Goal: Task Accomplishment & Management: Manage account settings

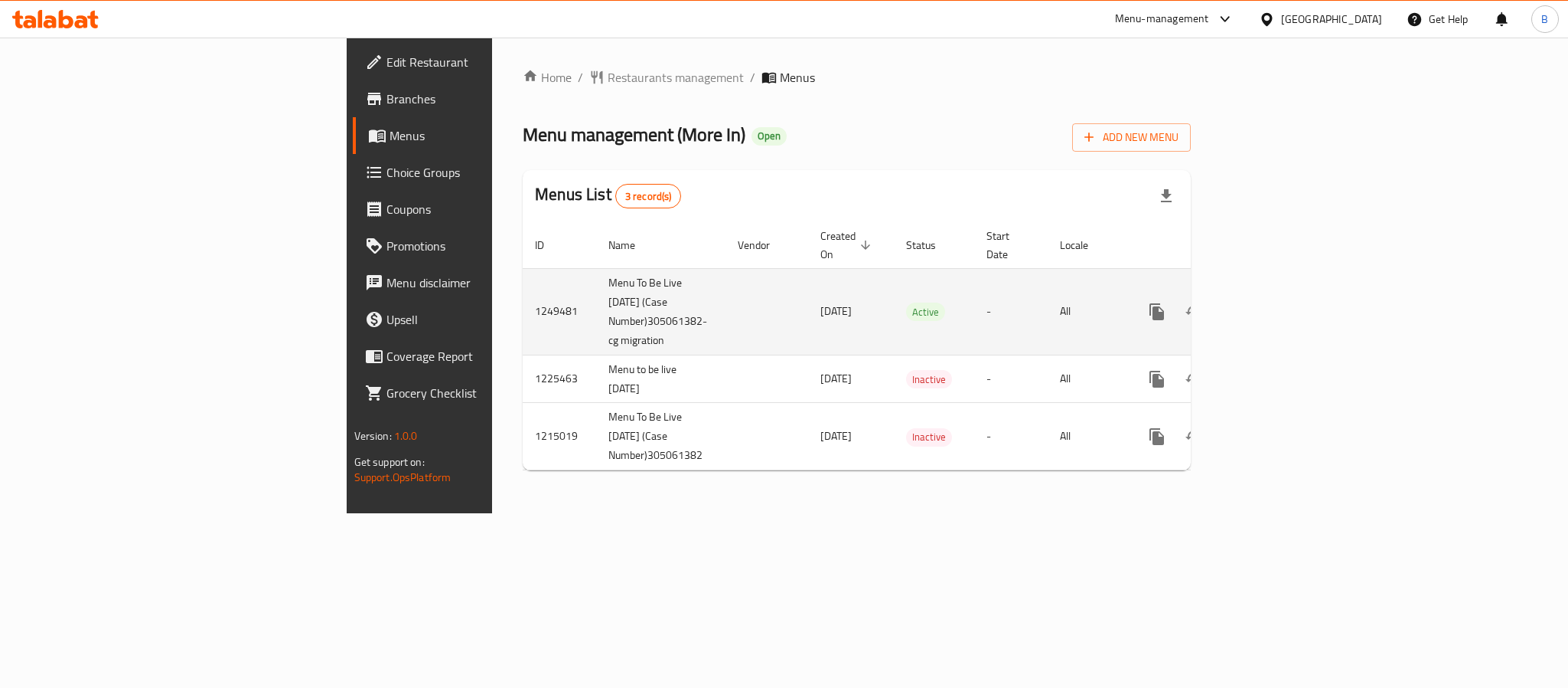
click at [523, 287] on td "1249481" at bounding box center [559, 311] width 73 height 87
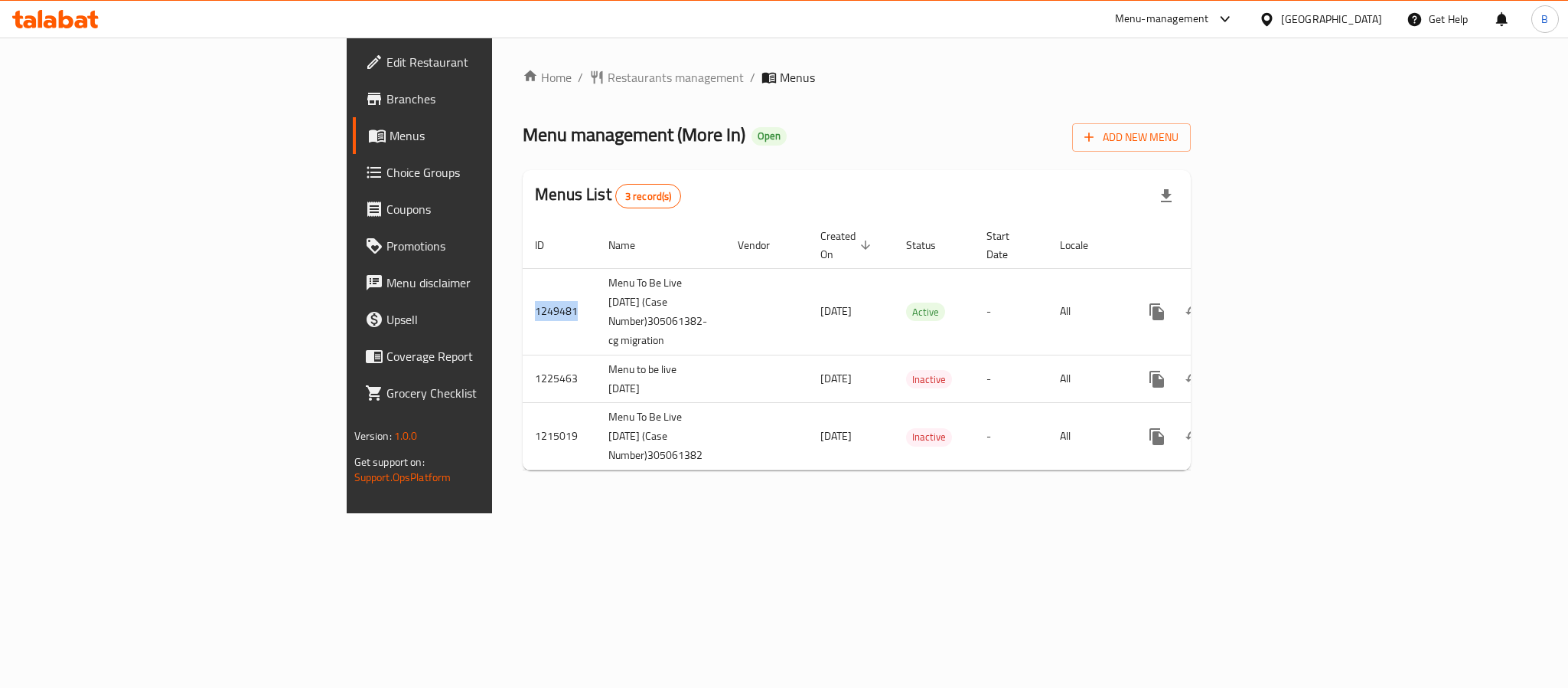
copy td "1249481"
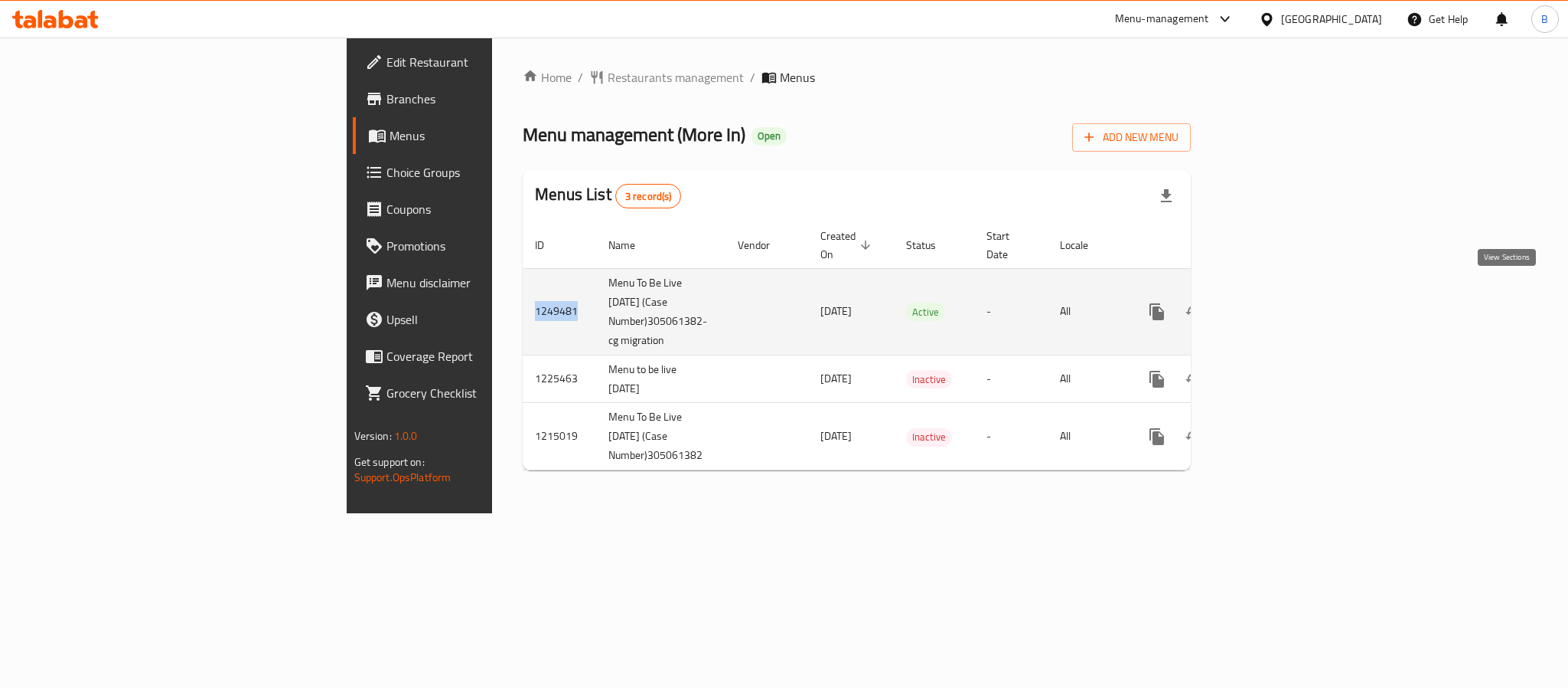
click at [1286, 293] on link "enhanced table" at bounding box center [1267, 311] width 37 height 37
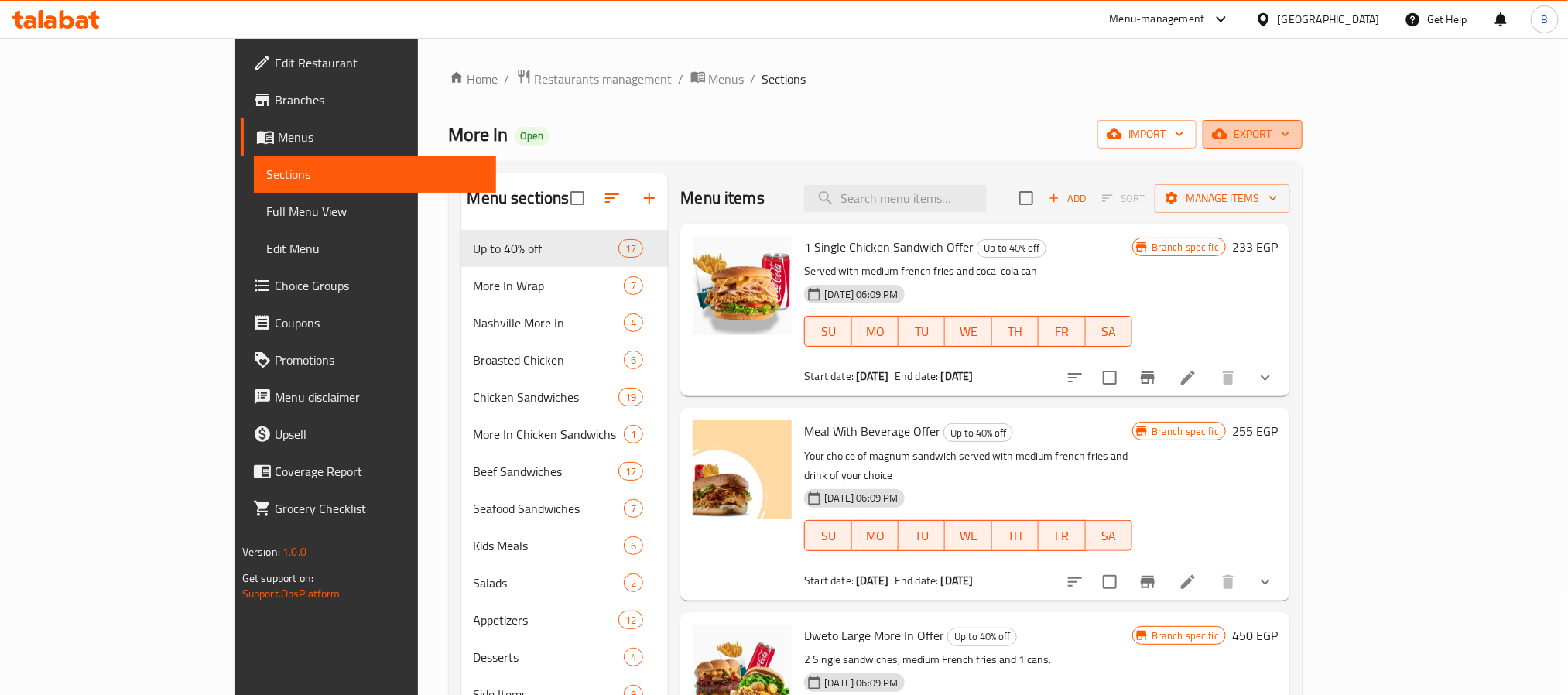
click at [1303, 122] on button "export" at bounding box center [1252, 134] width 100 height 28
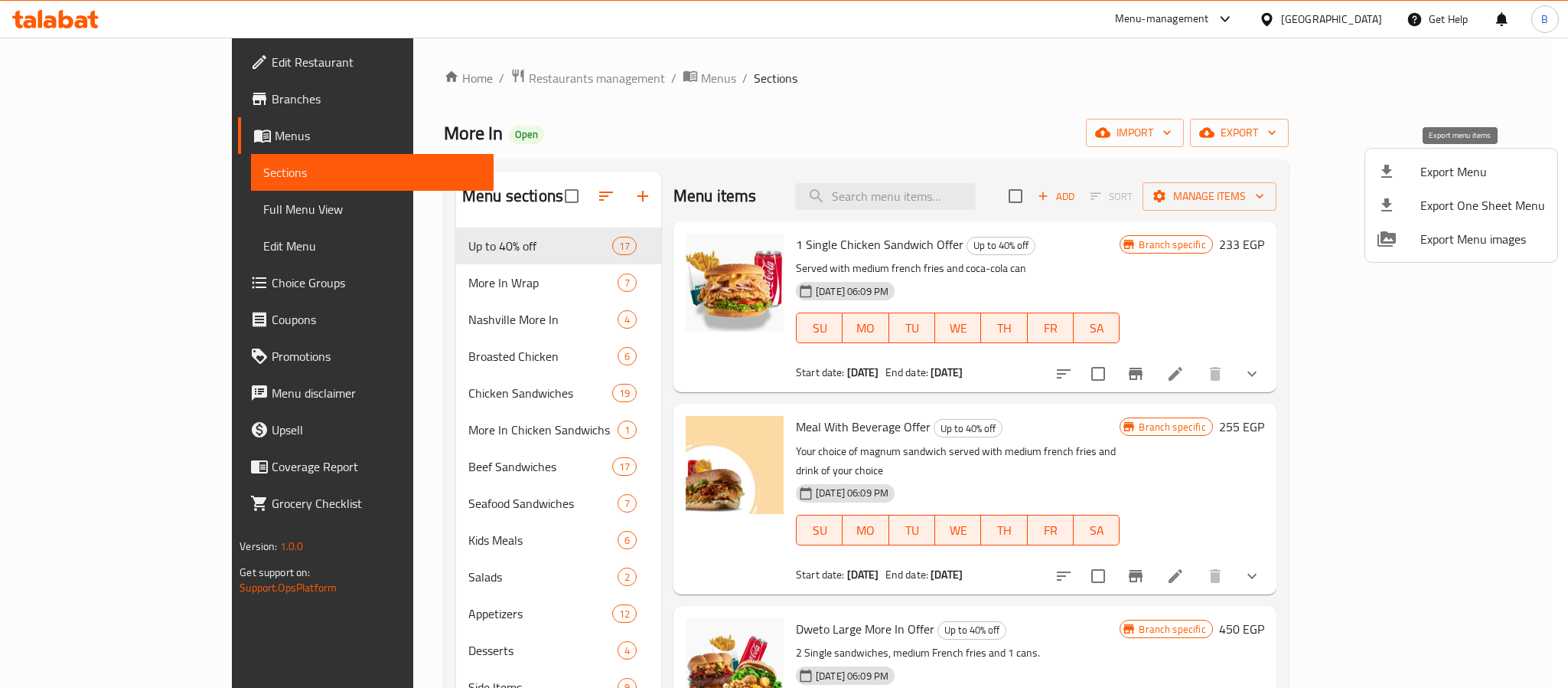
click at [1433, 173] on span "Export Menu" at bounding box center [1483, 172] width 125 height 19
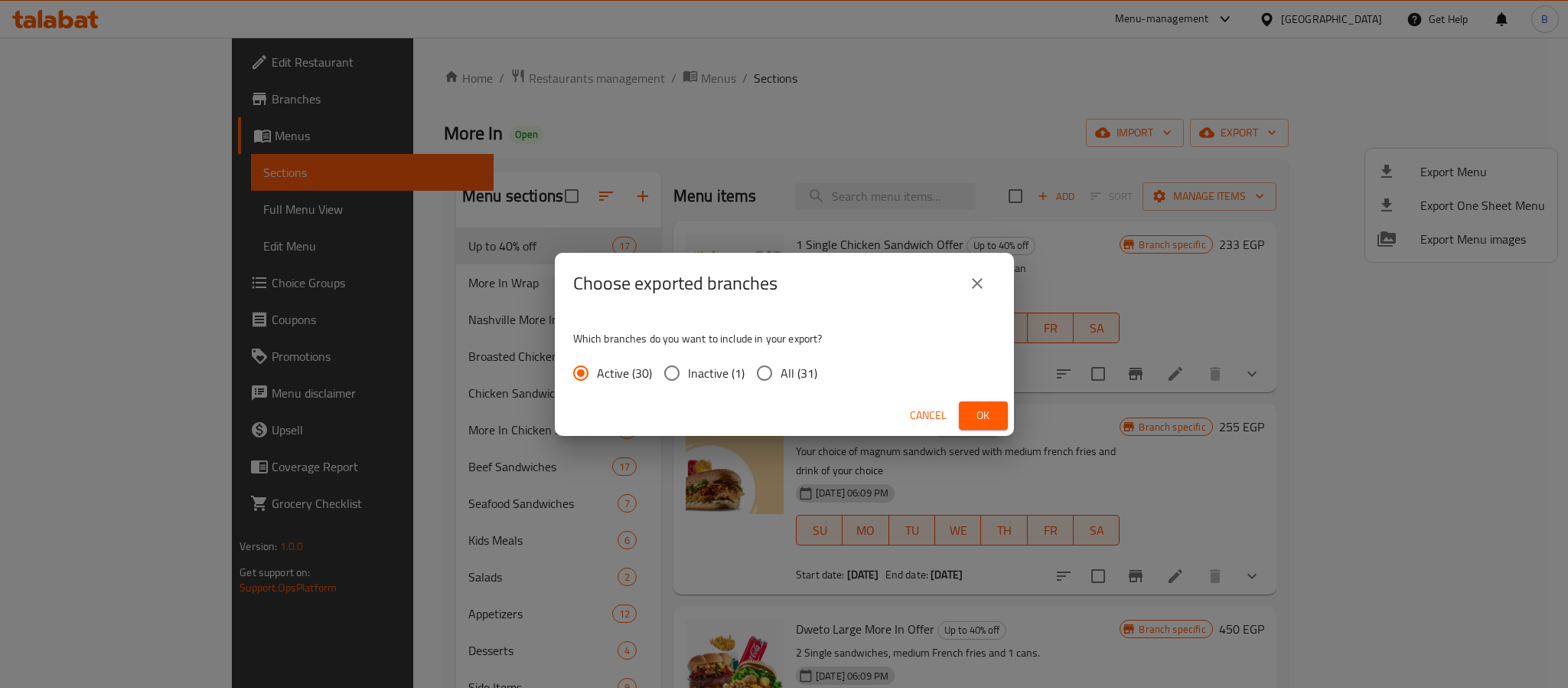
click at [788, 382] on span "All (31)" at bounding box center [798, 373] width 37 height 19
click at [780, 382] on input "All (31)" at bounding box center [764, 372] width 32 height 32
radio input "true"
click at [996, 418] on button "Ok" at bounding box center [983, 415] width 49 height 28
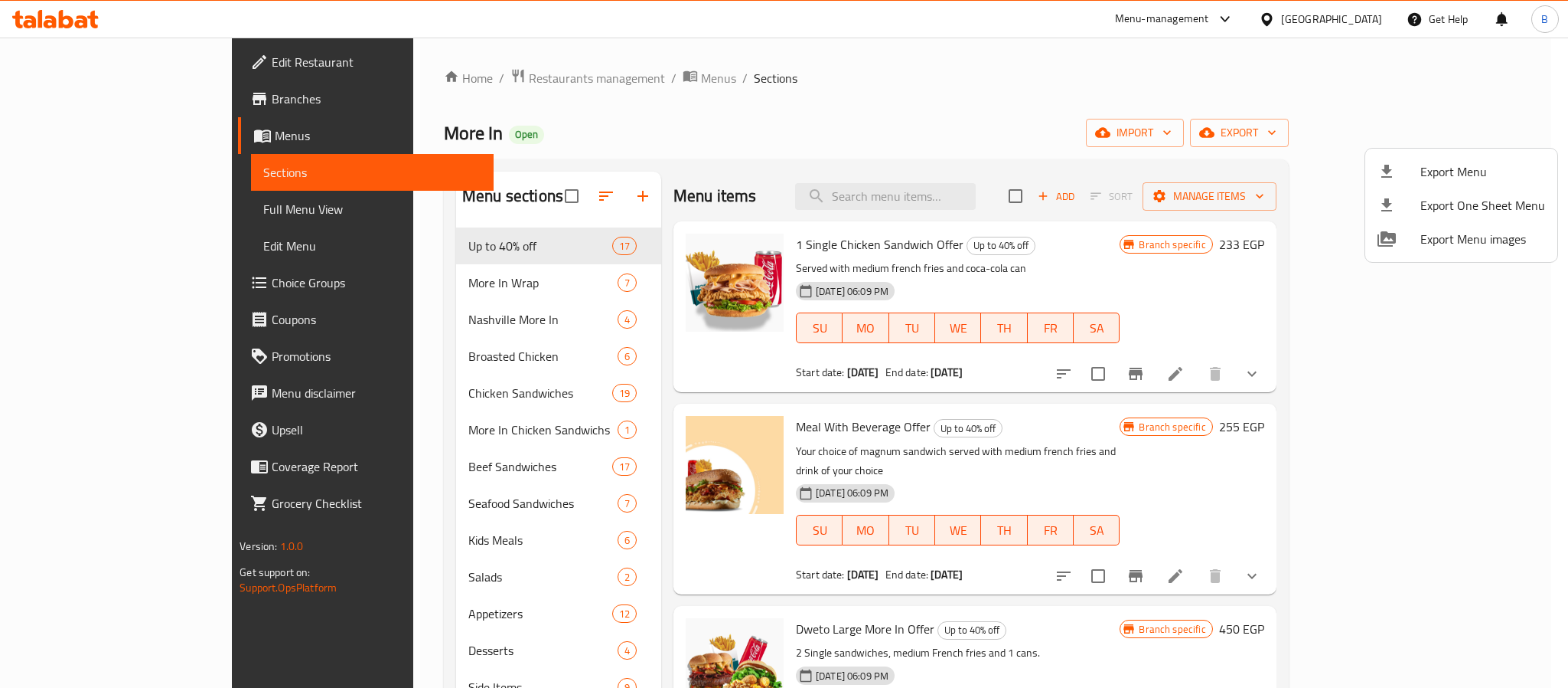
click at [979, 199] on div at bounding box center [784, 344] width 1568 height 688
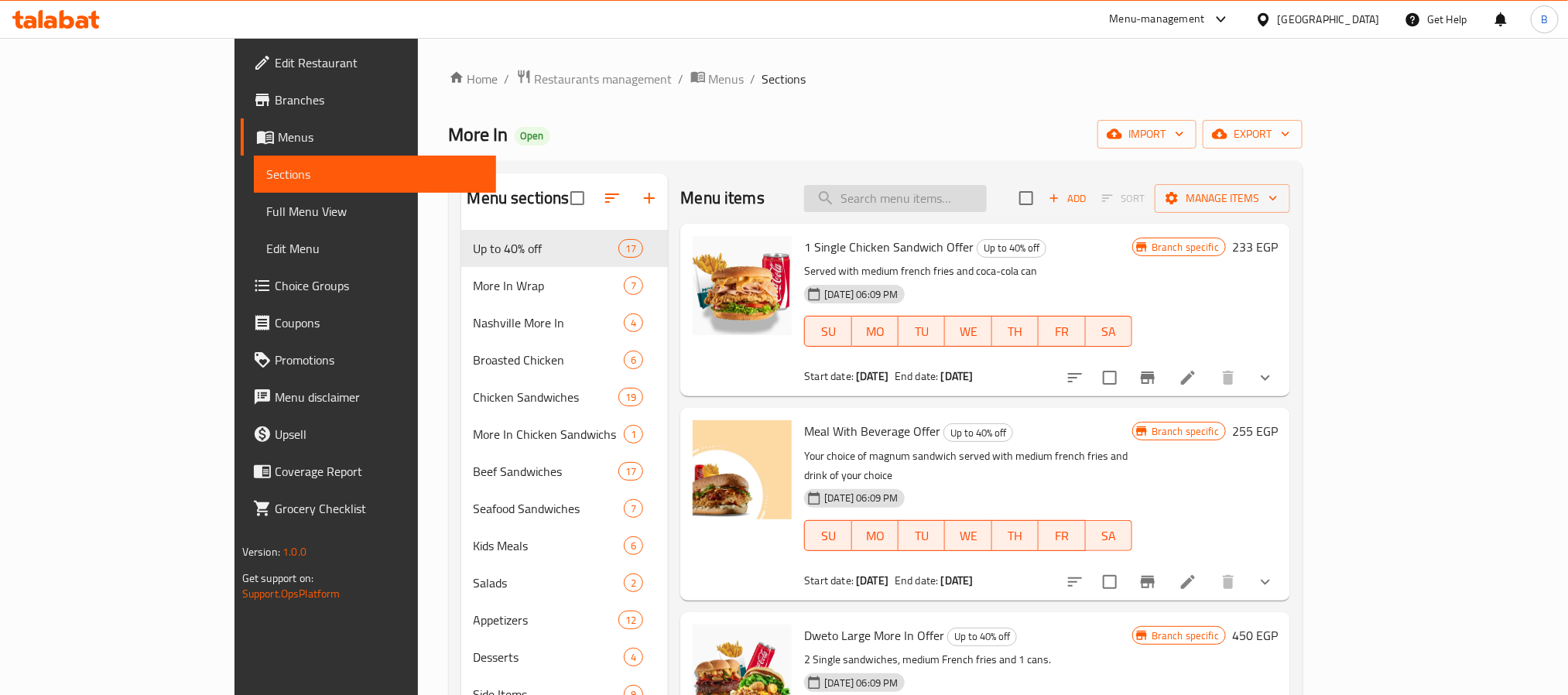
click at [983, 196] on input "search" at bounding box center [895, 198] width 182 height 27
paste input "ماجنم ناشيل"
type input "ماجنم ناشيل"
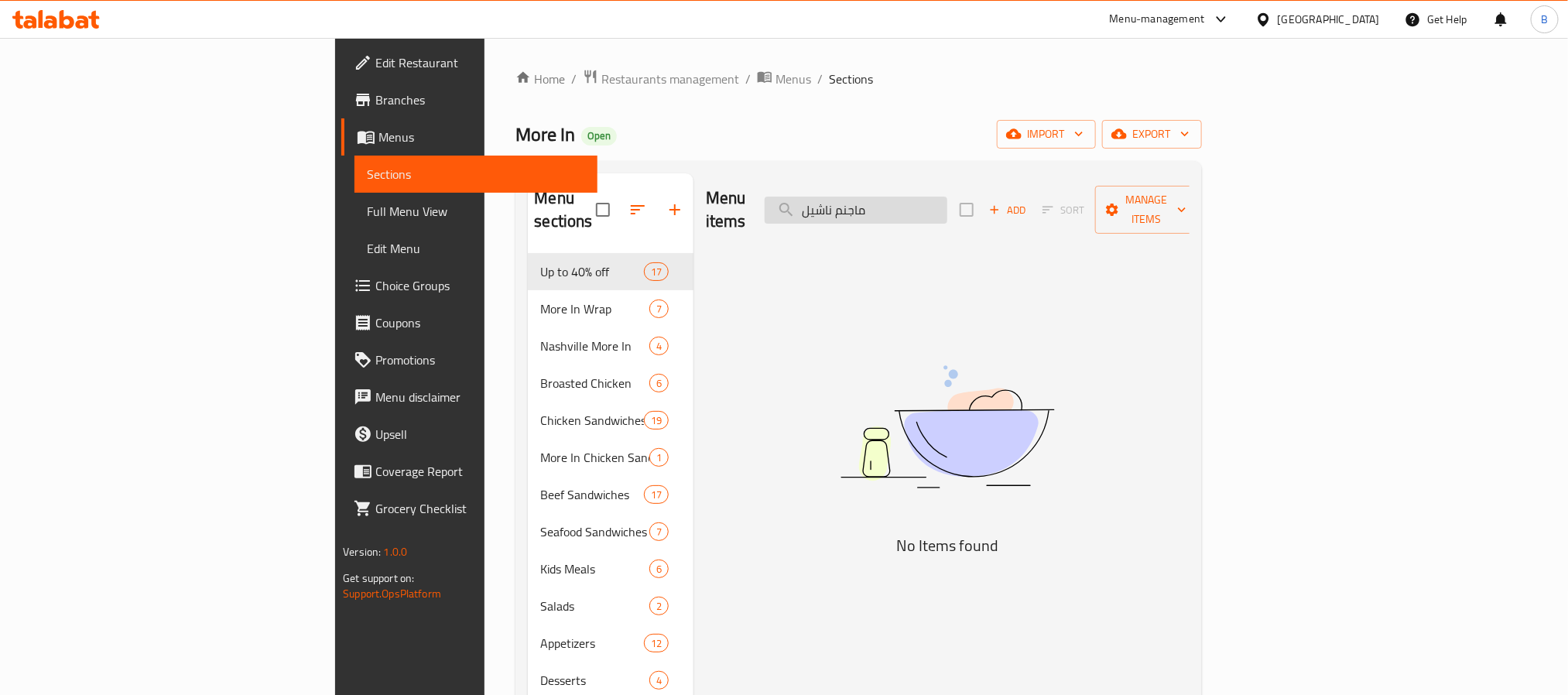
click at [947, 208] on input "ماجنم ناشيل" at bounding box center [855, 210] width 182 height 27
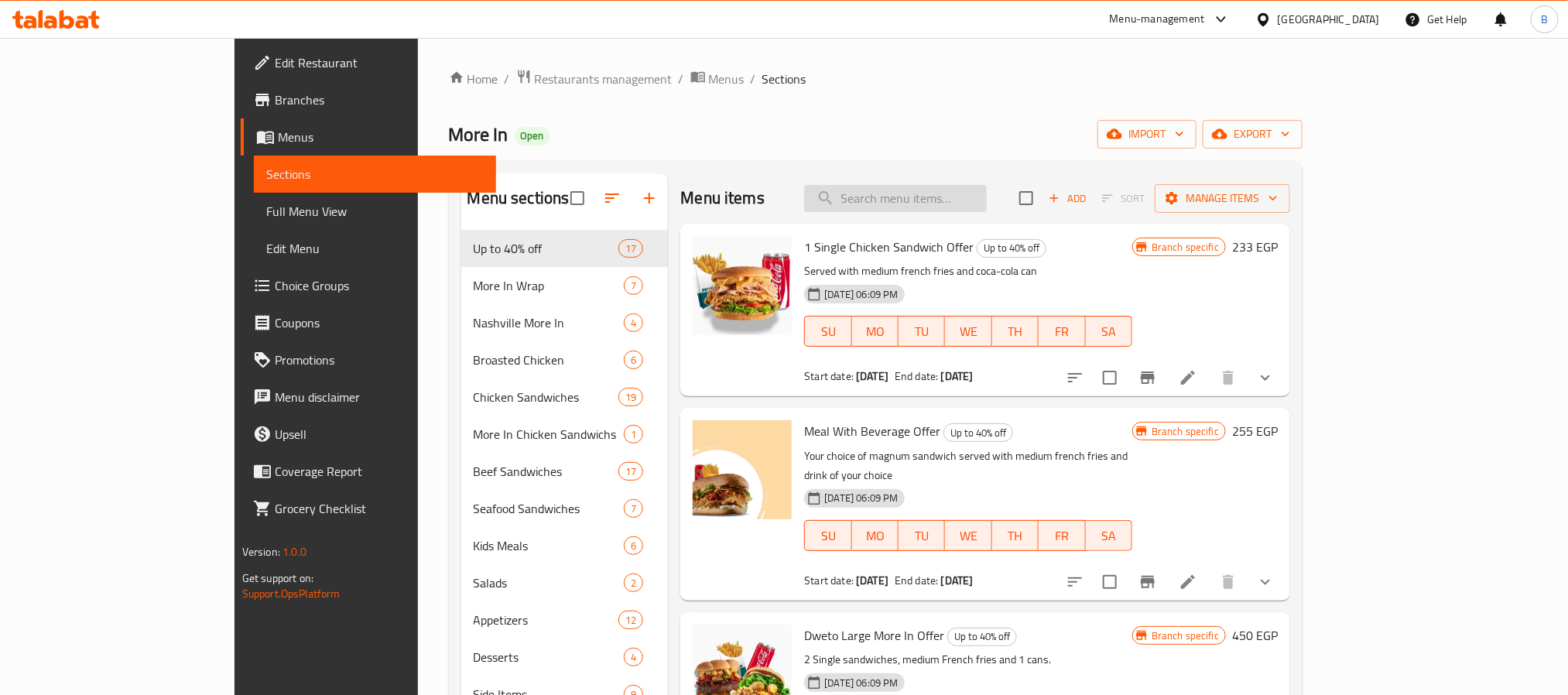
click at [983, 193] on input "search" at bounding box center [895, 198] width 182 height 27
click at [892, 225] on div "1 Single Chicken Sandwich Offer Up to 40% off Served with medium french fries a…" at bounding box center [985, 310] width 610 height 172
click at [925, 208] on input "search" at bounding box center [895, 198] width 182 height 27
click at [789, 7] on div "Menu-management Egypt Get Help B" at bounding box center [784, 19] width 1568 height 37
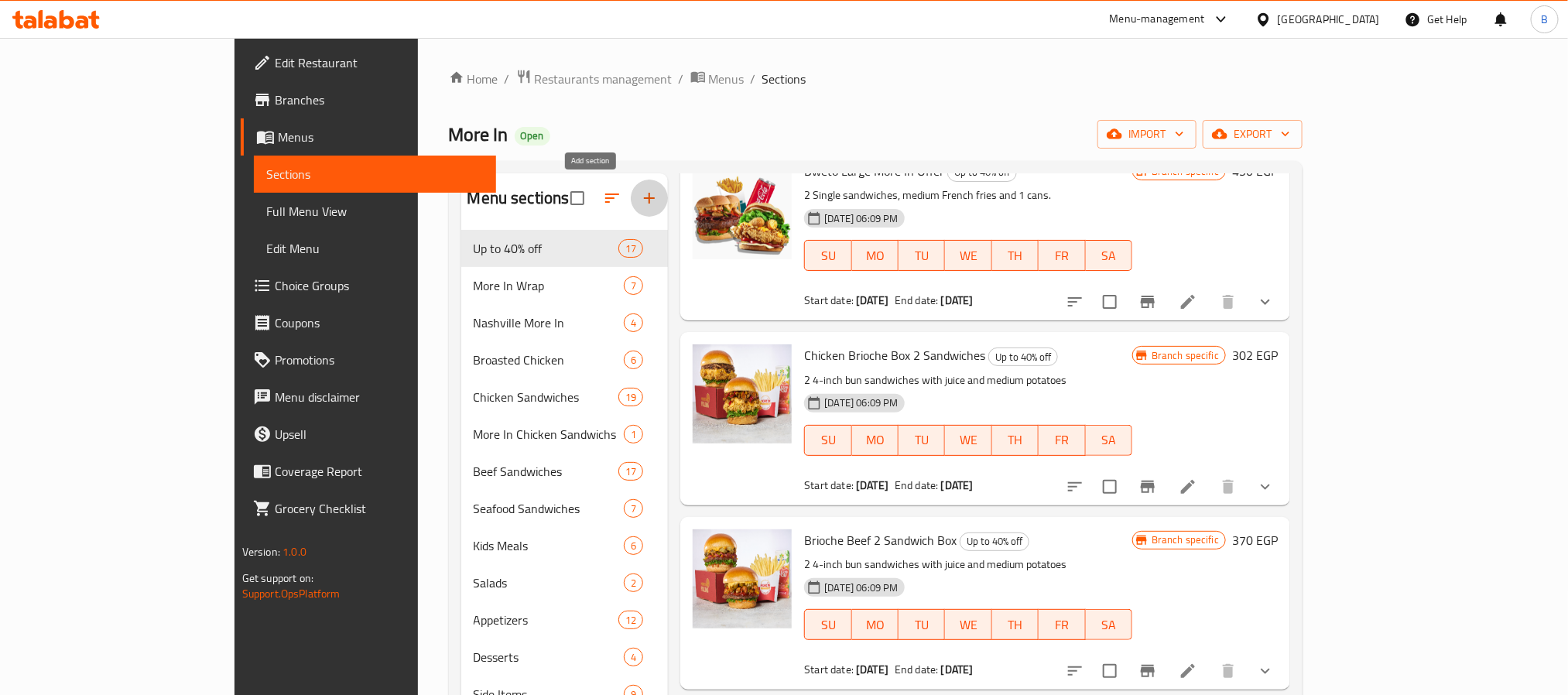
click at [644, 198] on icon "button" at bounding box center [649, 198] width 11 height 11
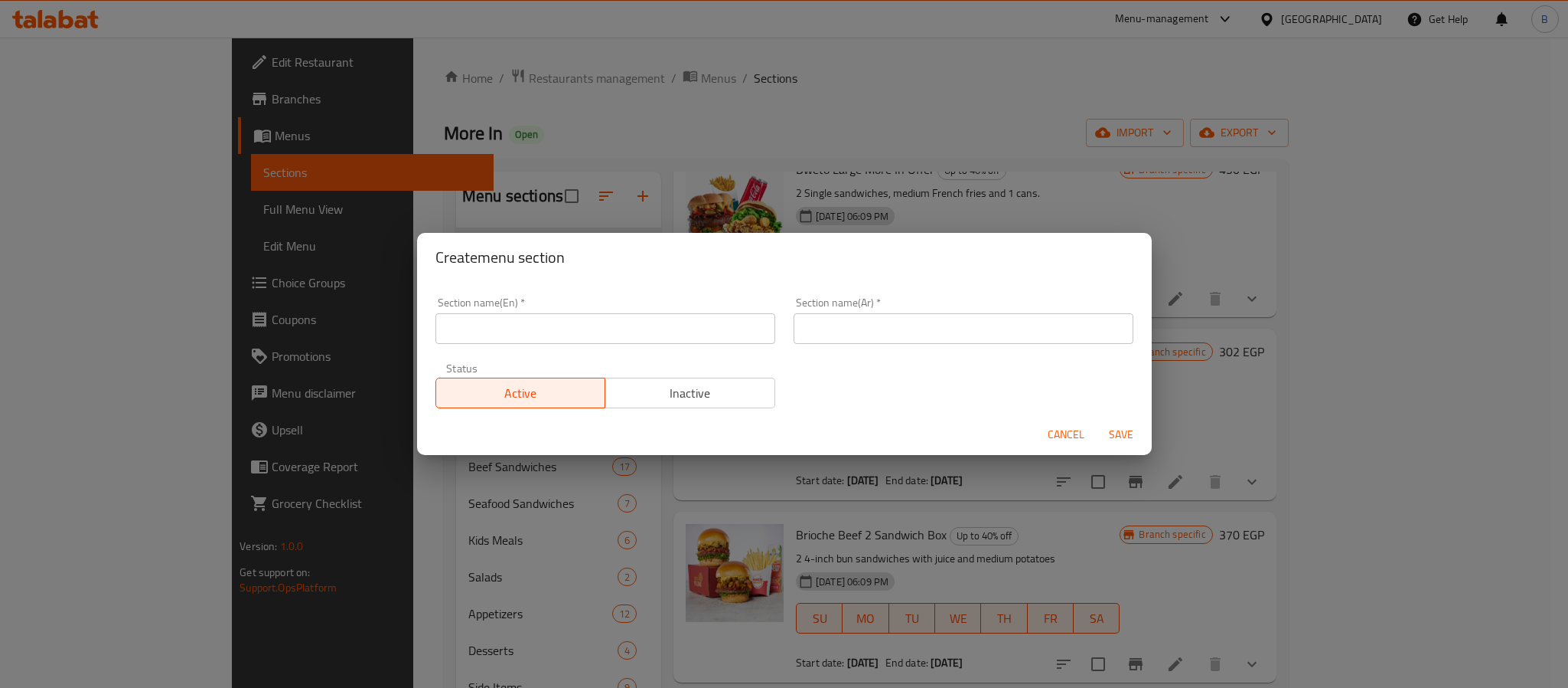
click at [648, 345] on div "Section name(En)   * Section name(En) *" at bounding box center [605, 320] width 358 height 65
paste input "جديد في مطاعم مور ان"
click at [841, 321] on input "text" at bounding box center [963, 328] width 340 height 30
type input "جديد في مطاعم مور ان"
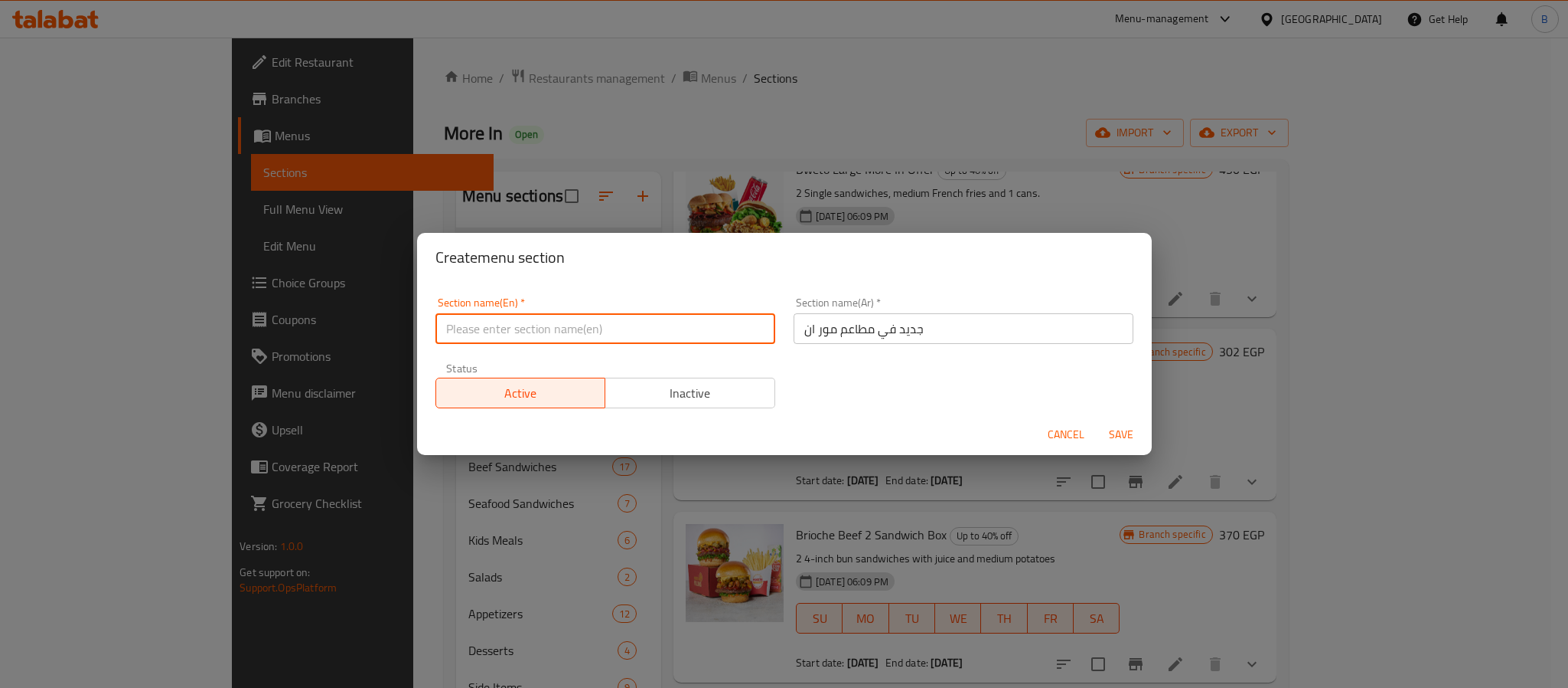
click at [600, 324] on input "text" at bounding box center [605, 328] width 340 height 30
paste input "New at More Inn Restaurants"
click at [531, 329] on input "New at More Inn Restaurants" at bounding box center [605, 328] width 340 height 30
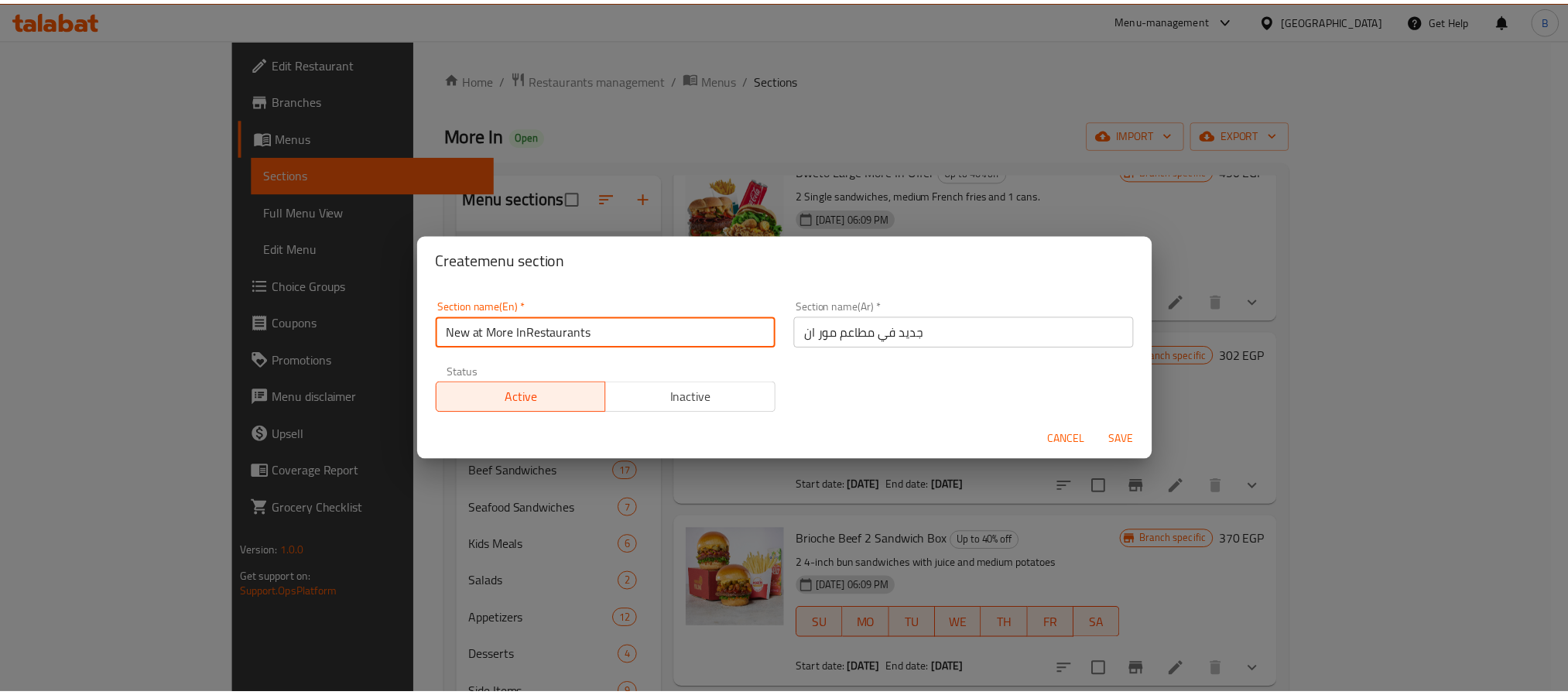
scroll to position [2, 0]
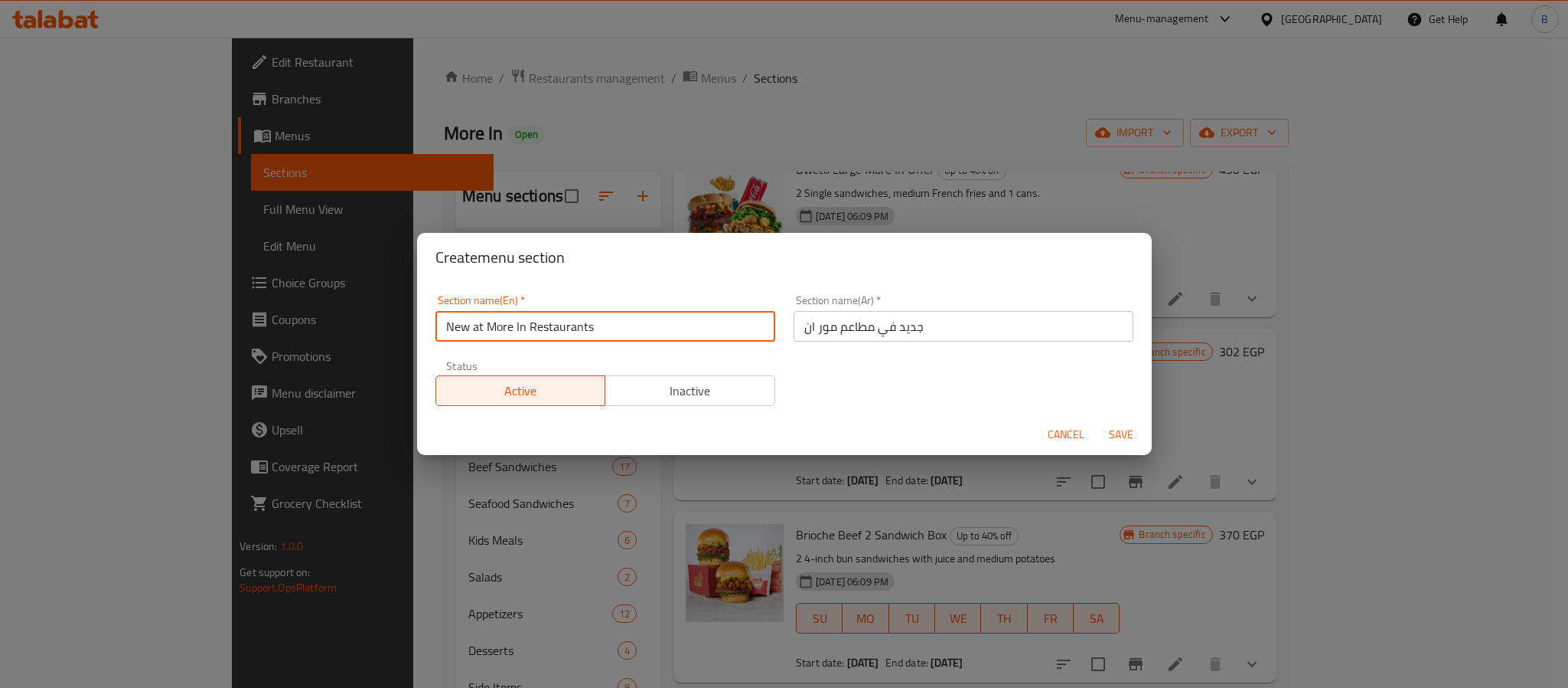
type input "New at More In Restaurants"
click at [1052, 435] on span "Cancel" at bounding box center [1066, 435] width 37 height 19
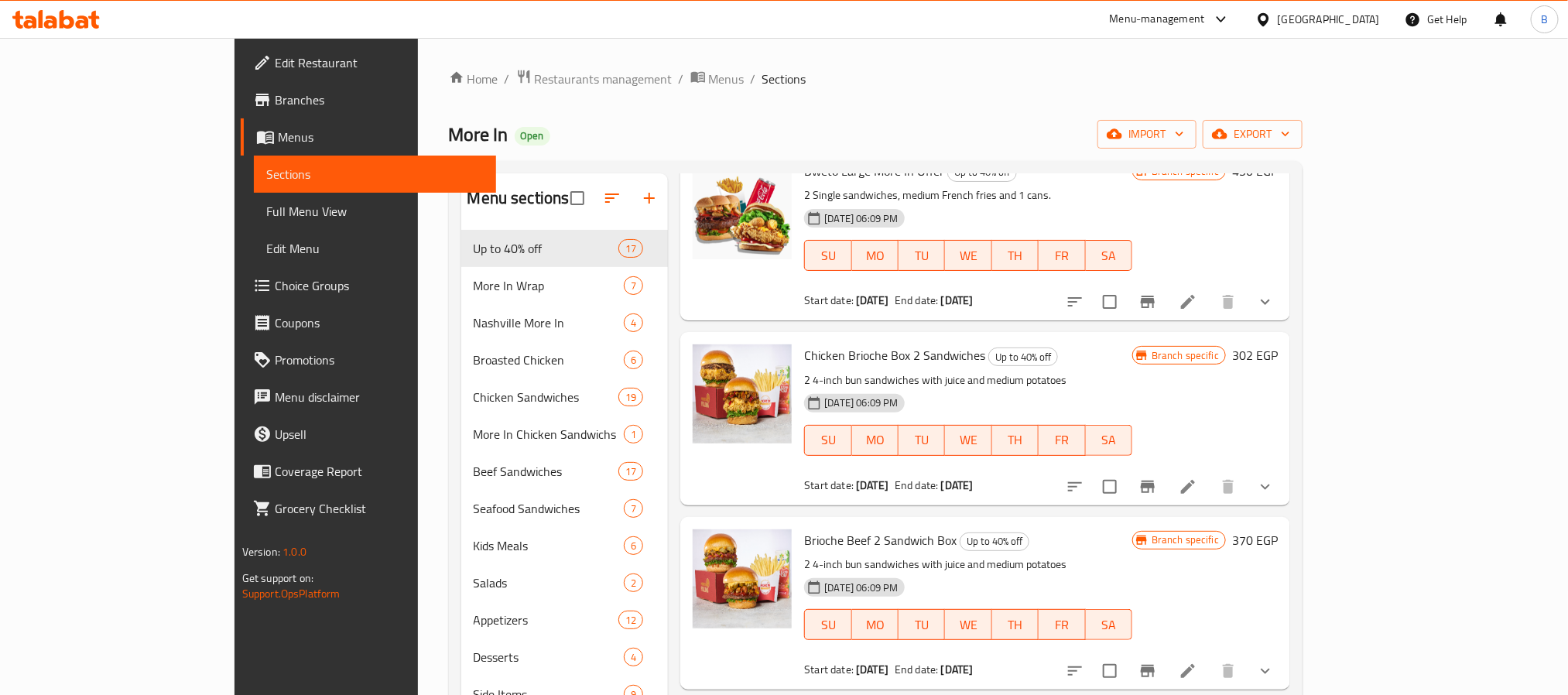
scroll to position [0, 0]
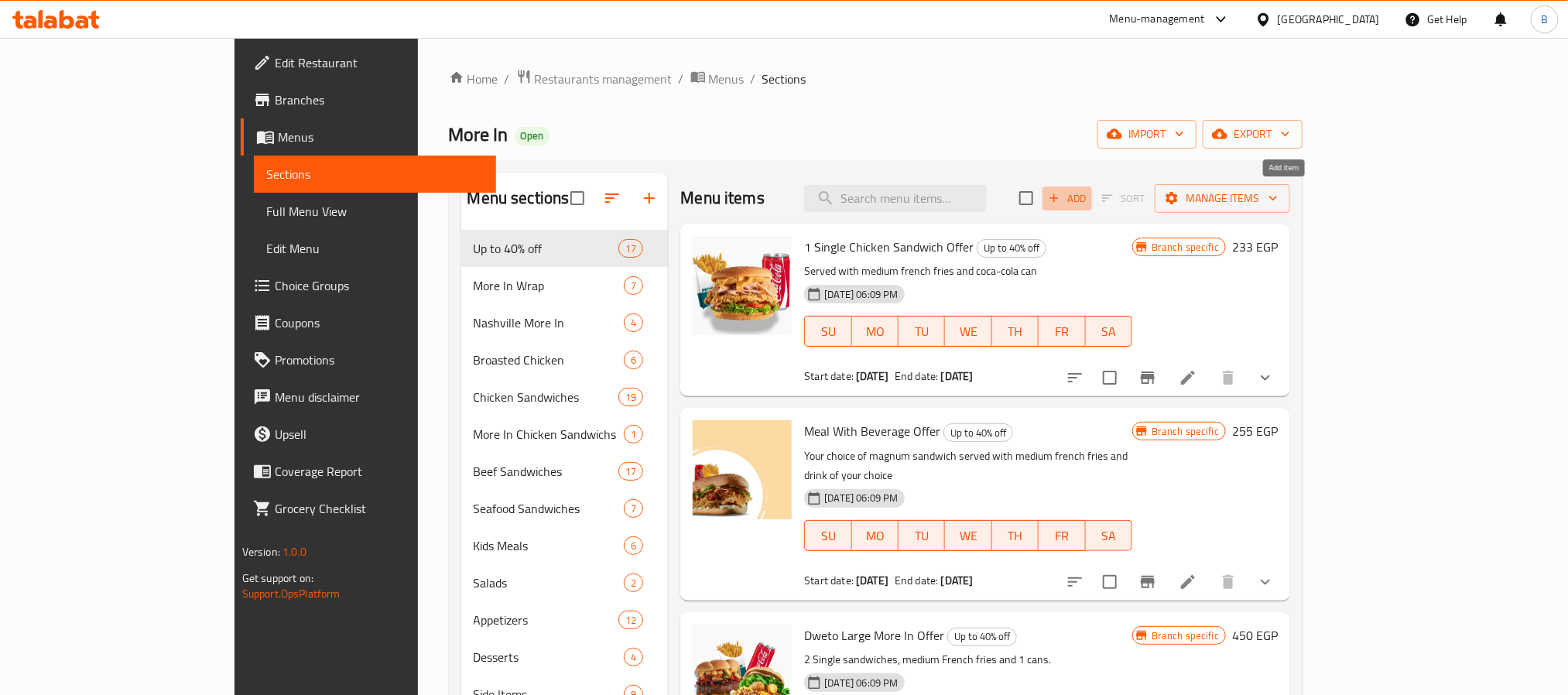
click at [1088, 195] on span "Add" at bounding box center [1066, 198] width 42 height 18
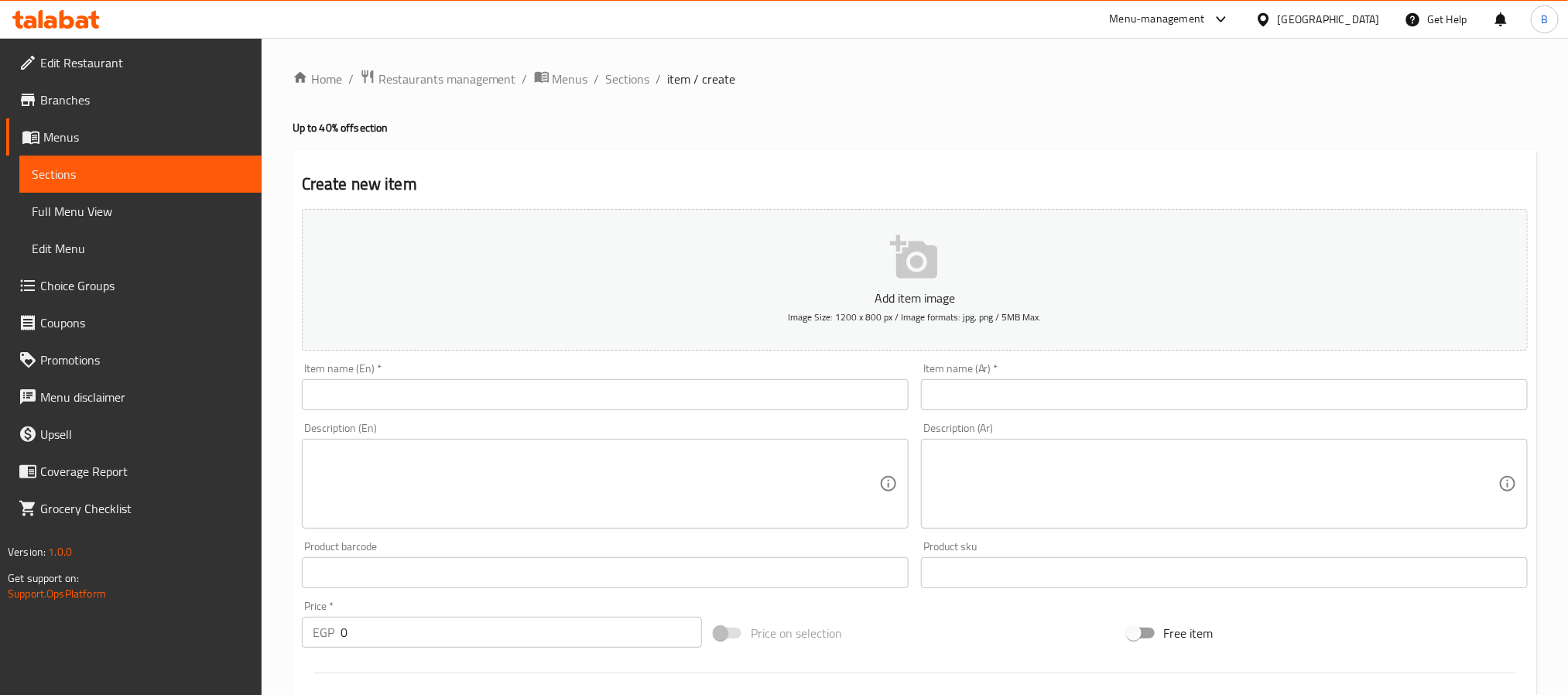
click at [636, 73] on span "Sections" at bounding box center [628, 79] width 44 height 19
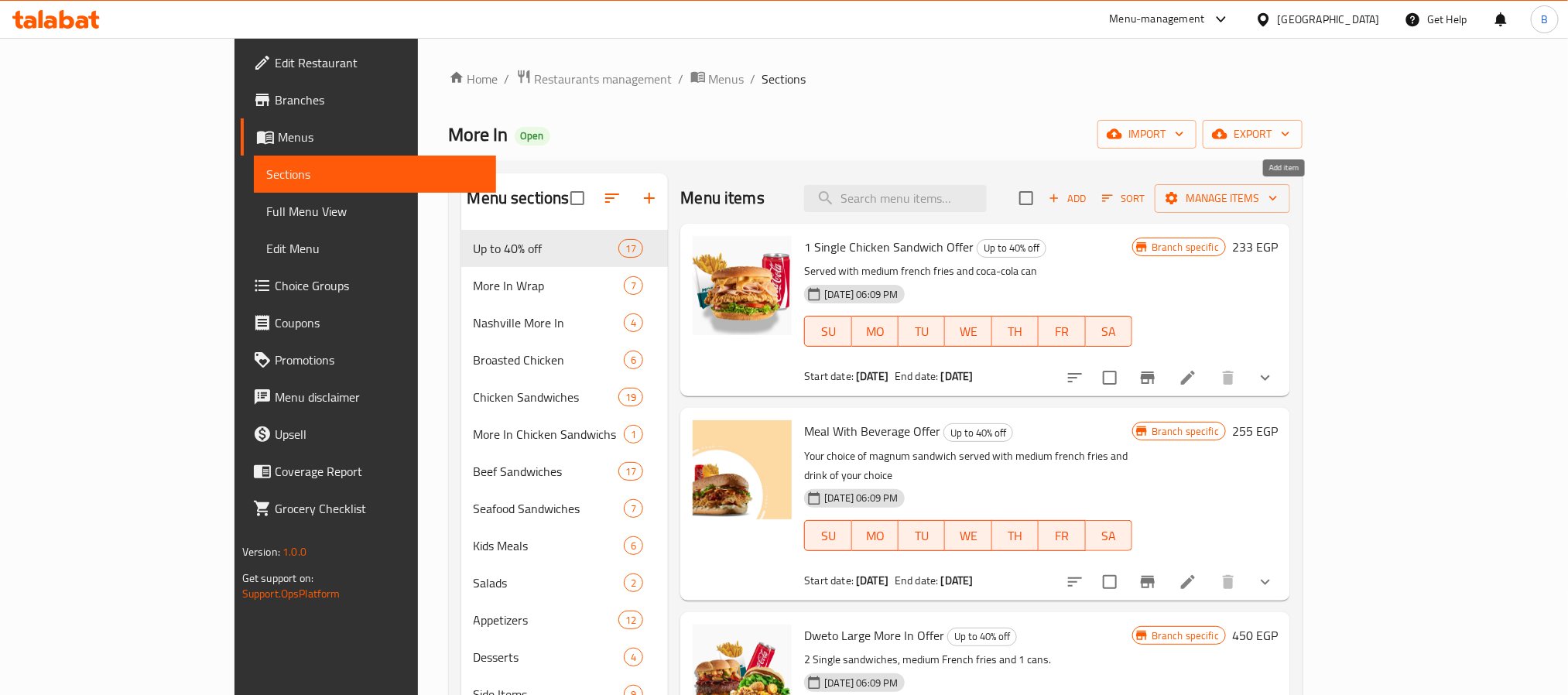
click at [1088, 190] on span "Add" at bounding box center [1066, 198] width 42 height 18
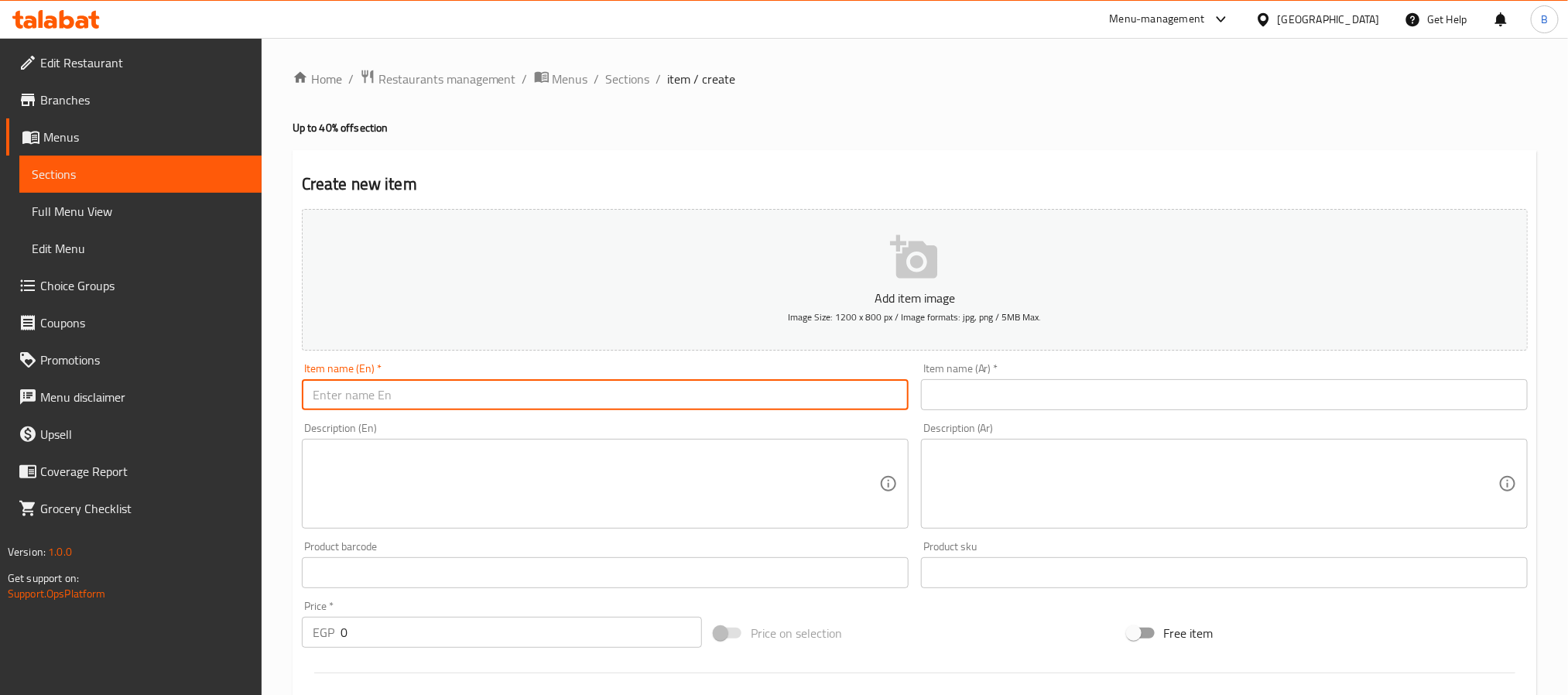
click at [555, 404] on input "text" at bounding box center [605, 394] width 607 height 31
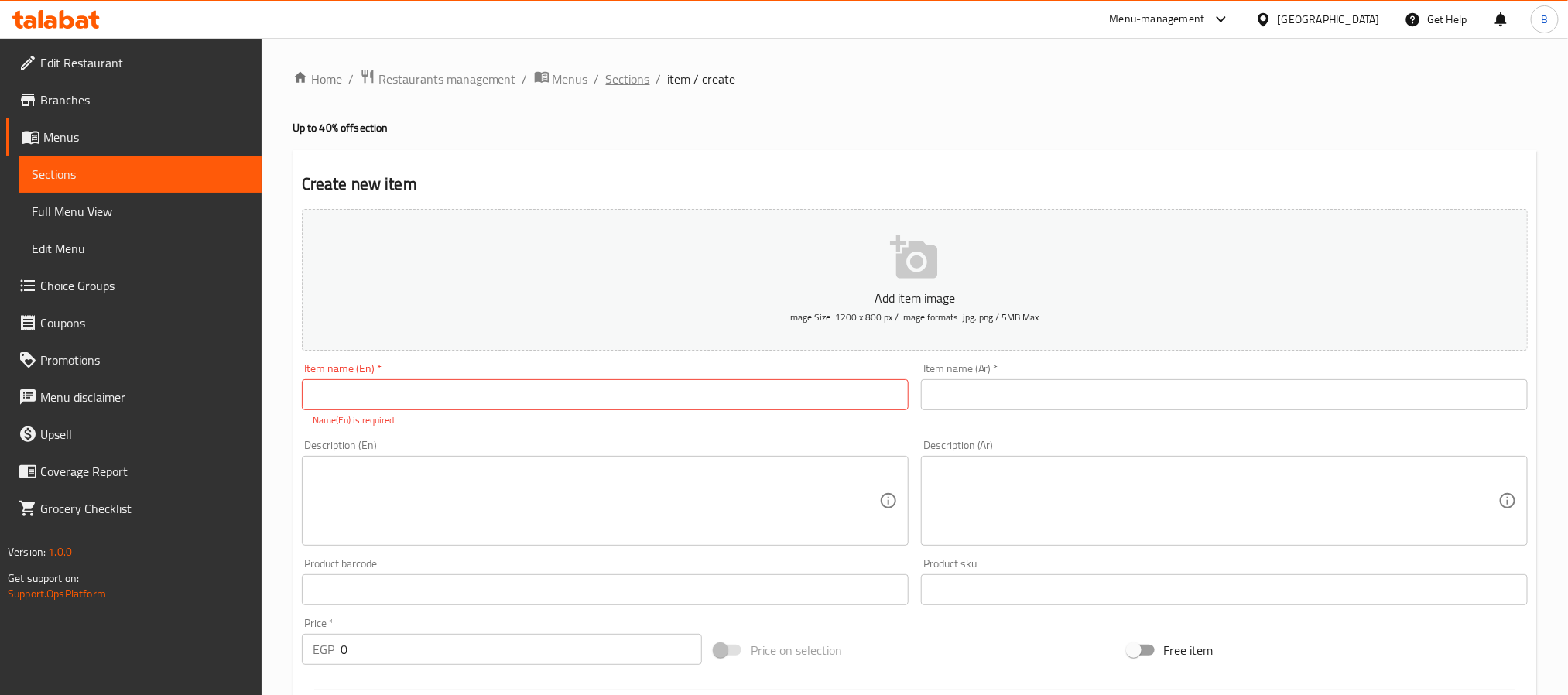
click at [623, 70] on span "Sections" at bounding box center [628, 79] width 44 height 19
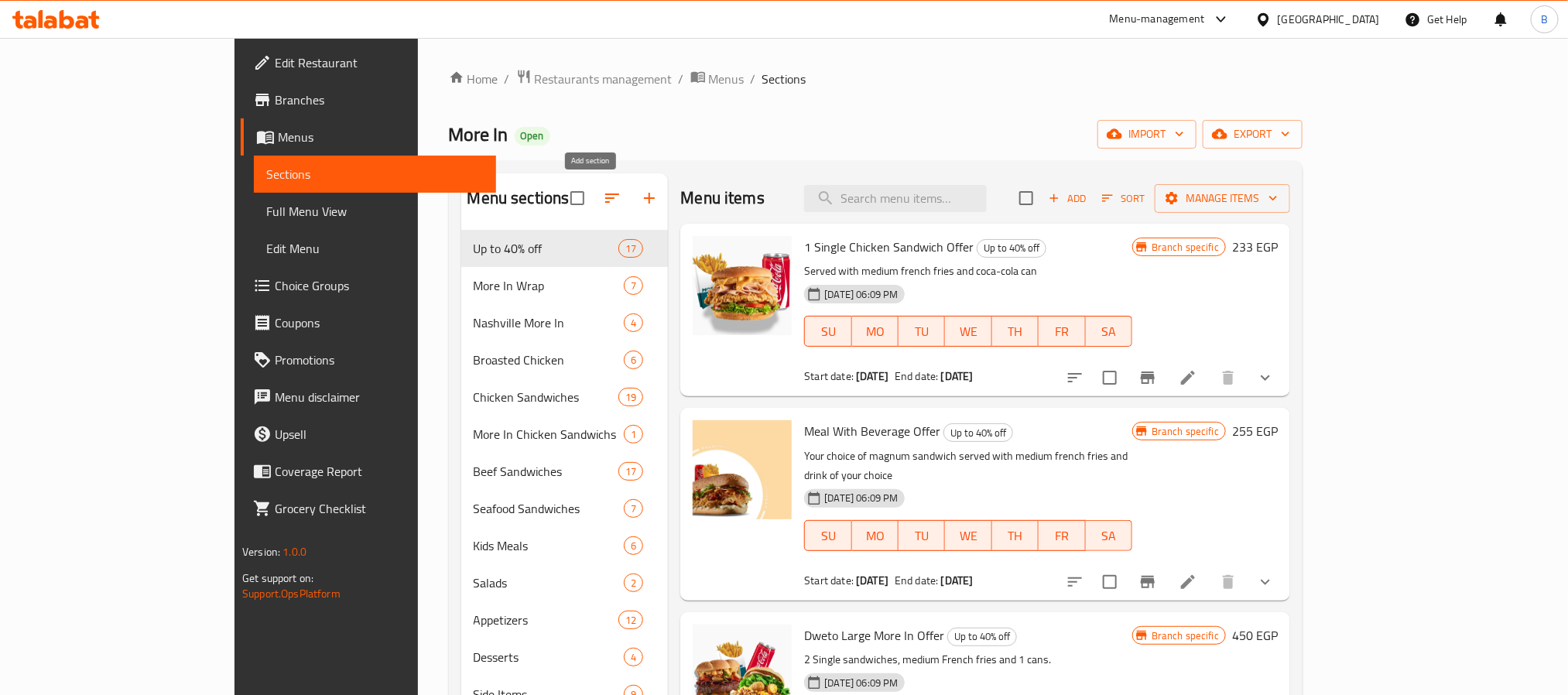
click at [640, 195] on icon "button" at bounding box center [649, 198] width 19 height 19
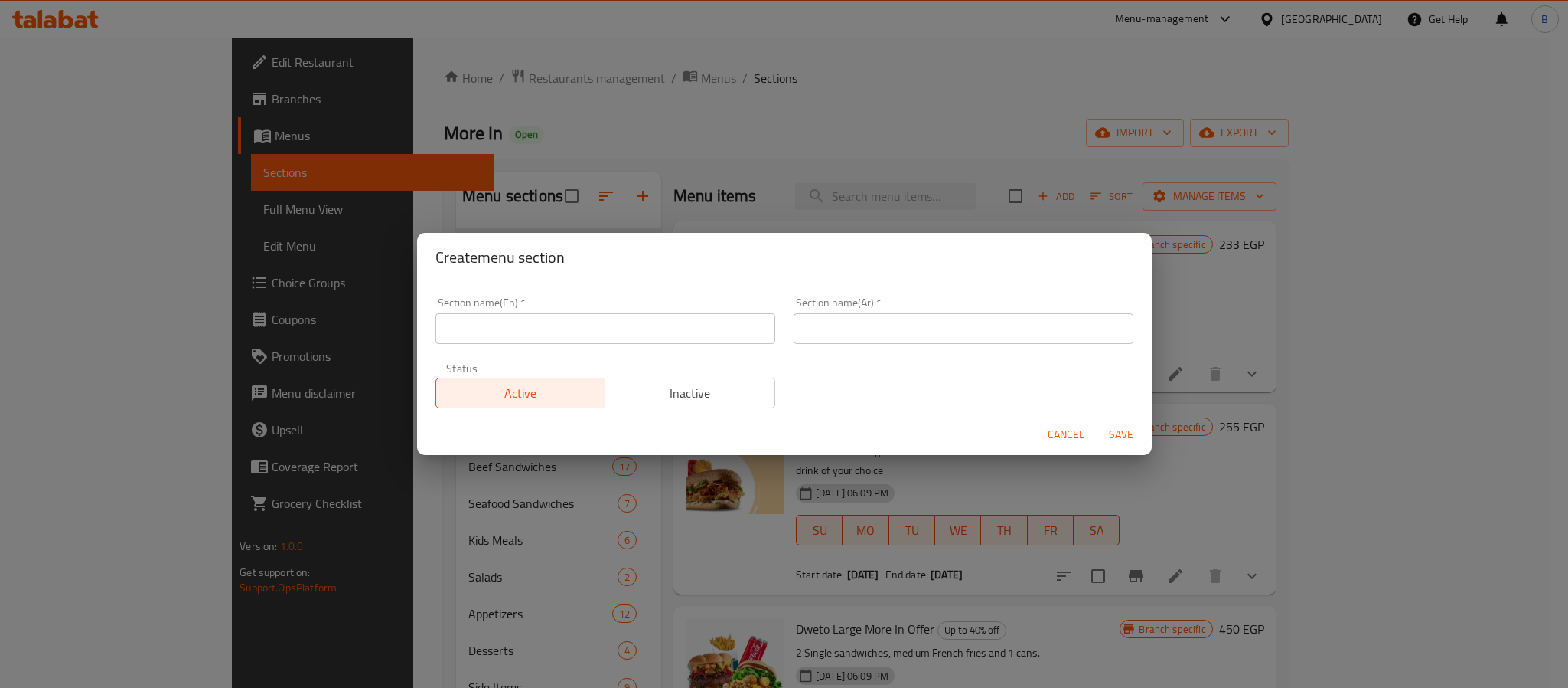
click at [671, 327] on input "text" at bounding box center [605, 328] width 340 height 30
paste input "New at More Inn Restaurants"
type input "New at More Inn Restaurants"
click at [876, 333] on input "text" at bounding box center [963, 328] width 340 height 30
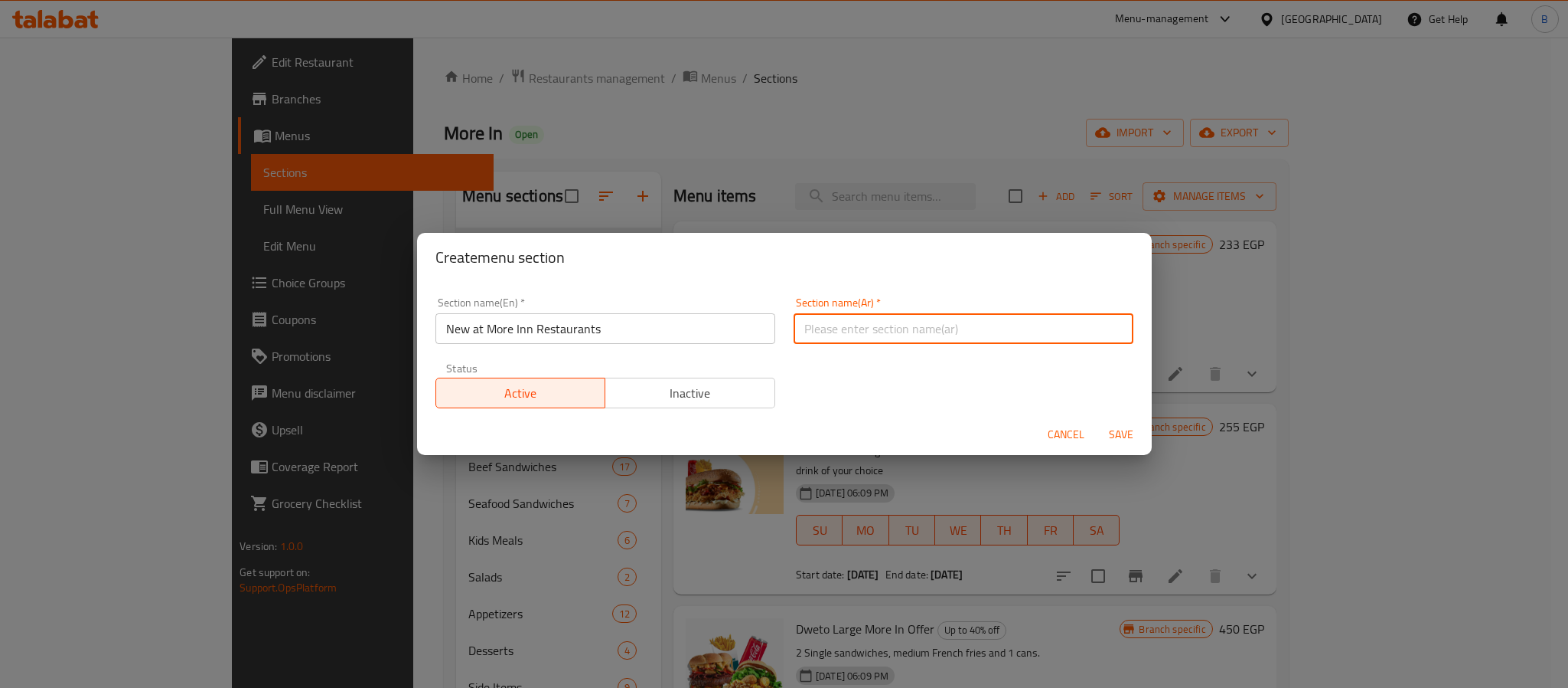
paste input "جديد في مطاعم مور ان"
type input "جديد في مطاعم مور ان"
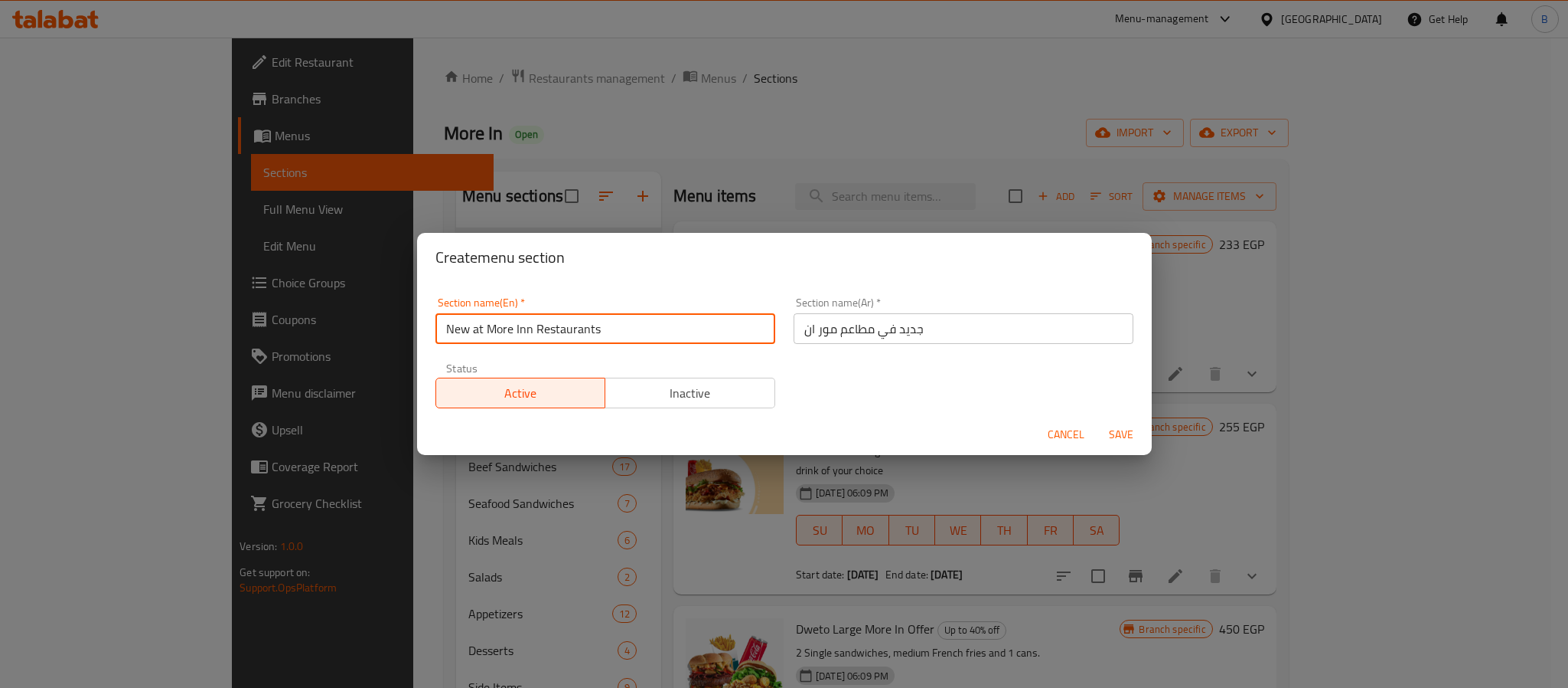
click at [534, 331] on input "New at More Inn Restaurants" at bounding box center [605, 328] width 340 height 30
click at [636, 331] on input "New at More In Restaurants" at bounding box center [605, 328] width 340 height 30
click at [473, 324] on input "New at More In Restaurants" at bounding box center [605, 328] width 340 height 30
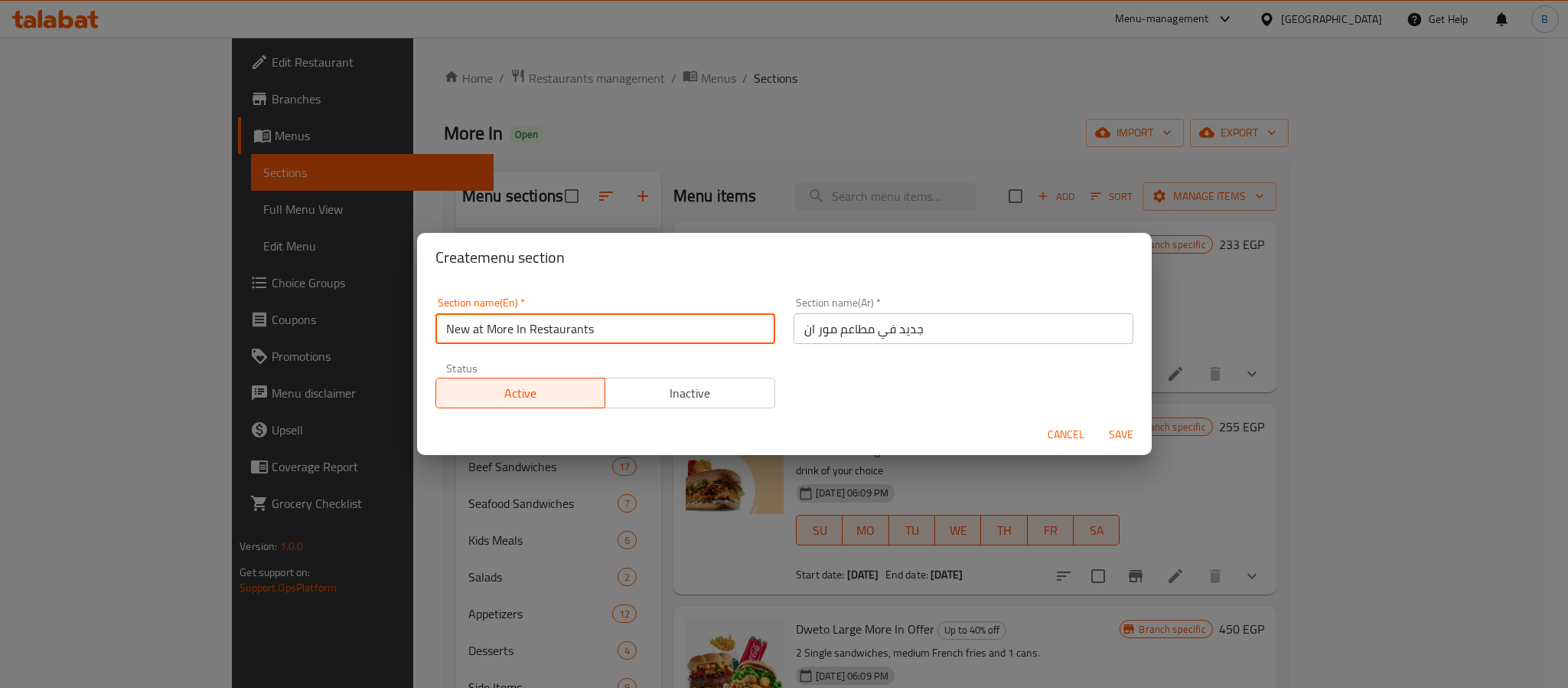
click at [473, 324] on input "New at More In Restaurants" at bounding box center [605, 328] width 340 height 30
click at [588, 324] on input "New at More In Restaurants" at bounding box center [605, 328] width 340 height 30
click at [666, 339] on input "New at More In Restaurants" at bounding box center [605, 328] width 340 height 30
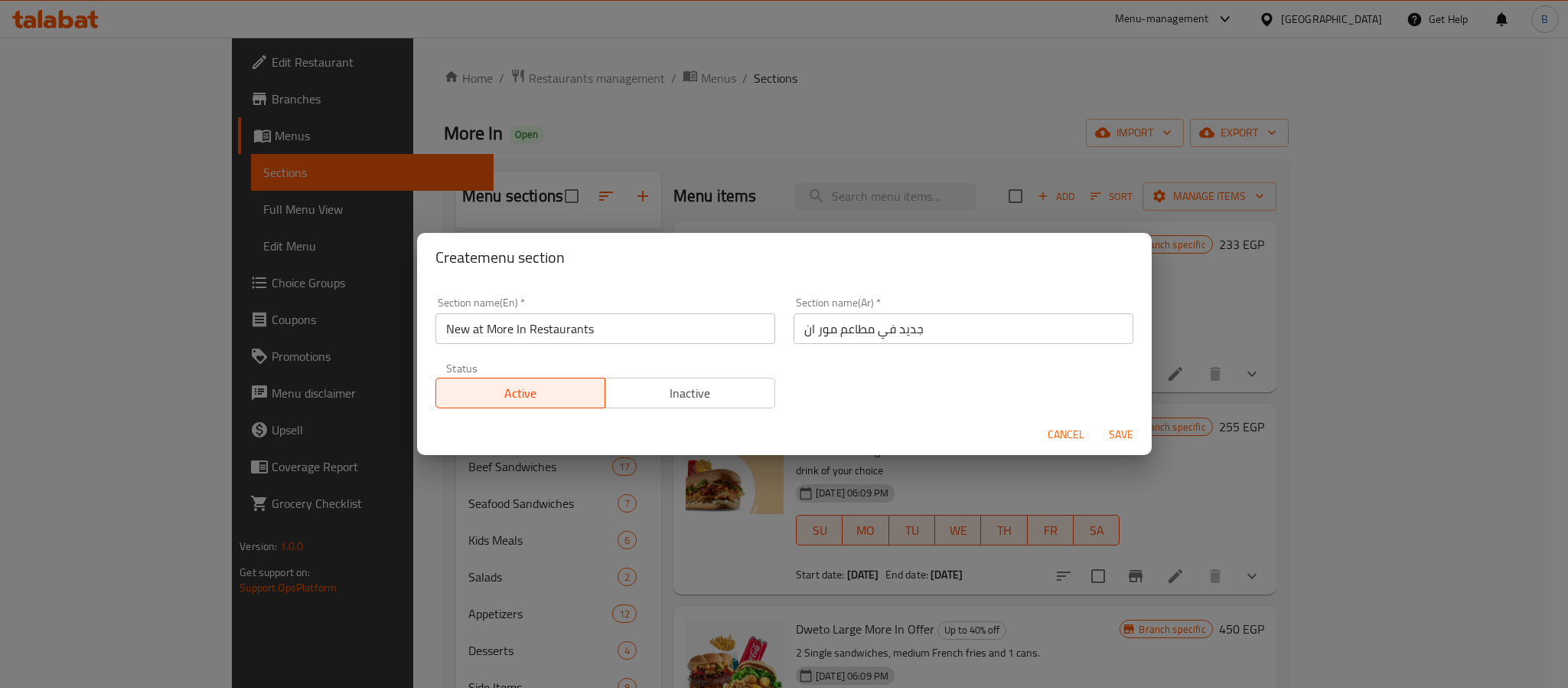
click at [939, 311] on div "Section name(Ar)   * جديد في مطاعم مور ان Section name(Ar) *" at bounding box center [963, 321] width 340 height 47
click at [939, 327] on input "جديد في مطاعم مور ان" at bounding box center [963, 328] width 340 height 30
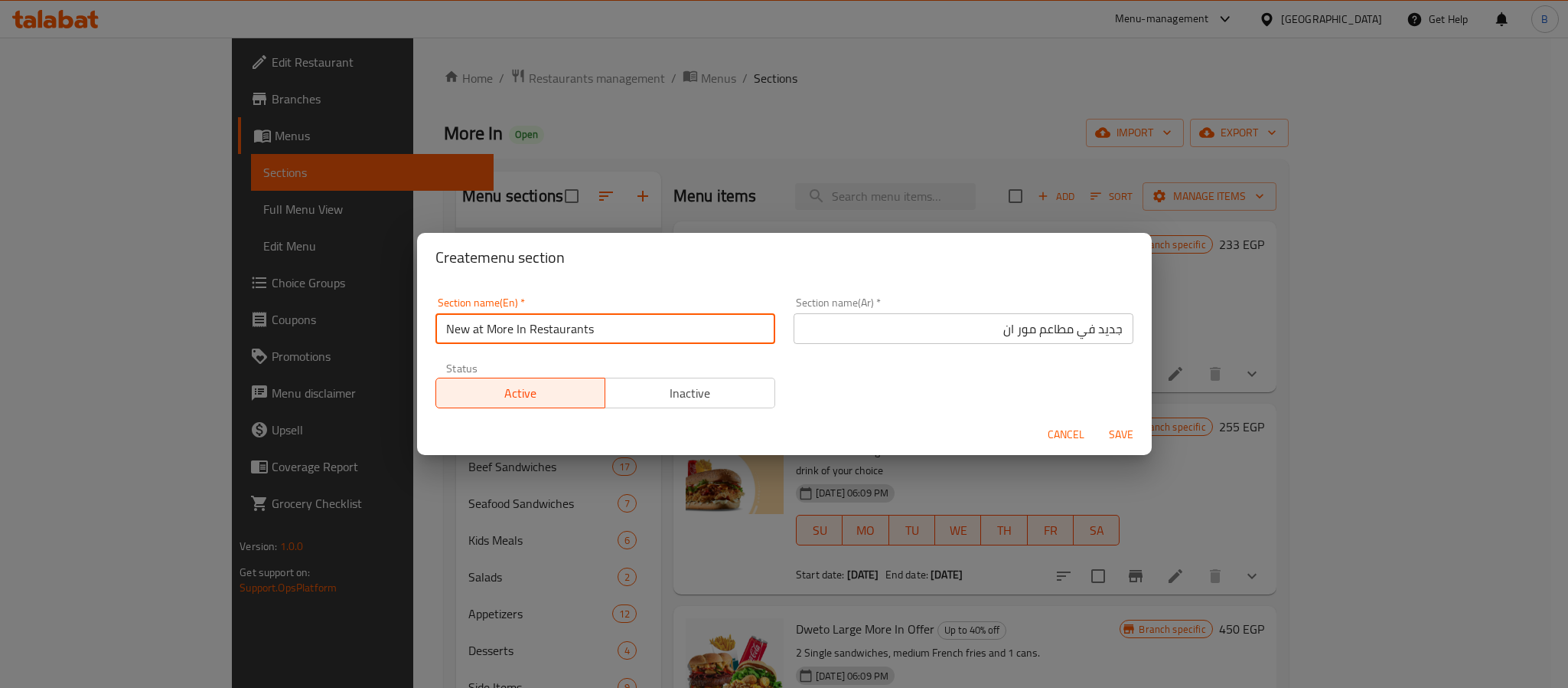
click at [556, 331] on input "New at More In Restaurants" at bounding box center [605, 328] width 340 height 30
click at [659, 324] on input "New at More In Restaurants" at bounding box center [605, 328] width 340 height 30
click at [570, 335] on input "New at More In Restaurants" at bounding box center [605, 328] width 340 height 30
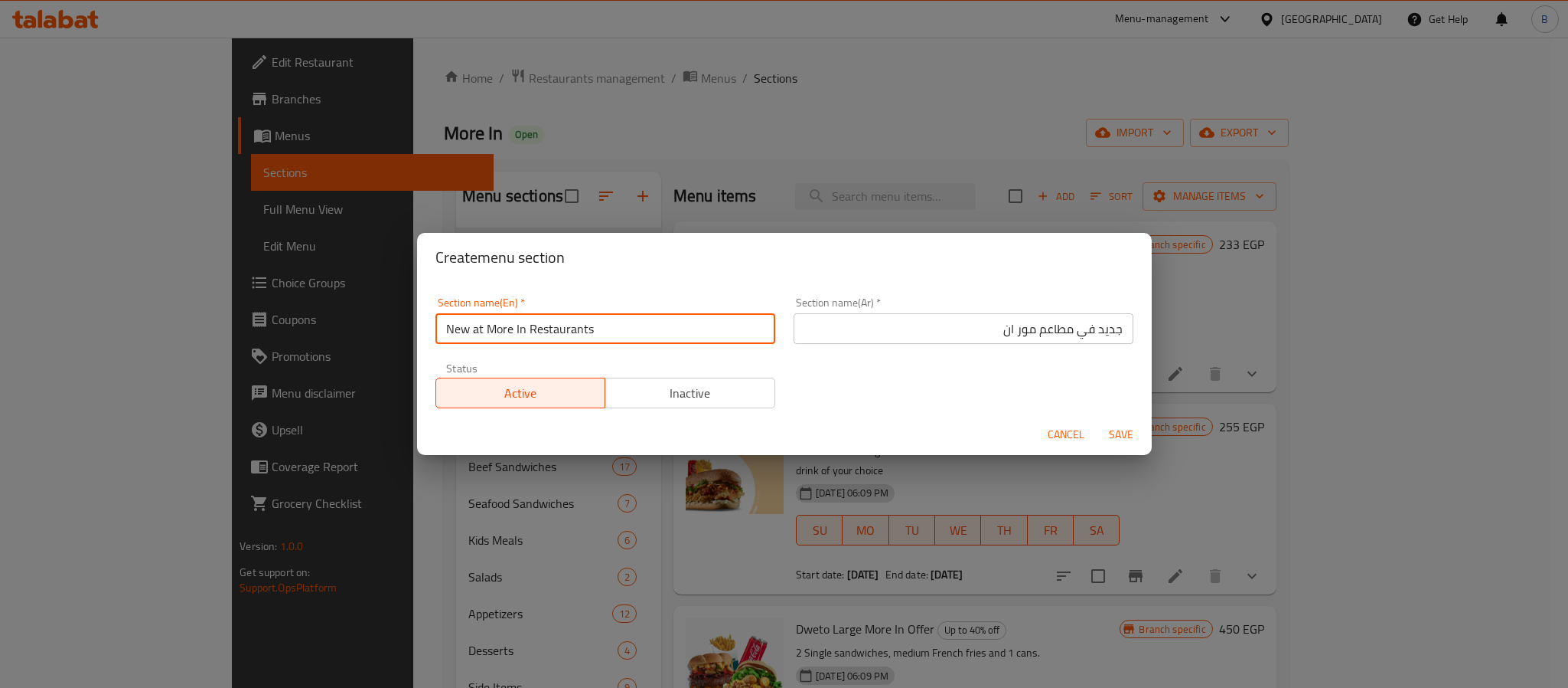
click at [570, 335] on input "New at More In Restaurants" at bounding box center [605, 328] width 340 height 30
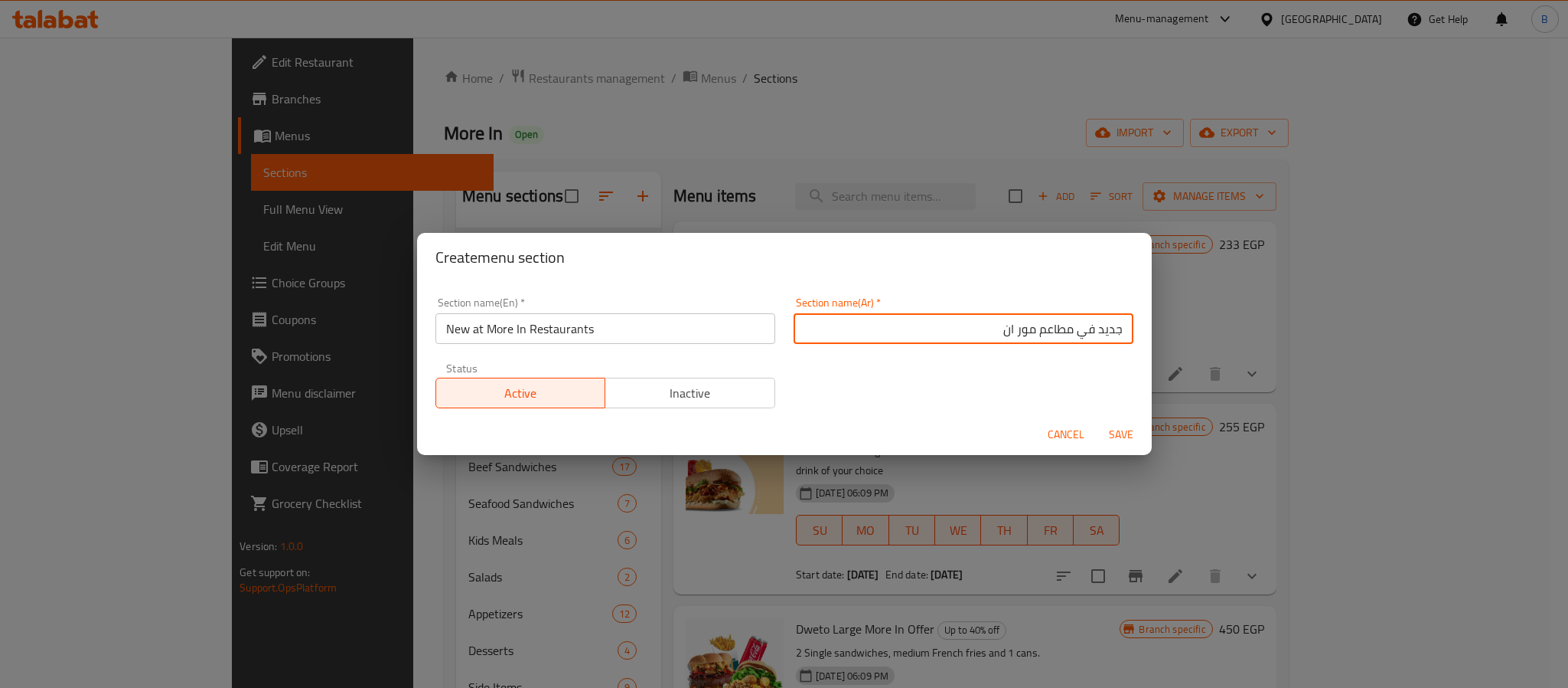
click at [1013, 319] on input "جديد في مطاعم مور ان" at bounding box center [963, 328] width 340 height 30
click at [988, 328] on input "جديد في مطاعم مور ان" at bounding box center [963, 328] width 340 height 30
click at [955, 331] on input "جديد في مطاعم مور ان" at bounding box center [963, 328] width 340 height 30
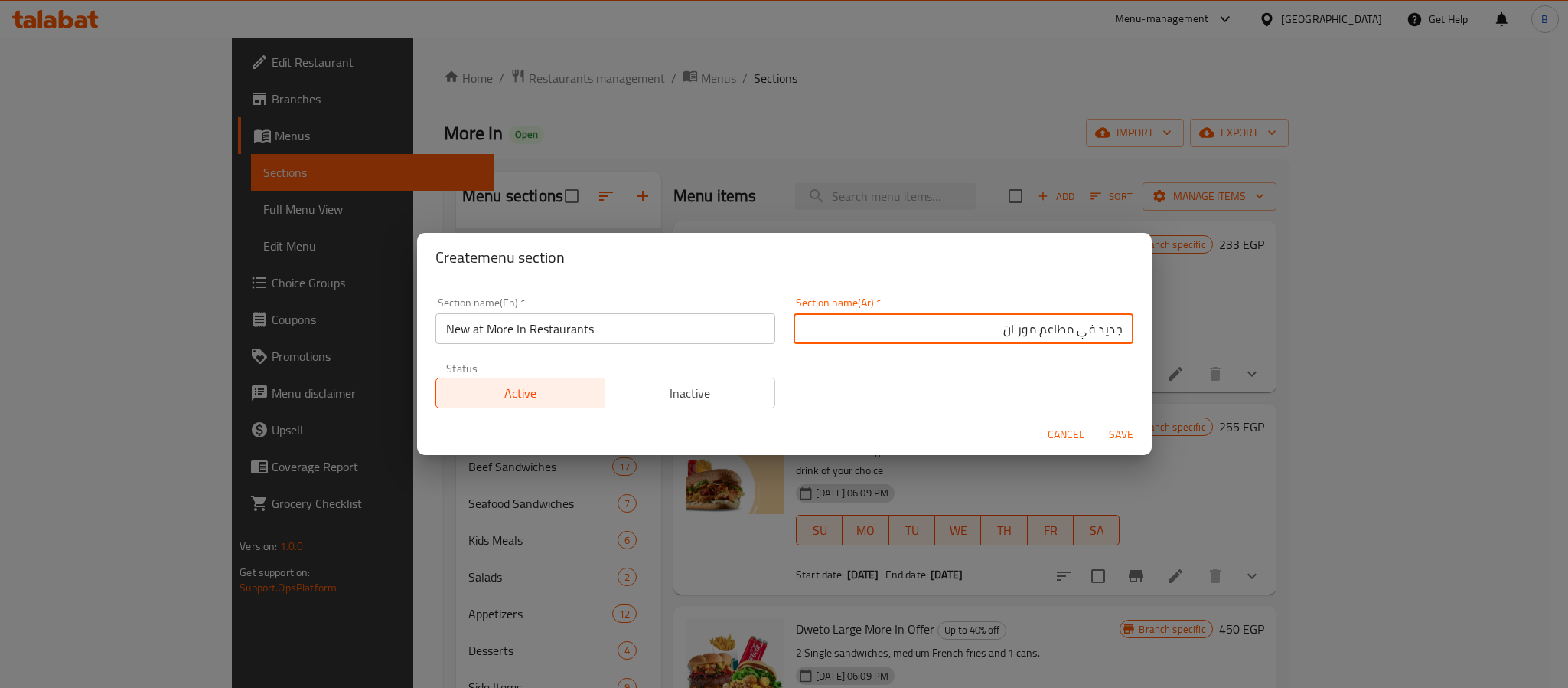
click at [955, 331] on input "جديد في مطاعم مور ان" at bounding box center [963, 328] width 340 height 30
click at [932, 324] on input "جديد في مطاعم مور ان" at bounding box center [963, 328] width 340 height 30
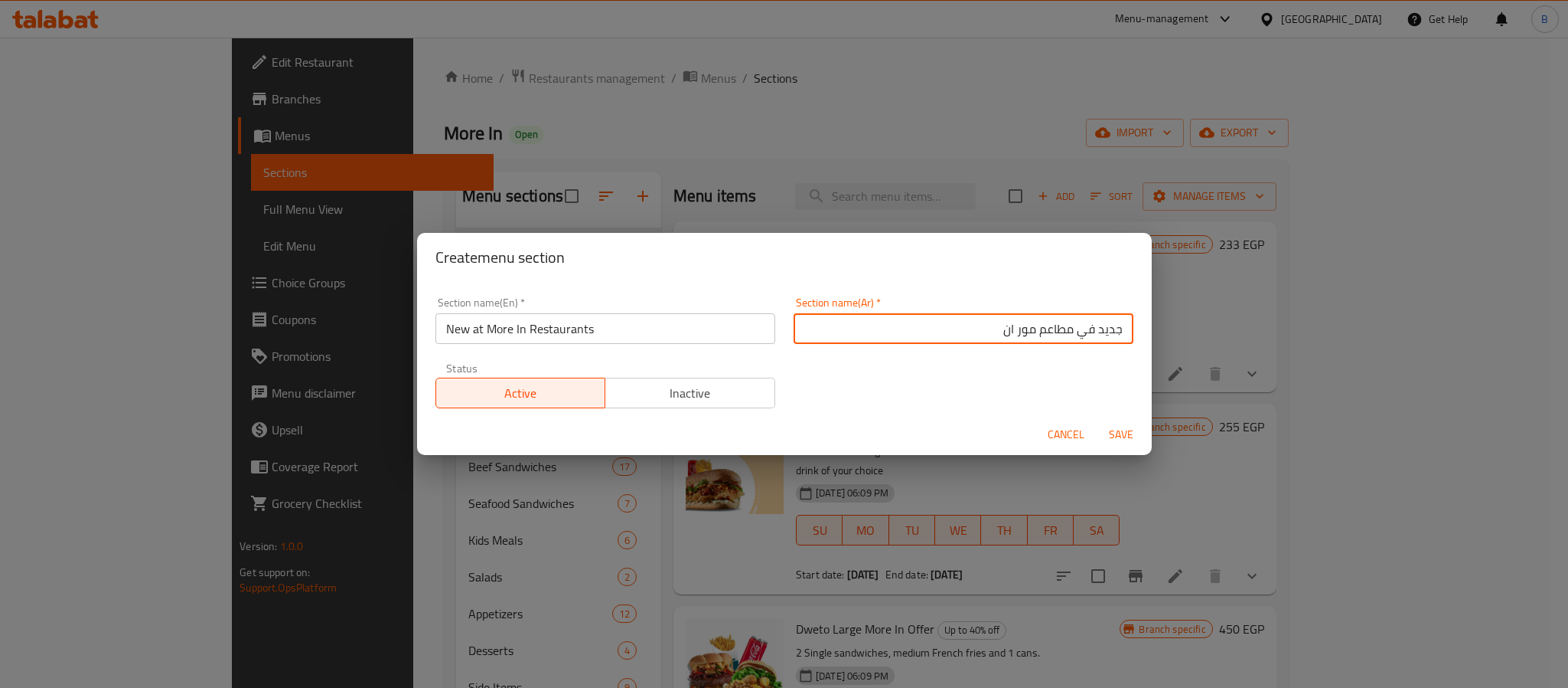
click at [932, 324] on input "جديد في مطاعم مور ان" at bounding box center [963, 328] width 340 height 30
click at [901, 334] on input "جديد في مطاعم مور ان" at bounding box center [963, 328] width 340 height 30
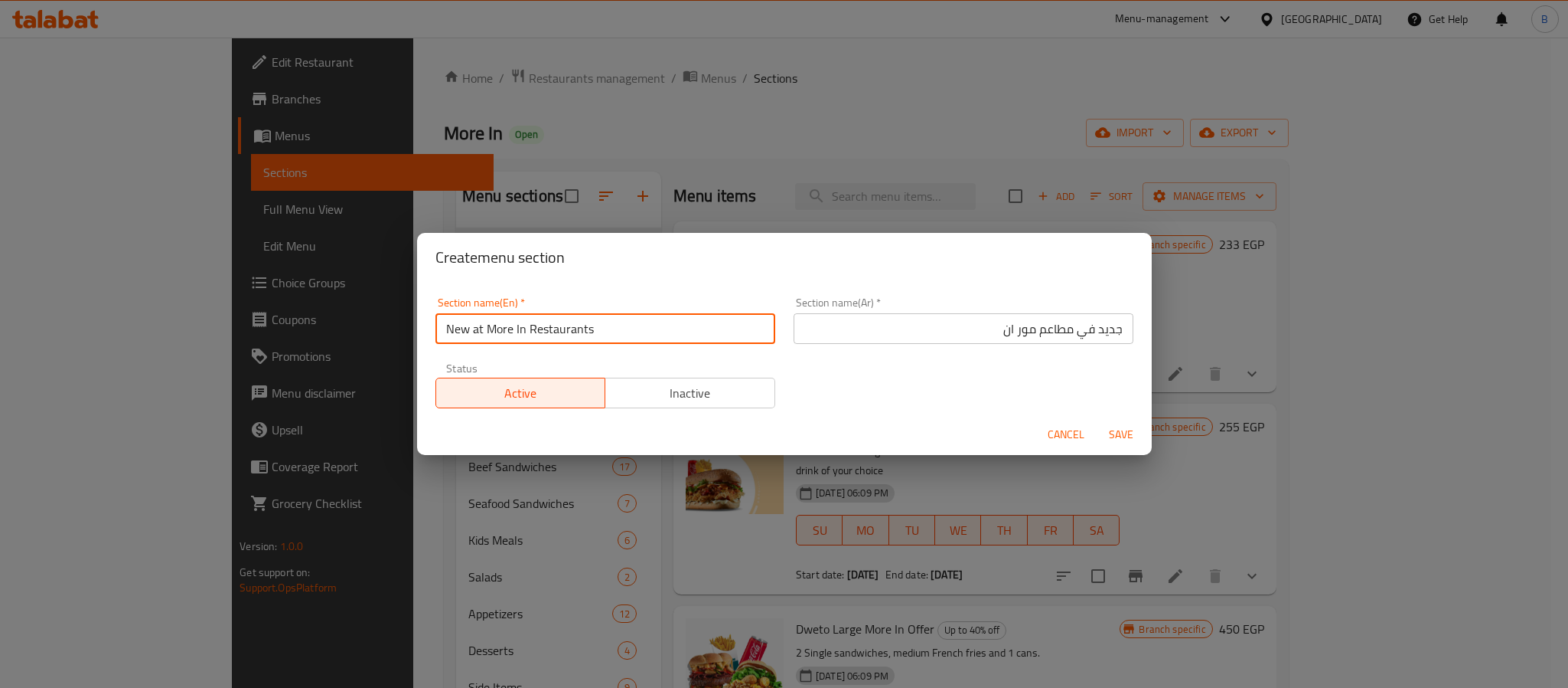
click at [644, 343] on input "New at More In Restaurants" at bounding box center [605, 328] width 340 height 30
click at [592, 328] on input "New at More In Restaurants" at bounding box center [605, 328] width 340 height 30
drag, startPoint x: 469, startPoint y: 328, endPoint x: 480, endPoint y: 328, distance: 11.0
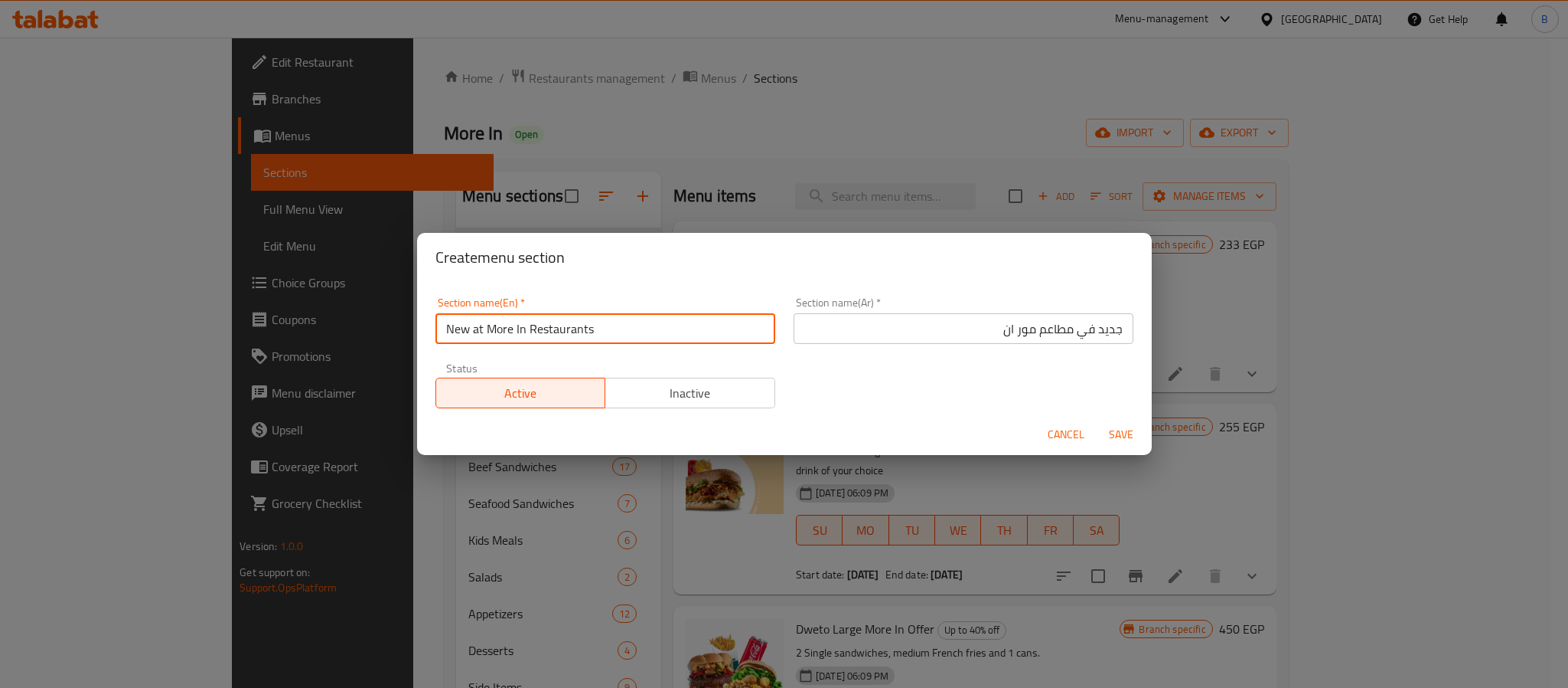
click at [480, 328] on input "New at More In Restaurants" at bounding box center [605, 328] width 340 height 30
type input "New At More In Restaurants"
click at [504, 338] on input "New At More In Restaurants" at bounding box center [605, 328] width 340 height 30
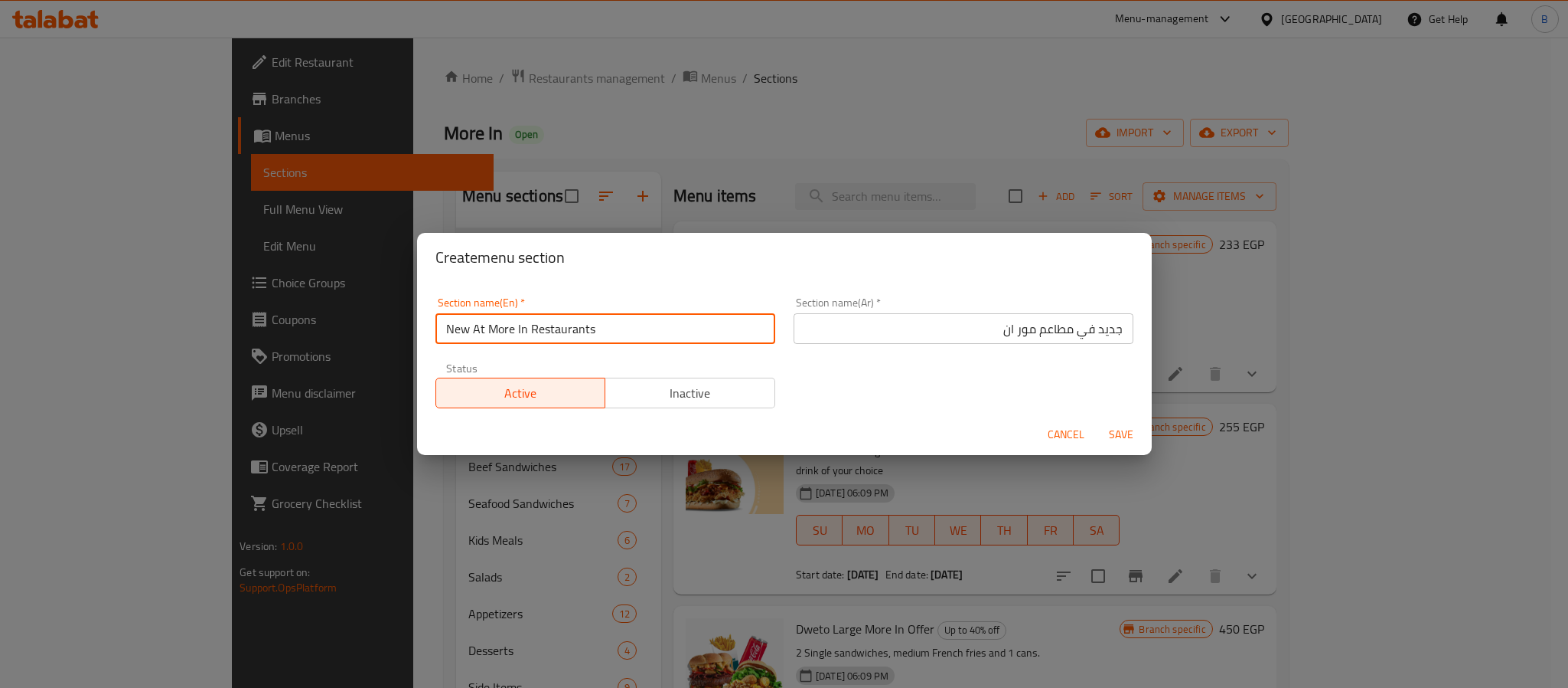
click at [488, 331] on input "New At More In Restaurants" at bounding box center [605, 328] width 340 height 30
click at [613, 320] on input "New At More In Restaurants" at bounding box center [605, 328] width 340 height 30
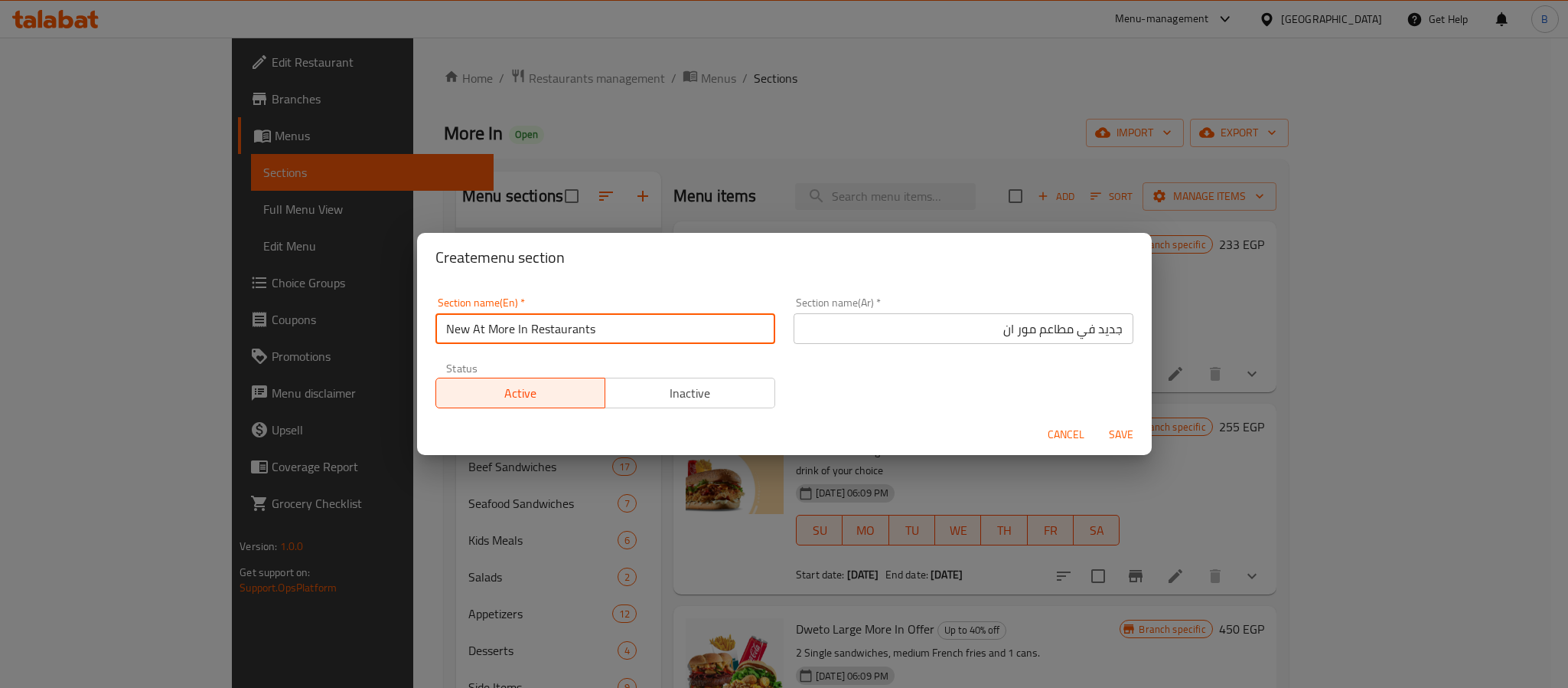
click at [593, 327] on input "New At More In Restaurants" at bounding box center [605, 328] width 340 height 30
click at [841, 319] on input "جديد في مطاعم مور ان" at bounding box center [963, 328] width 340 height 30
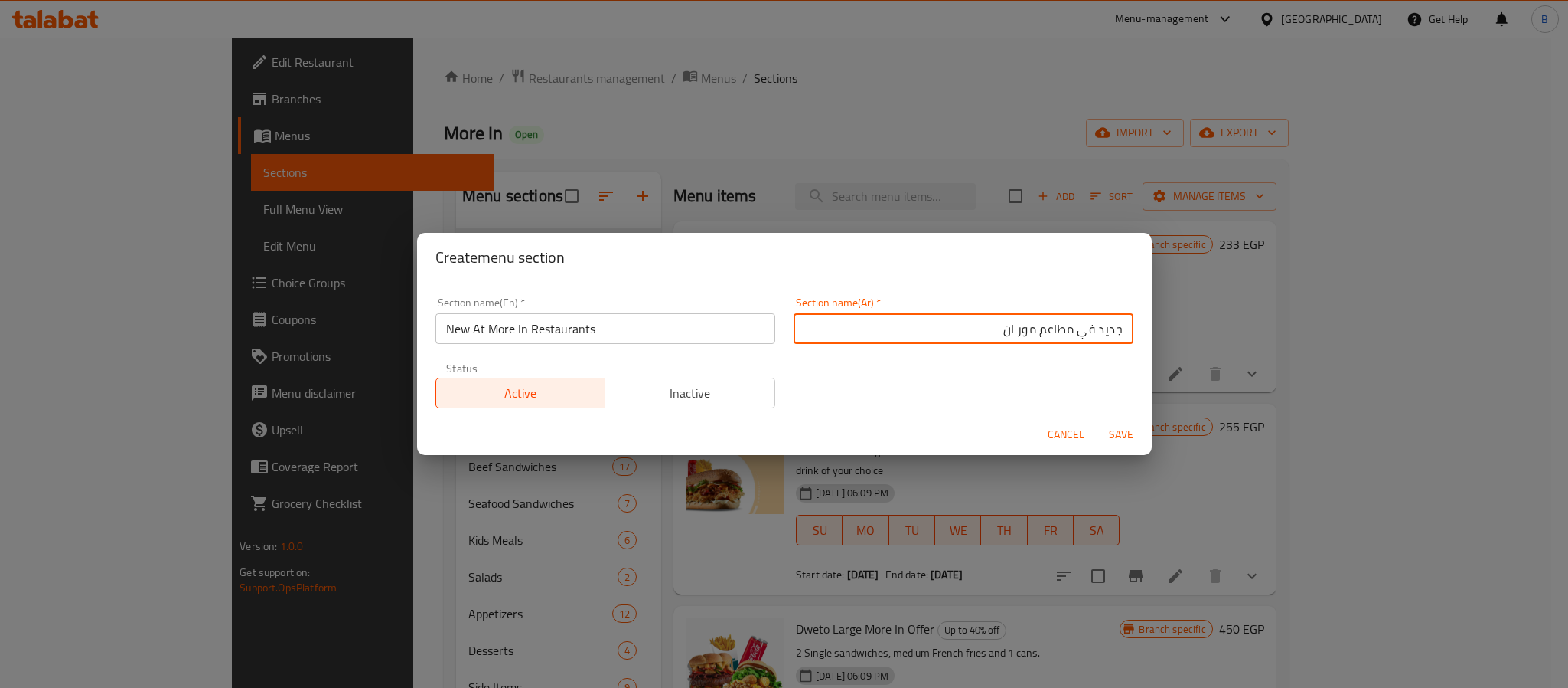
click at [841, 319] on input "جديد في مطاعم مور ان" at bounding box center [963, 328] width 340 height 30
click at [919, 324] on input "جديد في مطاعم مور ان" at bounding box center [963, 328] width 340 height 30
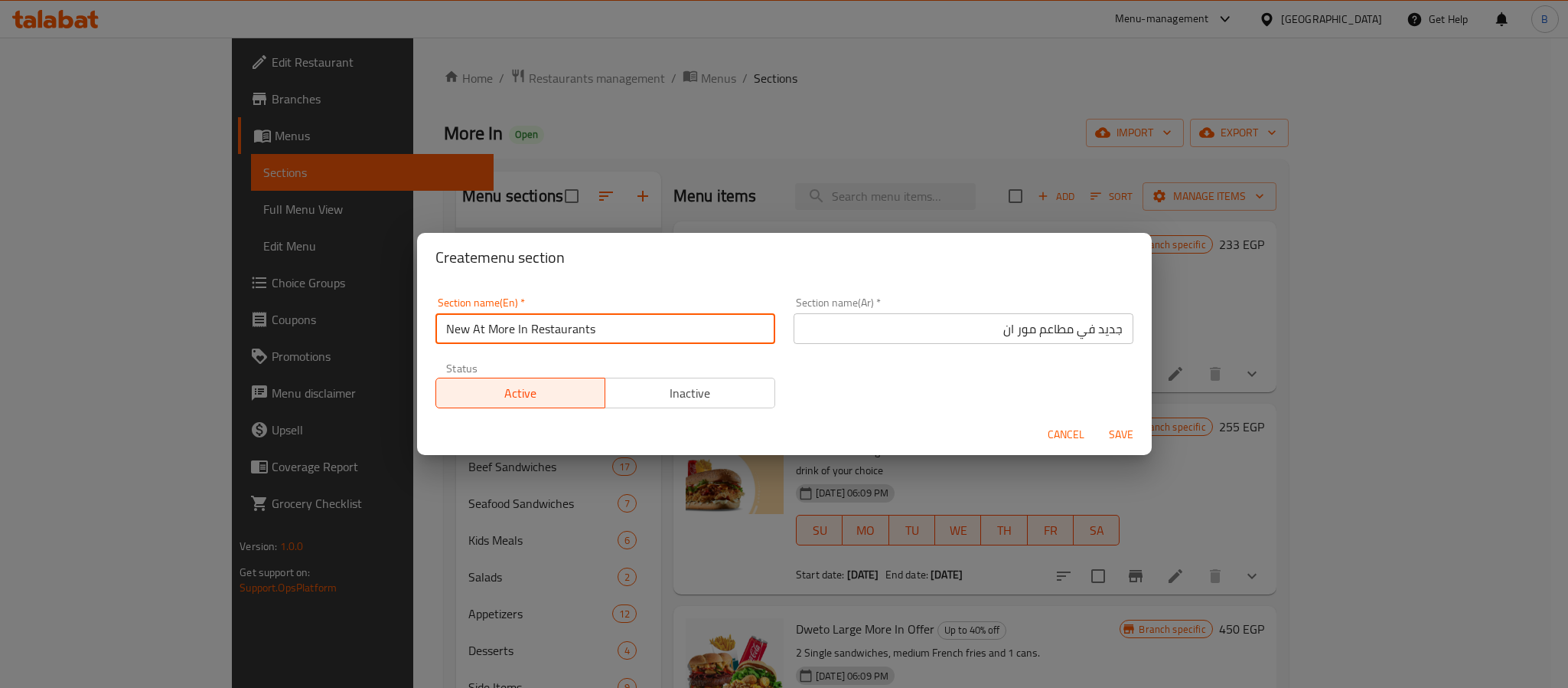
click at [529, 331] on input "New At More In Restaurants" at bounding box center [605, 328] width 340 height 30
click at [495, 331] on input "New At More In Restaurants" at bounding box center [605, 328] width 340 height 30
drag, startPoint x: 446, startPoint y: 328, endPoint x: 639, endPoint y: 339, distance: 193.3
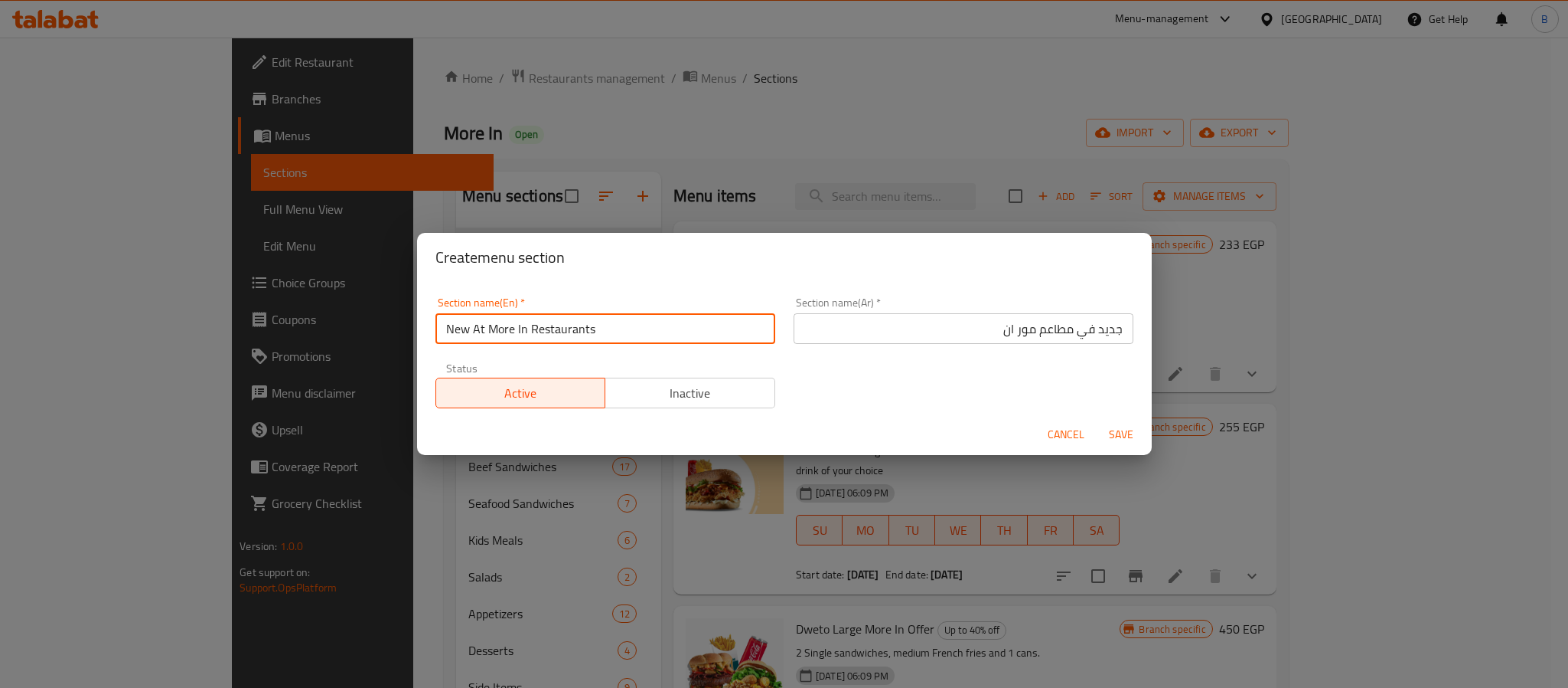
click at [639, 339] on input "New At More In Restaurants" at bounding box center [605, 328] width 340 height 30
click at [639, 338] on input "New At More In Restaurants" at bounding box center [605, 328] width 340 height 30
click at [634, 329] on input "New At More In Restaurants" at bounding box center [605, 328] width 340 height 30
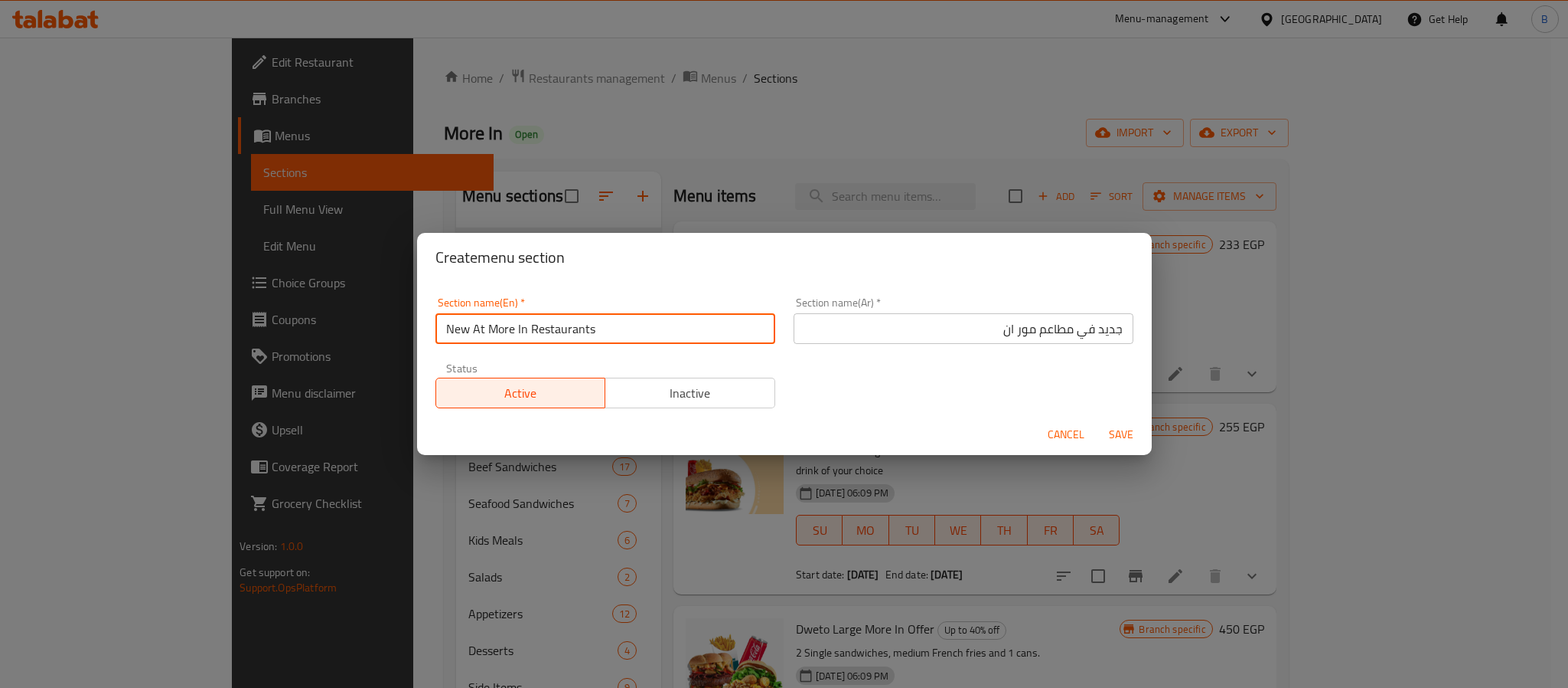
click at [634, 329] on input "New At More In Restaurants" at bounding box center [605, 328] width 340 height 30
click at [609, 317] on input "New At More In Restaurants" at bounding box center [605, 328] width 340 height 30
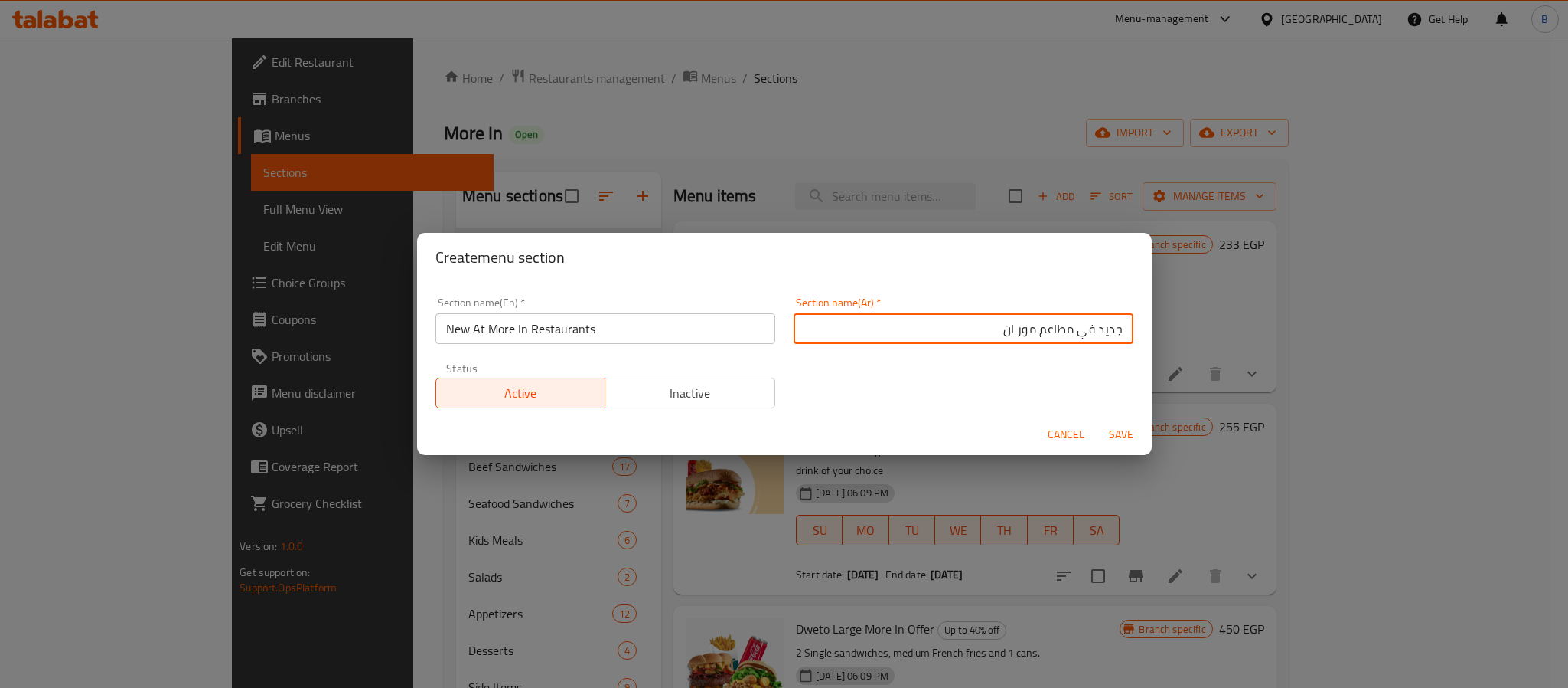
click at [951, 336] on input "جديد في مطاعم مور ان" at bounding box center [963, 328] width 340 height 30
click at [898, 349] on div "Section name(Ar)   * جديد في مطاعم مور ان Section name(Ar) *" at bounding box center [963, 320] width 358 height 65
click at [627, 347] on div "Section name(En)   * New At More In Restaurants Section name(En) *" at bounding box center [605, 320] width 358 height 65
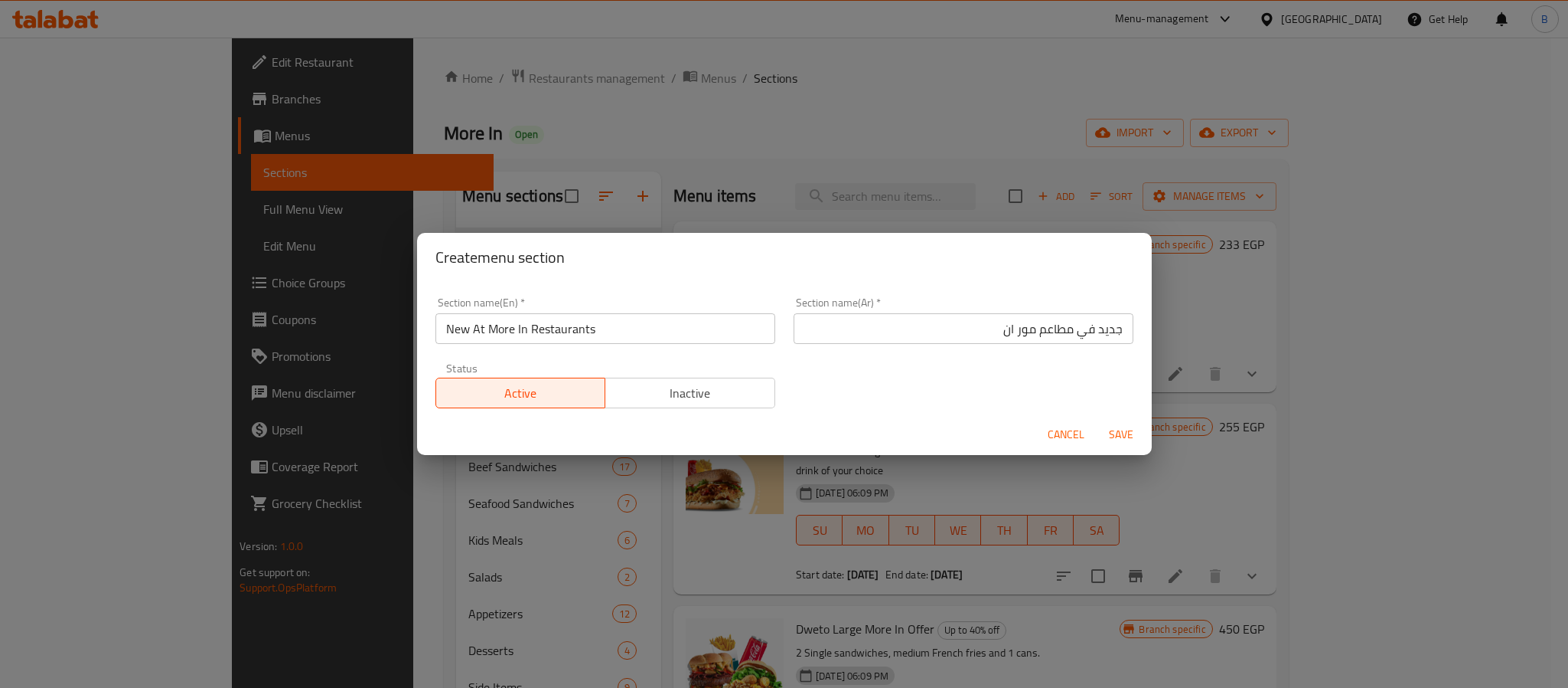
drag, startPoint x: 680, startPoint y: 322, endPoint x: 737, endPoint y: 327, distance: 57.2
click at [680, 322] on input "New At More In Restaurants" at bounding box center [605, 328] width 340 height 30
click at [549, 329] on input "New At More In Restaurants" at bounding box center [605, 328] width 340 height 30
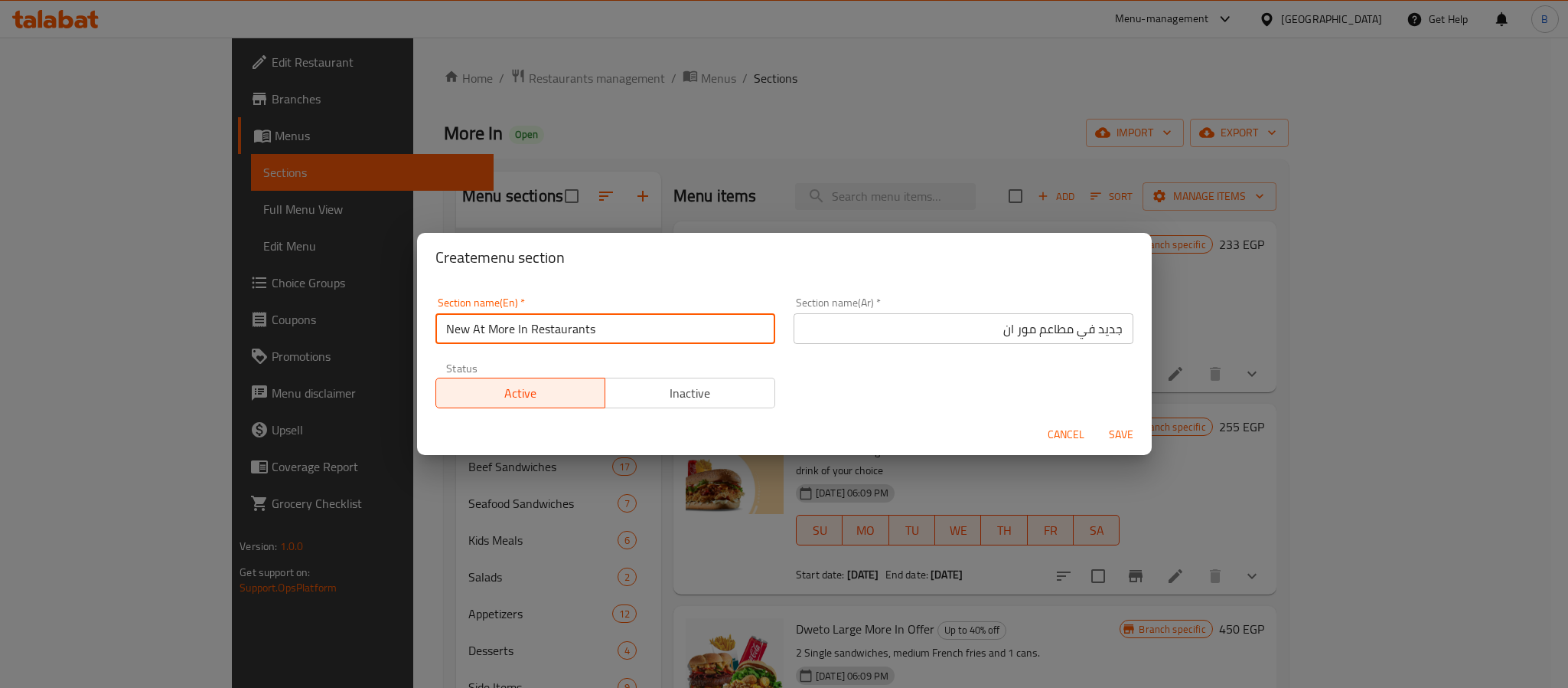
click at [998, 339] on input "جديد في مطاعم مور ان" at bounding box center [963, 328] width 340 height 30
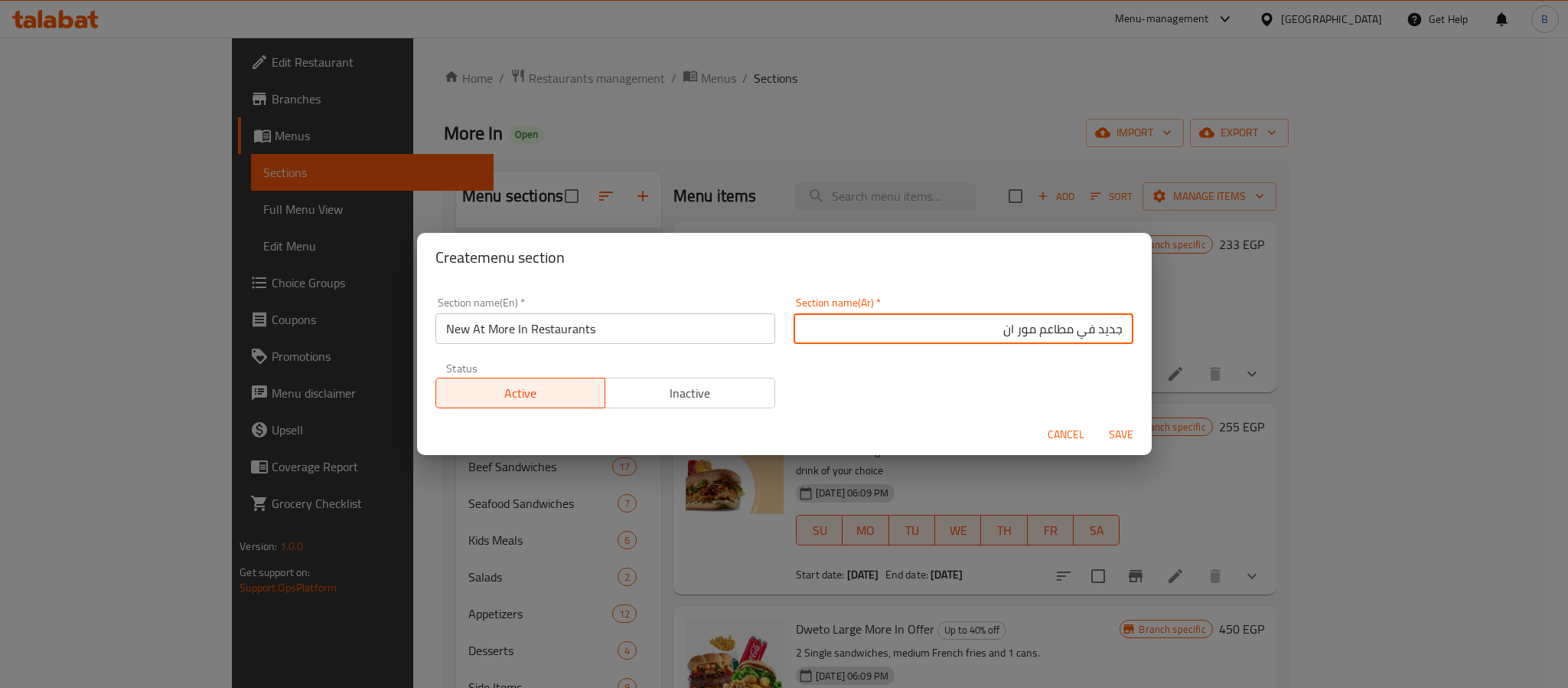
click at [995, 334] on input "جديد في مطاعم مور ان" at bounding box center [963, 328] width 340 height 30
drag, startPoint x: 995, startPoint y: 334, endPoint x: 913, endPoint y: 317, distance: 83.7
click at [977, 328] on input "جديد في مطاعم مور ان" at bounding box center [963, 328] width 340 height 30
click at [664, 322] on input "New At More In Restaurants" at bounding box center [605, 328] width 340 height 30
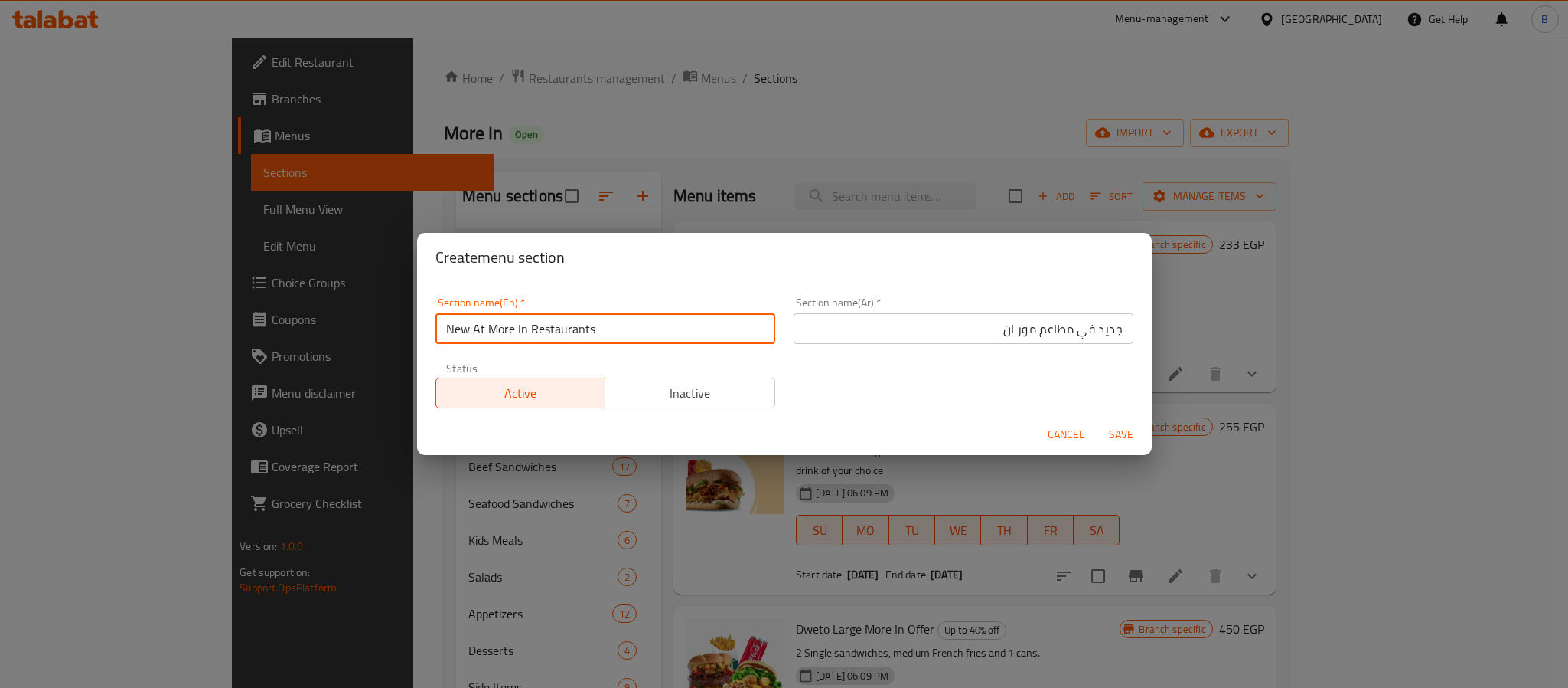
click at [664, 322] on input "New At More In Restaurants" at bounding box center [605, 328] width 340 height 30
click at [618, 328] on input "New At More In Restaurants" at bounding box center [605, 328] width 340 height 30
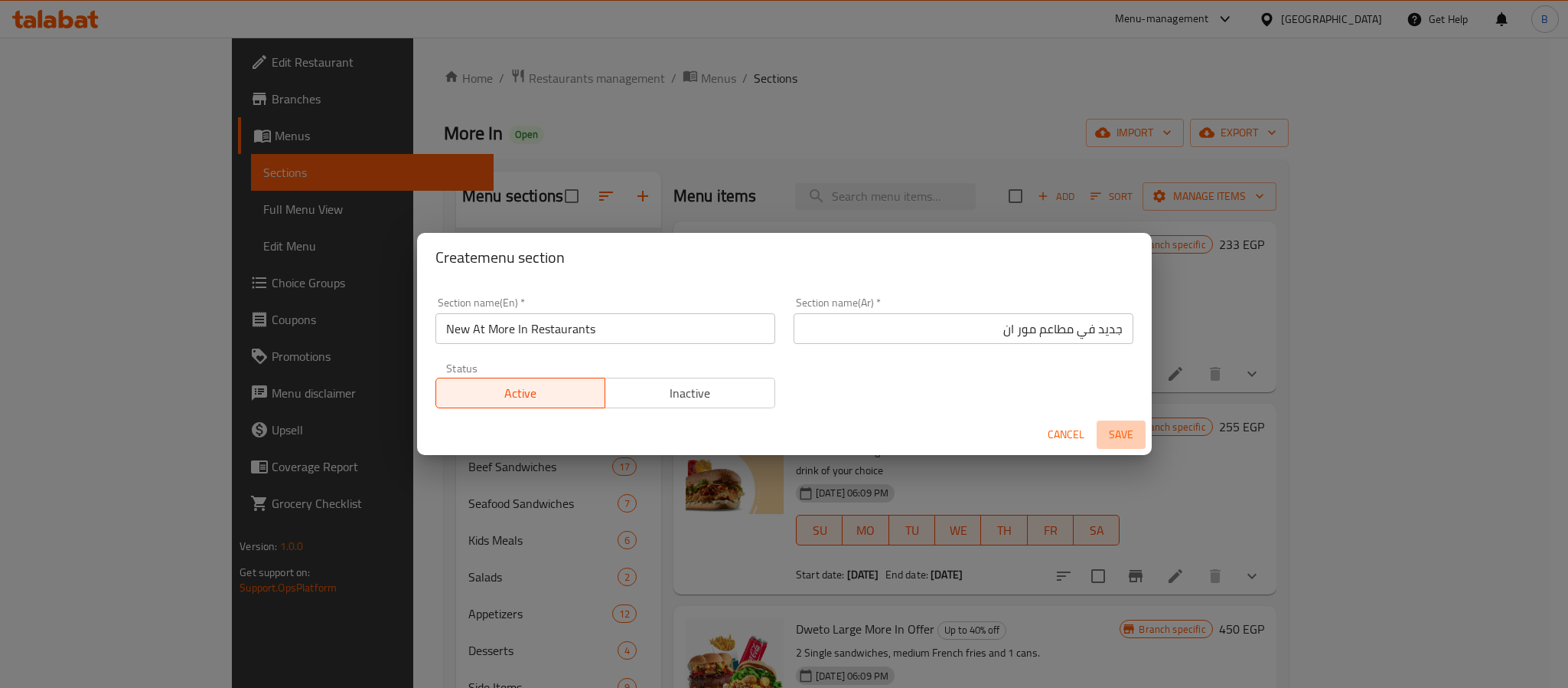
click at [1114, 428] on span "Save" at bounding box center [1121, 435] width 37 height 19
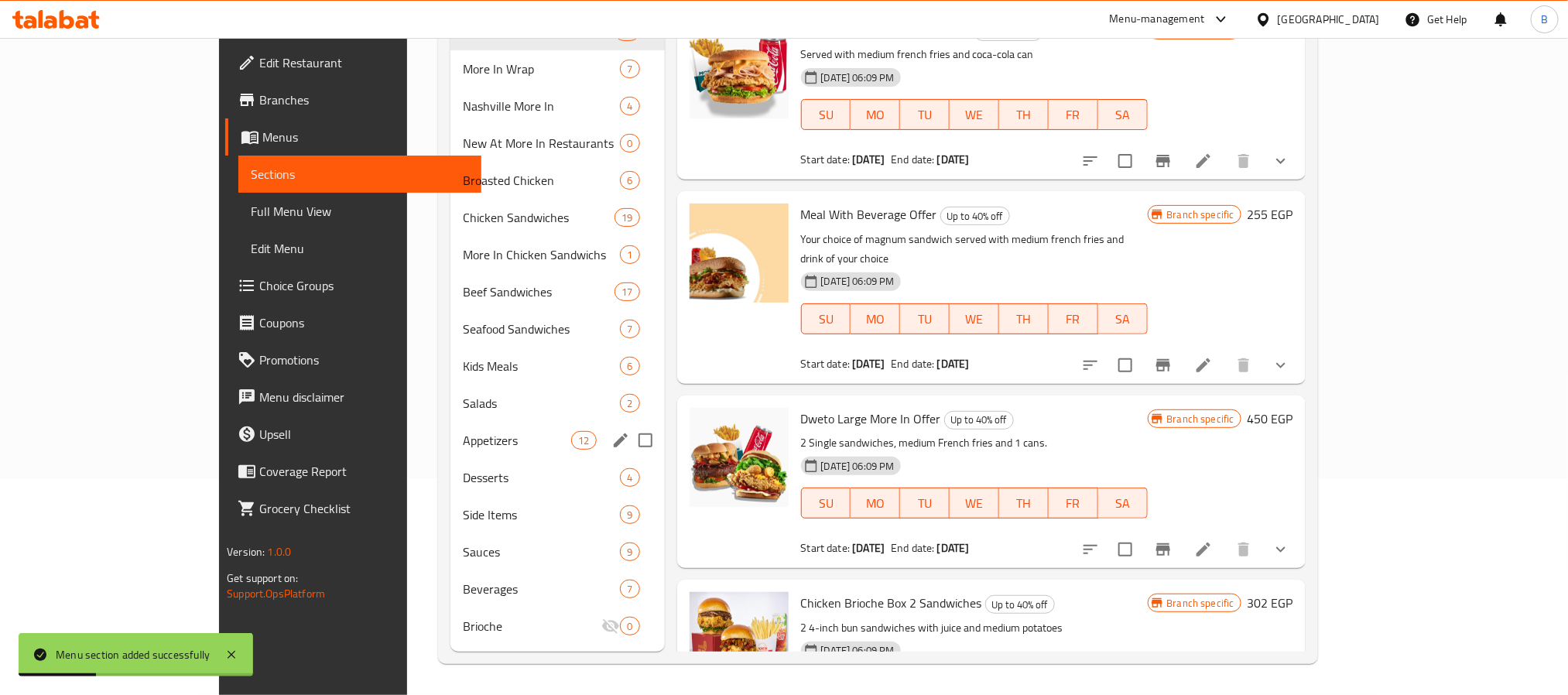
scroll to position [100, 0]
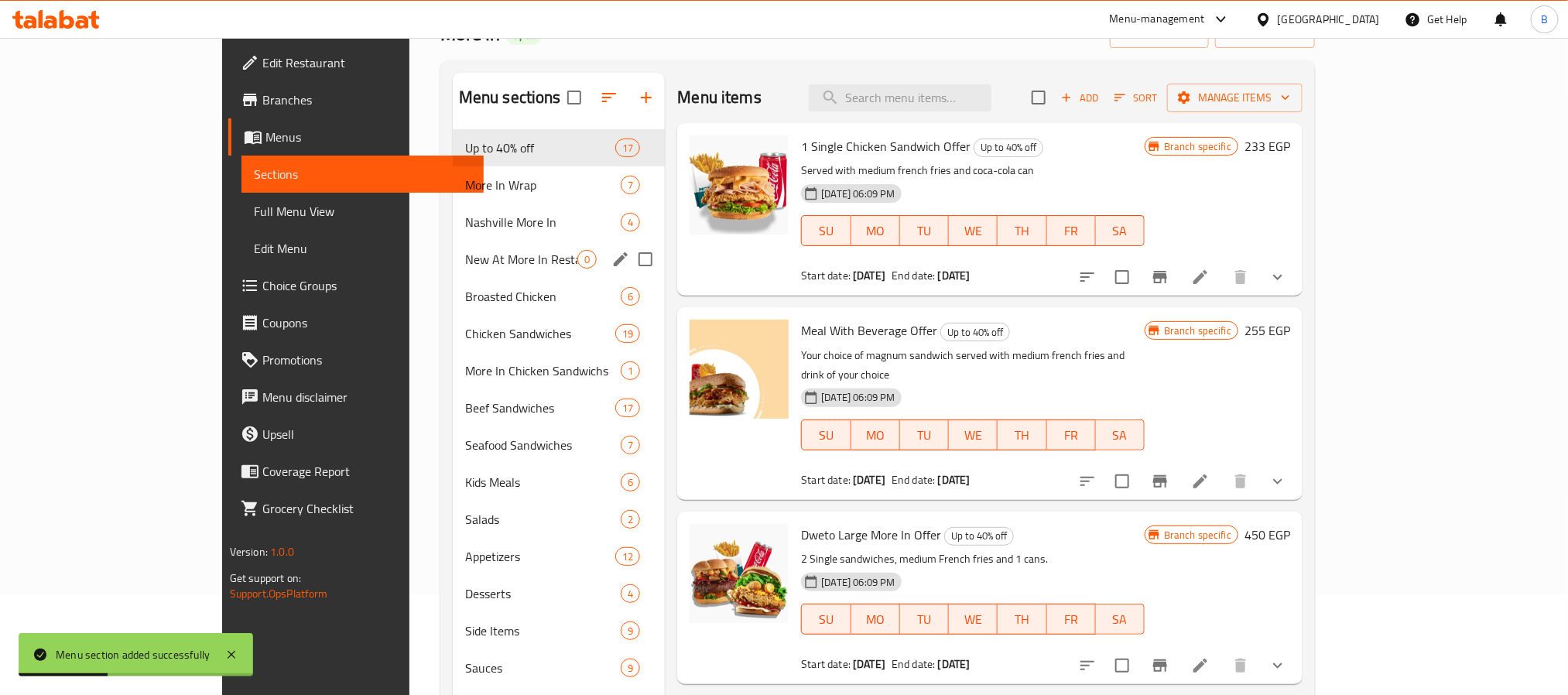
click at [453, 245] on div "New At More In Restaurants 0" at bounding box center [558, 259] width 212 height 37
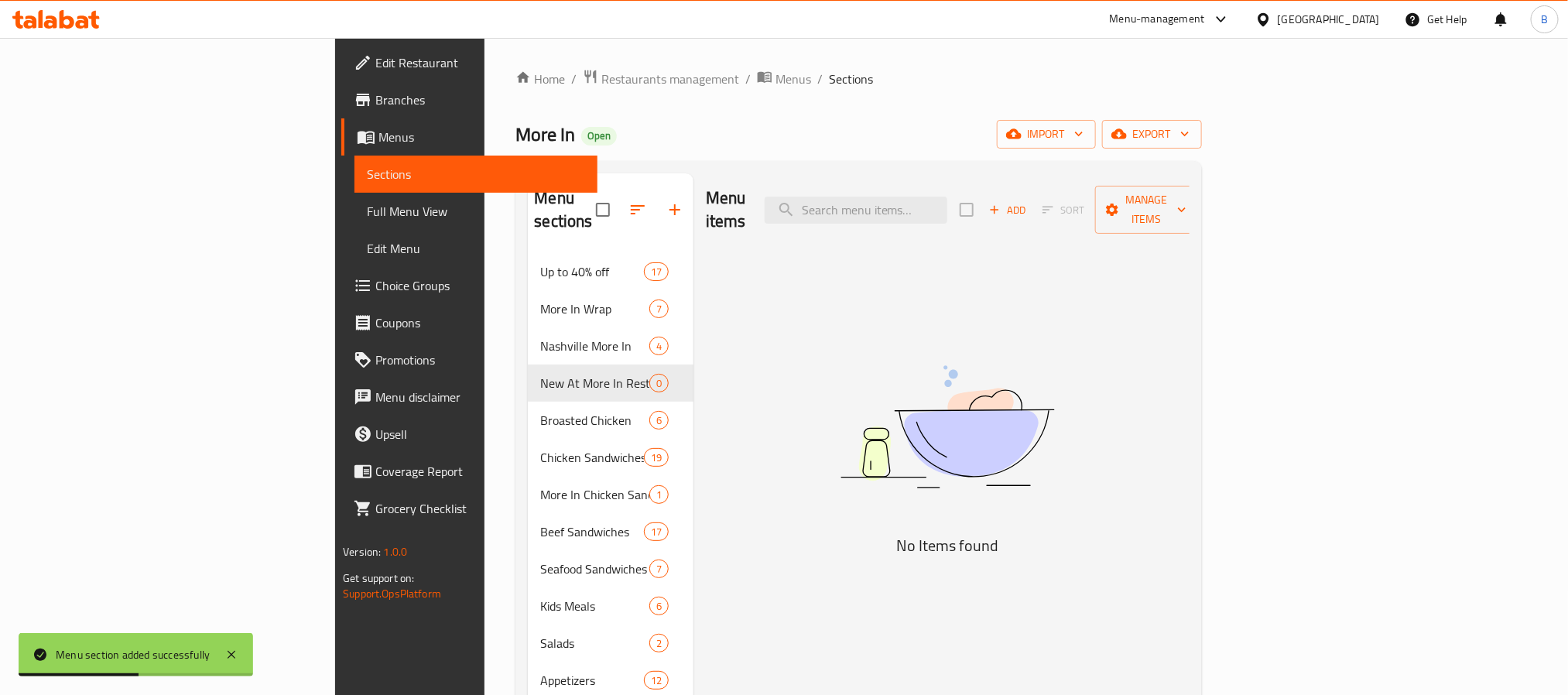
click at [1002, 203] on icon "button" at bounding box center [995, 210] width 14 height 14
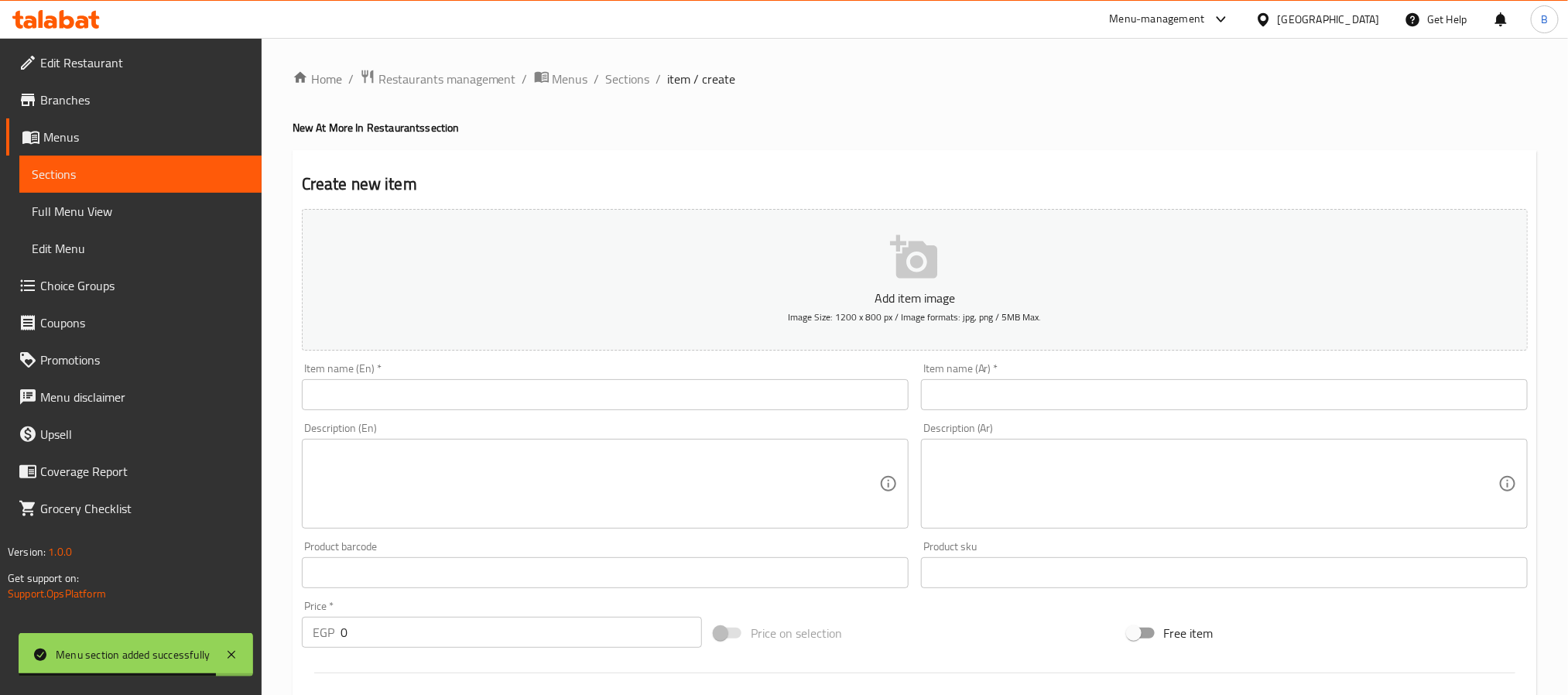
click at [1034, 418] on div "Description (Ar) Description (Ar)" at bounding box center [1224, 475] width 619 height 118
paste input "ماجنم ناشيل"
click at [1034, 402] on input "ماجنم ناشيل" at bounding box center [1224, 394] width 607 height 31
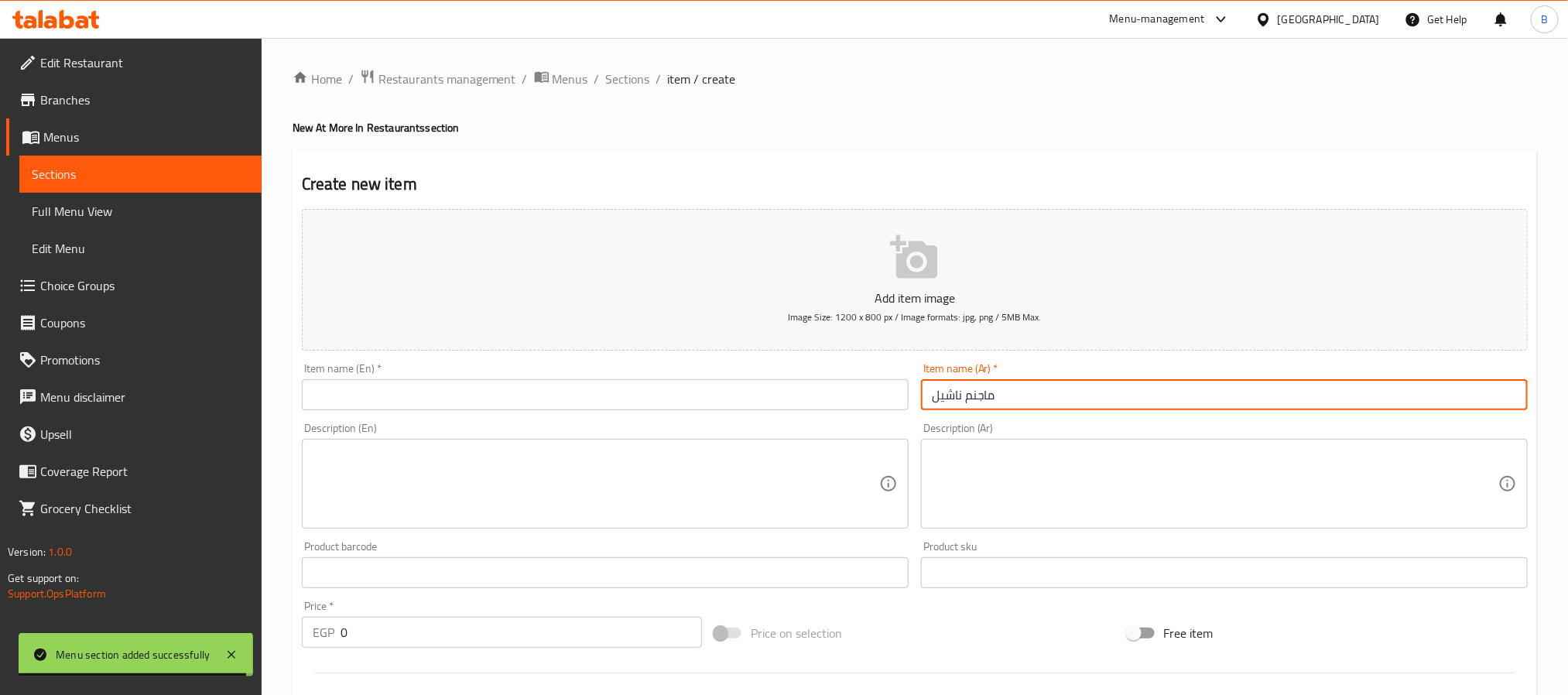
type input "ماجنم ناشيل"
click at [693, 406] on input "text" at bounding box center [605, 394] width 607 height 31
paste input "Magnum Nachel"
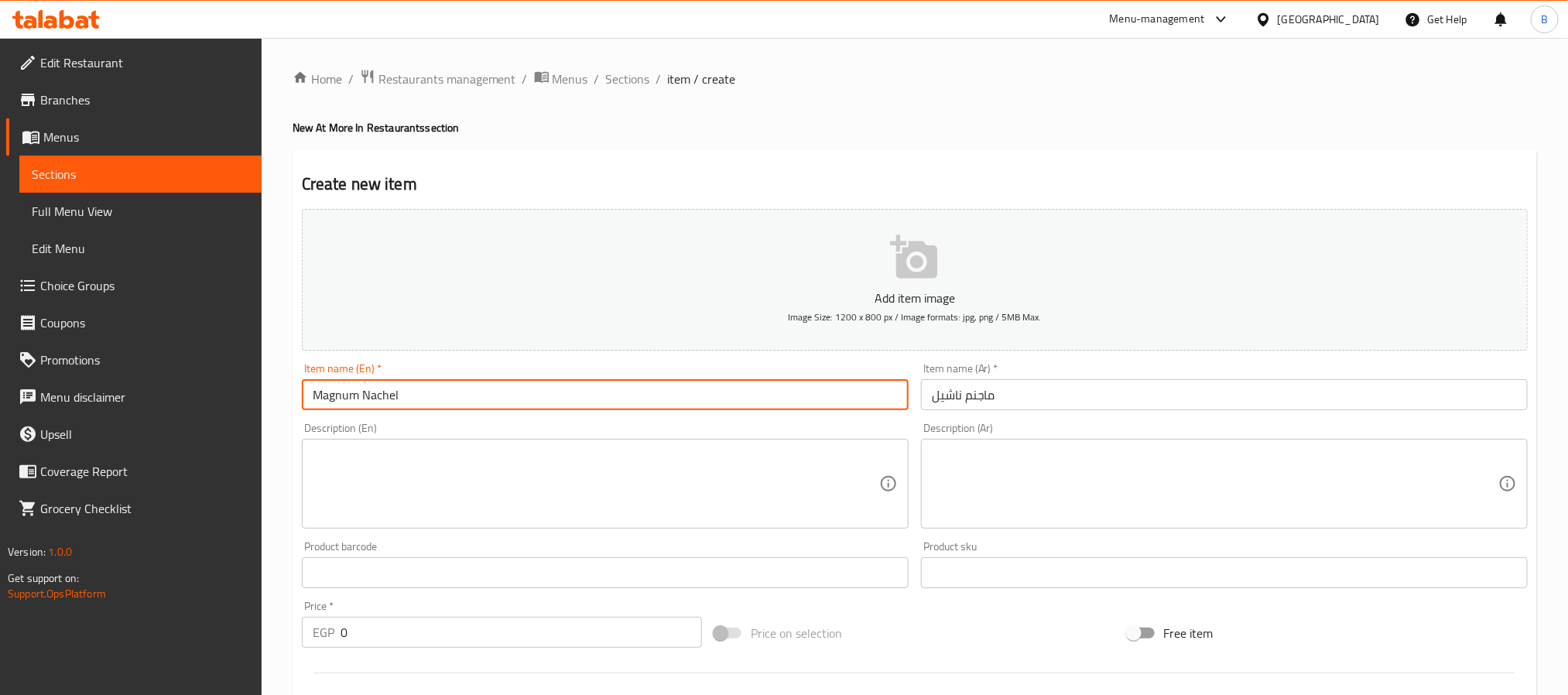
type input "Magnum Nachel"
click at [1101, 520] on textarea at bounding box center [1214, 483] width 566 height 73
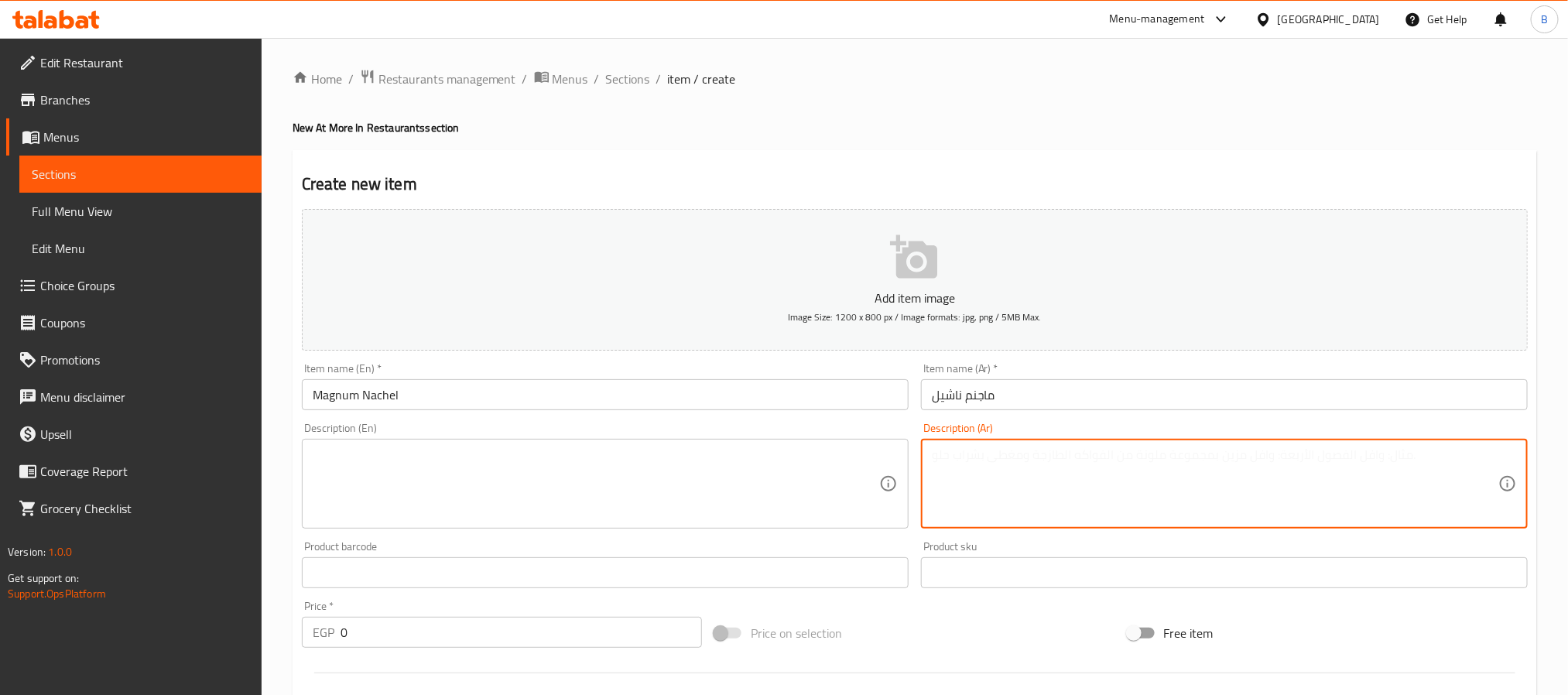
paste textarea "خبز ماجنم مع دجاج مع طماطم وخس وصوص موران وكلوسلو وباربكيو وتوابل ناشفيل حاره ا…"
click at [1372, 453] on textarea "خبز ماجنم مع دجاج مع طماطم وخس وصوص موران وكلوسلو وباربكيو وتوابل ناشفيل حاره ا…" at bounding box center [1214, 483] width 566 height 73
type textarea "خبز ماجنم مع دجاج مع طماطم وخس وصوص موران وكلوسلو وباربكيو وتوابل ناشفيل حاره ا…"
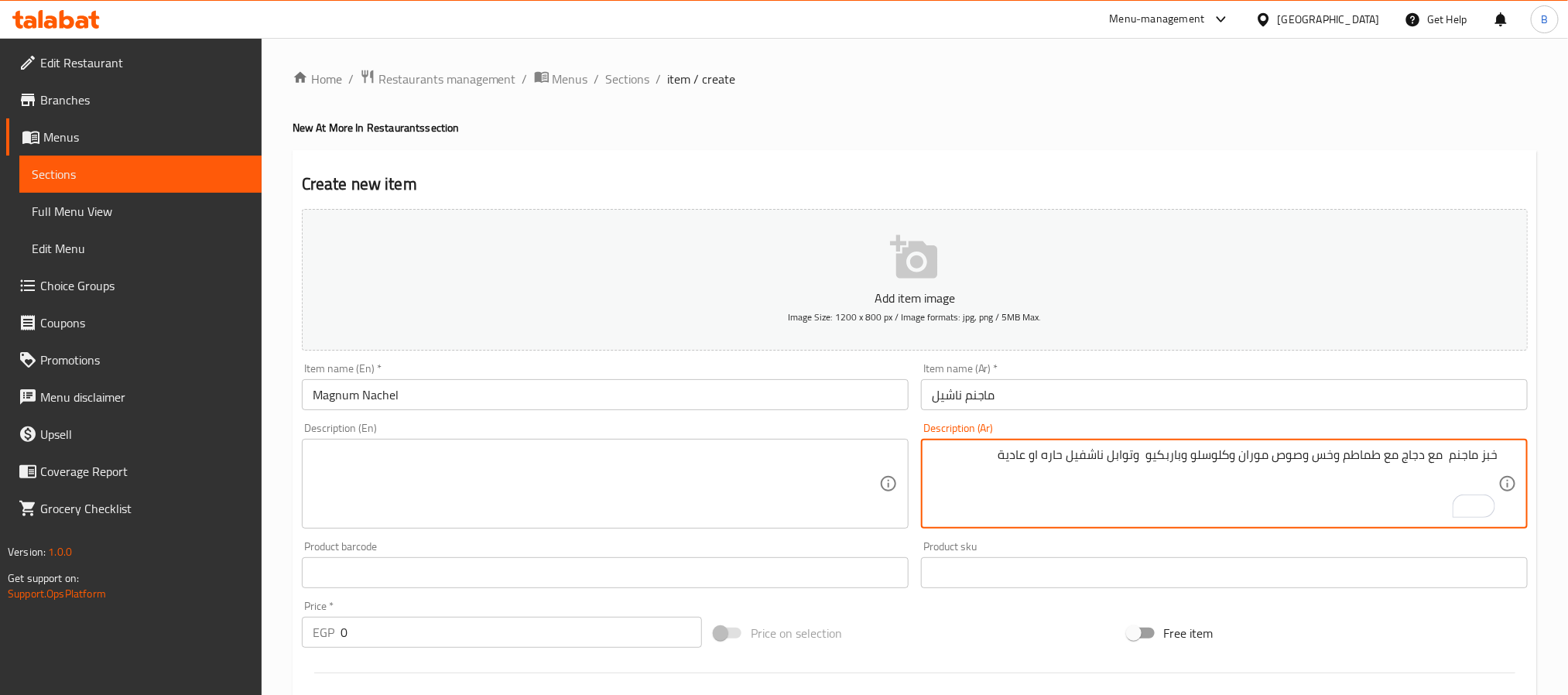
click at [590, 634] on input "0" at bounding box center [521, 632] width 361 height 31
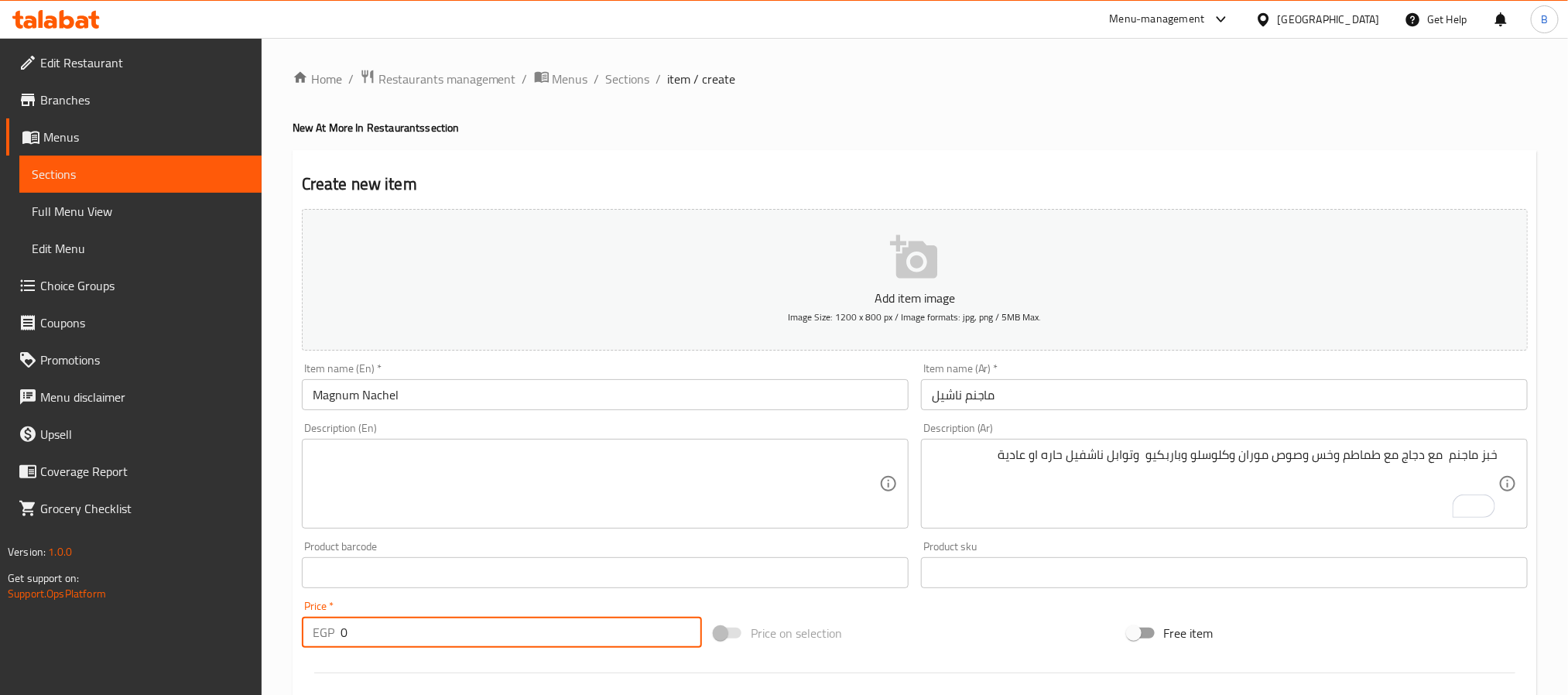
click at [590, 634] on input "0" at bounding box center [521, 632] width 361 height 31
paste input "263.2"
type input "263.2"
click at [468, 152] on div "Create new item Add item image Image Size: 1200 x 800 px / Image formats: jpg, …" at bounding box center [914, 600] width 1244 height 900
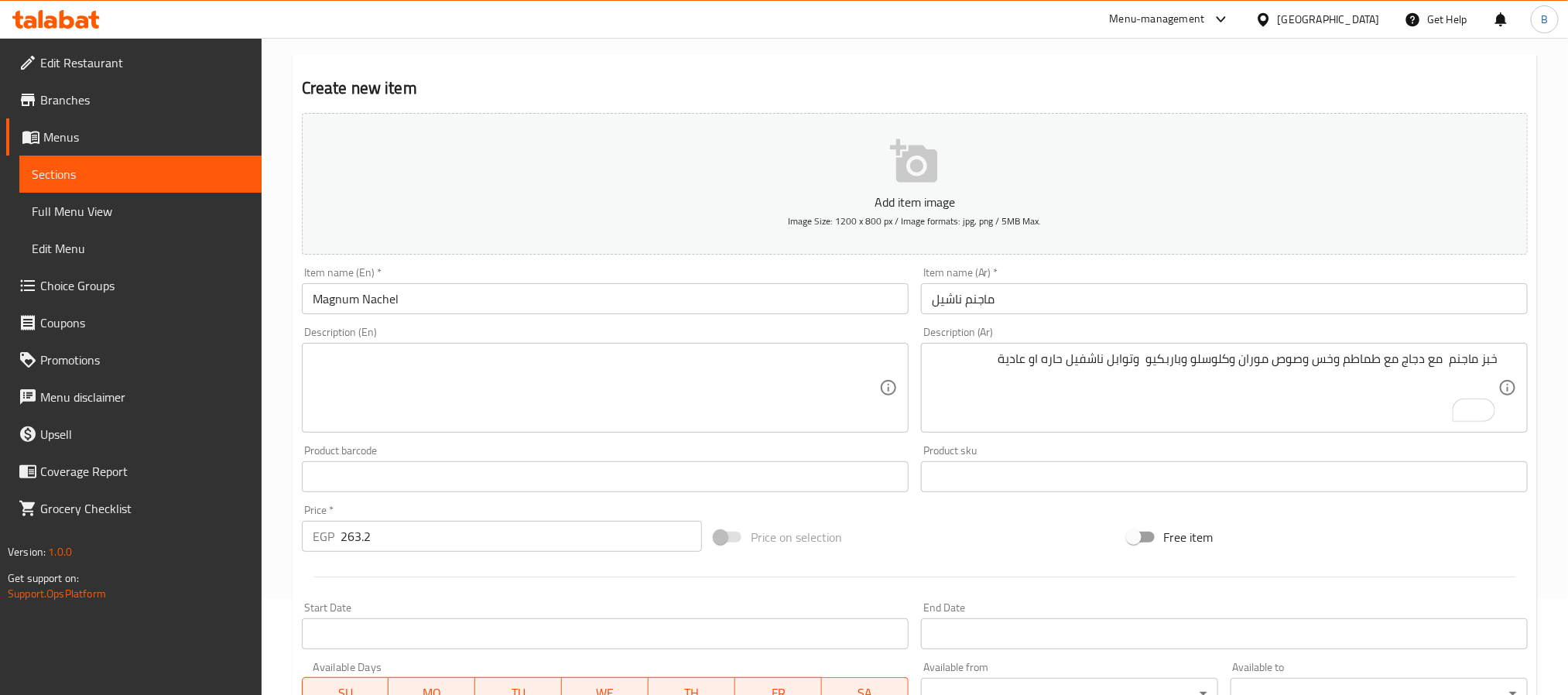
scroll to position [232, 0]
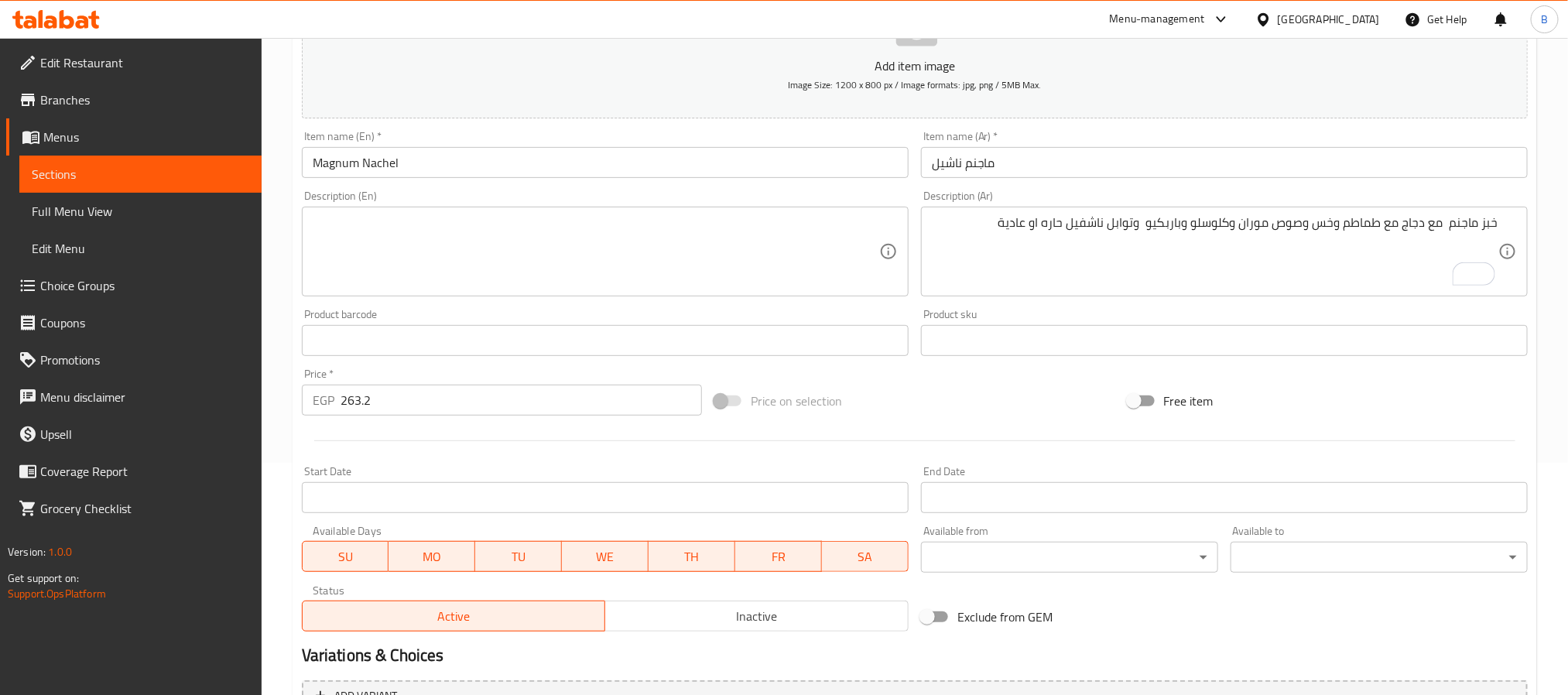
click at [1089, 163] on input "ماجنم ناشيل" at bounding box center [1224, 162] width 607 height 31
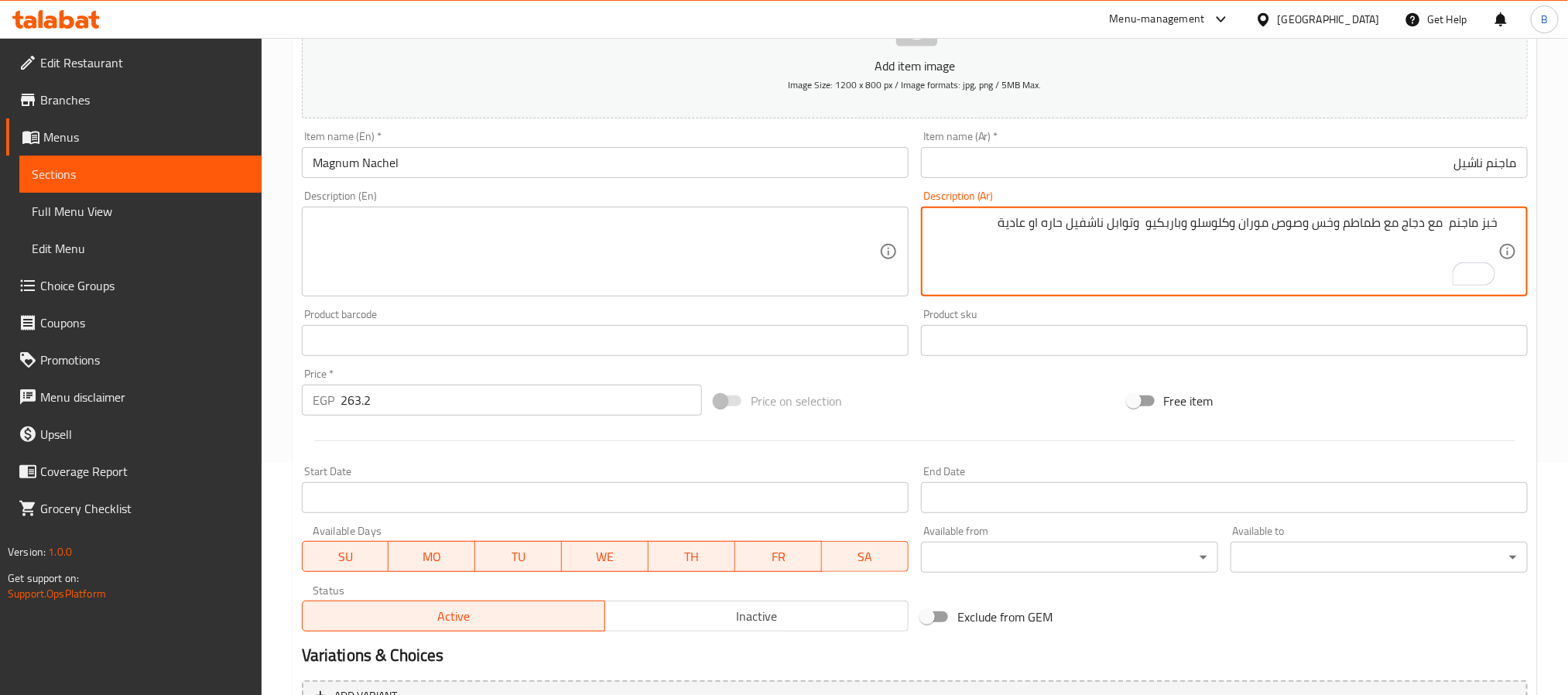
click at [1017, 233] on textarea "خبز ماجنم مع دجاج مع طماطم وخس وصوص موران وكلوسلو وباربكيو وتوابل ناشفيل حاره ا…" at bounding box center [1214, 251] width 566 height 73
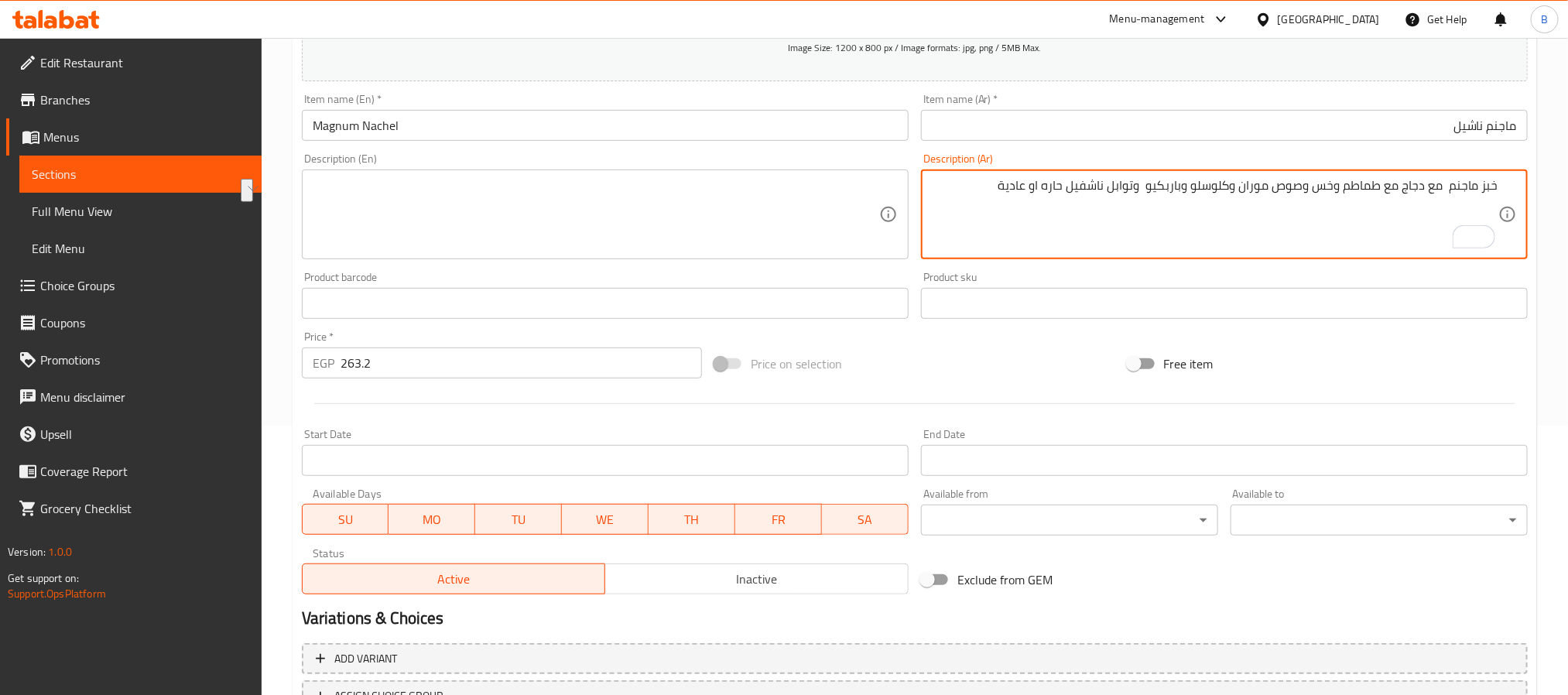
scroll to position [165, 0]
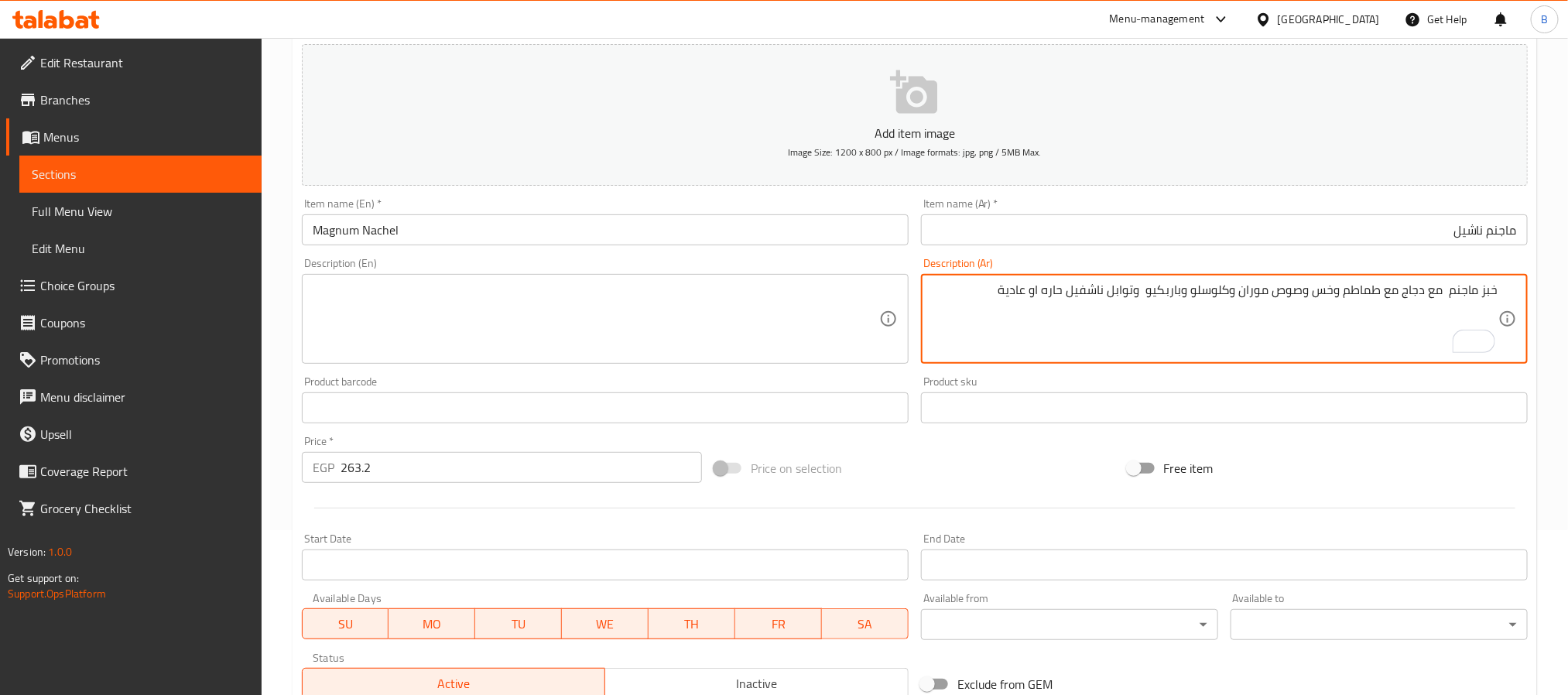
click at [398, 316] on textarea at bounding box center [596, 319] width 566 height 73
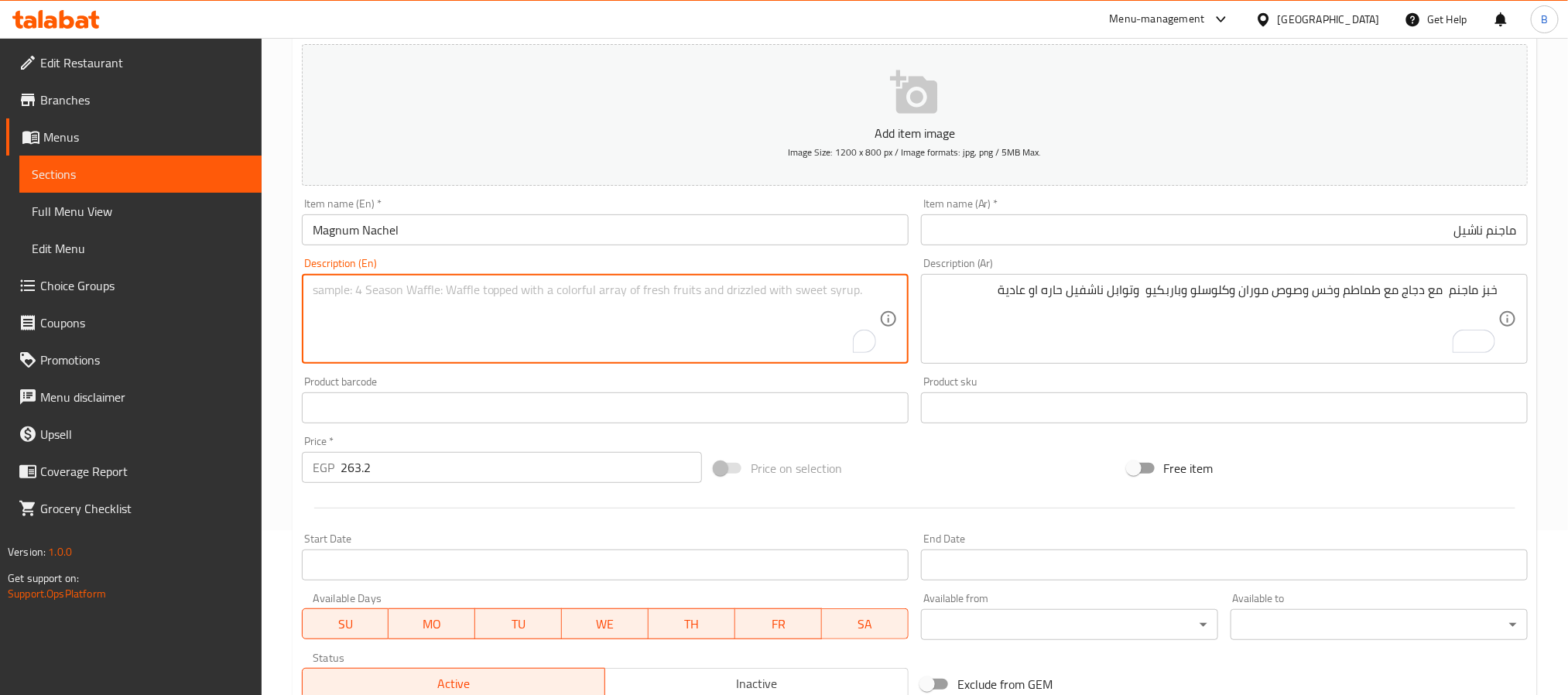
paste textarea "Magnum bread with chicken, tomatoes, lettuce, Moran's sauce, coleslaw, BBQ, and…"
click at [720, 245] on input "Magnum Nachel" at bounding box center [605, 229] width 607 height 31
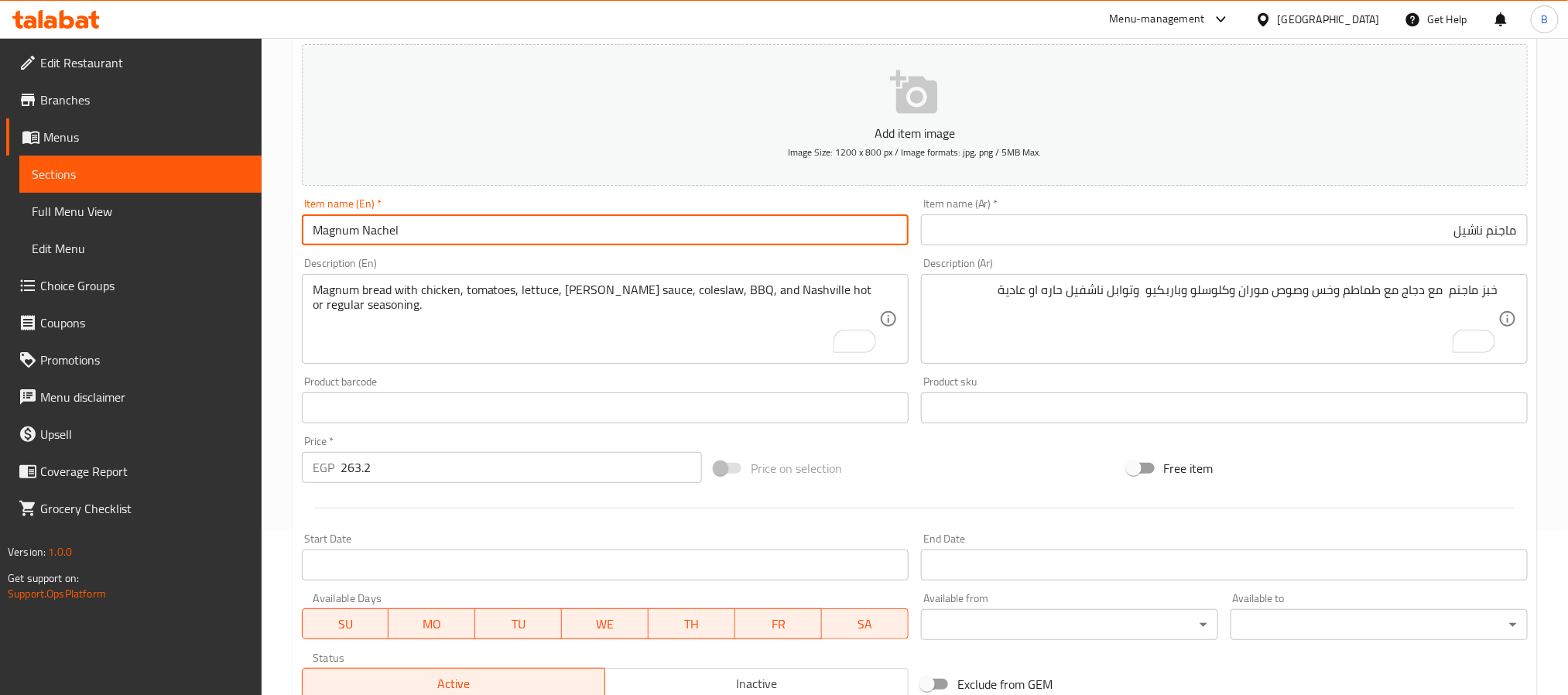
click at [1071, 242] on input "ماجنم ناشيل" at bounding box center [1224, 229] width 607 height 31
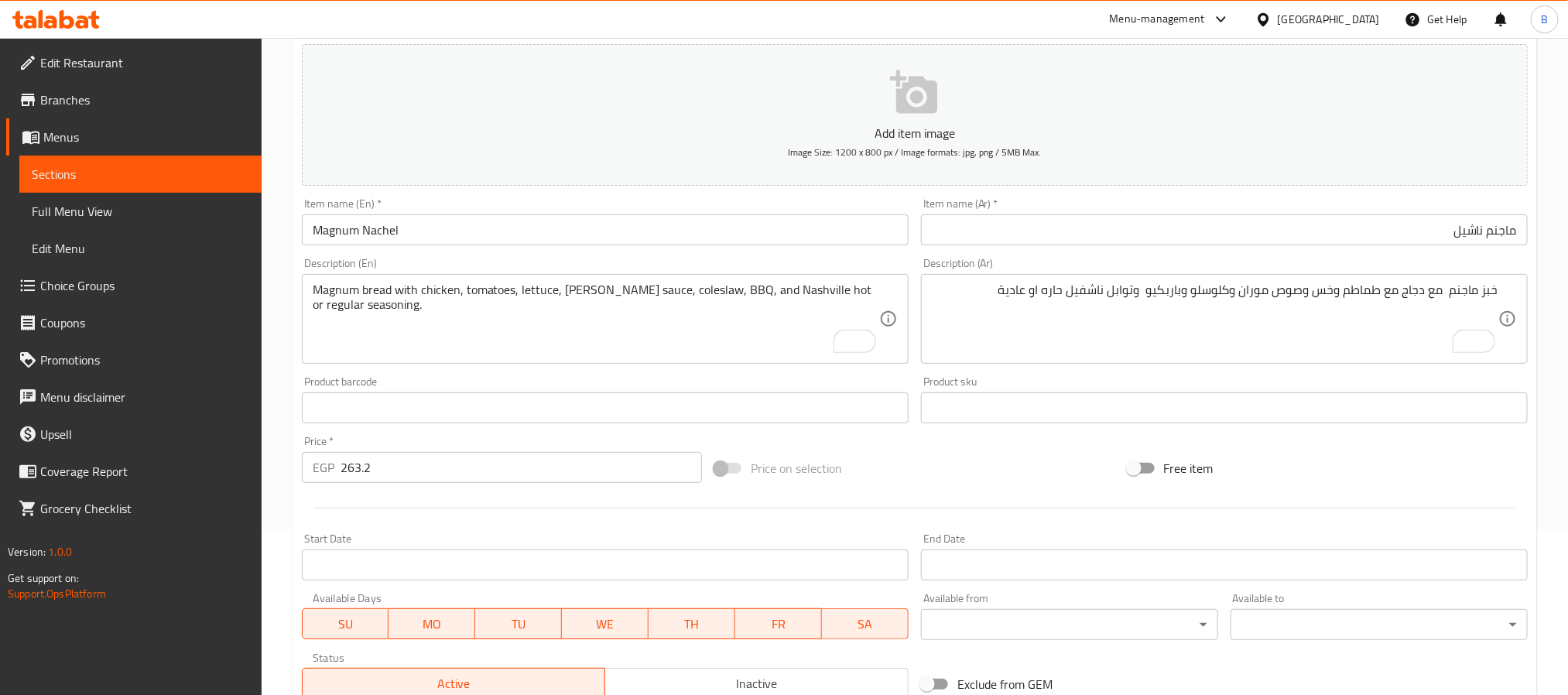
click at [589, 281] on div "Magnum bread with chicken, tomatoes, lettuce, Moran's sauce, coleslaw, BBQ, and…" at bounding box center [605, 319] width 607 height 90
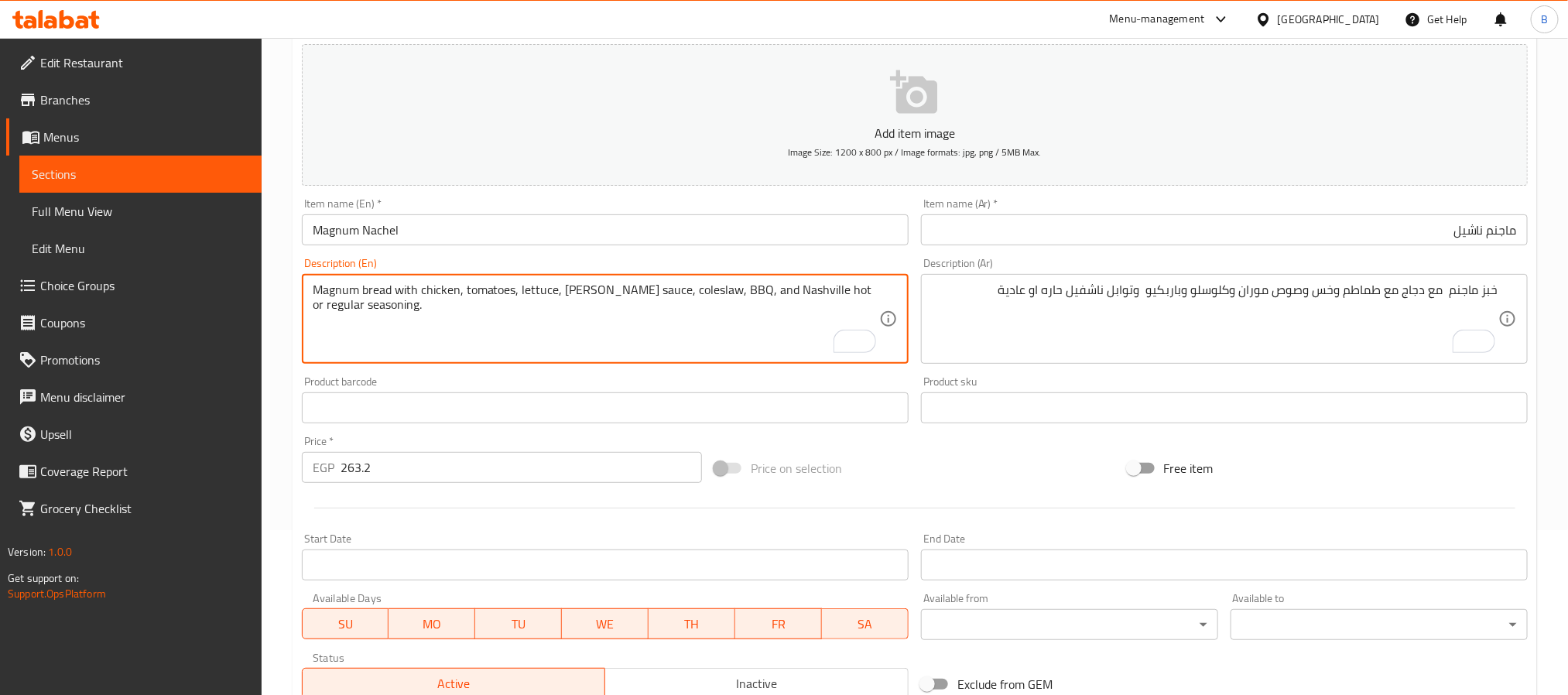
click at [571, 290] on textarea "Magnum bread with chicken, tomatoes, lettuce, Moran's sauce, coleslaw, BBQ, and…" at bounding box center [596, 319] width 566 height 73
paste textarea "e In"
click at [420, 344] on textarea "Magnum bread with chicken, tomatoes, lettuce, More In sauce, coleslaw, BBQ, and…" at bounding box center [596, 319] width 566 height 73
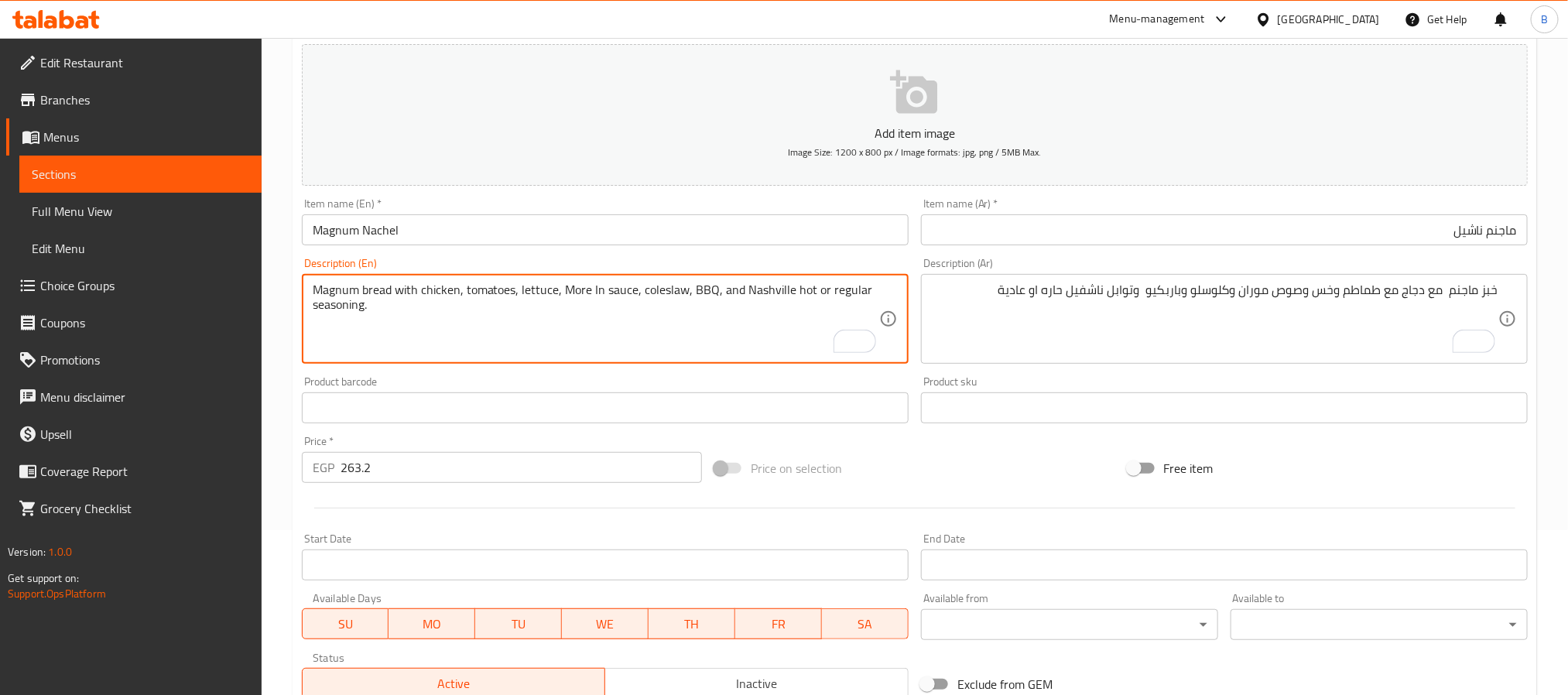
click at [420, 344] on textarea "Magnum bread with chicken, tomatoes, lettuce, More In sauce, coleslaw, BBQ, and…" at bounding box center [596, 319] width 566 height 73
click at [418, 304] on textarea "Magnum bread with chicken, tomatoes, lettuce, More In sauce, coleslaw, BBQ, and…" at bounding box center [596, 319] width 566 height 73
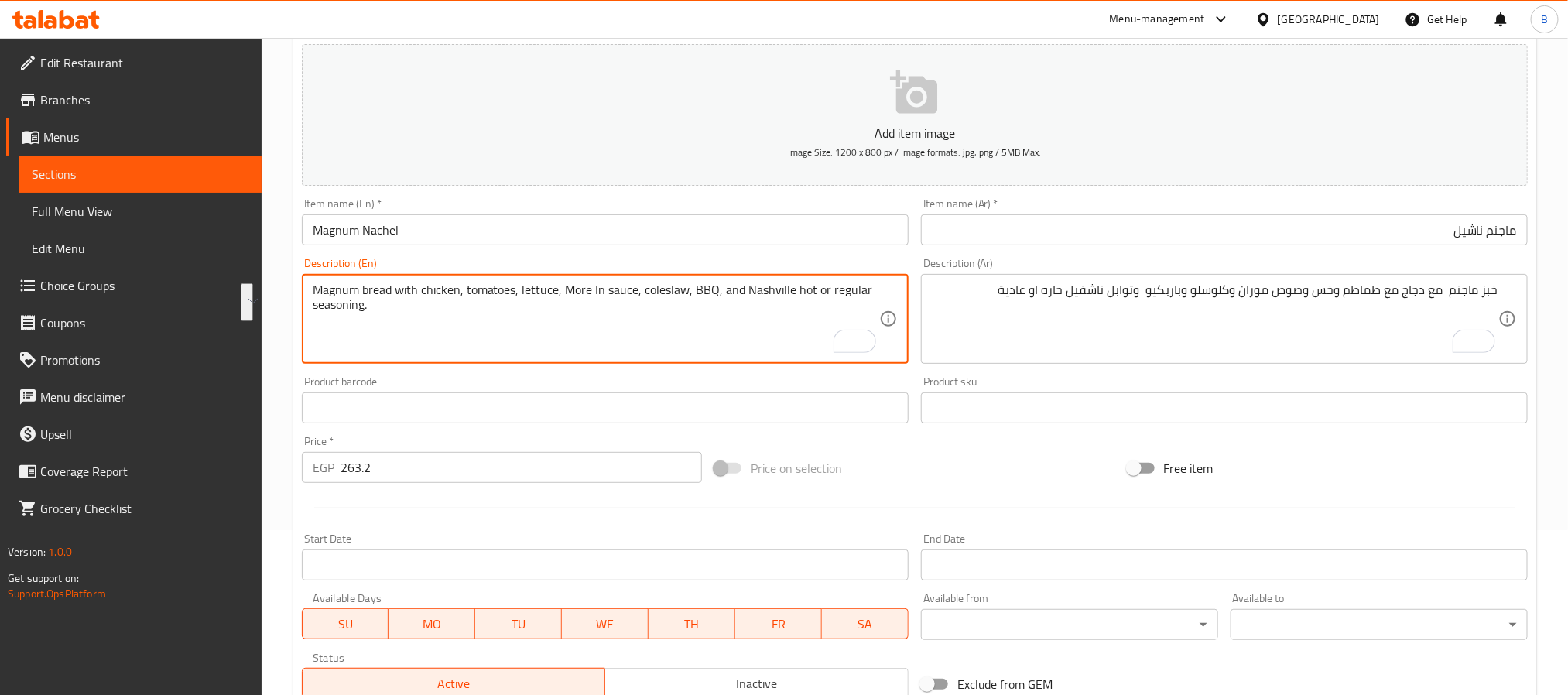
type textarea "Magnum bread with chicken, tomatoes, lettuce, More In sauce, coleslaw, BBQ, and…"
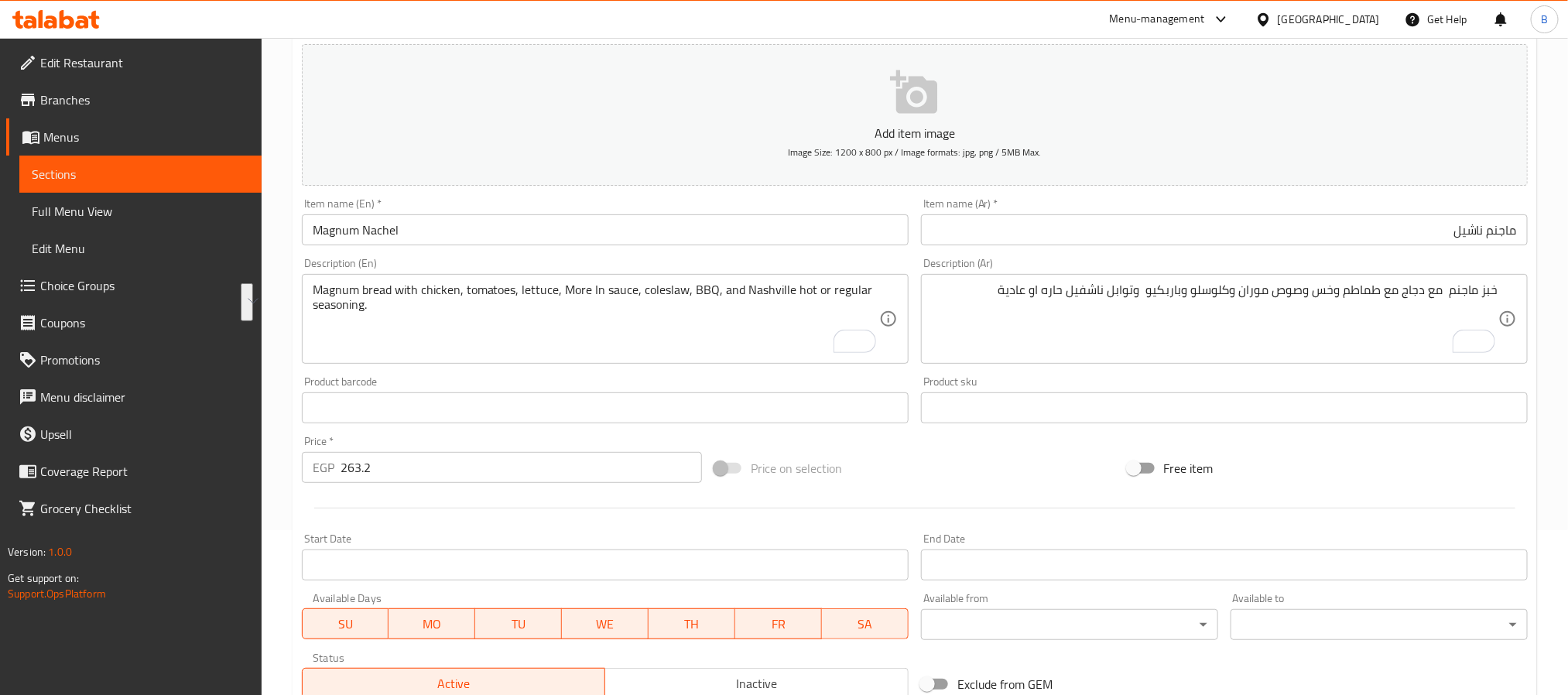
click at [472, 274] on div "Magnum bread with chicken, tomatoes, lettuce, More In sauce, coleslaw, BBQ, and…" at bounding box center [605, 319] width 607 height 90
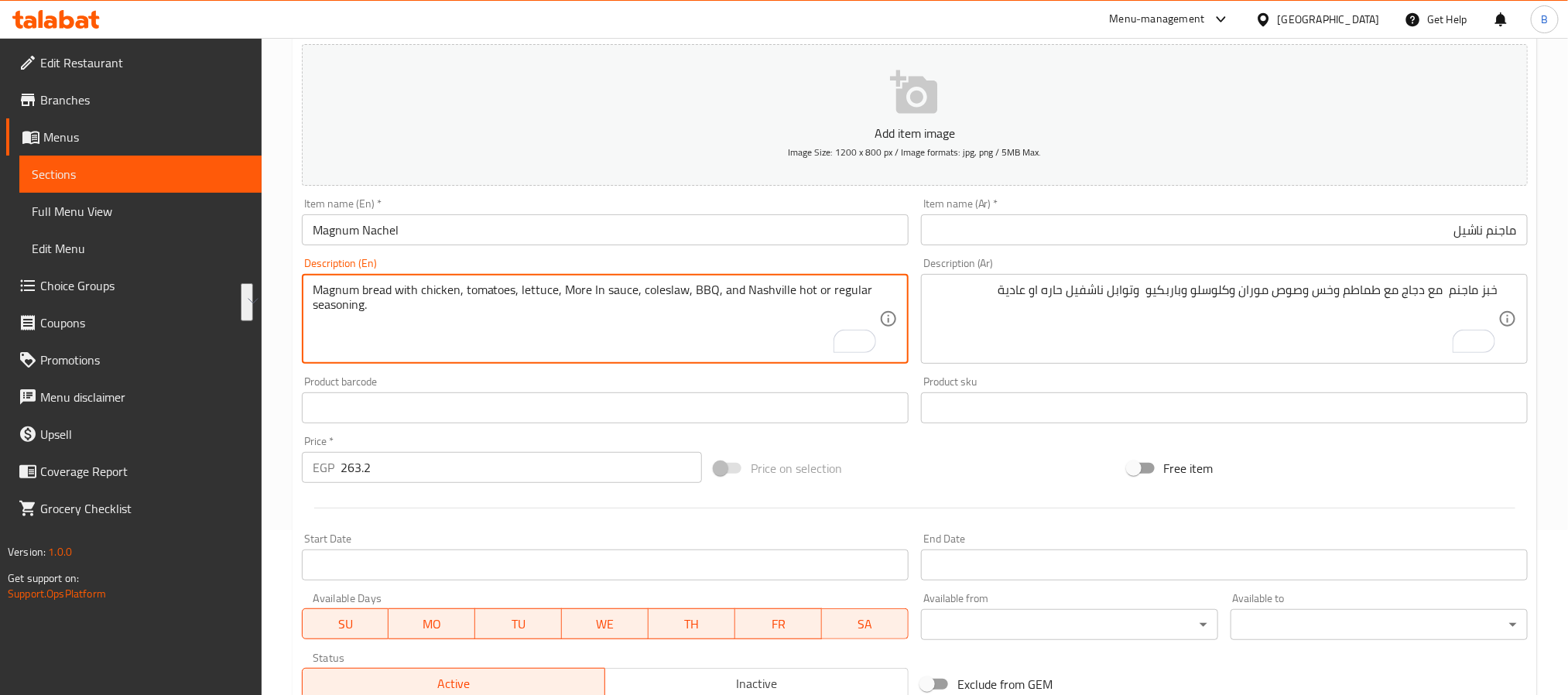
click at [476, 287] on textarea "Magnum bread with chicken, tomatoes, lettuce, More In sauce, coleslaw, BBQ, and…" at bounding box center [596, 319] width 566 height 73
click at [481, 314] on textarea "Magnum bread with chicken, tomatoes, lettuce, More In sauce, coleslaw, BBQ, and…" at bounding box center [596, 319] width 566 height 73
drag, startPoint x: 449, startPoint y: 309, endPoint x: 358, endPoint y: 284, distance: 94.4
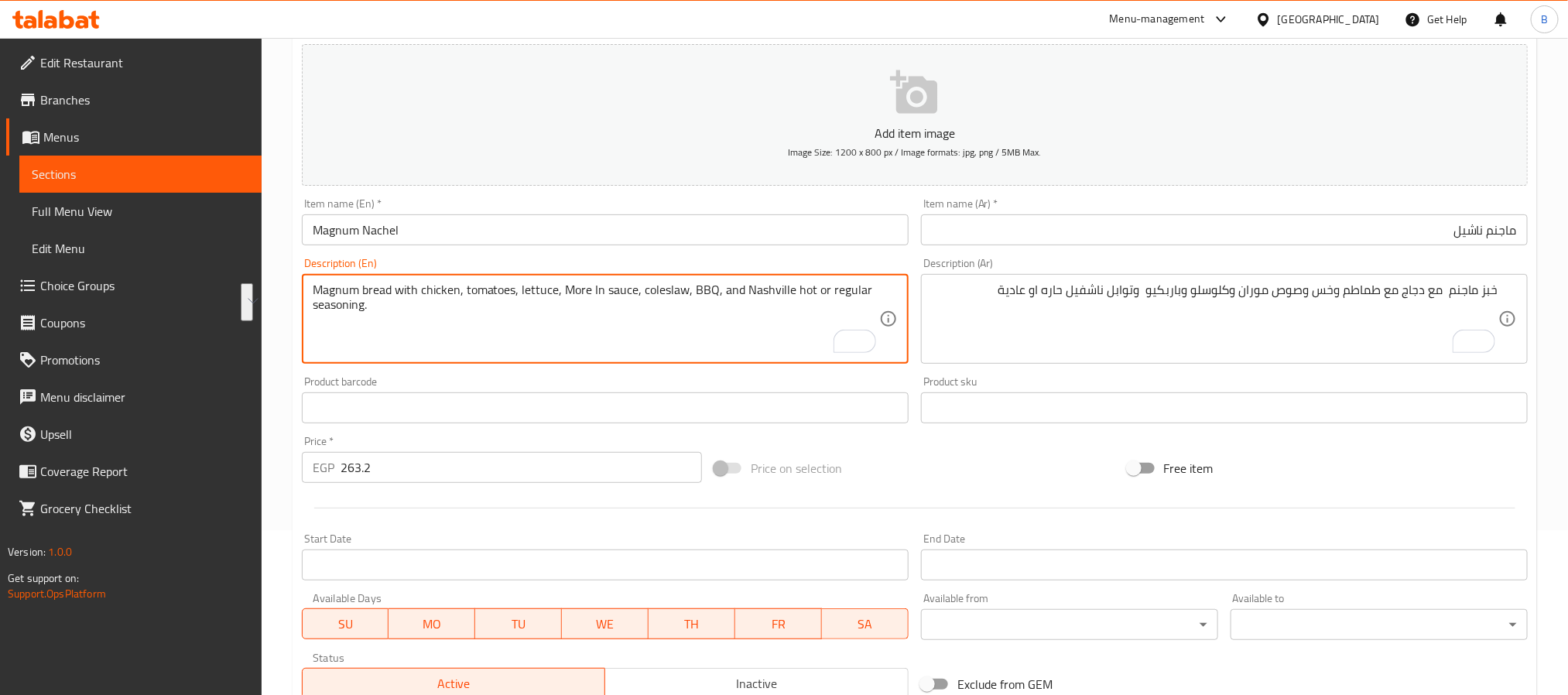
click at [358, 284] on textarea "Magnum bread with chicken, tomatoes, lettuce, More In sauce, coleslaw, BBQ, and…" at bounding box center [596, 319] width 566 height 73
click at [358, 285] on textarea "Magnum bread with chicken, tomatoes, lettuce, More In sauce, coleslaw, BBQ, and…" at bounding box center [596, 319] width 566 height 73
click at [352, 291] on textarea "Magnum bread with chicken, tomatoes, lettuce, More In sauce, coleslaw, BBQ, and…" at bounding box center [596, 319] width 566 height 73
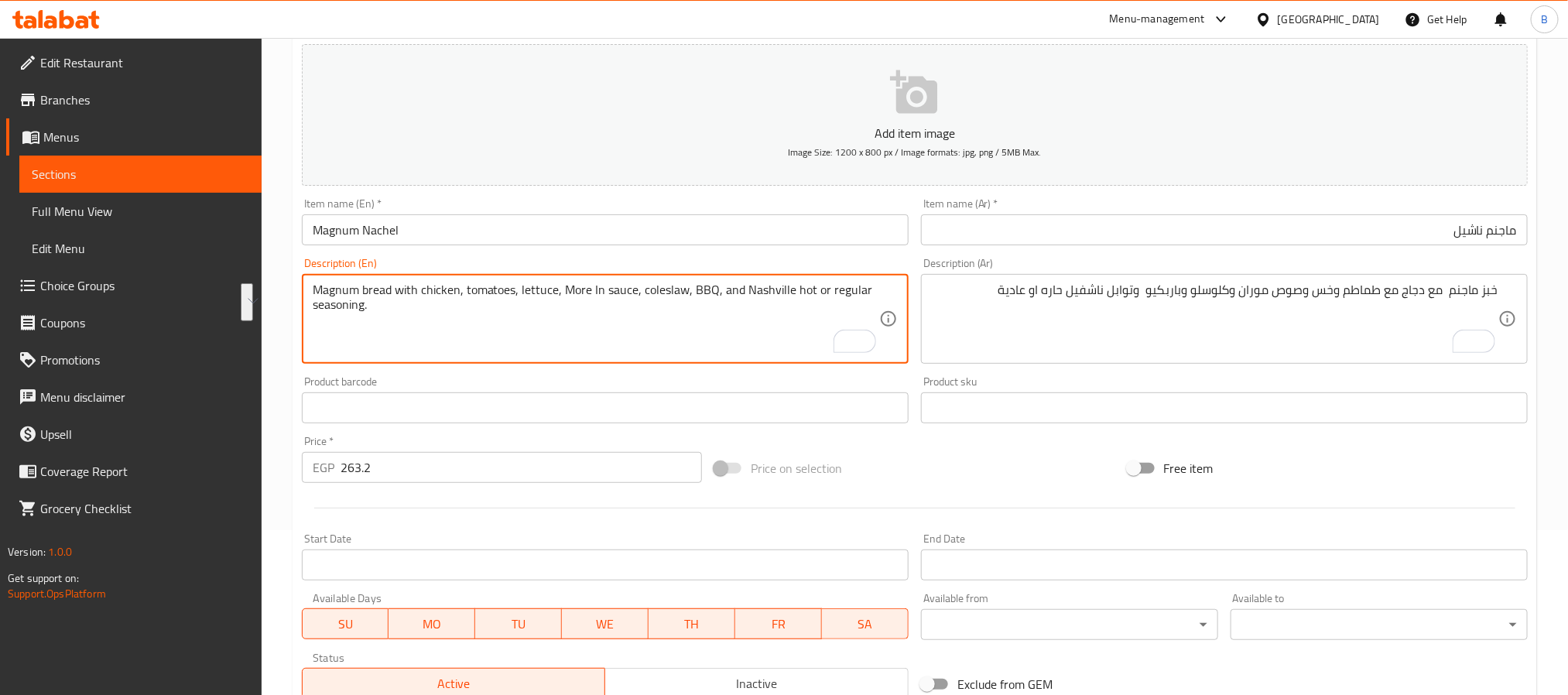
click at [352, 291] on textarea "Magnum bread with chicken, tomatoes, lettuce, More In sauce, coleslaw, BBQ, and…" at bounding box center [596, 319] width 566 height 73
click at [367, 309] on textarea "Magnum bread with chicken, tomatoes, lettuce, More In sauce, coleslaw, BBQ, and…" at bounding box center [596, 319] width 566 height 73
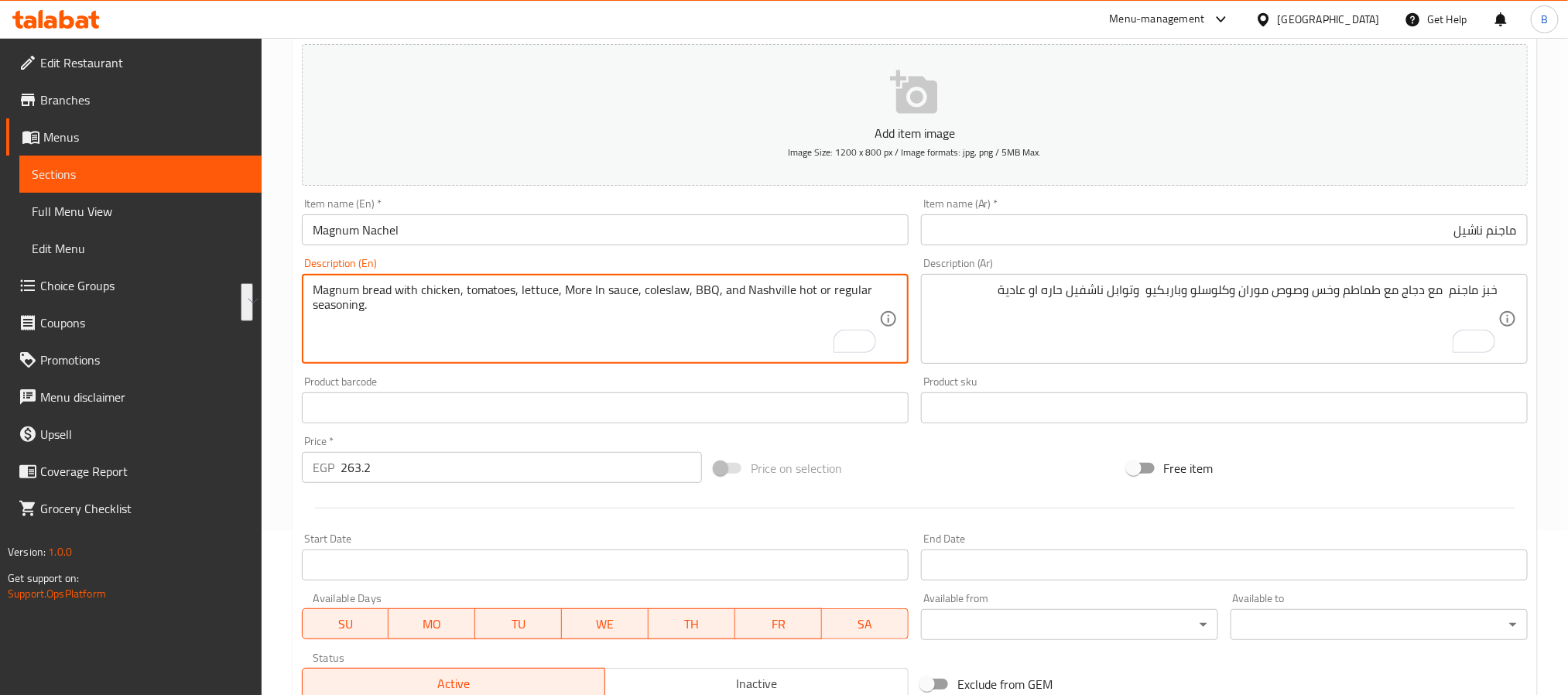
click at [391, 311] on textarea "Magnum bread with chicken, tomatoes, lettuce, More In sauce, coleslaw, BBQ, and…" at bounding box center [596, 319] width 566 height 73
click at [367, 302] on textarea "Magnum bread with chicken, tomatoes, lettuce, More In sauce, coleslaw, BBQ, and…" at bounding box center [596, 319] width 566 height 73
click at [347, 298] on textarea "Magnum bread with chicken, tomatoes, lettuce, More In sauce, coleslaw, BBQ, and…" at bounding box center [596, 319] width 566 height 73
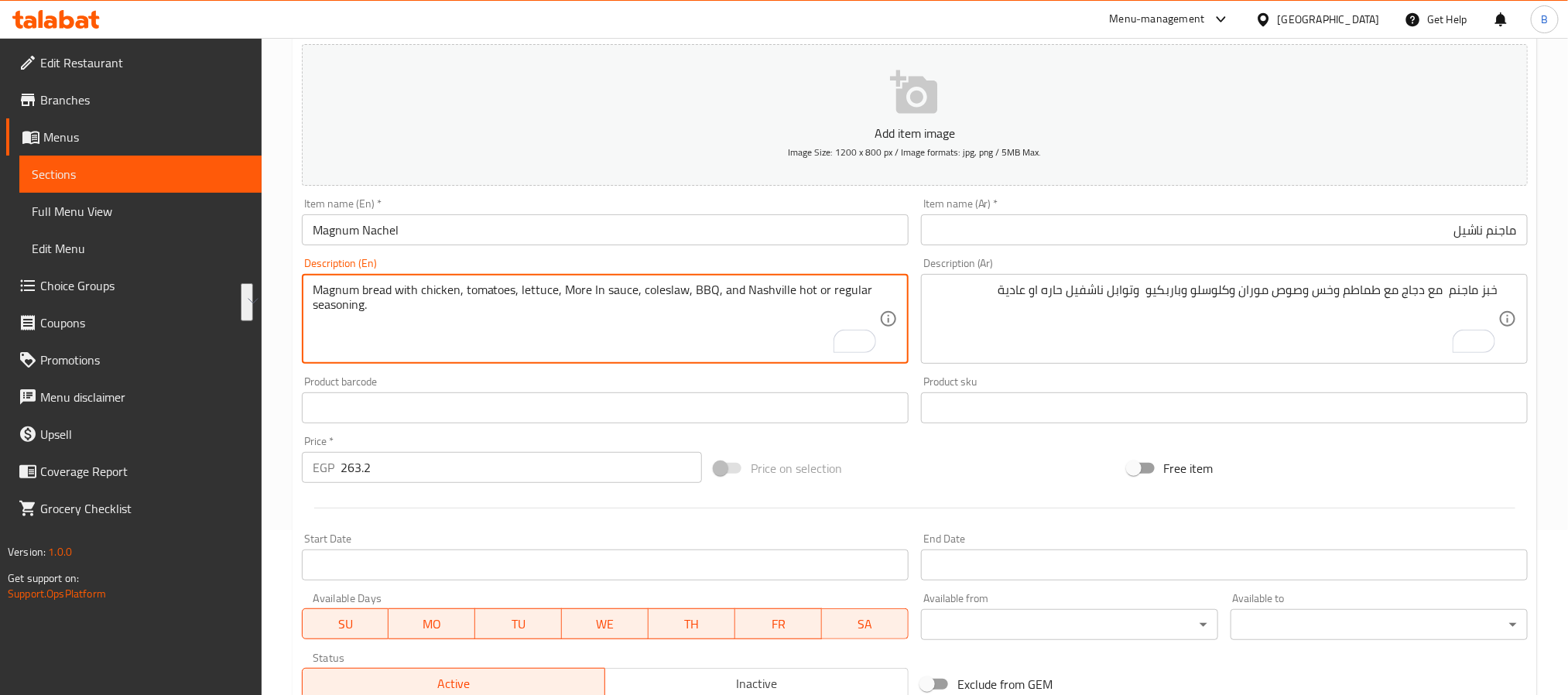
click at [347, 298] on textarea "Magnum bread with chicken, tomatoes, lettuce, More In sauce, coleslaw, BBQ, and…" at bounding box center [596, 319] width 566 height 73
click at [639, 284] on textarea "Magnum bread with chicken, tomatoes, lettuce, More In sauce, coleslaw, BBQ, and…" at bounding box center [596, 319] width 566 height 73
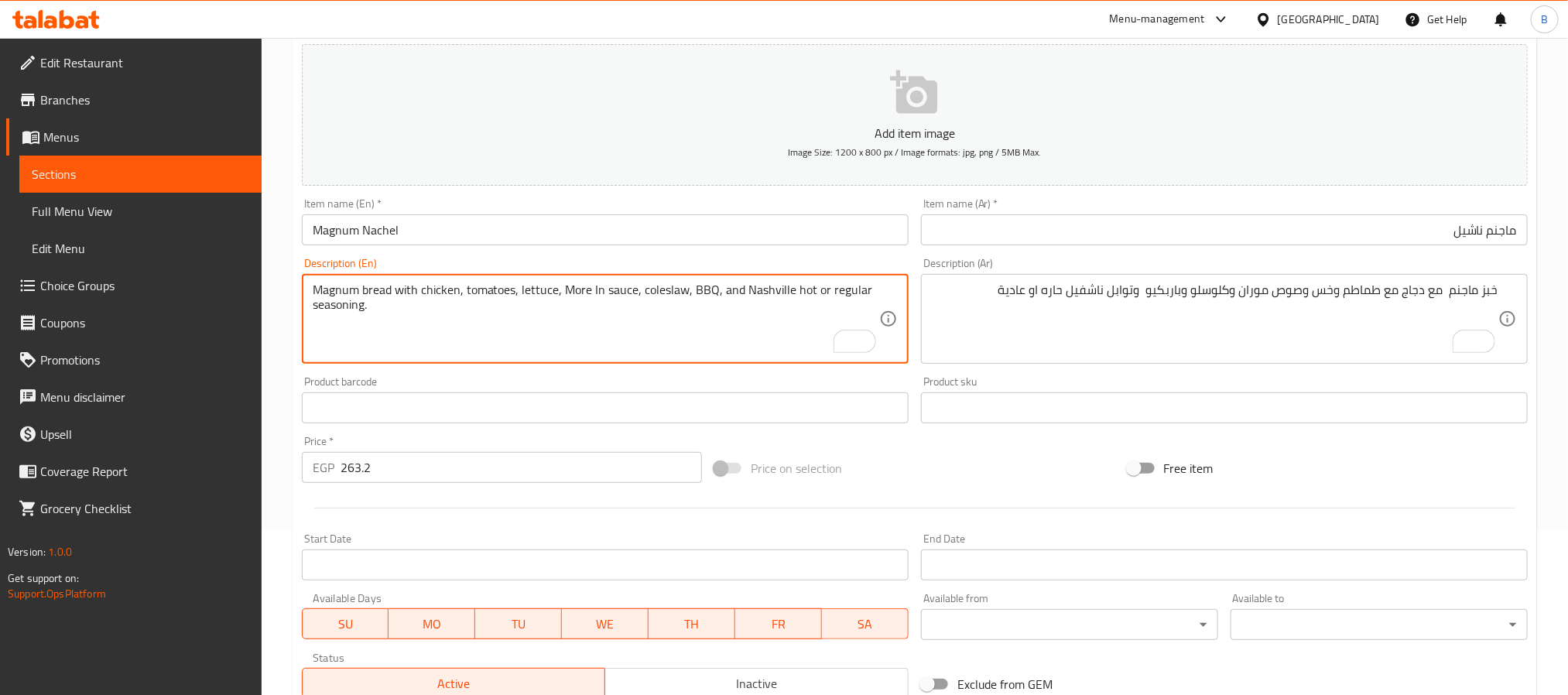
click at [590, 287] on textarea "Magnum bread with chicken, tomatoes, lettuce, More In sauce, coleslaw, BBQ, and…" at bounding box center [596, 319] width 566 height 73
click at [604, 292] on textarea "Magnum bread with chicken, tomatoes, lettuce, More In sauce, coleslaw, BBQ, and…" at bounding box center [596, 319] width 566 height 73
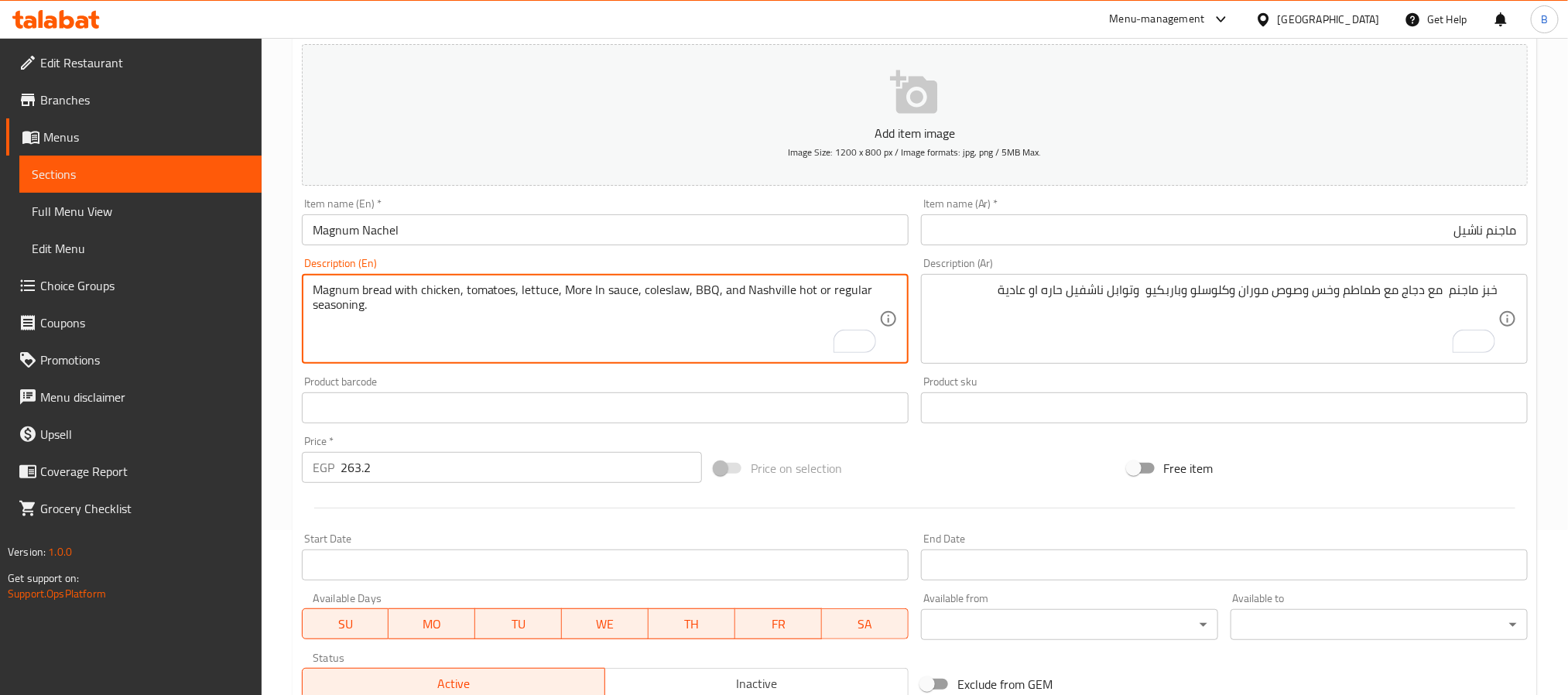
click at [604, 292] on textarea "Magnum bread with chicken, tomatoes, lettuce, More In sauce, coleslaw, BBQ, and…" at bounding box center [596, 319] width 566 height 73
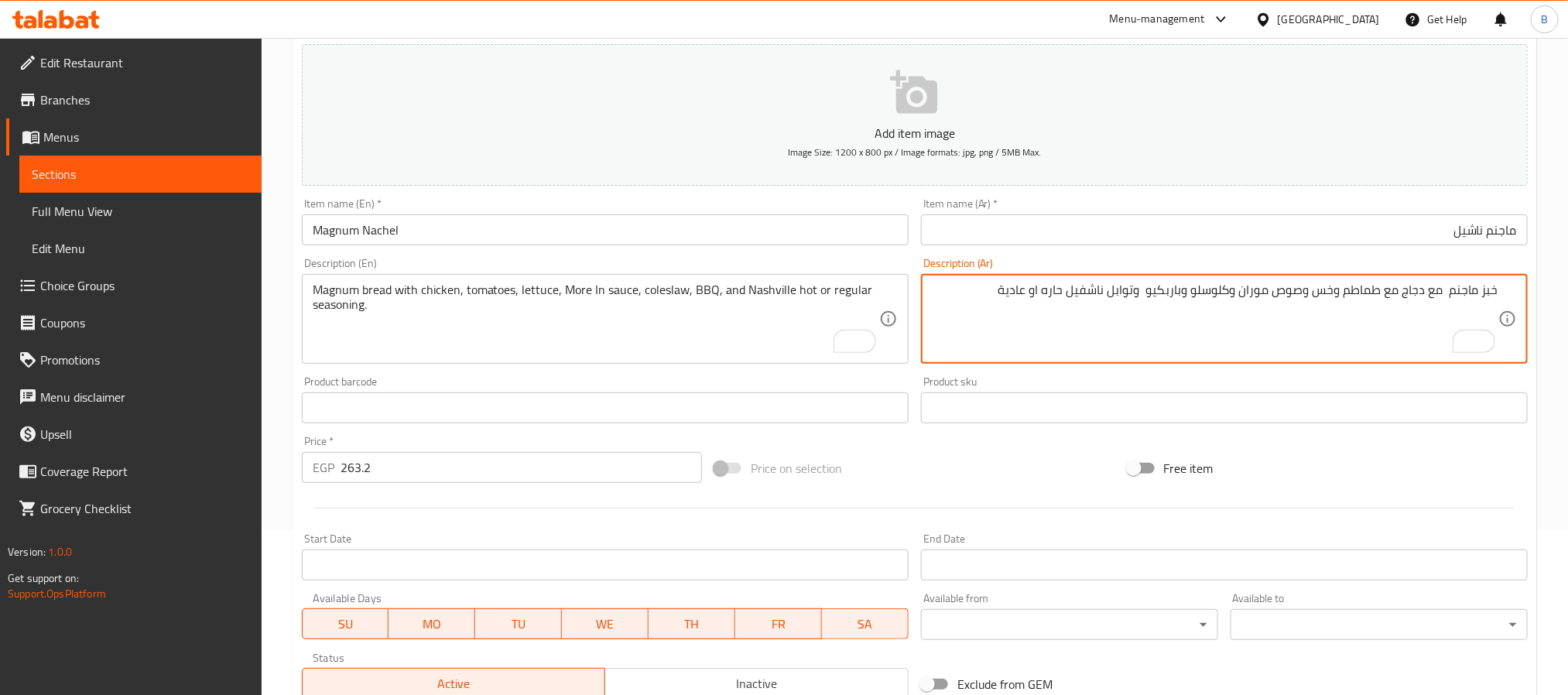
scroll to position [397, 0]
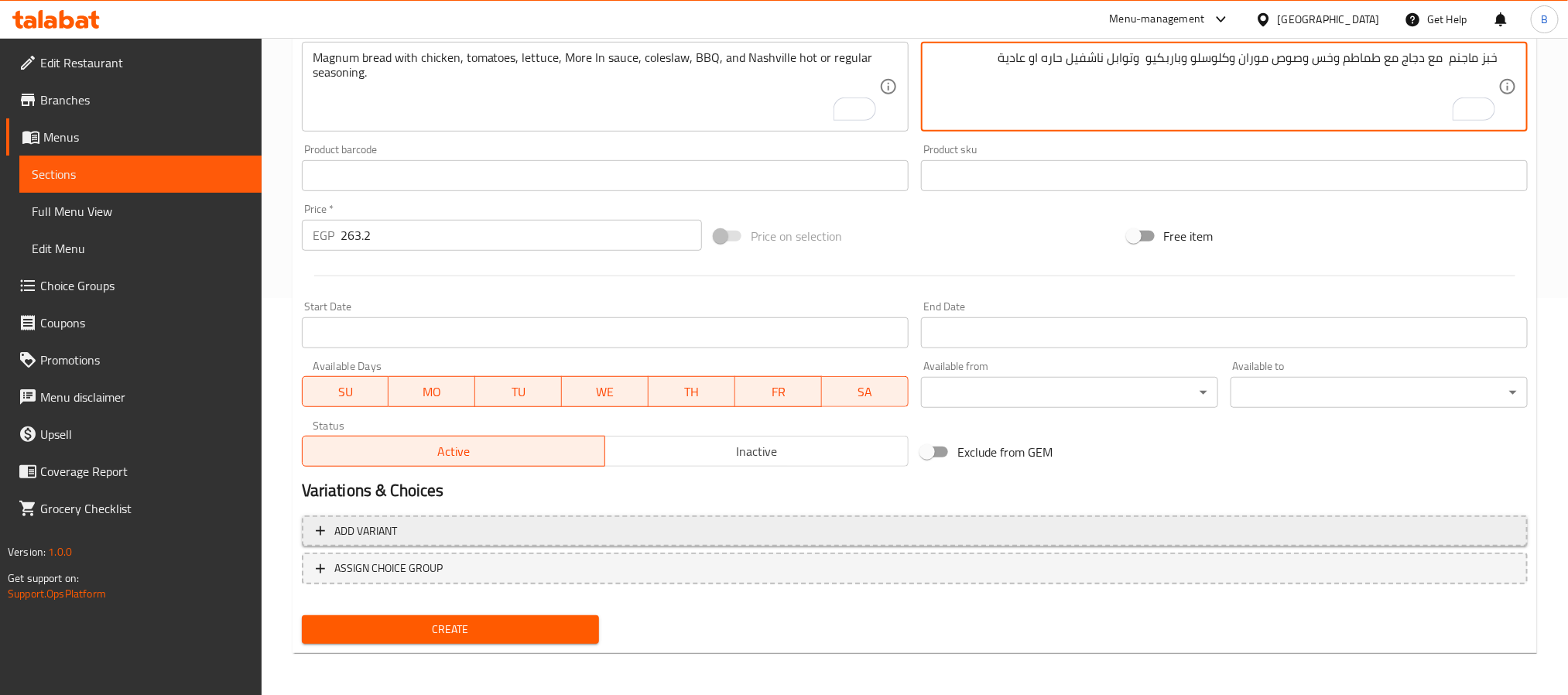
click at [620, 530] on span "Add variant" at bounding box center [915, 531] width 1198 height 19
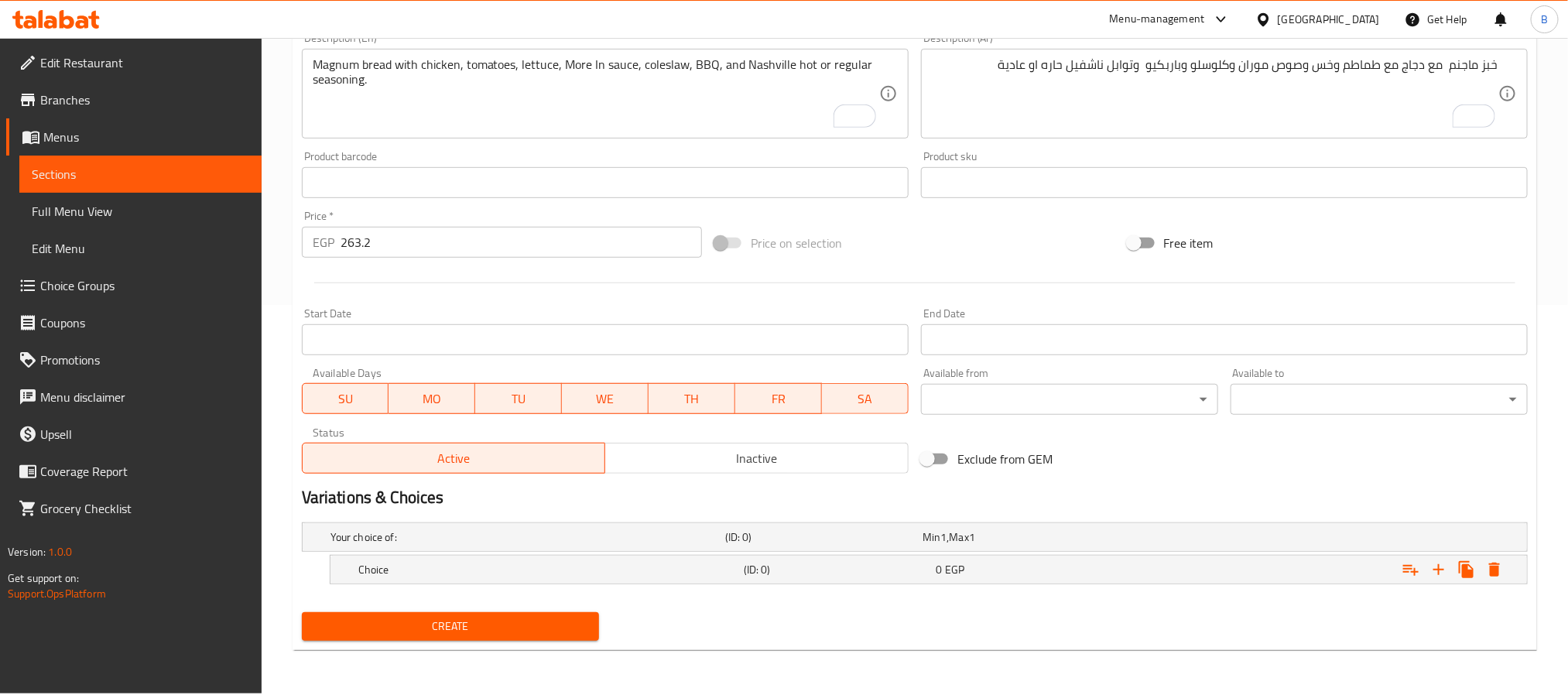
scroll to position [390, 0]
click at [1470, 567] on icon "Expand" at bounding box center [1465, 569] width 15 height 17
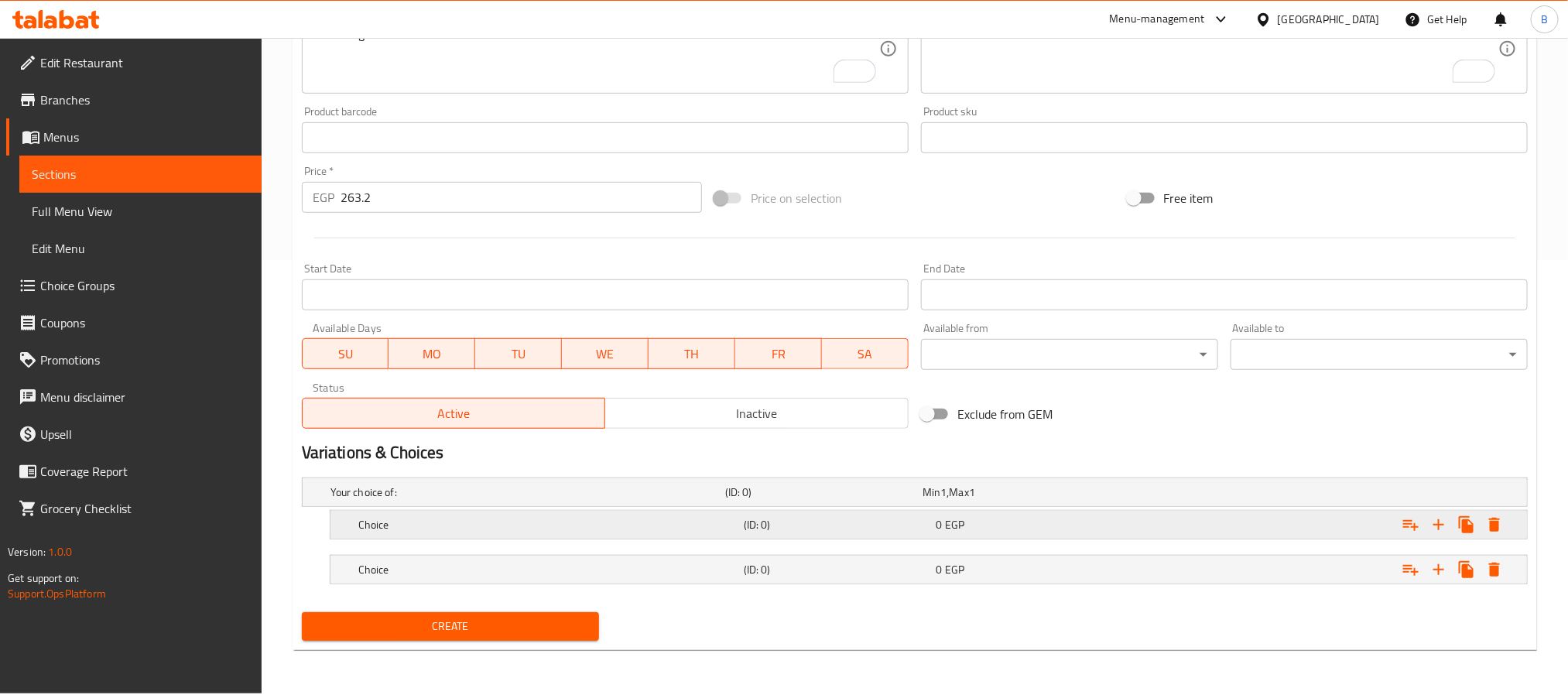
click at [807, 513] on div "Choice (ID: 0) 0 EGP" at bounding box center [933, 524] width 1156 height 34
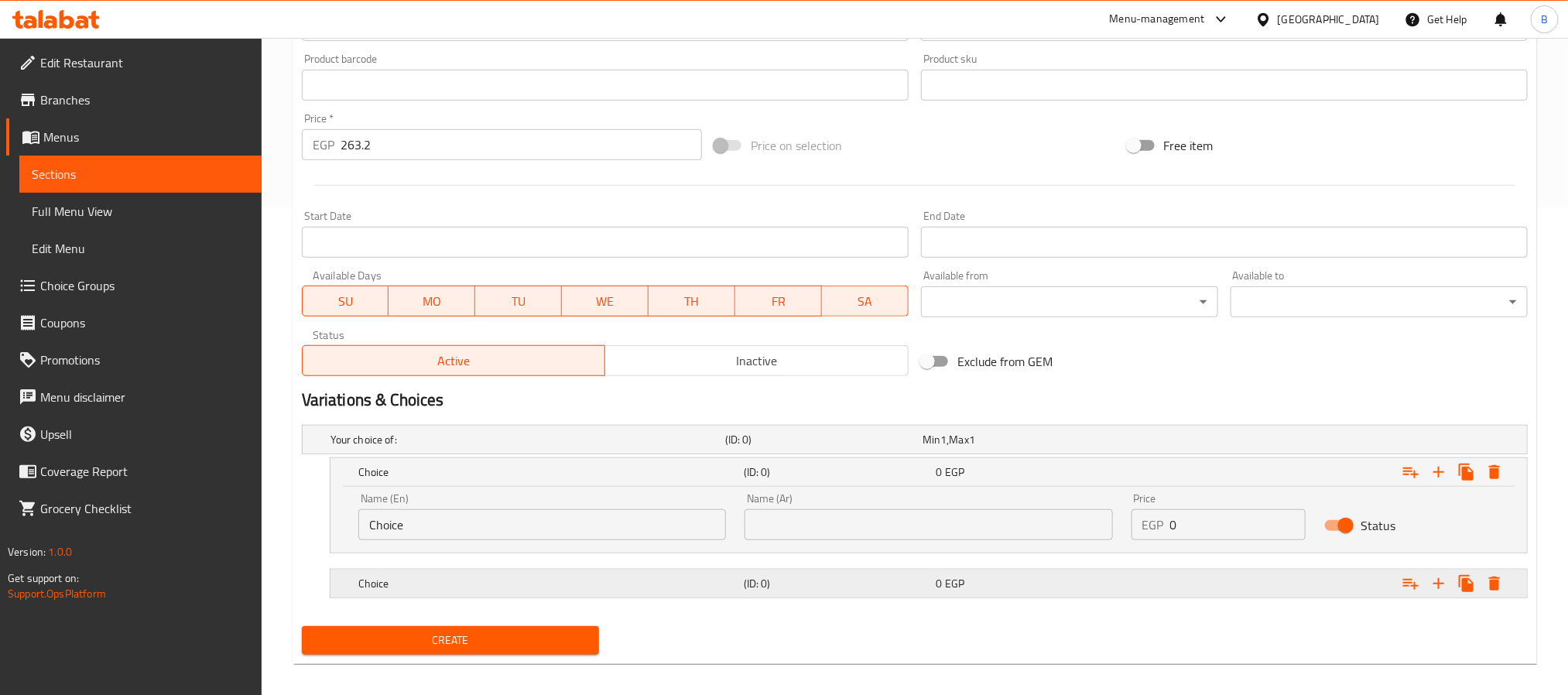
scroll to position [502, 0]
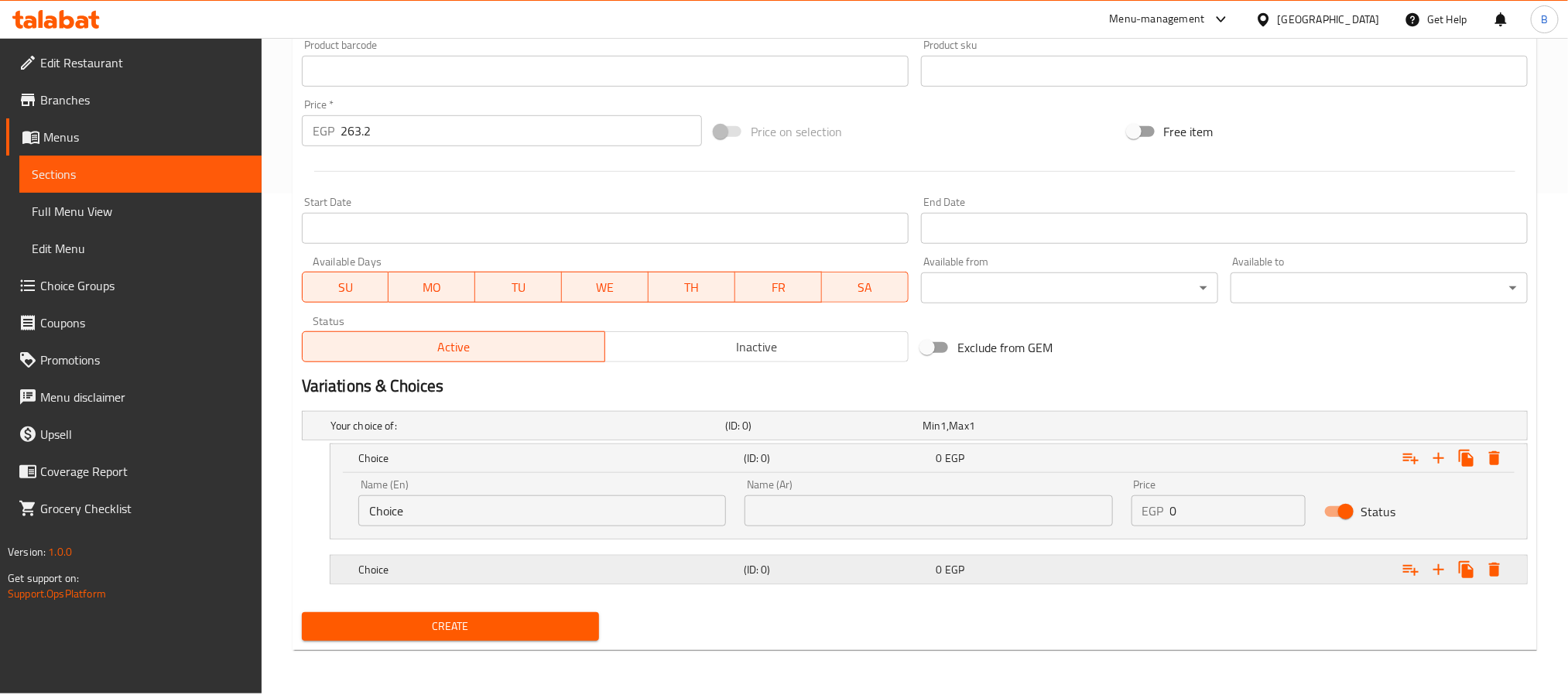
click at [759, 562] on h5 "(ID: 0)" at bounding box center [837, 569] width 186 height 16
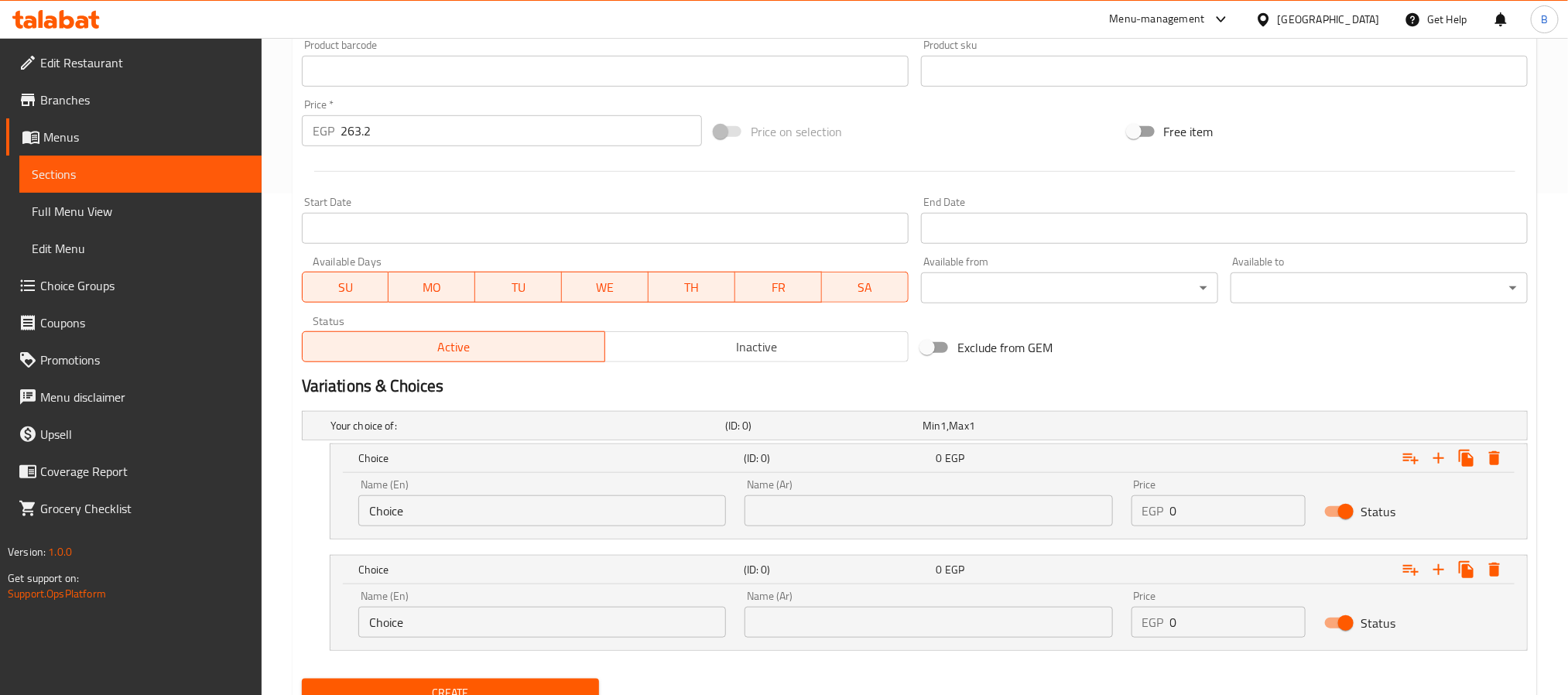
click at [555, 609] on input "Choice" at bounding box center [542, 622] width 367 height 31
click at [569, 520] on input "Choice" at bounding box center [542, 510] width 367 height 31
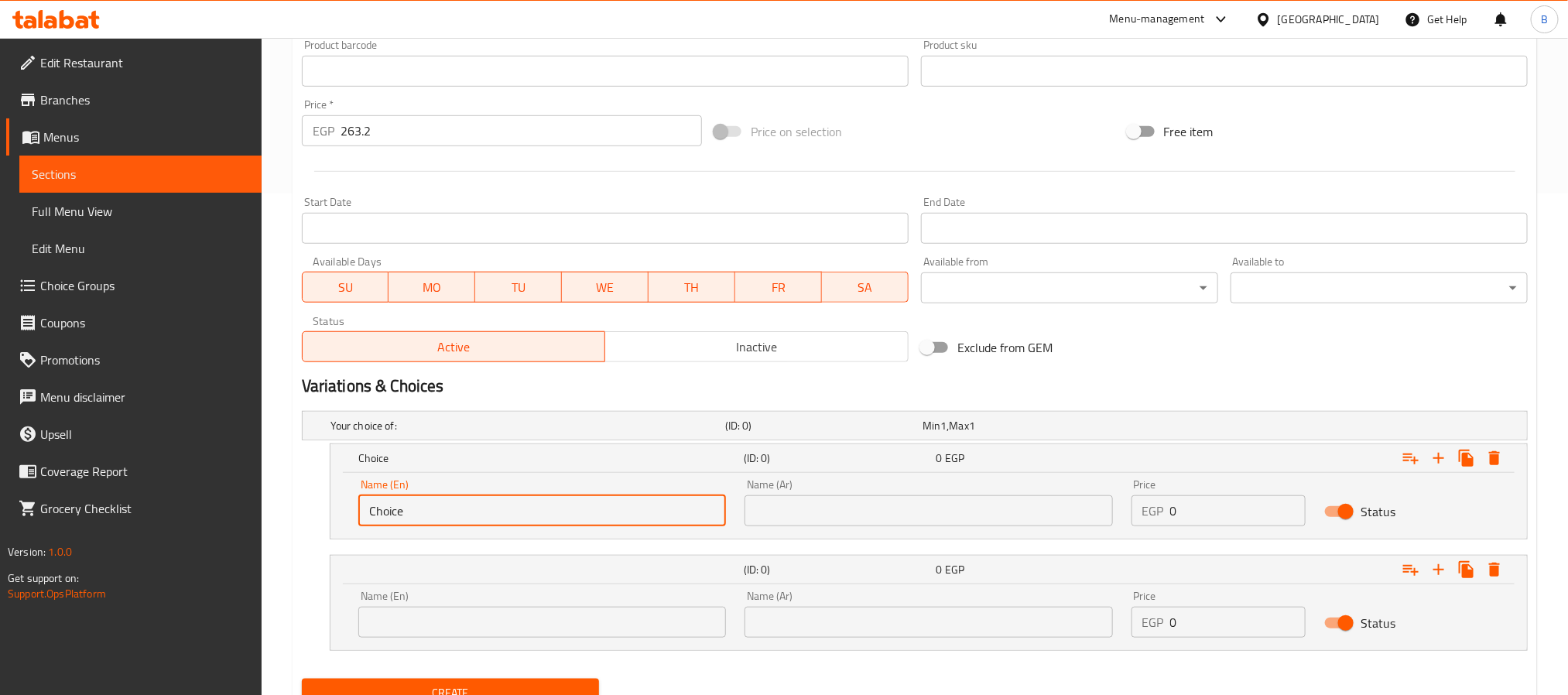
click at [569, 520] on input "Choice" at bounding box center [542, 510] width 367 height 31
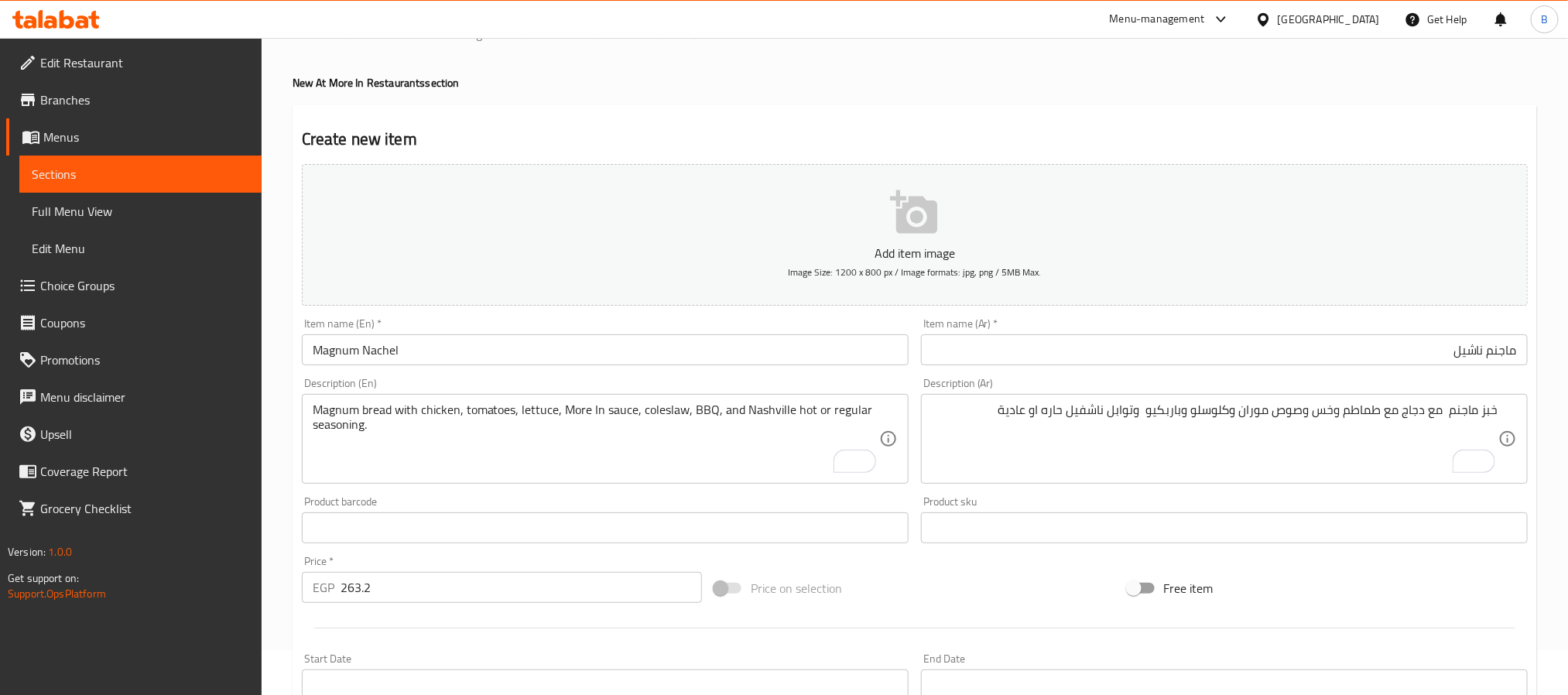
scroll to position [37, 0]
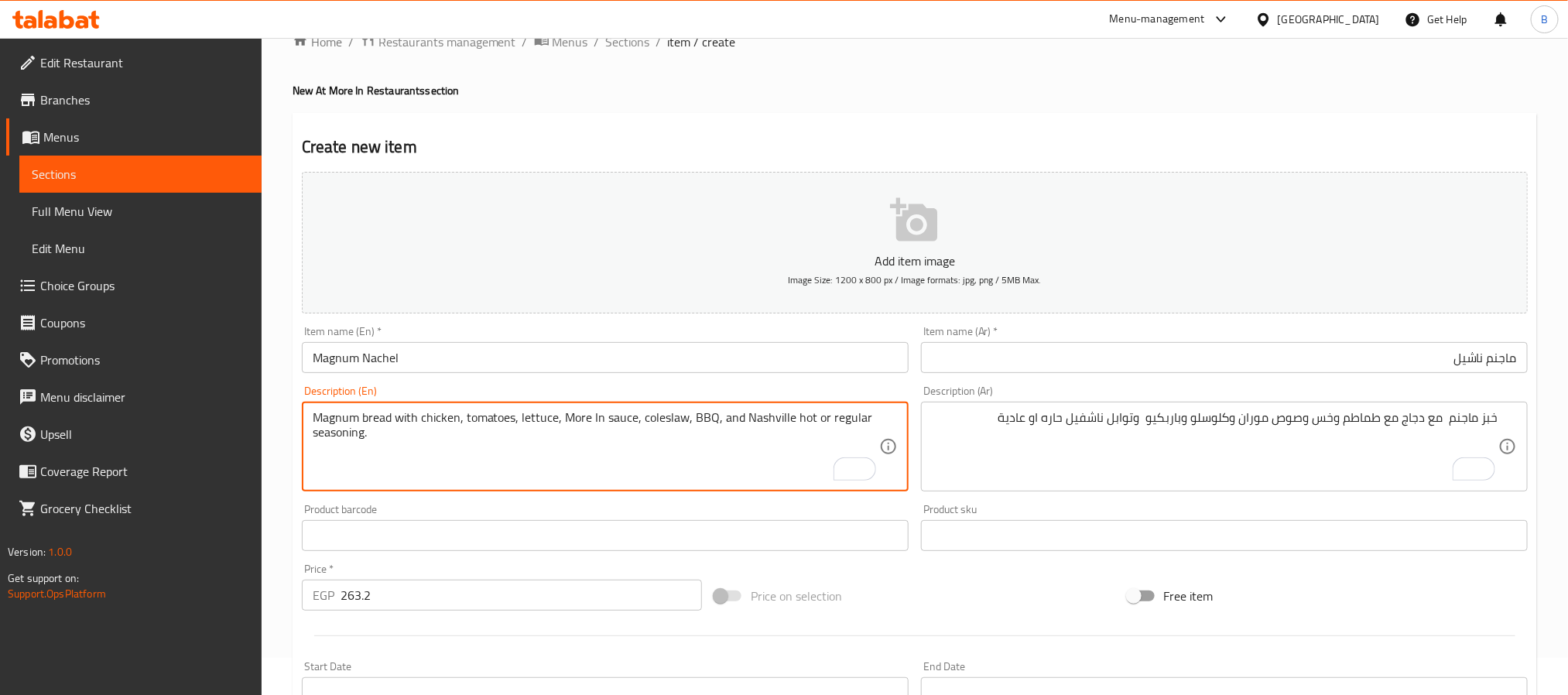
click at [543, 423] on textarea "Magnum bread with chicken, tomatoes, lettuce, More In sauce, coleslaw, BBQ, and…" at bounding box center [596, 446] width 566 height 73
click at [803, 416] on textarea "Magnum bread with chicken, tomatoes, lettuce, More In sauce, coleslaw, BBQ, and…" at bounding box center [596, 446] width 566 height 73
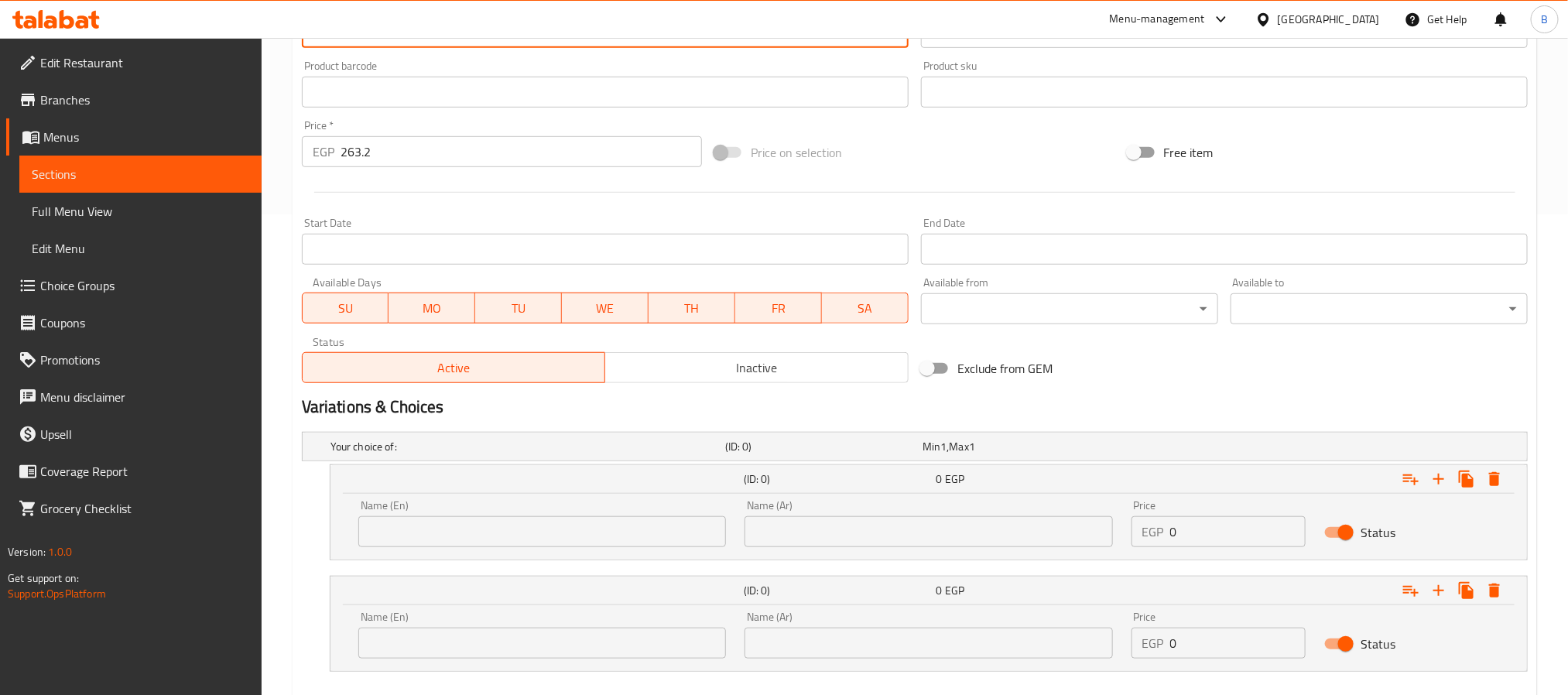
scroll to position [502, 0]
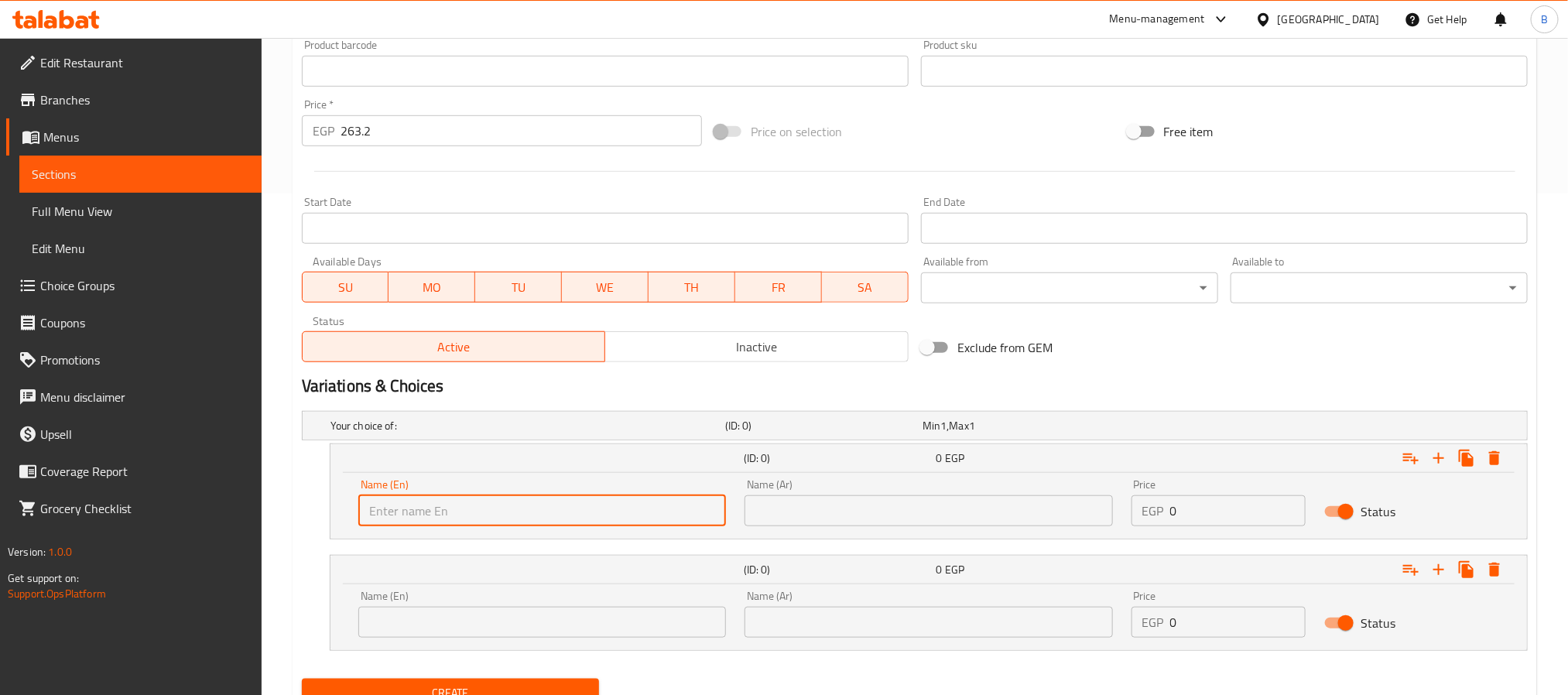
click at [600, 499] on input "text" at bounding box center [542, 510] width 367 height 31
paste input "hot"
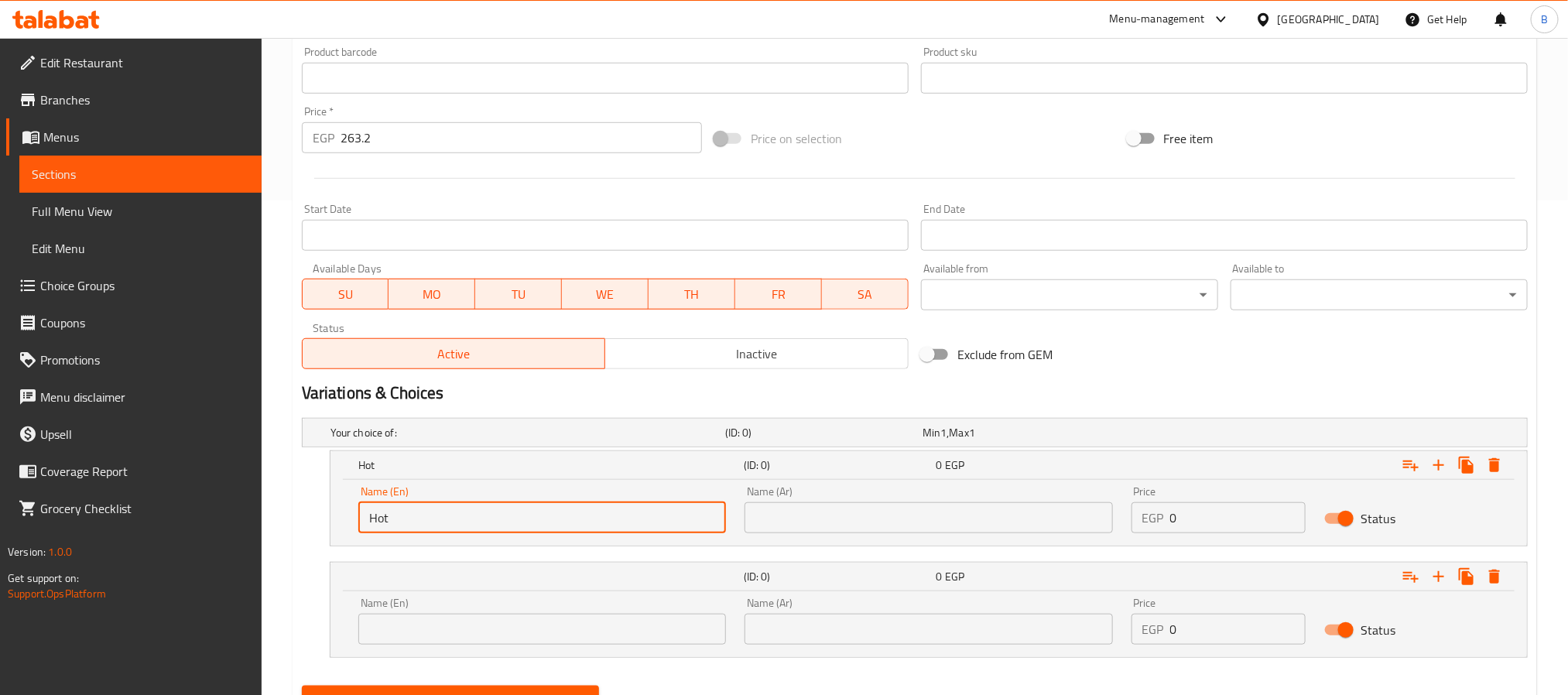
scroll to position [153, 0]
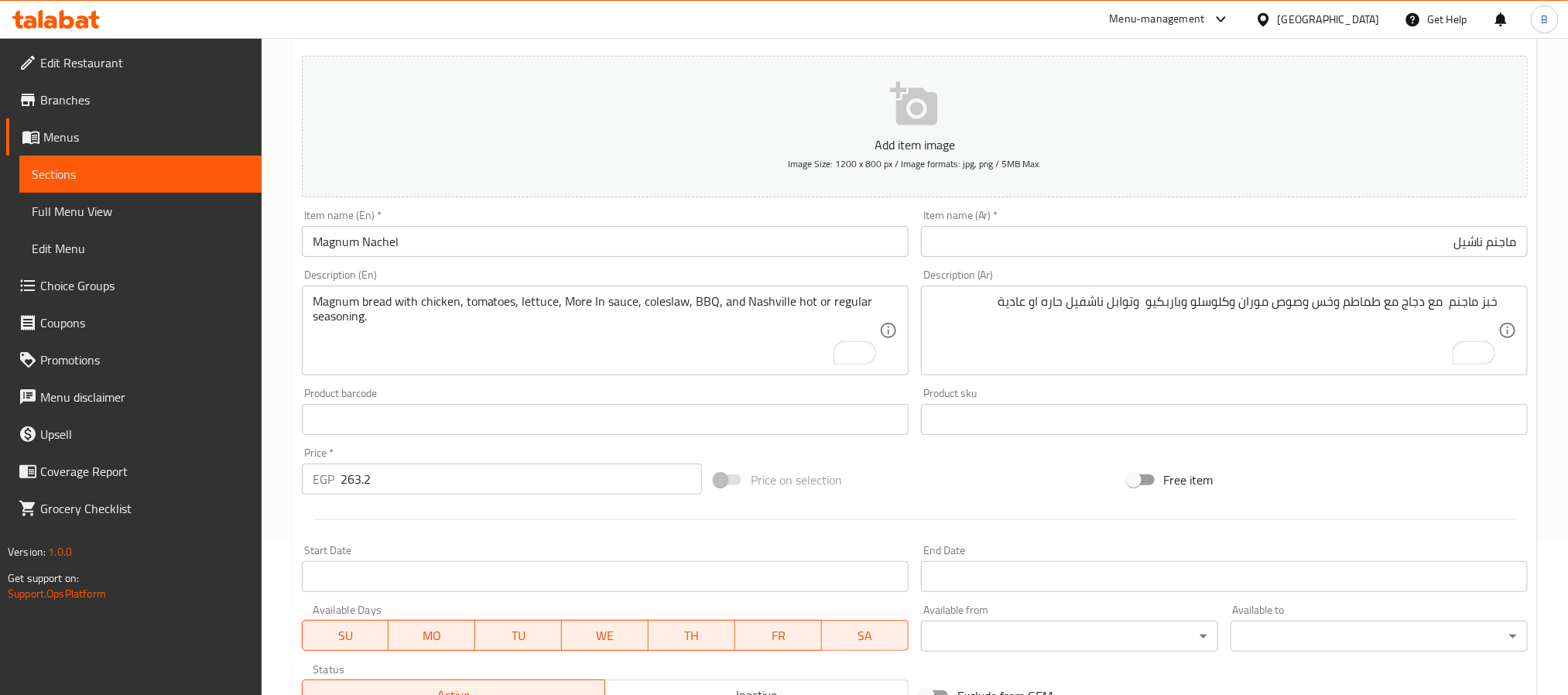
type input "Hot"
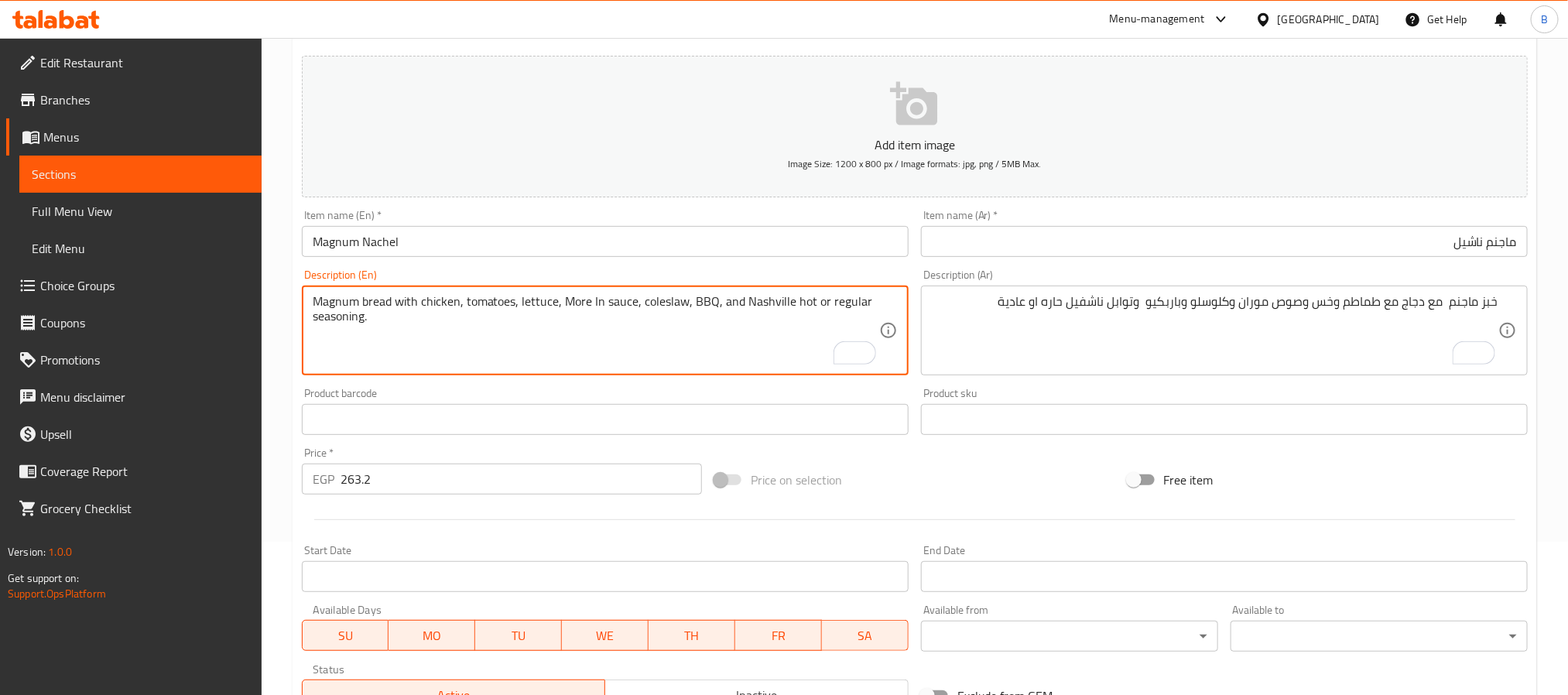
click at [834, 298] on textarea "Magnum bread with chicken, tomatoes, lettuce, More In sauce, coleslaw, BBQ, and…" at bounding box center [596, 330] width 566 height 73
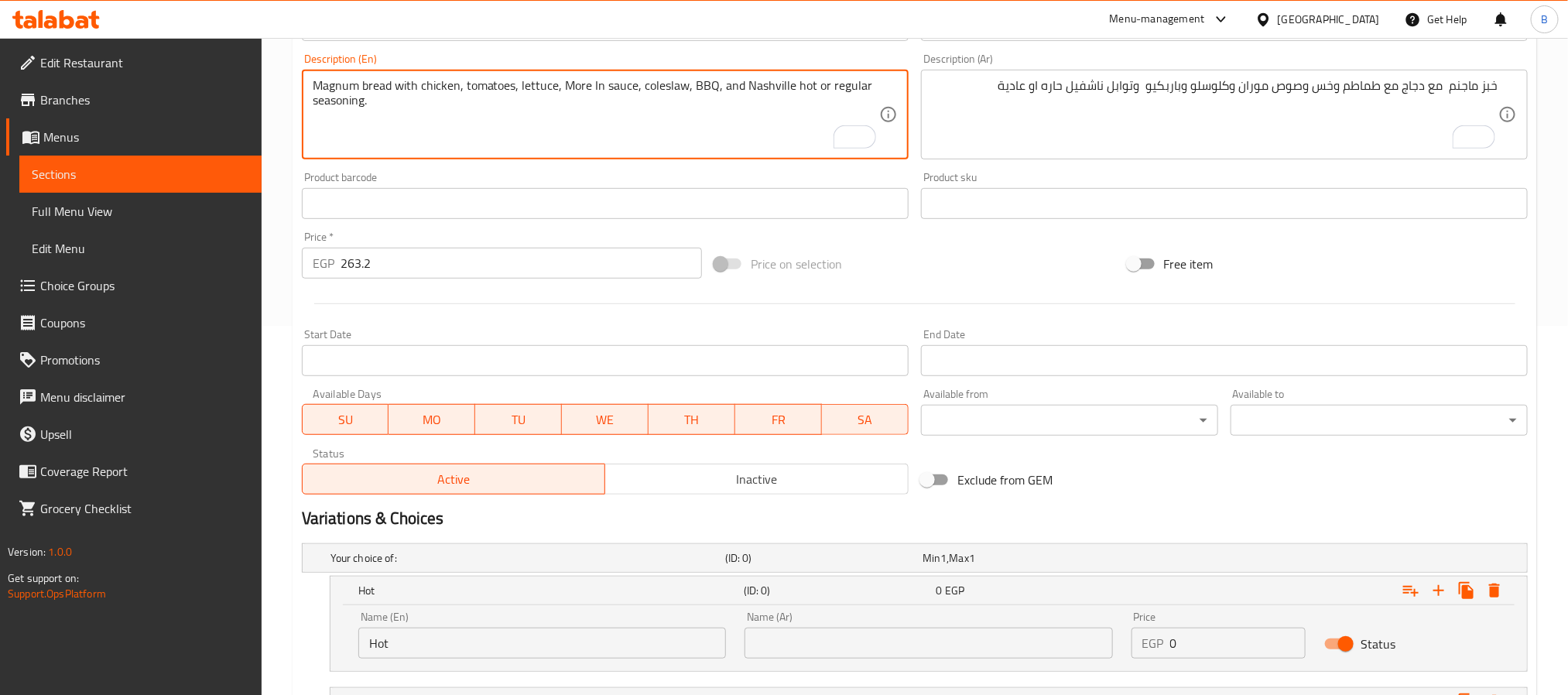
scroll to position [567, 0]
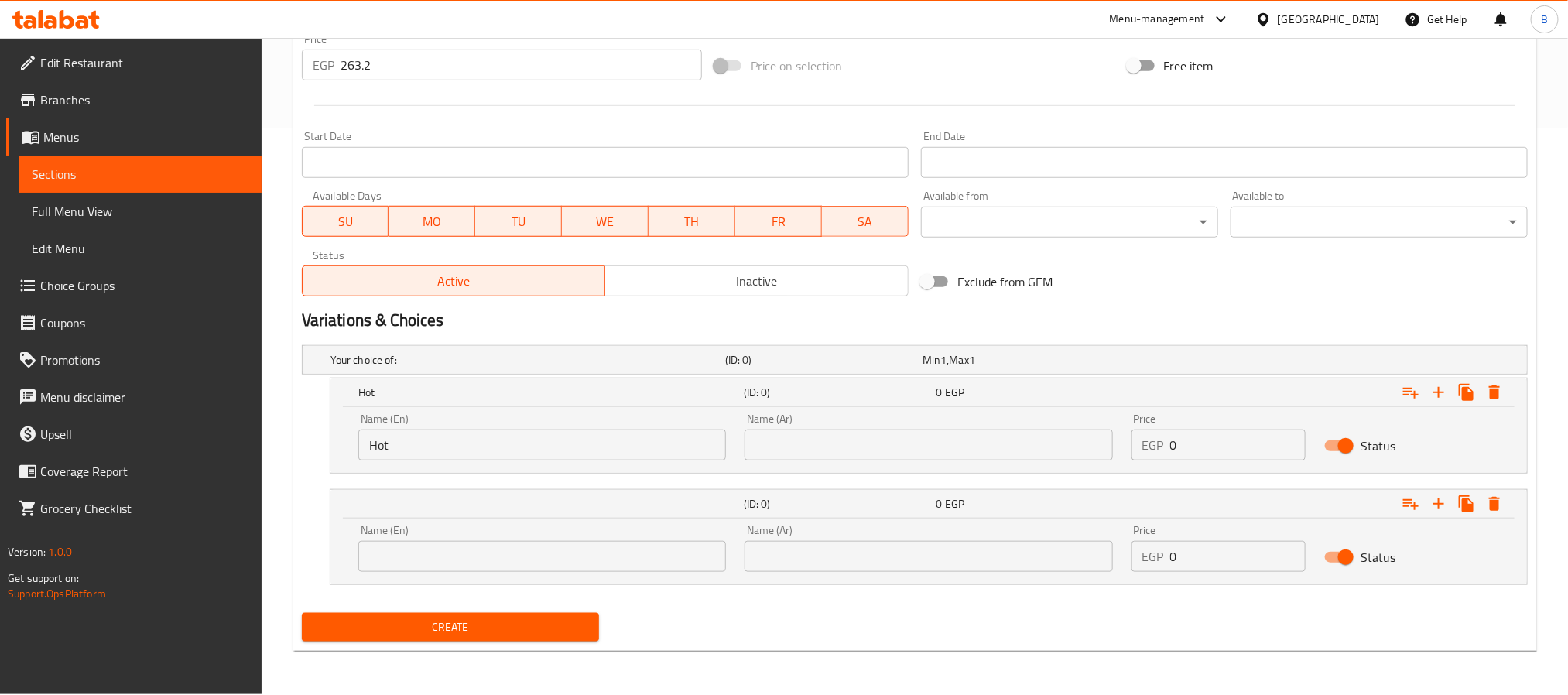
click at [596, 544] on input "text" at bounding box center [542, 556] width 367 height 31
paste input "regular"
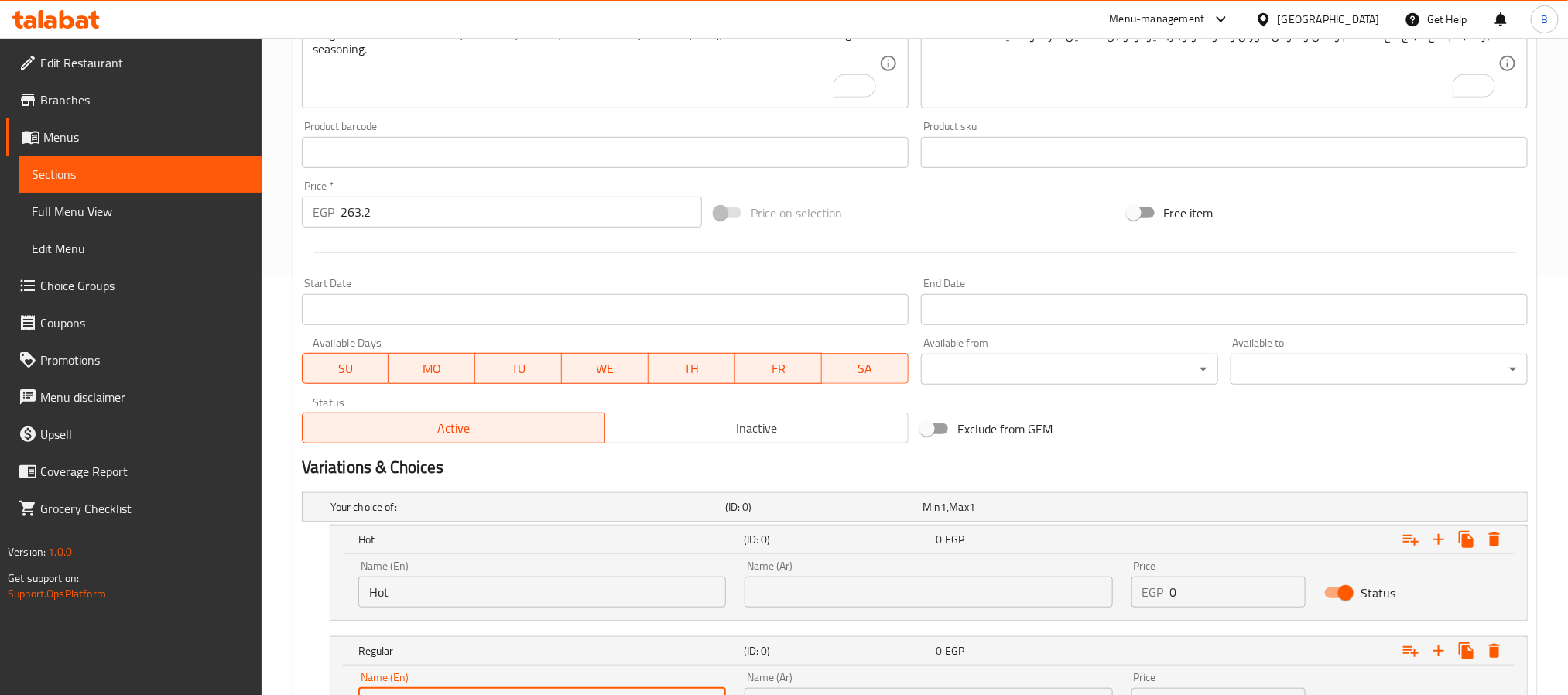
scroll to position [335, 0]
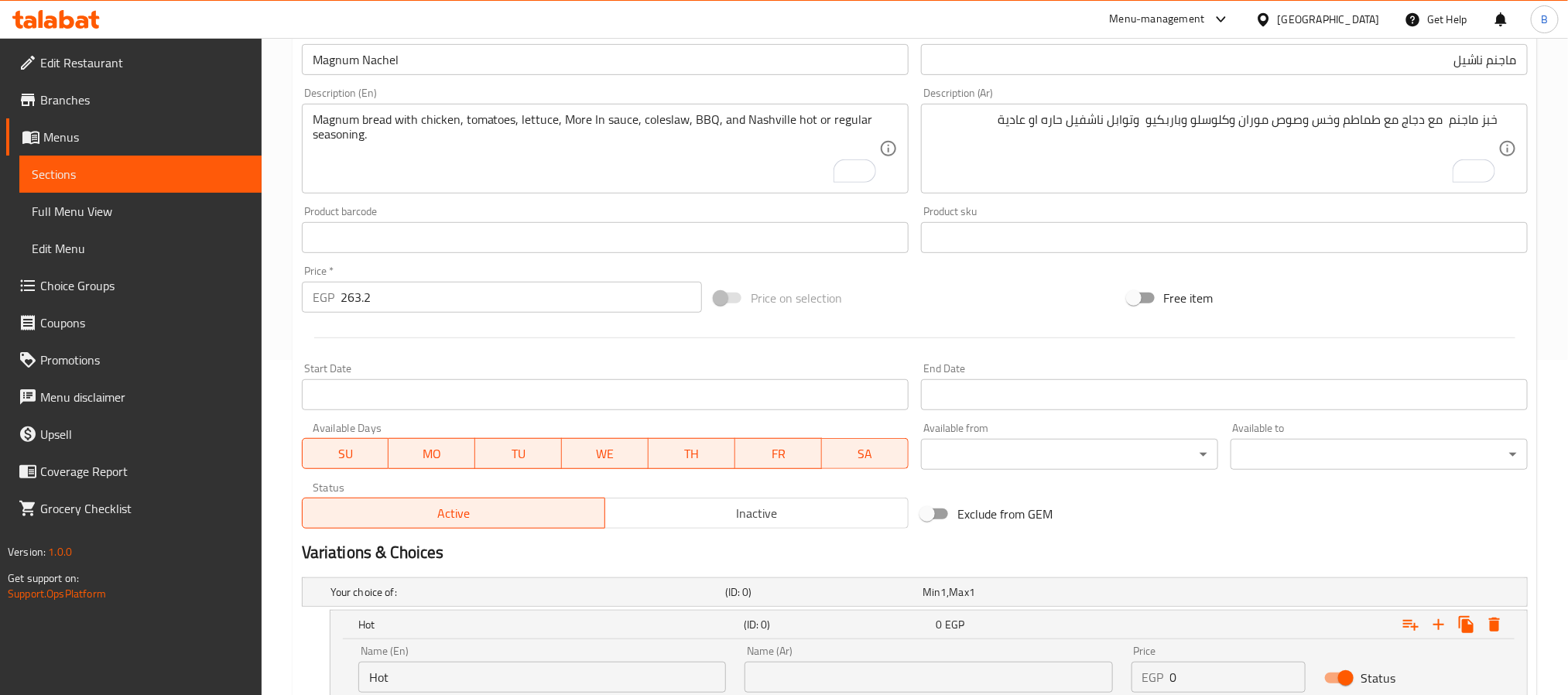
type input "Regular"
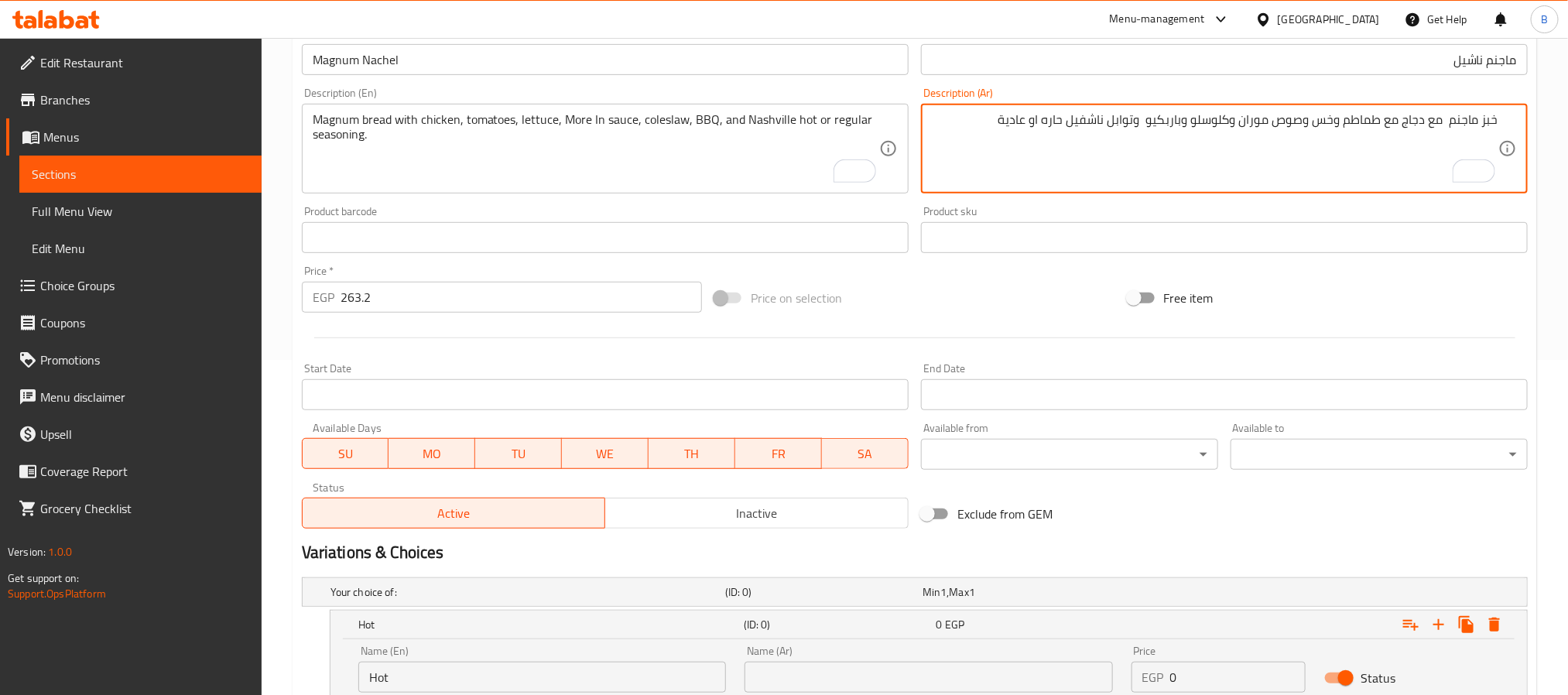
click at [1020, 119] on textarea "خبز ماجنم مع دجاج مع طماطم وخس وصوص موران وكلوسلو وباربكيو وتوابل ناشفيل حاره ا…" at bounding box center [1214, 148] width 566 height 73
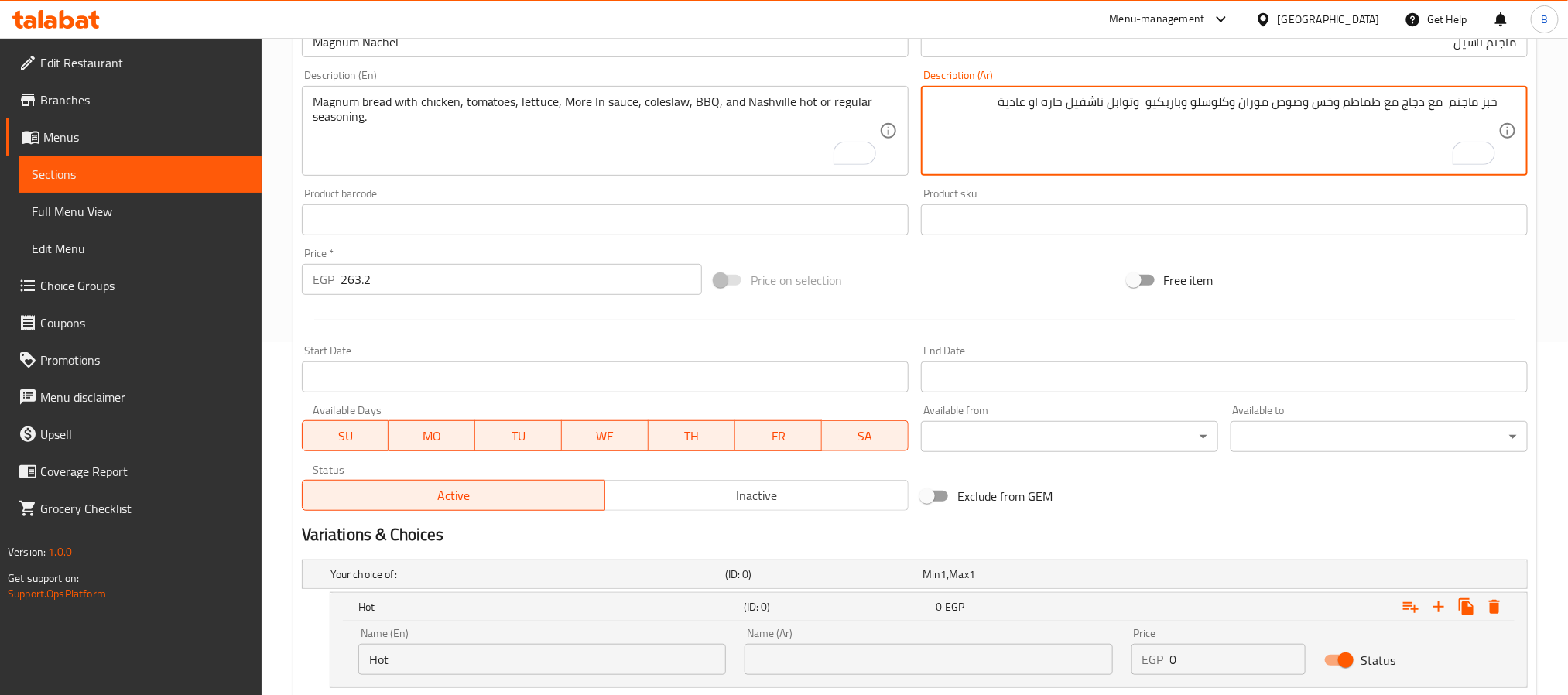
scroll to position [567, 0]
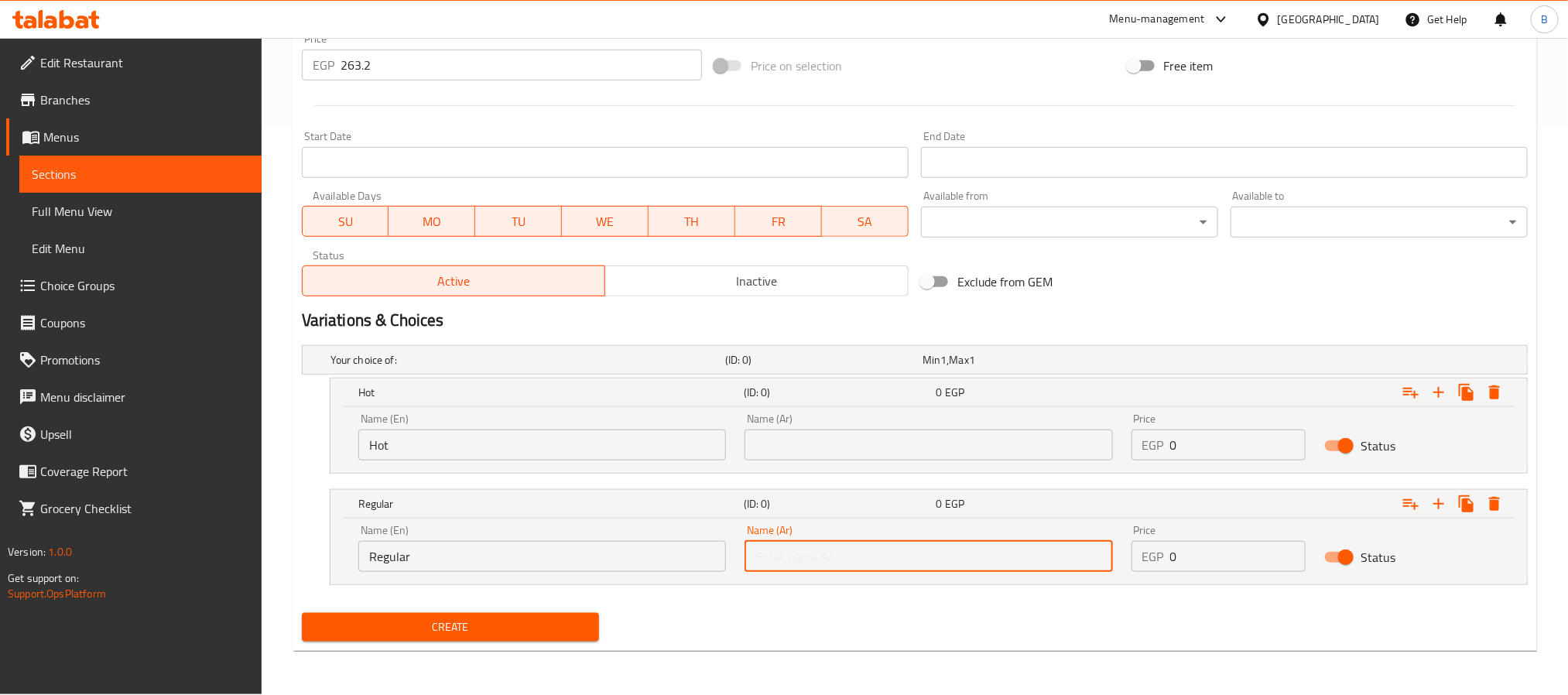
click at [913, 546] on input "text" at bounding box center [927, 556] width 367 height 31
paste input "عادية"
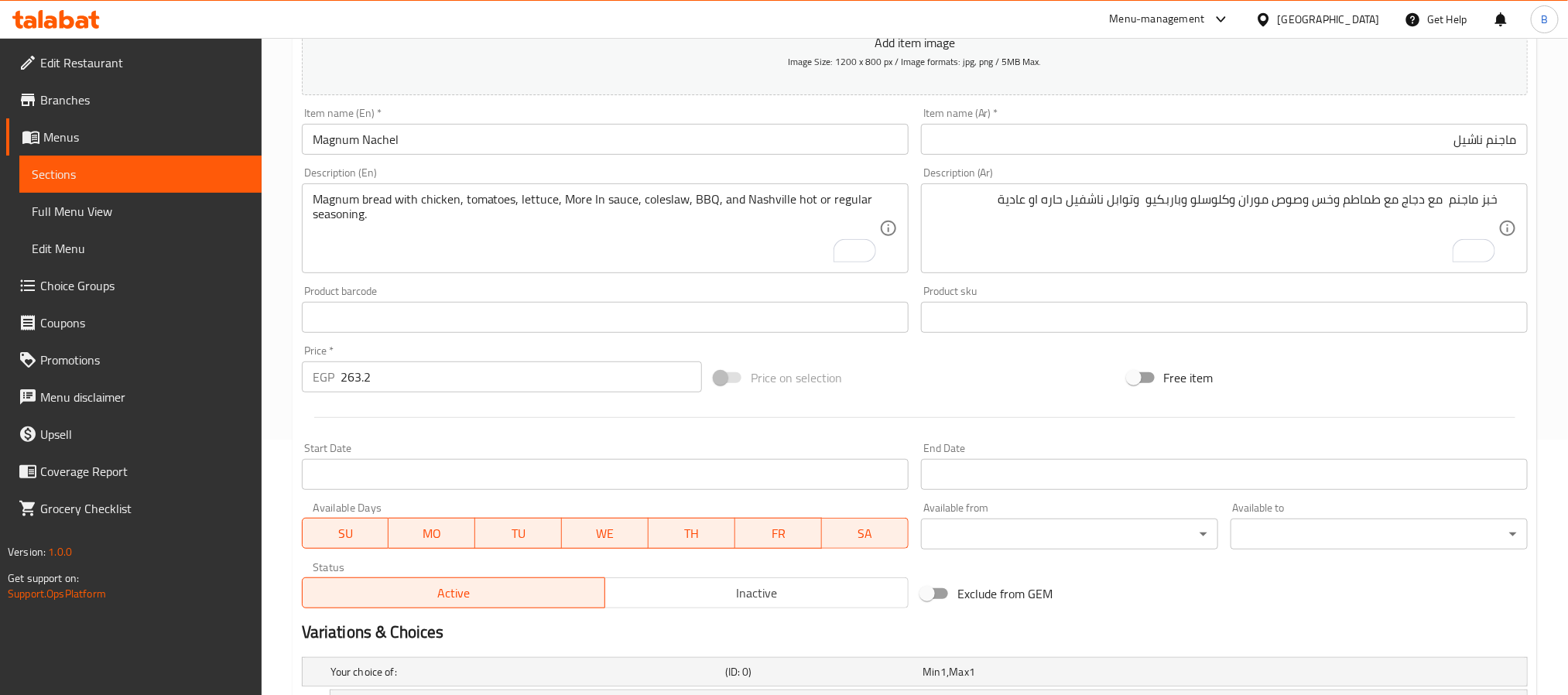
scroll to position [219, 0]
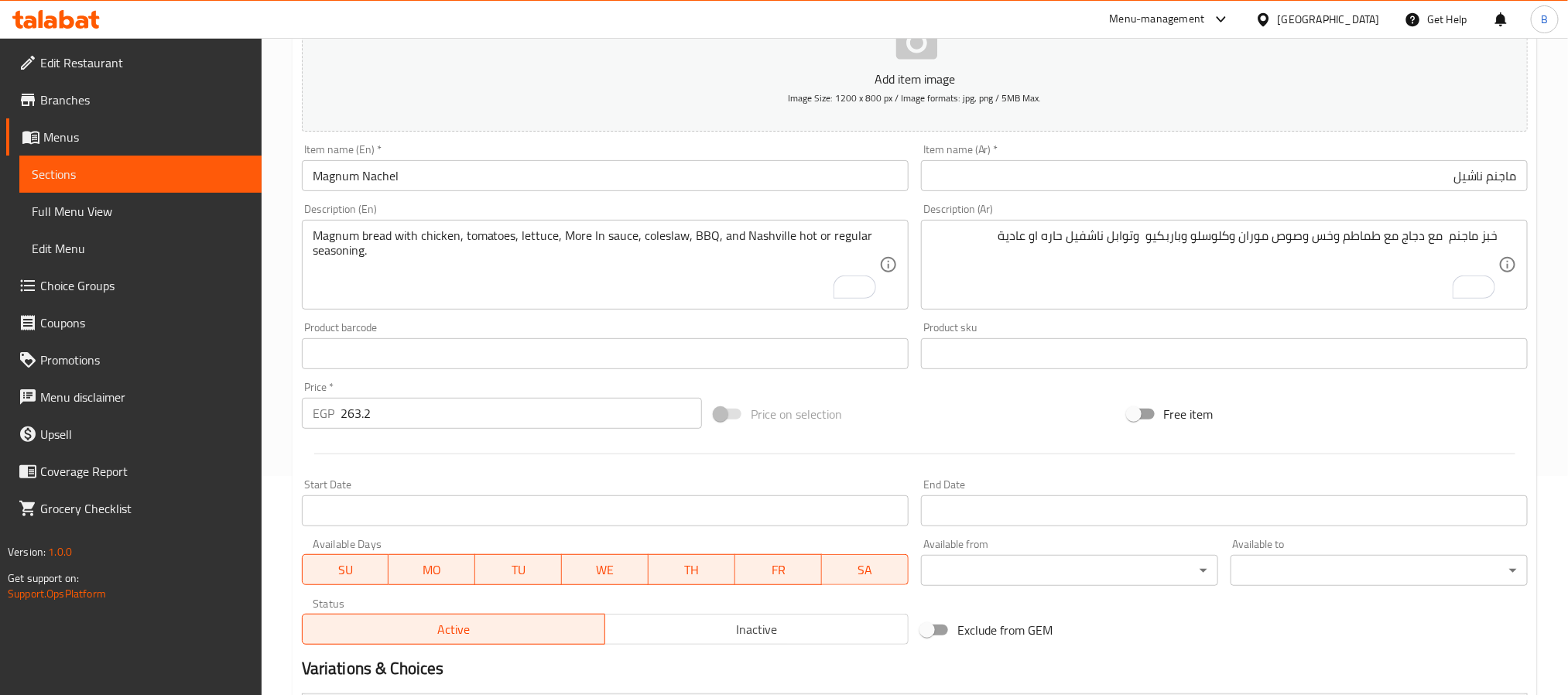
type input "عادية"
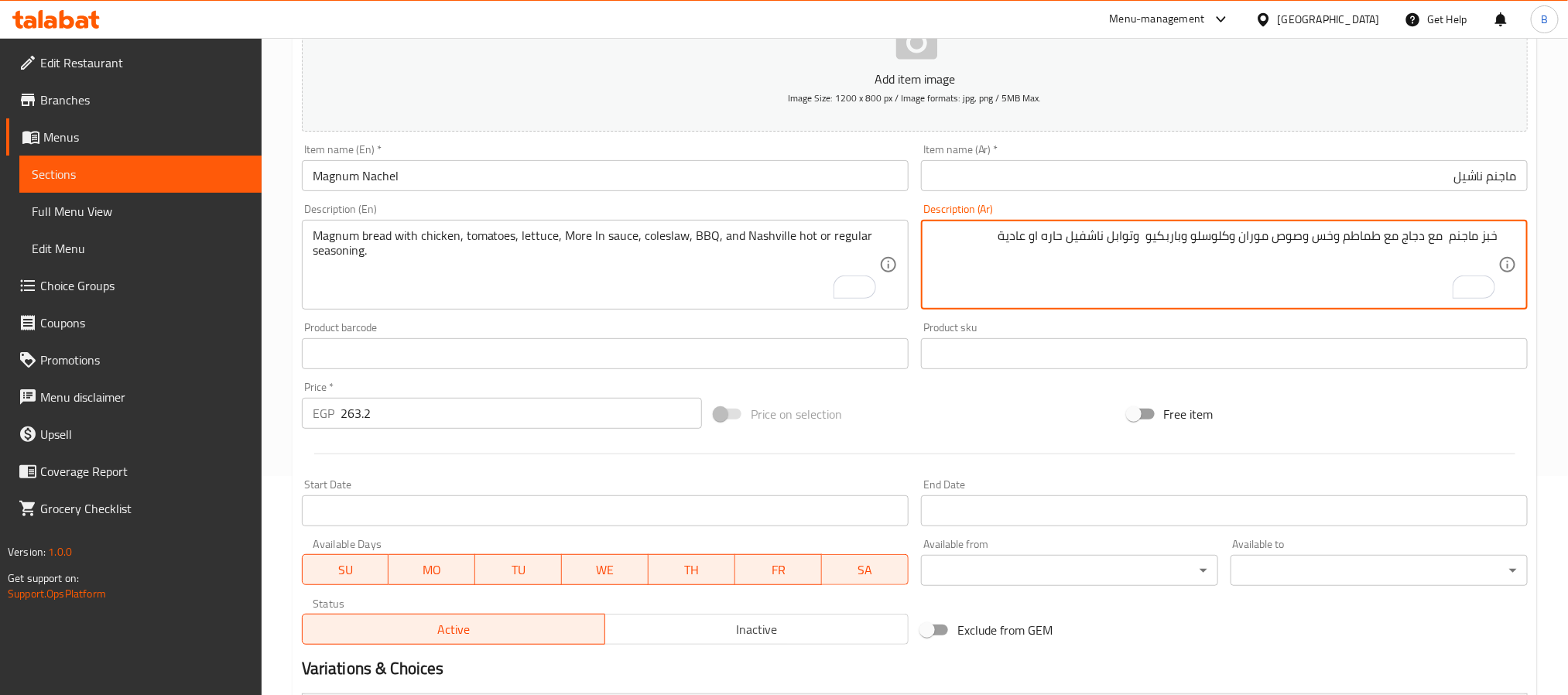
click at [1052, 242] on textarea "خبز ماجنم مع دجاج مع طماطم وخس وصوص موران وكلوسلو وباربكيو وتوابل ناشفيل حاره ا…" at bounding box center [1214, 265] width 566 height 73
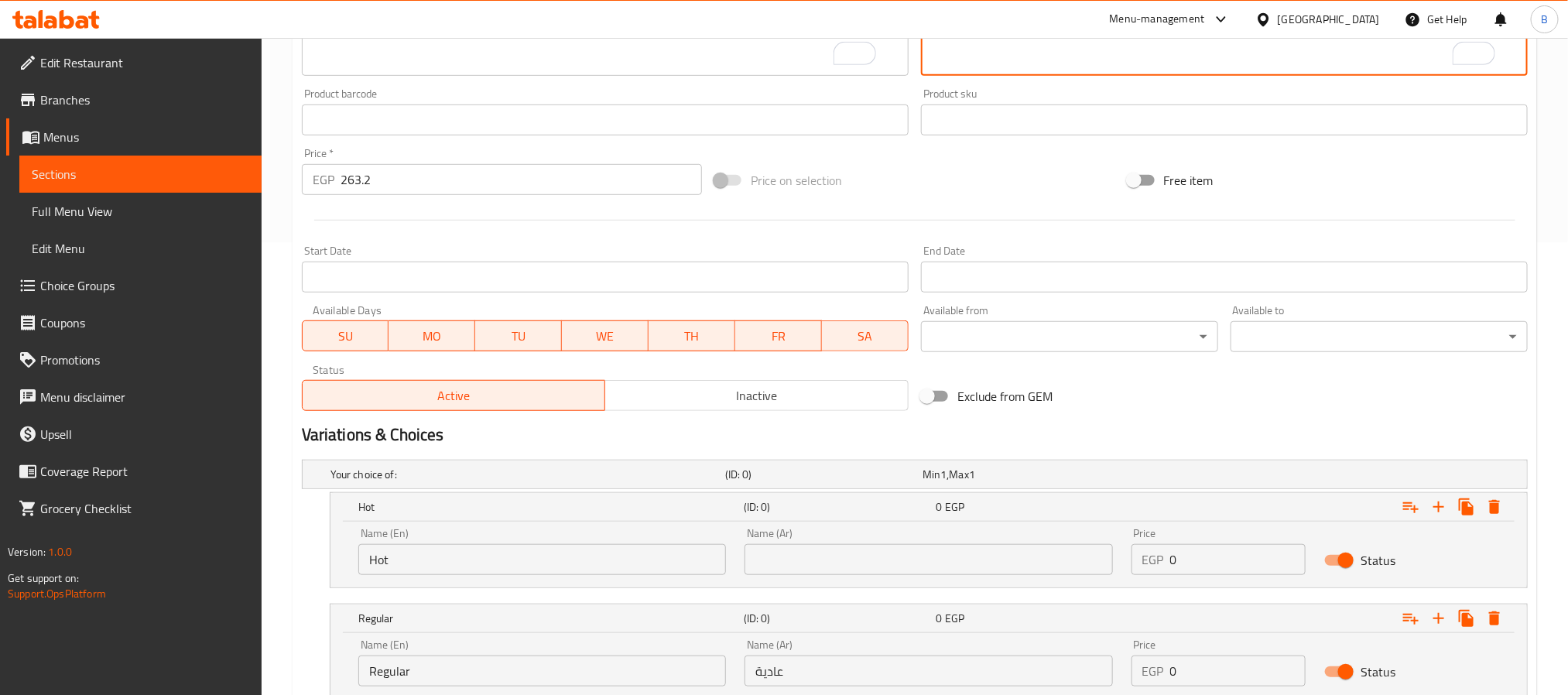
scroll to position [567, 0]
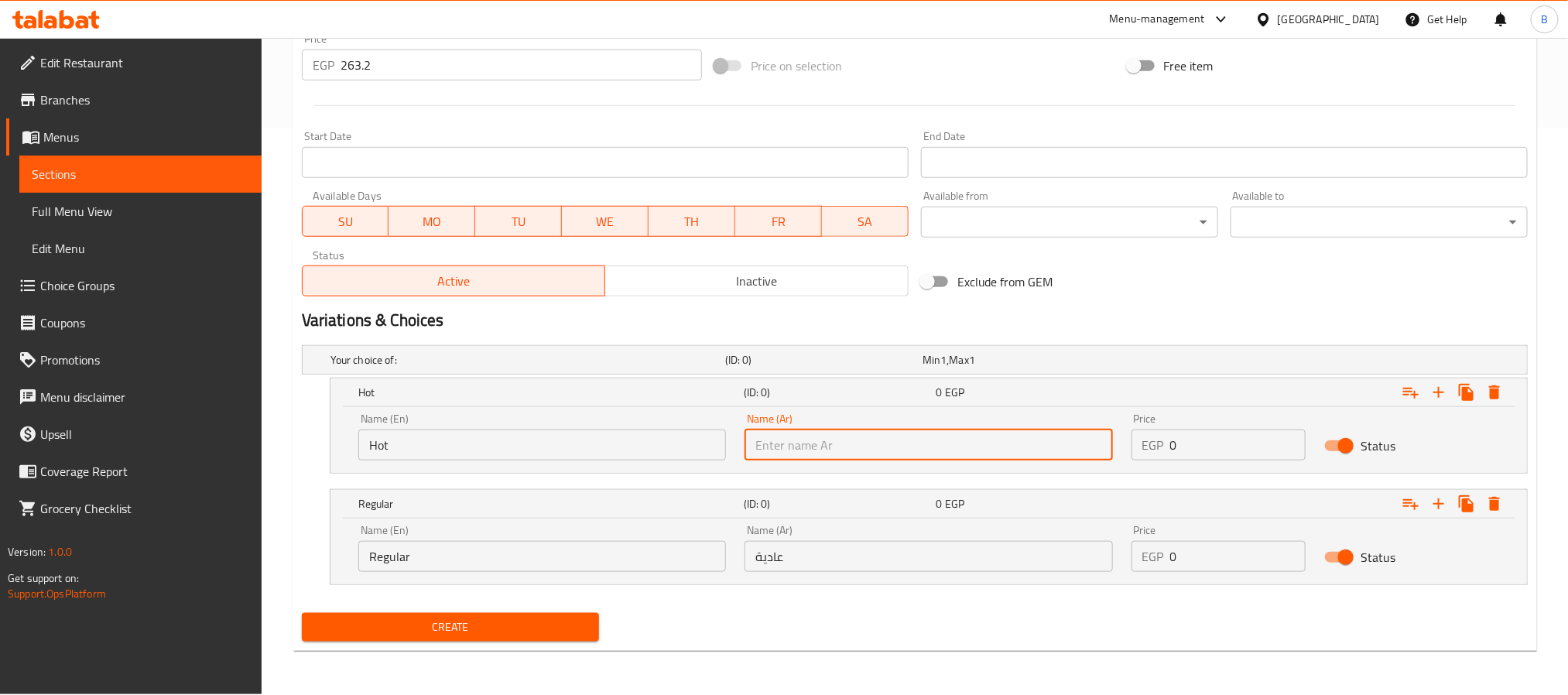
click at [913, 453] on input "text" at bounding box center [927, 445] width 367 height 31
paste input "حاره"
type input "حاره"
click at [1058, 334] on div "Variations & Choices" at bounding box center [914, 320] width 1238 height 36
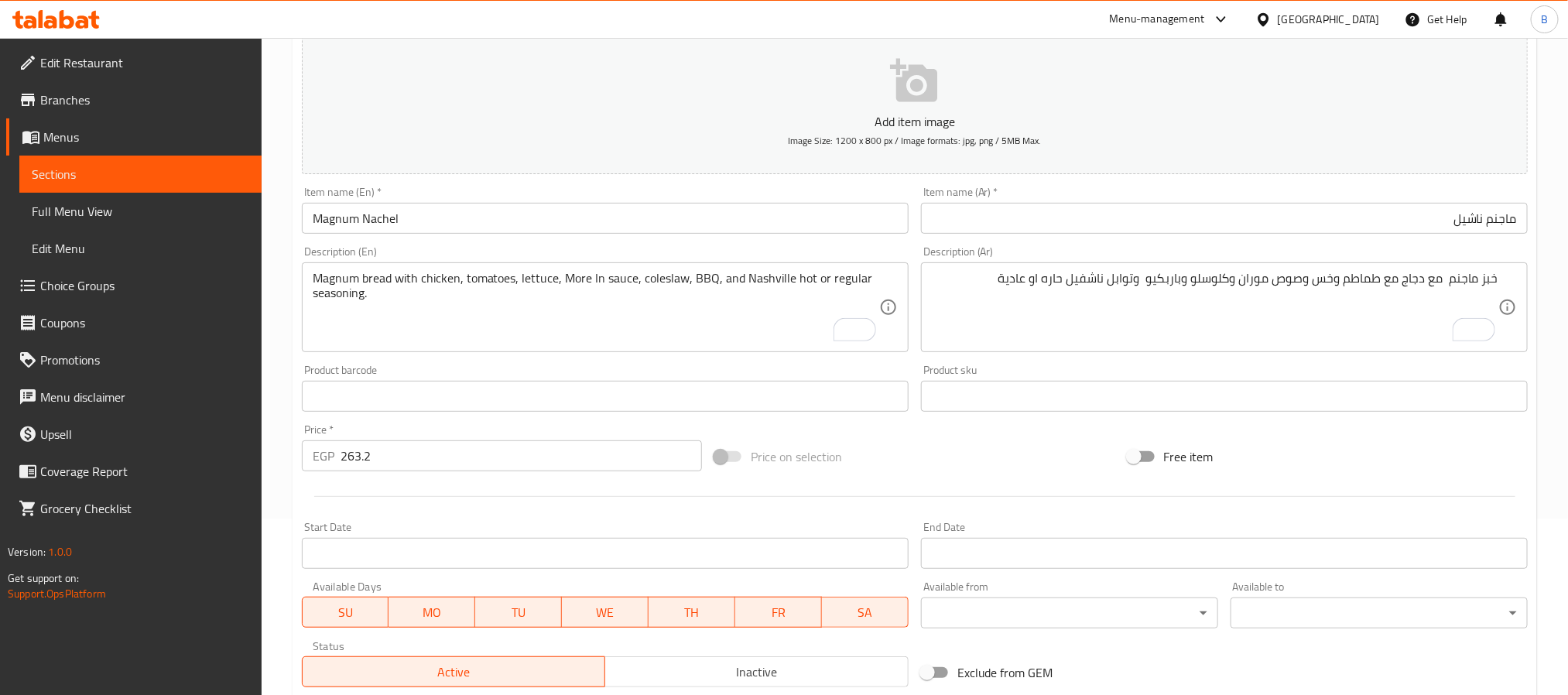
scroll to position [348, 0]
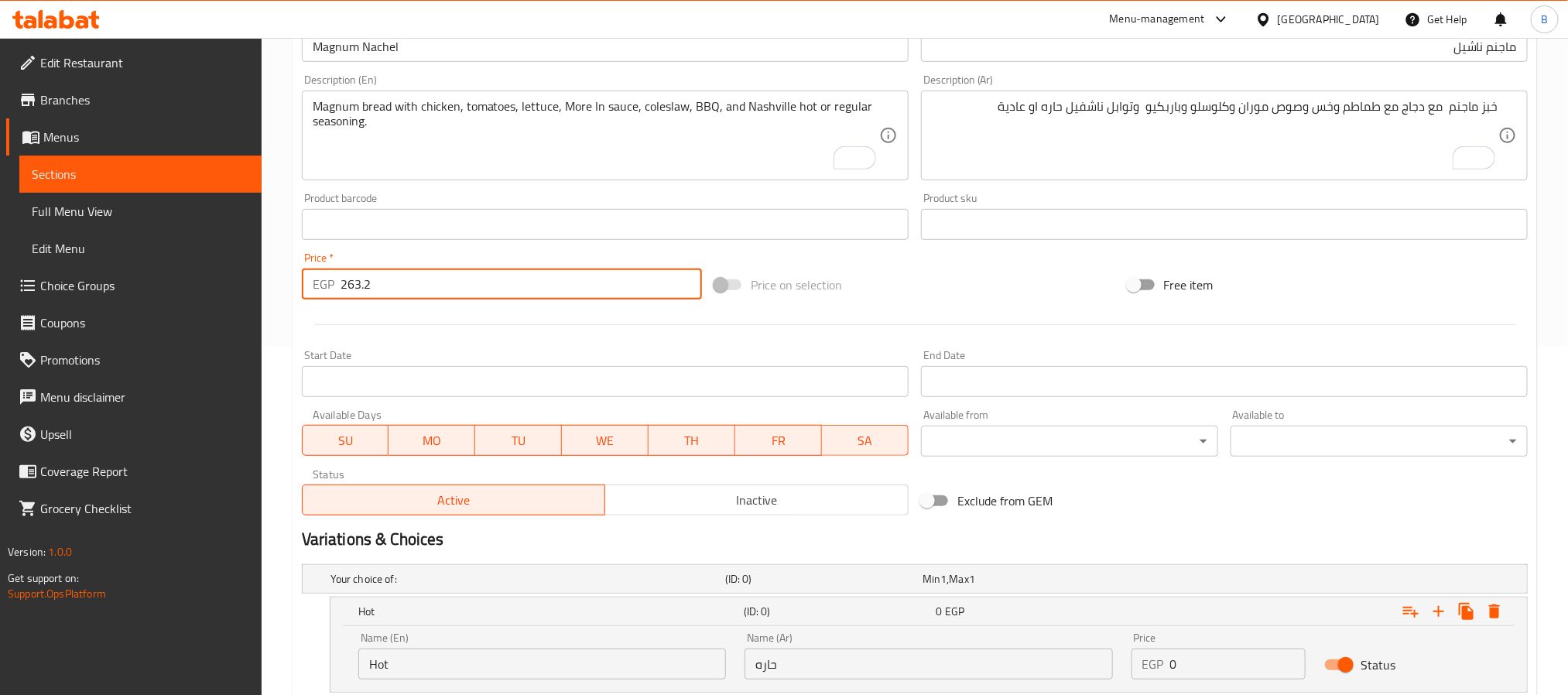
click at [592, 284] on input "263.2" at bounding box center [521, 284] width 361 height 31
type input "0"
click at [1092, 528] on h2 "Variations & Choices" at bounding box center [915, 539] width 1226 height 23
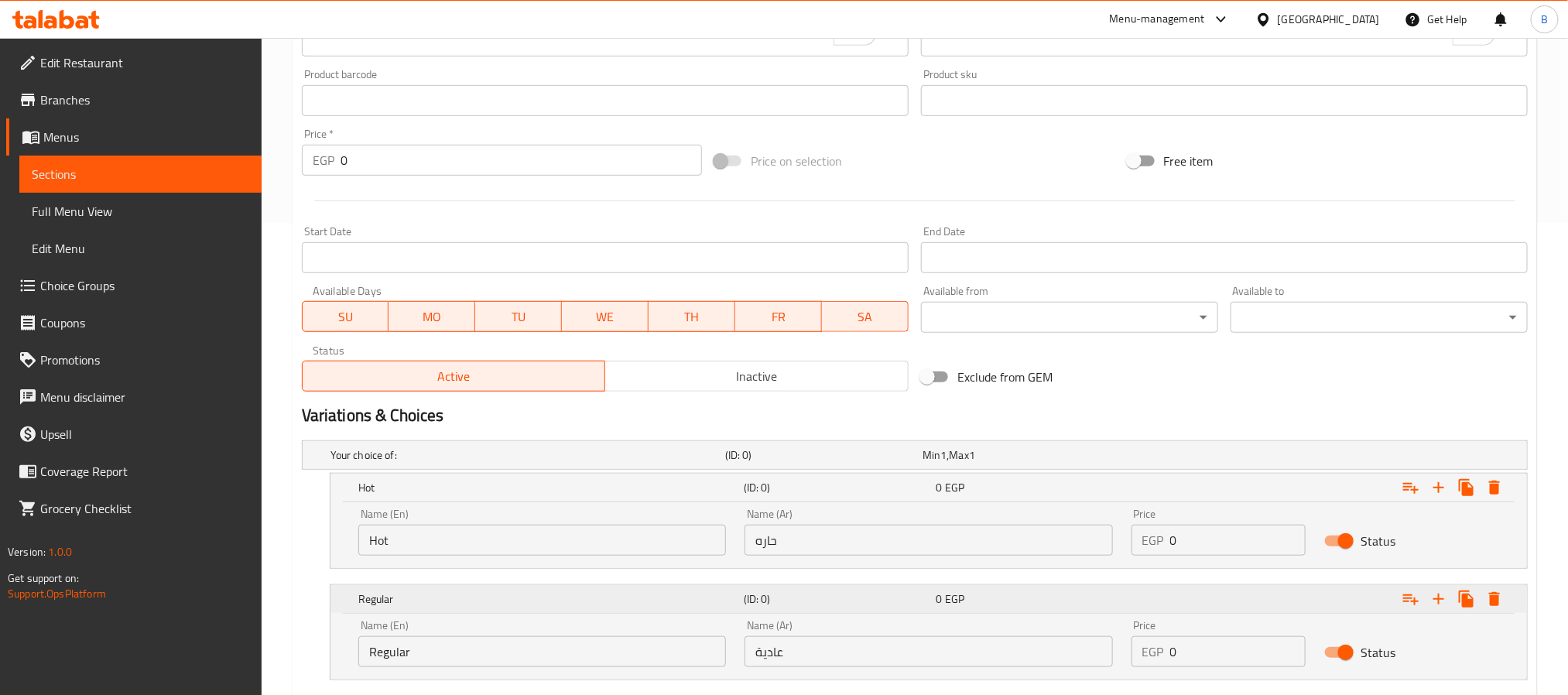
scroll to position [567, 0]
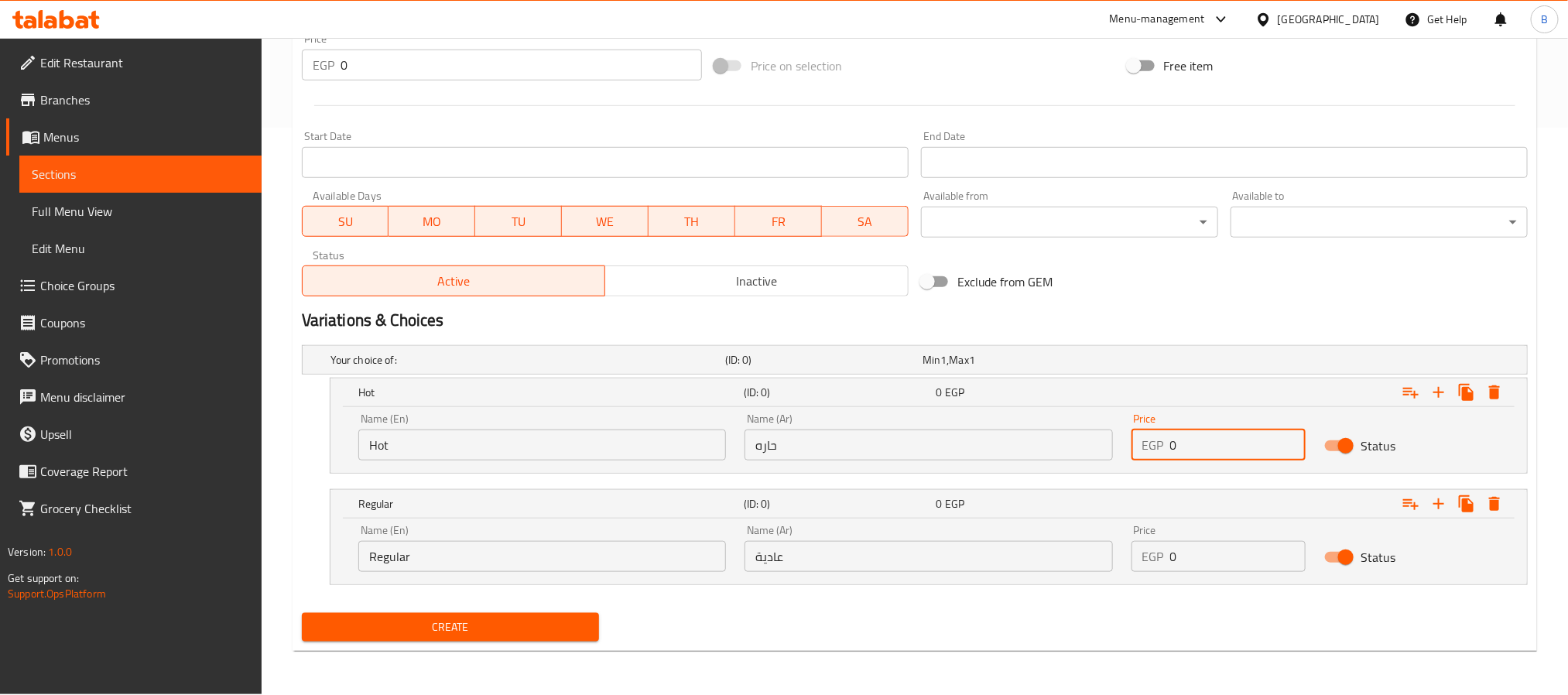
click at [1231, 453] on input "0" at bounding box center [1238, 445] width 136 height 31
paste input "263.2"
type input "263.2"
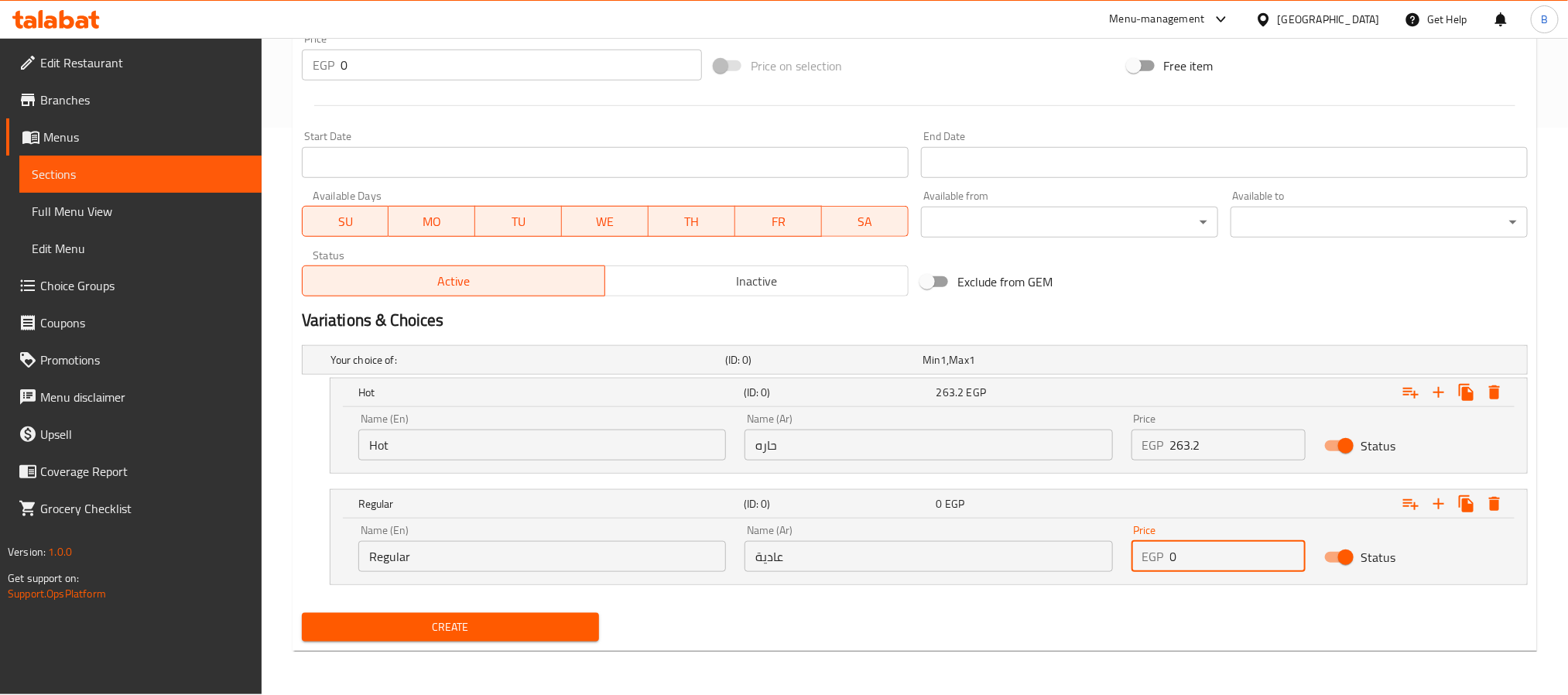
click at [1202, 555] on input "0" at bounding box center [1238, 556] width 136 height 31
paste input "263.2"
type input "263.2"
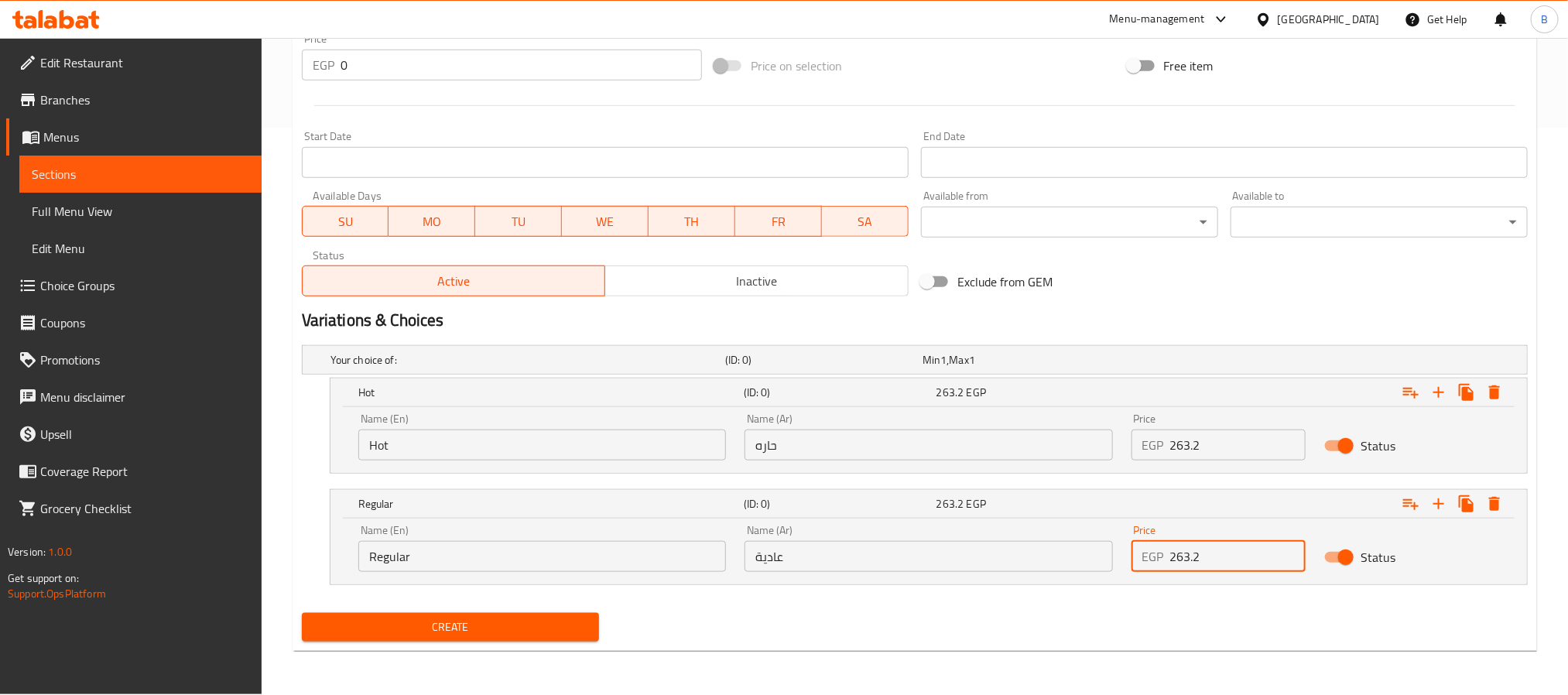
click at [1191, 304] on div "Variations & Choices" at bounding box center [914, 320] width 1238 height 36
click at [834, 435] on input "حاره" at bounding box center [927, 445] width 367 height 31
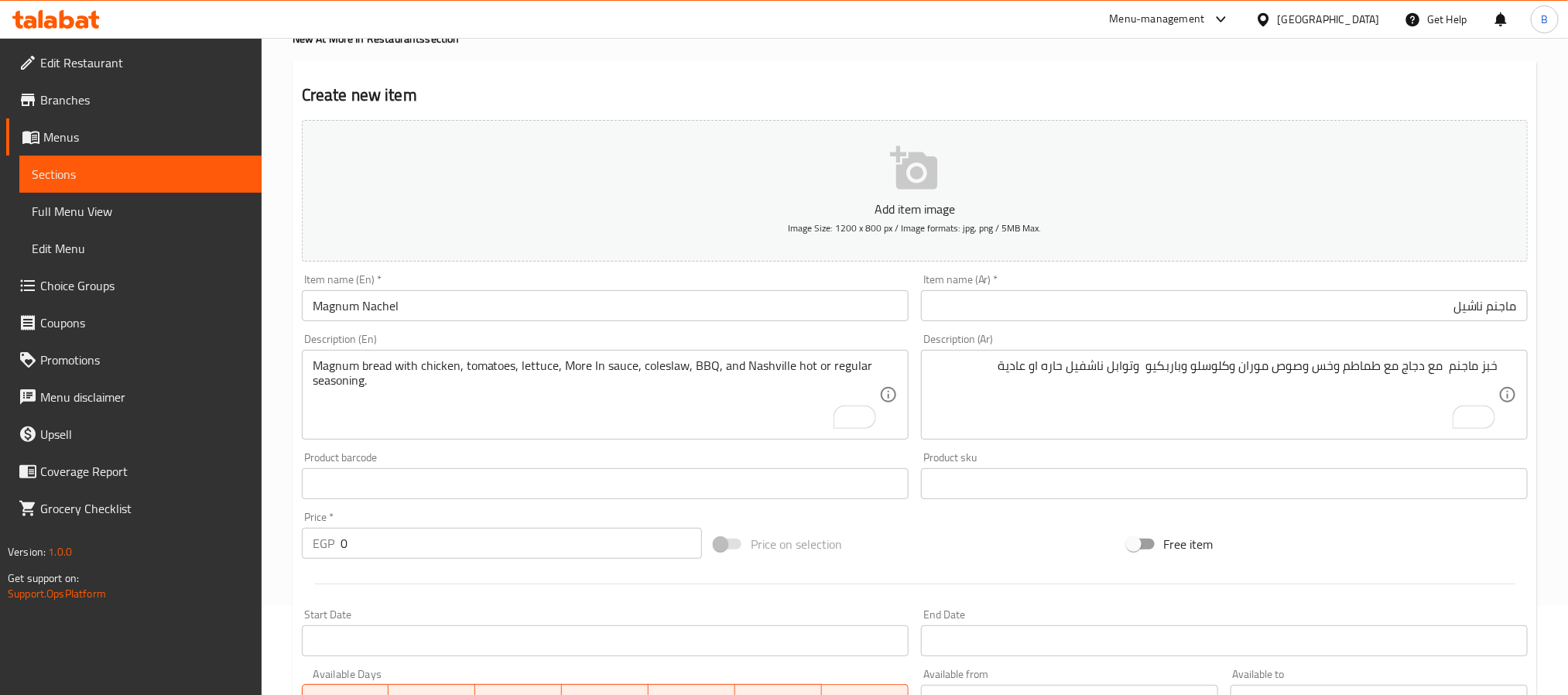
scroll to position [0, 0]
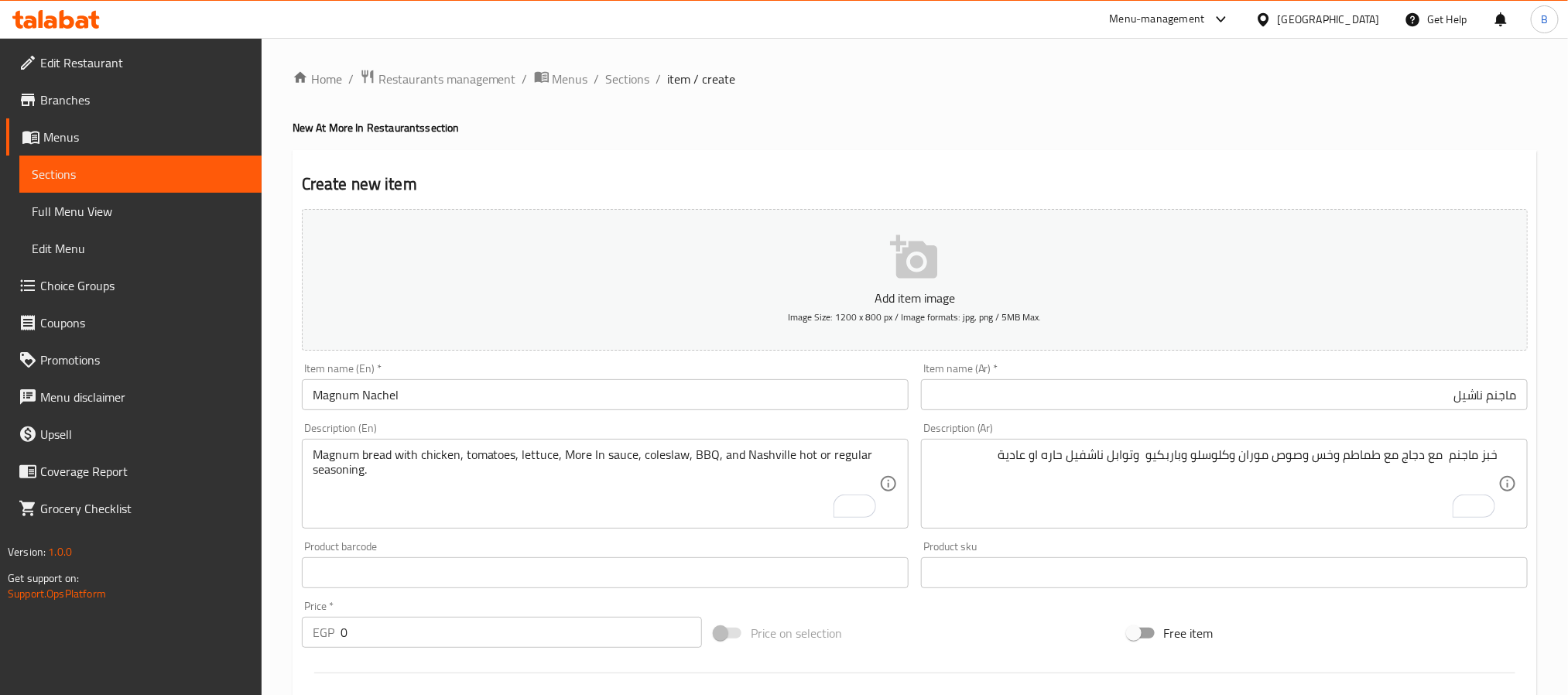
type input "حاره"
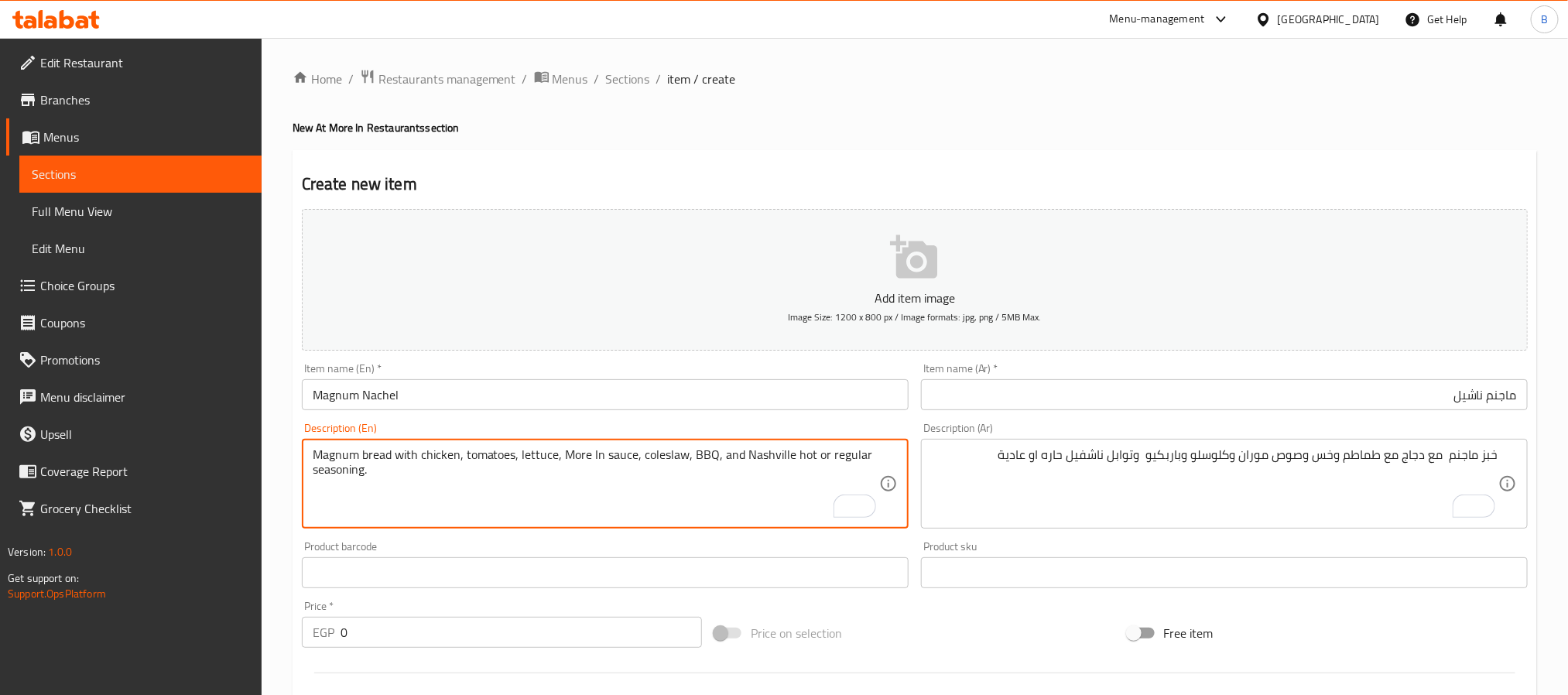
click at [671, 468] on textarea "Magnum bread with chicken, tomatoes, lettuce, More In sauce, coleslaw, BBQ, and…" at bounding box center [596, 483] width 566 height 73
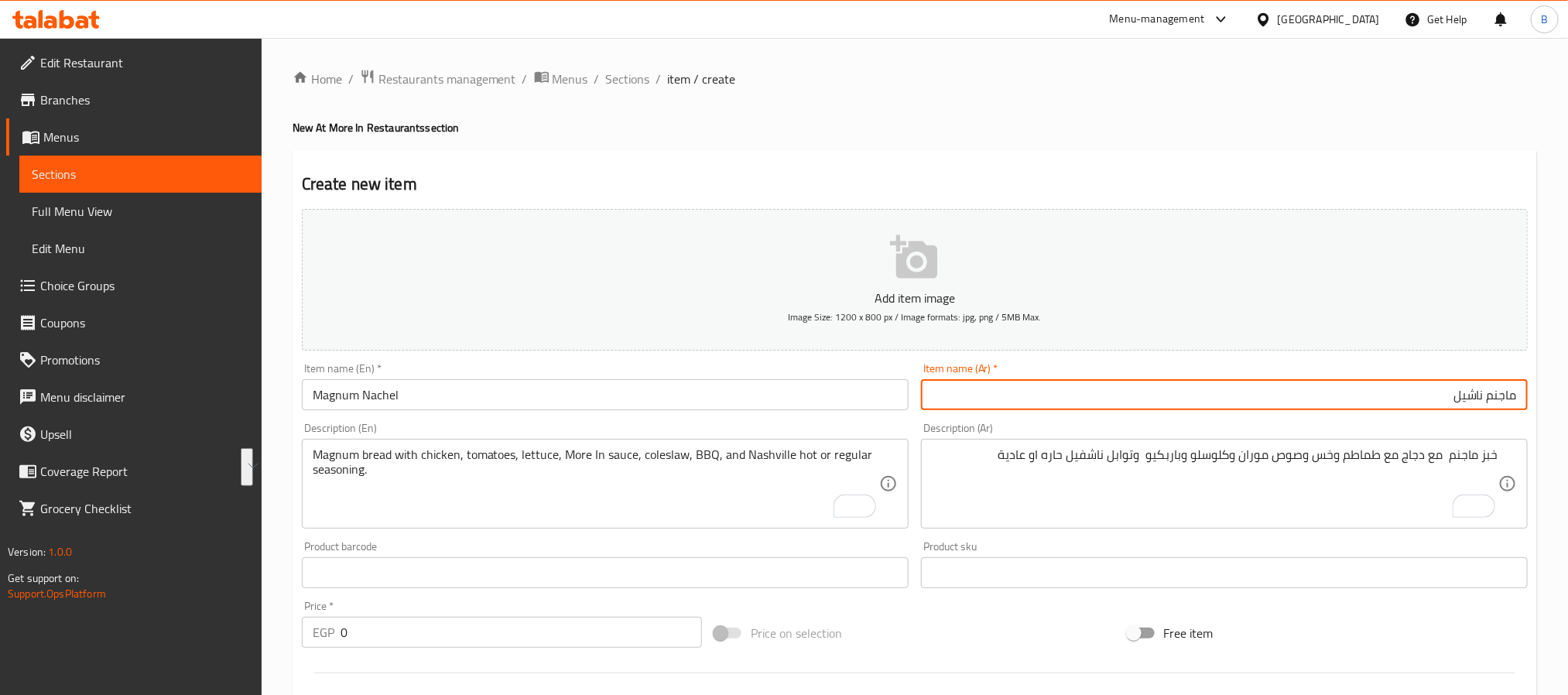
click at [1145, 407] on input "ماجنم ناشيل" at bounding box center [1224, 394] width 607 height 31
click at [1314, 409] on input "ماجنم ناشيل" at bounding box center [1224, 394] width 607 height 31
click at [474, 410] on input "Magnum Nachel" at bounding box center [605, 394] width 607 height 31
click at [1051, 388] on input "ماجنم ناشيل" at bounding box center [1224, 394] width 607 height 31
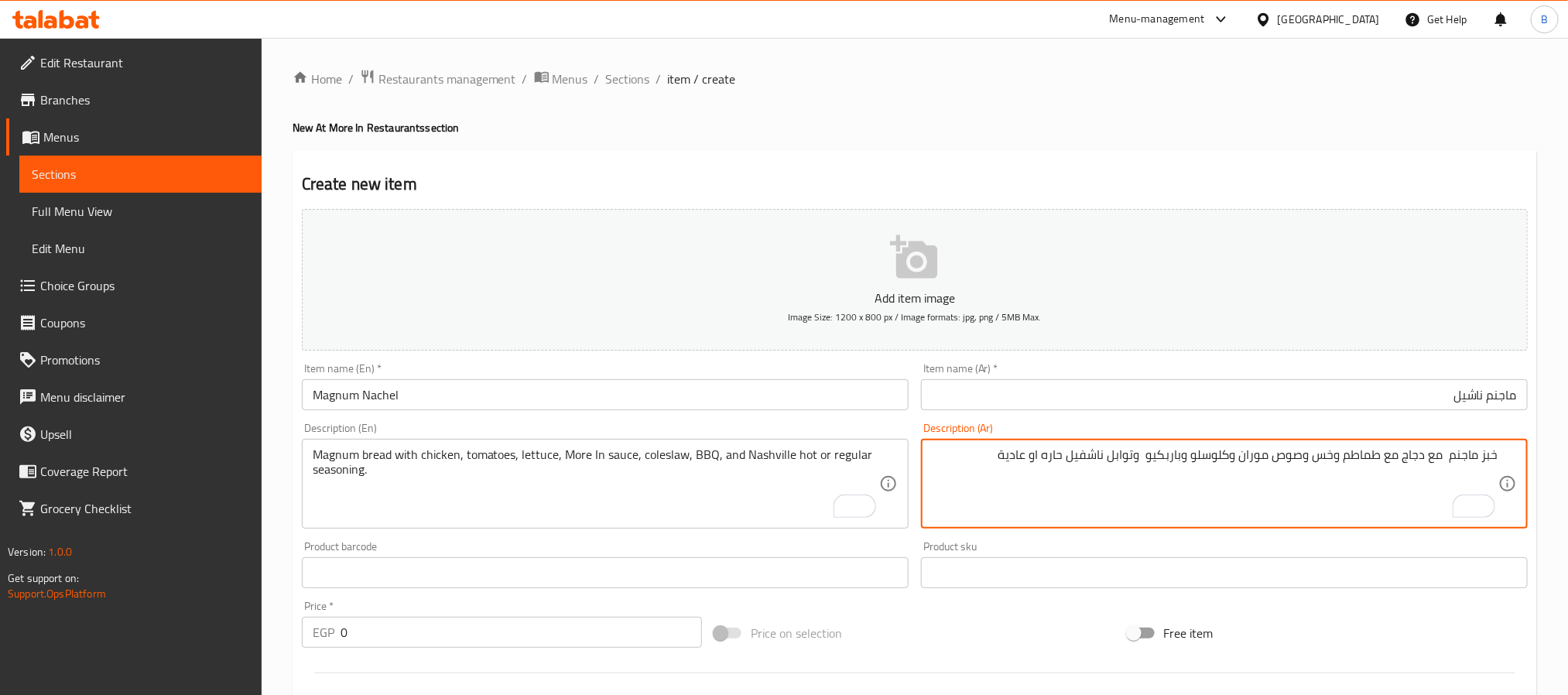
click at [1066, 468] on textarea "خبز ماجنم مع دجاج مع طماطم وخس وصوص موران وكلوسلو وباربكيو وتوابل ناشفيل حاره ا…" at bounding box center [1214, 483] width 566 height 73
click at [968, 488] on textarea "خبز ماجنم مع دجاج مع طماطم وخس وصوص موران وكلوسلو وباربكيو وتوابل ناشفيل حاره ا…" at bounding box center [1214, 483] width 566 height 73
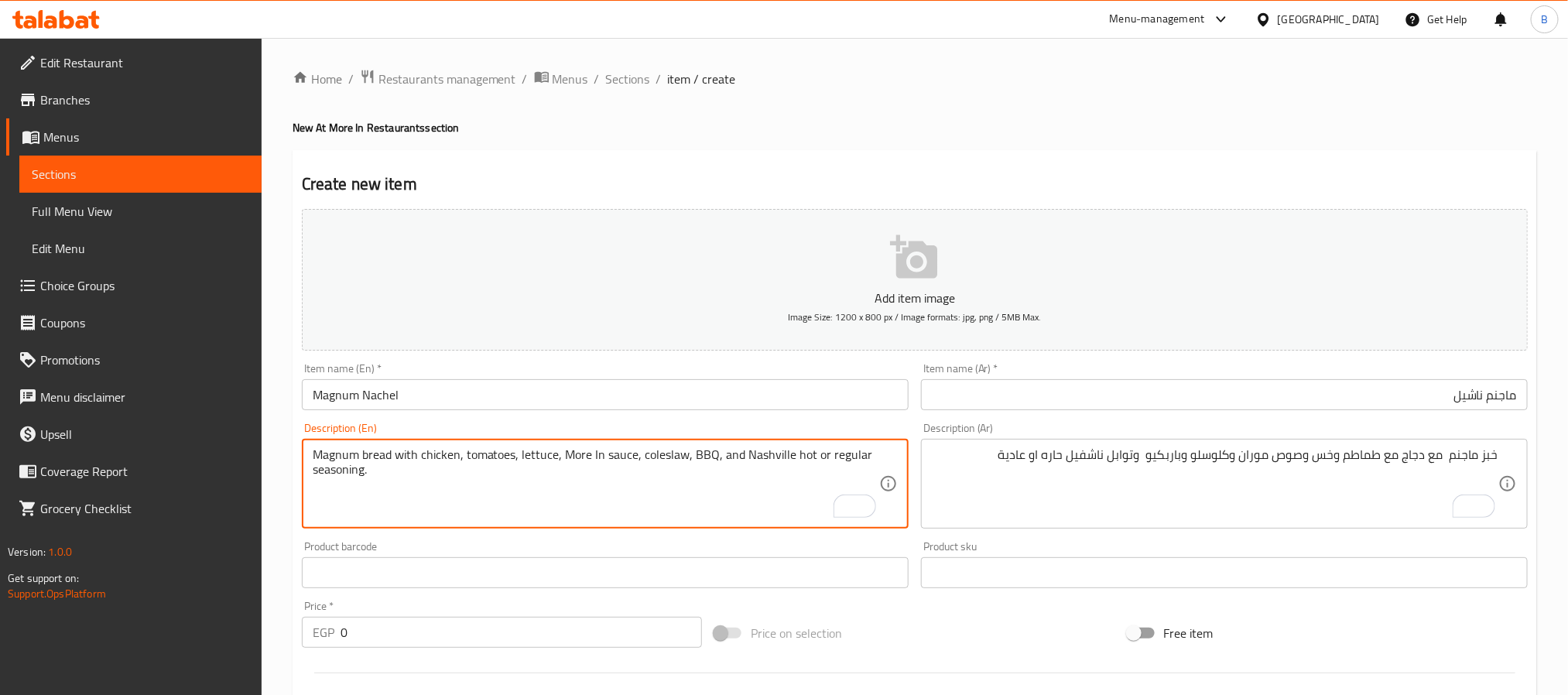
click at [516, 468] on textarea "Magnum bread with chicken, tomatoes, lettuce, More In sauce, coleslaw, BBQ, and…" at bounding box center [596, 483] width 566 height 73
click at [567, 462] on textarea "Magnum bread with chicken, tomatoes, lettuce, More In sauce, coleslaw, BBQ, and…" at bounding box center [596, 483] width 566 height 73
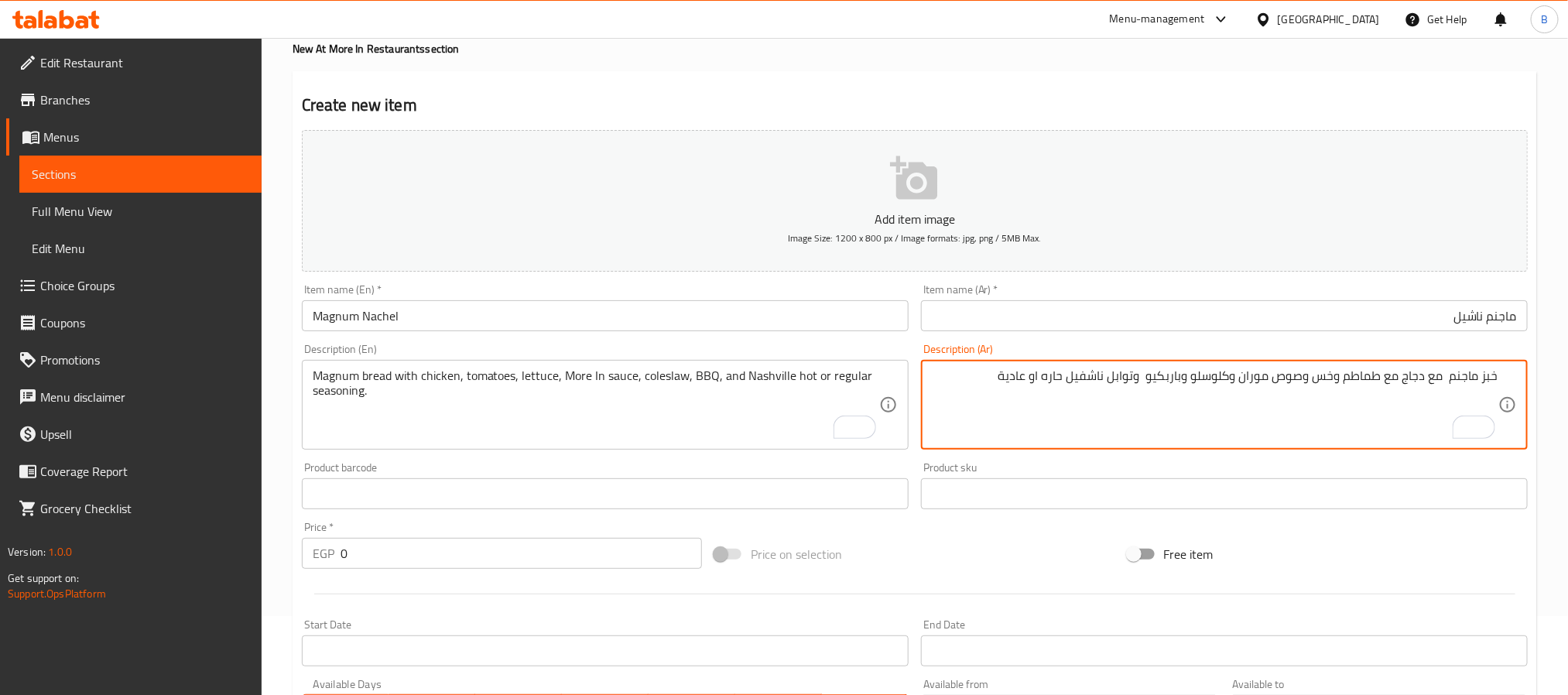
scroll to position [116, 0]
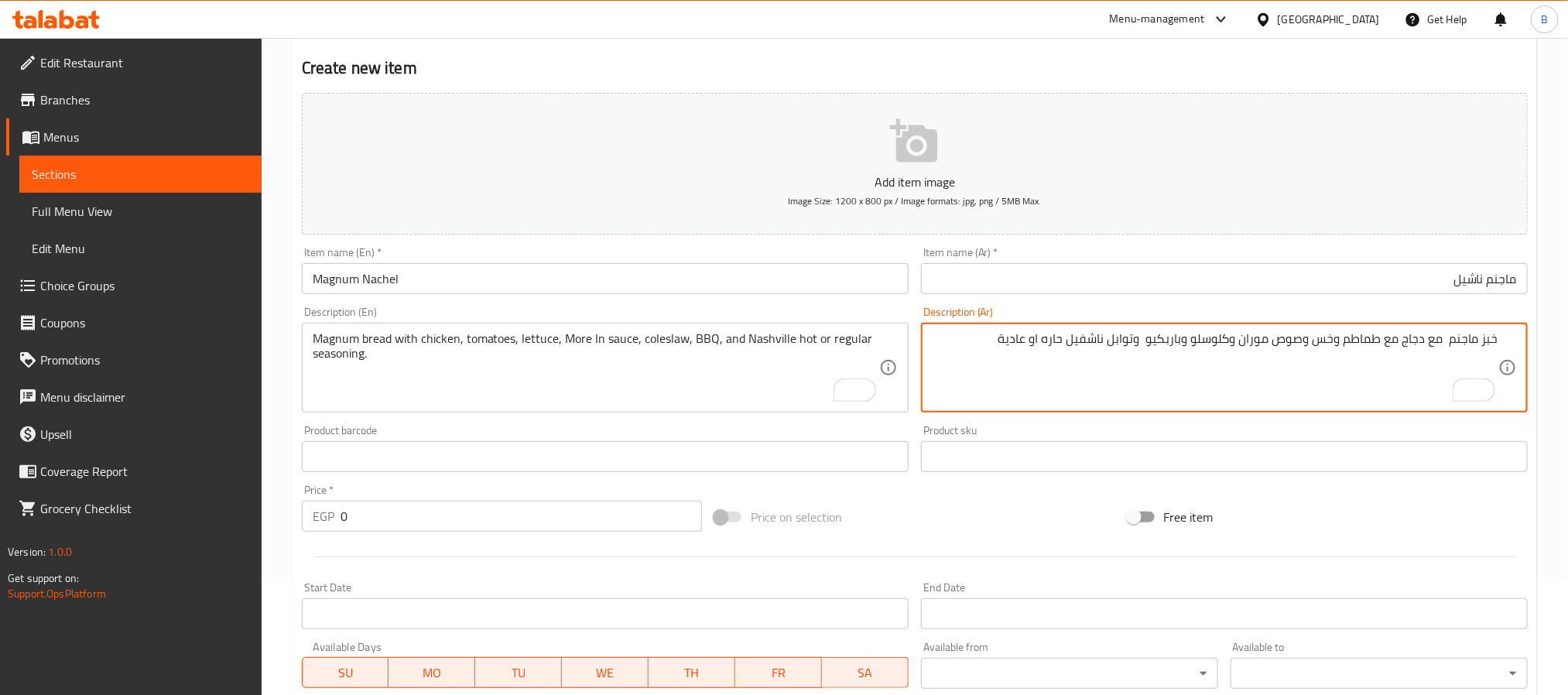
click at [1284, 340] on textarea "خبز ماجنم مع دجاج مع طماطم وخس وصوص موران وكلوسلو وباربكيو وتوابل ناشفيل حاره ا…" at bounding box center [1214, 367] width 566 height 73
click at [1243, 344] on textarea "خبز ماجنم مع دجاج مع طماطم وخس وصوص موران وكلوسلو وباربكيو وتوابل ناشفيل حاره ا…" at bounding box center [1214, 367] width 566 height 73
click at [1201, 347] on textarea "خبز ماجنم مع دجاج مع طماطم وخس وصوص موران وكلوسلو وباربكيو وتوابل ناشفيل حاره ا…" at bounding box center [1214, 367] width 566 height 73
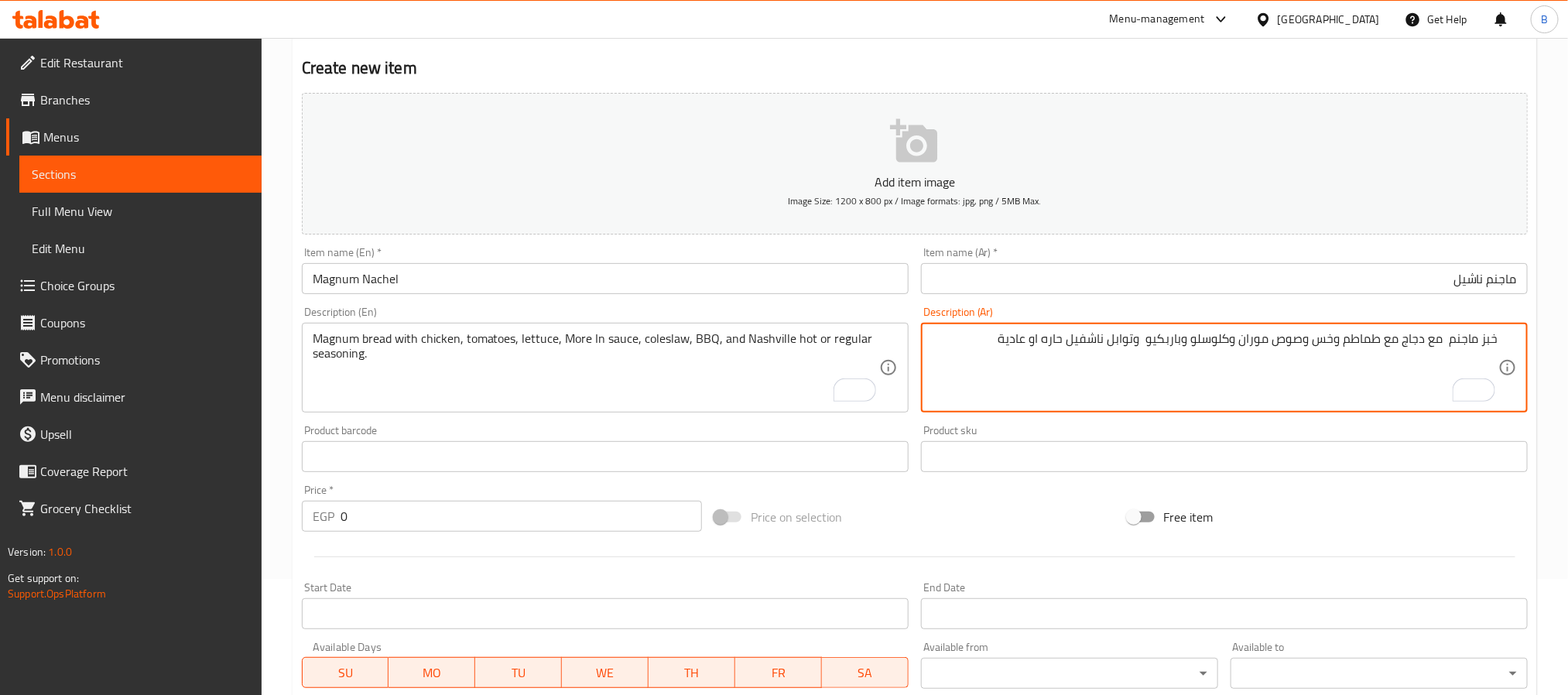
click at [1201, 347] on textarea "خبز ماجنم مع دجاج مع طماطم وخس وصوص موران وكلوسلو وباربكيو وتوابل ناشفيل حاره ا…" at bounding box center [1214, 367] width 566 height 73
click at [1119, 325] on div "خبز ماجنم مع دجاج مع طماطم وخس وصوص موران وكلوسلو وباربكيو وتوابل ناشفيل حاره ا…" at bounding box center [1224, 367] width 607 height 90
click at [1143, 341] on textarea "خبز ماجنم مع دجاج مع طماطم وخس وصوص موران وكلوسلو وباربكيو وتوابل ناشفيل حاره ا…" at bounding box center [1214, 367] width 566 height 73
click at [1104, 337] on textarea "خبز ماجنم مع دجاج مع طماطم وخس وصوص موران وكلوسلو وباربكيو وتوابل ناشفيل حاره ا…" at bounding box center [1214, 367] width 566 height 73
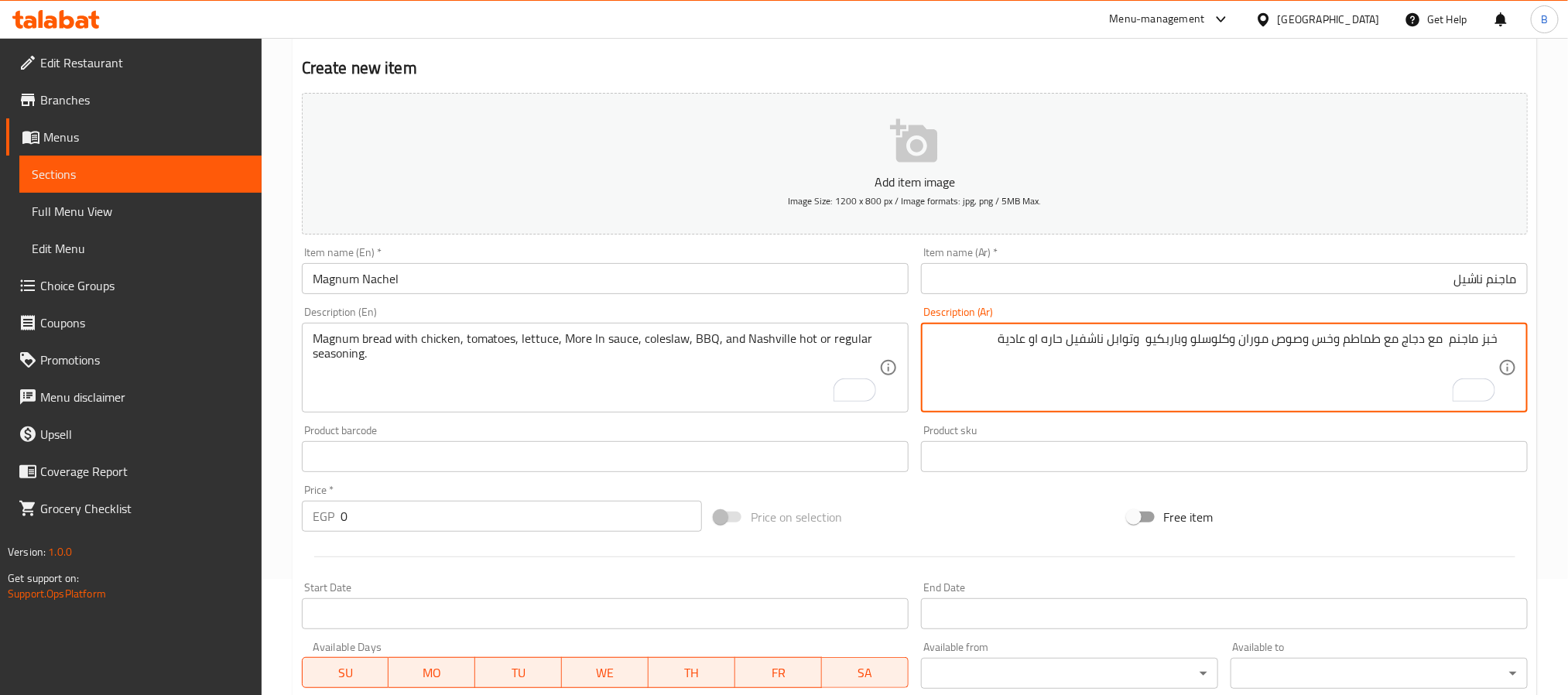
click at [1104, 337] on textarea "خبز ماجنم مع دجاج مع طماطم وخس وصوص موران وكلوسلو وباربكيو وتوابل ناشفيل حاره ا…" at bounding box center [1214, 367] width 566 height 73
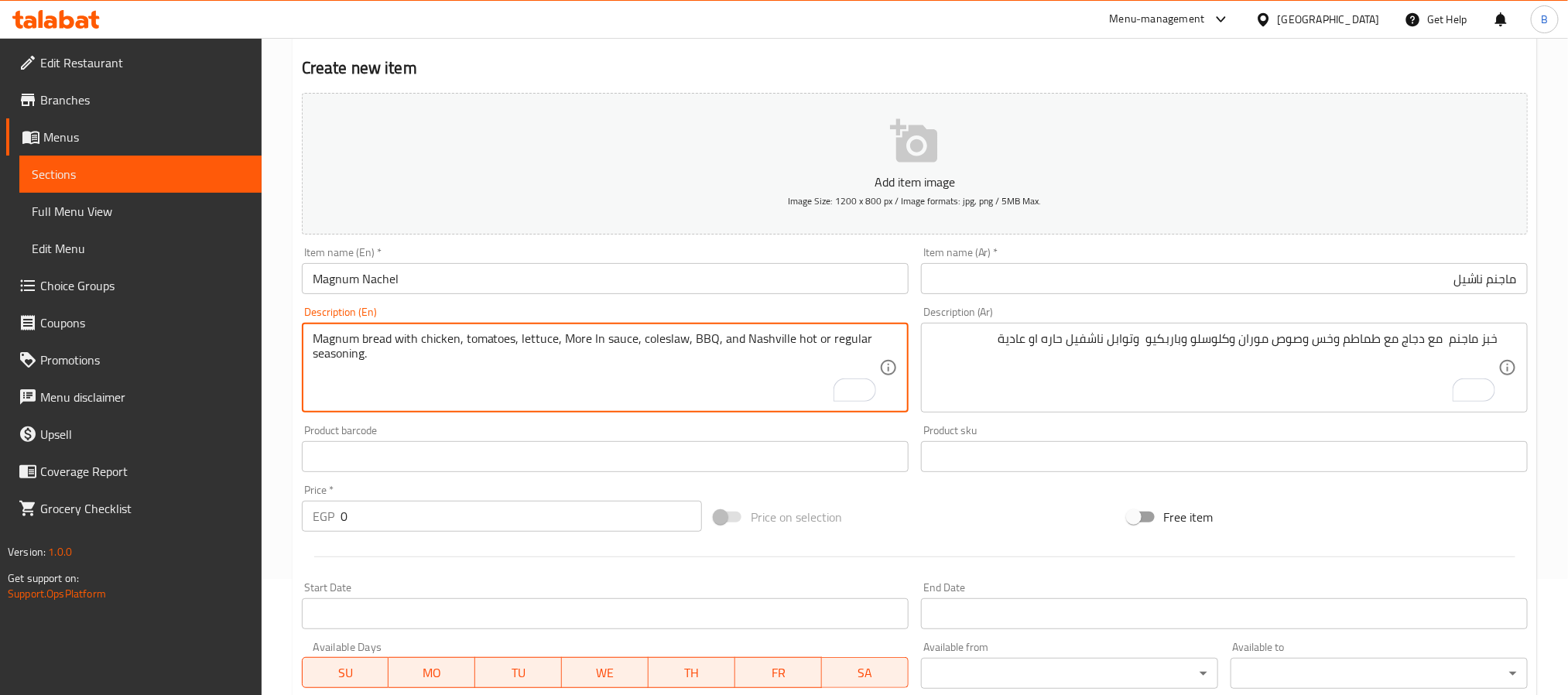
click at [773, 336] on textarea "Magnum bread with chicken, tomatoes, lettuce, More In sauce, coleslaw, BBQ, and…" at bounding box center [596, 367] width 566 height 73
click at [782, 340] on textarea "Magnum bread with chicken, tomatoes, lettuce, More In sauce, coleslaw, BBQ, and…" at bounding box center [596, 367] width 566 height 73
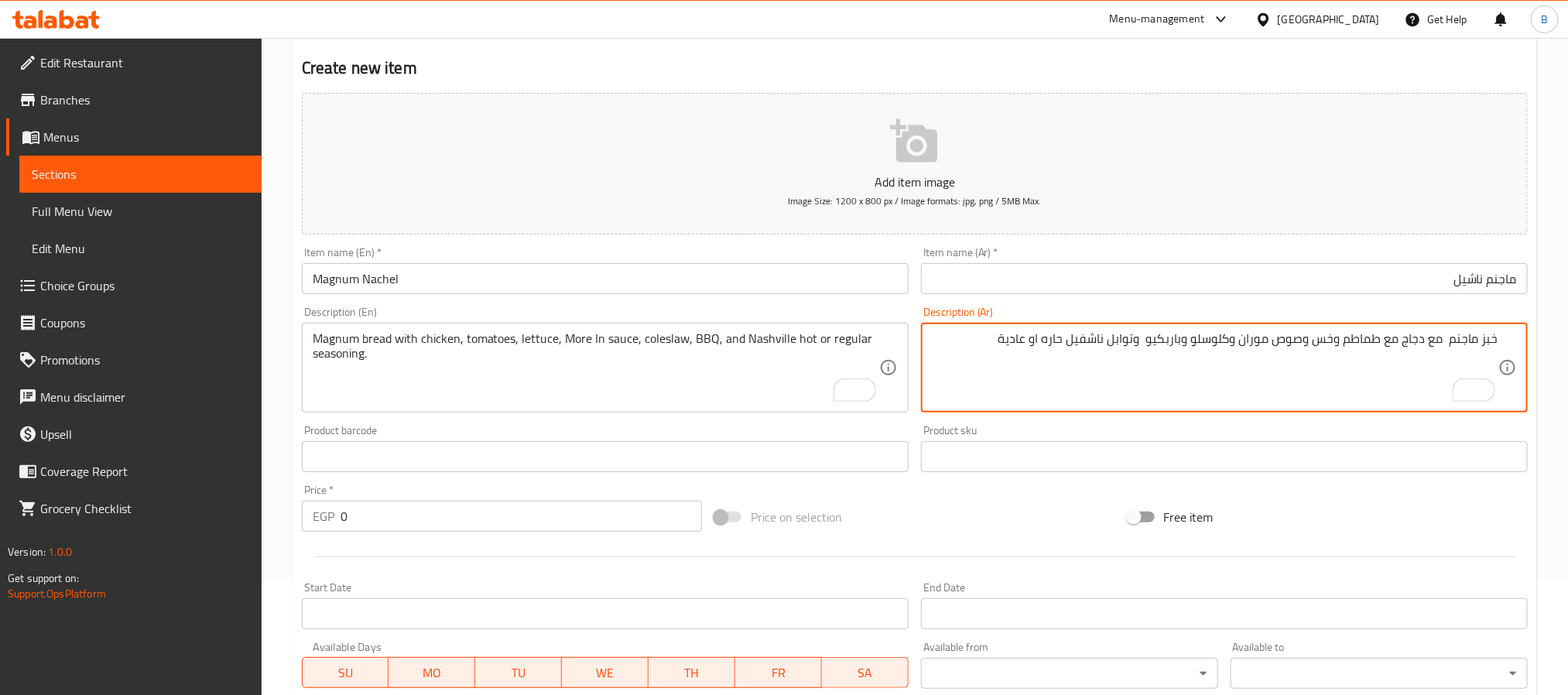
click at [1113, 356] on textarea "خبز ماجنم مع دجاج مع طماطم وخس وصوص موران وكلوسلو وباربكيو وتوابل ناشفيل حاره ا…" at bounding box center [1214, 367] width 566 height 73
click at [1128, 347] on textarea "خبز ماجنم مع دجاج مع طماطم وخس وصوص موران وكلوسلو وباربكيو وتوابل ناشفيل حاره ا…" at bounding box center [1214, 367] width 566 height 73
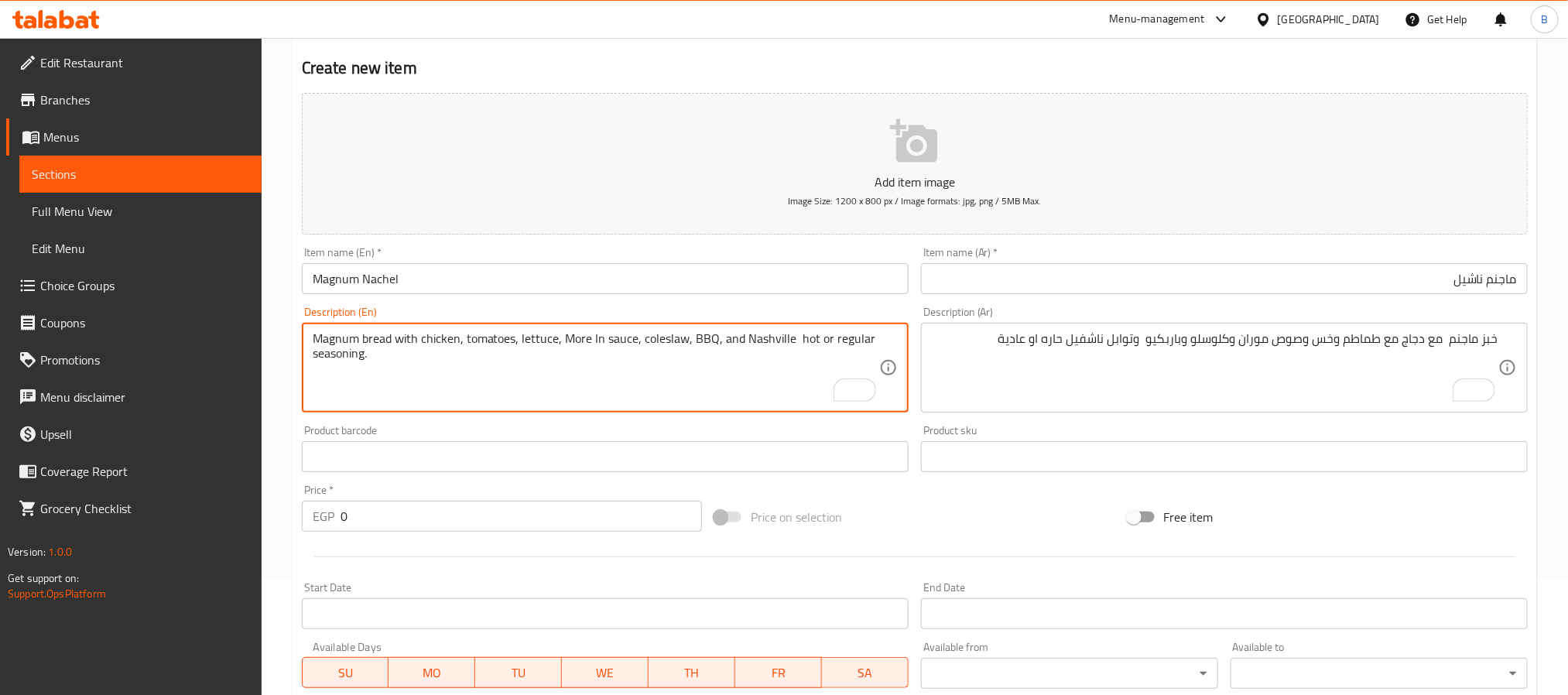
paste textarea "spices"
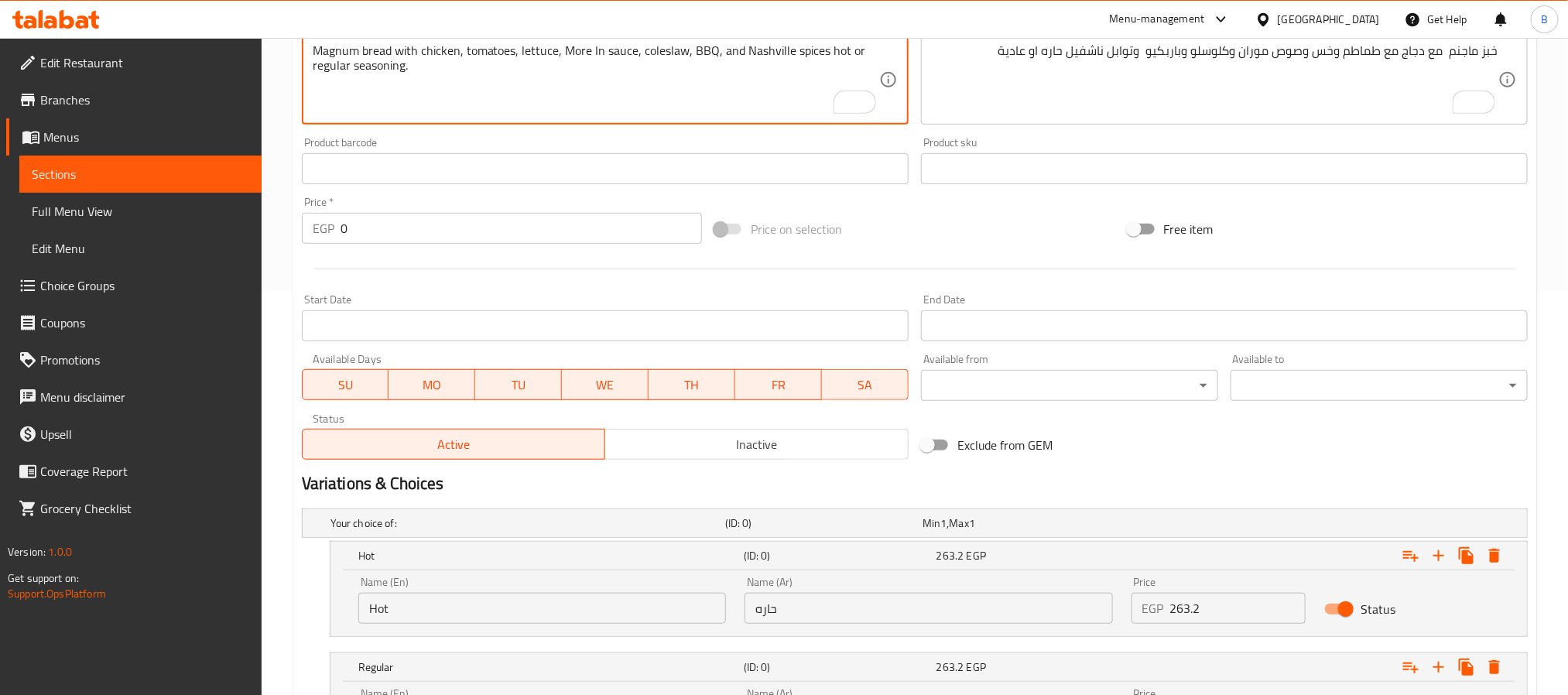
scroll to position [567, 0]
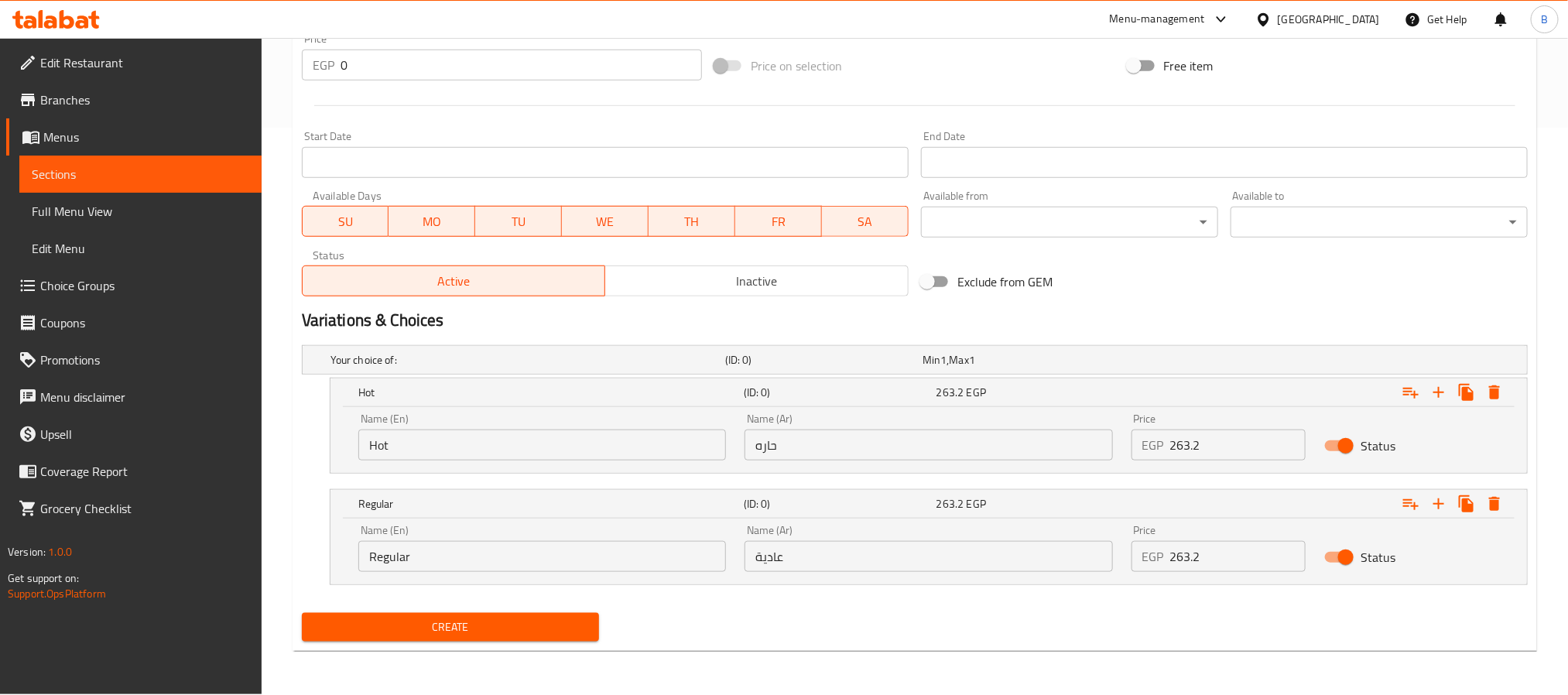
type textarea "Magnum bread with chicken, tomatoes, lettuce, More In sauce, coleslaw, BBQ, and…"
click at [1239, 449] on input "263.2" at bounding box center [1238, 445] width 136 height 31
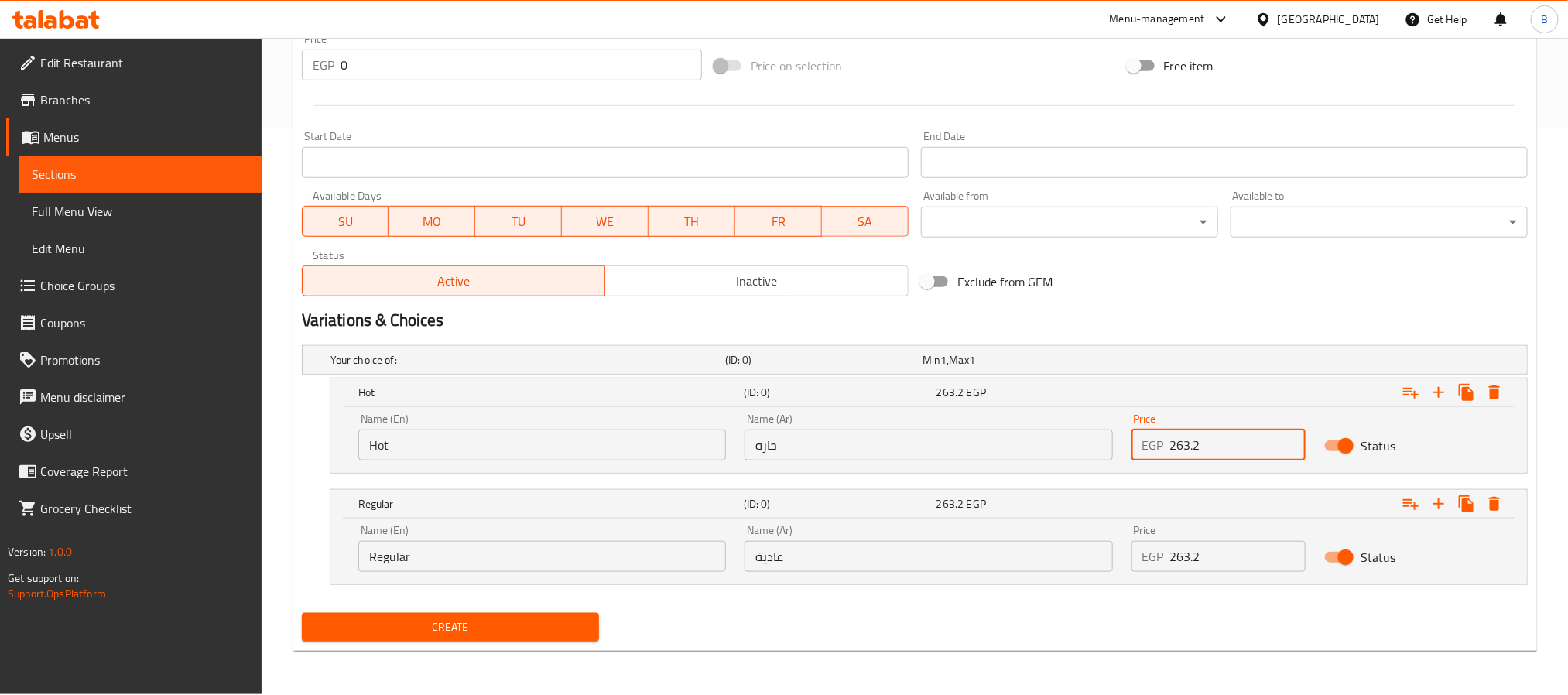
click at [1200, 457] on input "263.2" at bounding box center [1238, 445] width 136 height 31
click at [1210, 543] on input "263.2" at bounding box center [1238, 556] width 136 height 31
click at [1160, 314] on h2 "Variations & Choices" at bounding box center [915, 320] width 1226 height 23
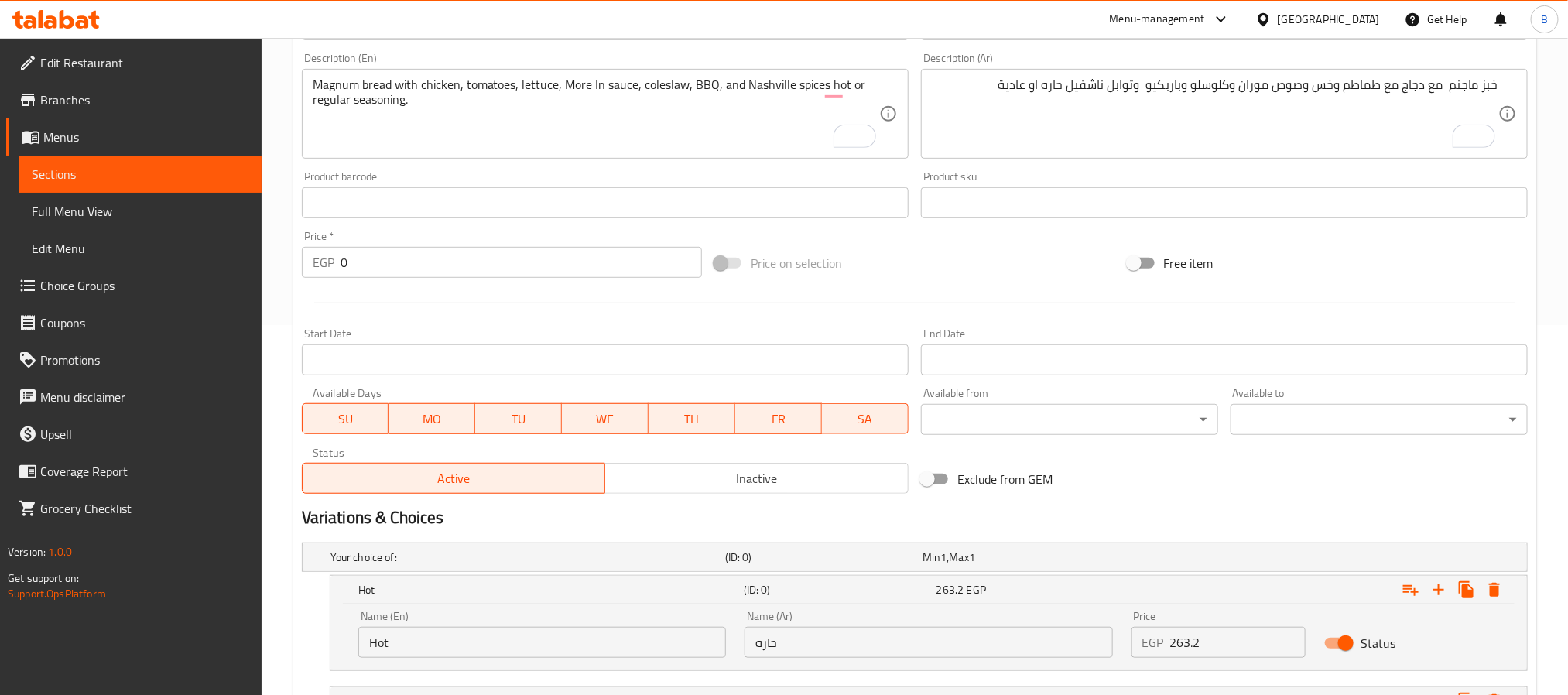
scroll to position [0, 0]
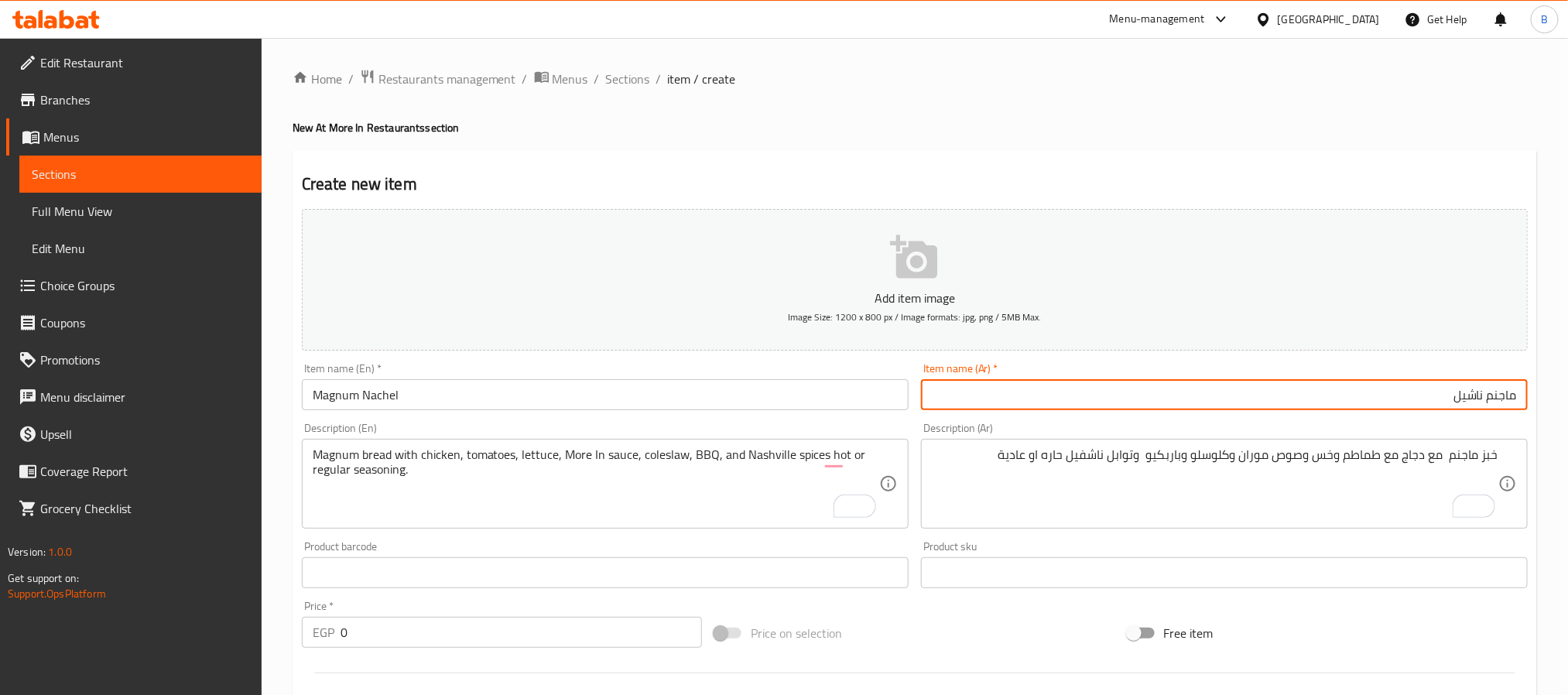
click at [1240, 397] on input "ماجنم ناشيل" at bounding box center [1224, 394] width 607 height 31
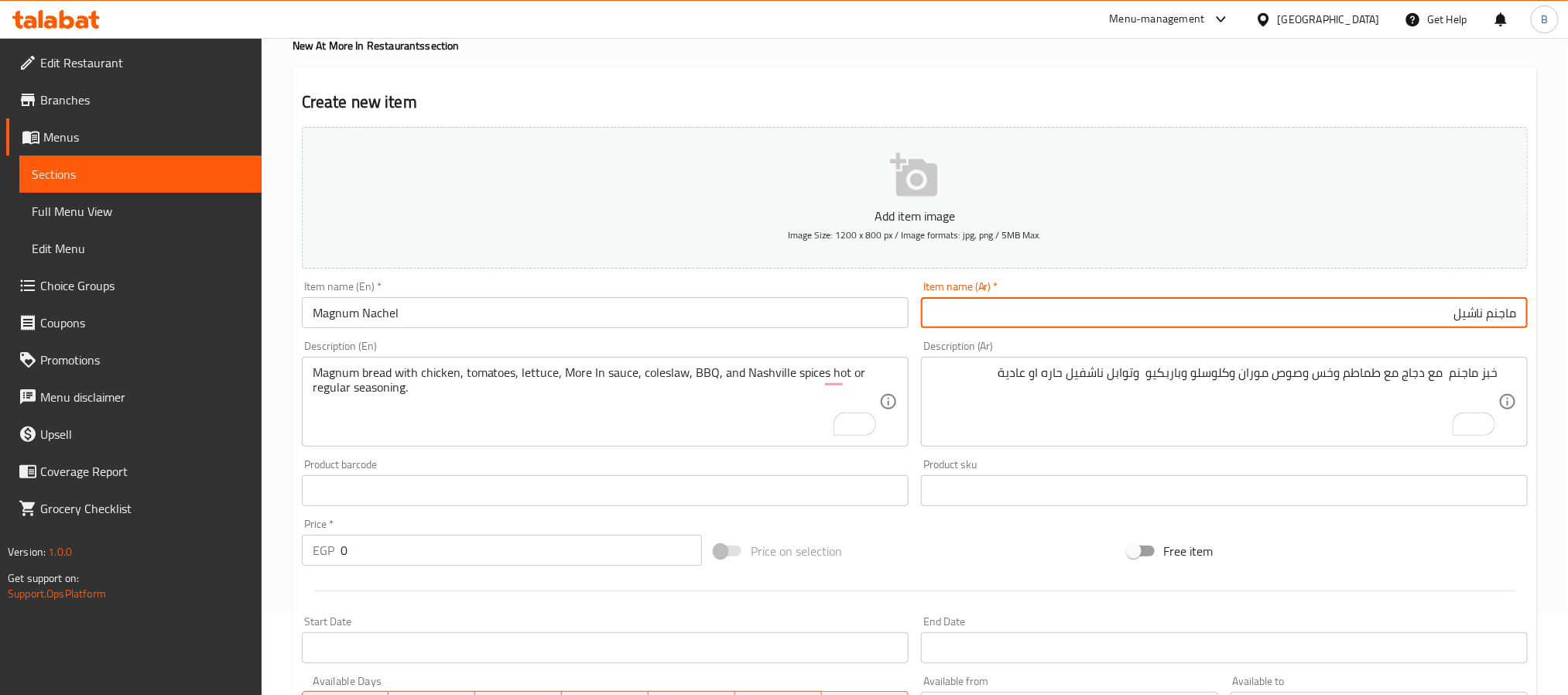
scroll to position [116, 0]
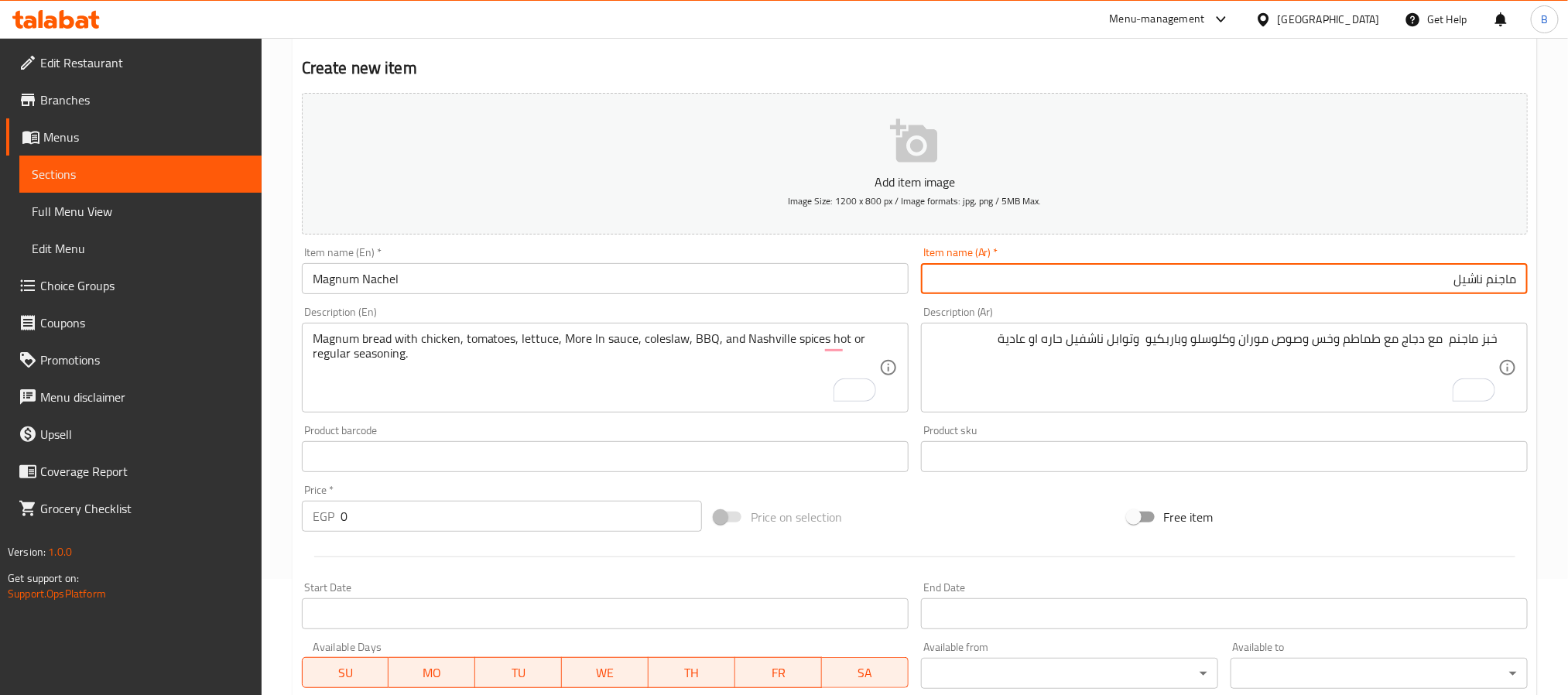
click at [581, 270] on input "Magnum Nachel" at bounding box center [605, 278] width 607 height 31
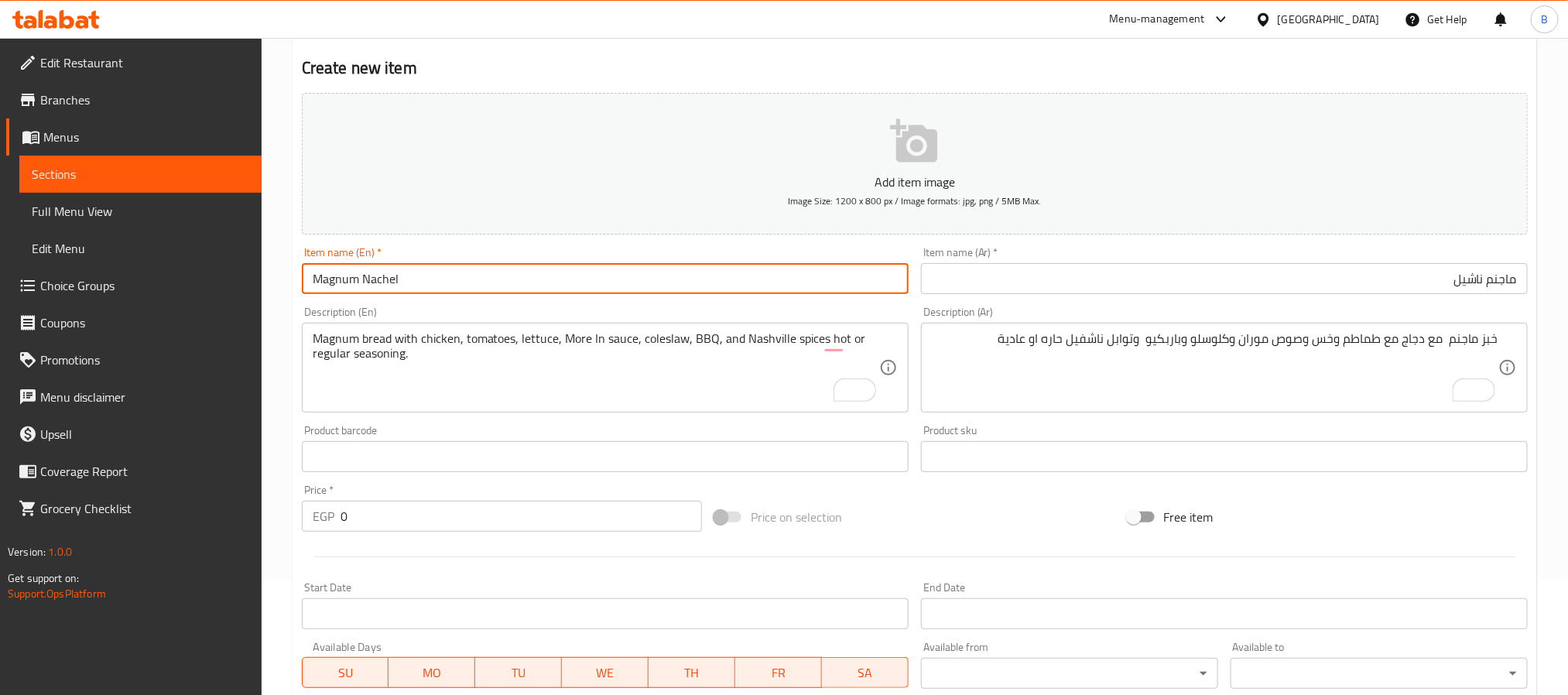
click at [581, 270] on input "Magnum Nachel" at bounding box center [605, 278] width 607 height 31
click at [476, 274] on input "Magnum Nachel" at bounding box center [605, 278] width 607 height 31
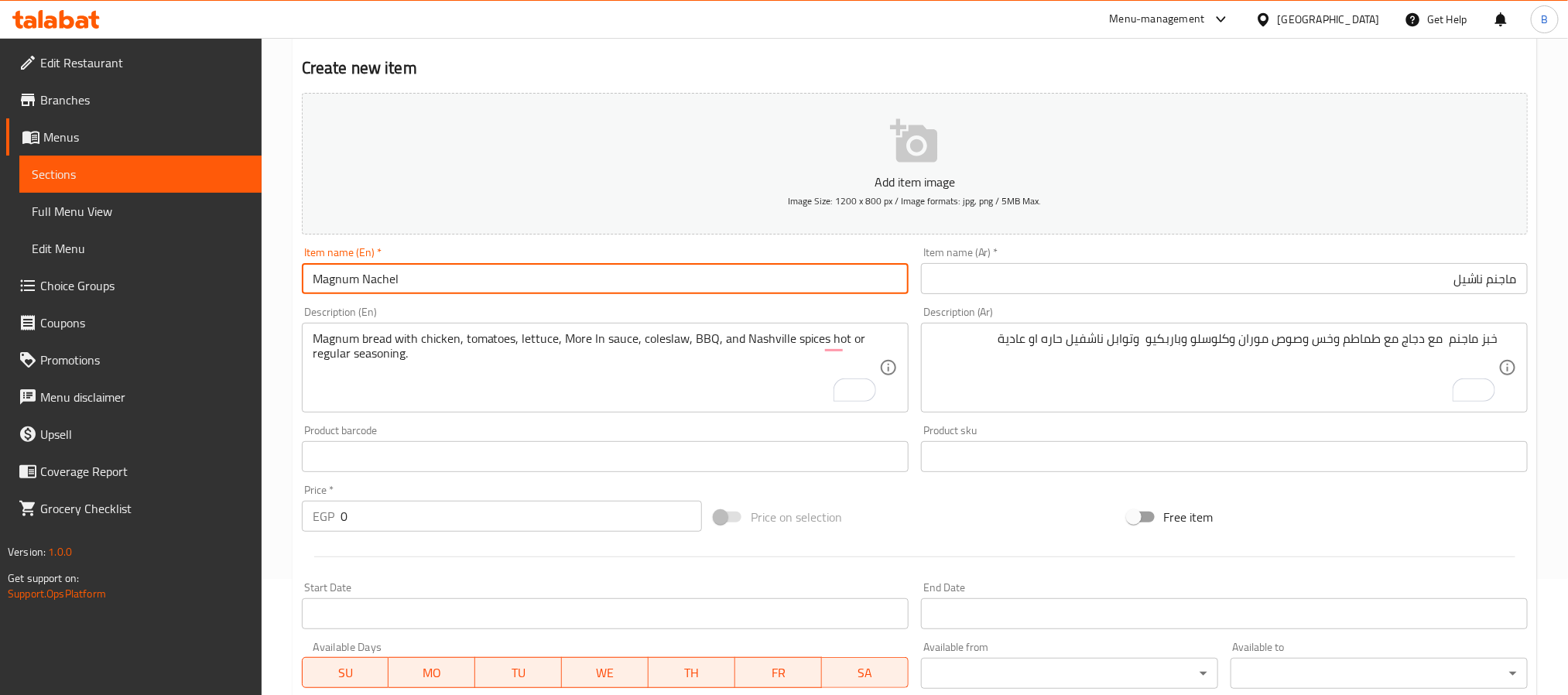
click at [476, 275] on input "Magnum Nachel" at bounding box center [605, 278] width 607 height 31
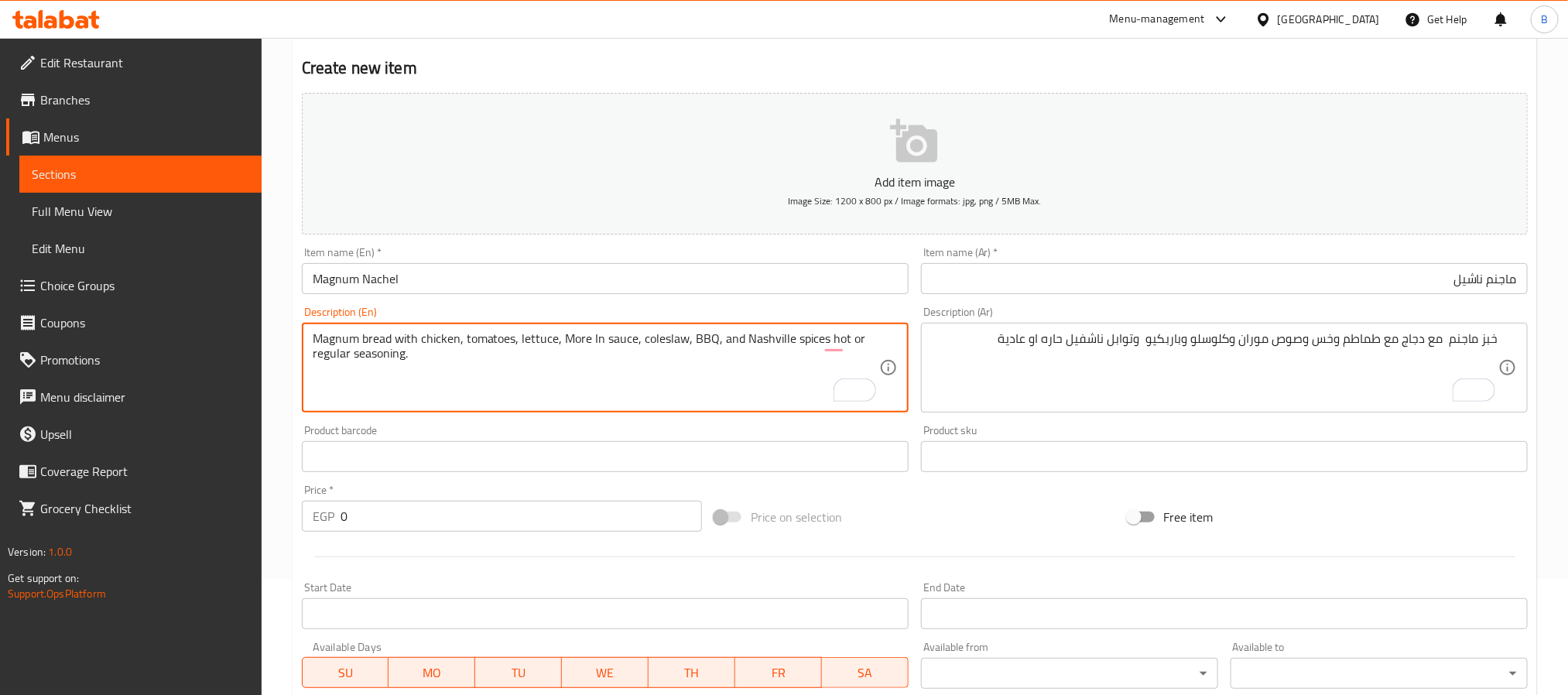
click at [451, 362] on textarea "Magnum bread with chicken, tomatoes, lettuce, More In sauce, coleslaw, BBQ, and…" at bounding box center [596, 367] width 566 height 73
click at [549, 346] on textarea "Magnum bread with chicken, tomatoes, lettuce, More In sauce, coleslaw, BBQ, and…" at bounding box center [596, 367] width 566 height 73
click at [741, 346] on textarea "Magnum bread with chicken, tomatoes, lettuce, More In sauce, coleslaw, BBQ, and…" at bounding box center [596, 367] width 566 height 73
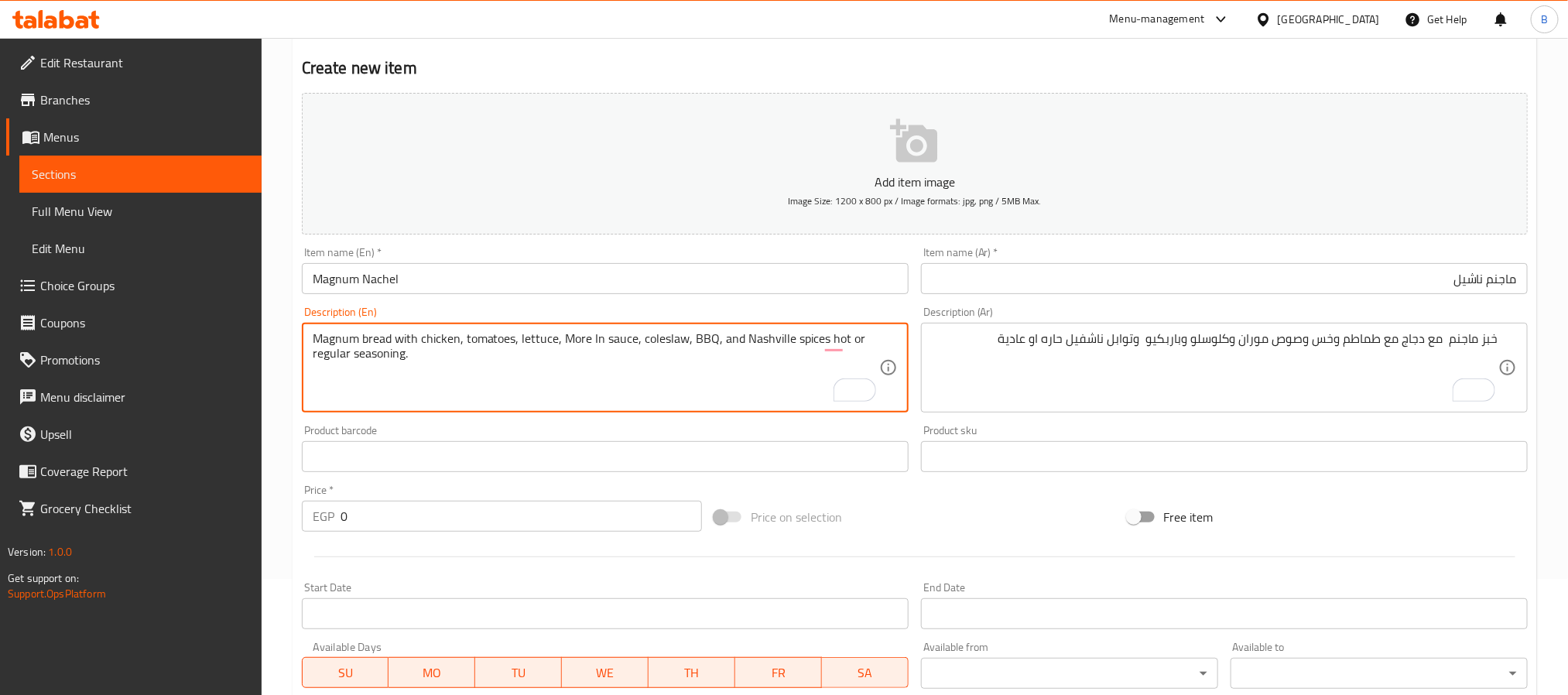
click at [741, 346] on textarea "Magnum bread with chicken, tomatoes, lettuce, More In sauce, coleslaw, BBQ, and…" at bounding box center [596, 367] width 566 height 73
click at [769, 337] on textarea "Magnum bread with chicken, tomatoes, lettuce, More In sauce, coleslaw, BBQ, and…" at bounding box center [596, 367] width 566 height 73
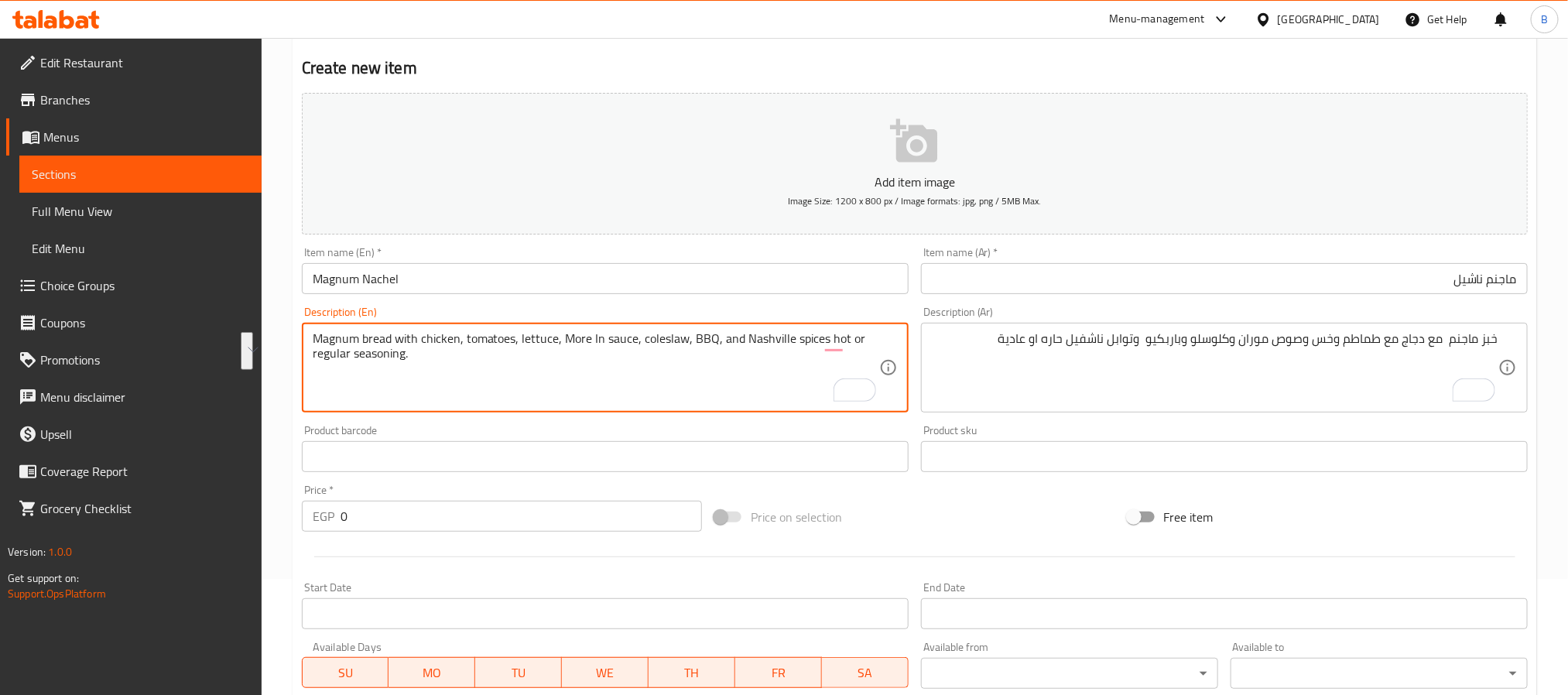
click at [769, 337] on textarea "Magnum bread with chicken, tomatoes, lettuce, More In sauce, coleslaw, BBQ, and…" at bounding box center [596, 367] width 566 height 73
click at [780, 348] on textarea "Magnum bread with chicken, tomatoes, lettuce, More In sauce, coleslaw, BBQ, and…" at bounding box center [596, 367] width 566 height 73
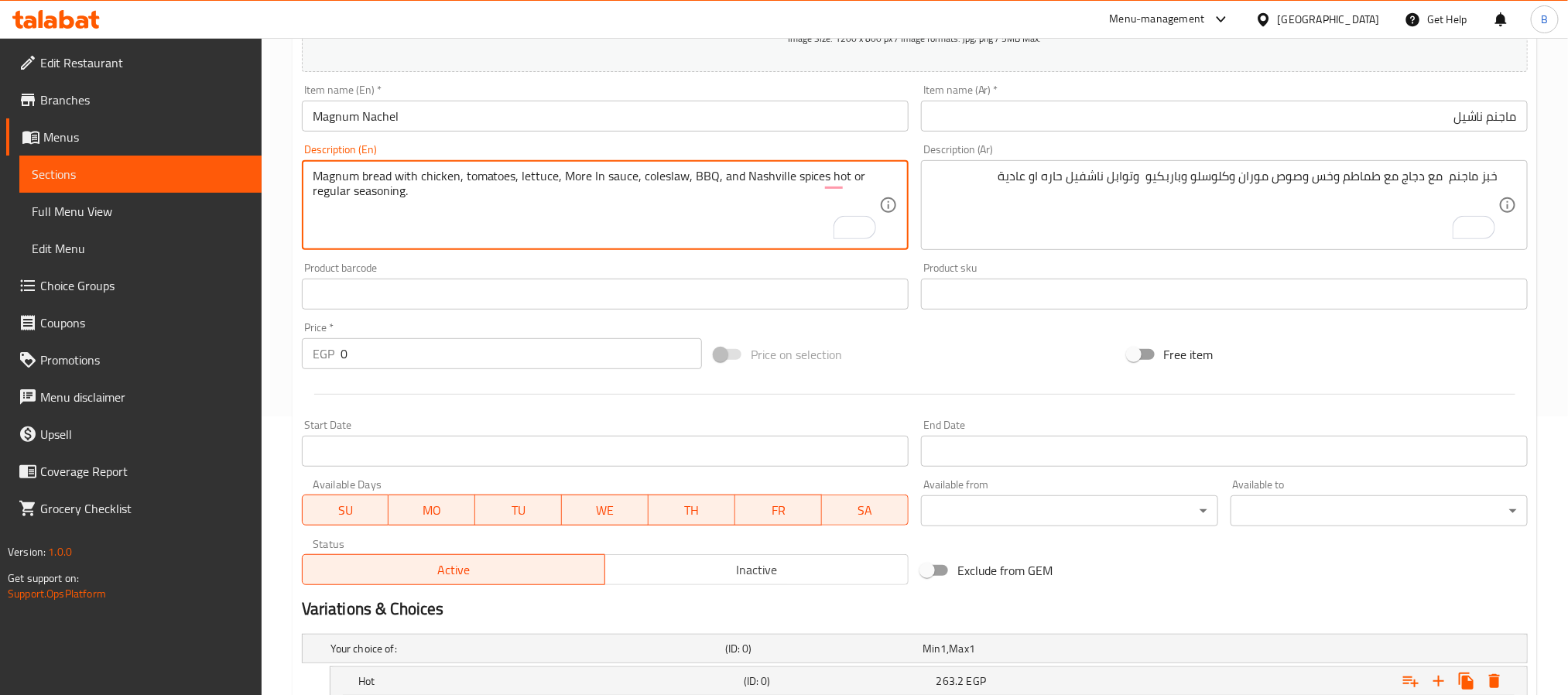
scroll to position [219, 0]
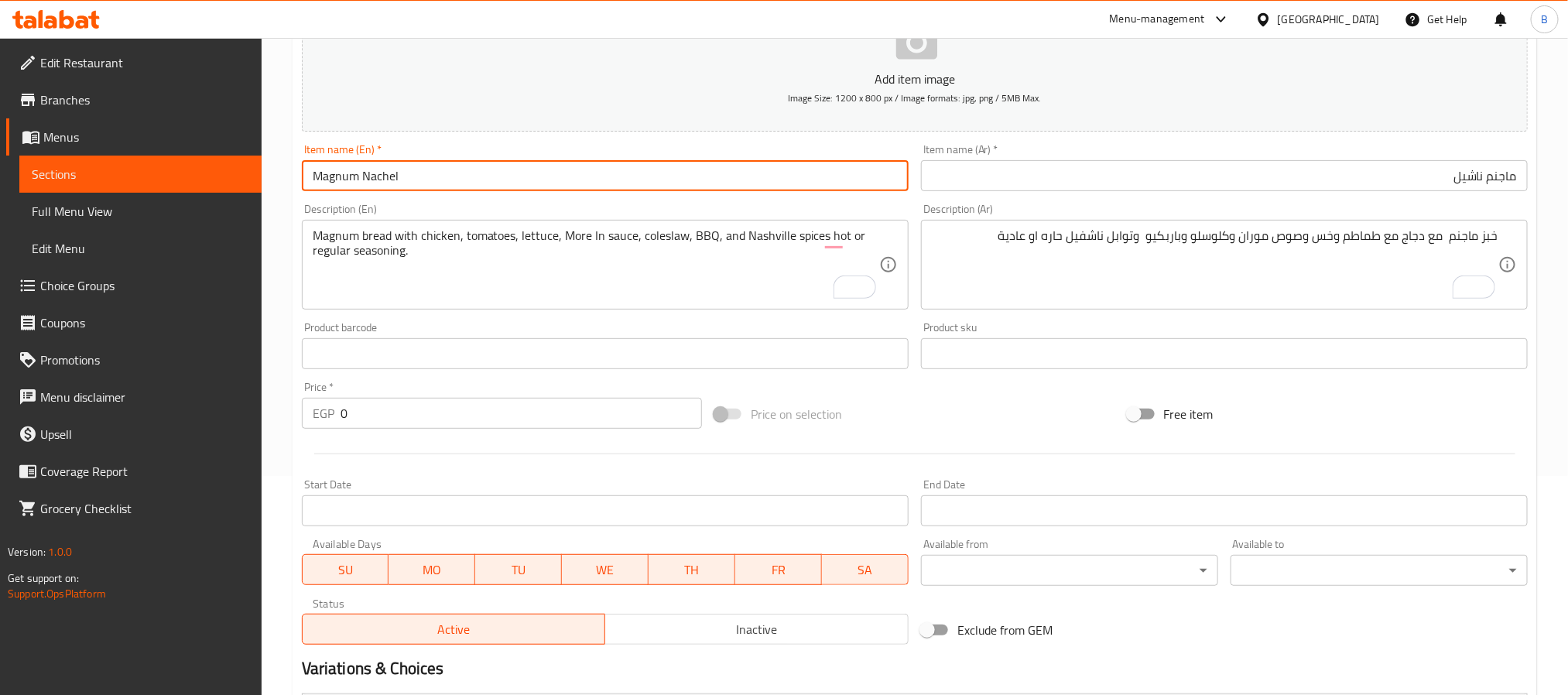
click at [384, 175] on input "Magnum Nachel" at bounding box center [605, 175] width 607 height 31
type input "Magnum Nashel"
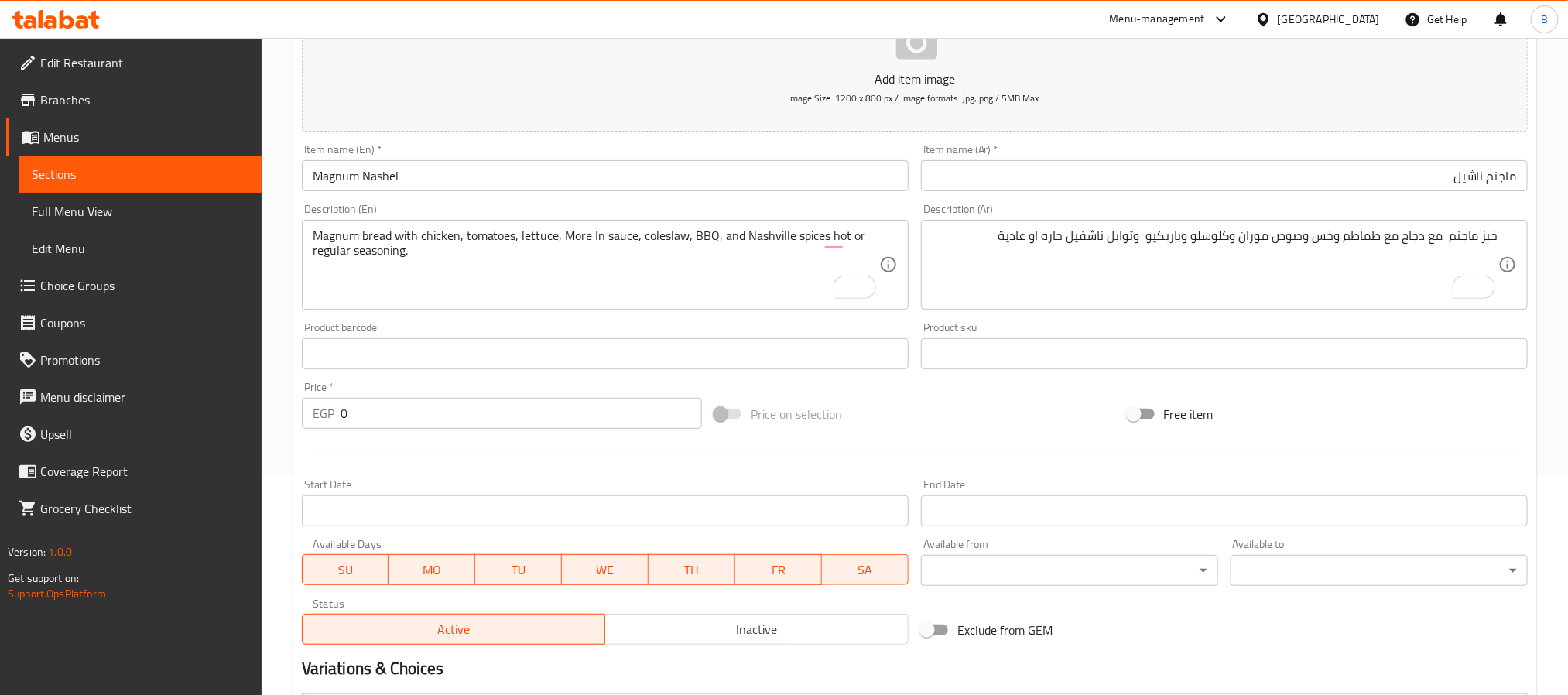
click at [683, 151] on div "Item name (En)   * Magnum Nashel Item name (En) *" at bounding box center [605, 167] width 607 height 47
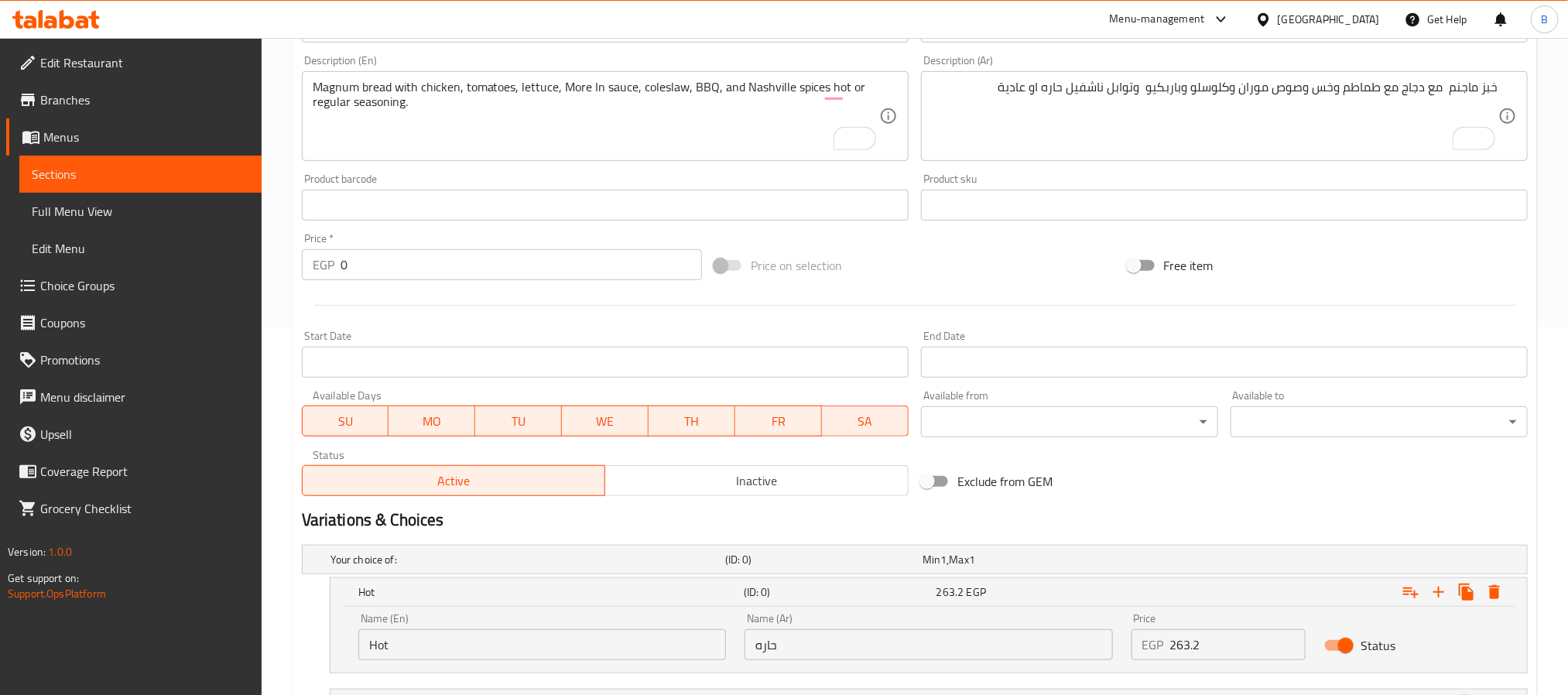
scroll to position [567, 0]
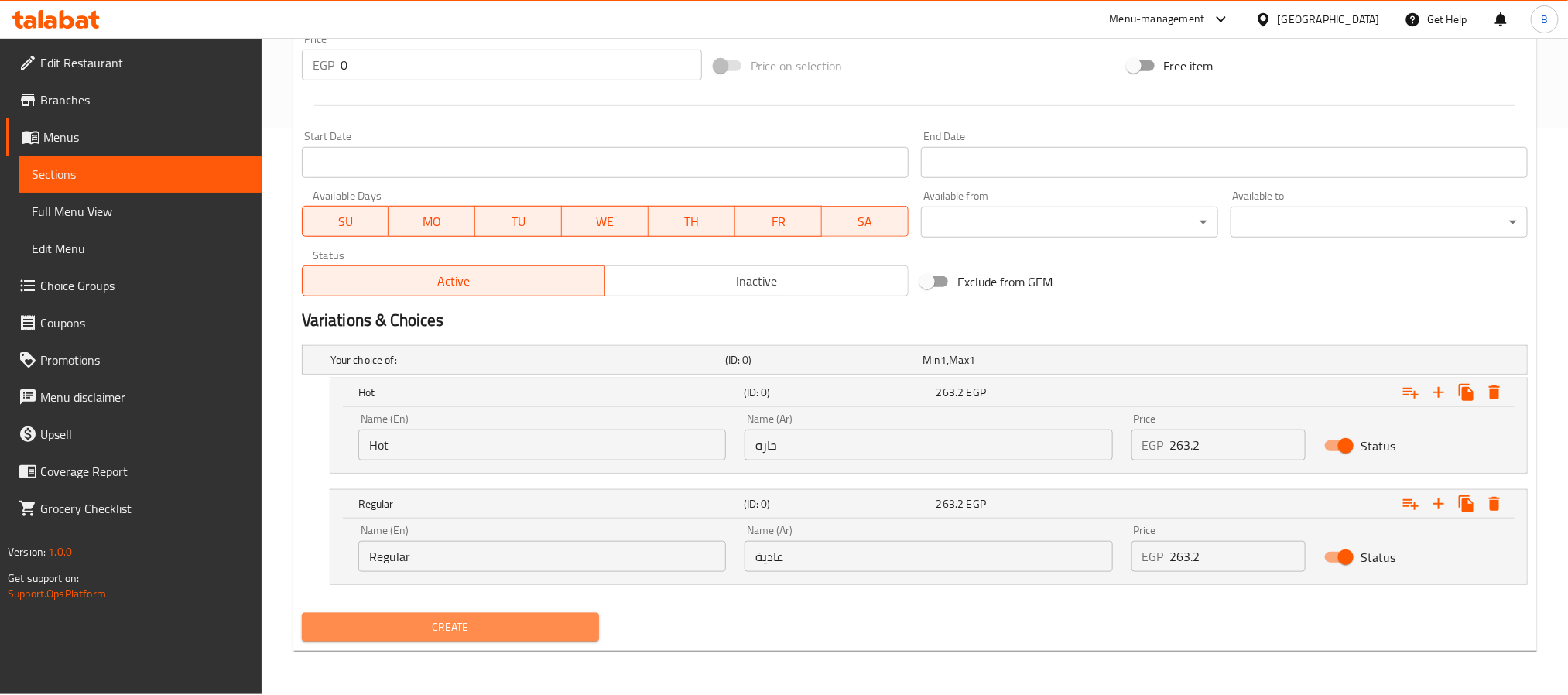
click at [525, 632] on span "Create" at bounding box center [450, 627] width 273 height 19
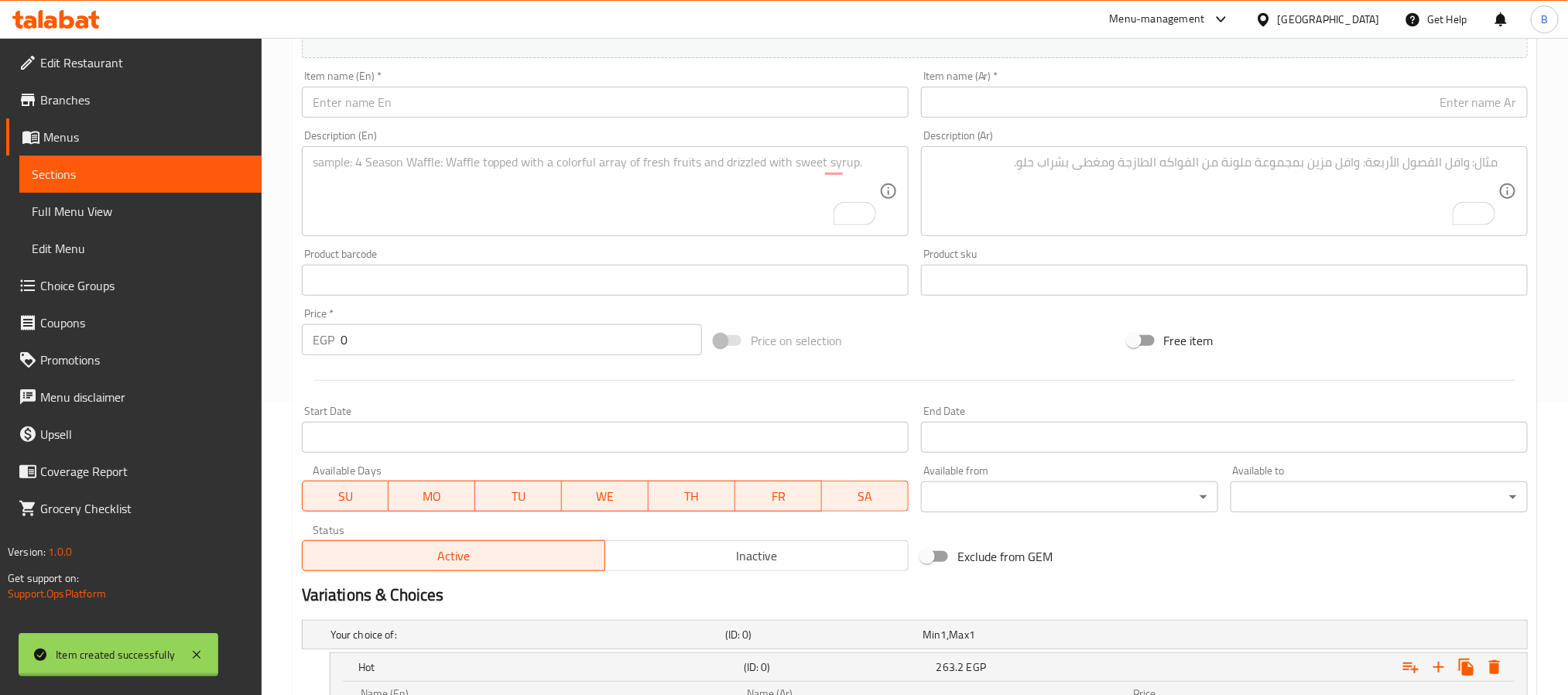
scroll to position [219, 0]
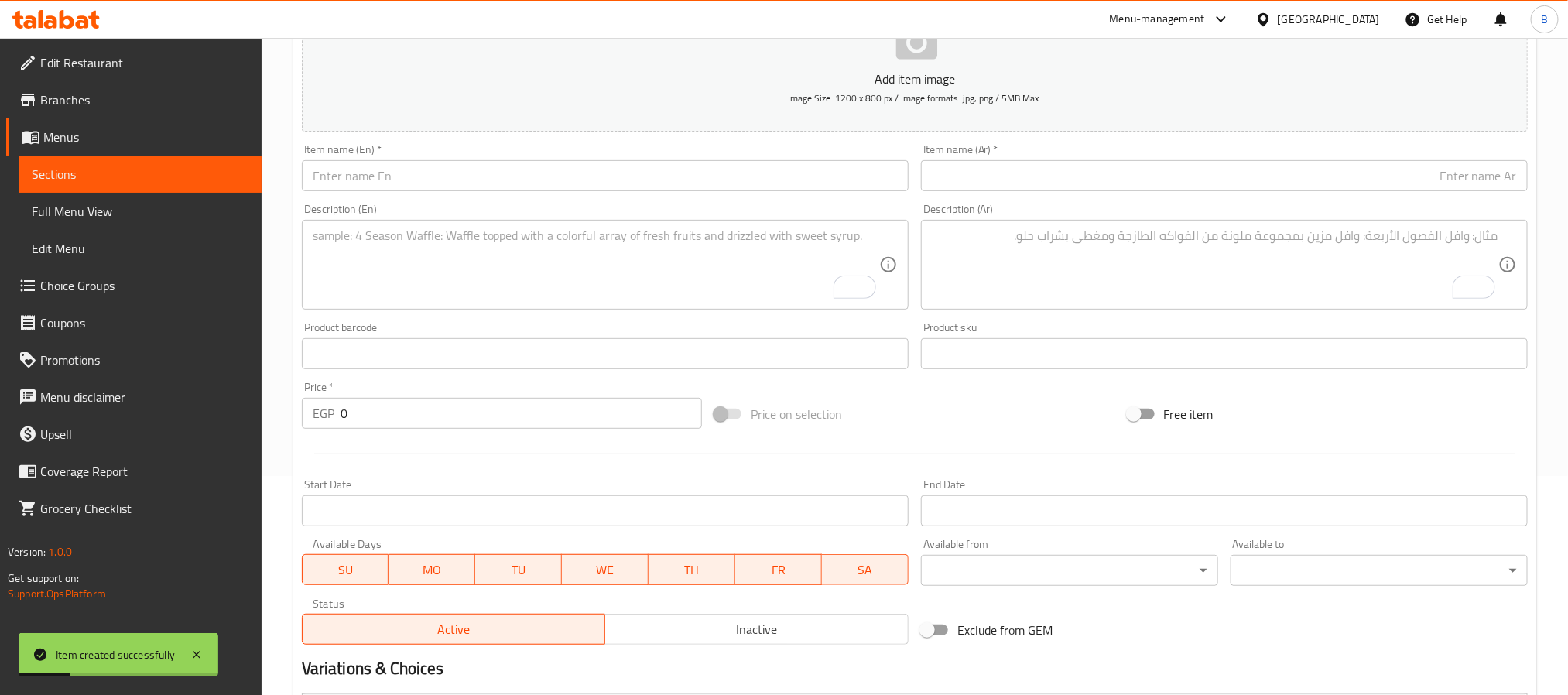
click at [1148, 200] on div "Description (Ar) Description (Ar)" at bounding box center [1224, 257] width 619 height 118
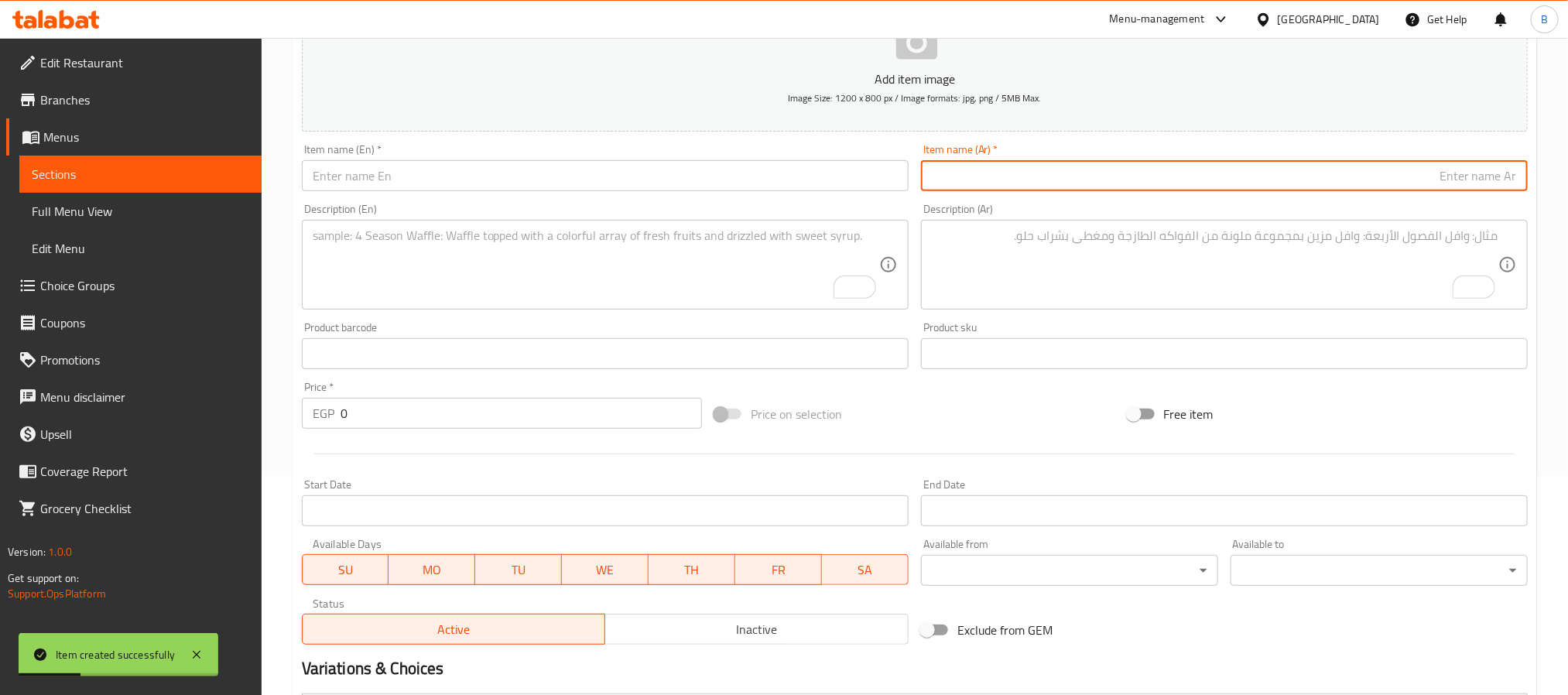
paste input "بيتى بان ناشفيل"
click at [1164, 189] on input "text" at bounding box center [1224, 175] width 607 height 31
type input "بيتى بان ناشفيل"
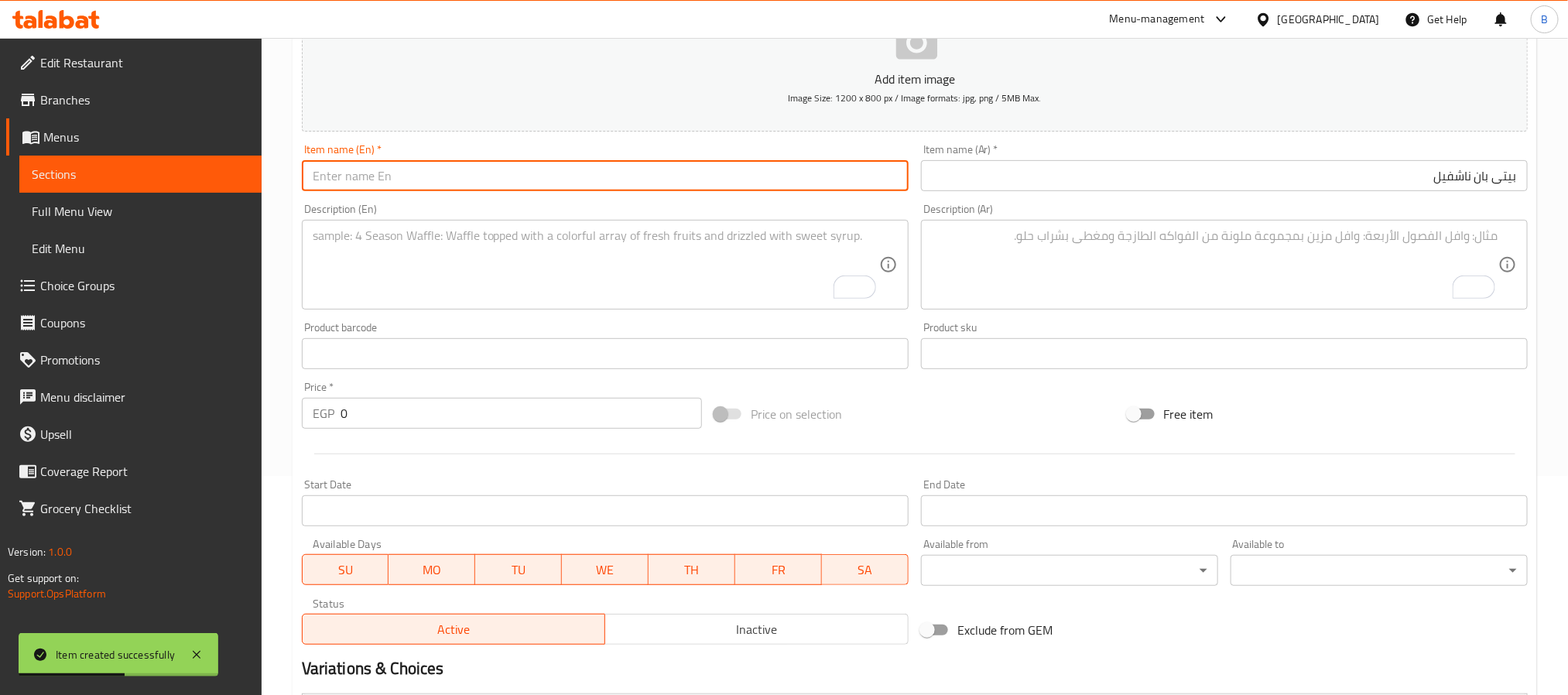
click at [511, 179] on input "text" at bounding box center [605, 175] width 607 height 31
paste input "Betty Pan Nashville"
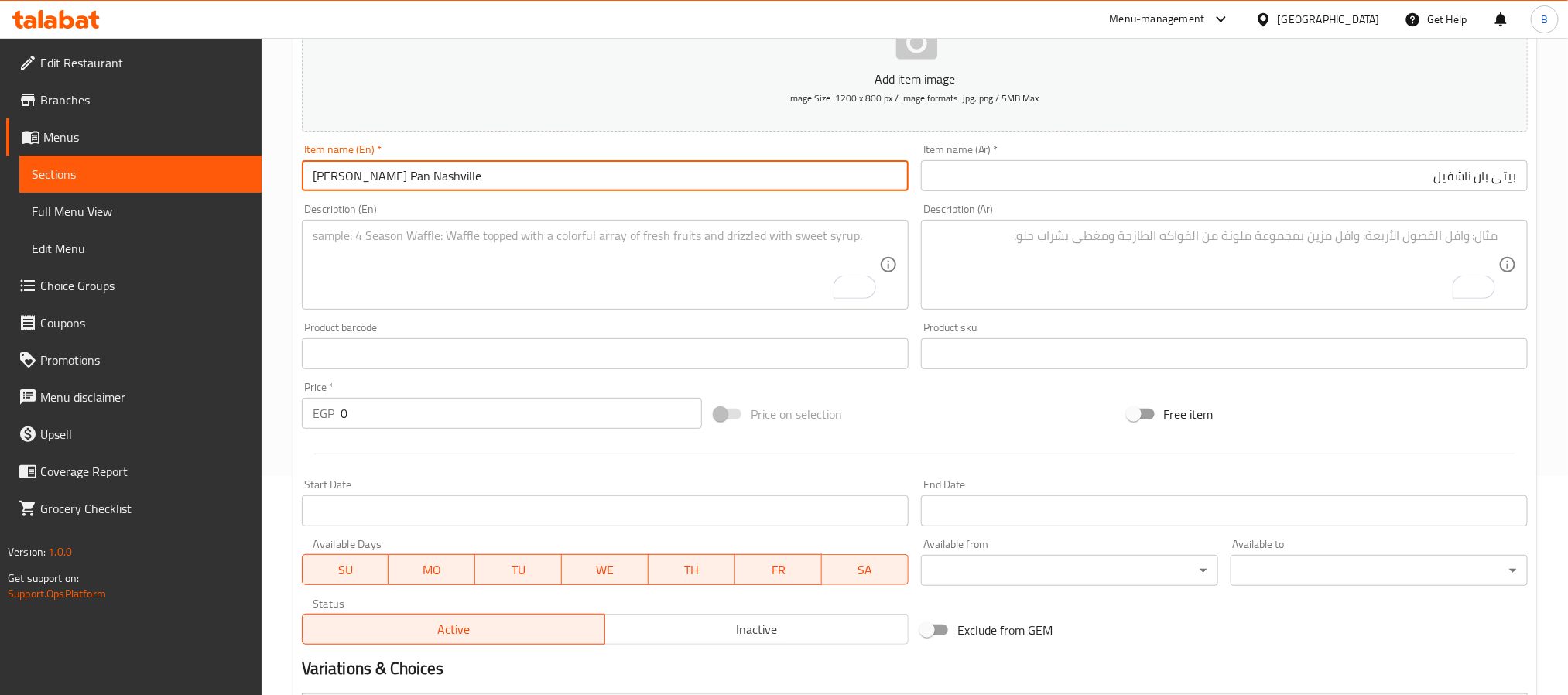
drag, startPoint x: 363, startPoint y: 174, endPoint x: 256, endPoint y: 171, distance: 107.0
click at [256, 171] on div "Edit Restaurant Branches Menus Sections Full Menu View Edit Menu Choice Groups …" at bounding box center [784, 430] width 1568 height 1223
paste input "Petit Pai"
click at [337, 171] on input "Petit Pain Nashville" at bounding box center [605, 175] width 607 height 31
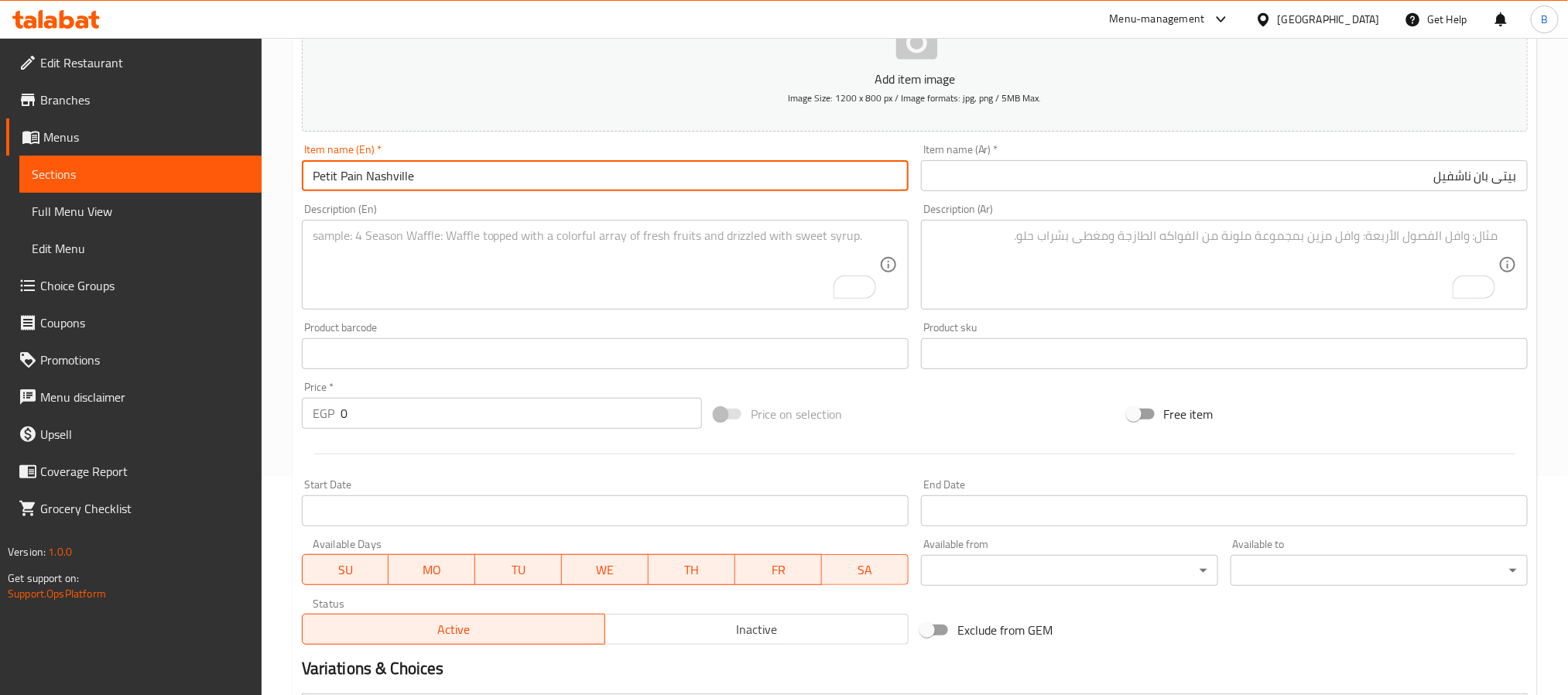
click at [322, 174] on input "Petit Pain Nashville" at bounding box center [605, 175] width 607 height 31
type input "Petit Pain Nashville"
click at [552, 160] on input "Petit Pain Nashville" at bounding box center [605, 175] width 607 height 31
click at [1066, 253] on textarea "To enrich screen reader interactions, please activate Accessibility in Grammarl…" at bounding box center [1214, 265] width 566 height 73
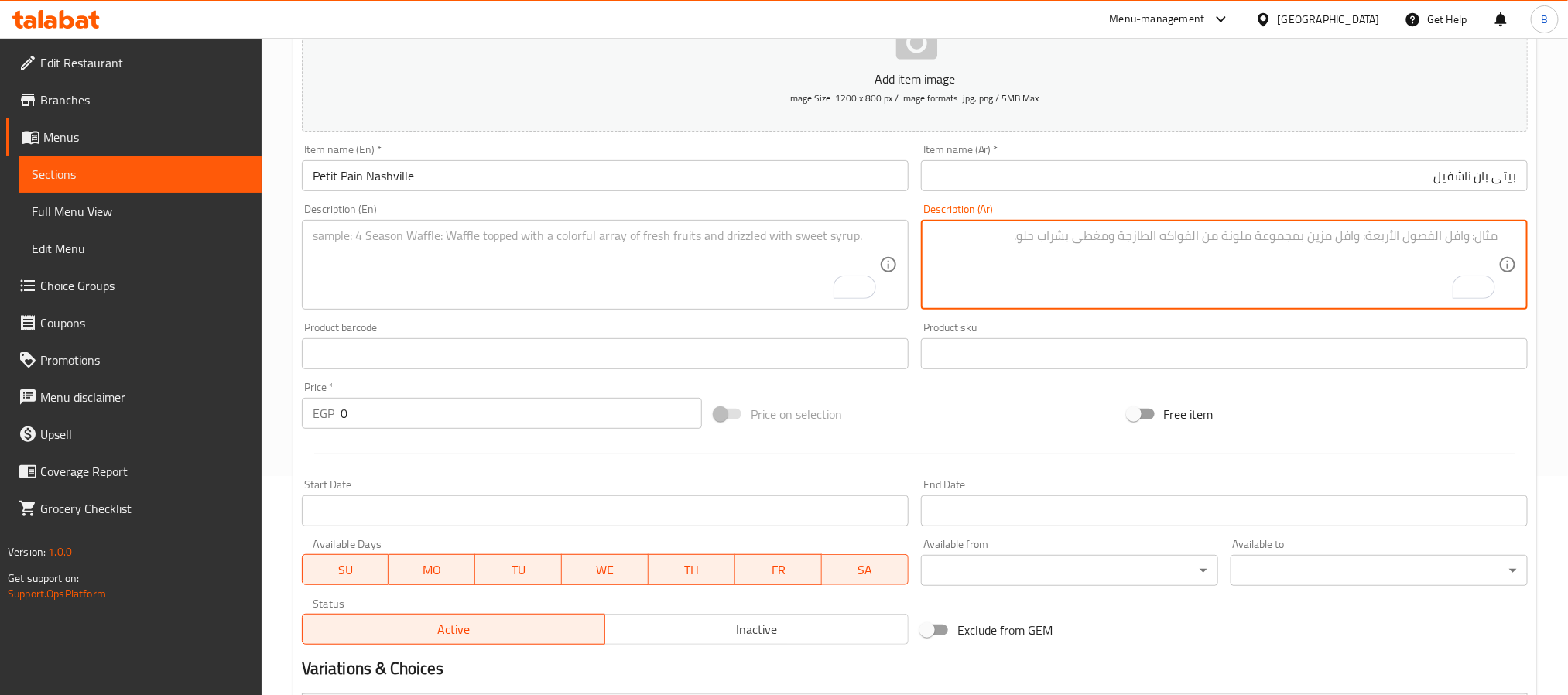
paste textarea "خبز بيتى بان وسط ودجاج استربس مع طماطم وخس وصوص موران وكلوسلو وباربكيو وتوابل ن…"
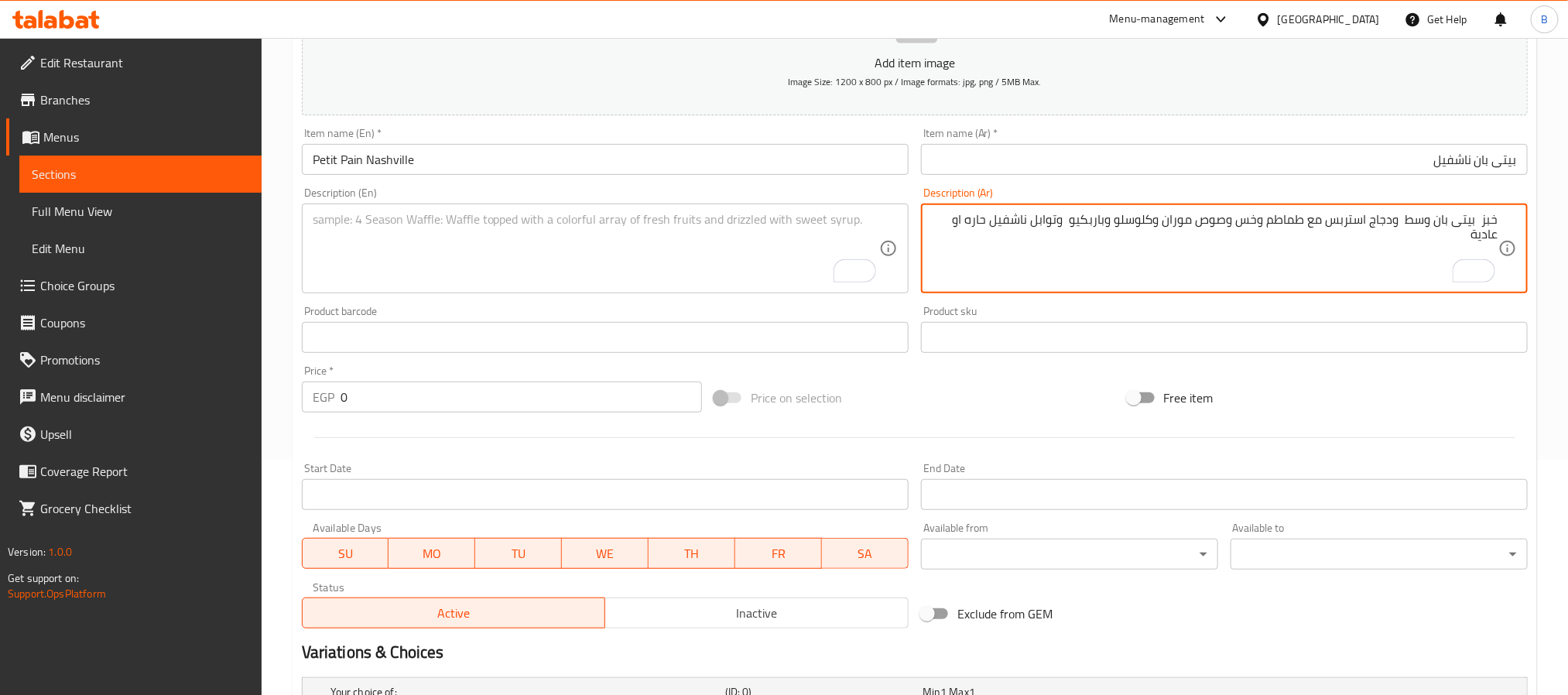
scroll to position [567, 0]
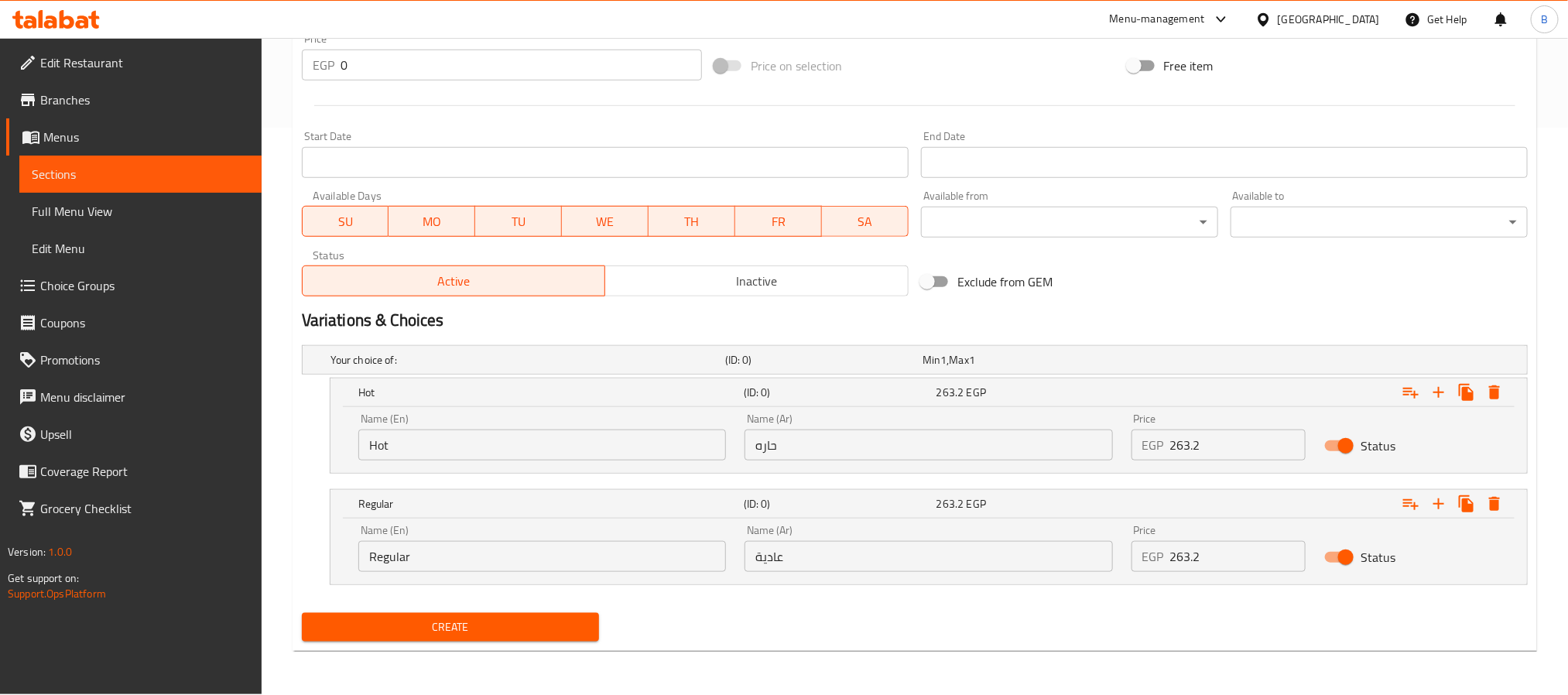
type textarea "خبز بيتى بان وسط ودجاج استربس مع طماطم وخس وصوص موران وكلوسلو وباربكيو وتوابل ن…"
click at [535, 414] on div "Name (En) Hot Name (En)" at bounding box center [542, 437] width 367 height 47
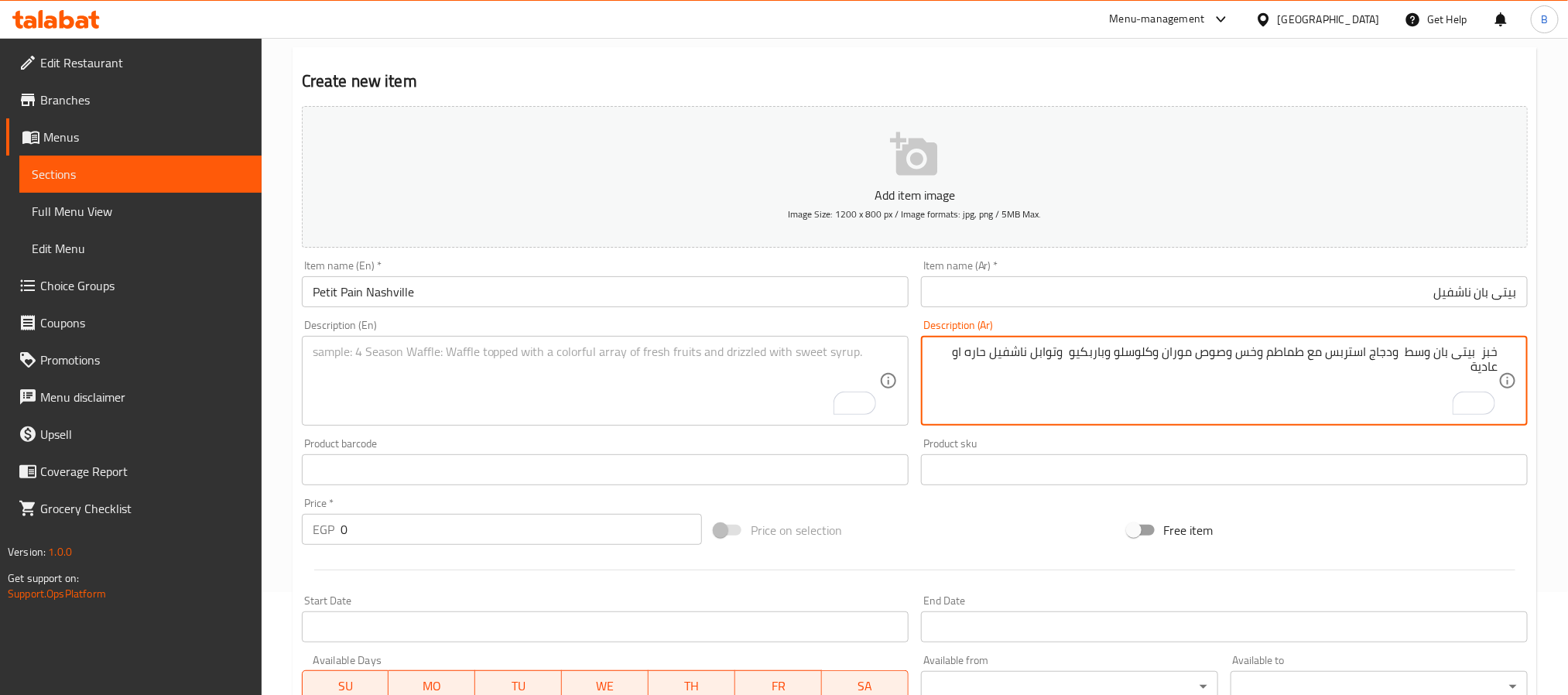
click at [985, 346] on textarea "خبز بيتى بان وسط ودجاج استربس مع طماطم وخس وصوص موران وكلوسلو وباربكيو وتوابل ن…" at bounding box center [1214, 381] width 566 height 73
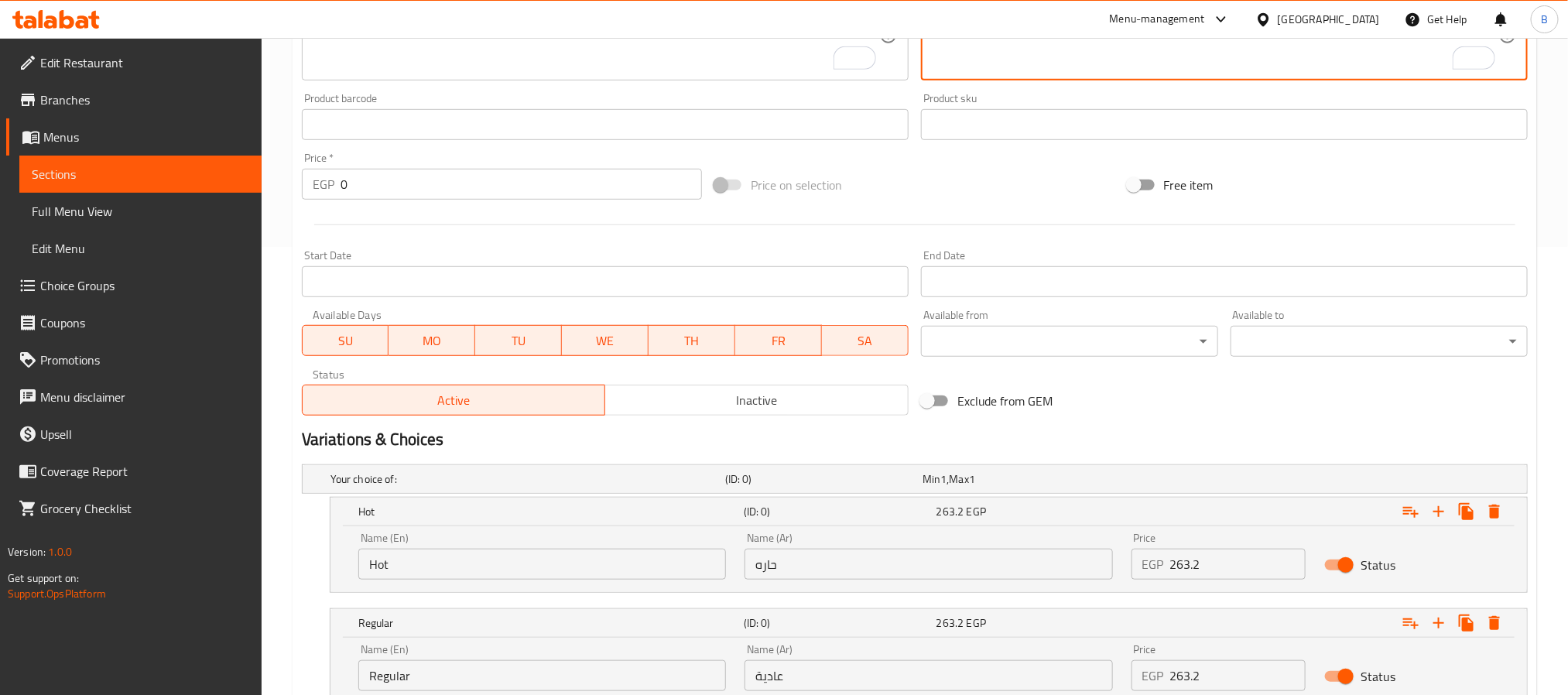
scroll to position [567, 0]
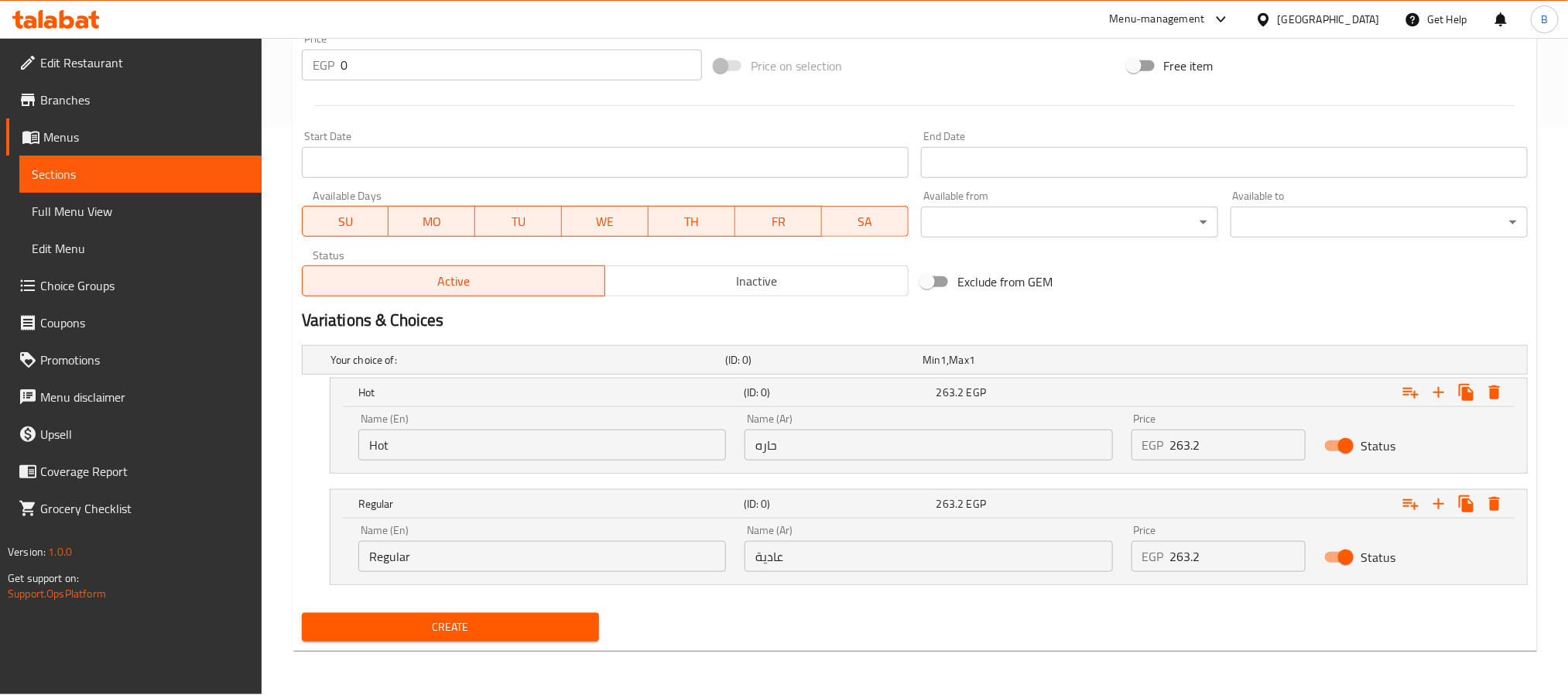
click at [935, 438] on input "حاره" at bounding box center [927, 445] width 367 height 31
paste input "حاره"
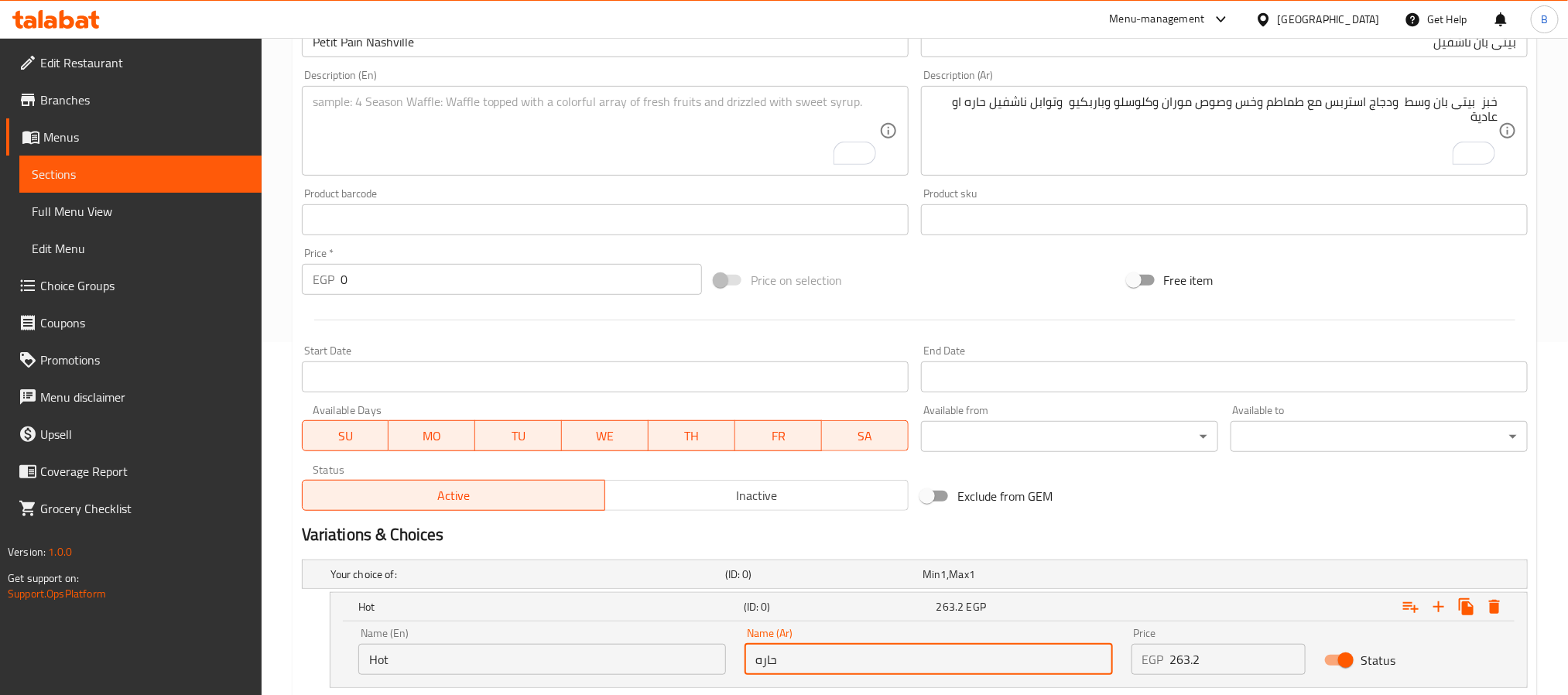
scroll to position [335, 0]
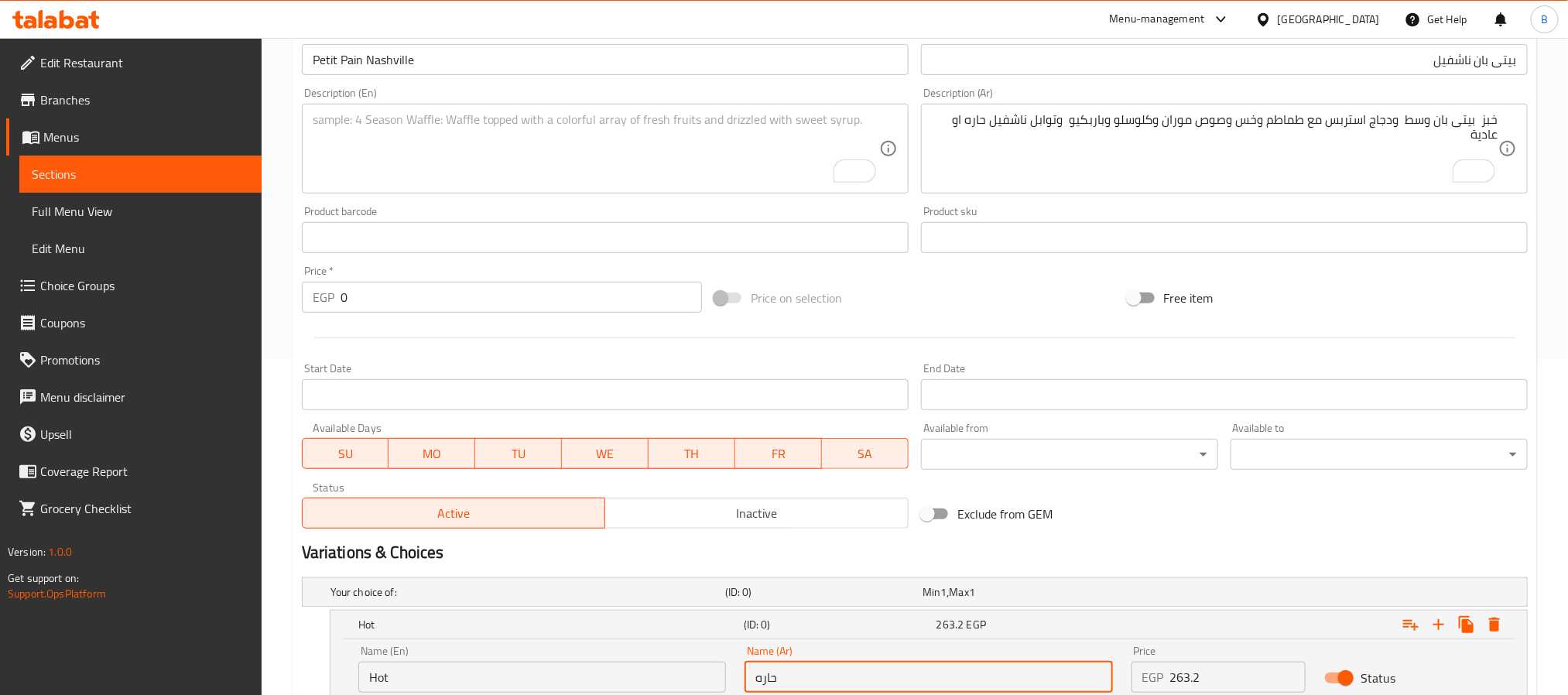
type input "حاره"
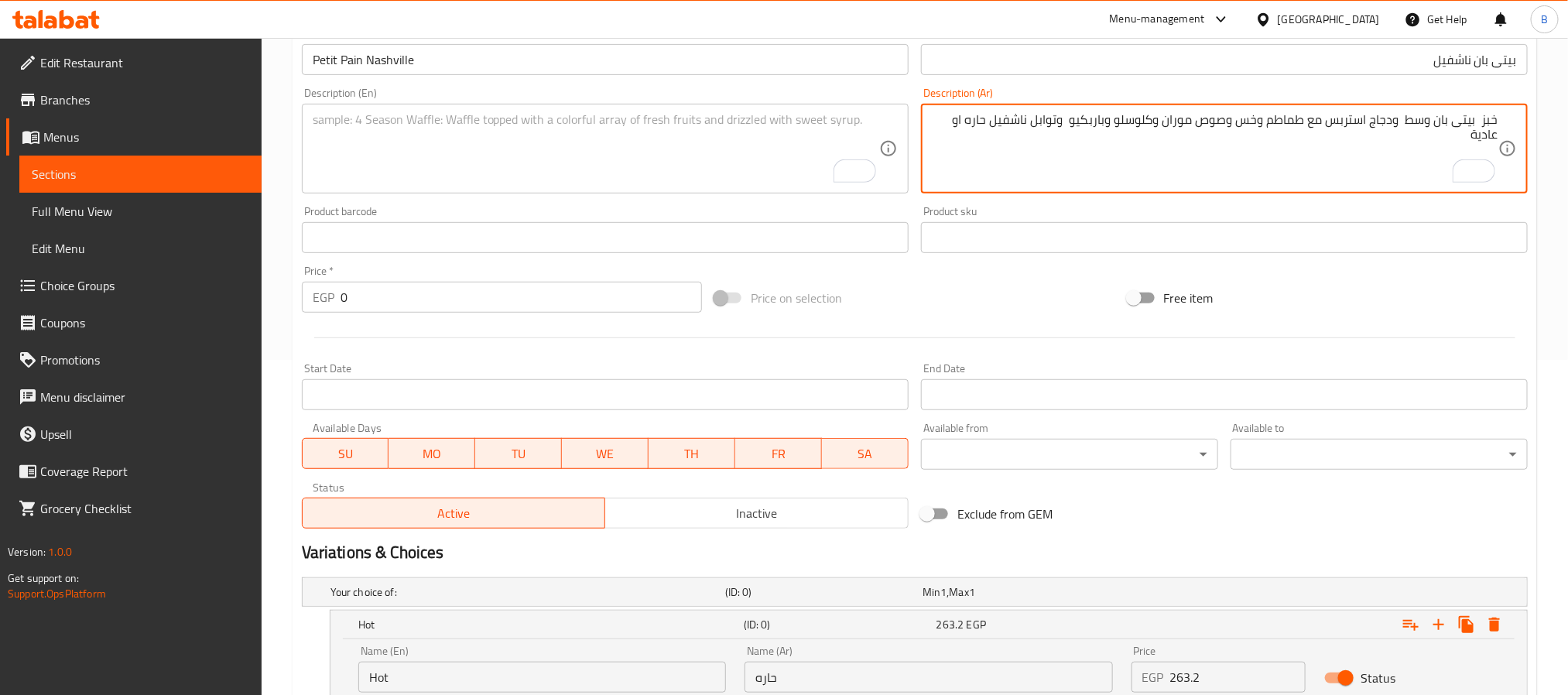
click at [1482, 133] on textarea "خبز بيتى بان وسط ودجاج استربس مع طماطم وخس وصوص موران وكلوسلو وباربكيو وتوابل ن…" at bounding box center [1214, 148] width 566 height 73
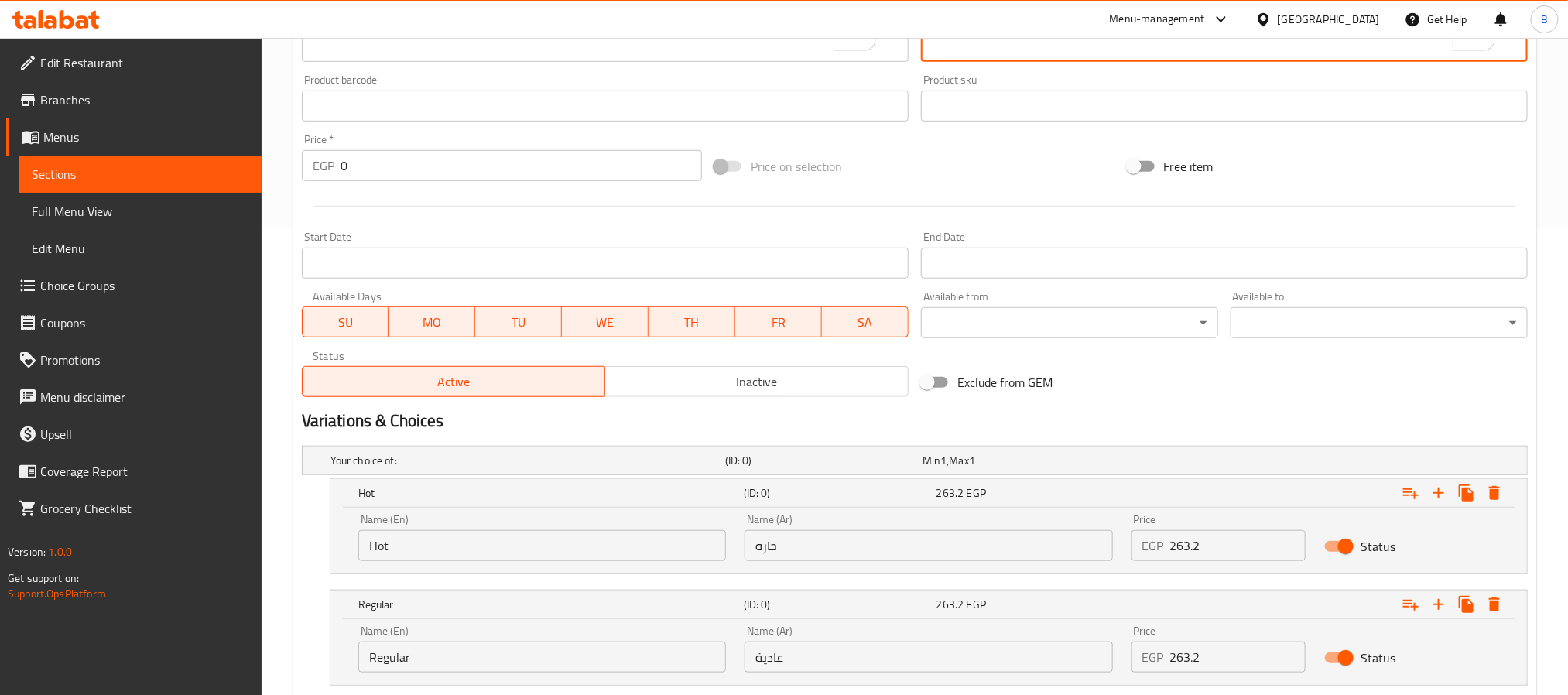
scroll to position [567, 0]
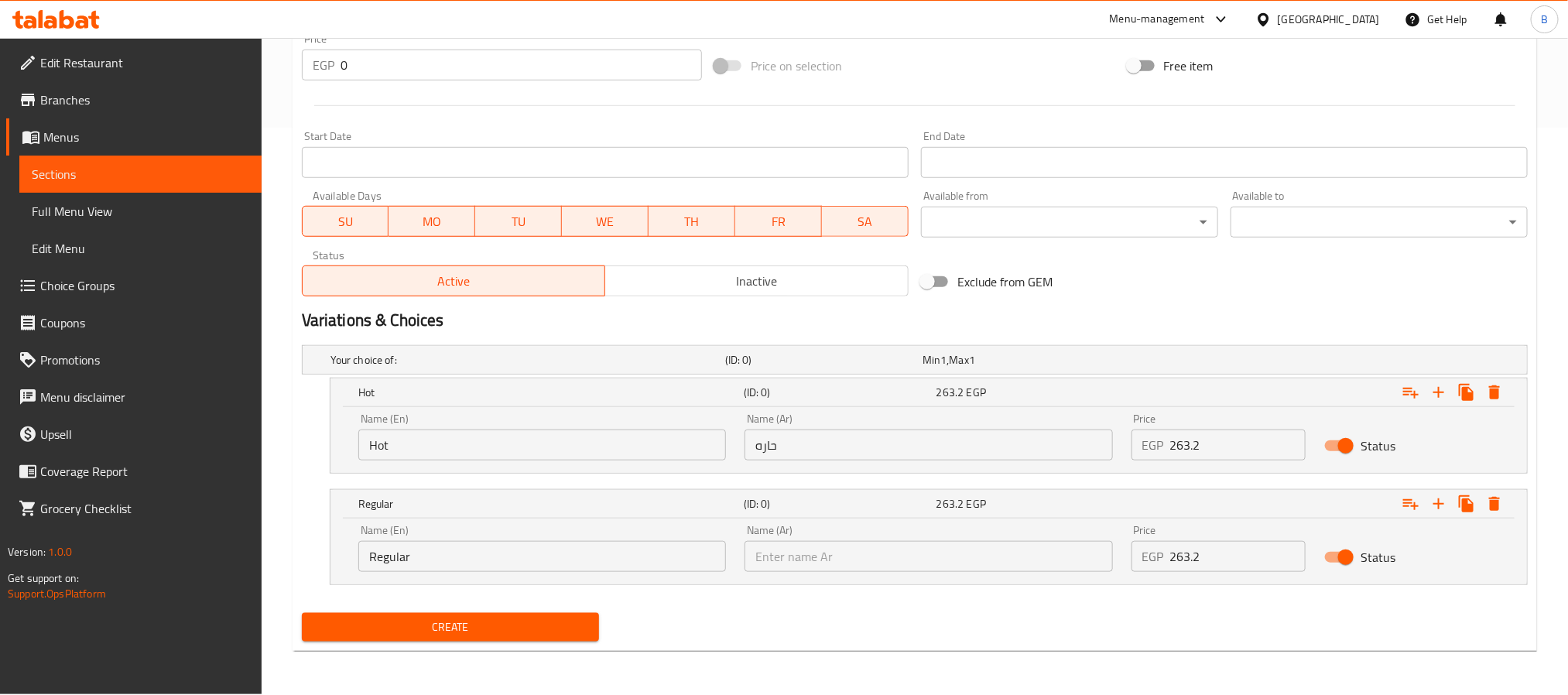
click at [883, 552] on input "text" at bounding box center [927, 556] width 367 height 31
paste input "عادية"
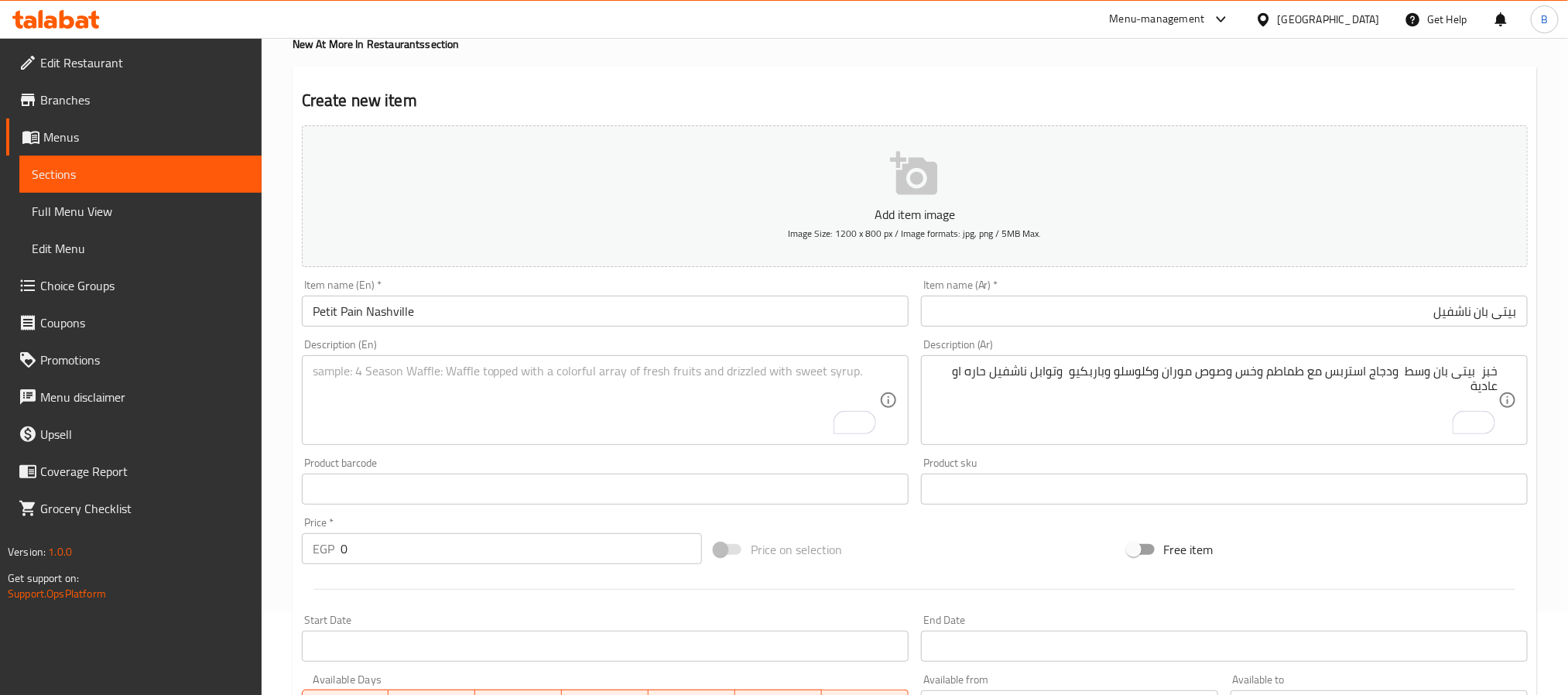
scroll to position [0, 0]
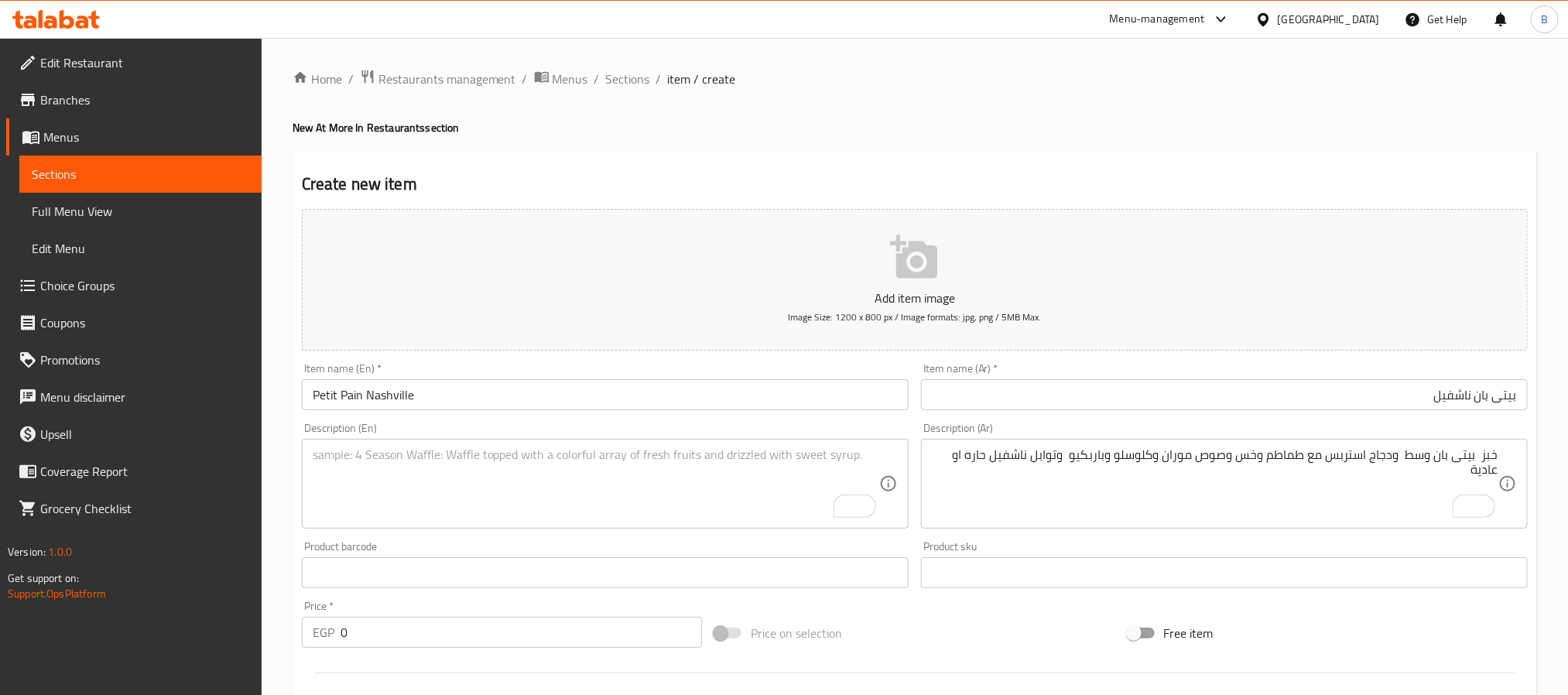
type input "عادية"
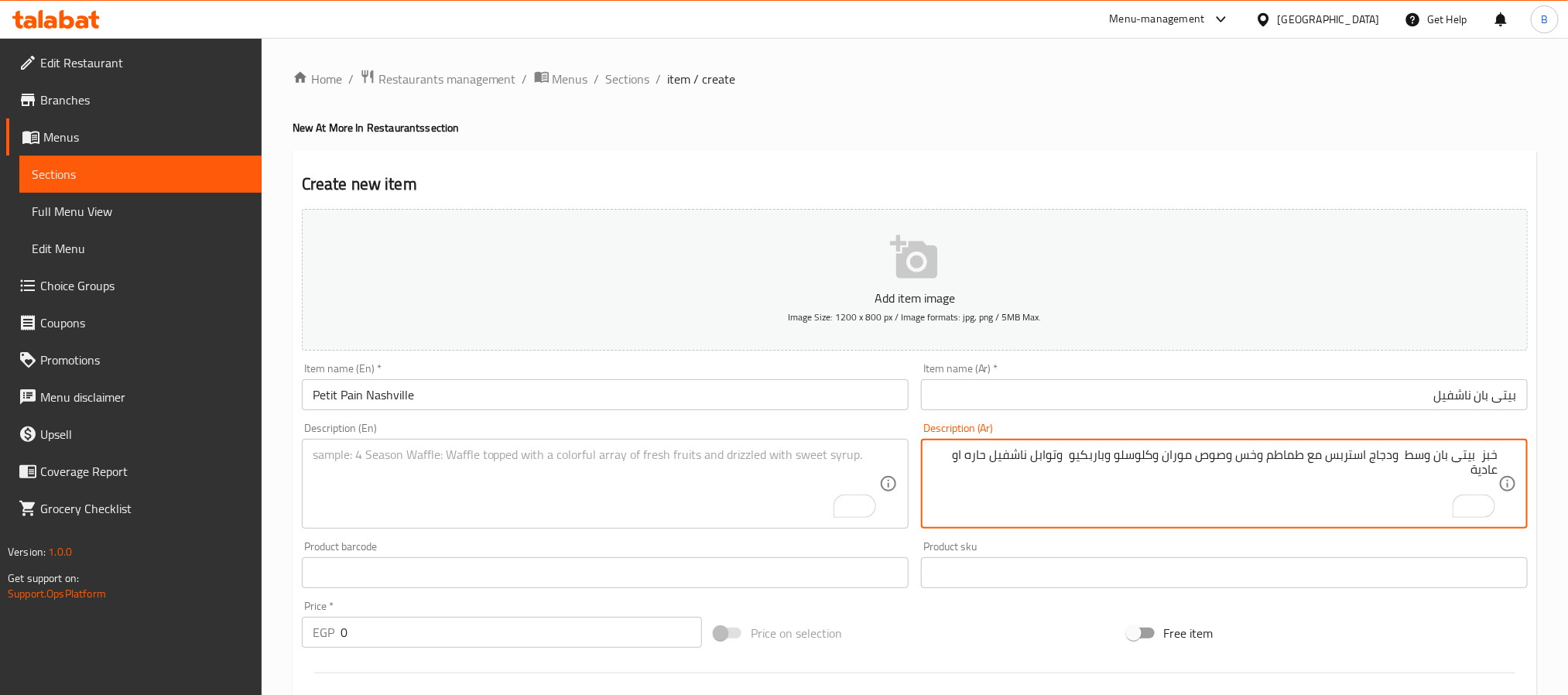
click at [1022, 460] on textarea "خبز بيتى بان وسط ودجاج استربس مع طماطم وخس وصوص موران وكلوسلو وباربكيو وتوابل ن…" at bounding box center [1214, 483] width 566 height 73
click at [548, 507] on textarea "To enrich screen reader interactions, please activate Accessibility in Grammarl…" at bounding box center [596, 483] width 566 height 73
paste textarea "Petit bun bread, medium chicken strips with tomatoes, lettuce, Moran sauce, col…"
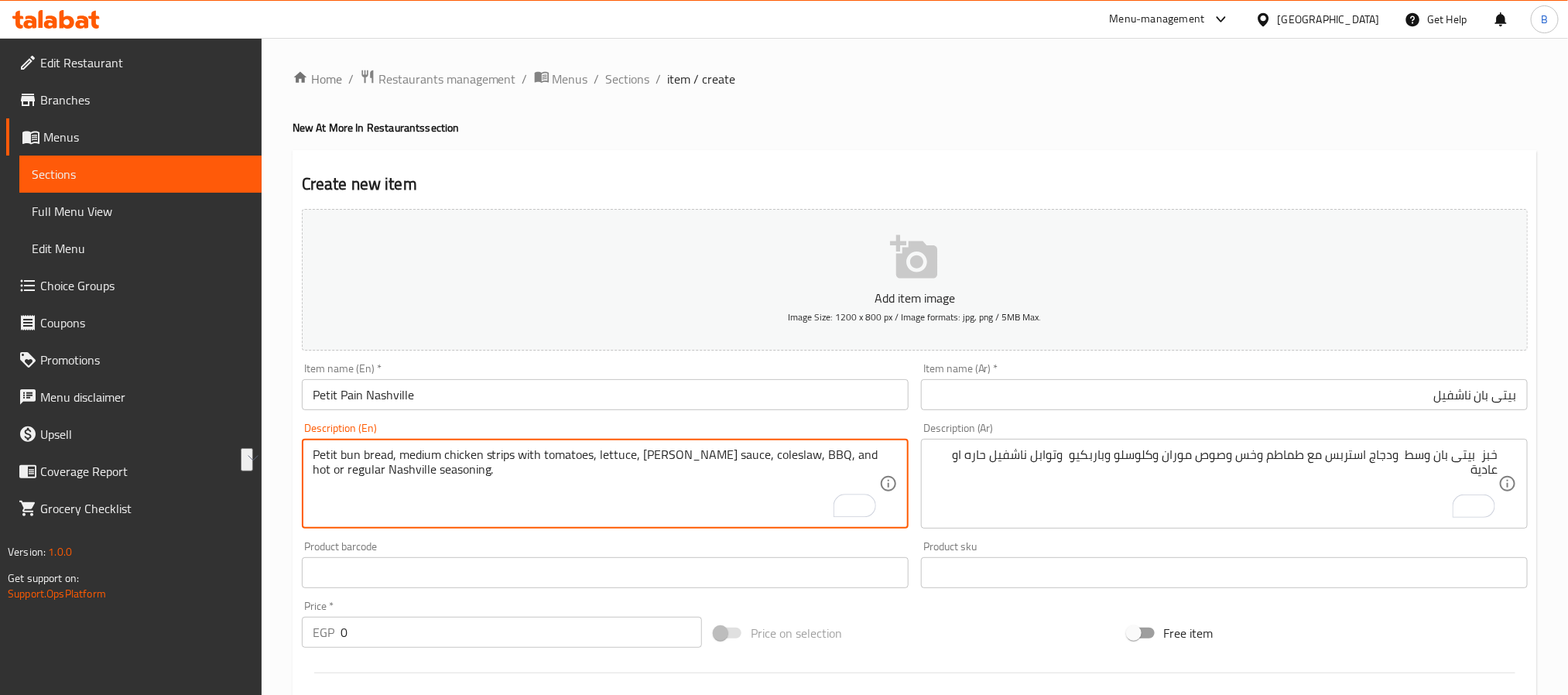
drag, startPoint x: 356, startPoint y: 453, endPoint x: 298, endPoint y: 457, distance: 58.1
click at [298, 457] on div "Description (En) Petit bun bread, medium chicken strips with tomatoes, lettuce,…" at bounding box center [605, 475] width 619 height 118
click at [342, 396] on input "Petit Pain Nashville" at bounding box center [605, 394] width 607 height 31
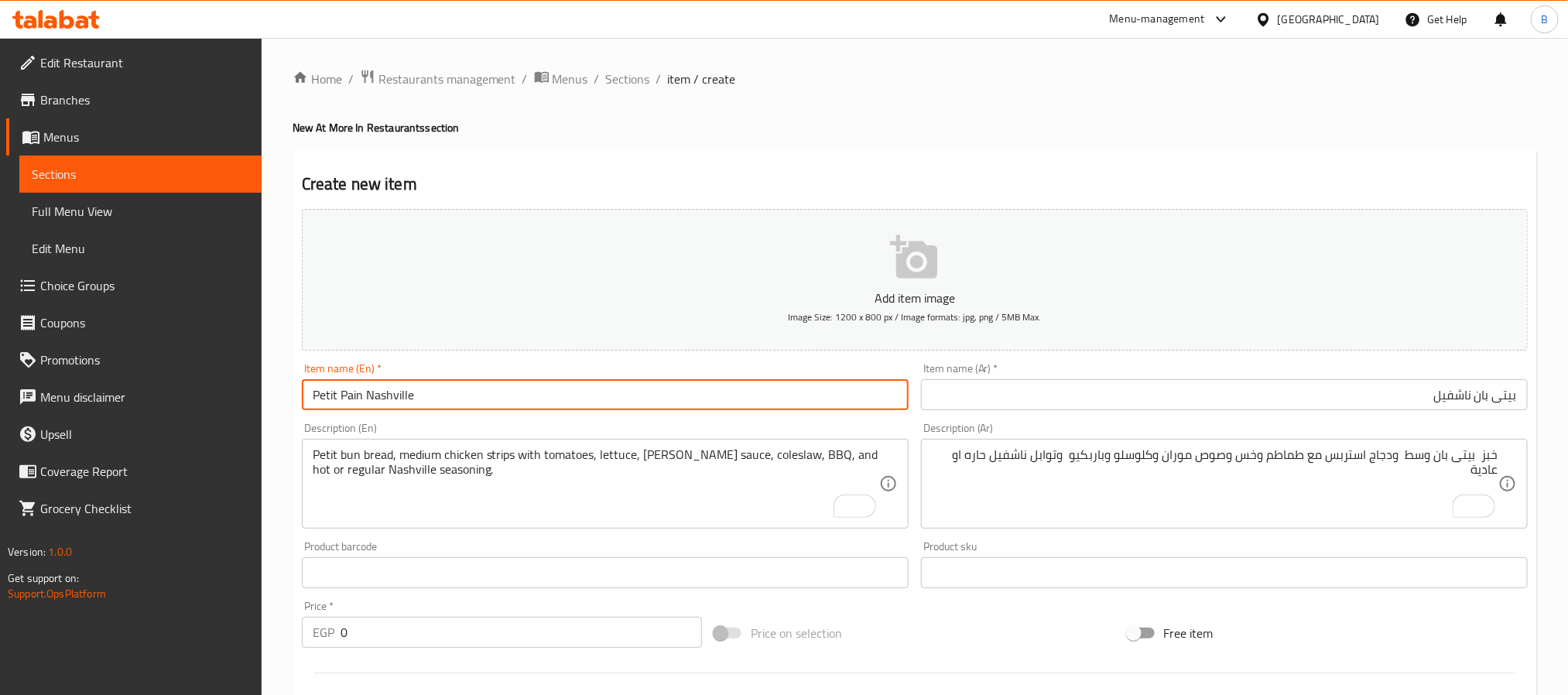
click at [342, 396] on input "Petit Pain Nashville" at bounding box center [605, 394] width 607 height 31
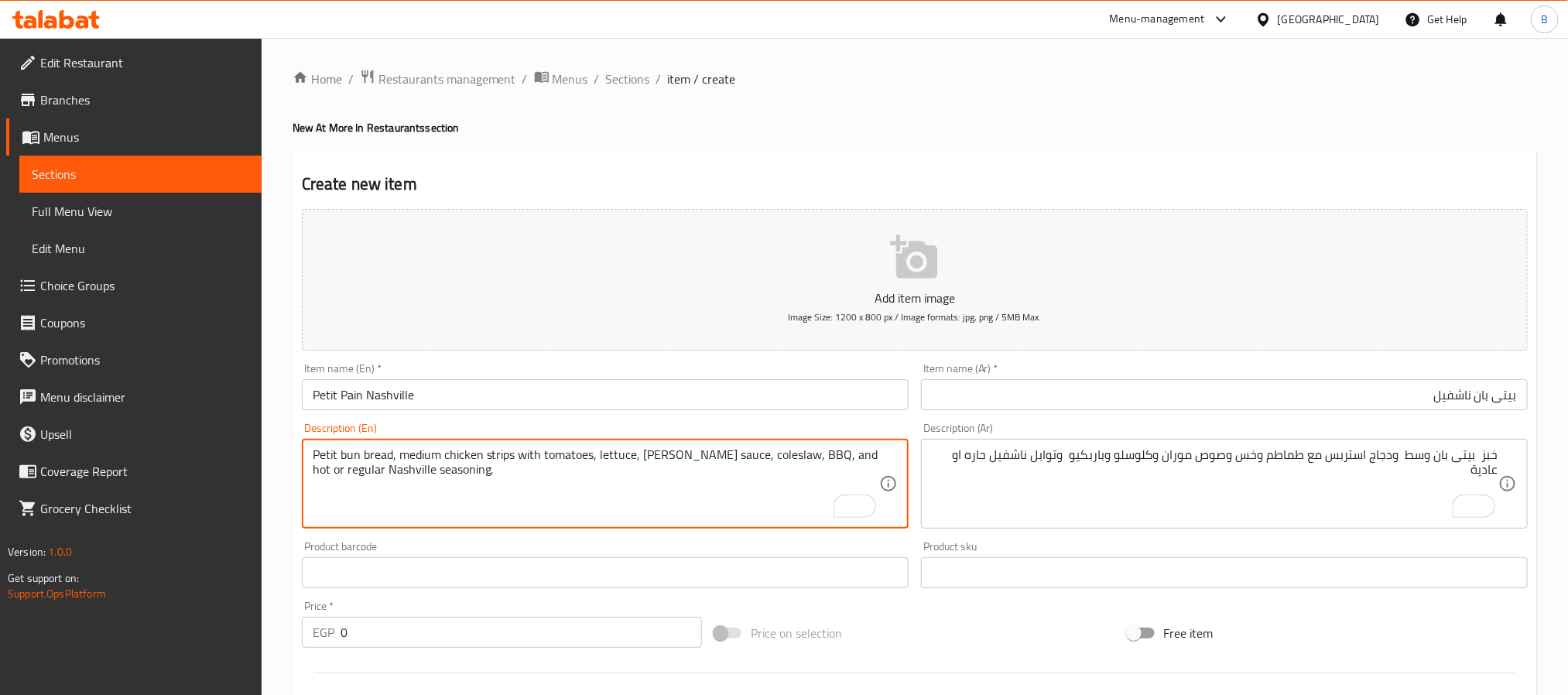
click at [351, 453] on textarea "Petit bun bread, medium chicken strips with tomatoes, lettuce, Moran sauce, col…" at bounding box center [596, 483] width 566 height 73
paste textarea "Pai"
click at [370, 465] on textarea "Petit Pain bread, medium chicken strips with tomatoes, lettuce, Moran sauce, co…" at bounding box center [596, 483] width 566 height 73
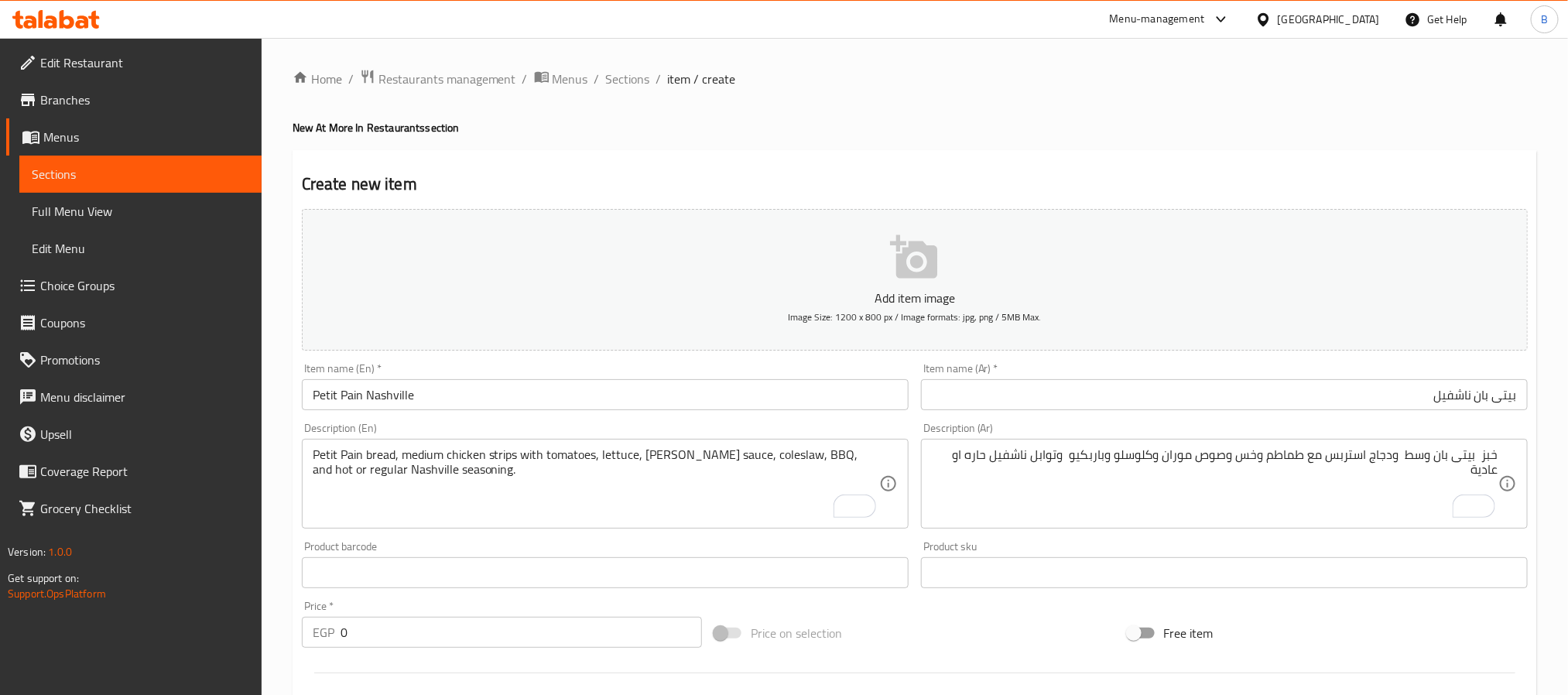
click at [370, 465] on textarea "Petit Pain bread, medium chicken strips with tomatoes, lettuce, Moran sauce, co…" at bounding box center [596, 483] width 566 height 73
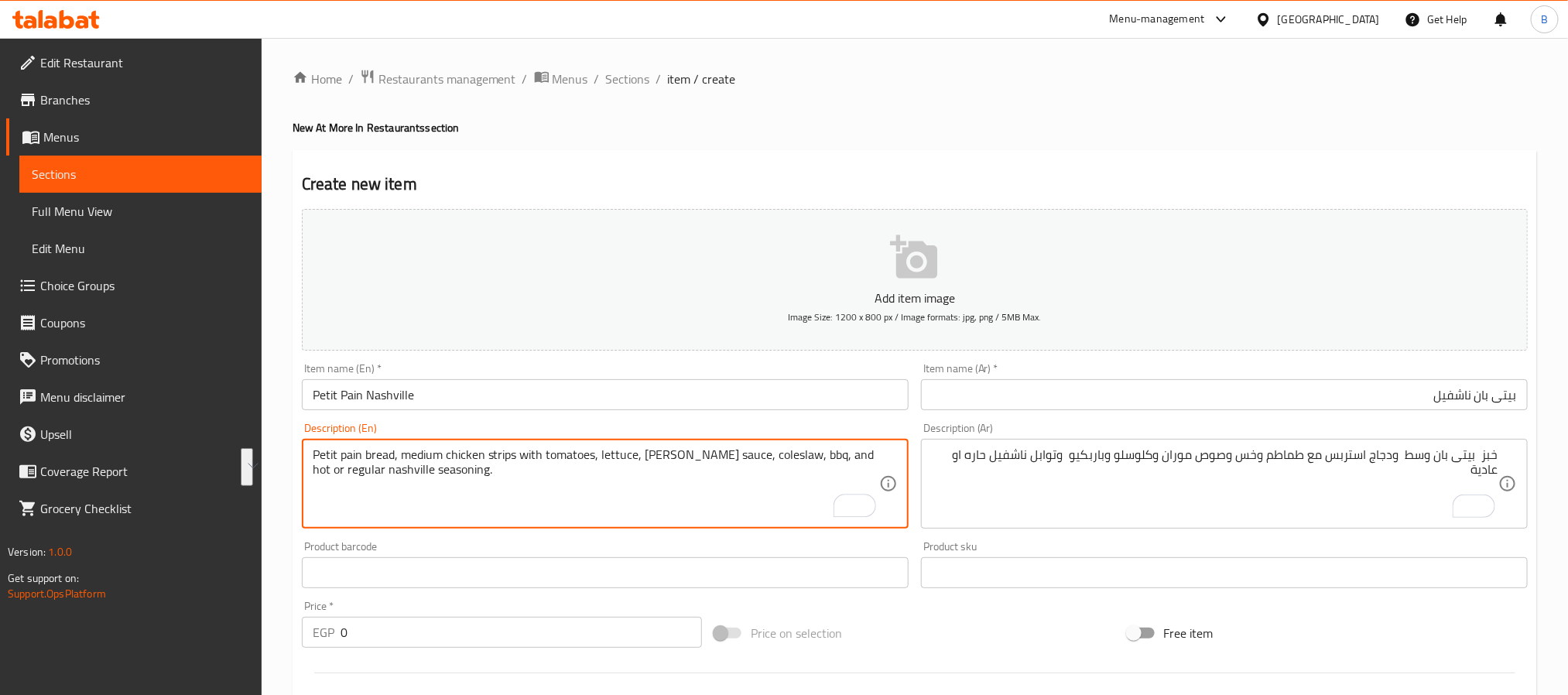
click at [382, 476] on textarea "Petit pain bread, medium chicken strips with tomatoes, lettuce, moran sauce, co…" at bounding box center [596, 483] width 566 height 73
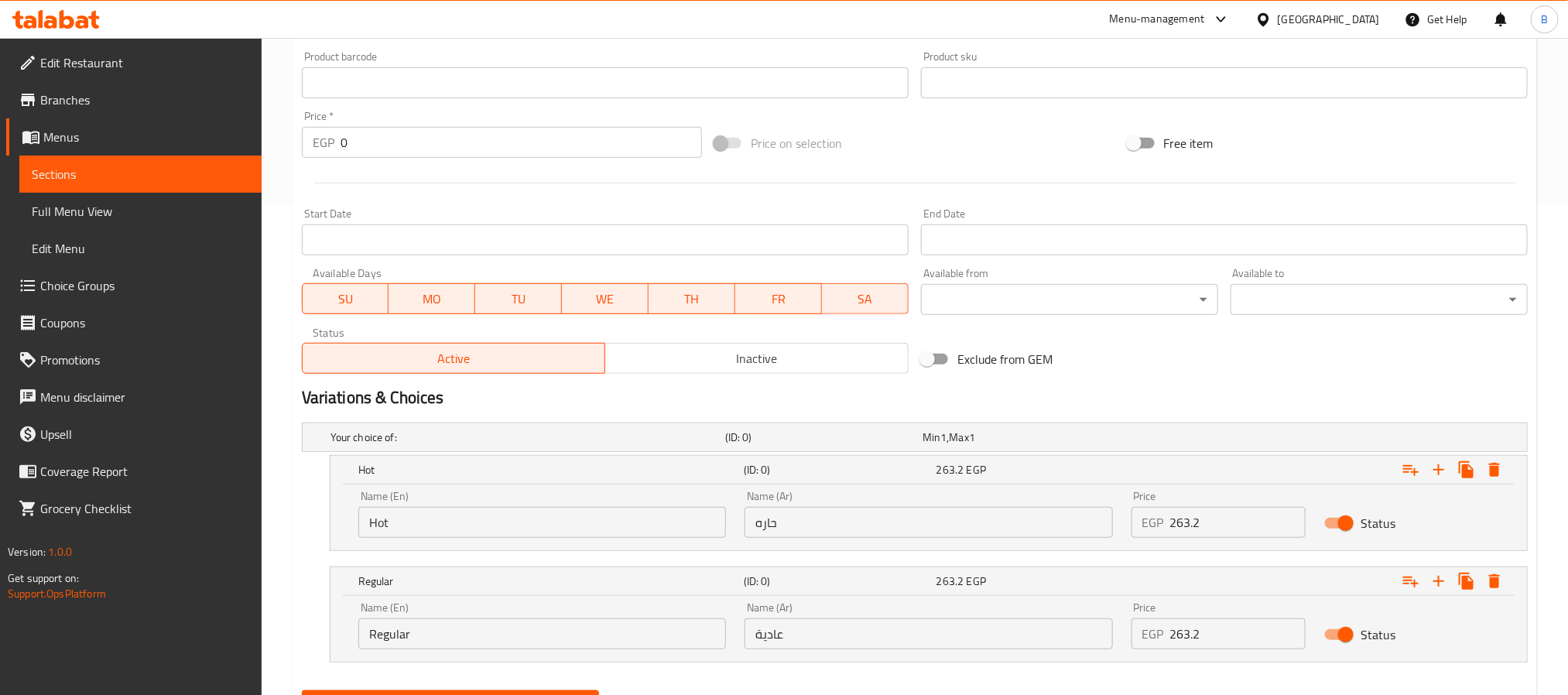
scroll to position [219, 0]
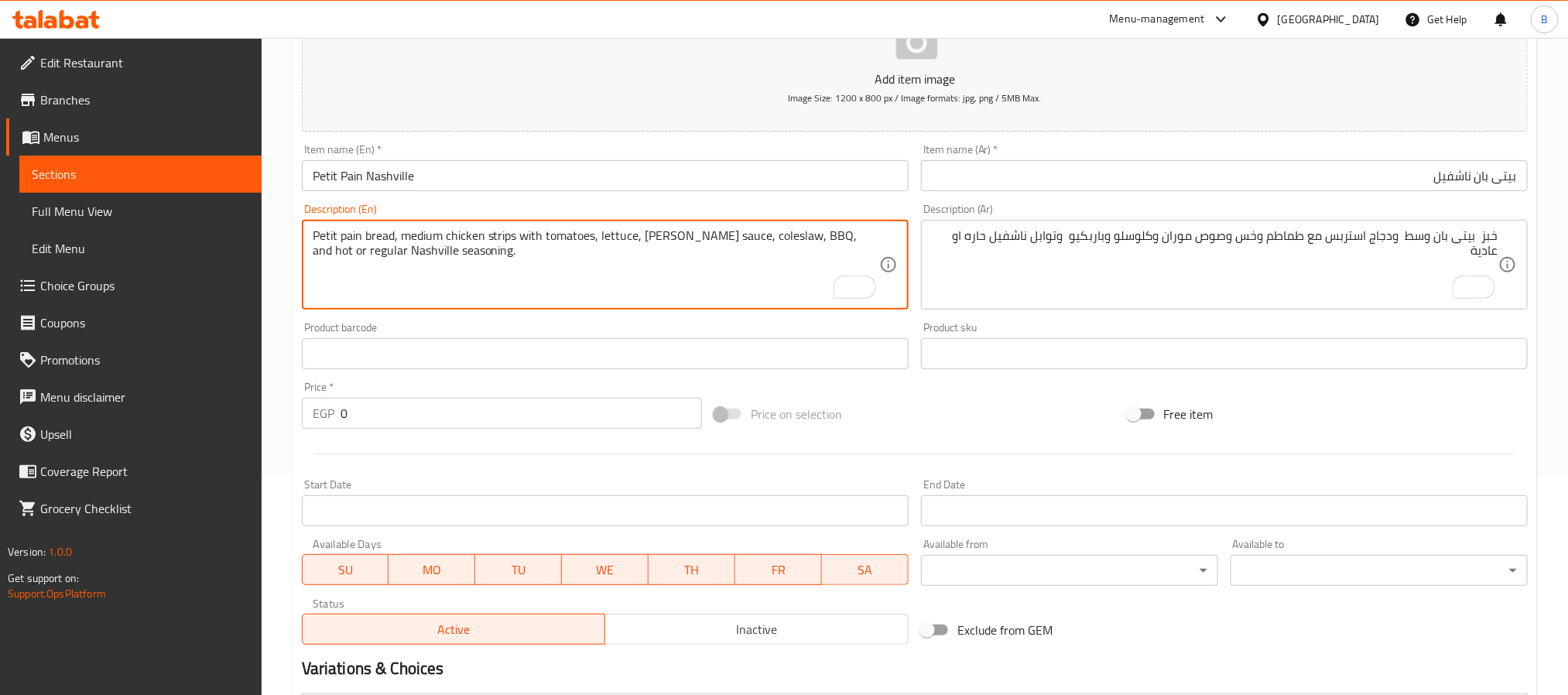
click at [826, 237] on textarea "Petit pain bread, medium chicken strips with tomatoes, lettuce, moran sauce, co…" at bounding box center [596, 265] width 566 height 73
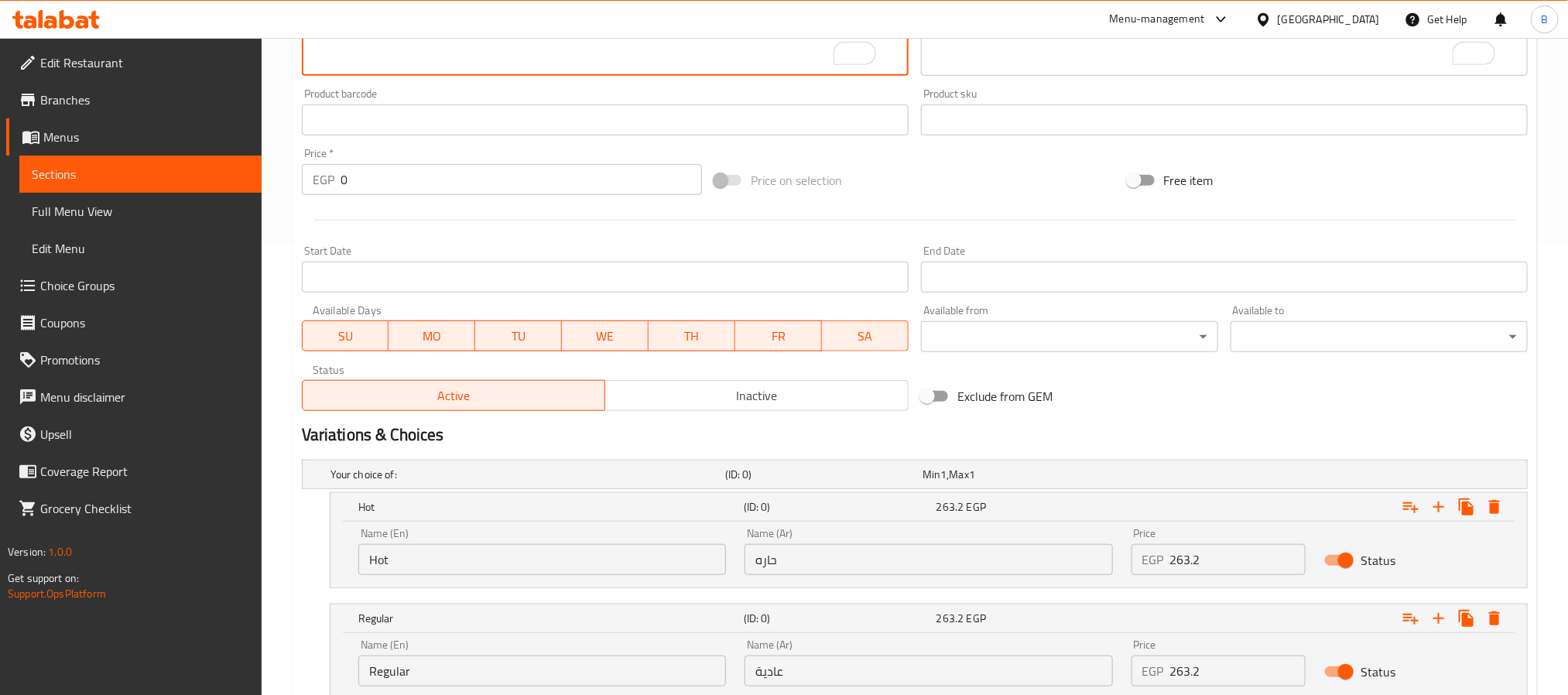
scroll to position [567, 0]
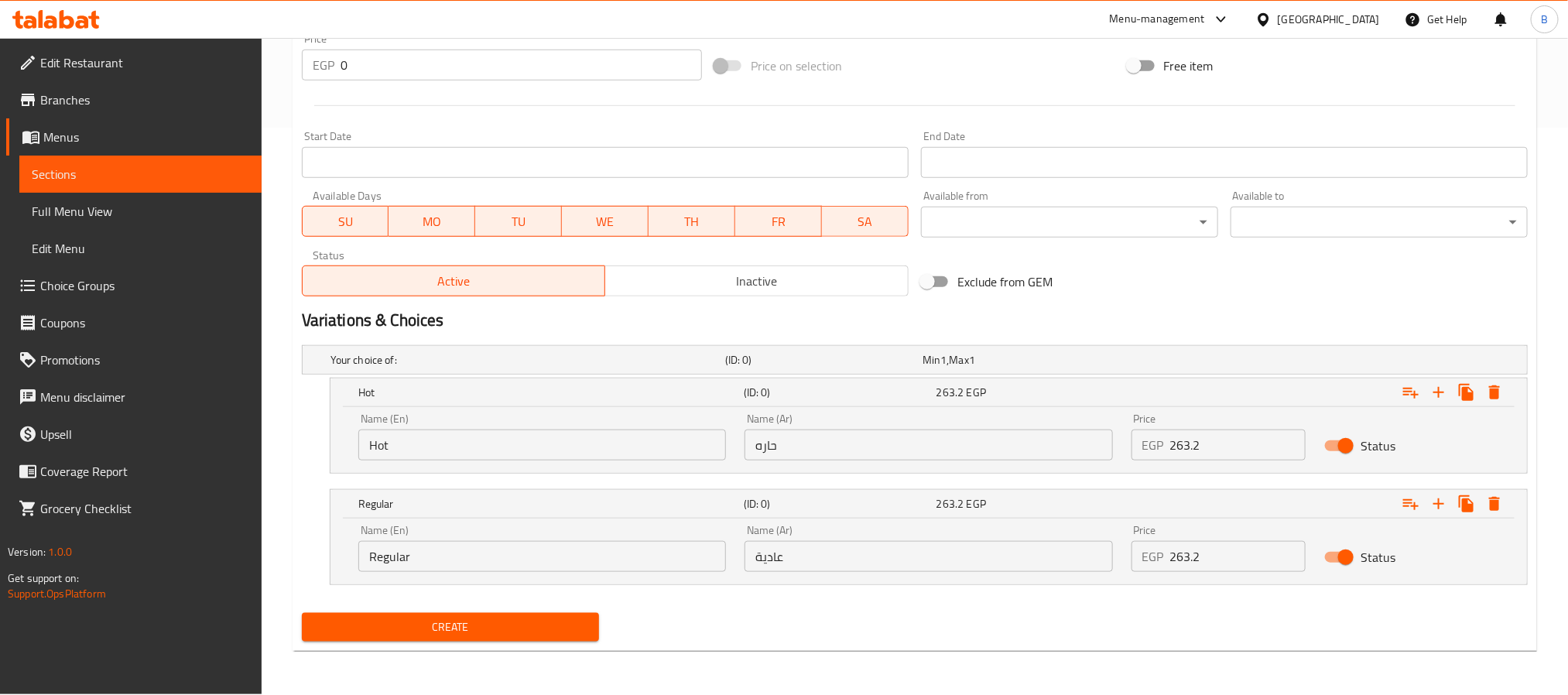
type textarea "Petit pain bread, medium chicken strips with tomatoes, lettuce, moran sauce, co…"
click at [483, 434] on input "Hot" at bounding box center [542, 445] width 367 height 31
paste input "hot"
click at [483, 434] on input "Choice" at bounding box center [542, 445] width 367 height 31
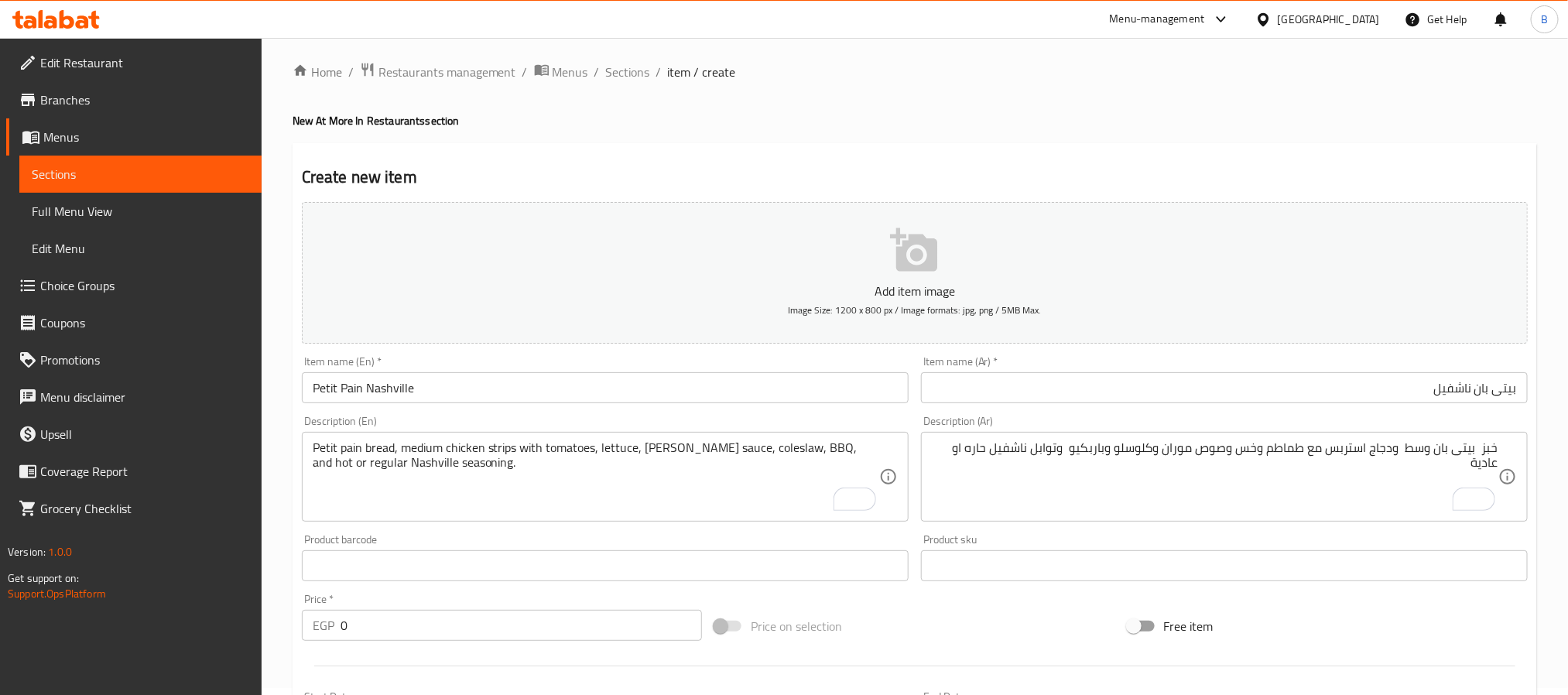
scroll to position [0, 0]
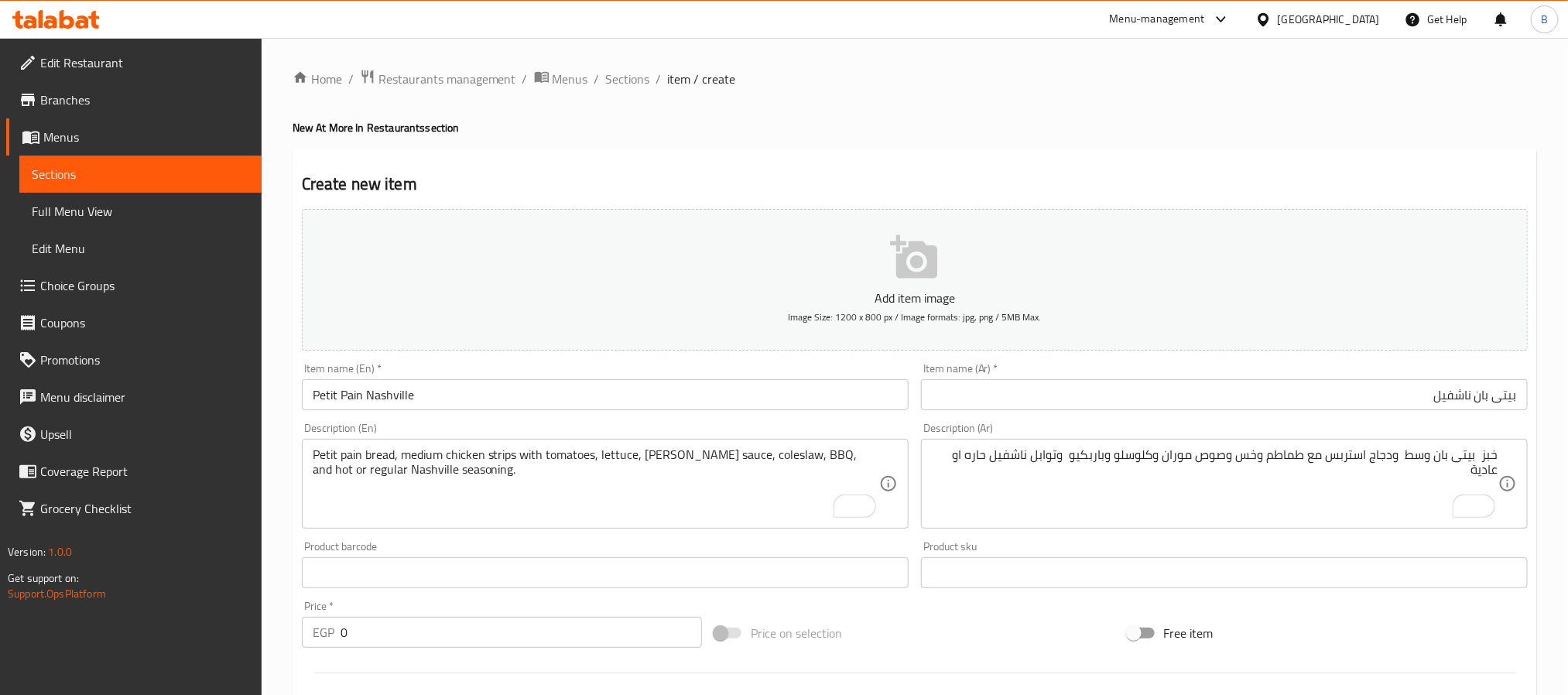
type input "Hot"
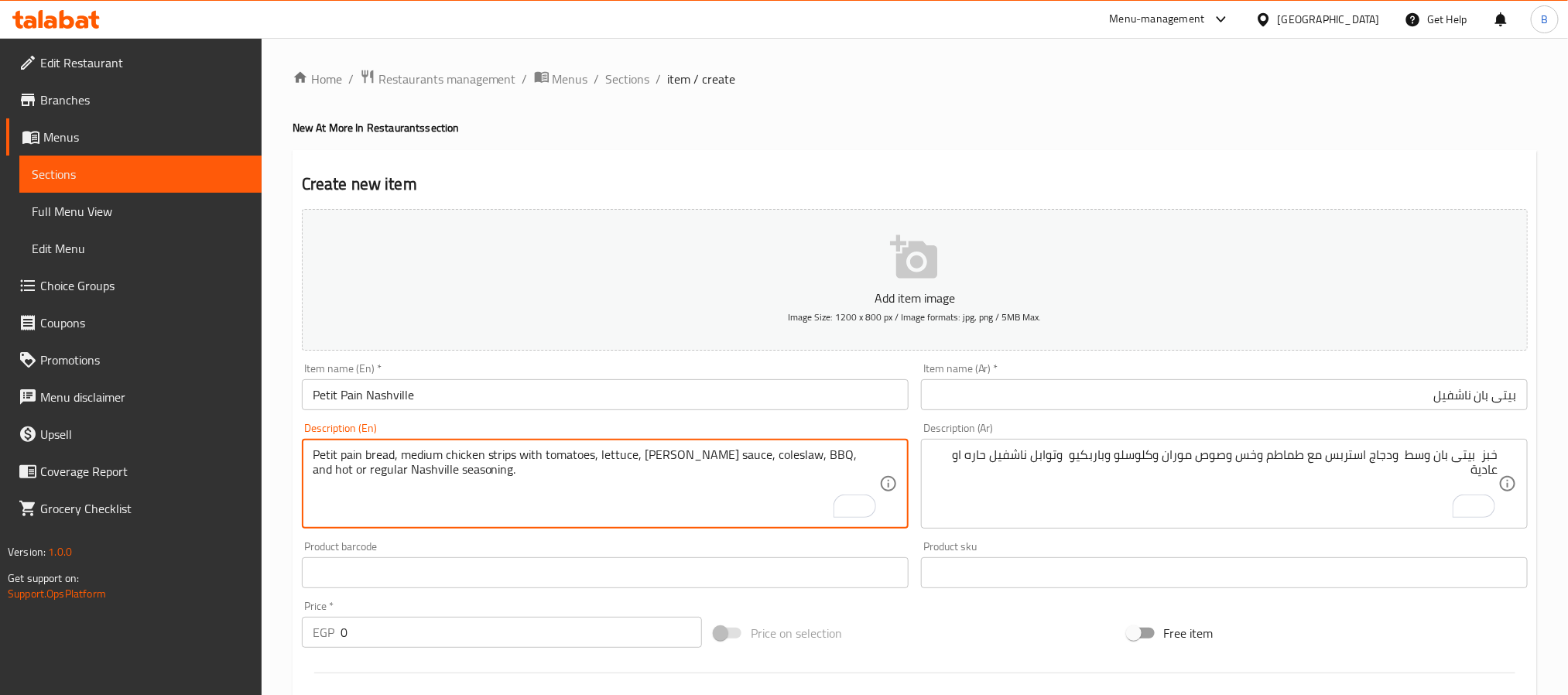
click at [321, 478] on textarea "Petit pain bread, medium chicken strips with tomatoes, lettuce, moran sauce, co…" at bounding box center [596, 483] width 566 height 73
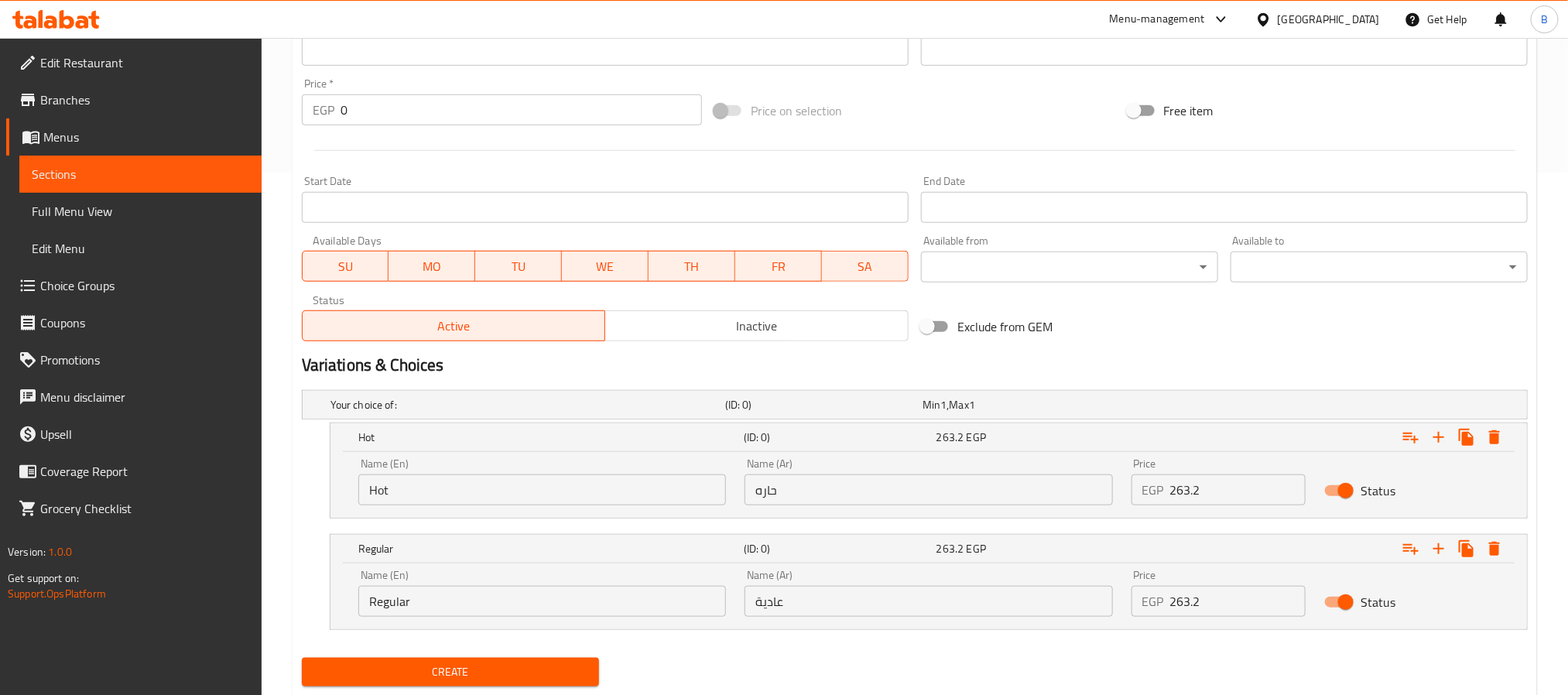
scroll to position [567, 0]
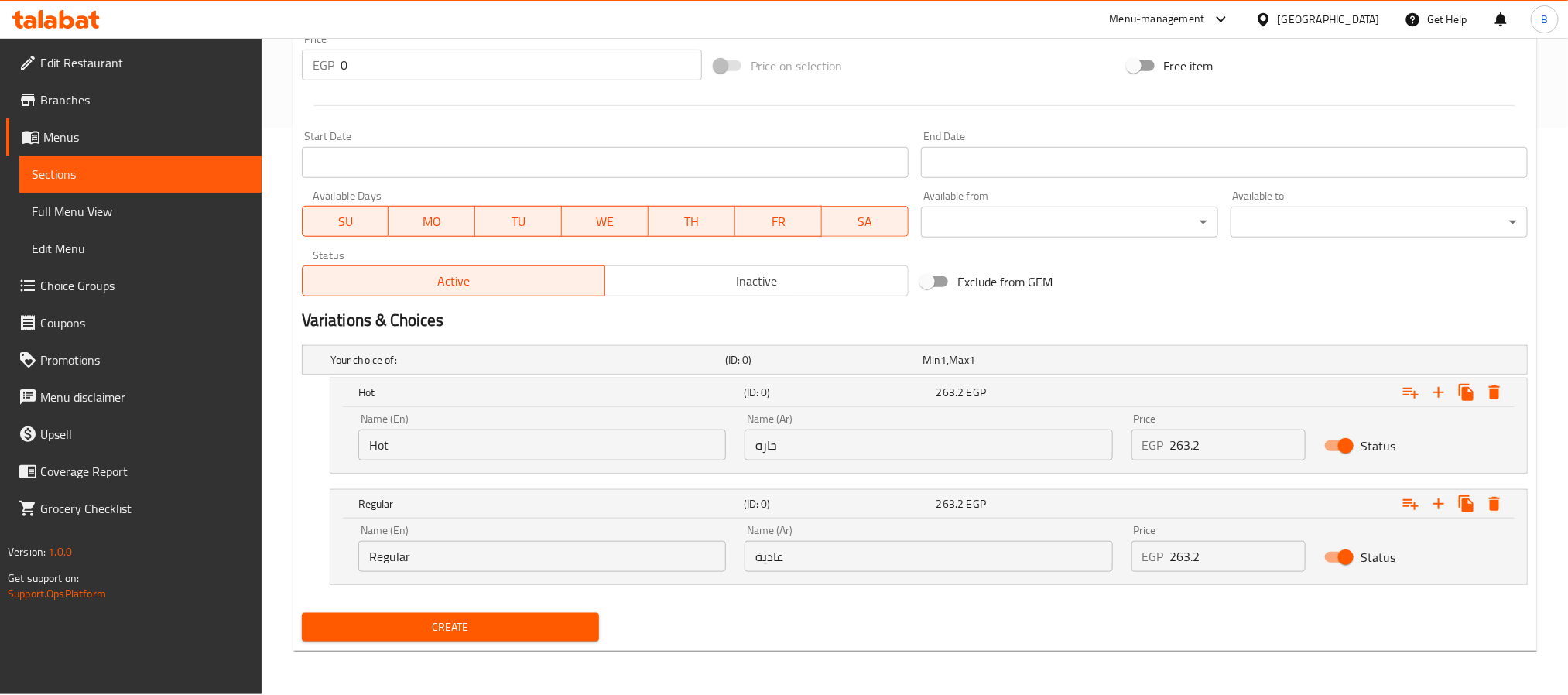
click at [393, 550] on input "Regular" at bounding box center [542, 556] width 367 height 31
click at [393, 550] on input "Choice" at bounding box center [542, 556] width 367 height 31
paste input "regular"
click at [395, 555] on input "regular" at bounding box center [542, 556] width 367 height 31
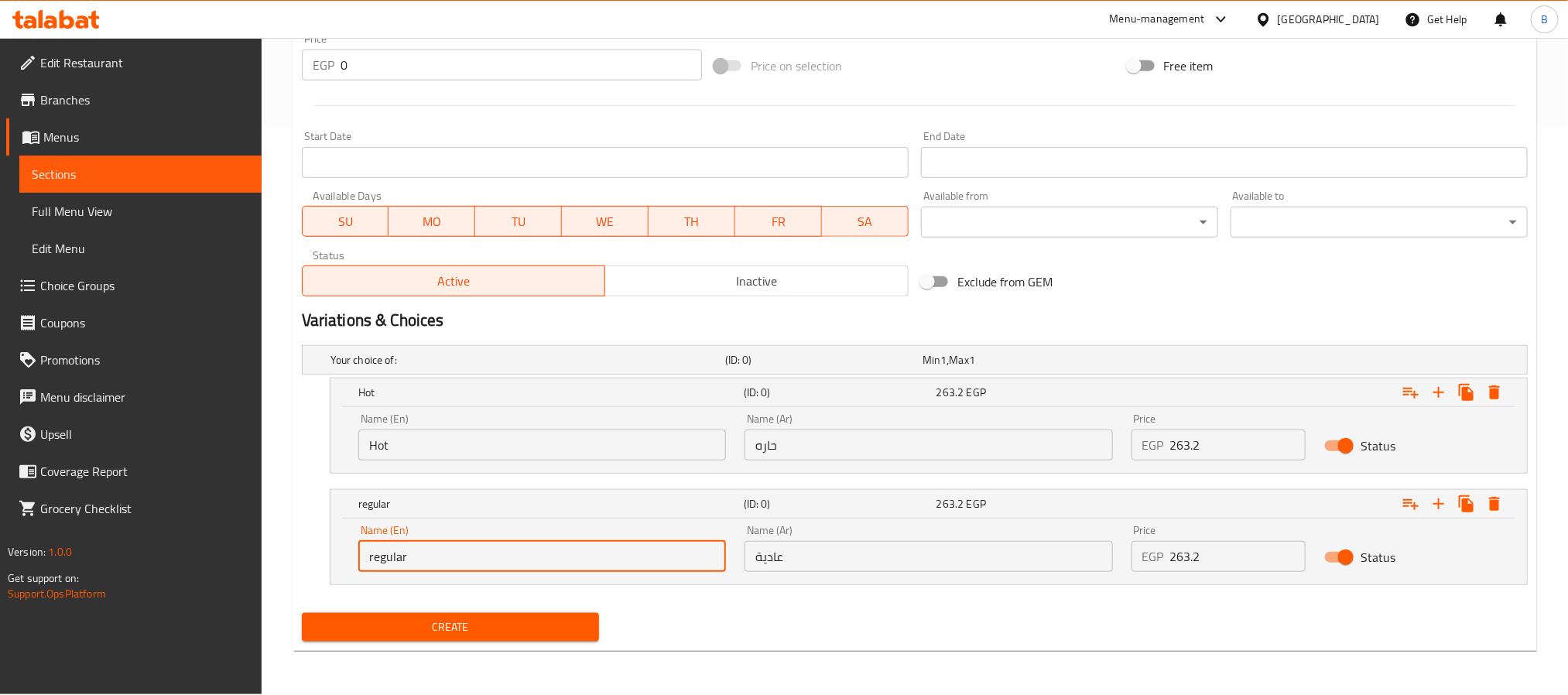
click at [395, 555] on input "regular" at bounding box center [542, 556] width 367 height 31
type input "Regular"
click at [438, 444] on input "Hot" at bounding box center [542, 445] width 367 height 31
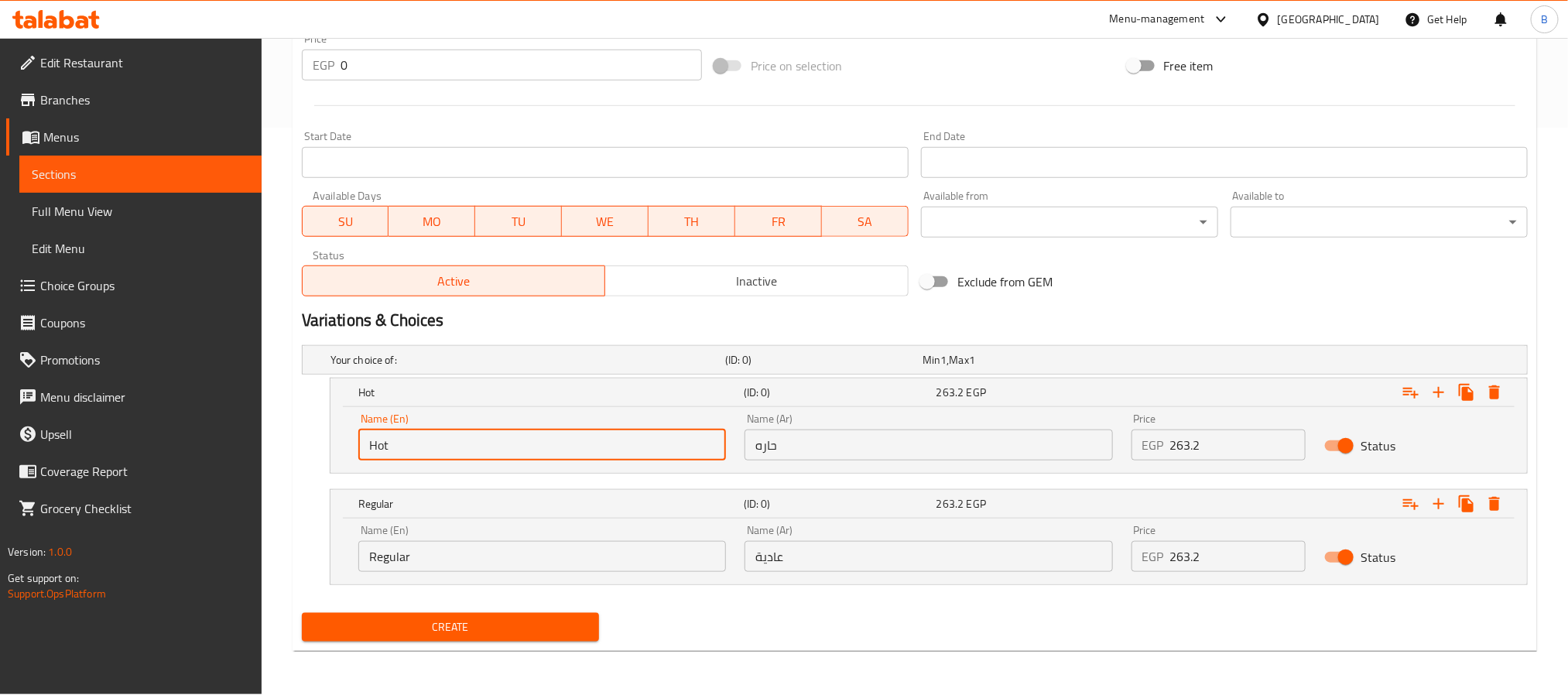
click at [438, 444] on input "Hot" at bounding box center [542, 445] width 367 height 31
type input "s"
click at [438, 444] on input "sPICY" at bounding box center [542, 445] width 367 height 31
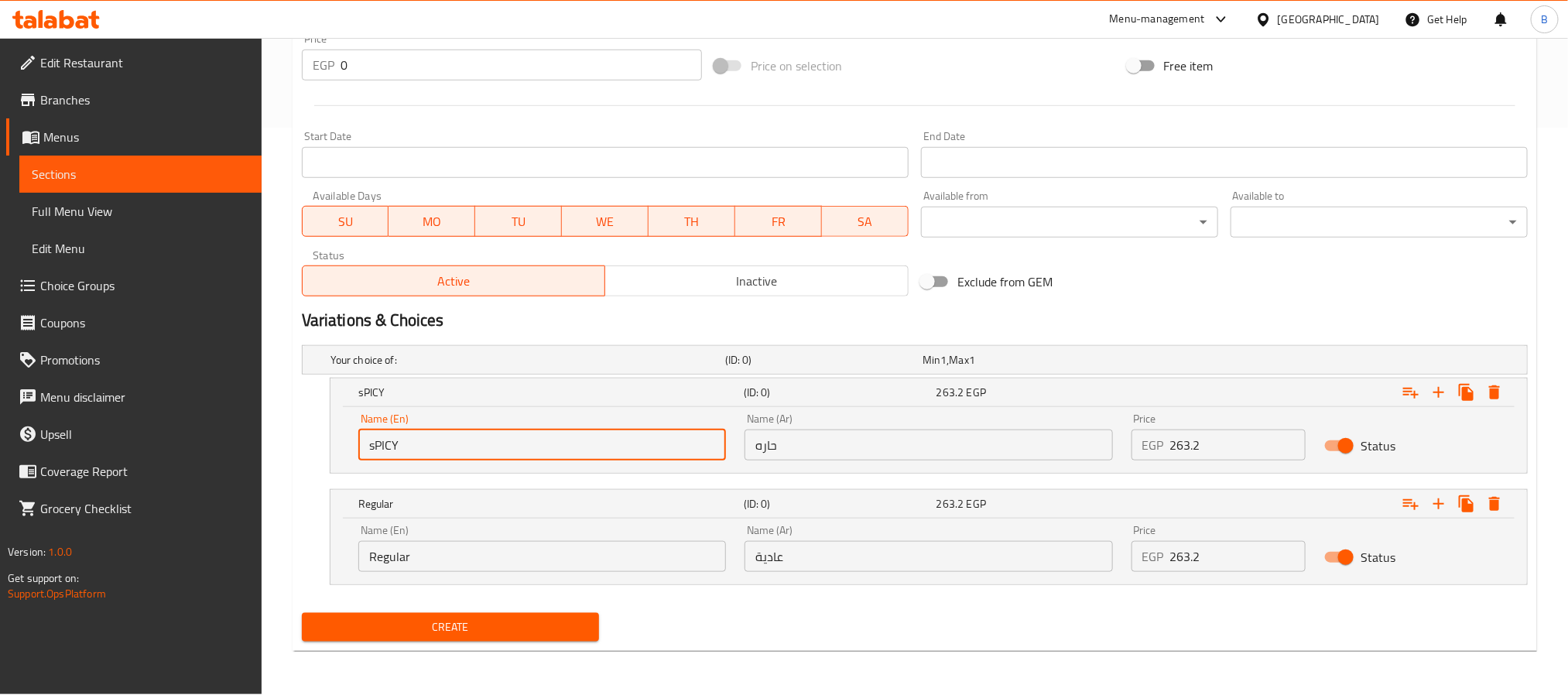
click at [438, 444] on input "sPICY" at bounding box center [542, 445] width 367 height 31
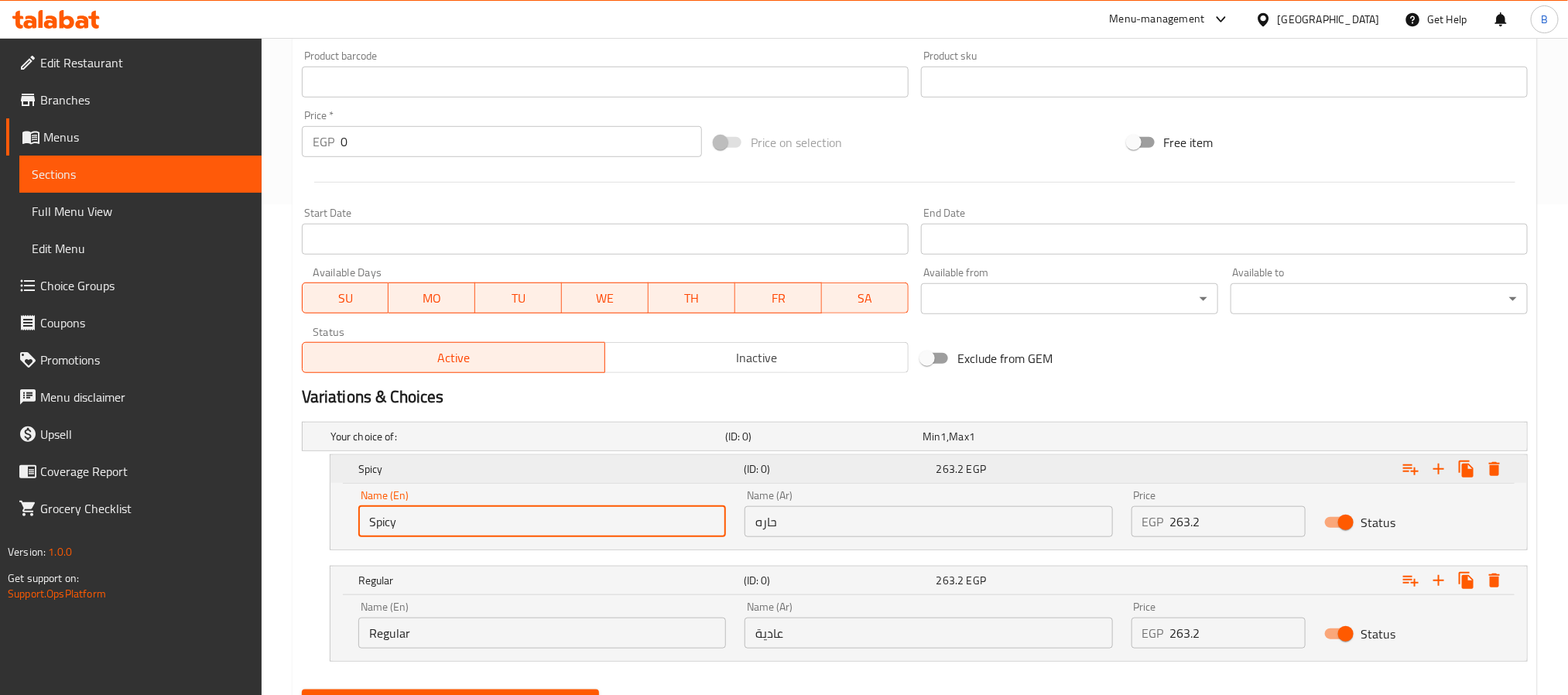
scroll to position [451, 0]
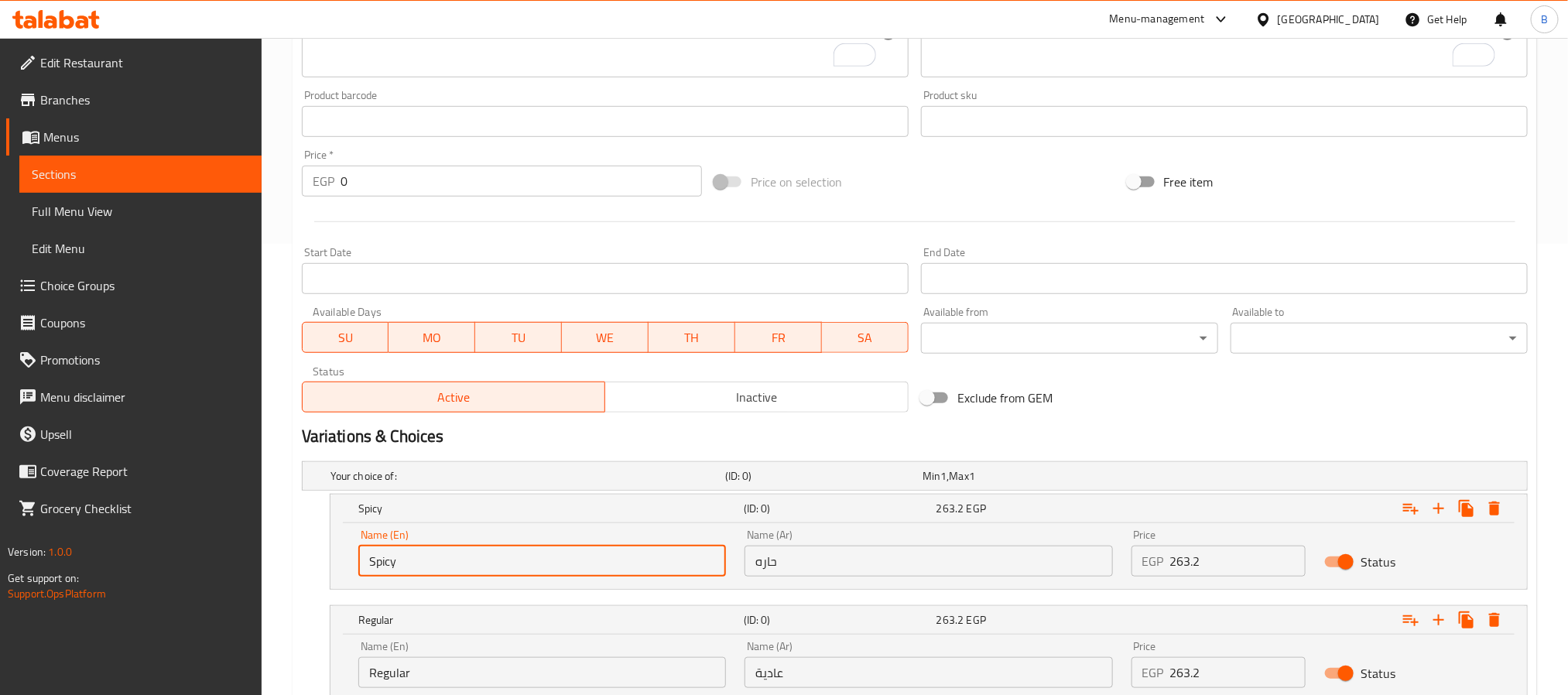
click at [487, 559] on input "Spicy" at bounding box center [542, 561] width 367 height 31
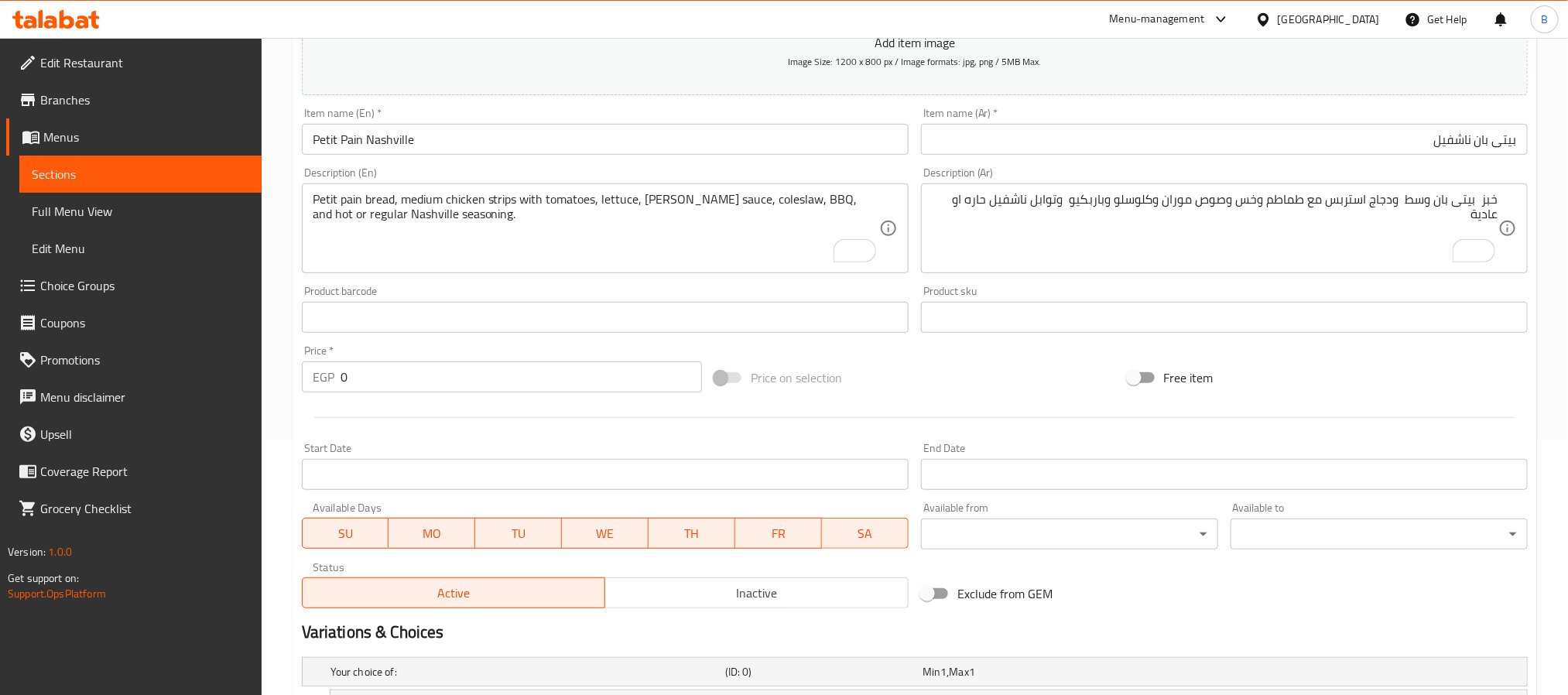
scroll to position [219, 0]
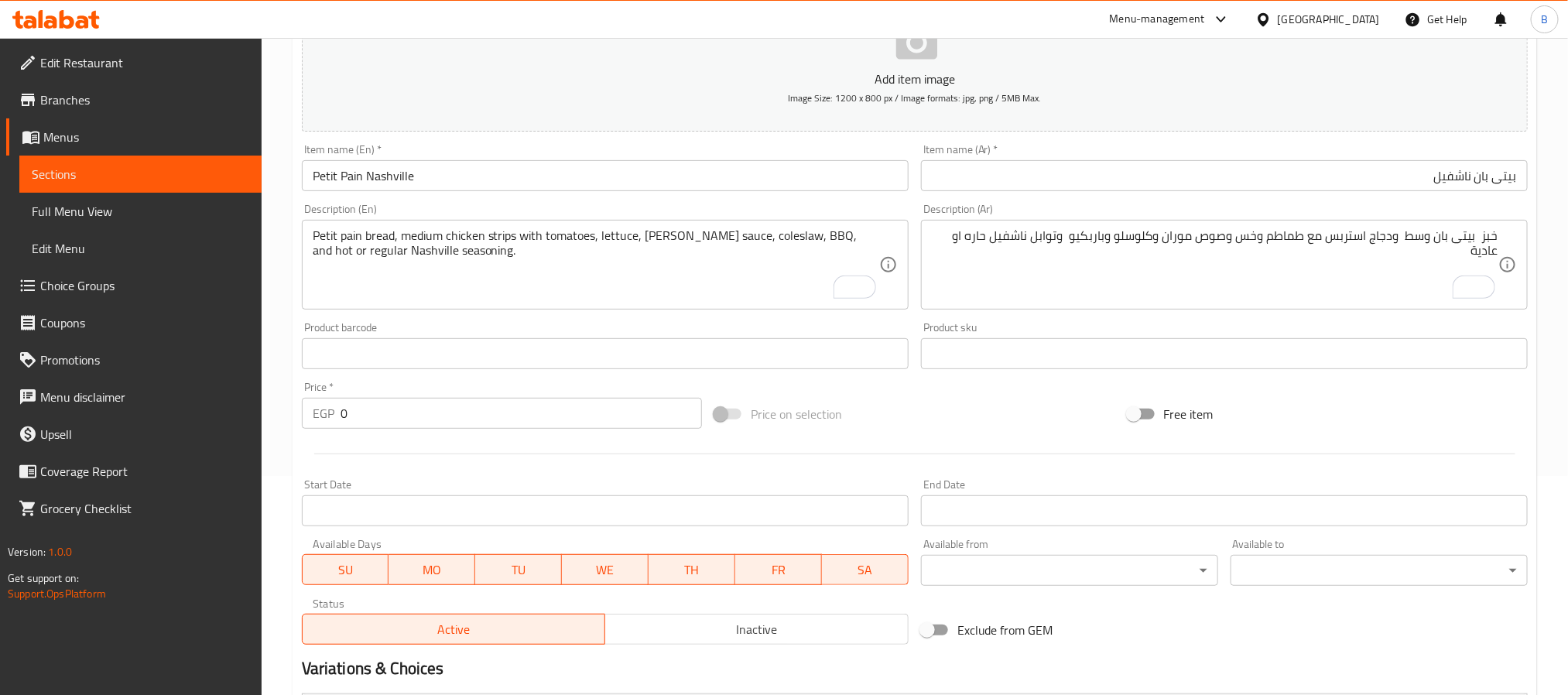
type input "Spicy"
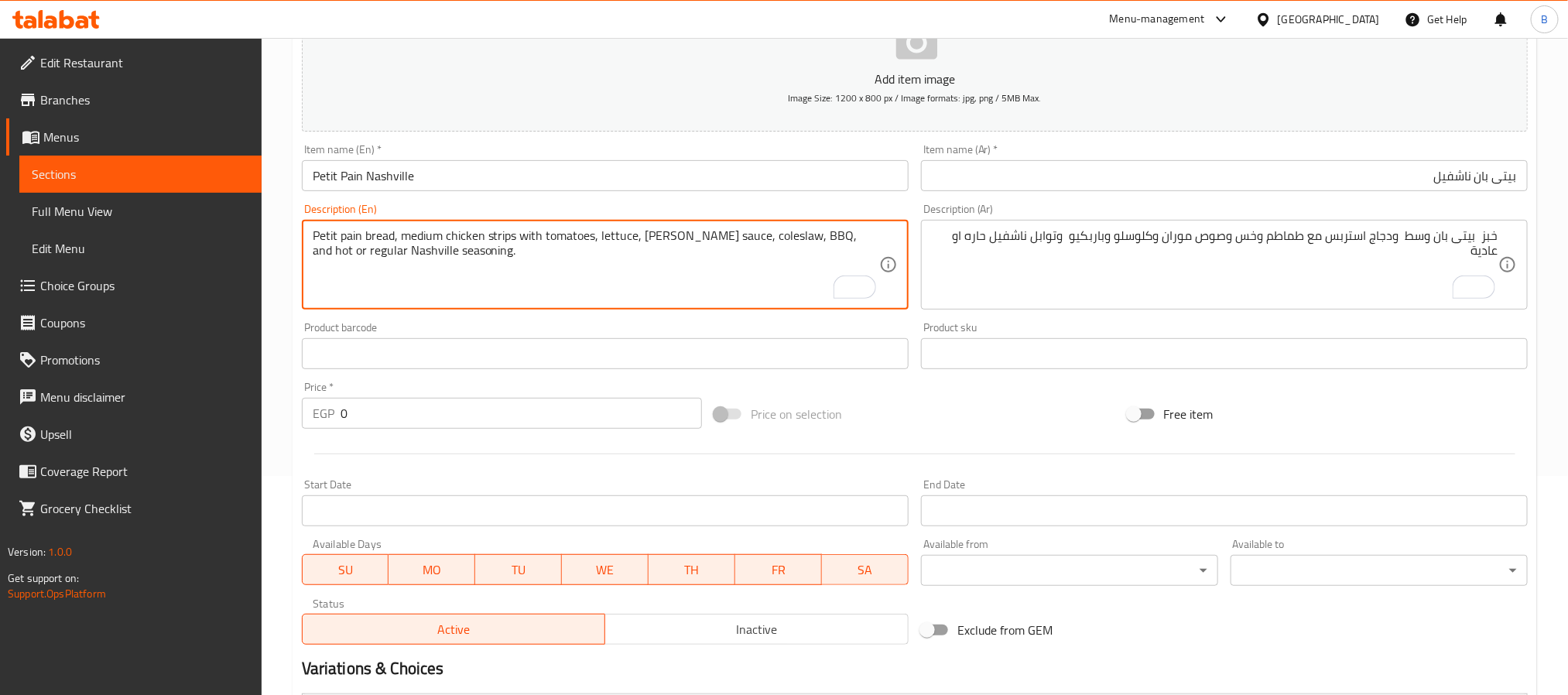
click at [822, 235] on textarea "Petit pain bread, medium chicken strips with tomatoes, lettuce, moran sauce, co…" at bounding box center [596, 265] width 566 height 73
paste textarea "Spicy"
click at [829, 228] on textarea "Petit pain bread, medium chicken strips with tomatoes, lettuce, moran sauce, co…" at bounding box center [596, 265] width 566 height 73
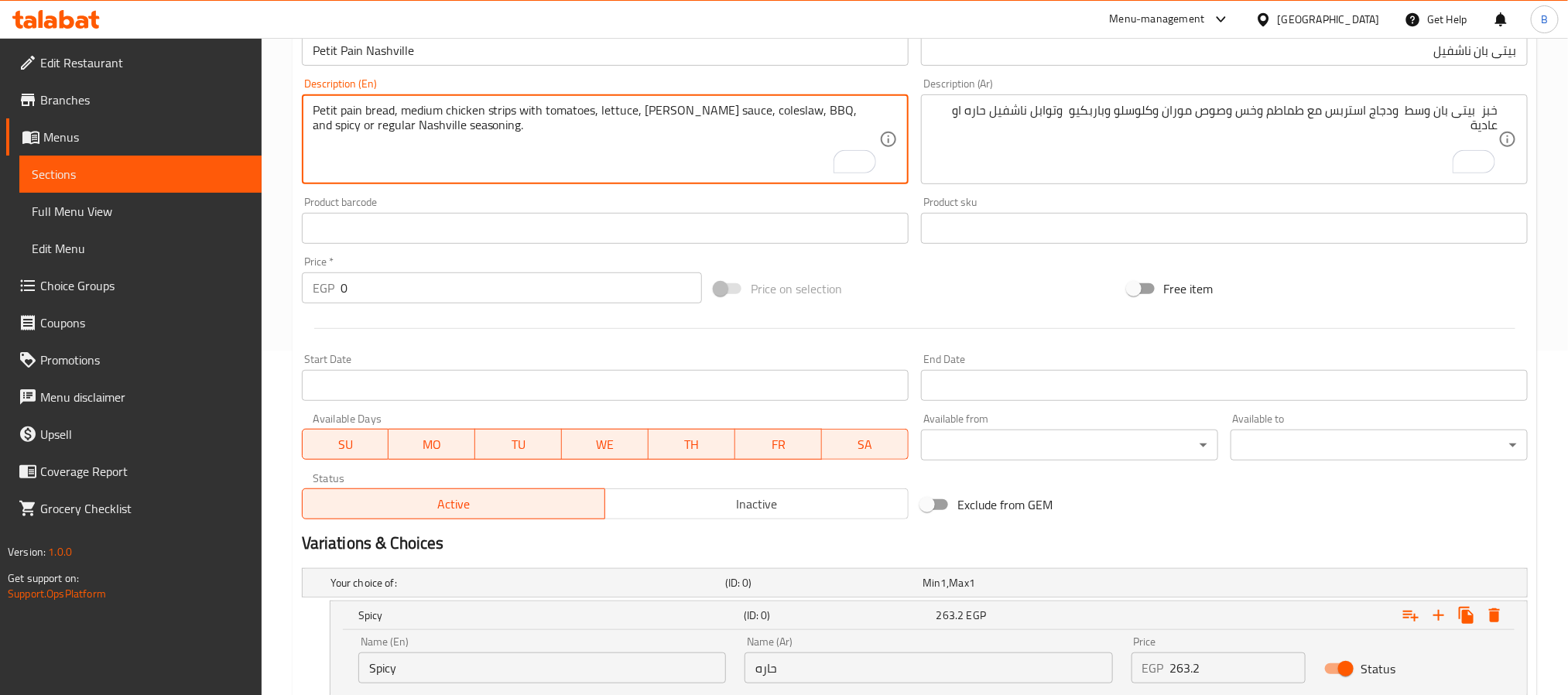
scroll to position [348, 0]
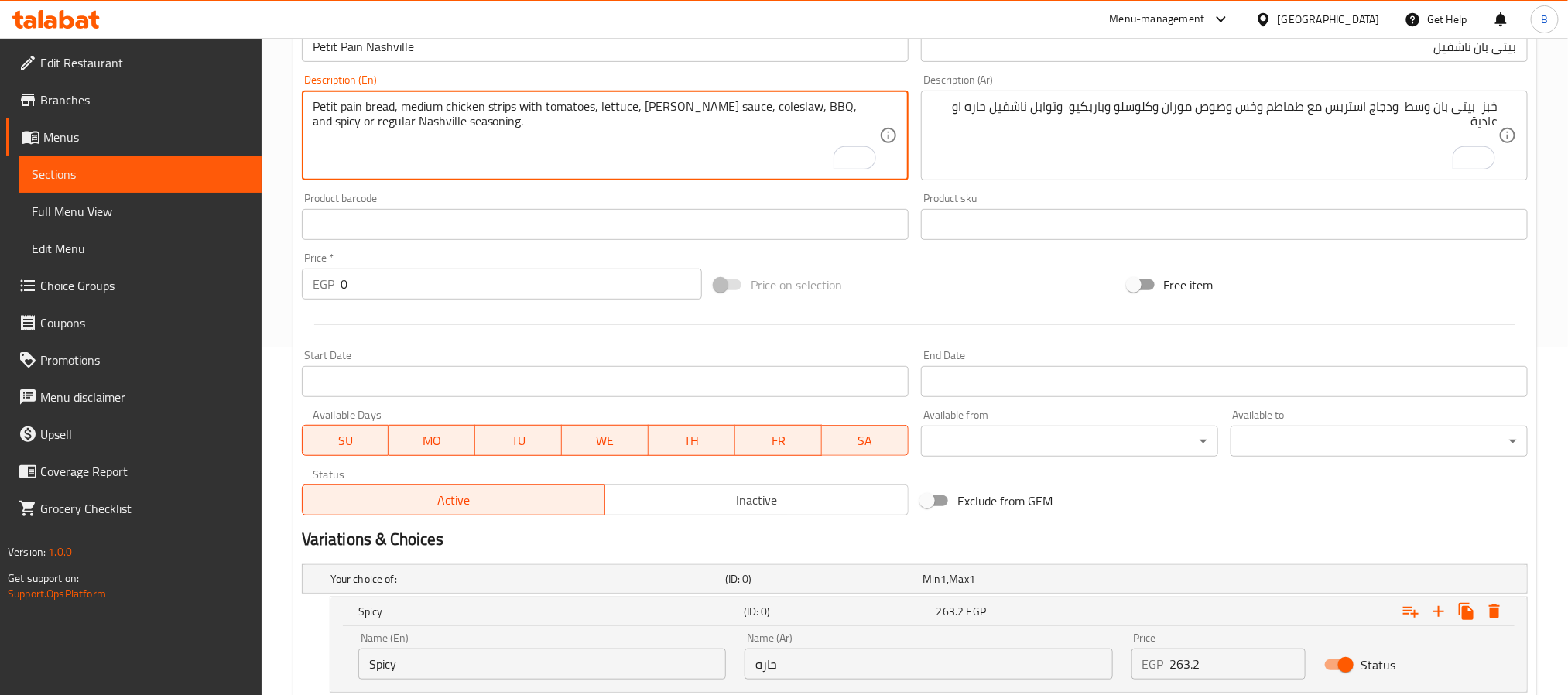
type textarea "Petit pain bread, medium chicken strips with tomatoes, lettuce, moran sauce, co…"
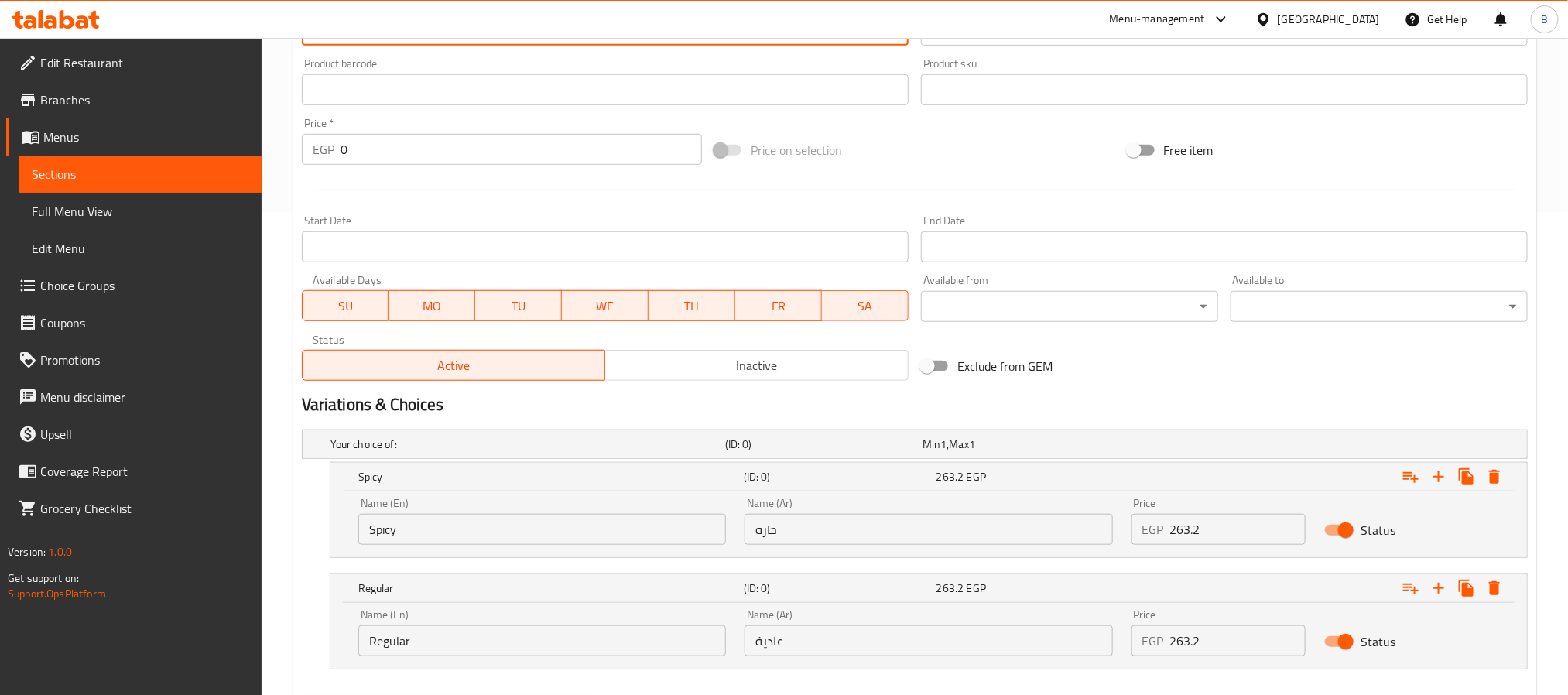
scroll to position [567, 0]
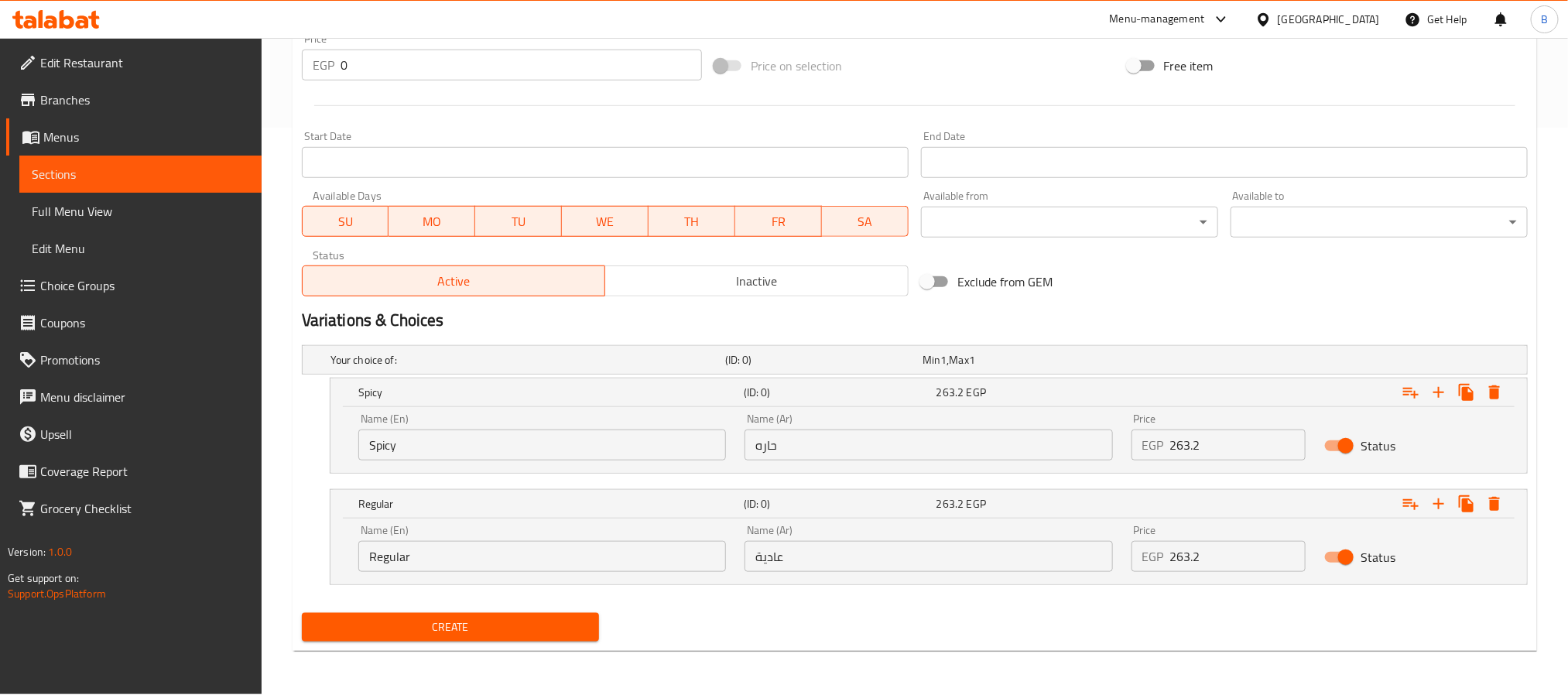
click at [1196, 438] on input "263.2" at bounding box center [1238, 445] width 136 height 31
click at [1196, 438] on input "140" at bounding box center [1238, 445] width 136 height 31
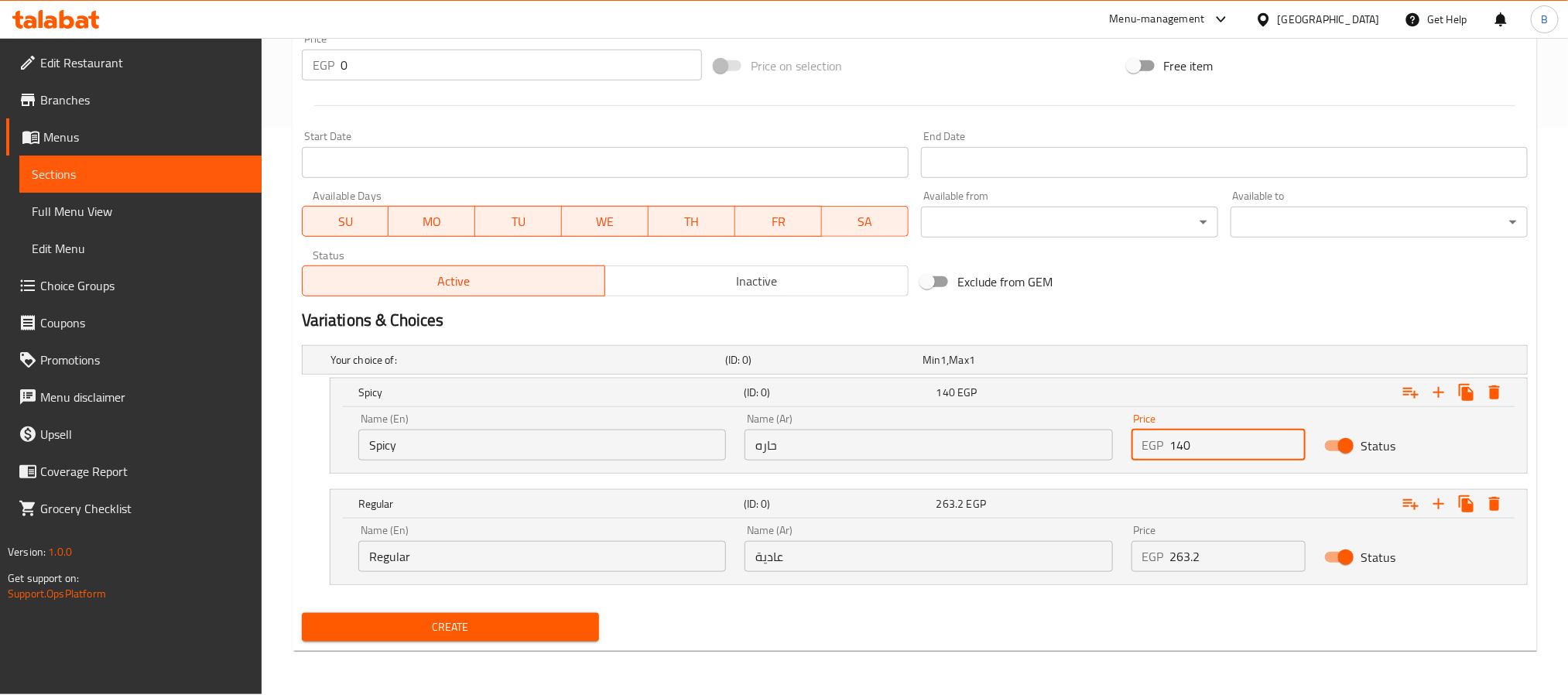
click at [1196, 438] on input "140" at bounding box center [1238, 445] width 136 height 31
type input "140"
click at [1202, 566] on input "263.2" at bounding box center [1238, 556] width 136 height 31
click at [1202, 566] on input "0" at bounding box center [1238, 556] width 136 height 31
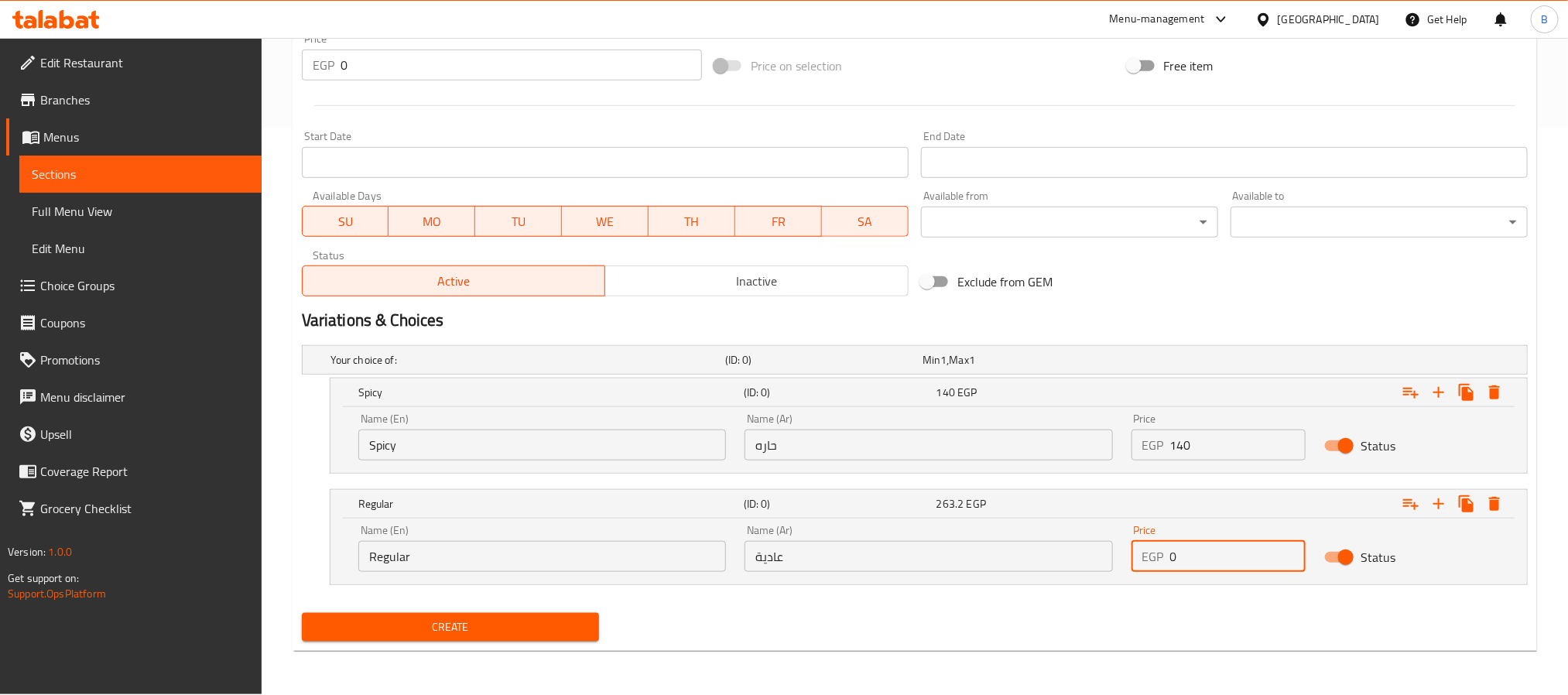
paste input "14"
type input "140"
click at [801, 625] on div "Create" at bounding box center [914, 627] width 1238 height 41
click at [1208, 542] on input "140" at bounding box center [1238, 556] width 136 height 31
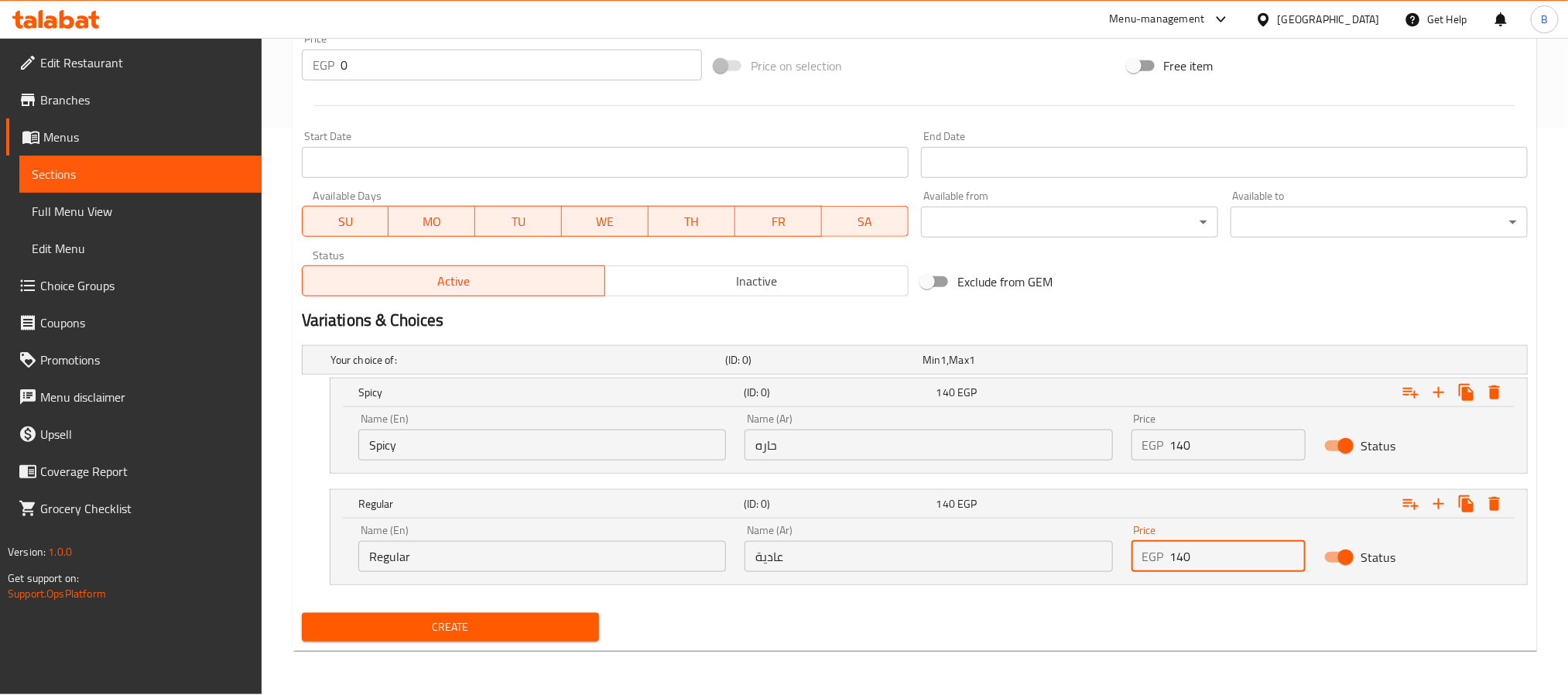
click at [492, 618] on span "Create" at bounding box center [450, 627] width 273 height 19
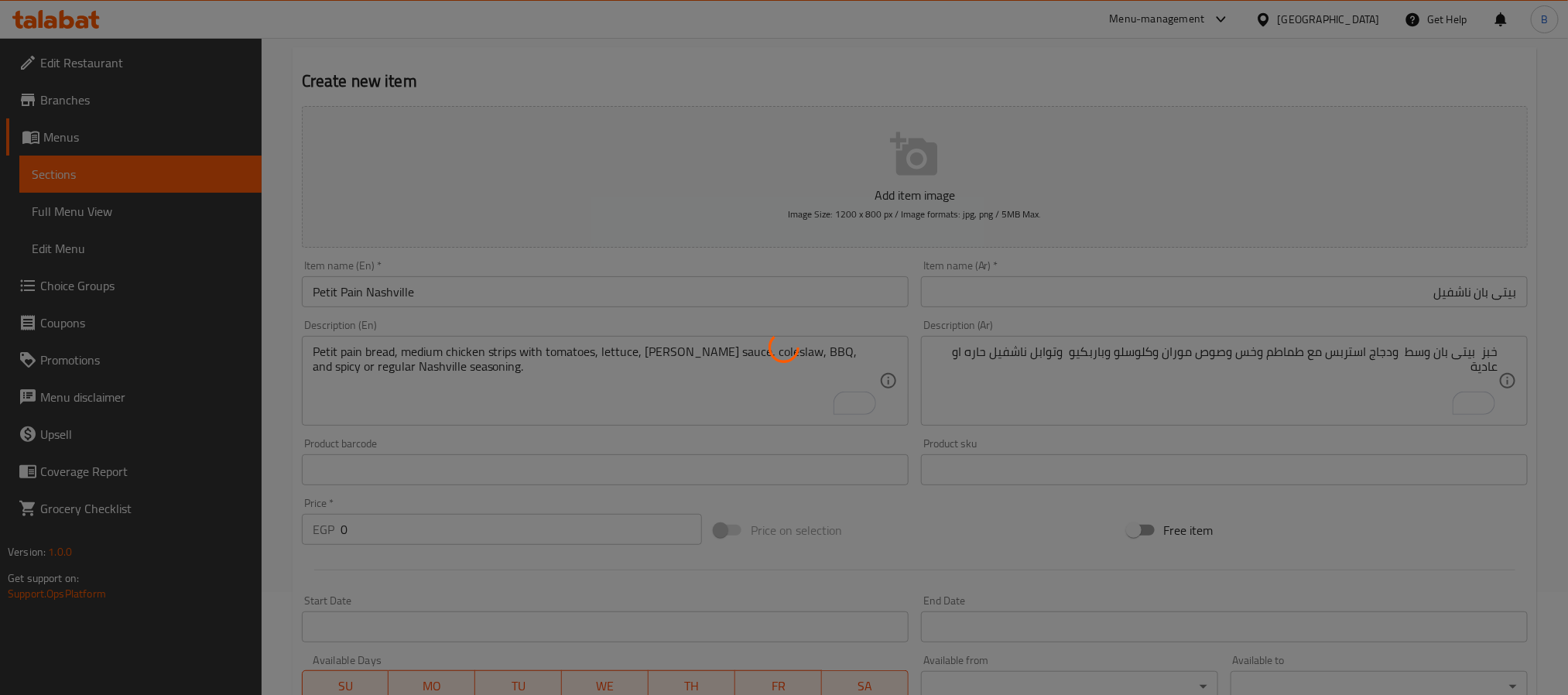
scroll to position [0, 0]
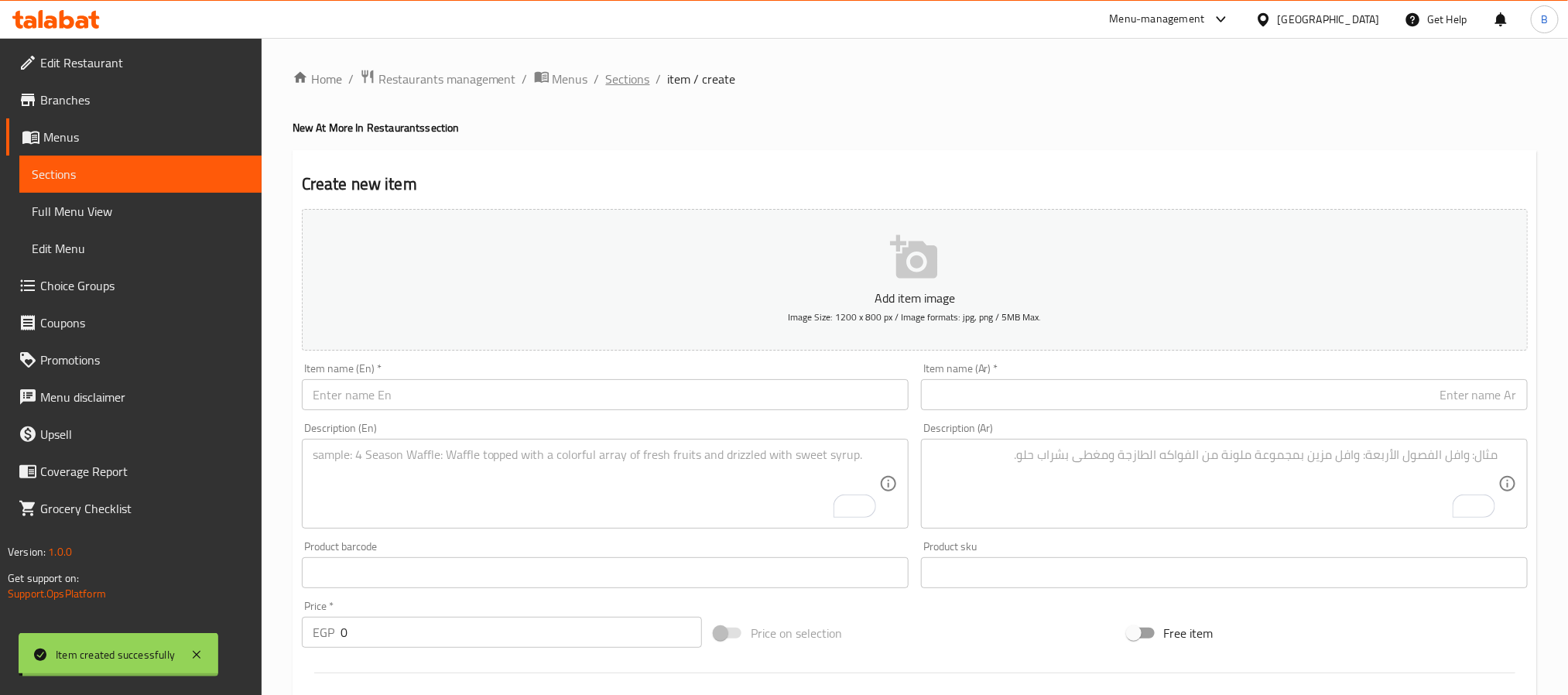
click at [637, 88] on span "Sections" at bounding box center [628, 79] width 44 height 19
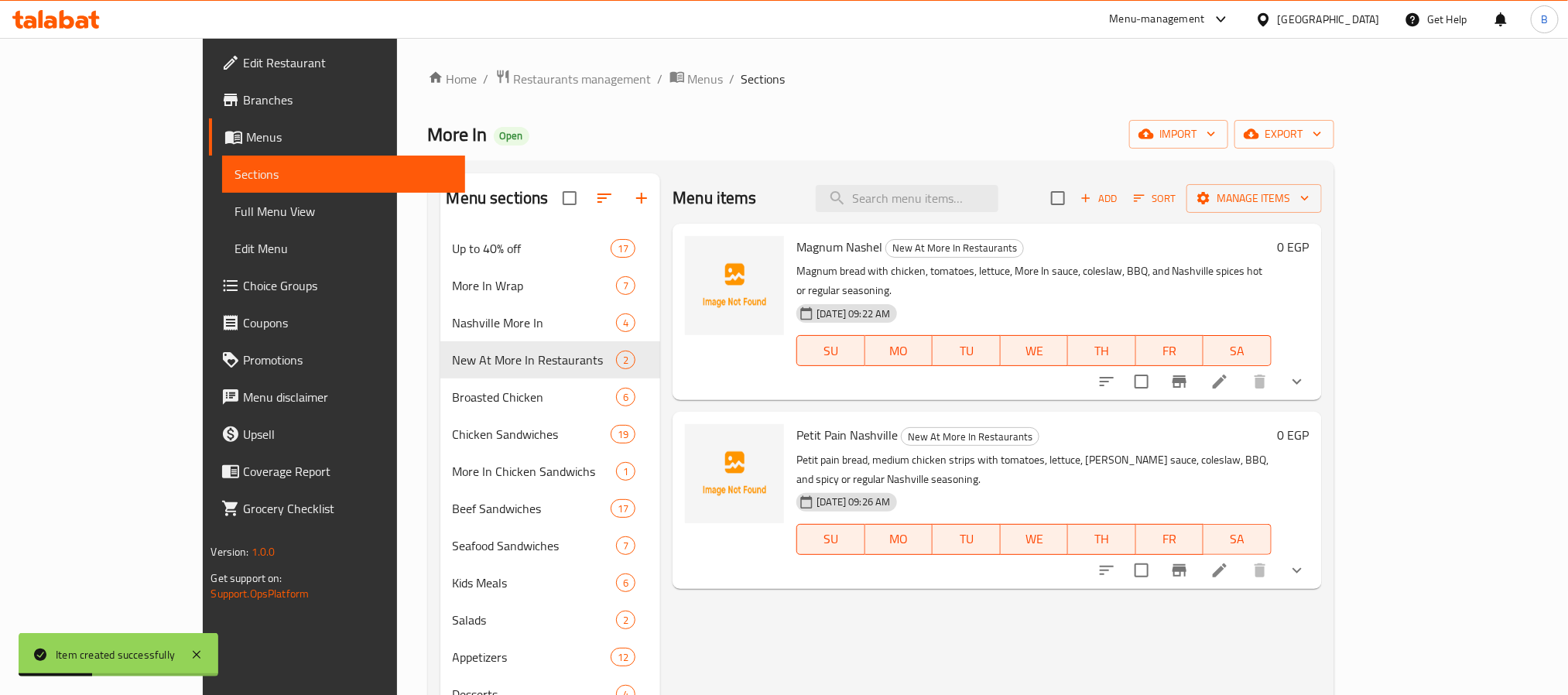
click at [1241, 367] on li at bounding box center [1219, 381] width 43 height 28
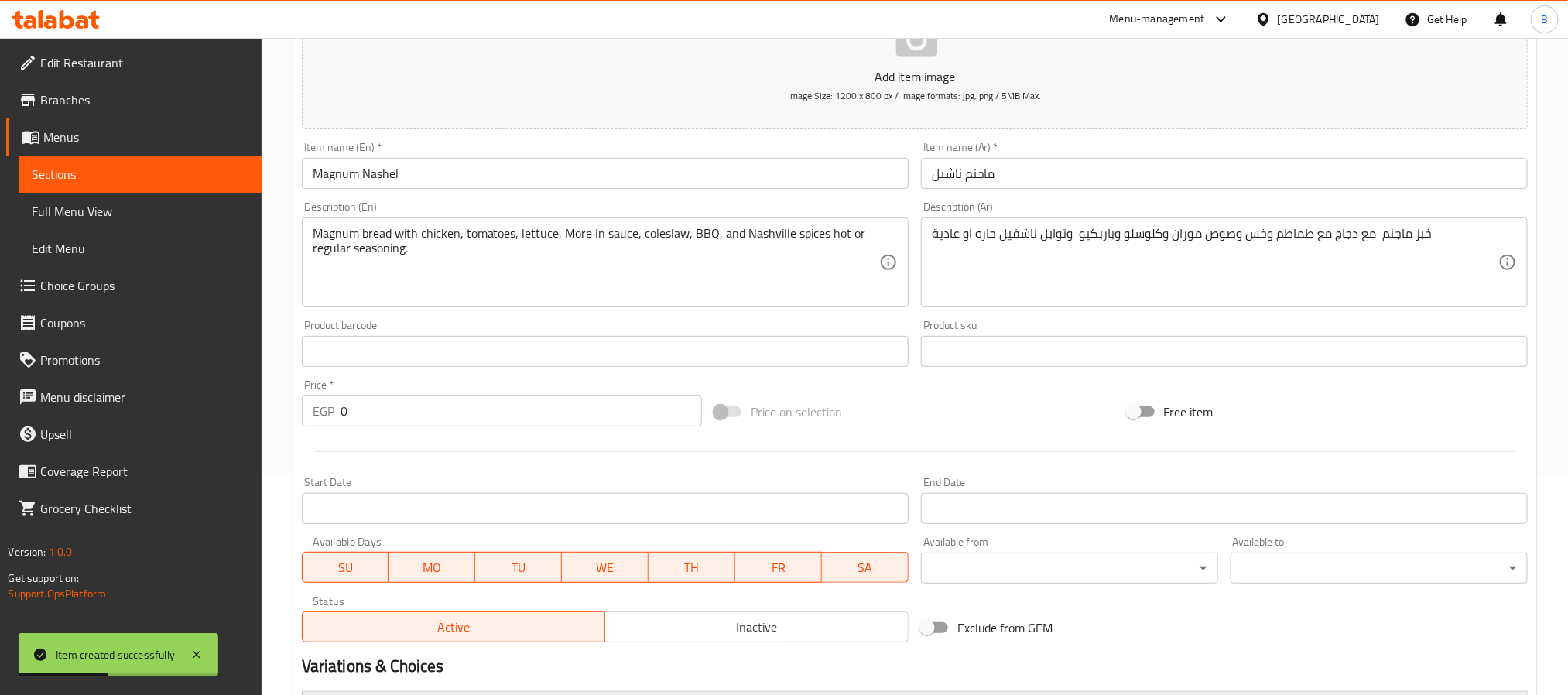
scroll to position [435, 0]
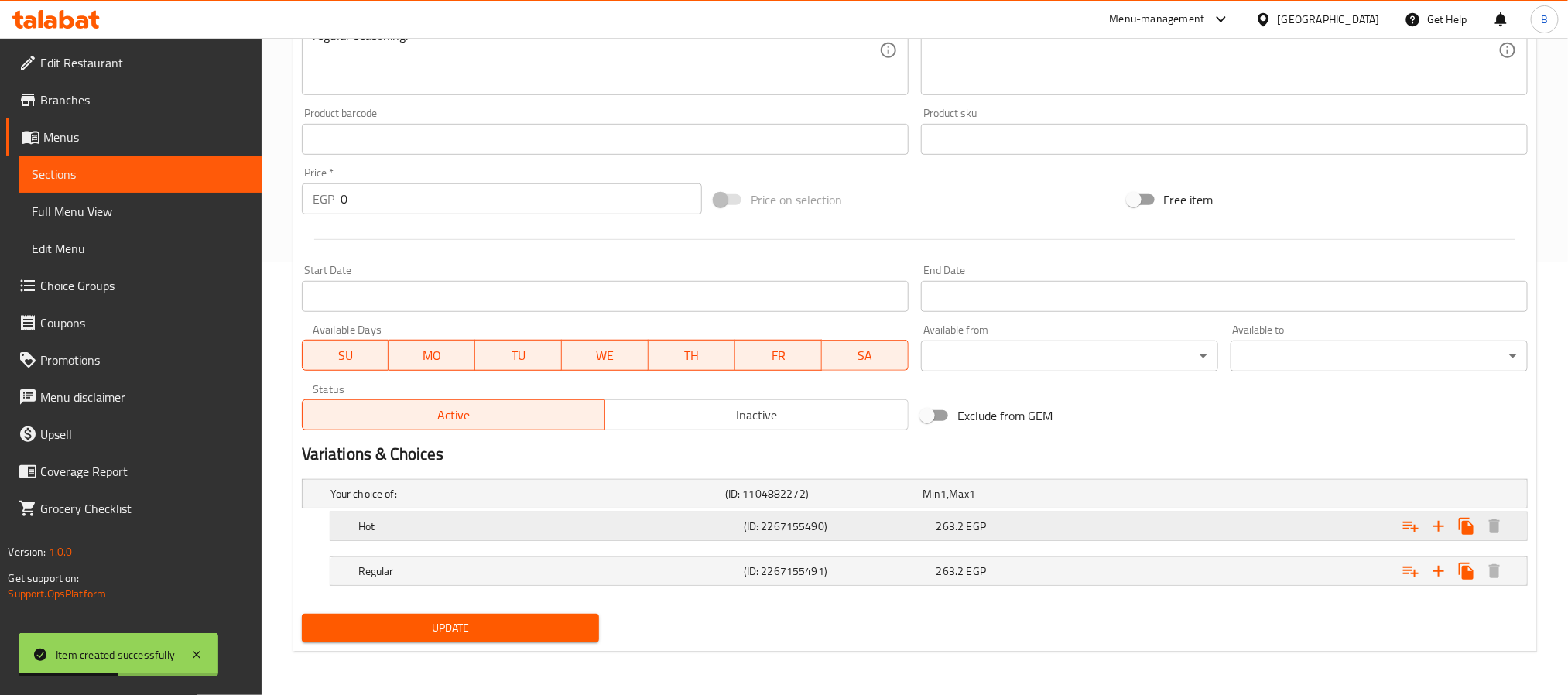
click at [614, 527] on h5 "Hot" at bounding box center [548, 526] width 379 height 16
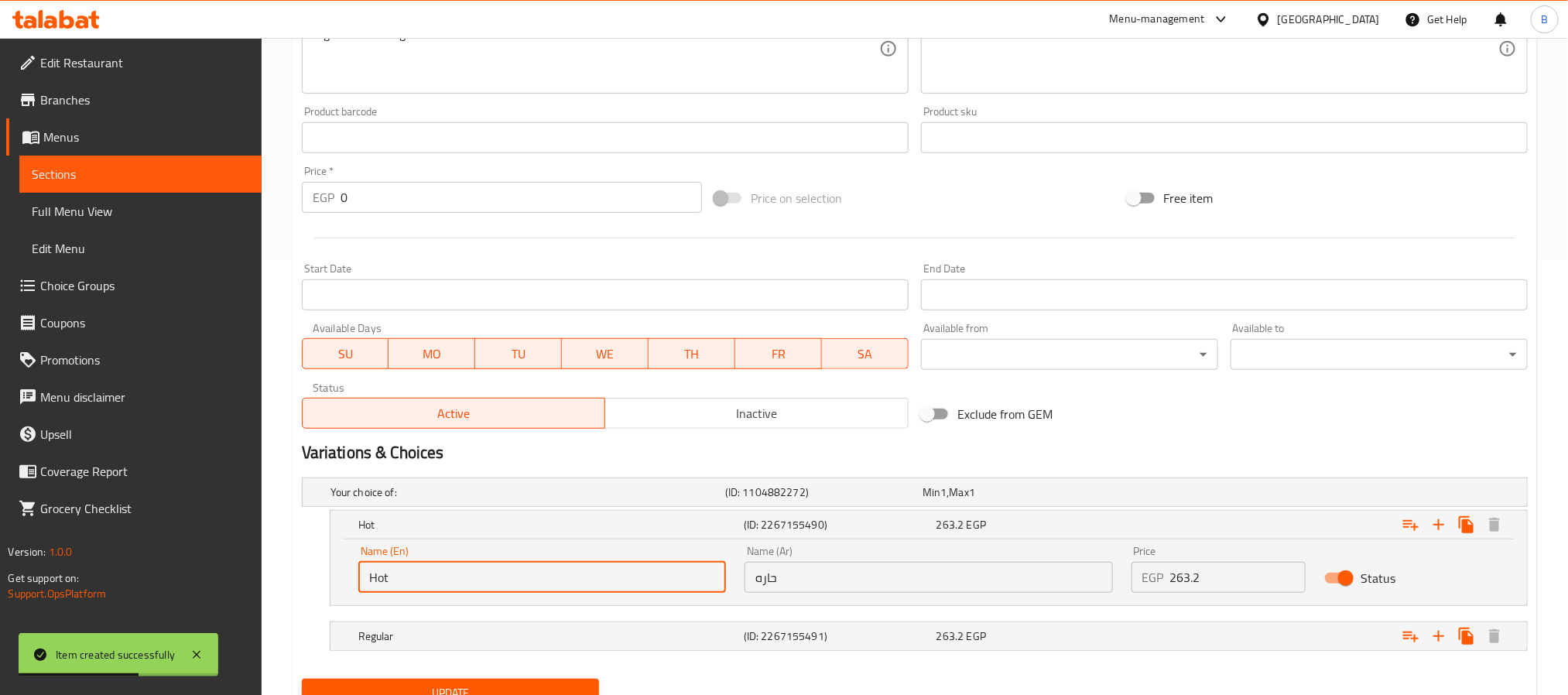
click at [627, 583] on input "Hot" at bounding box center [542, 577] width 367 height 31
paste input "Spicy"
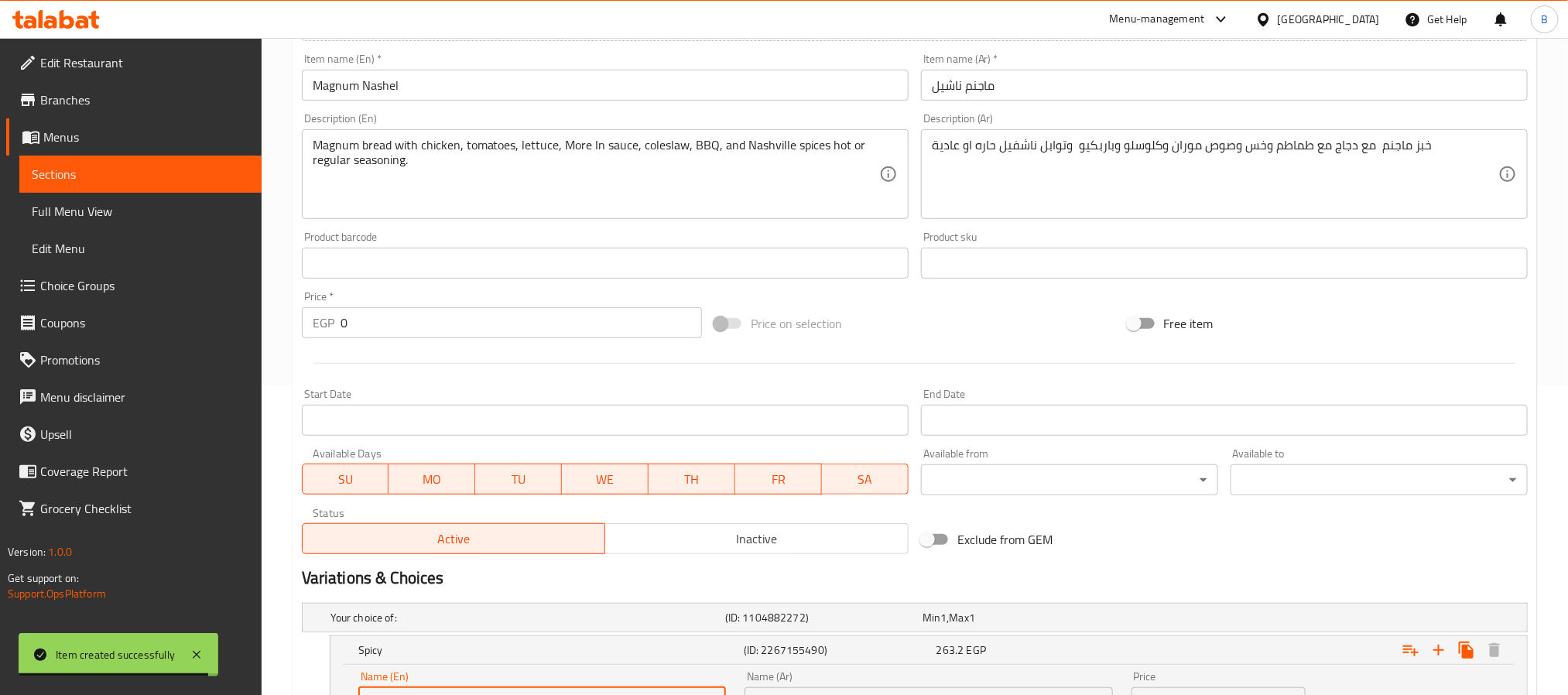
scroll to position [203, 0]
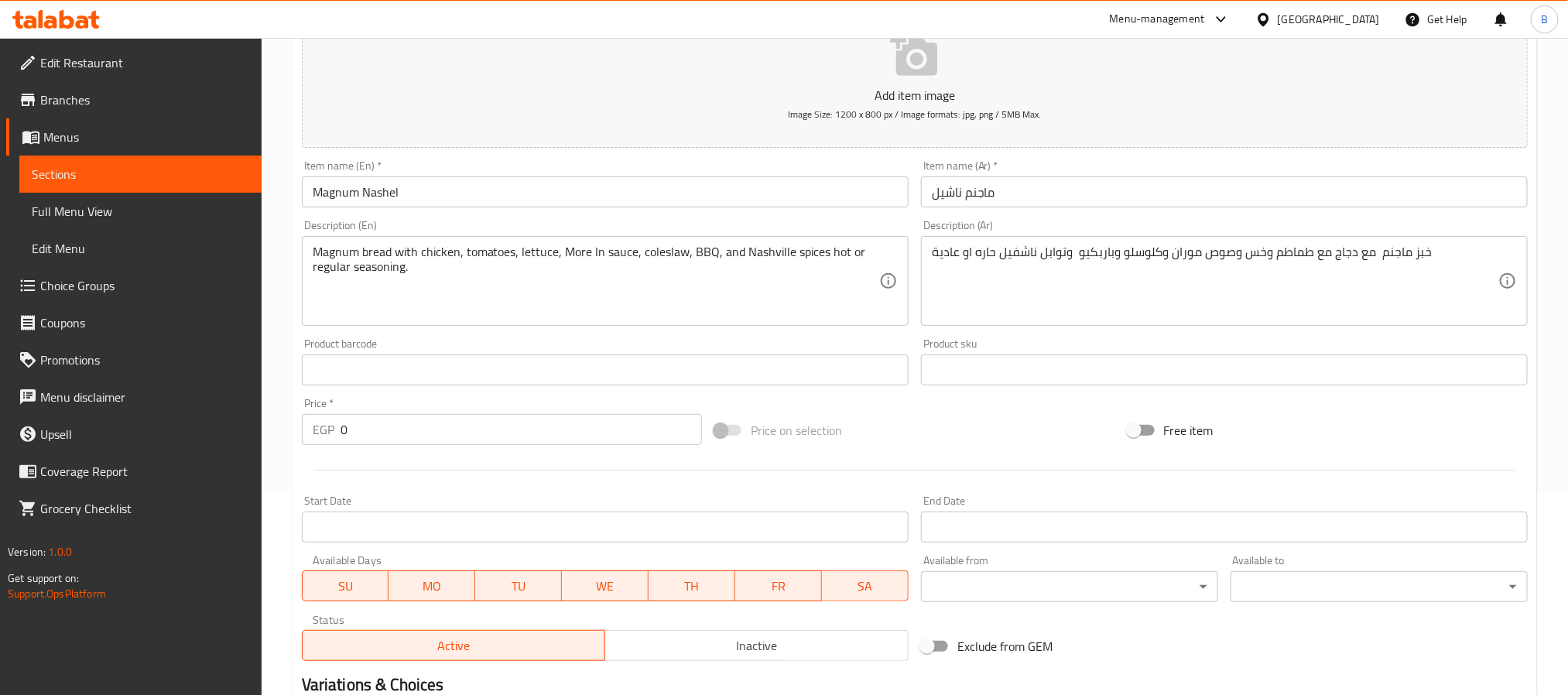
type input "Spicy"
click at [758, 248] on textarea "Magnum bread with chicken, tomatoes, lettuce, More In sauce, coleslaw, BBQ, and…" at bounding box center [596, 281] width 566 height 73
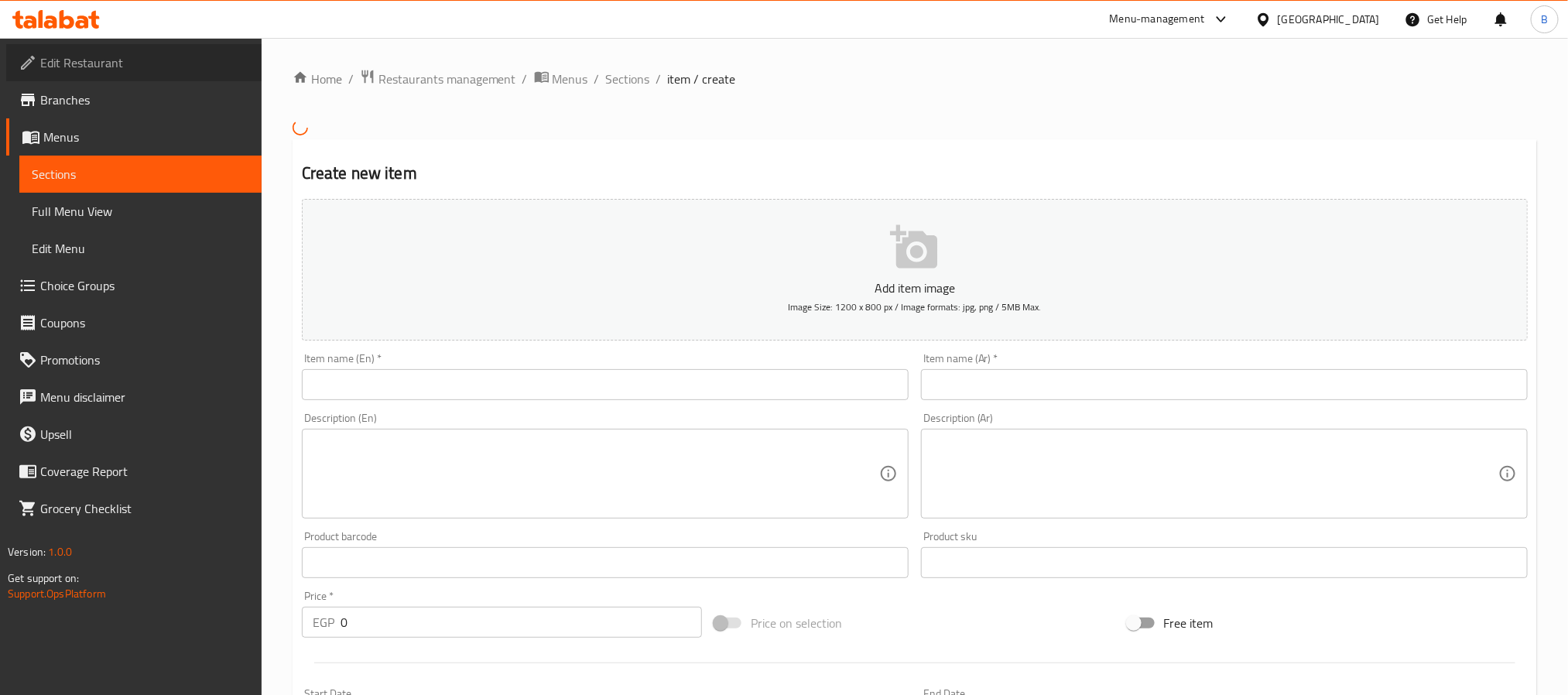
click at [186, 73] on link "Edit Restaurant" at bounding box center [133, 62] width 255 height 37
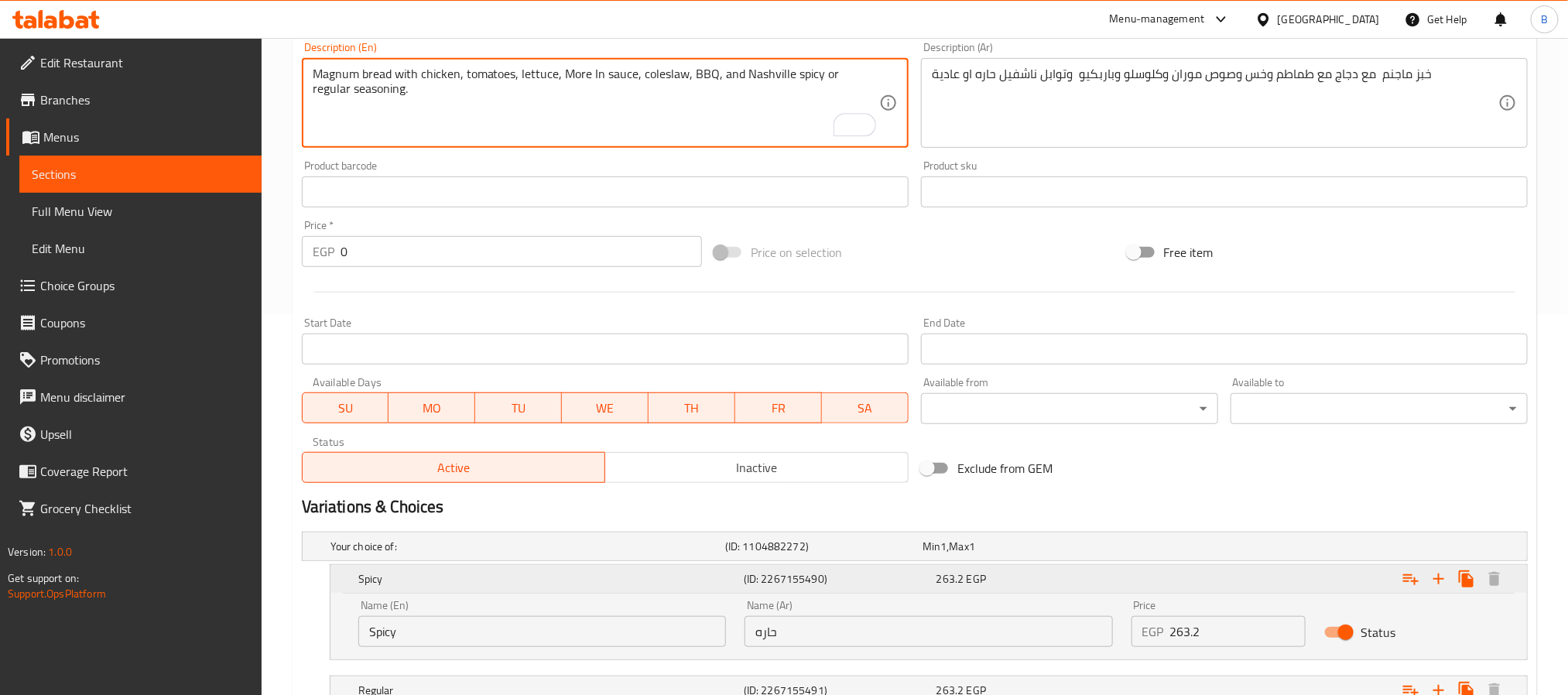
scroll to position [502, 0]
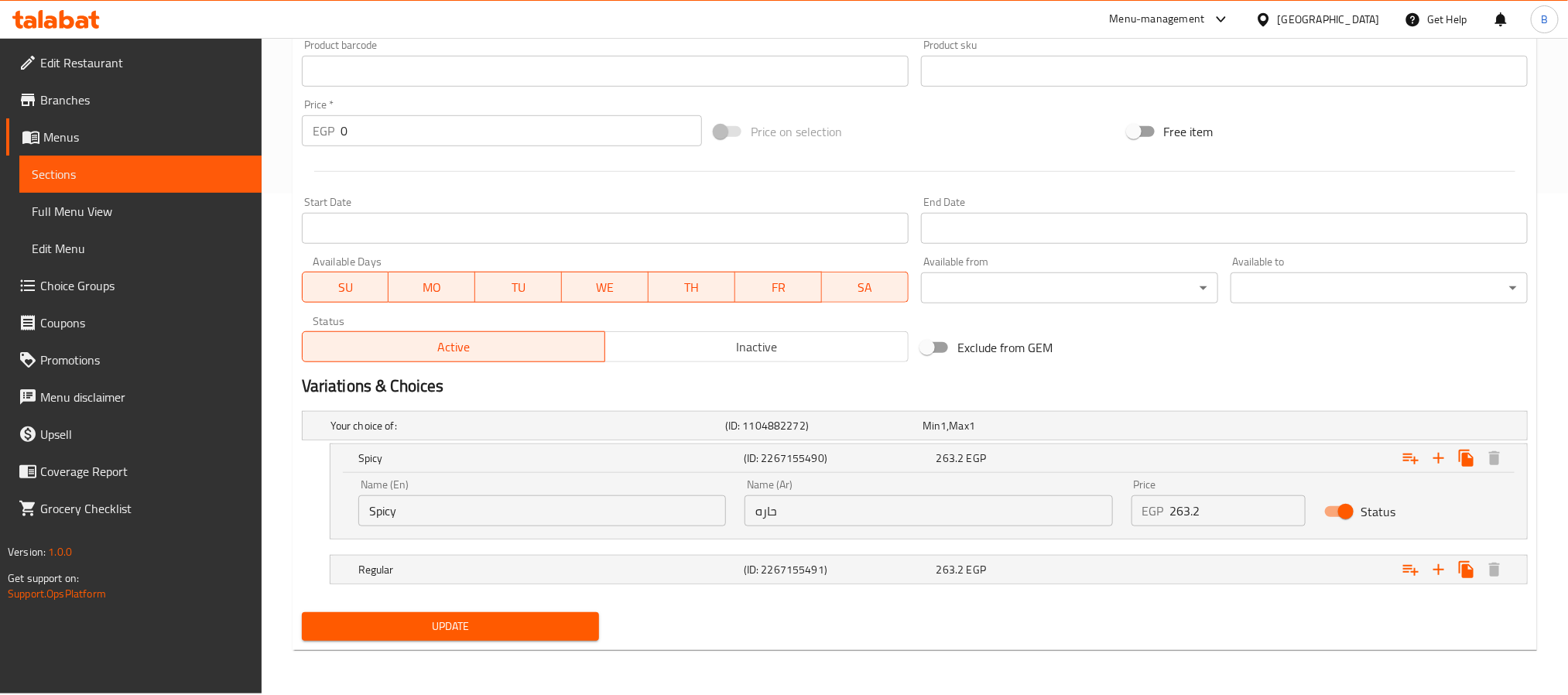
type textarea "Magnum bread with chicken, tomatoes, lettuce, More In sauce, coleslaw, BBQ, and…"
click at [493, 616] on button "Update" at bounding box center [450, 626] width 297 height 28
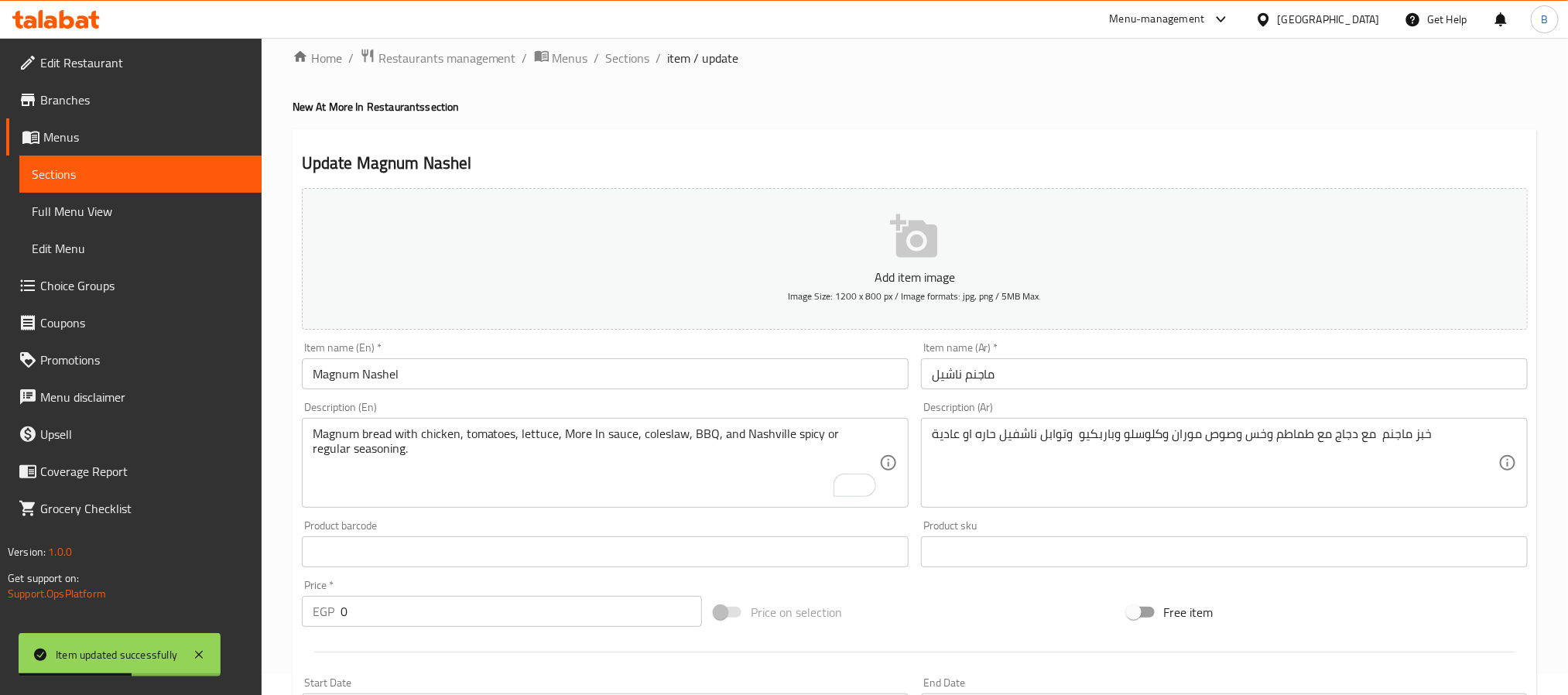
scroll to position [0, 0]
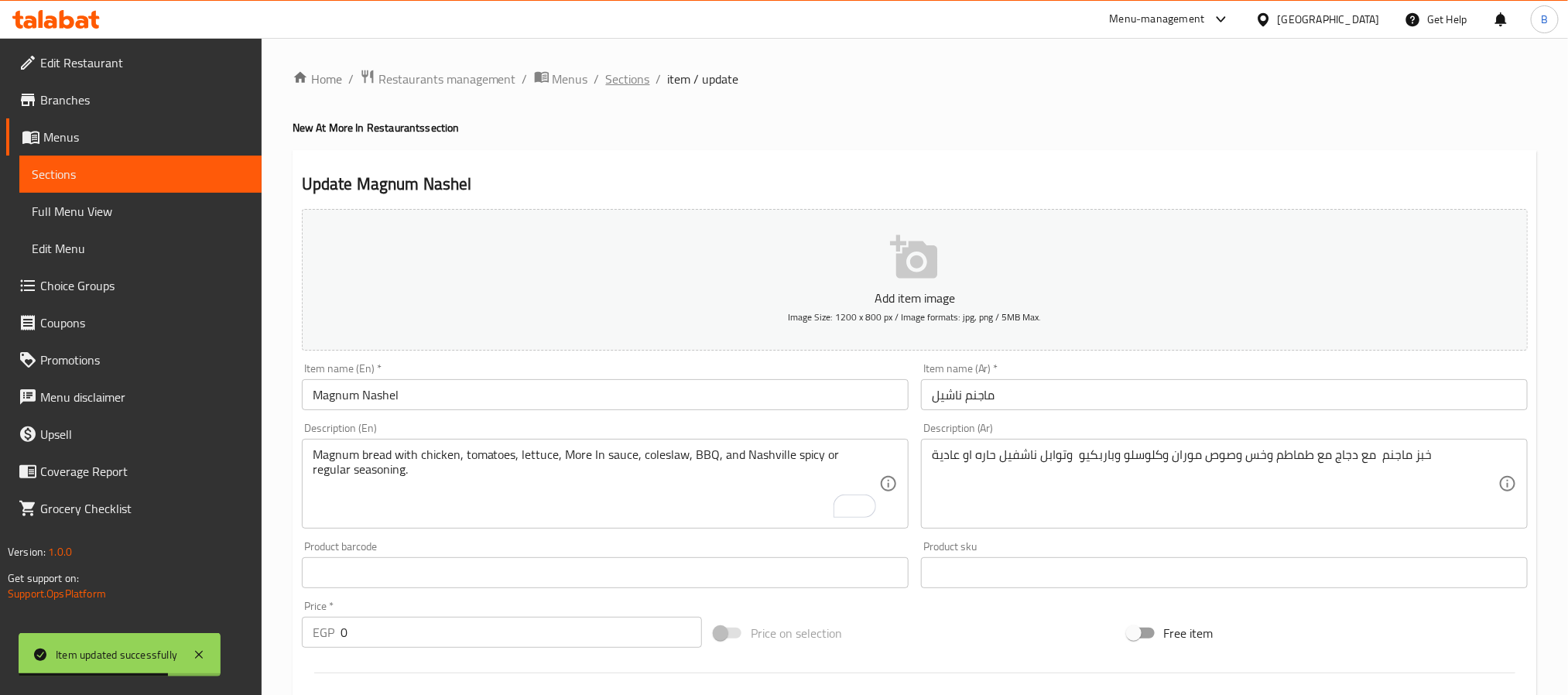
click at [626, 70] on span "Sections" at bounding box center [628, 79] width 44 height 19
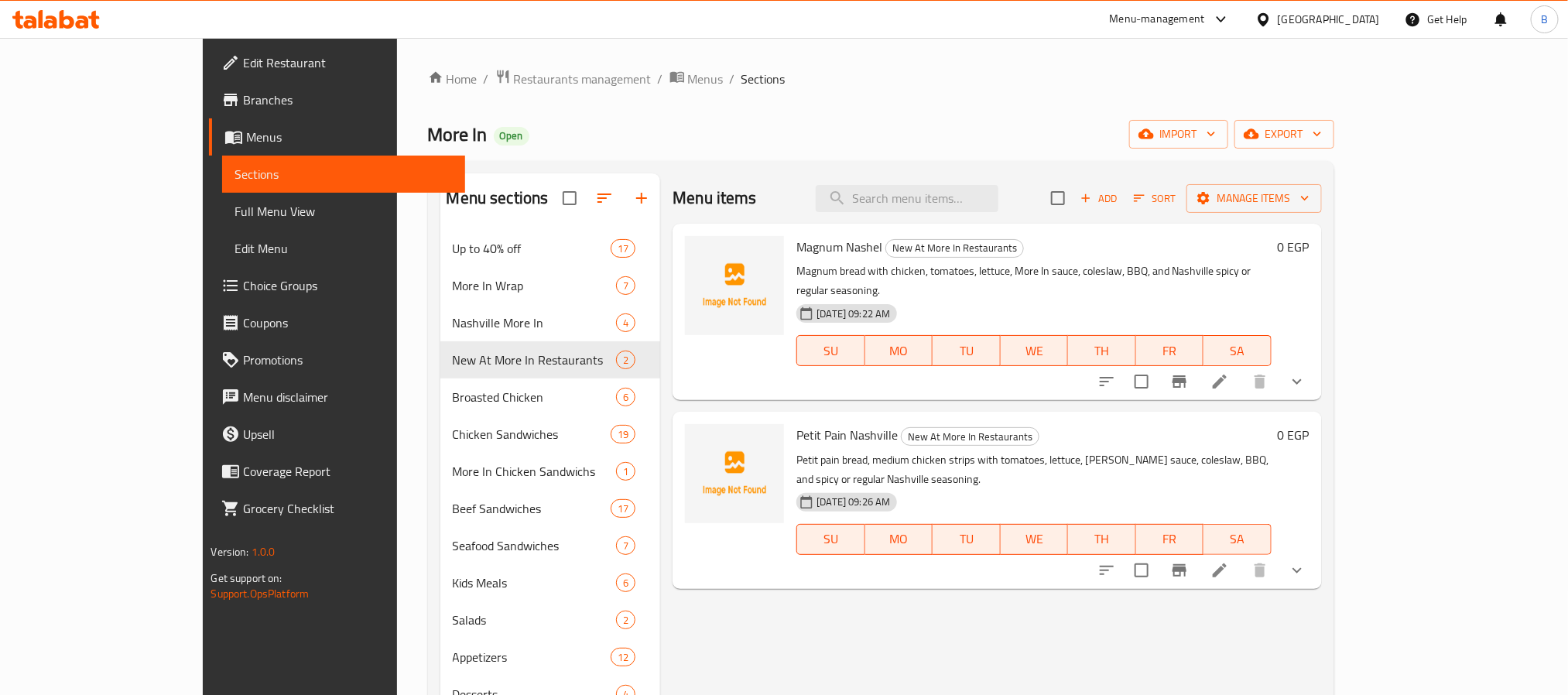
click at [1074, 211] on input "checkbox" at bounding box center [1058, 197] width 32 height 32
checkbox input "true"
click at [1074, 205] on input "checkbox" at bounding box center [1058, 197] width 32 height 32
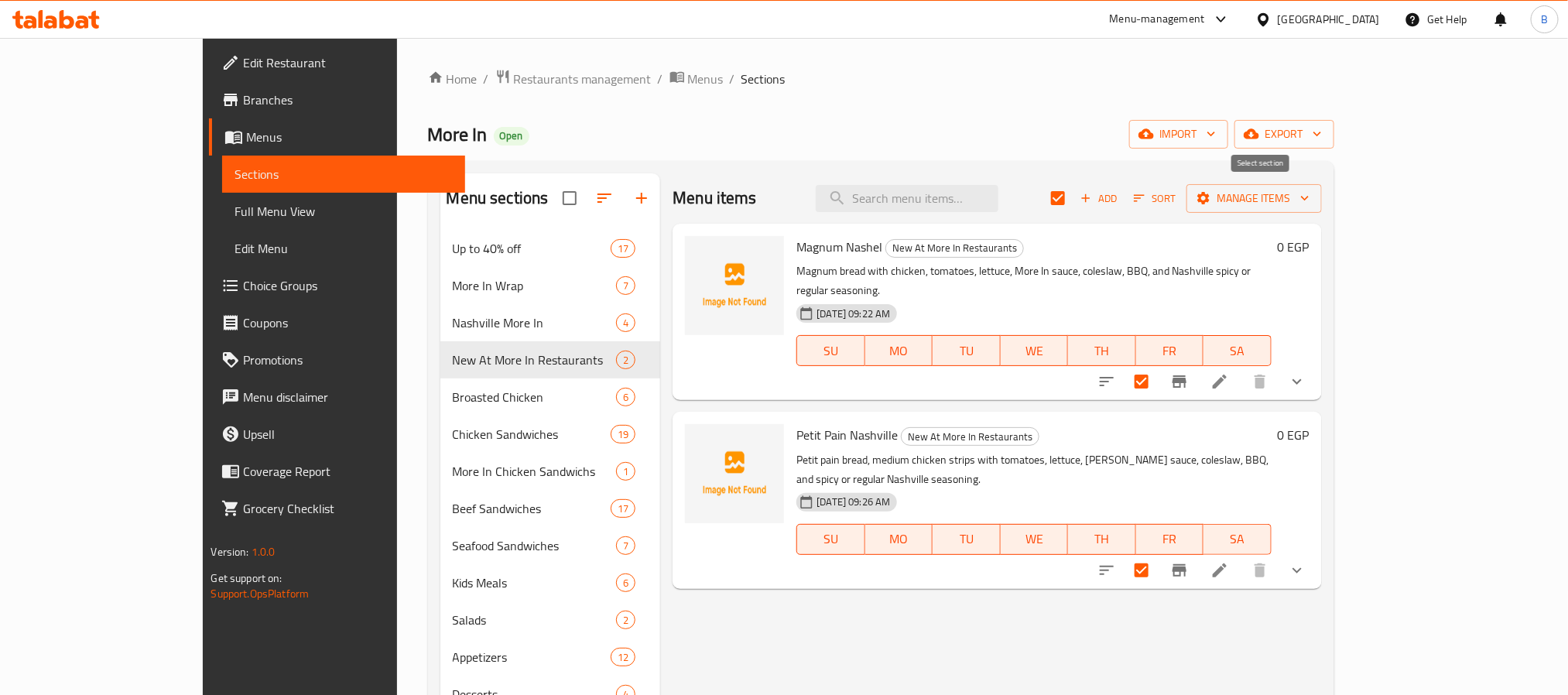
checkbox input "false"
click at [1092, 198] on icon "button" at bounding box center [1086, 198] width 14 height 14
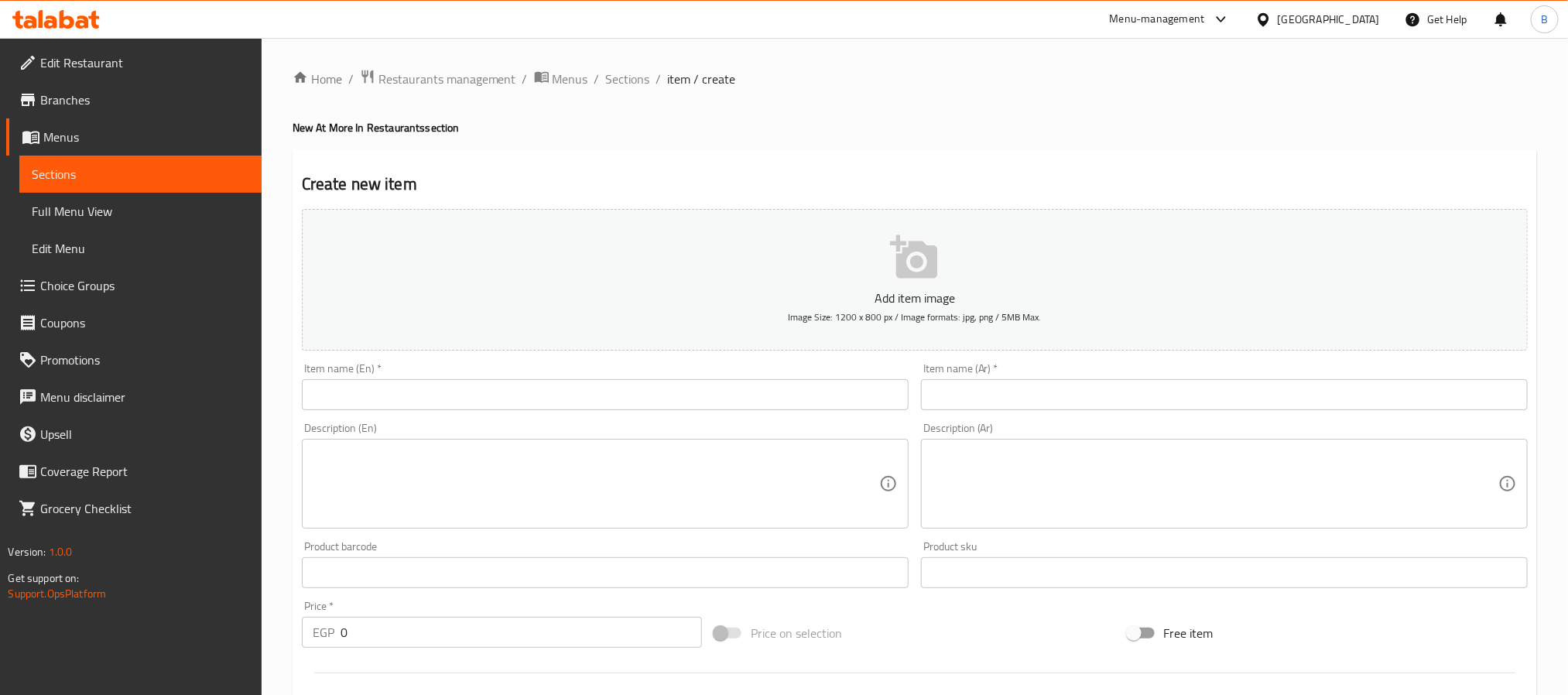
click at [1263, 381] on input "text" at bounding box center [1224, 394] width 607 height 31
paste input "فينا ناشفيل"
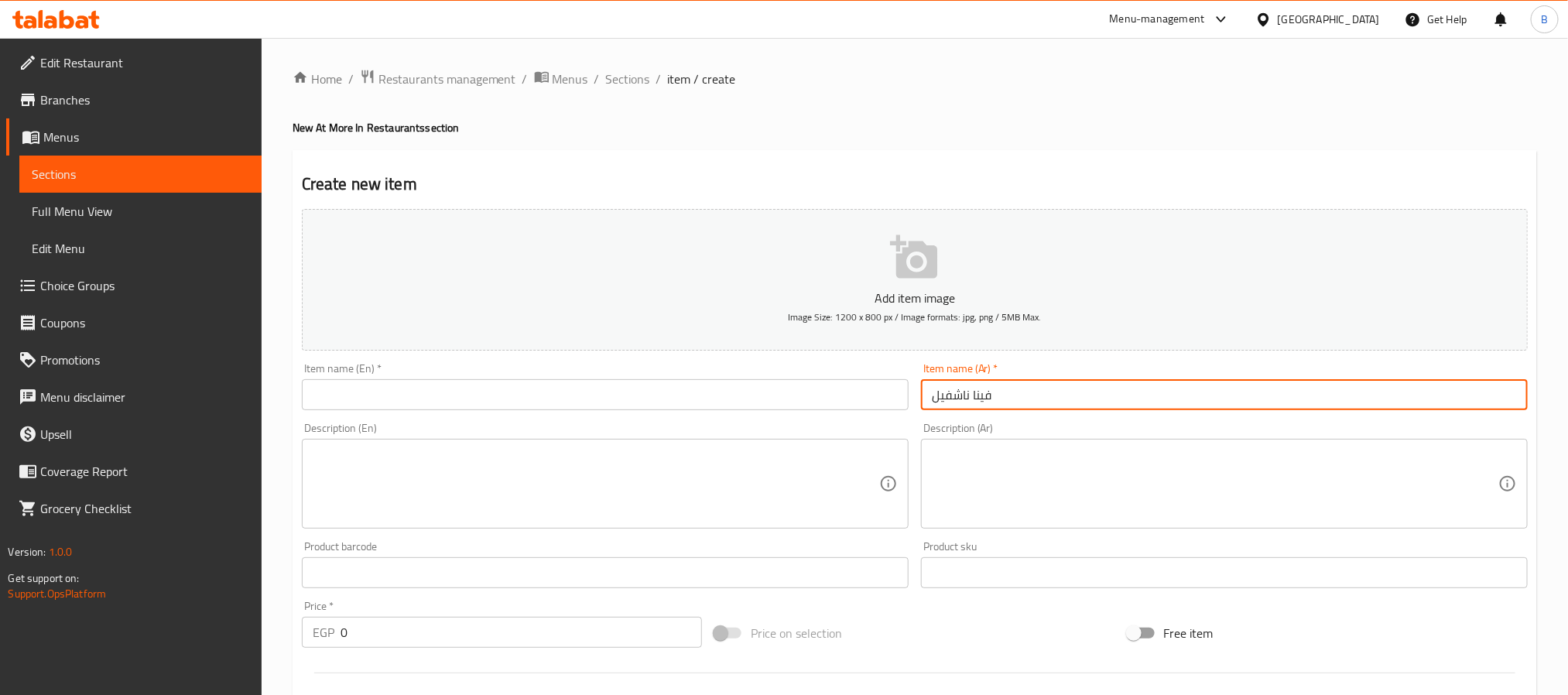
type input "فينا ناشفيل"
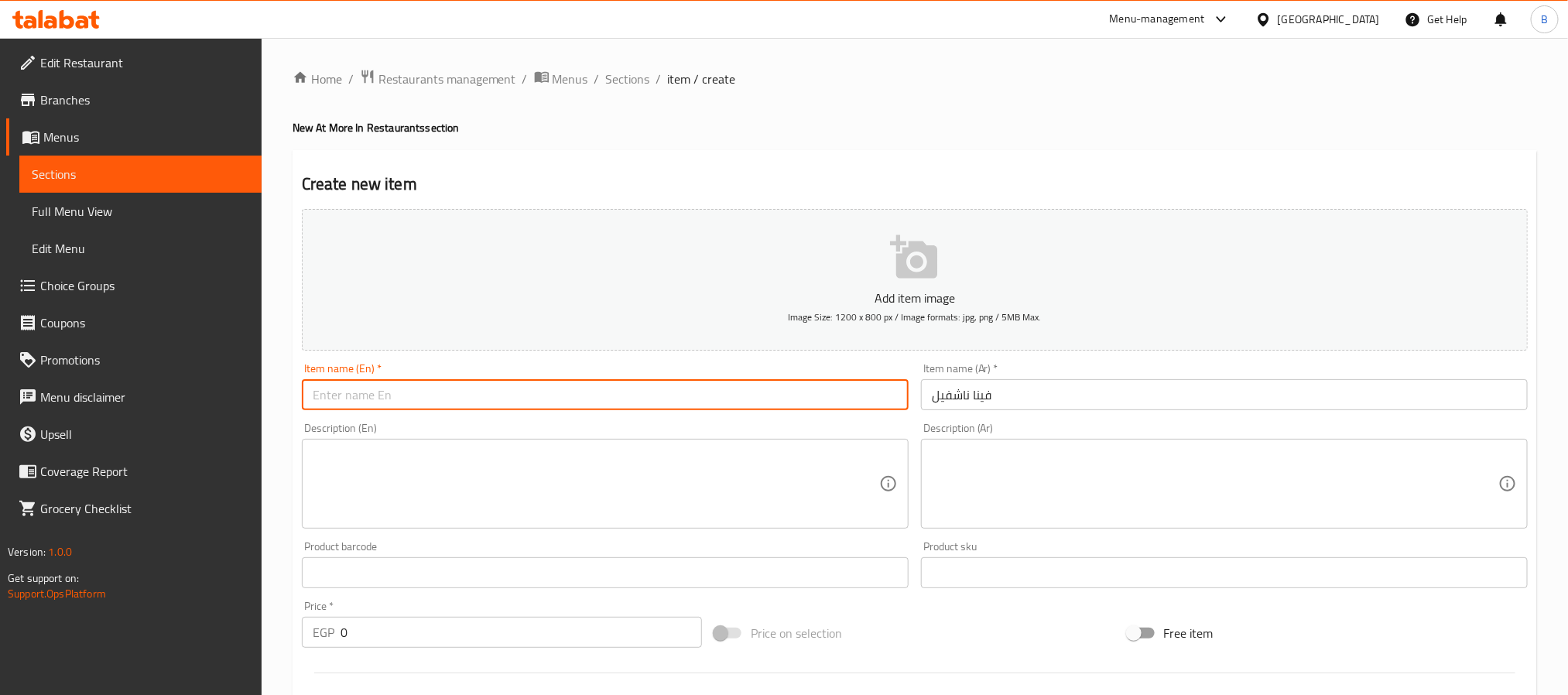
paste input "Vina Nashville"
click at [562, 395] on input "text" at bounding box center [605, 394] width 607 height 31
type input "Vina Nashville"
click at [1096, 493] on textarea at bounding box center [1214, 483] width 566 height 73
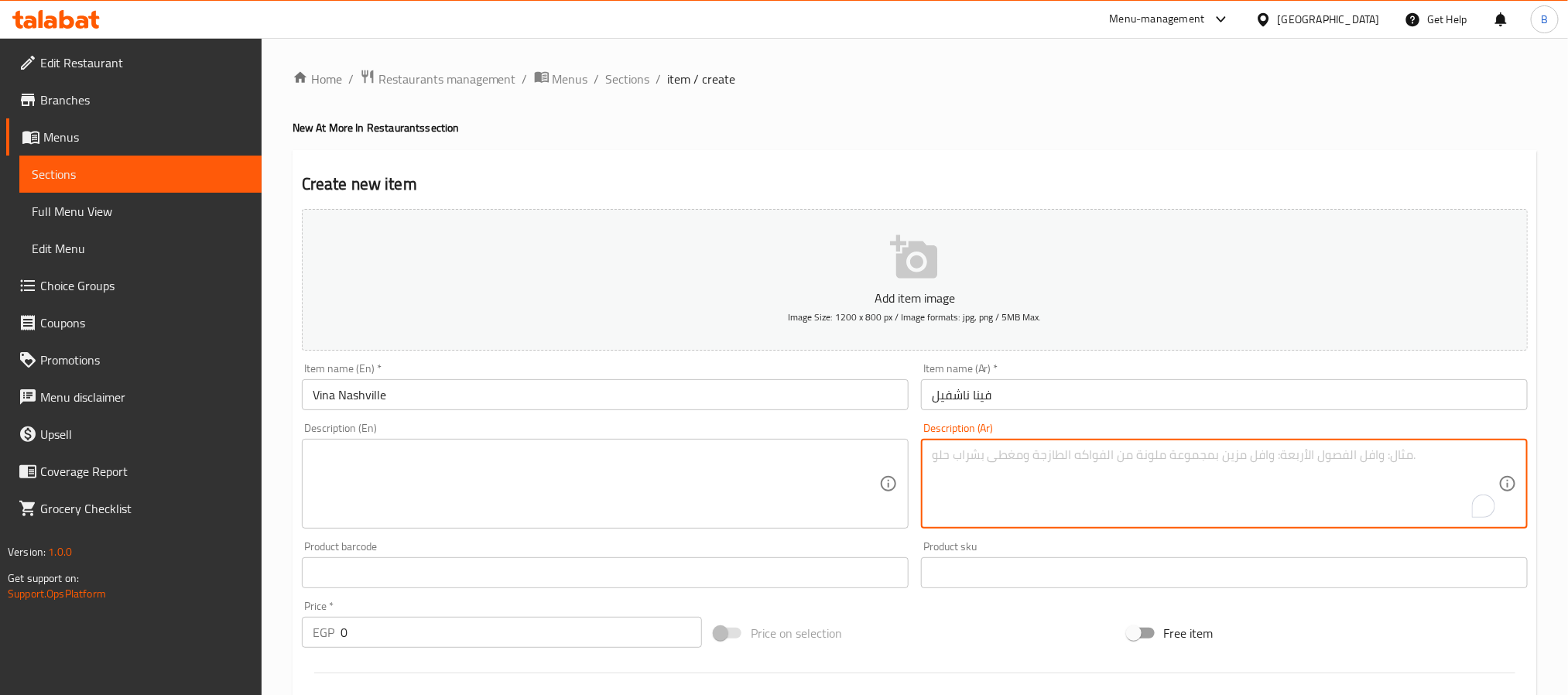
paste textarea "خبز فينا كبير ودجاج استربس مع طماطم وخس وصوص موران وكلوسلو وباربكيو وتوابل ناشف…"
click at [1344, 460] on textarea "خبز فينا كبير ودجاج استربس مع طماطم وخس وصوص موران وكلوسلو وباربكيو وتوابل ناشف…" at bounding box center [1214, 483] width 566 height 73
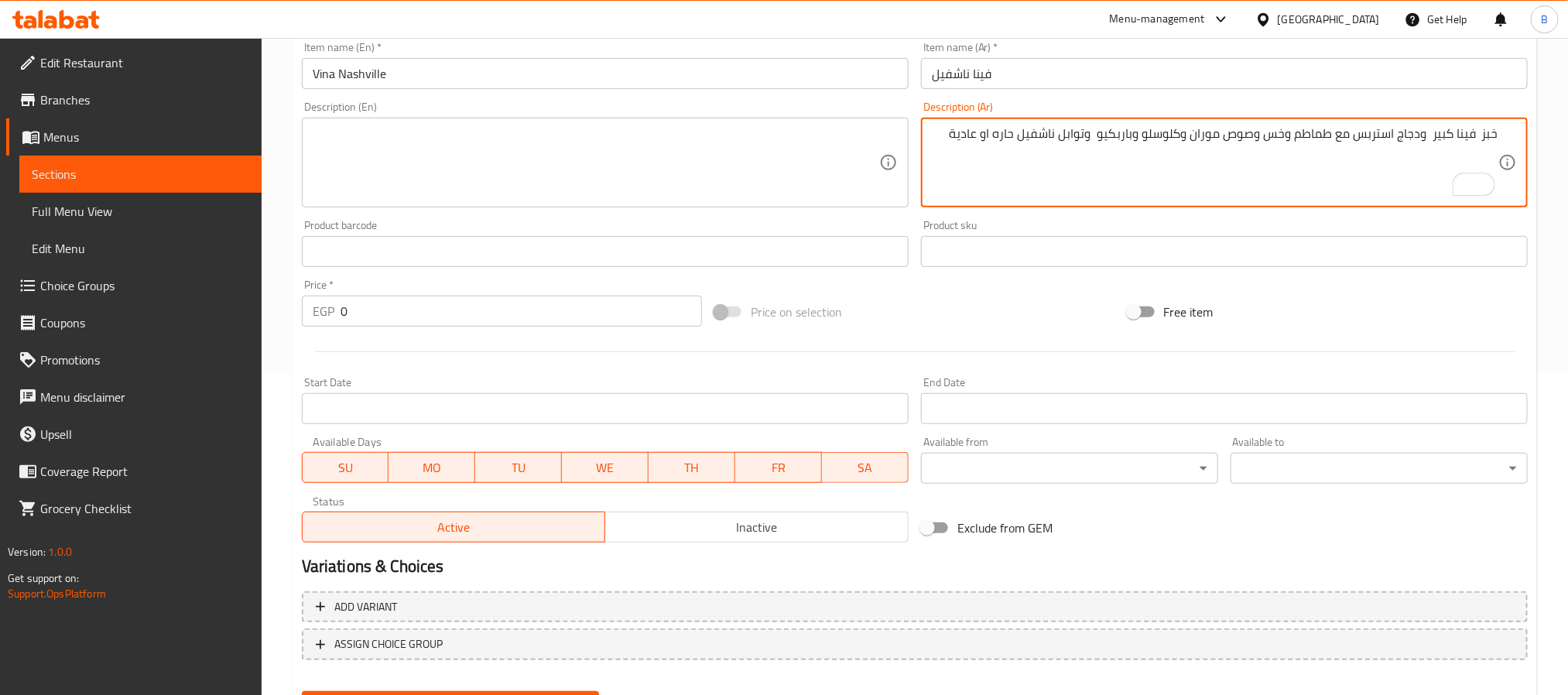
scroll to position [281, 0]
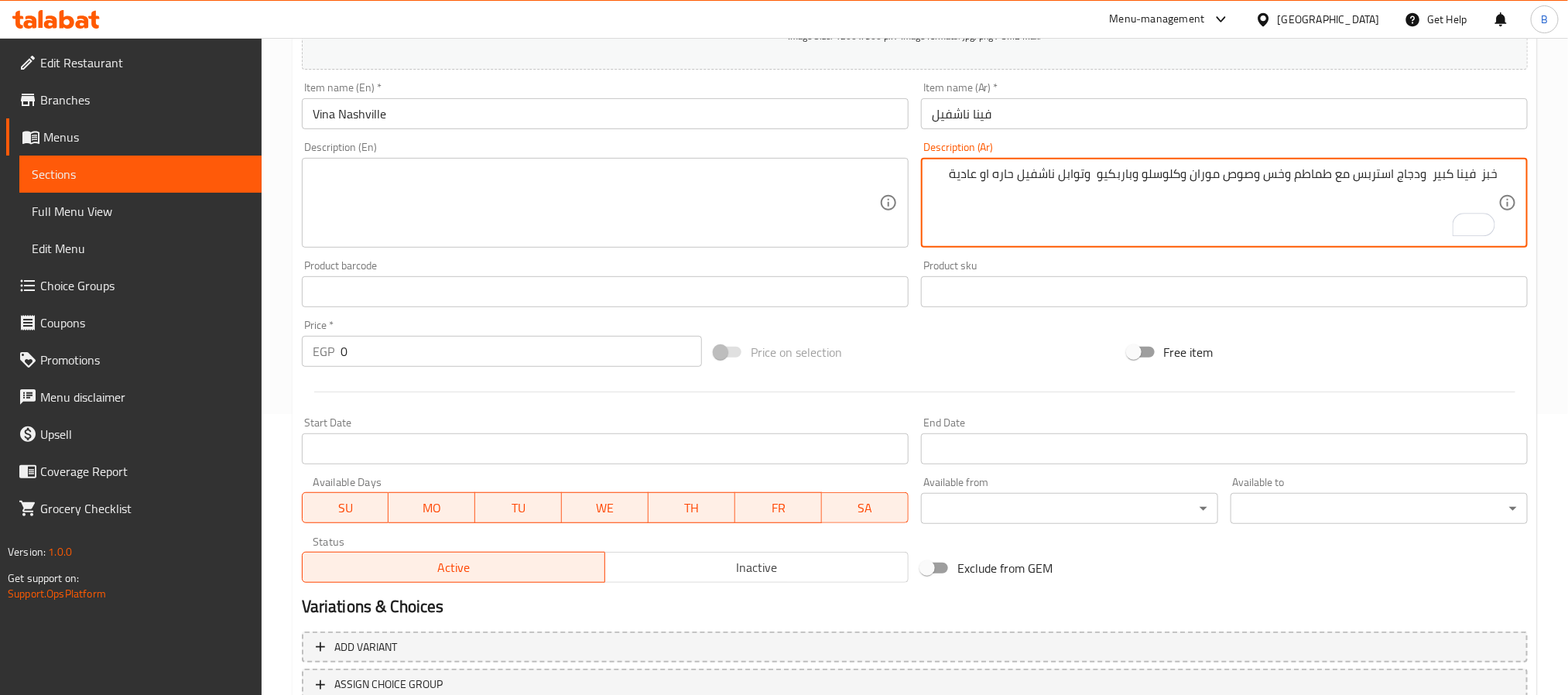
click at [1163, 182] on textarea "خبز فينا كبير ودجاج استربس مع طماطم وخس وصوص موران وكلوسلو وباربكيو وتوابل ناشف…" at bounding box center [1214, 203] width 566 height 73
click at [1111, 207] on textarea "خبز فينا كبير ودجاج استربس مع طماطم وخس وصوص موران وكلوسلو وباربكيو وتوابل ناشف…" at bounding box center [1214, 203] width 566 height 73
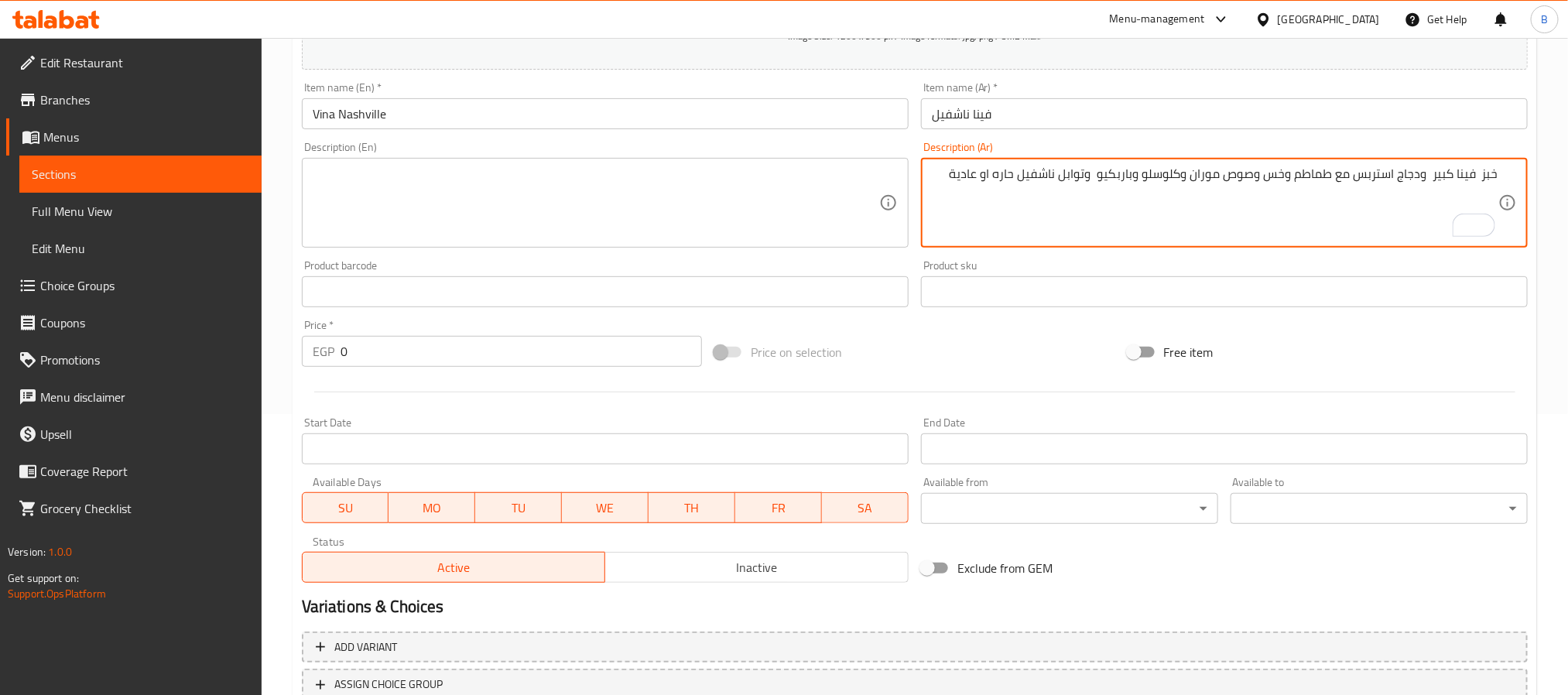
type textarea "خبز فينا كبير ودجاج استربس مع طماطم وخس وصوص موران وكلوسلو وباربكيو وتوابل ناشف…"
click at [592, 225] on textarea at bounding box center [596, 203] width 566 height 73
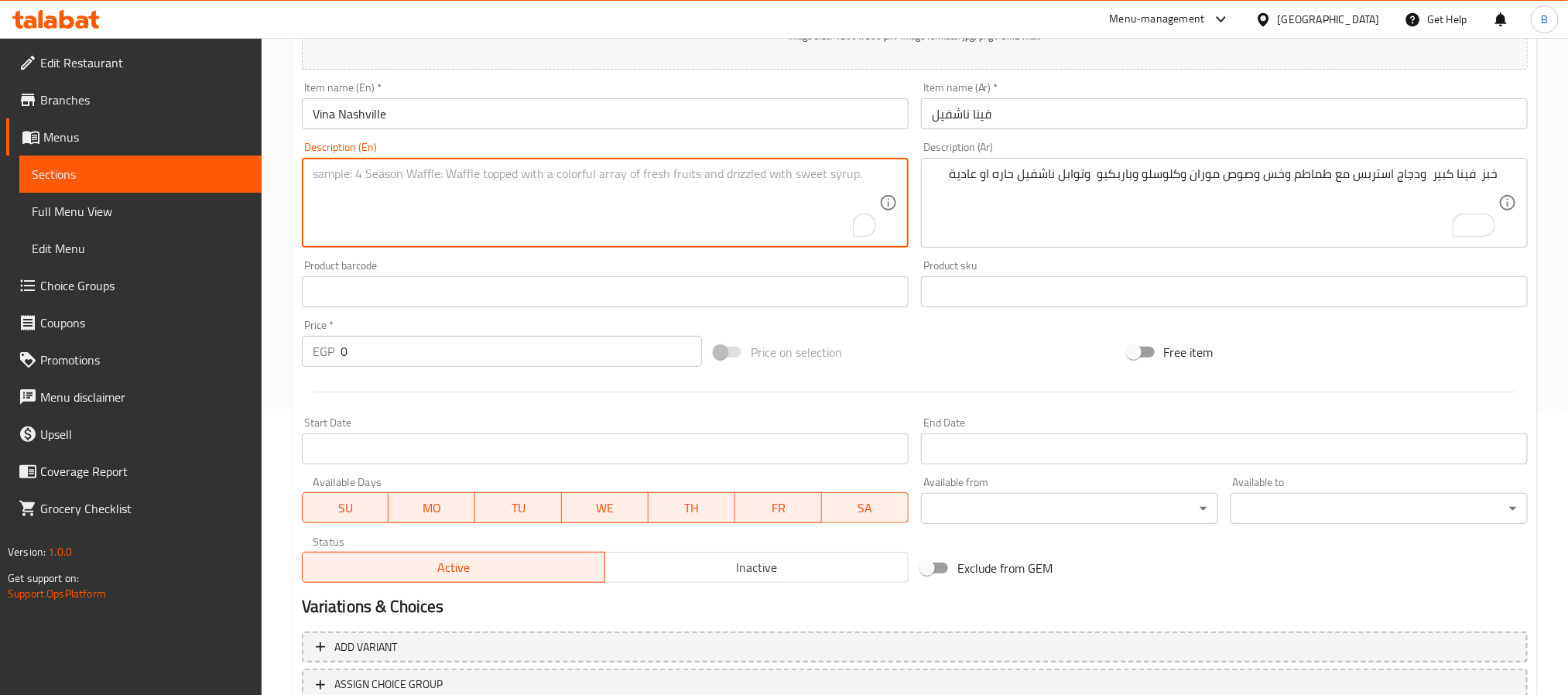
paste textarea "Large Fino bread, chicken strips with tomatoes, lettuce, Moran's sauce, colesla…"
click at [321, 118] on input "Vina Nashville" at bounding box center [605, 113] width 607 height 31
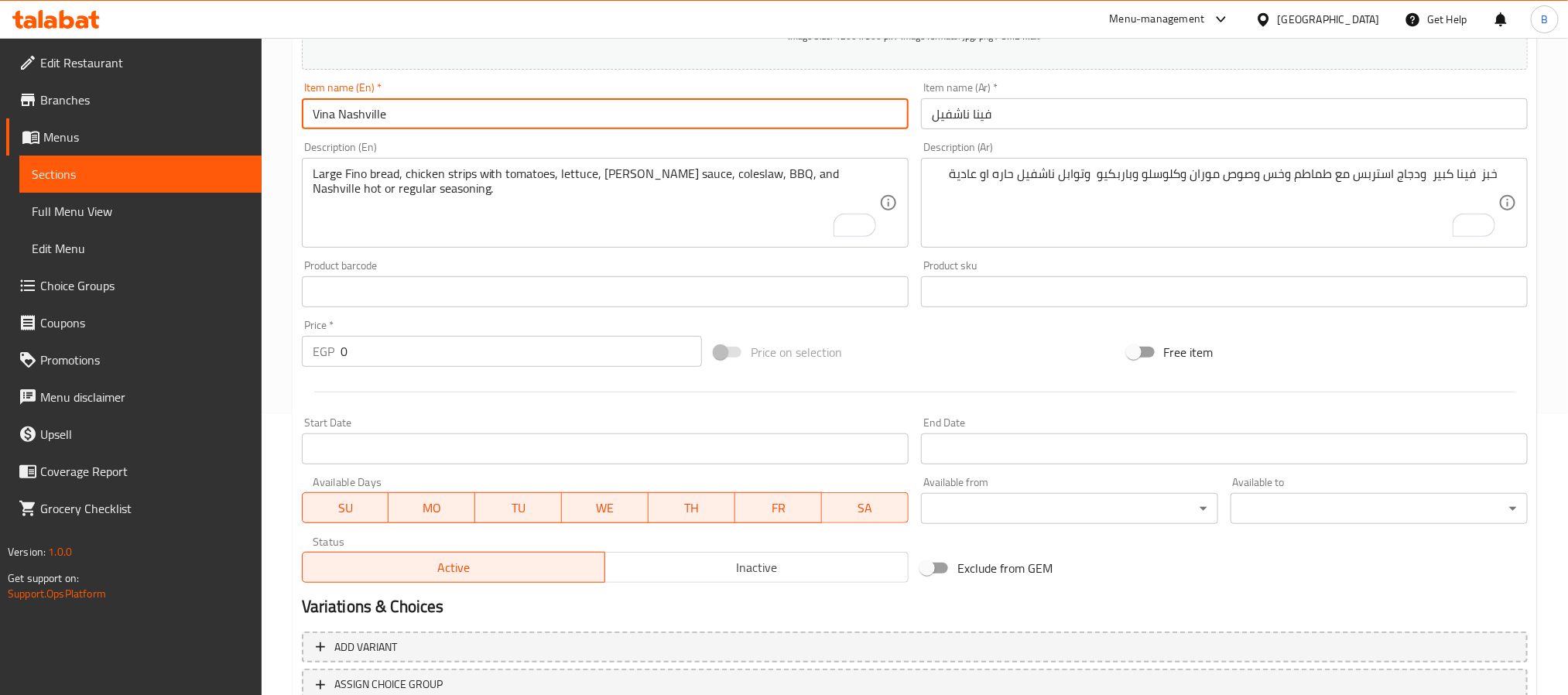
click at [321, 118] on input "Vina Nashville" at bounding box center [605, 113] width 607 height 31
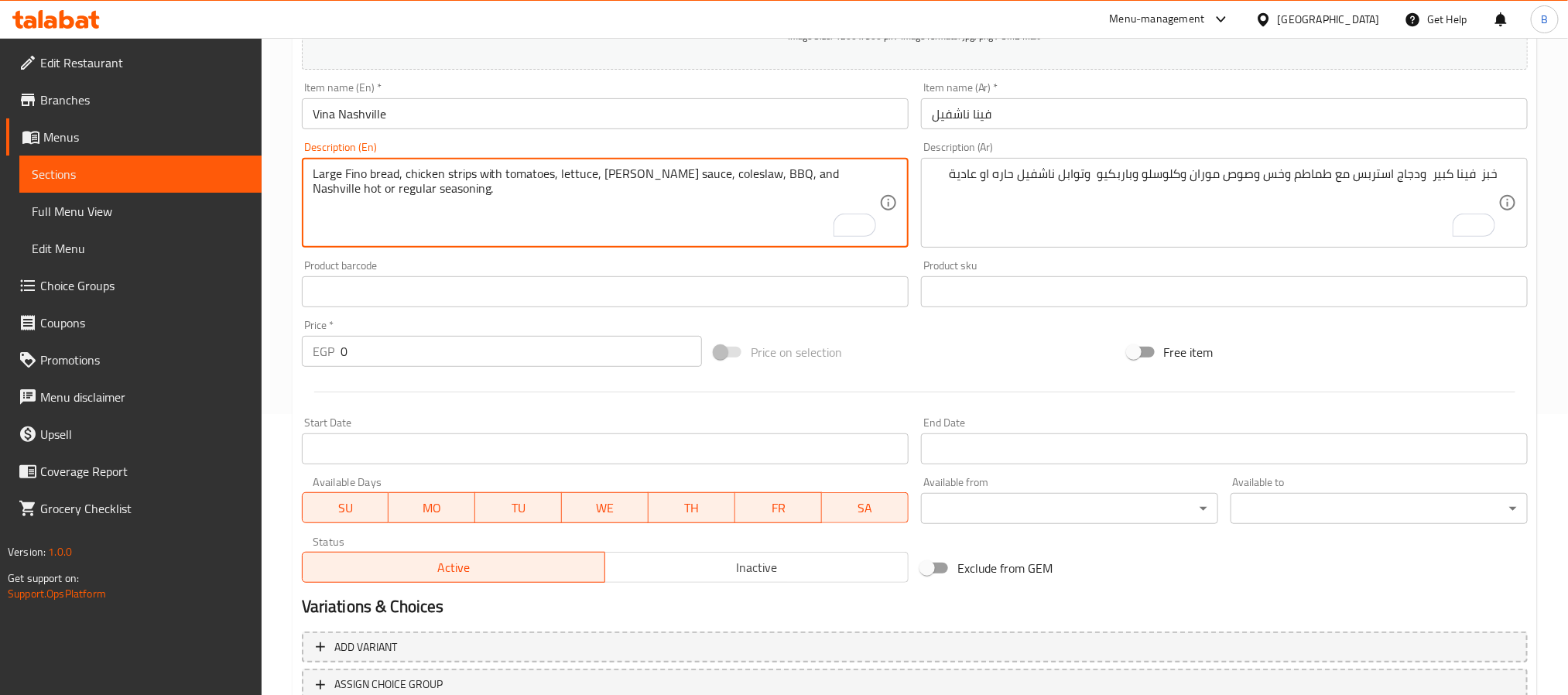
click at [355, 177] on textarea "Large Fino bread, chicken strips with tomatoes, lettuce, Moran's sauce, colesla…" at bounding box center [596, 203] width 566 height 73
paste textarea "Vina"
click at [374, 171] on textarea "Large Vina bread, chicken strips with tomatoes, lettuce, Moran's sauce, colesla…" at bounding box center [596, 203] width 566 height 73
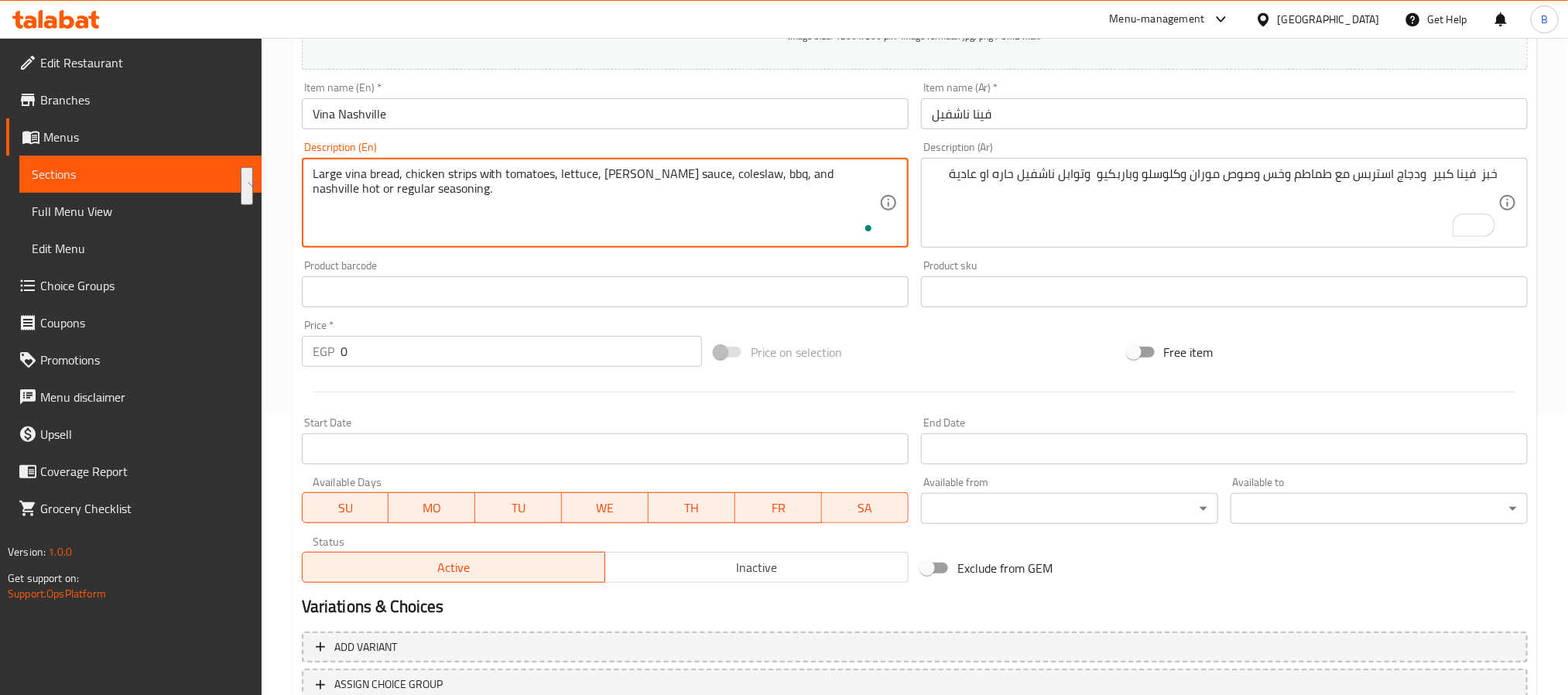
click at [393, 182] on textarea "Large vina bread, chicken strips with tomatoes, lettuce, moran's sauce, colesla…" at bounding box center [596, 203] width 566 height 73
drag, startPoint x: 443, startPoint y: 181, endPoint x: 555, endPoint y: 190, distance: 112.4
click at [555, 190] on textarea "Large vina bread, chicken strips with tomatoes, lettuce, moran's sauce, colesla…" at bounding box center [596, 203] width 566 height 73
click at [542, 179] on textarea "Large vina bread, chicken strips with tomatoes, lettuce, moran's sauce, colesla…" at bounding box center [596, 203] width 566 height 73
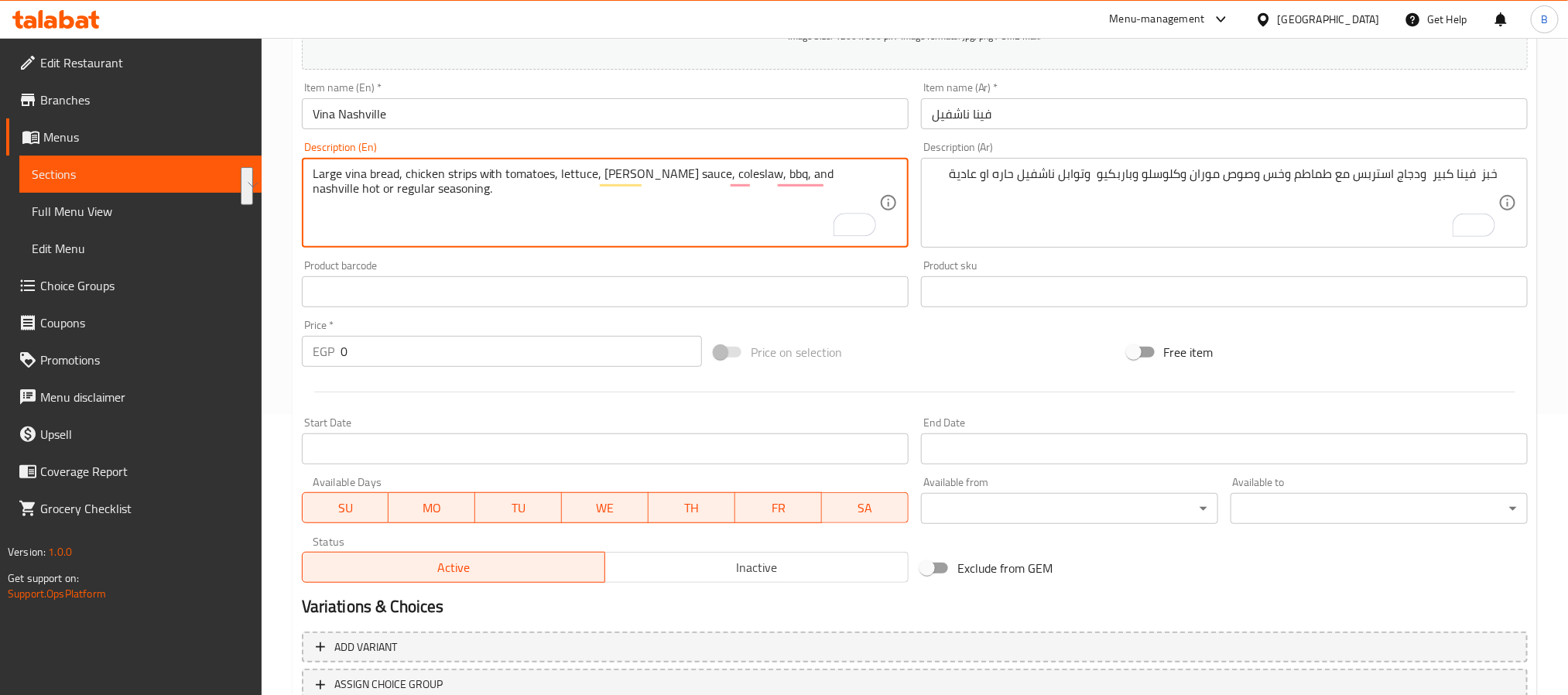
click at [542, 179] on textarea "Large vina bread, chicken strips with tomatoes, lettuce, moran's sauce, colesla…" at bounding box center [596, 203] width 566 height 73
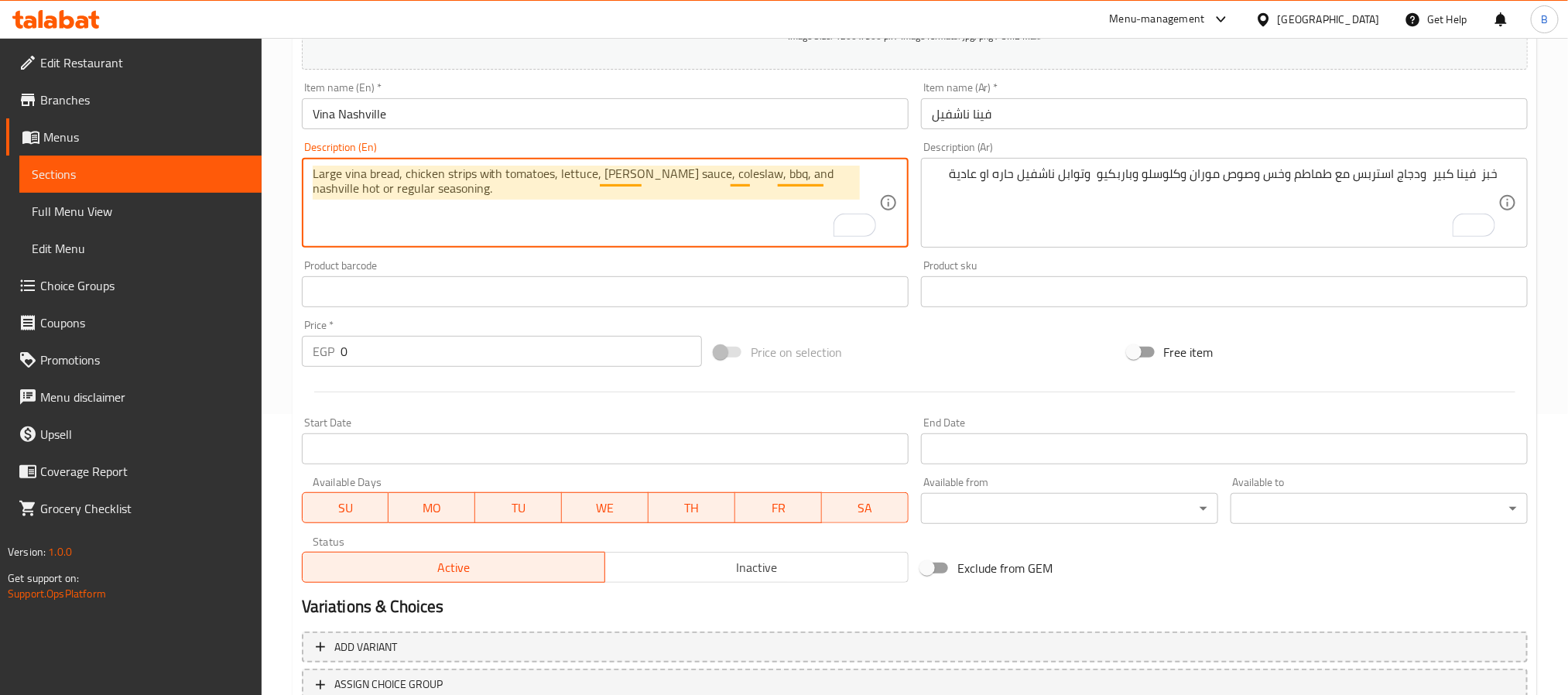
click at [630, 171] on textarea "Large vina bread, chicken strips with tomatoes, lettuce, moran's sauce, colesla…" at bounding box center [596, 203] width 566 height 73
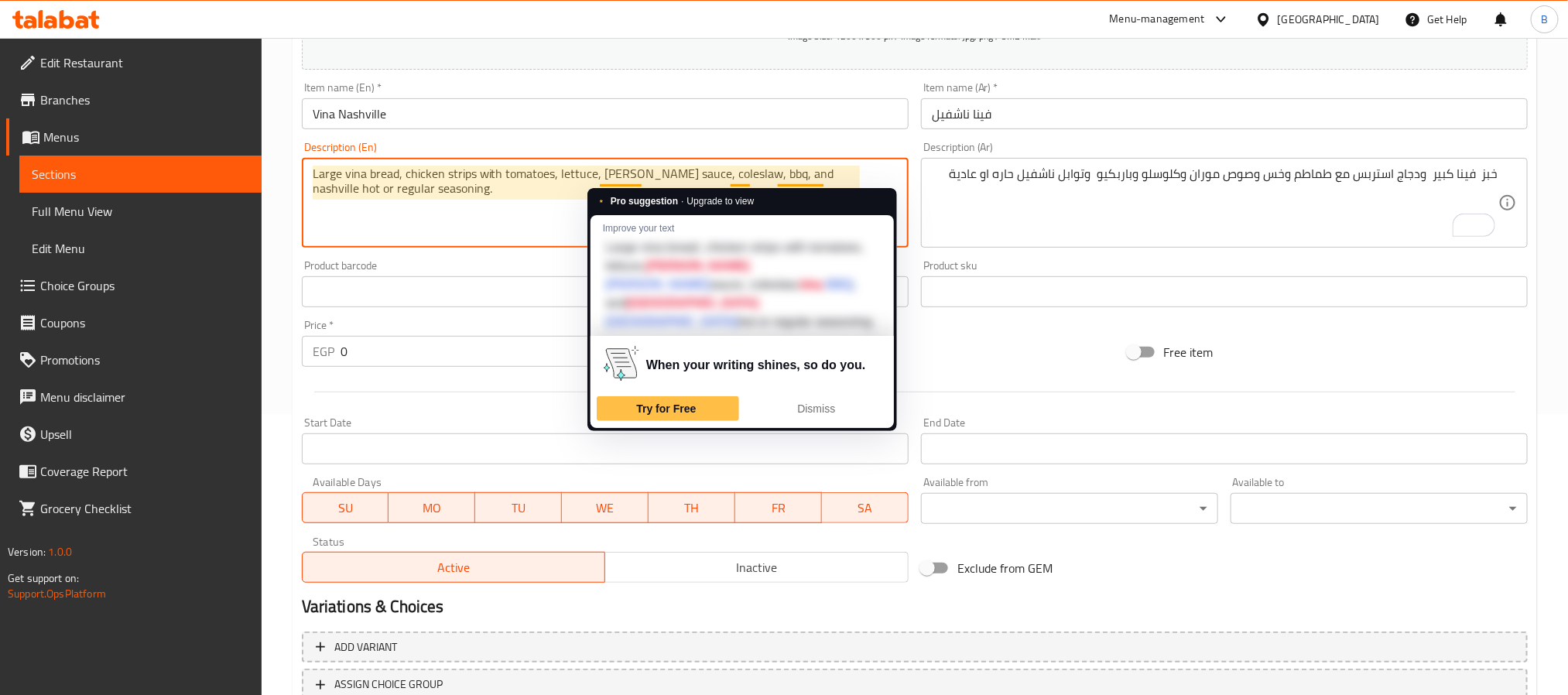
click at [630, 171] on textarea "Large vina bread, chicken strips with tomatoes, lettuce, moran's sauce, colesla…" at bounding box center [596, 203] width 566 height 73
click at [622, 174] on textarea "Large vina bread, chicken strips with tomatoes, lettuce, moran's sauce, colesla…" at bounding box center [596, 203] width 566 height 73
paste textarea "More In"
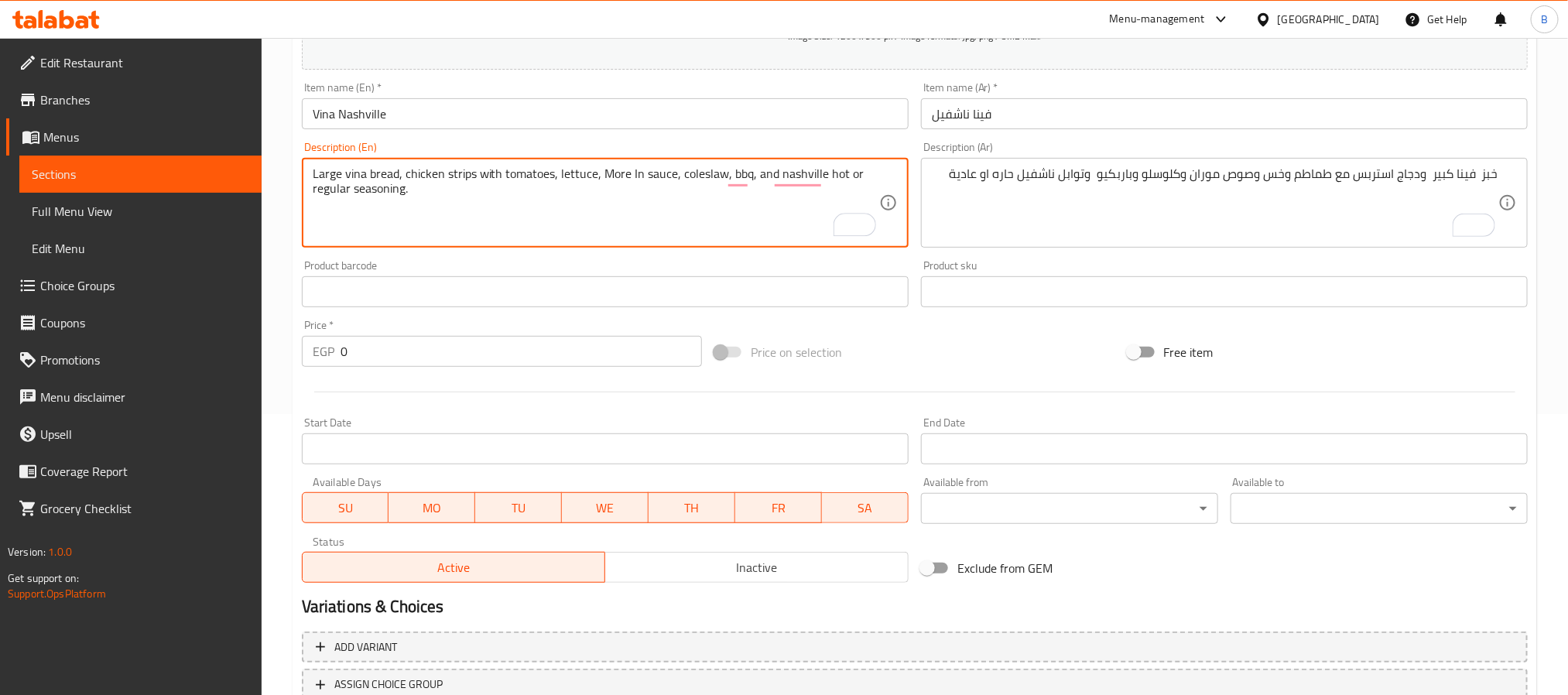
drag, startPoint x: 644, startPoint y: 178, endPoint x: 711, endPoint y: 171, distance: 67.4
click at [711, 171] on textarea "Large vina bread, chicken strips with tomatoes, lettuce, More In sauce, colesla…" at bounding box center [596, 203] width 566 height 73
click at [735, 176] on textarea "Large vina bread, chicken strips with tomatoes, lettuce, More In sauce, colesla…" at bounding box center [596, 203] width 566 height 73
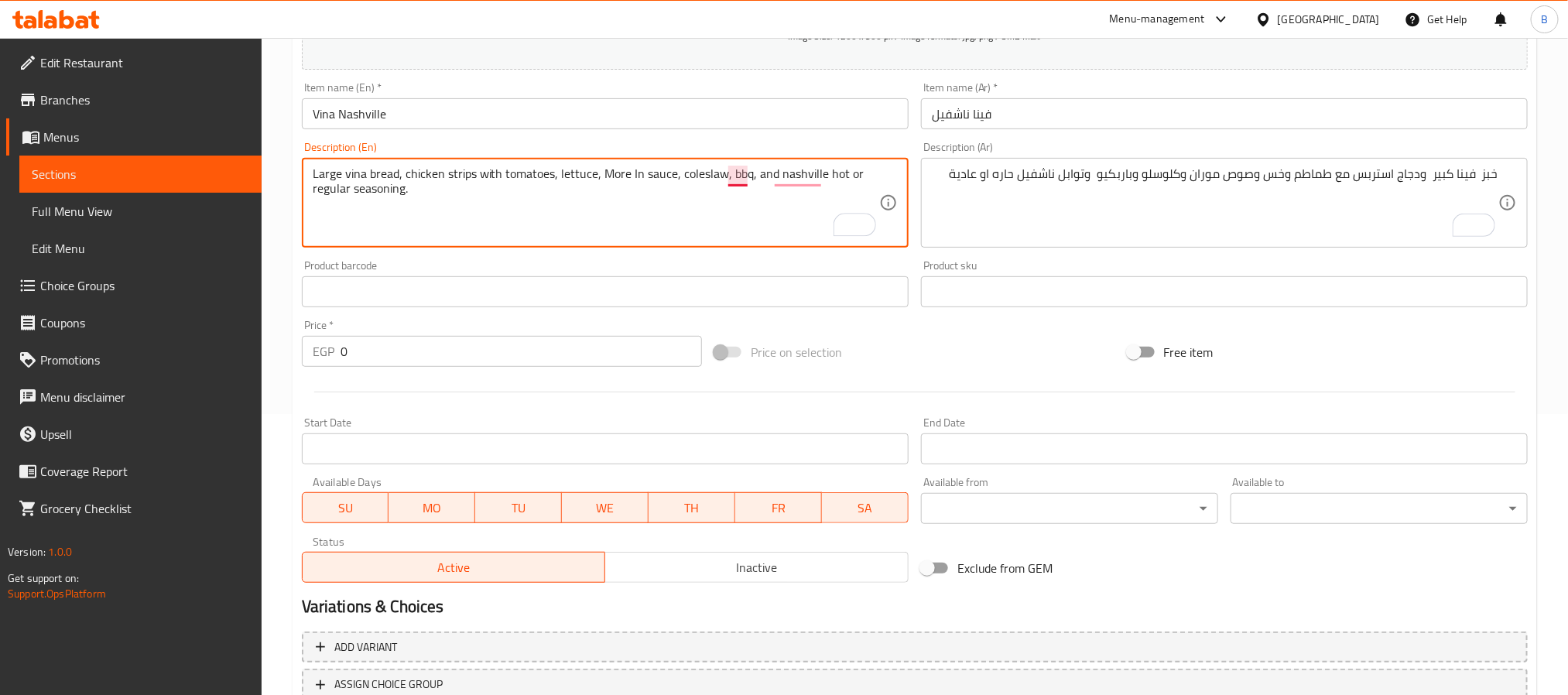
click at [735, 176] on textarea "Large vina bread, chicken strips with tomatoes, lettuce, More In sauce, colesla…" at bounding box center [596, 203] width 566 height 73
click at [837, 171] on textarea "Large vina bread, chicken strips with tomatoes, lettuce, More In sauce, colesla…" at bounding box center [596, 203] width 566 height 73
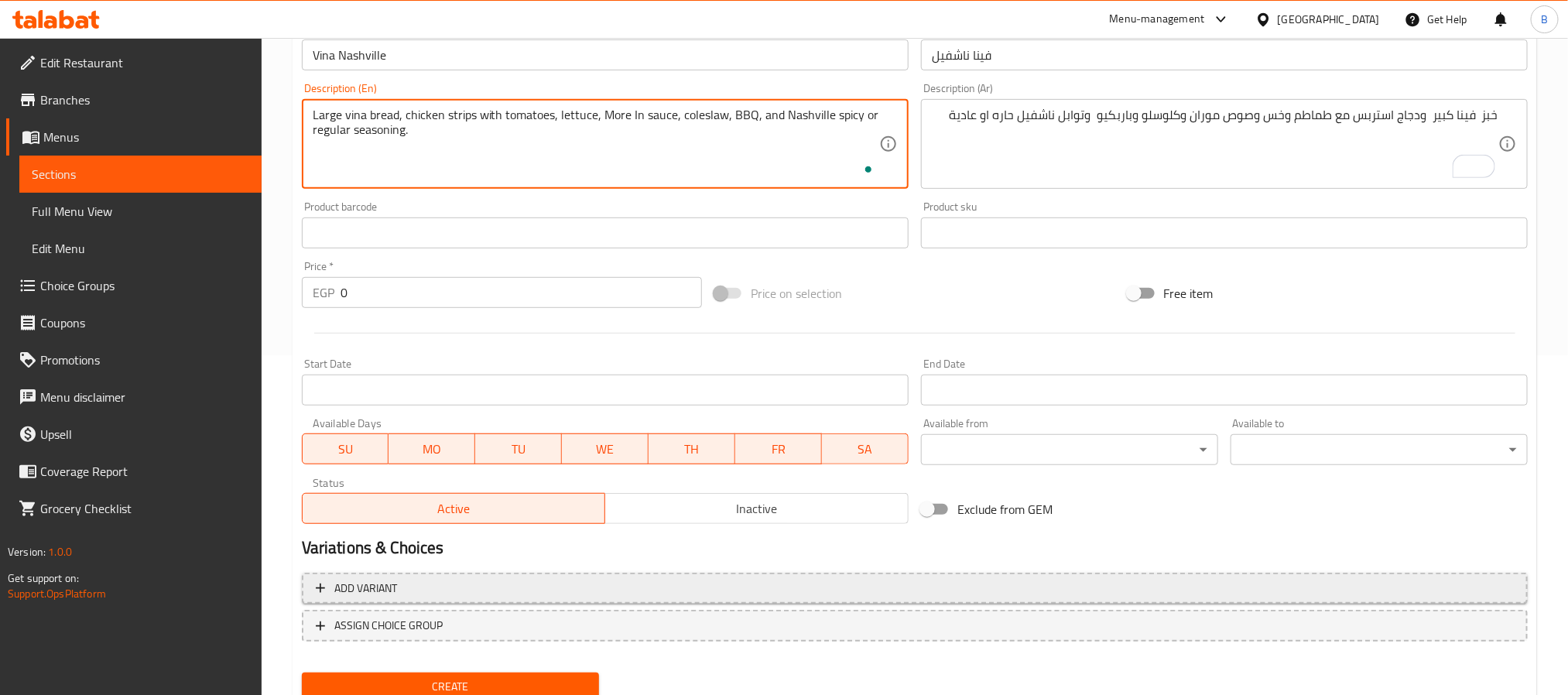
scroll to position [397, 0]
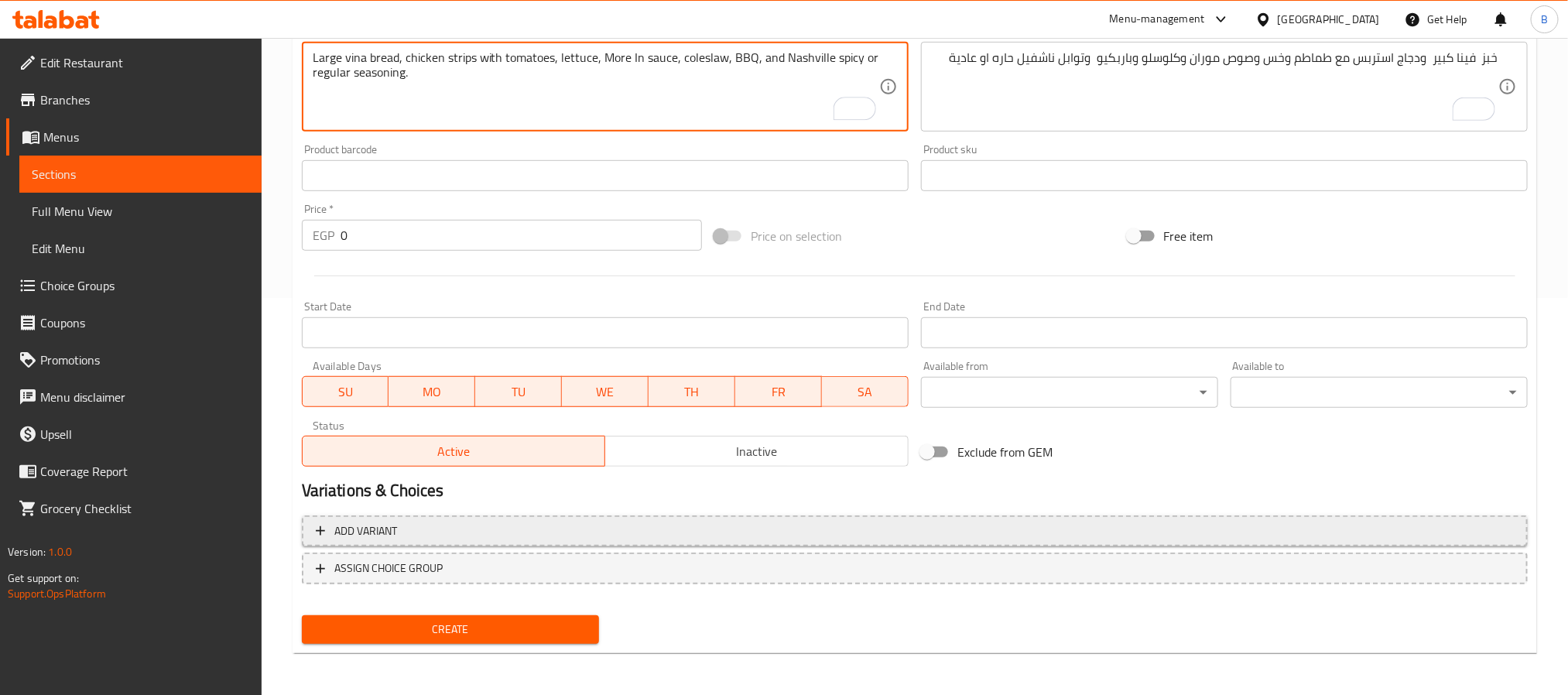
type textarea "Large vina bread, chicken strips with tomatoes, lettuce, More In sauce, colesla…"
click at [525, 543] on button "Add variant" at bounding box center [915, 531] width 1226 height 32
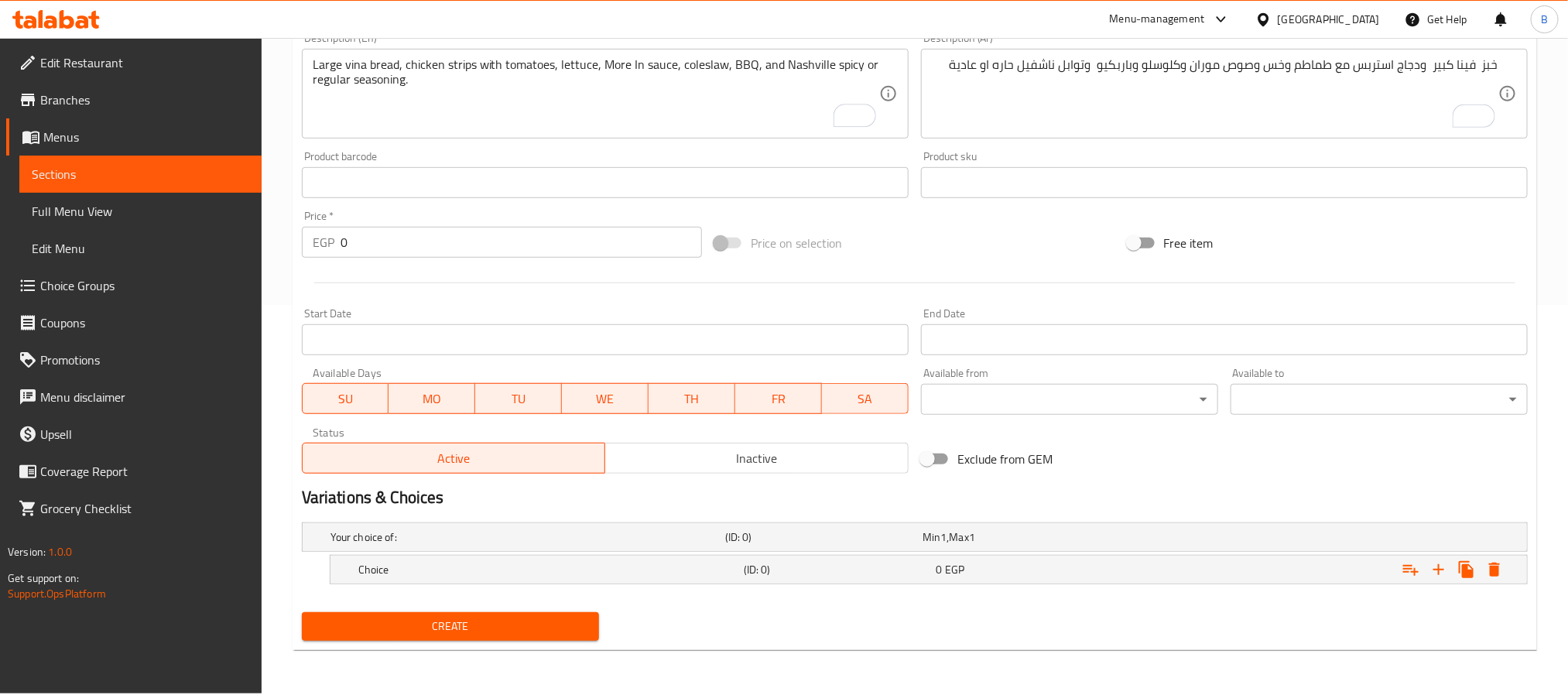
scroll to position [390, 0]
click at [1474, 578] on icon "Expand" at bounding box center [1467, 569] width 19 height 19
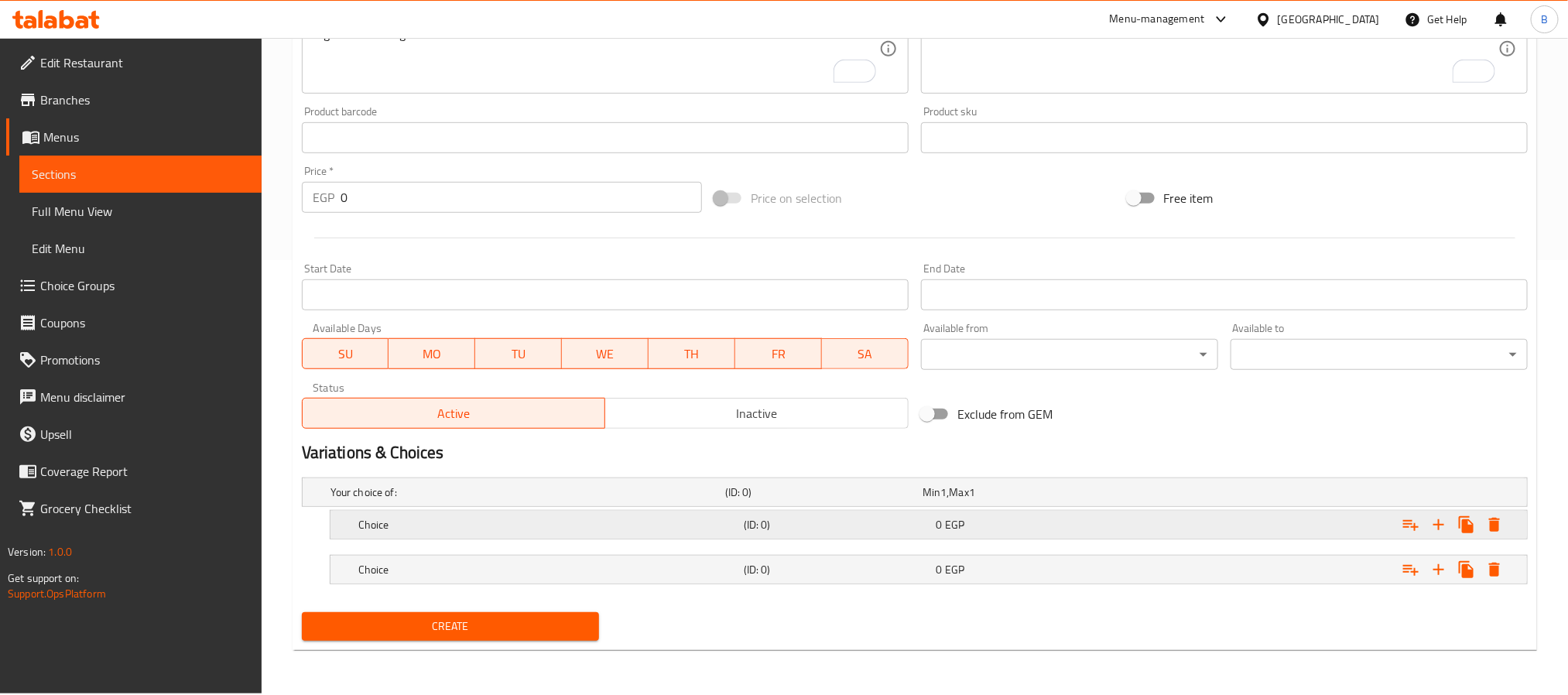
click at [959, 527] on span "EGP" at bounding box center [954, 524] width 19 height 20
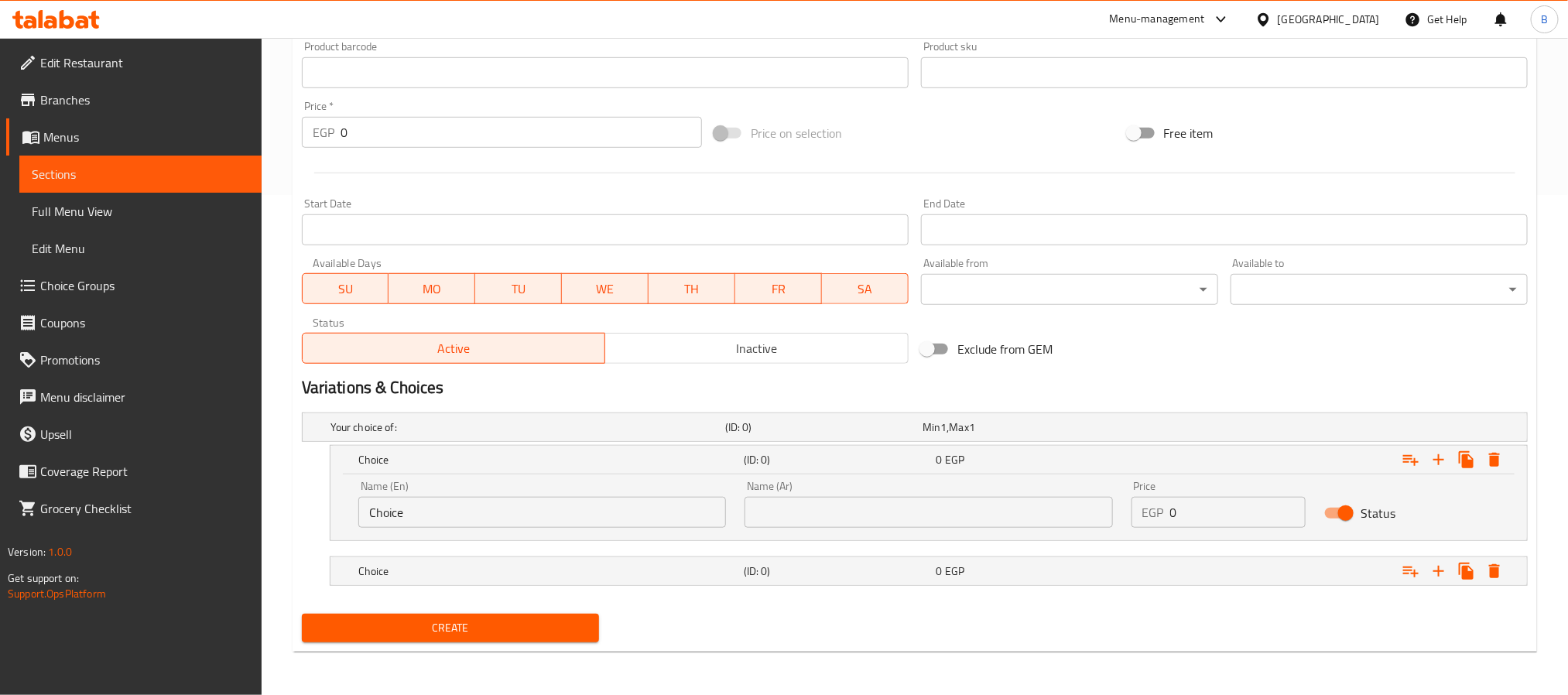
click at [901, 589] on nav at bounding box center [915, 595] width 1226 height 13
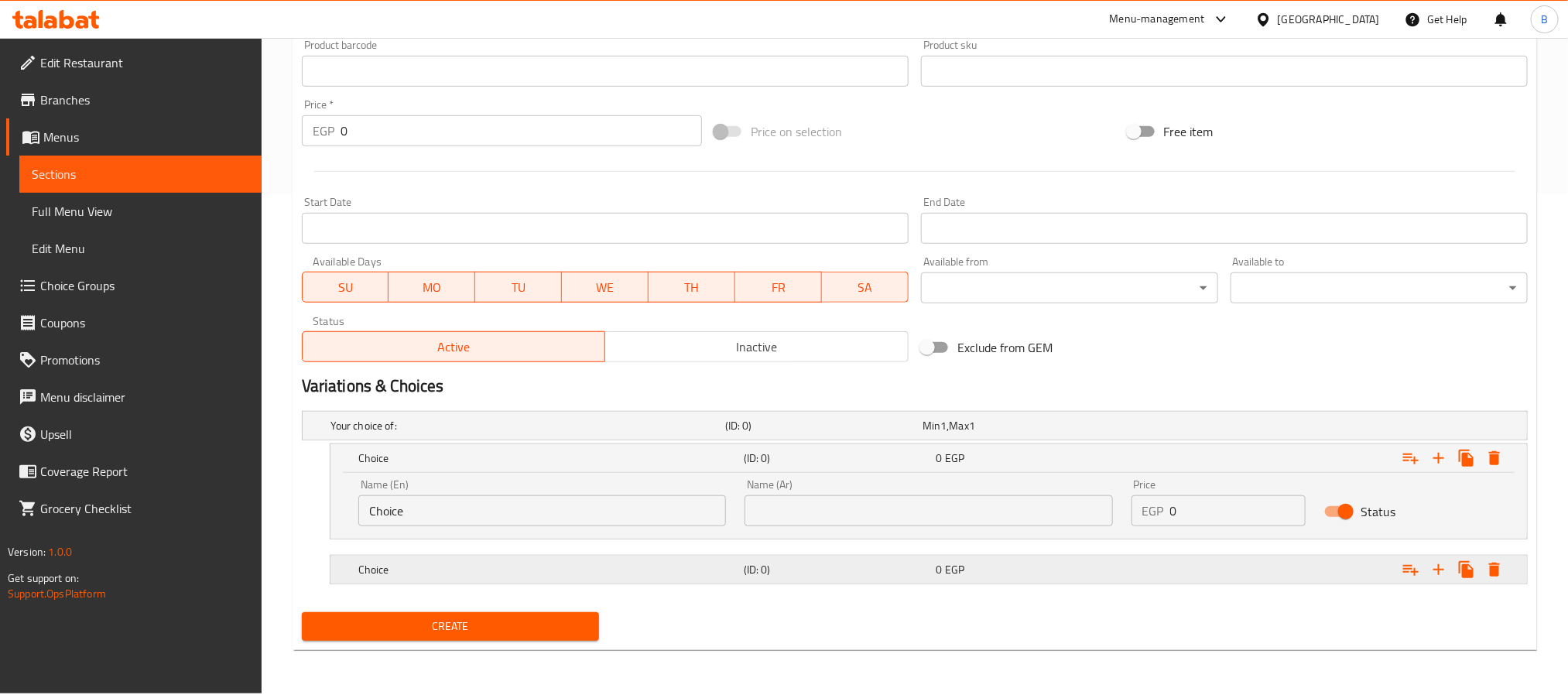
click at [890, 572] on h5 "(ID: 0)" at bounding box center [837, 569] width 186 height 16
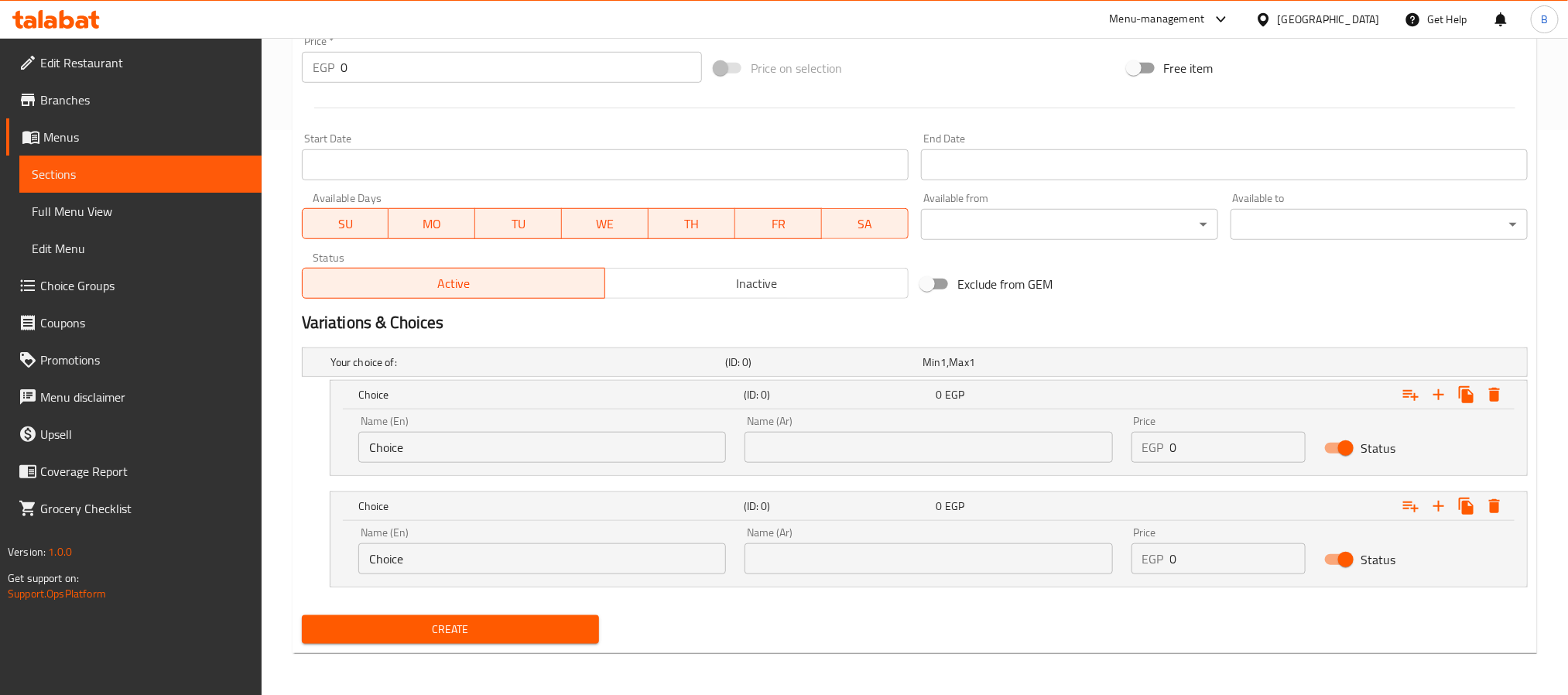
scroll to position [567, 0]
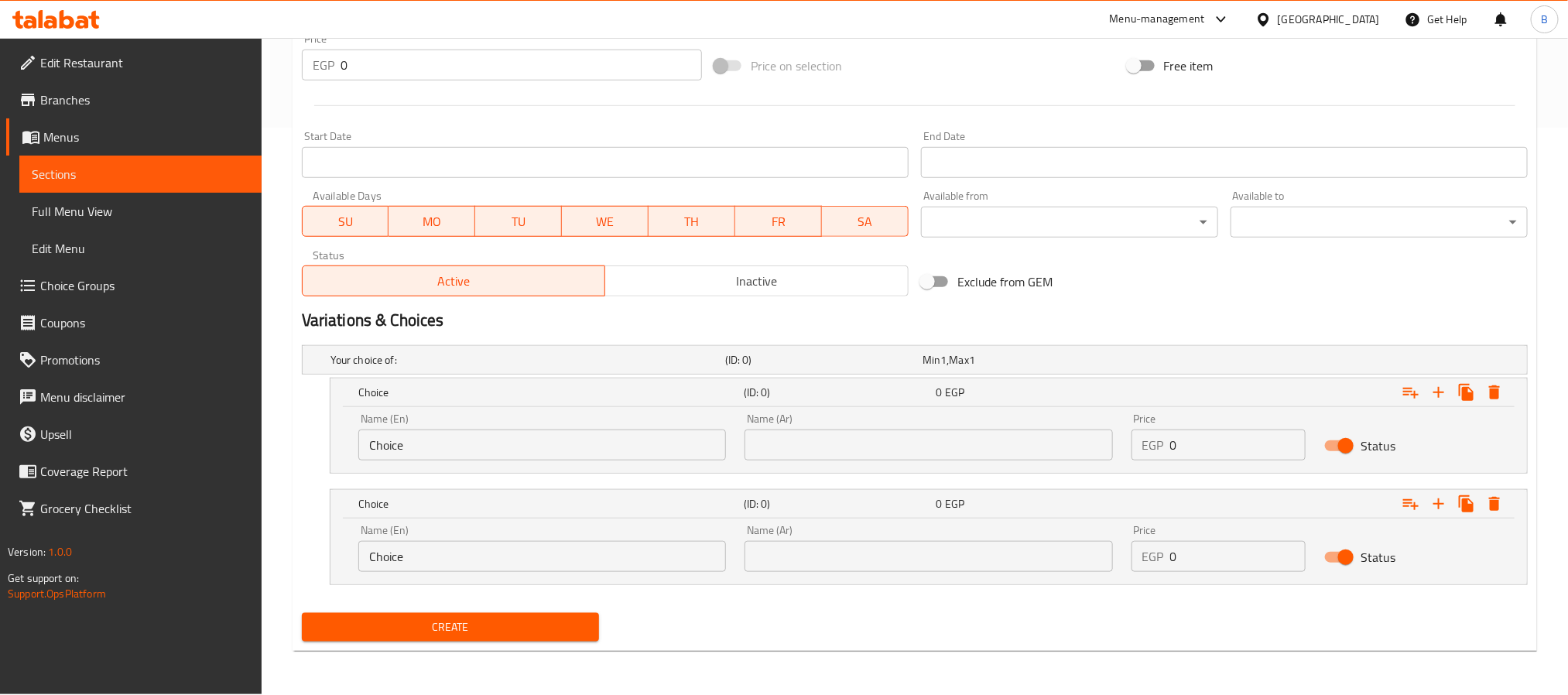
click at [456, 574] on div "Name (En) Choice Name (En)" at bounding box center [542, 547] width 386 height 66
click at [599, 448] on input "Choice" at bounding box center [542, 445] width 367 height 31
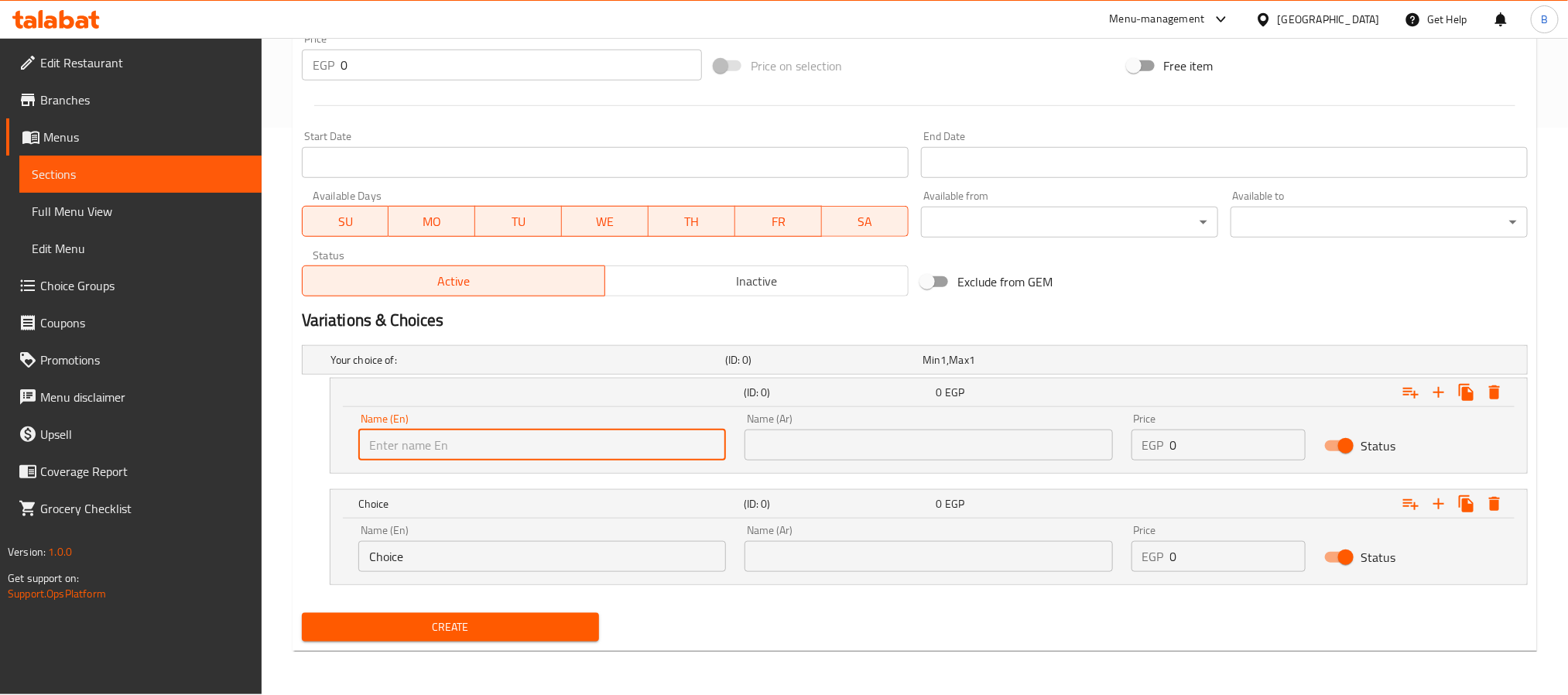
click at [551, 566] on input "Choice" at bounding box center [542, 556] width 367 height 31
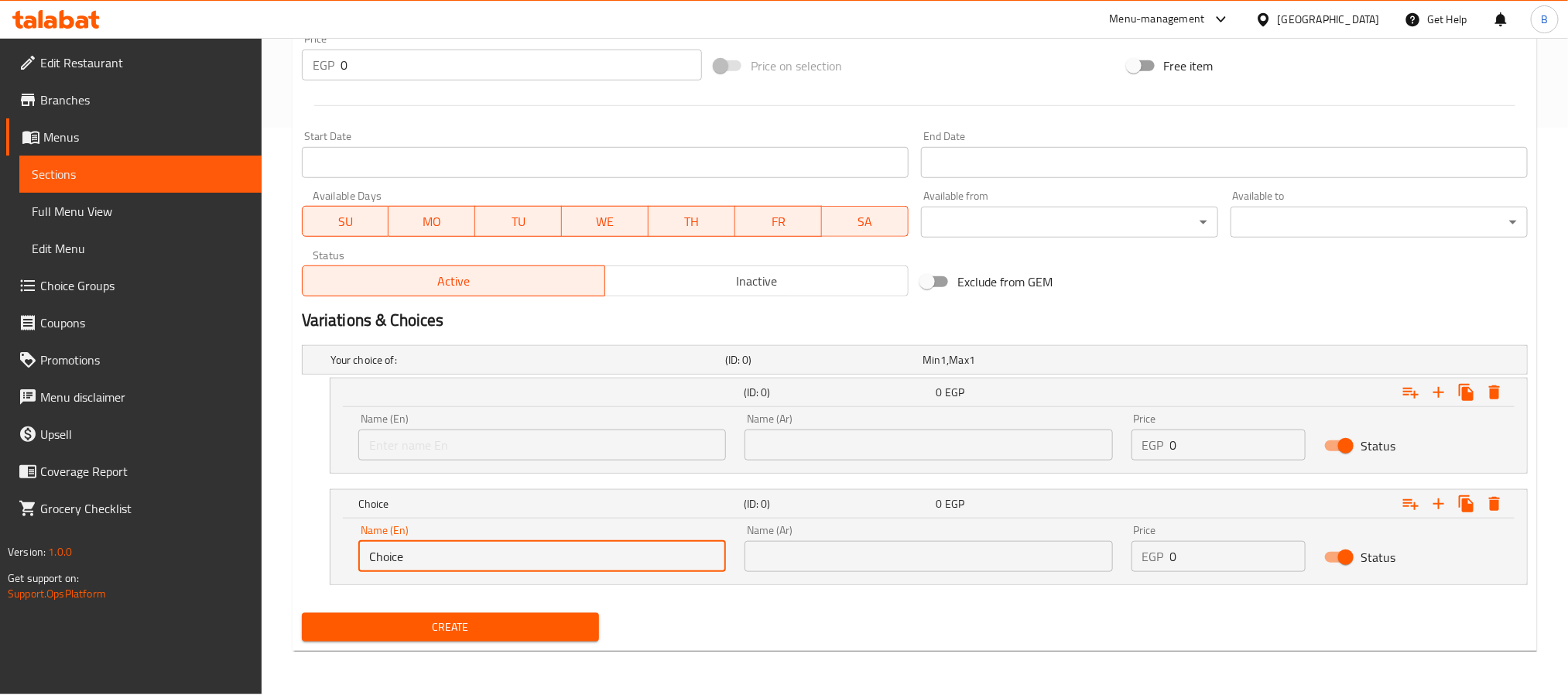
click at [551, 566] on input "Choice" at bounding box center [542, 556] width 367 height 31
click at [541, 437] on input "text" at bounding box center [542, 445] width 367 height 31
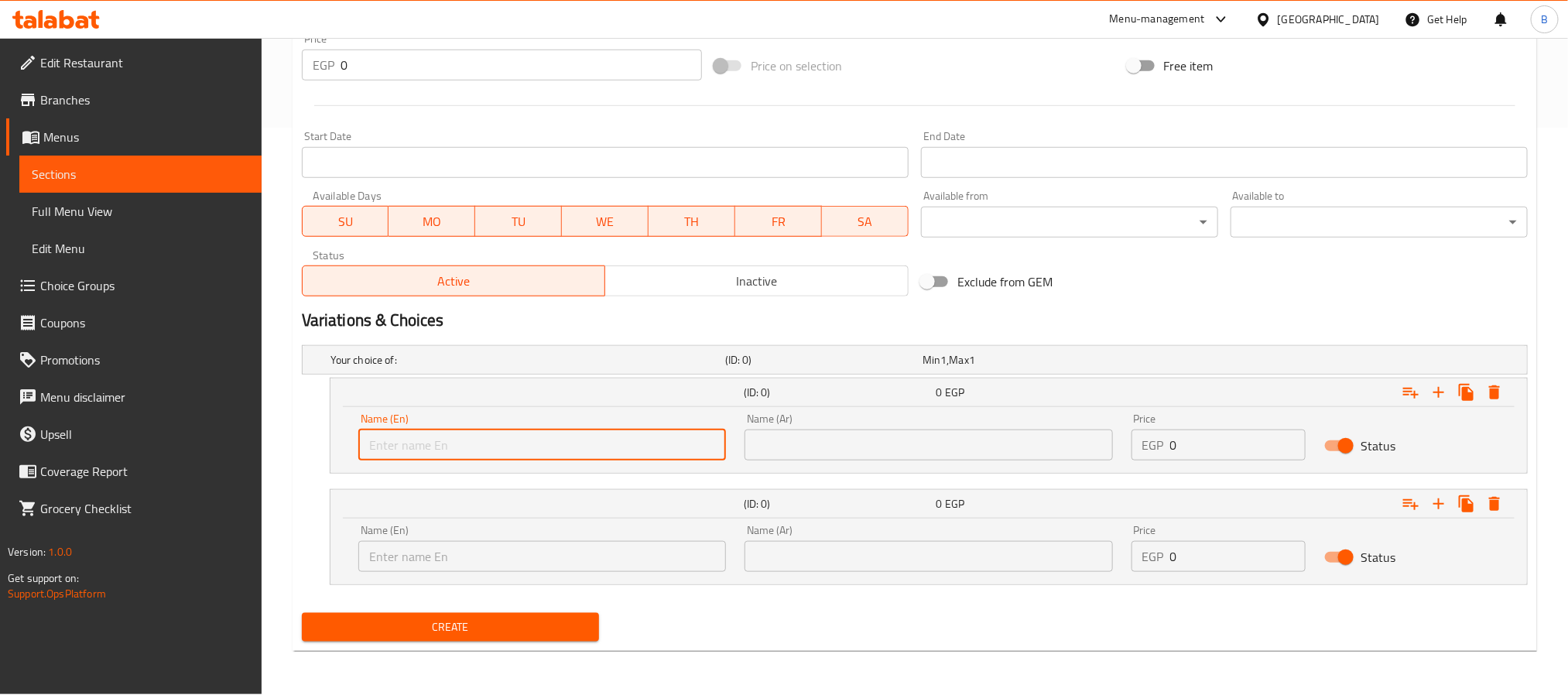
paste input "Spicy"
type input "Spicy"
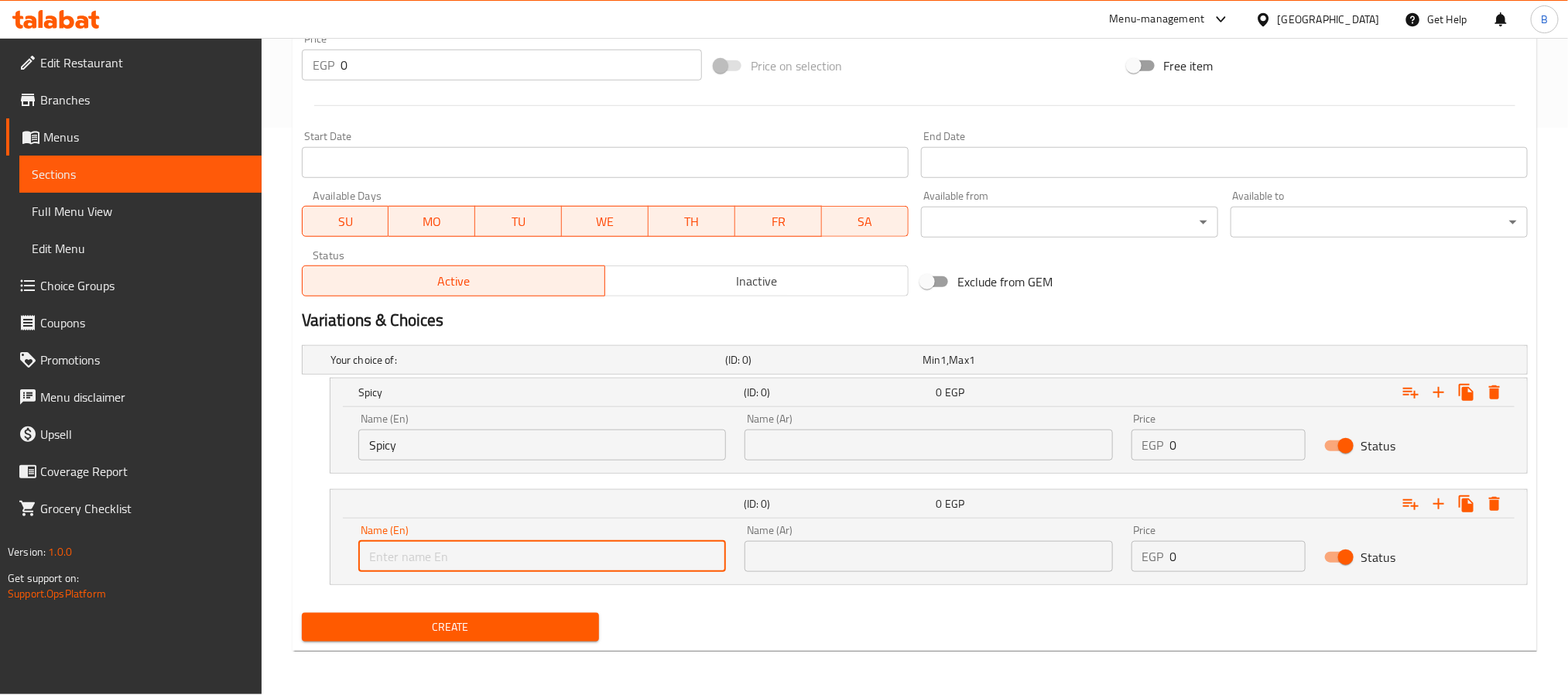
click at [478, 549] on input "text" at bounding box center [542, 556] width 367 height 31
paste input "regular"
click at [532, 554] on input "regular" at bounding box center [542, 556] width 367 height 31
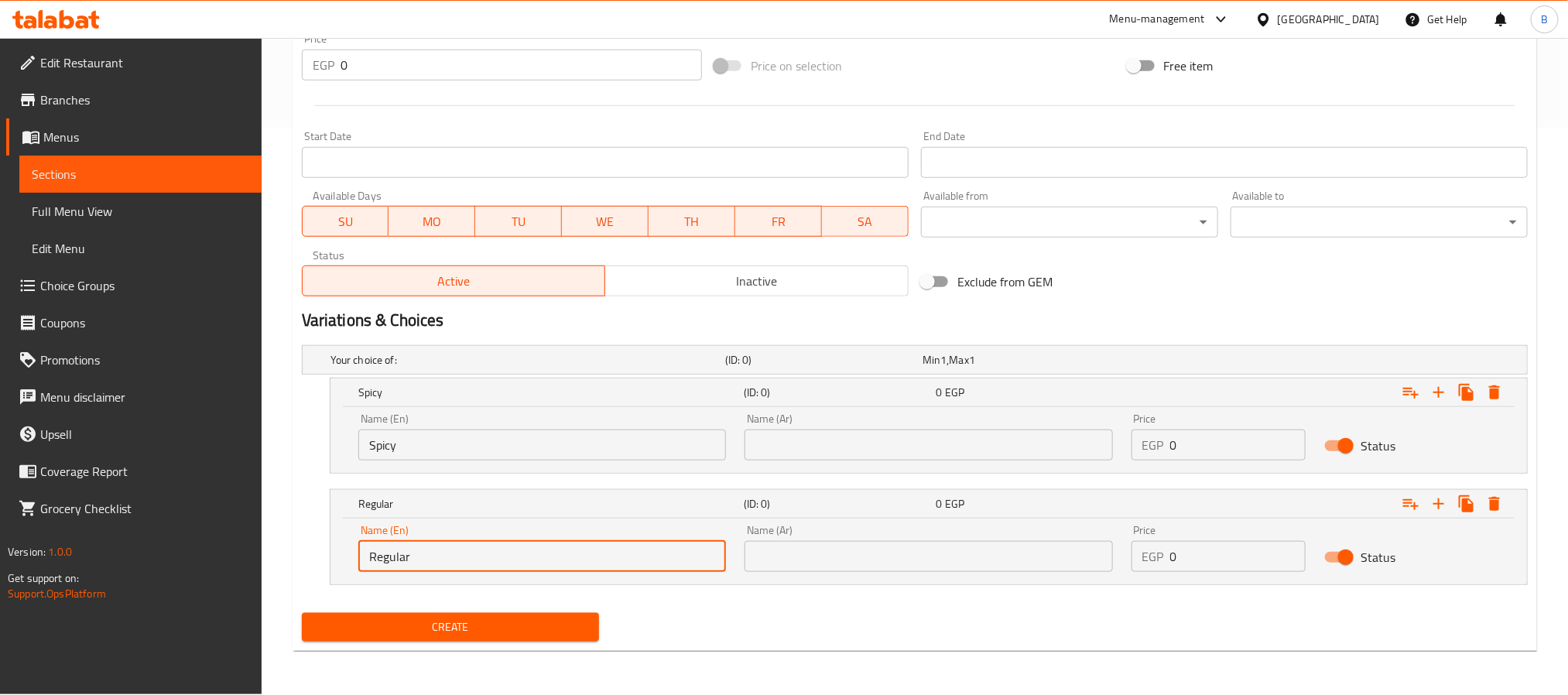
type input "Regular"
click at [875, 562] on input "text" at bounding box center [927, 556] width 367 height 31
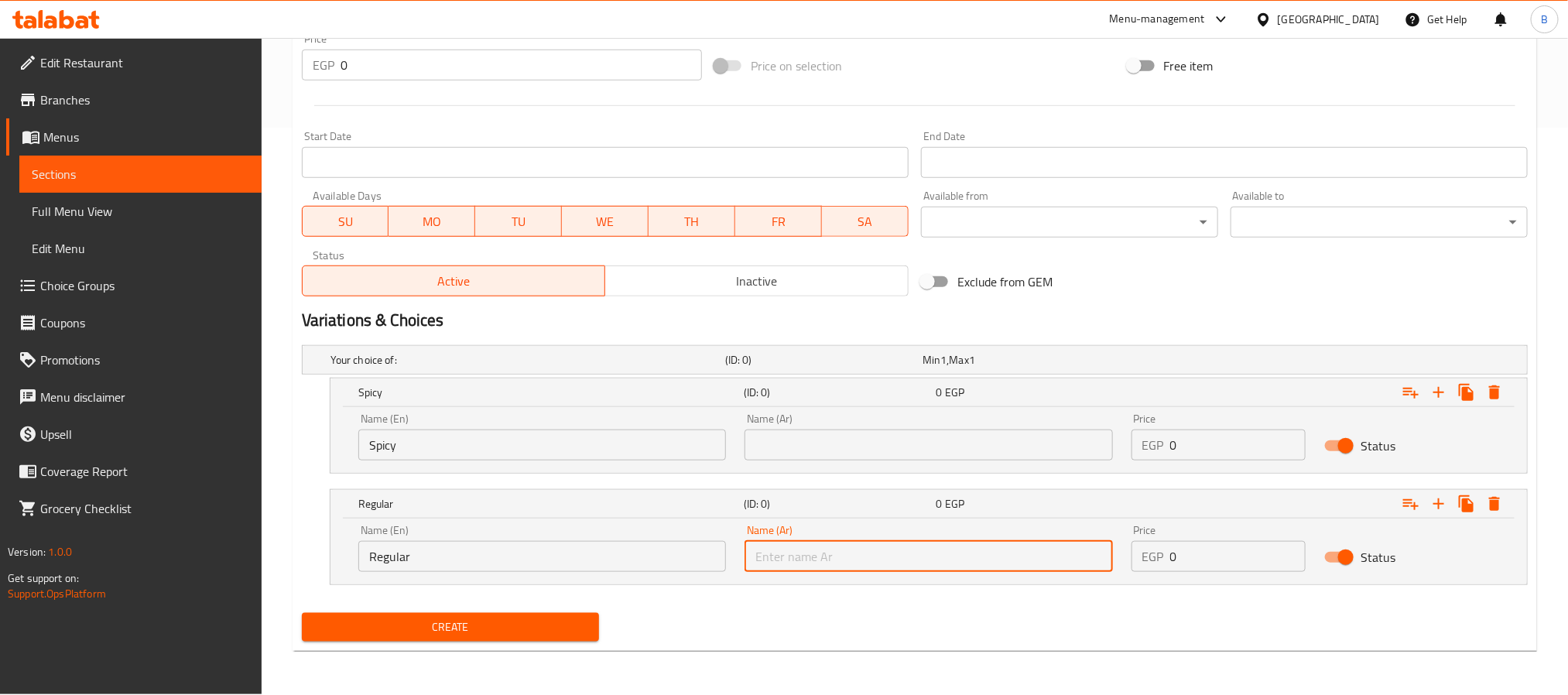
paste input "عادية"
type input "عادية"
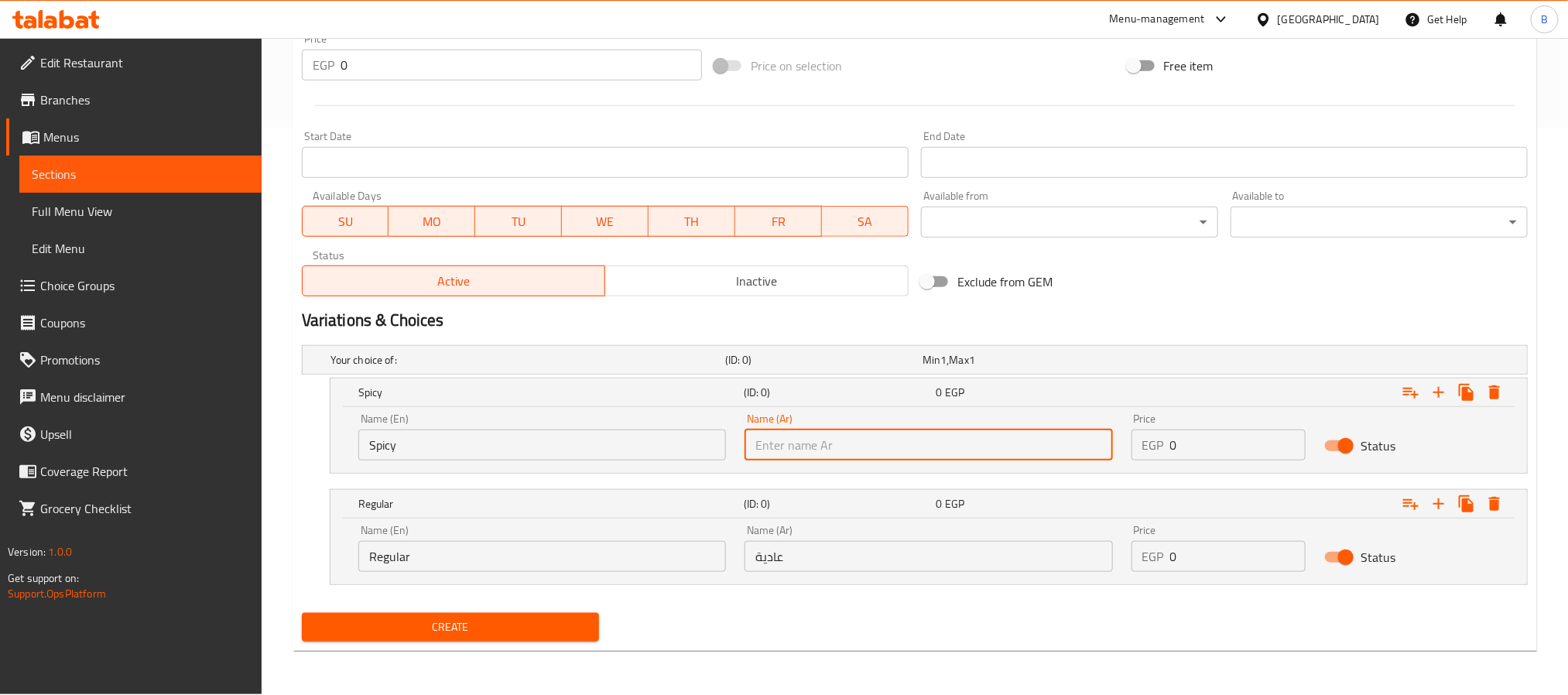
click at [827, 435] on input "text" at bounding box center [927, 445] width 367 height 31
paste input "حاره"
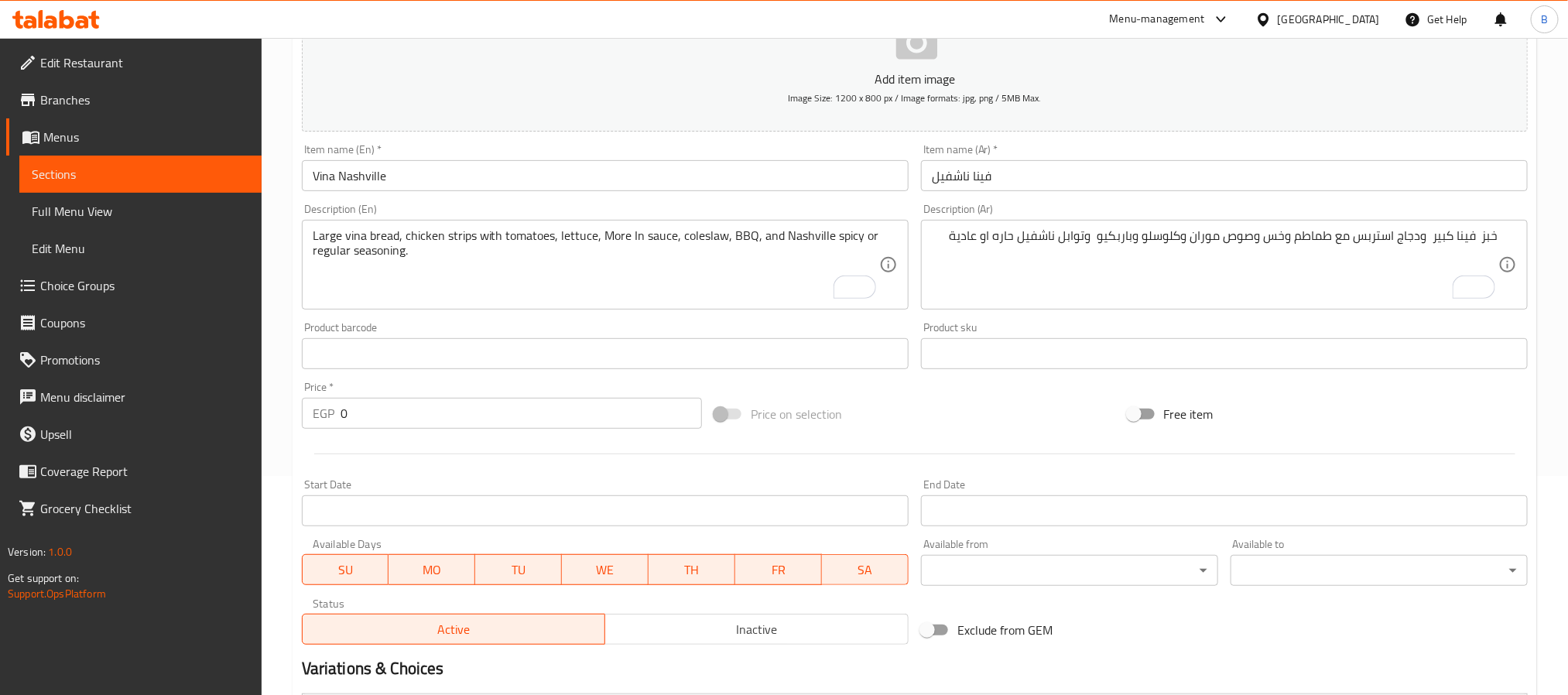
scroll to position [103, 0]
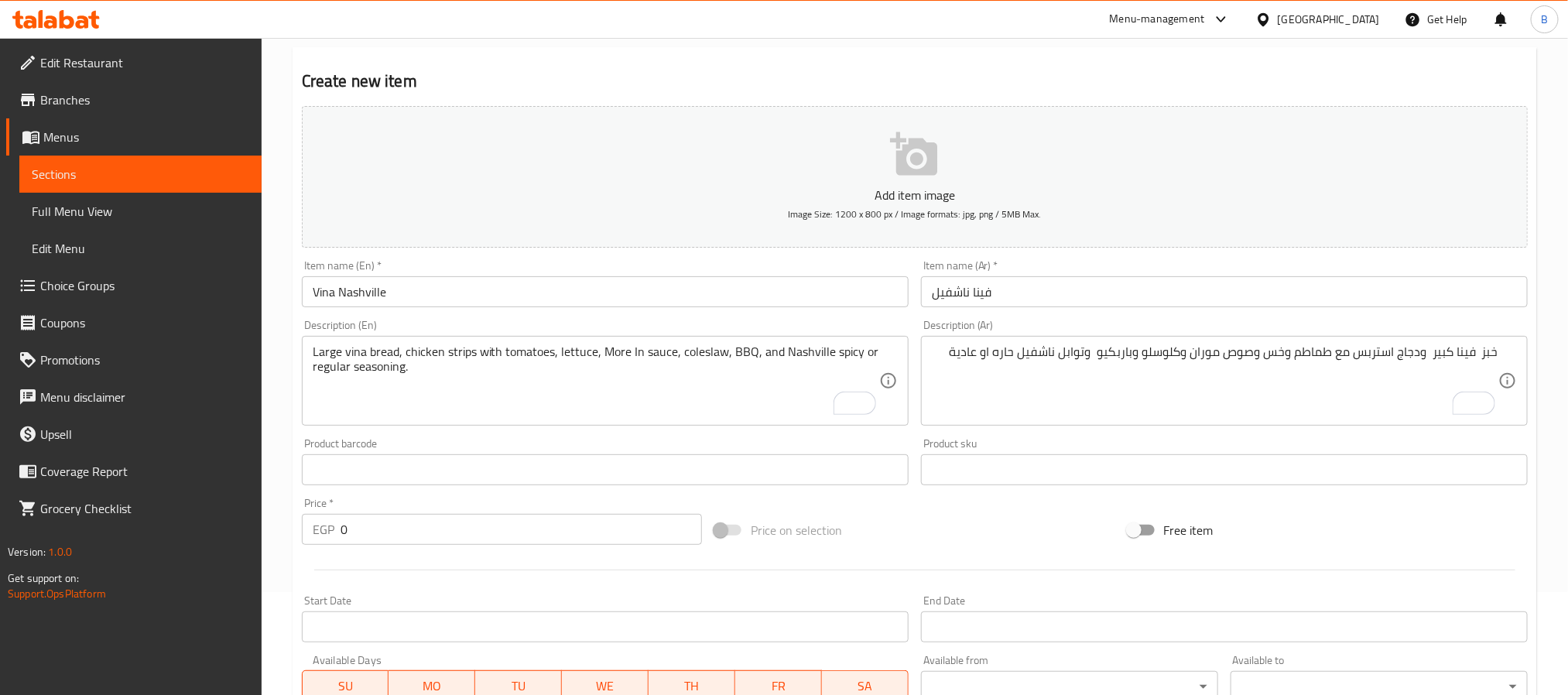
type input "حاره"
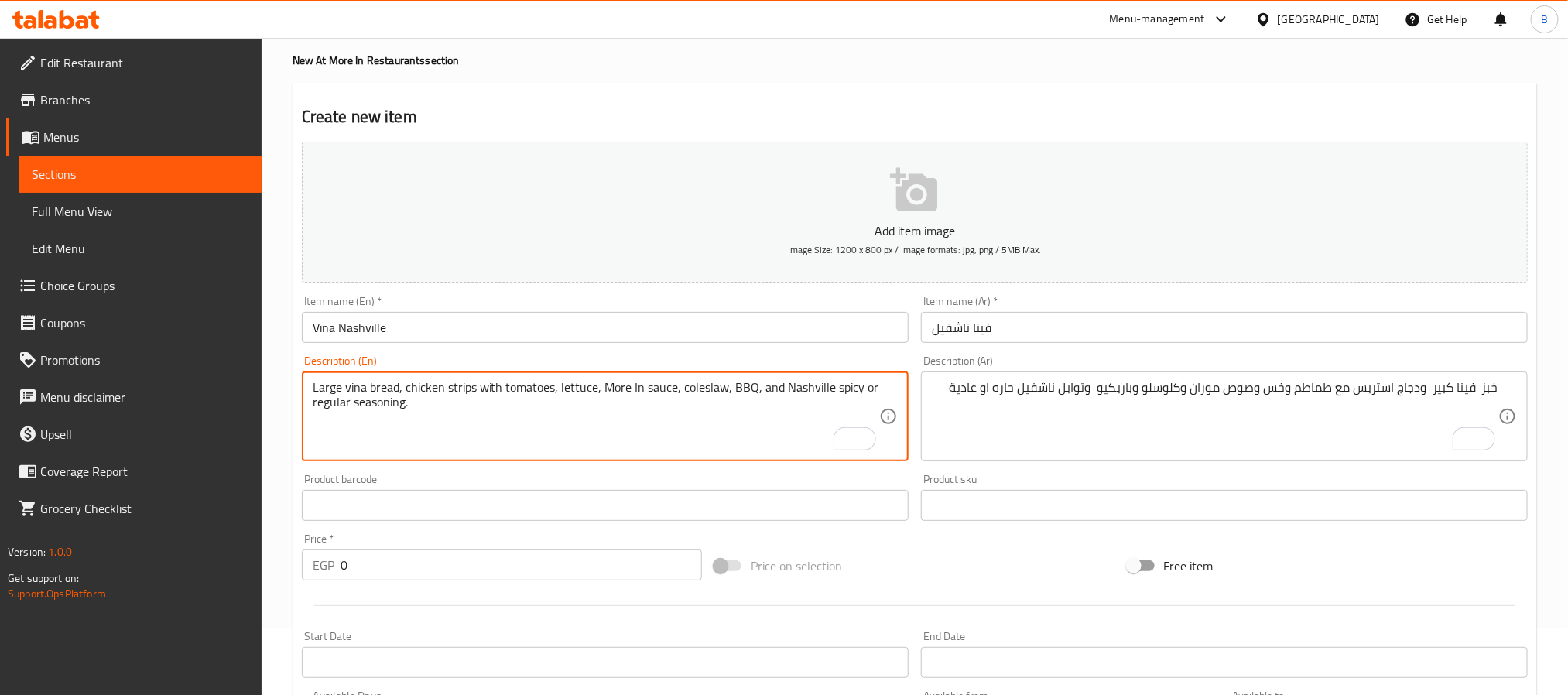
scroll to position [116, 0]
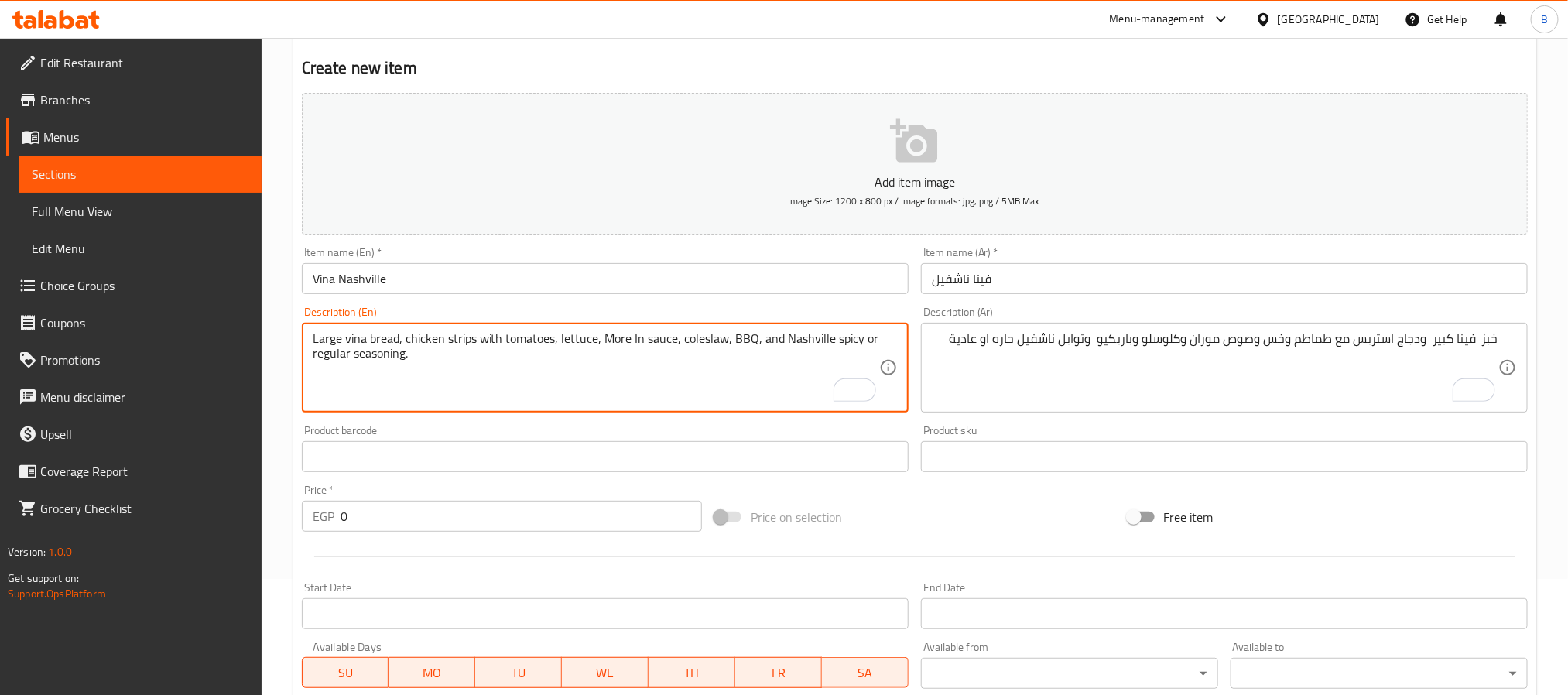
click at [559, 275] on input "Vina Nashville" at bounding box center [605, 278] width 607 height 31
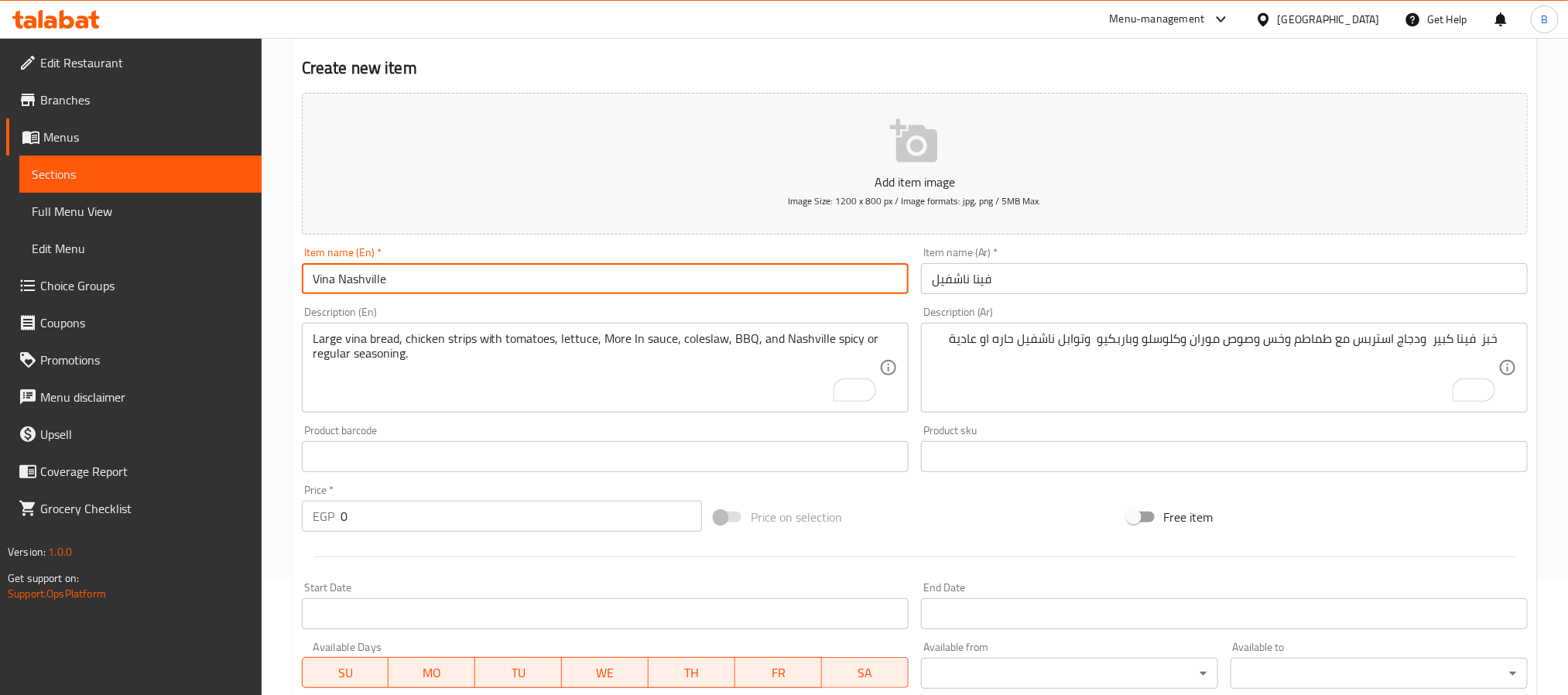
click at [559, 275] on input "Vina Nashville" at bounding box center [605, 278] width 607 height 31
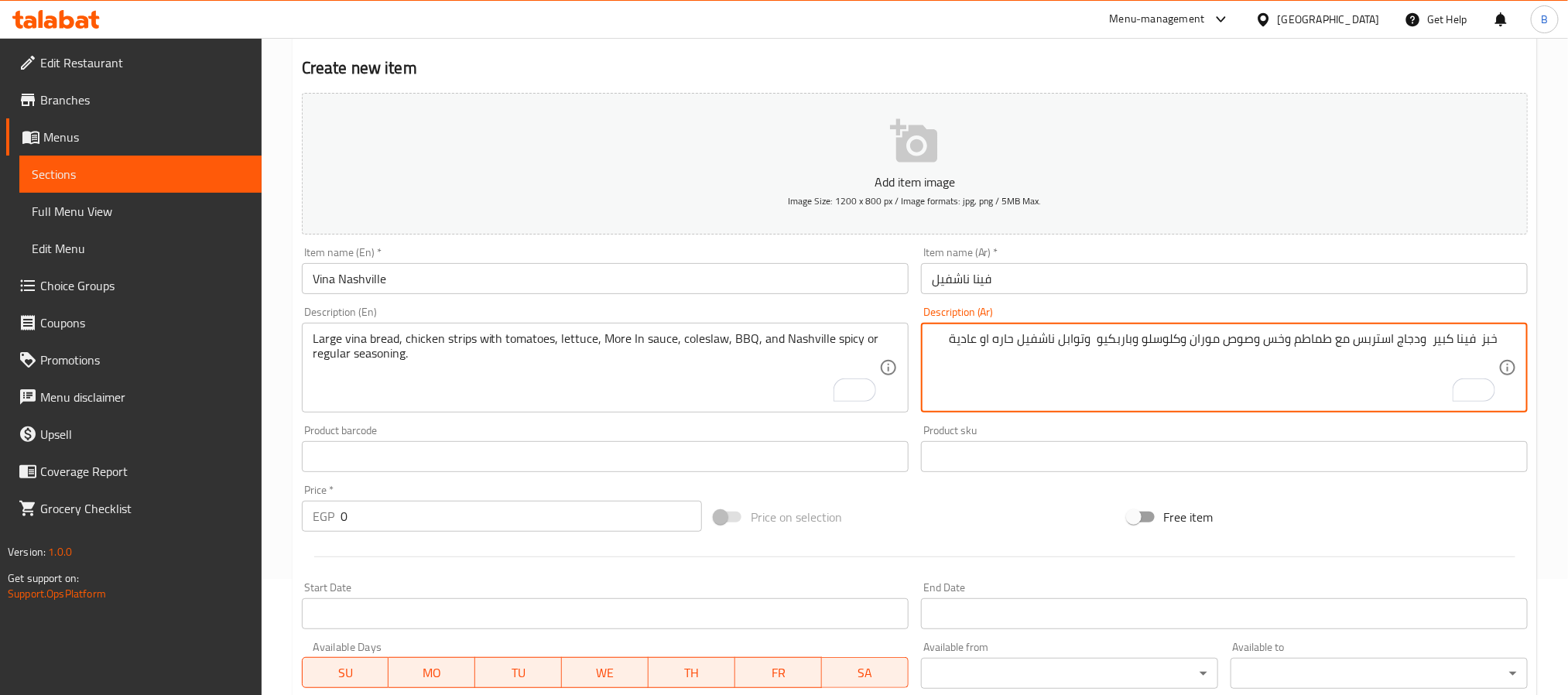
click at [987, 351] on textarea "خبز فينا كبير ودجاج استربس مع طماطم وخس وصوص موران وكلوسلو وباربكيو وتوابل ناشف…" at bounding box center [1214, 367] width 566 height 73
click at [1190, 344] on textarea "خبز فينا كبير ودجاج استربس مع طماطم وخس وصوص موران وكلوسلو وباربكيو وتوابل ناشف…" at bounding box center [1214, 367] width 566 height 73
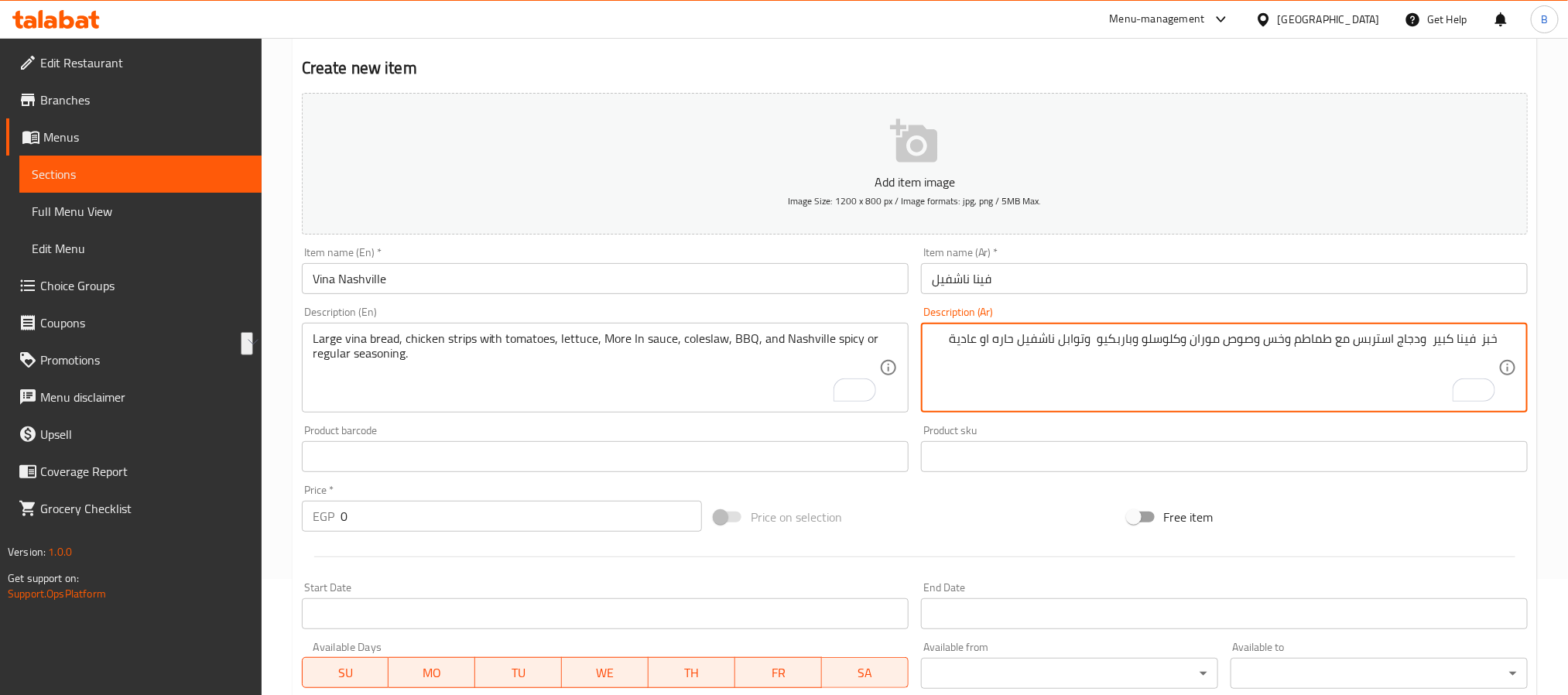
click at [1033, 346] on textarea "خبز فينا كبير ودجاج استربس مع طماطم وخس وصوص موران وكلوسلو وباربكيو وتوابل ناشف…" at bounding box center [1214, 367] width 566 height 73
click at [1431, 340] on textarea "خبز فينا كبير ودجاج استربس مع طماطم وخس وصوص موران وكلوسلو وباربكيو وتوابل ناشف…" at bounding box center [1214, 367] width 566 height 73
click at [1269, 334] on textarea "خبز فينا كبير ودجاج استربس مع طماطم وخس وصوص موران وكلوسلو وباربكيو وتوابل ناشف…" at bounding box center [1214, 367] width 566 height 73
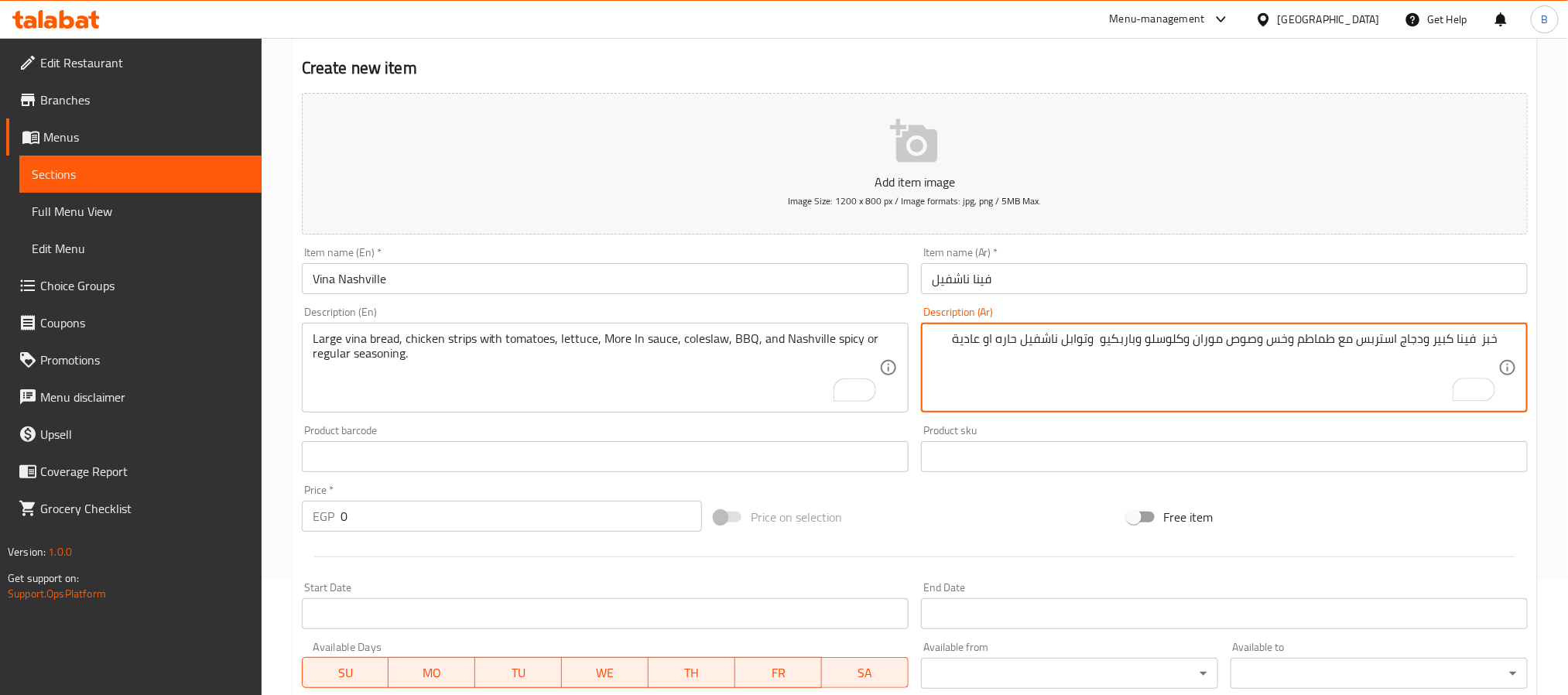
click at [1269, 334] on textarea "خبز فينا كبير ودجاج استربس مع طماطم وخس وصوص موران وكلوسلو وباربكيو وتوابل ناشف…" at bounding box center [1214, 367] width 566 height 73
type textarea "خبز فينا كبير ودجاج استربس مع طماطم وخس وصوص موران وكلوسلو وباربكيو وتوابل ناشف…"
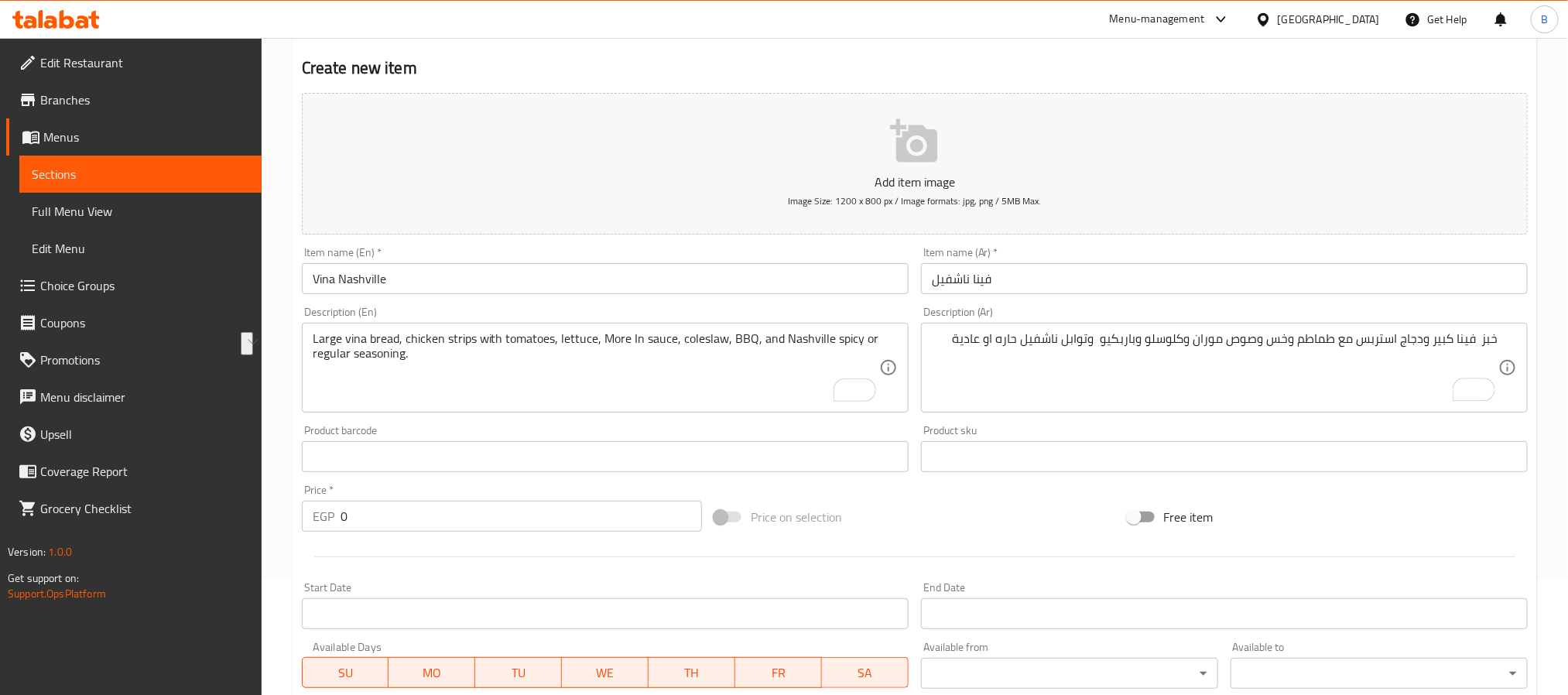
click at [1156, 325] on div "خبز فينا كبير ودجاج استربس مع طماطم وخس وصوص موران وكلوسلو وباربكيو وتوابل ناشف…" at bounding box center [1224, 367] width 607 height 90
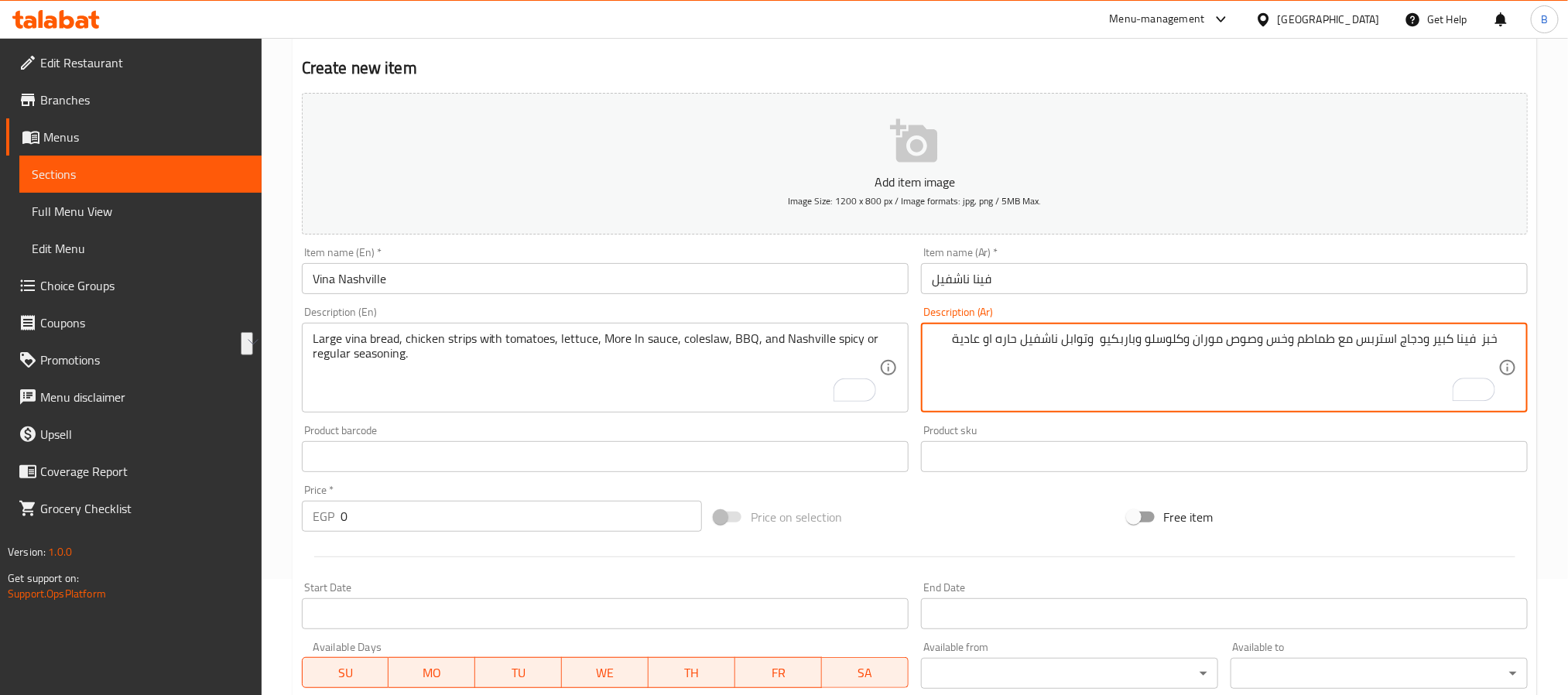
click at [1154, 335] on textarea "خبز فينا كبير ودجاج استربس مع طماطم وخس وصوص موران وكلوسلو وباربكيو وتوابل ناشف…" at bounding box center [1214, 367] width 566 height 73
click at [992, 309] on div "Description (Ar) خبز فينا كبير ودجاج استربس مع طماطم وخس وصوص موران وكلوسلو وبا…" at bounding box center [1224, 359] width 607 height 106
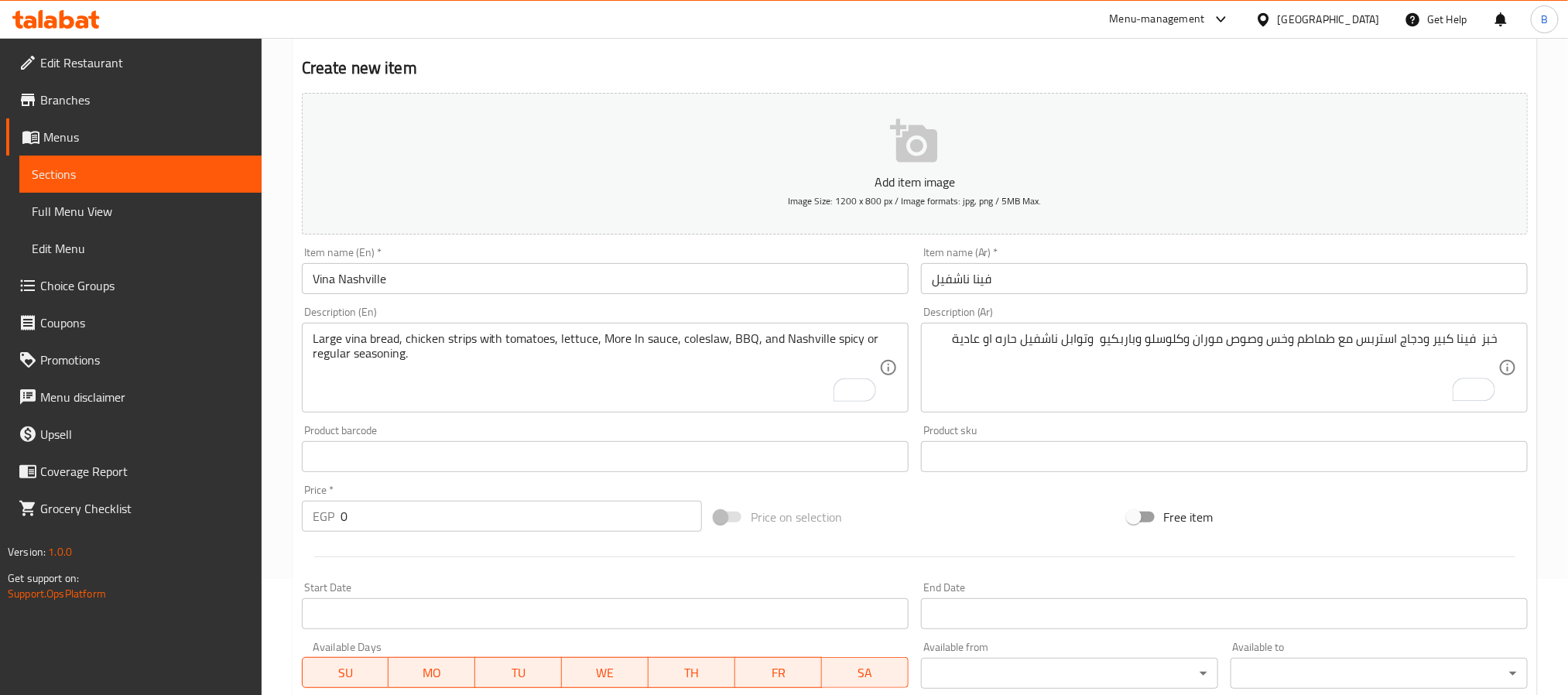
click at [992, 309] on div "Description (Ar) خبز فينا كبير ودجاج استربس مع طماطم وخس وصوص موران وكلوسلو وبا…" at bounding box center [1224, 359] width 607 height 106
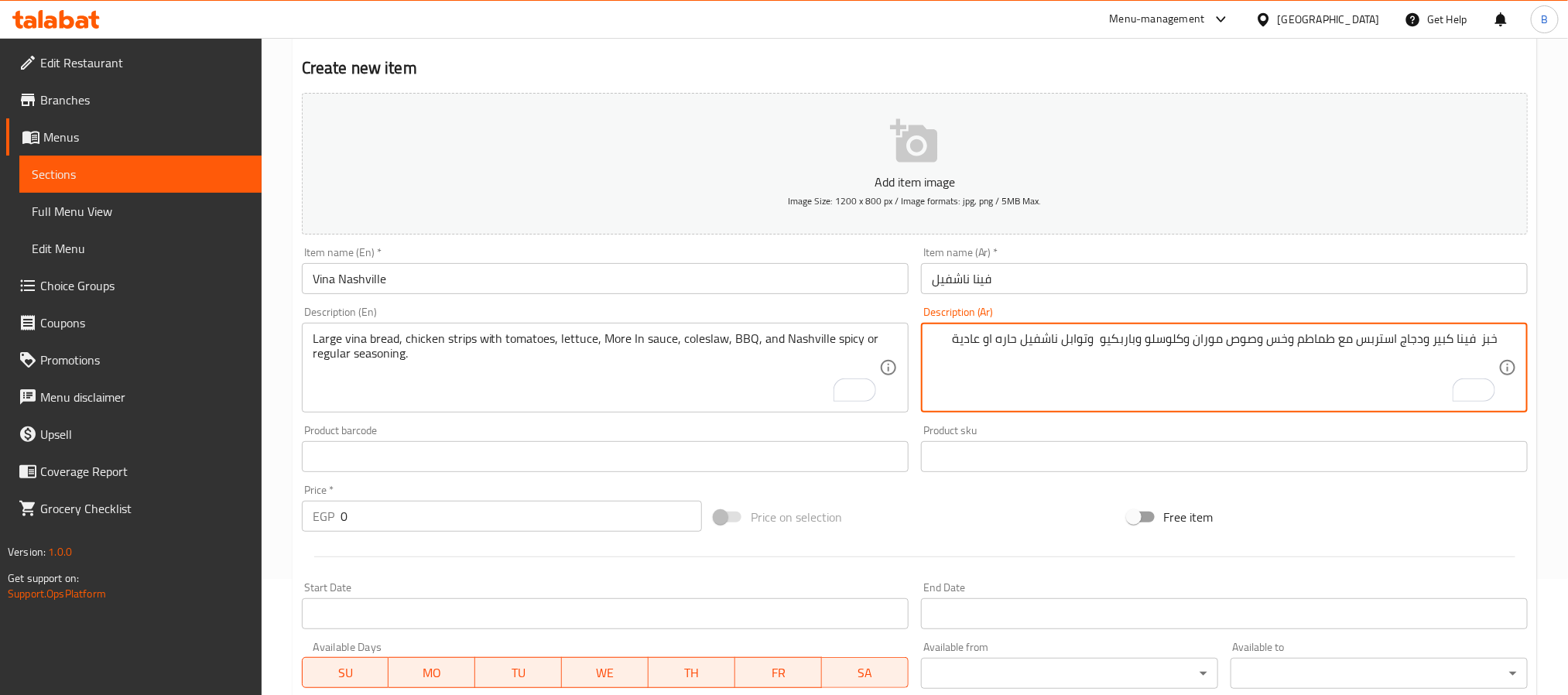
click at [1008, 331] on textarea "خبز فينا كبير ودجاج استربس مع طماطم وخس وصوص موران وكلوسلو وباربكيو وتوابل ناشف…" at bounding box center [1214, 367] width 566 height 73
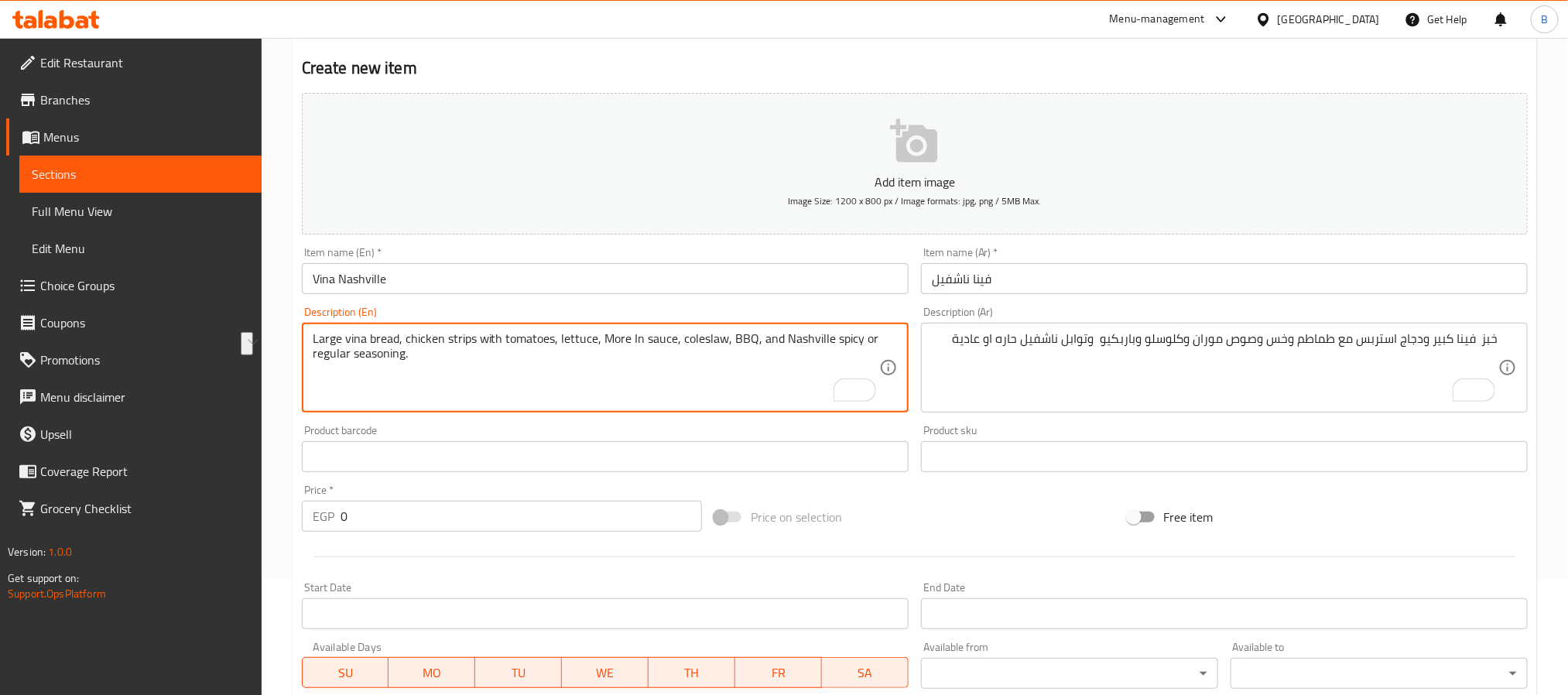
click at [762, 339] on textarea "Large vina bread, chicken strips with tomatoes, lettuce, More In sauce, colesla…" at bounding box center [596, 367] width 566 height 73
click at [690, 360] on textarea "Large vina bread, chicken strips with tomatoes, lettuce, More In sauce, colesla…" at bounding box center [596, 367] width 566 height 73
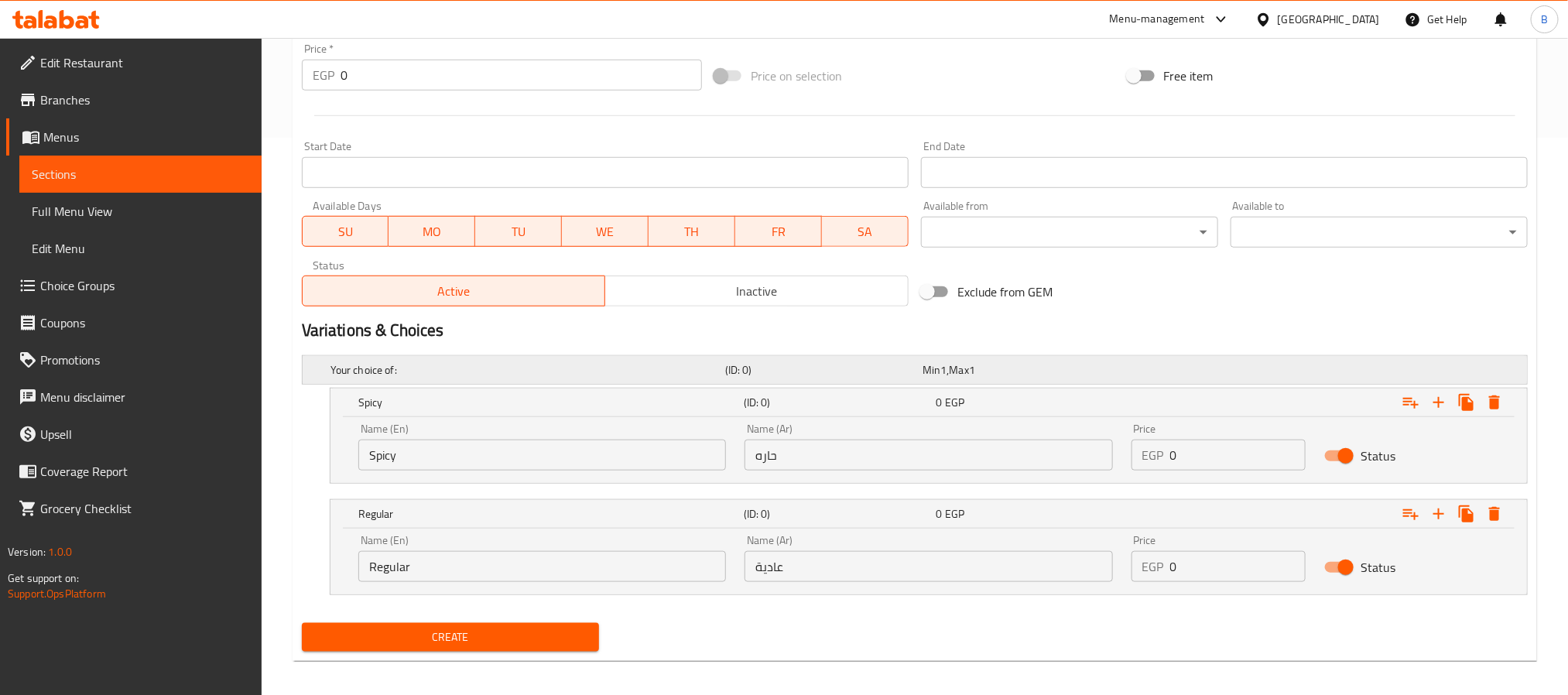
scroll to position [567, 0]
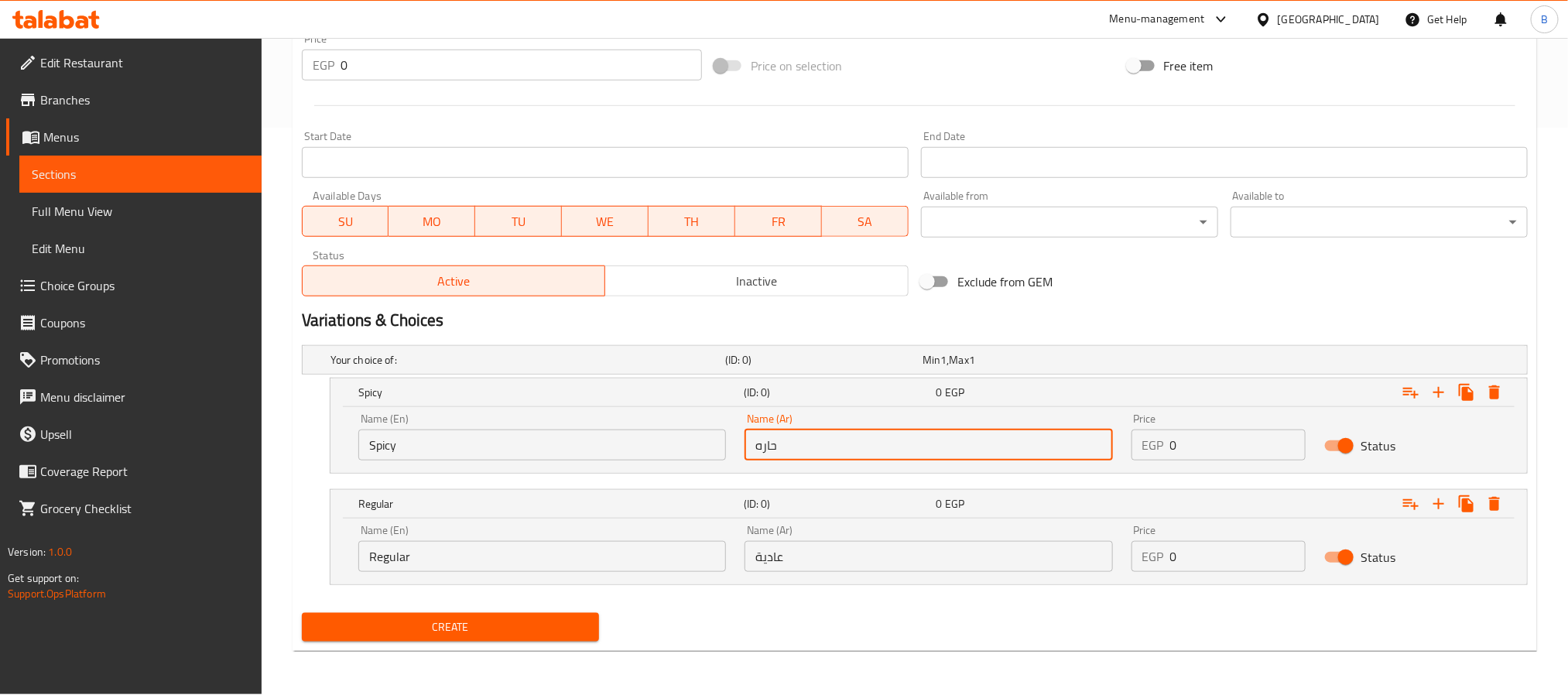
click at [964, 457] on input "حاره" at bounding box center [927, 445] width 367 height 31
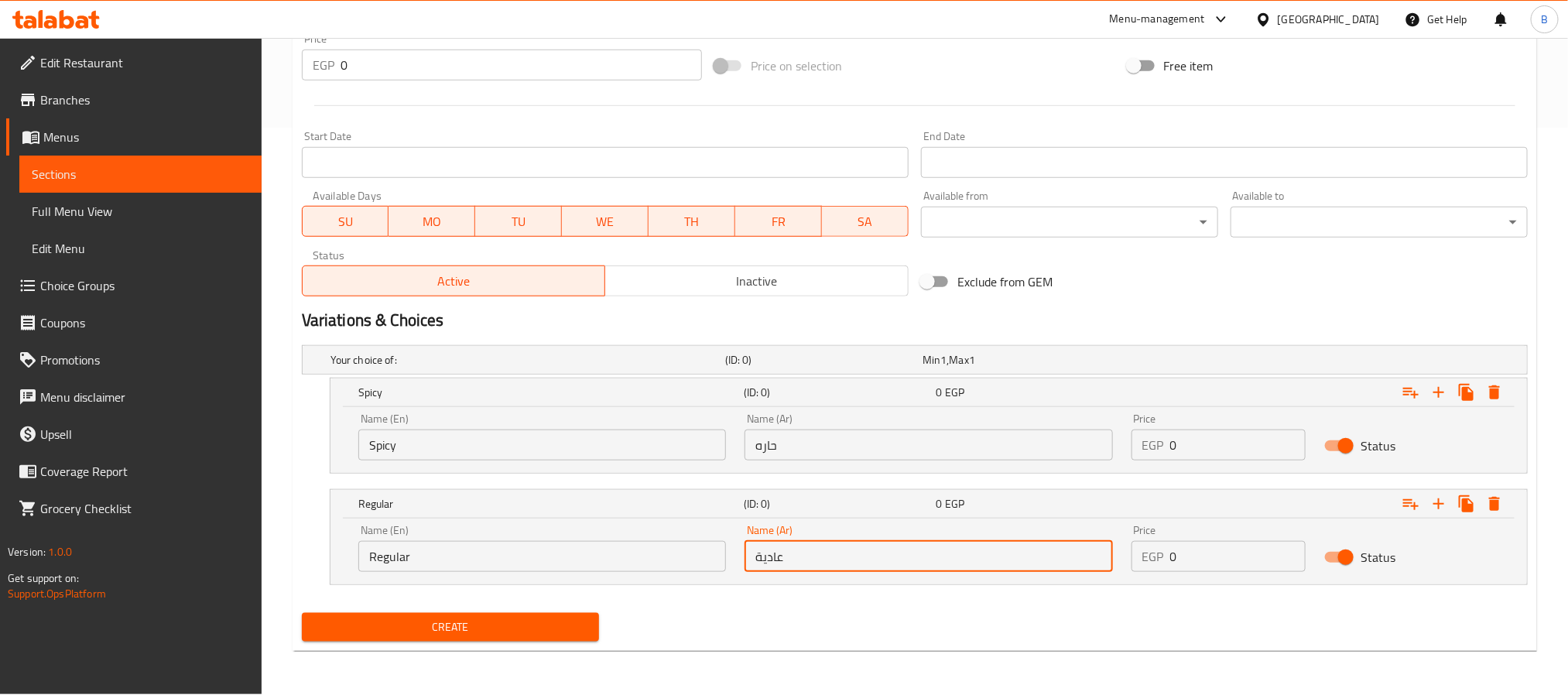
click at [834, 558] on input "عادية" at bounding box center [927, 556] width 367 height 31
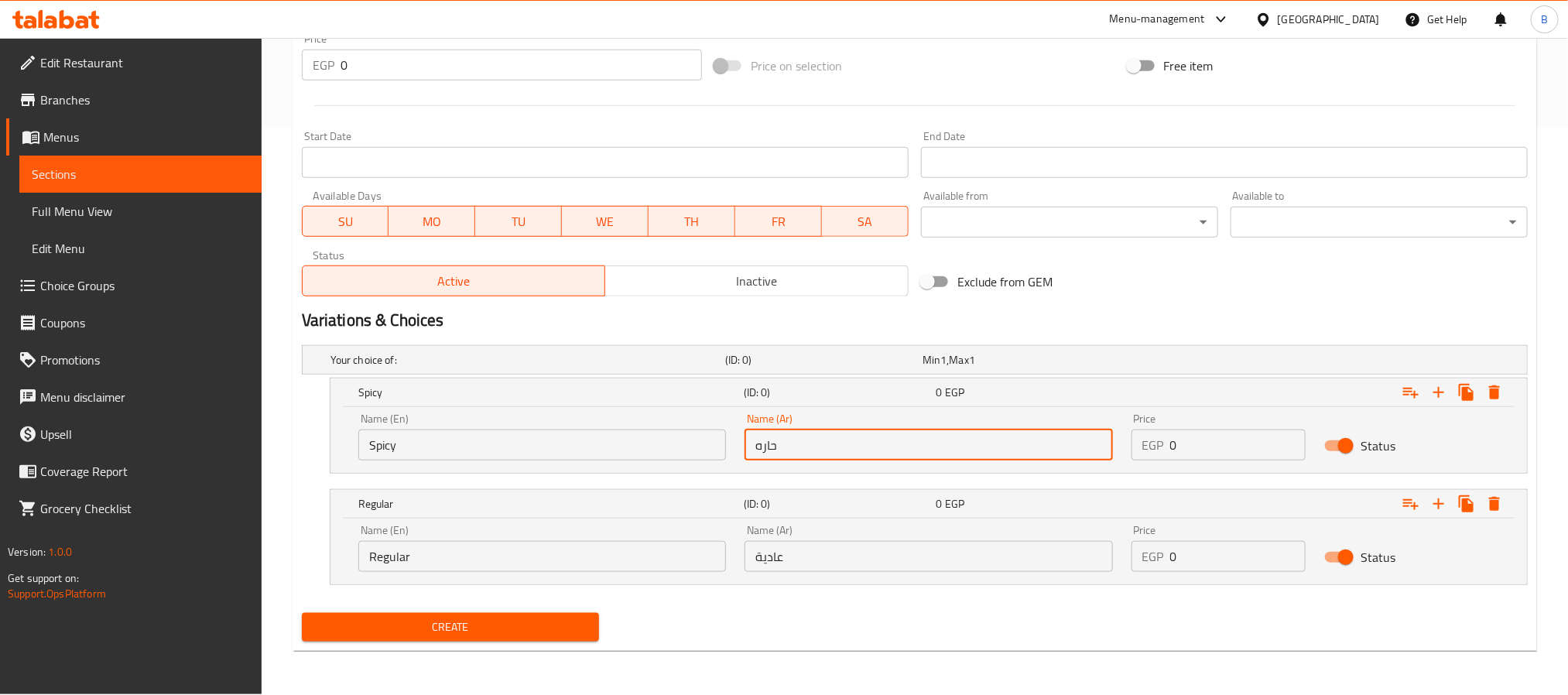
click at [815, 449] on input "حاره" at bounding box center [927, 445] width 367 height 31
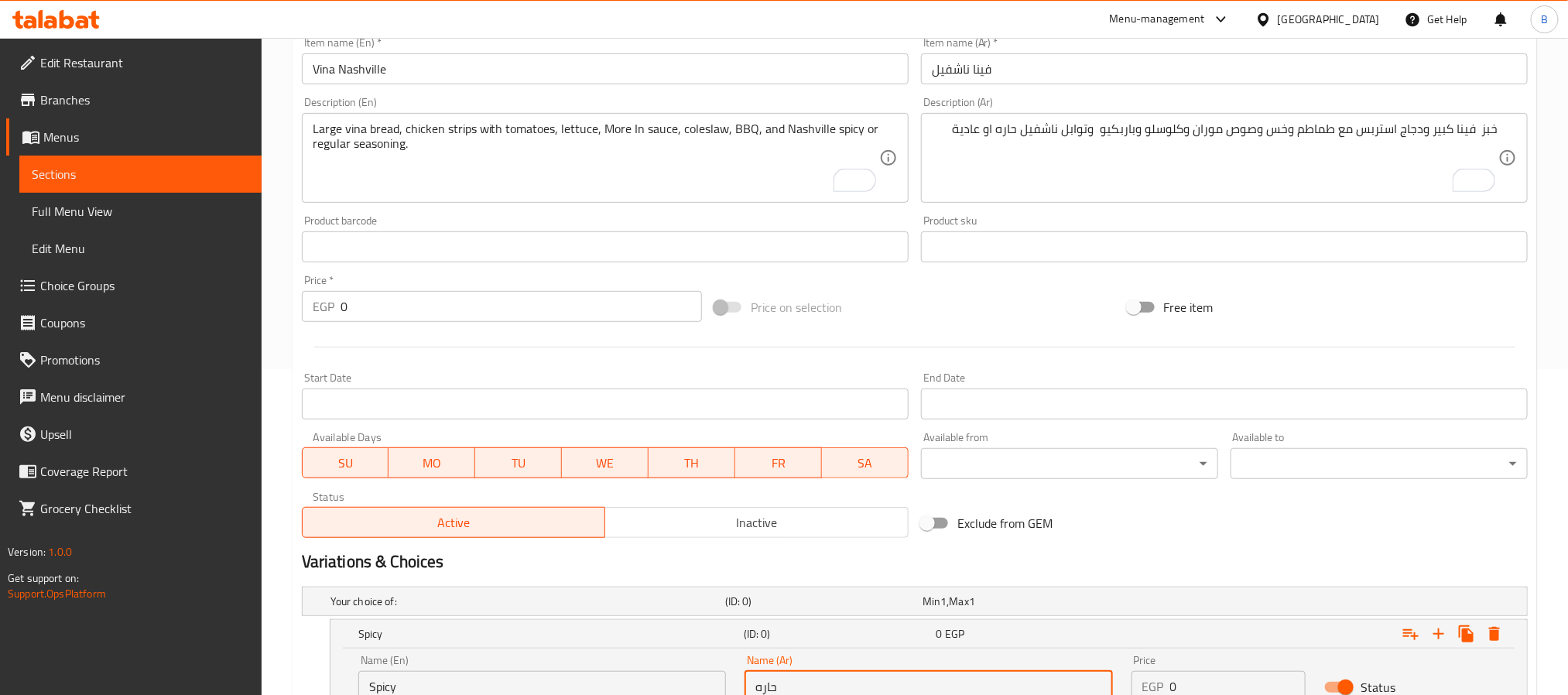
scroll to position [0, 0]
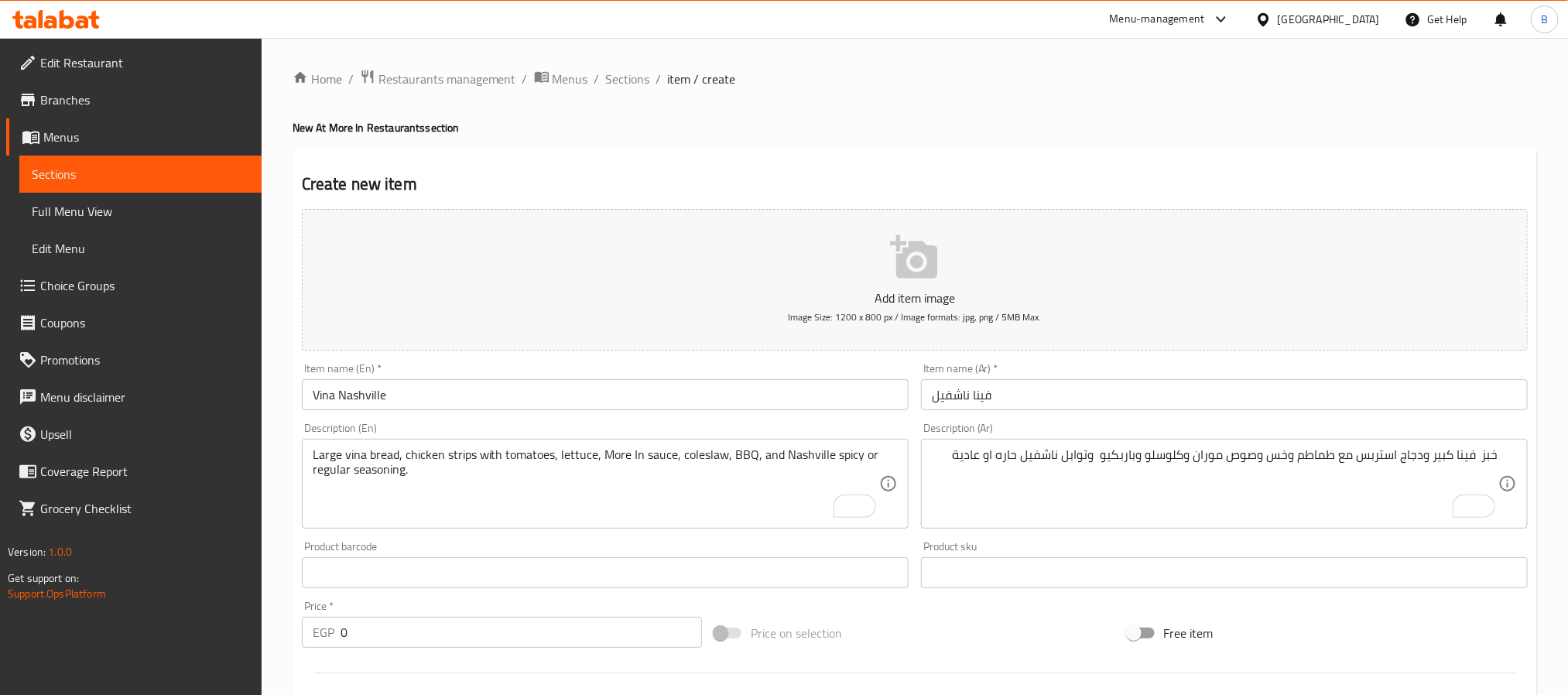
type input "حاره"
click at [560, 409] on input "Vina Nashville" at bounding box center [605, 394] width 607 height 31
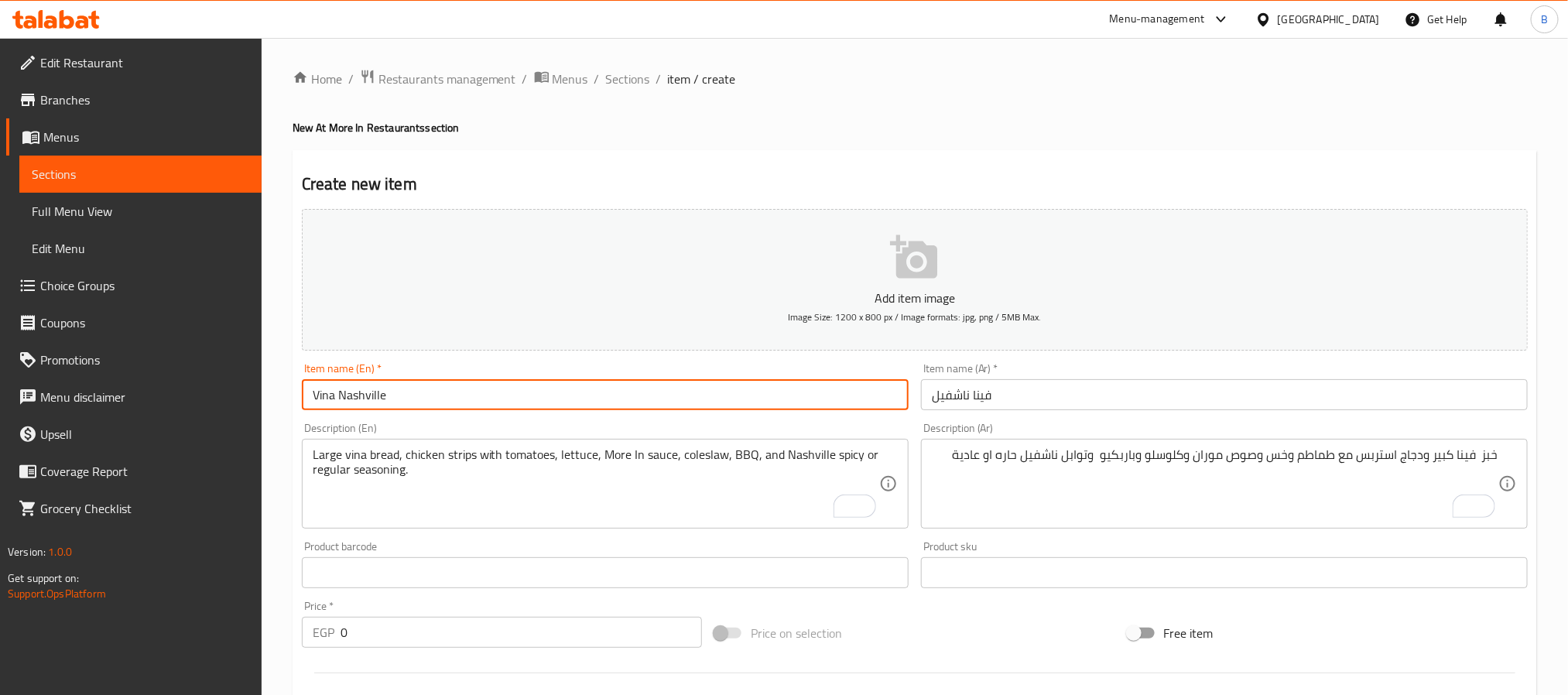
click at [560, 409] on input "Vina Nashville" at bounding box center [605, 394] width 607 height 31
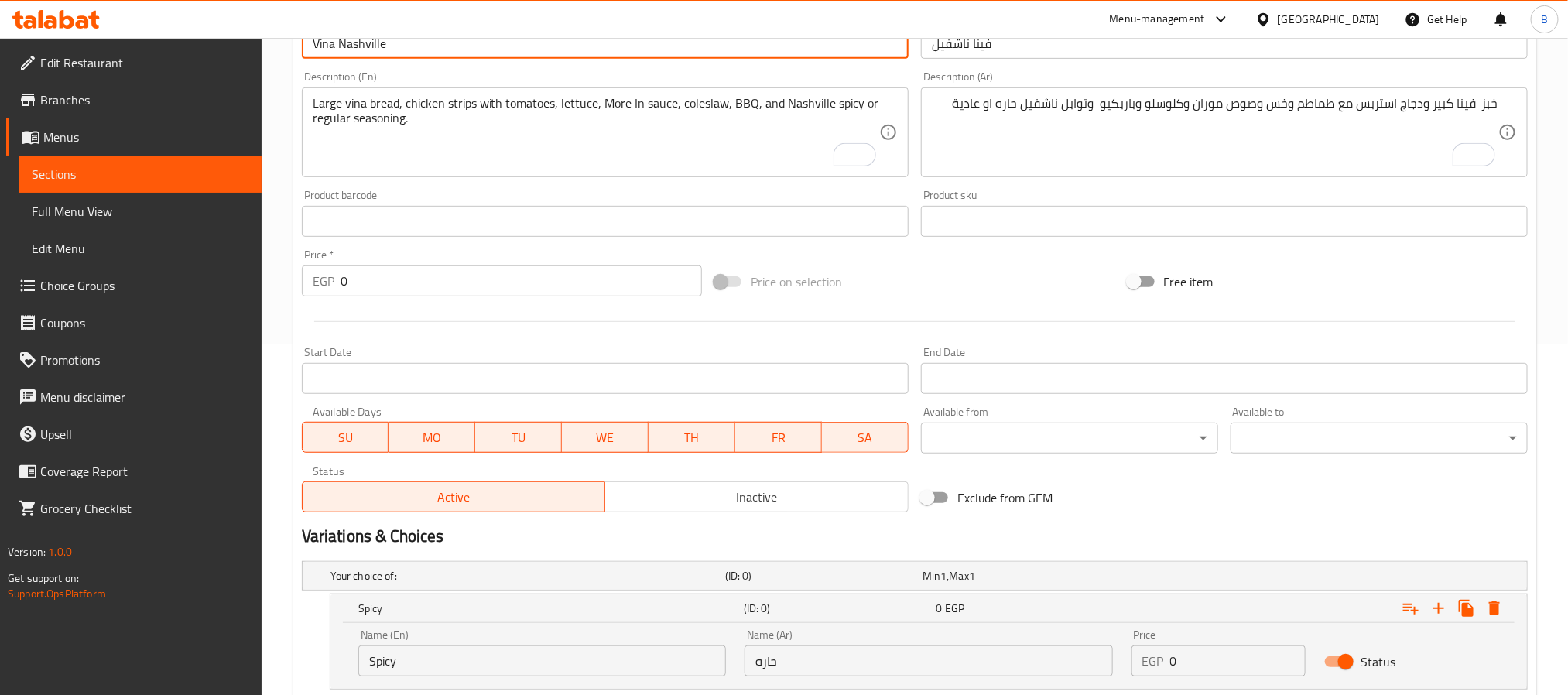
scroll to position [567, 0]
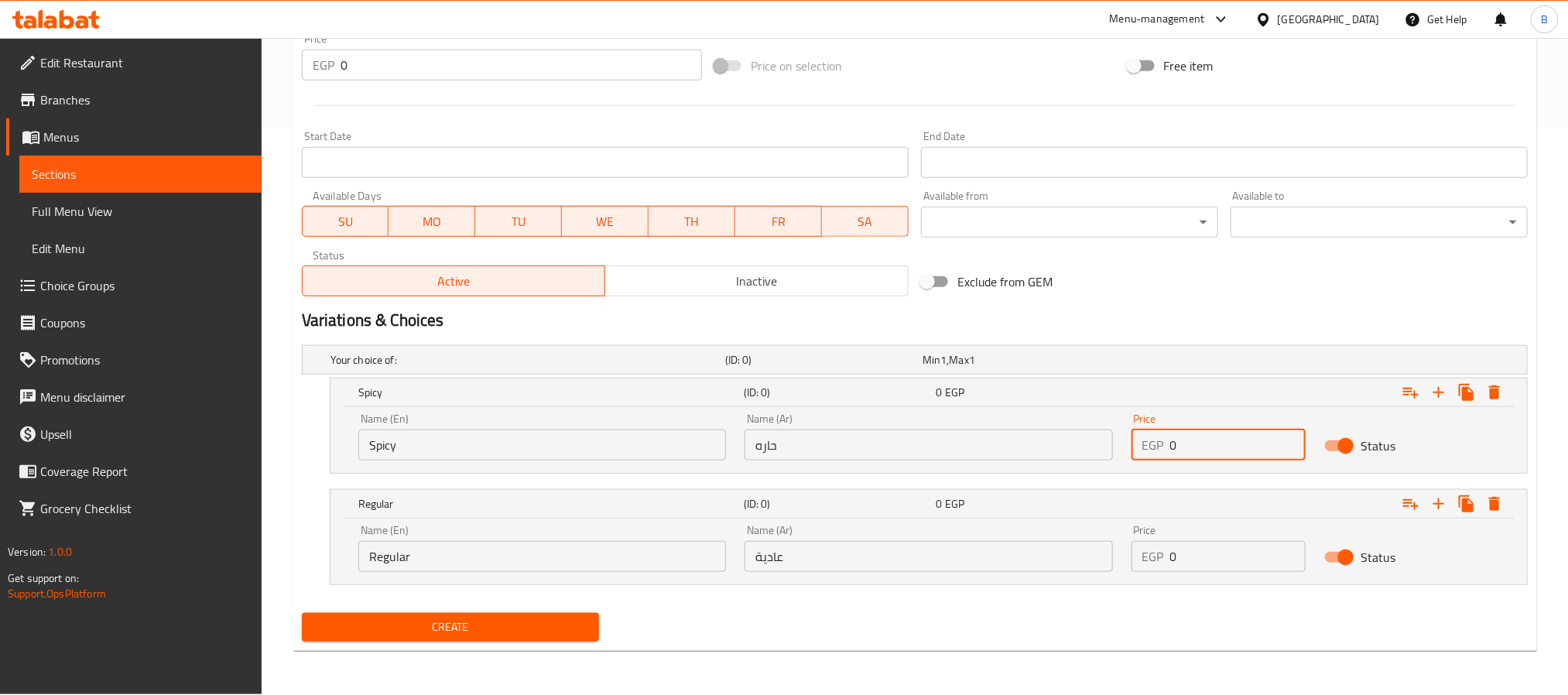
click at [1200, 441] on input "0" at bounding box center [1238, 445] width 136 height 31
type input "168"
click at [1244, 566] on input "0" at bounding box center [1238, 556] width 136 height 31
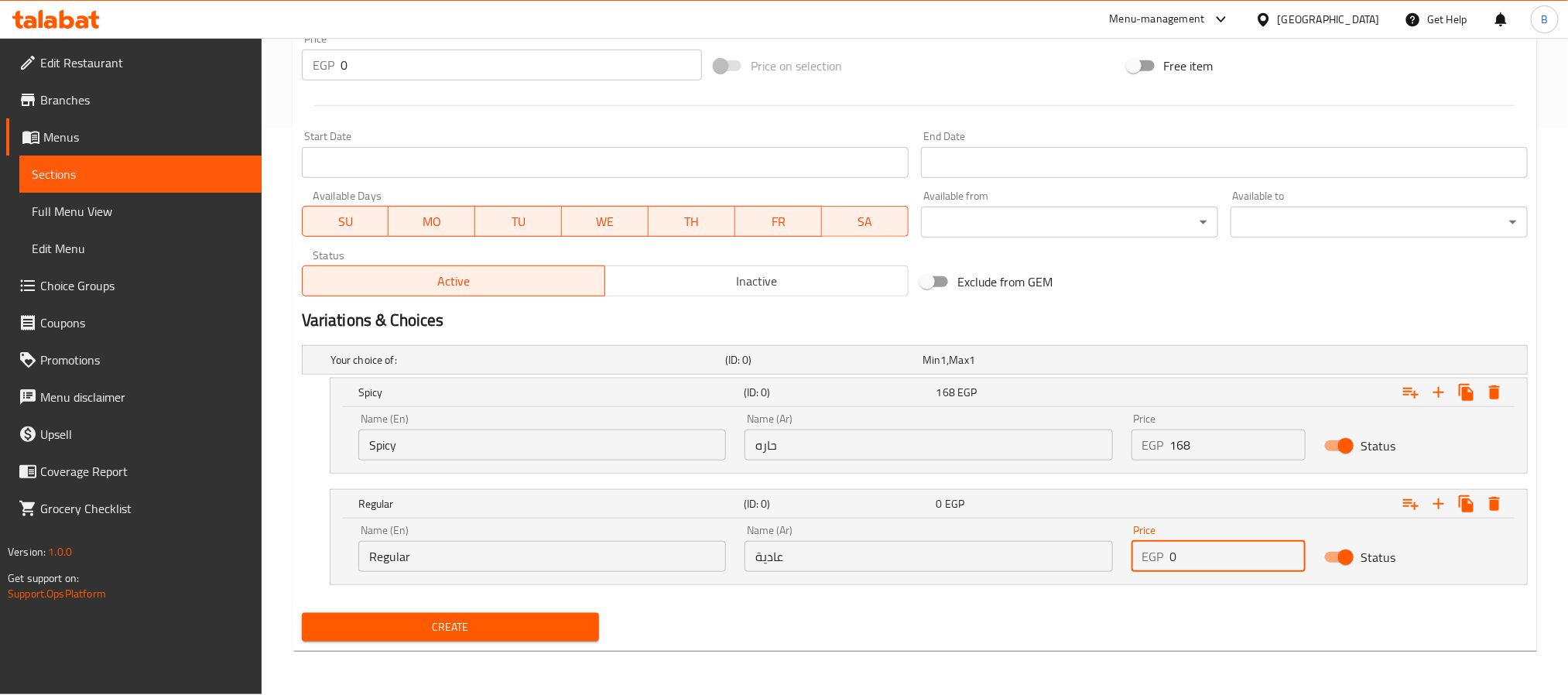
click at [1244, 566] on input "0" at bounding box center [1238, 556] width 136 height 31
type input "168"
click at [1140, 305] on div "Variations & Choices" at bounding box center [914, 320] width 1238 height 36
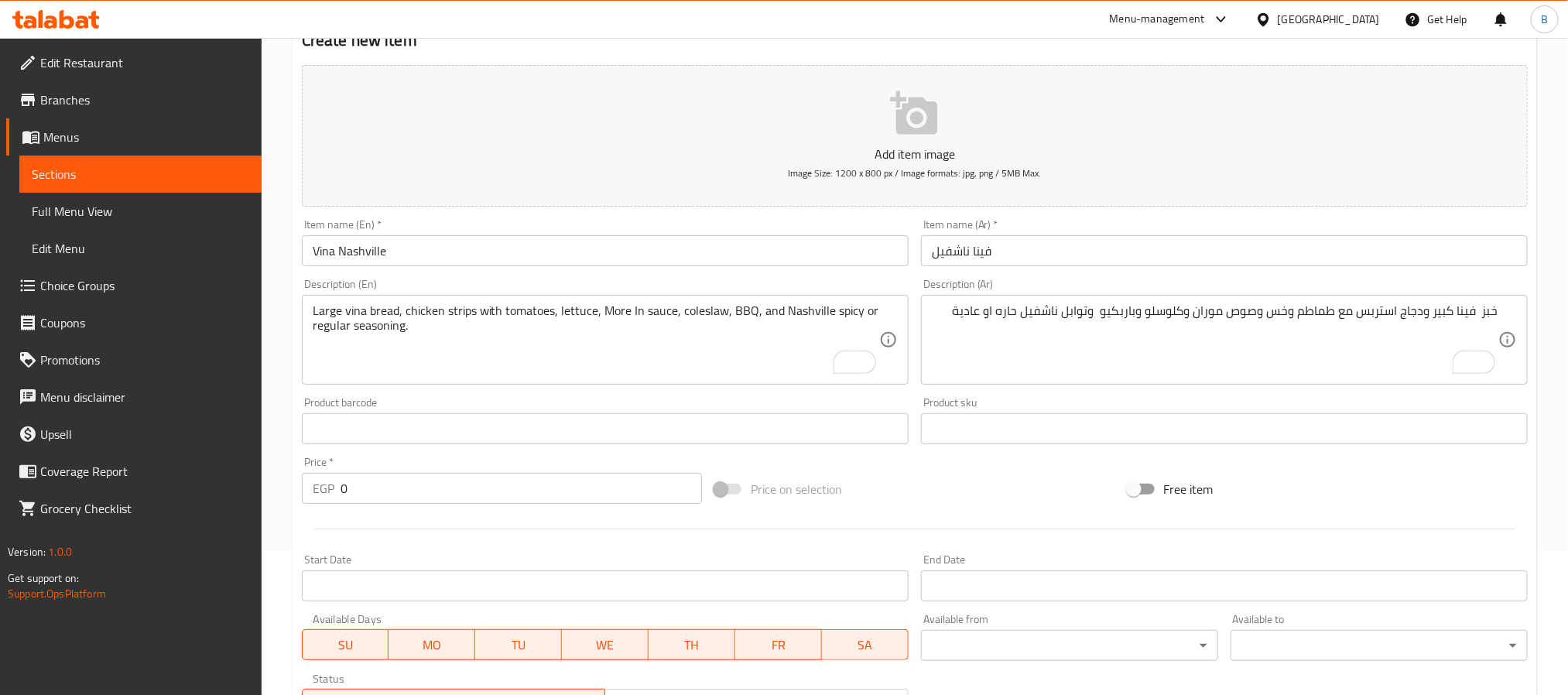
scroll to position [103, 0]
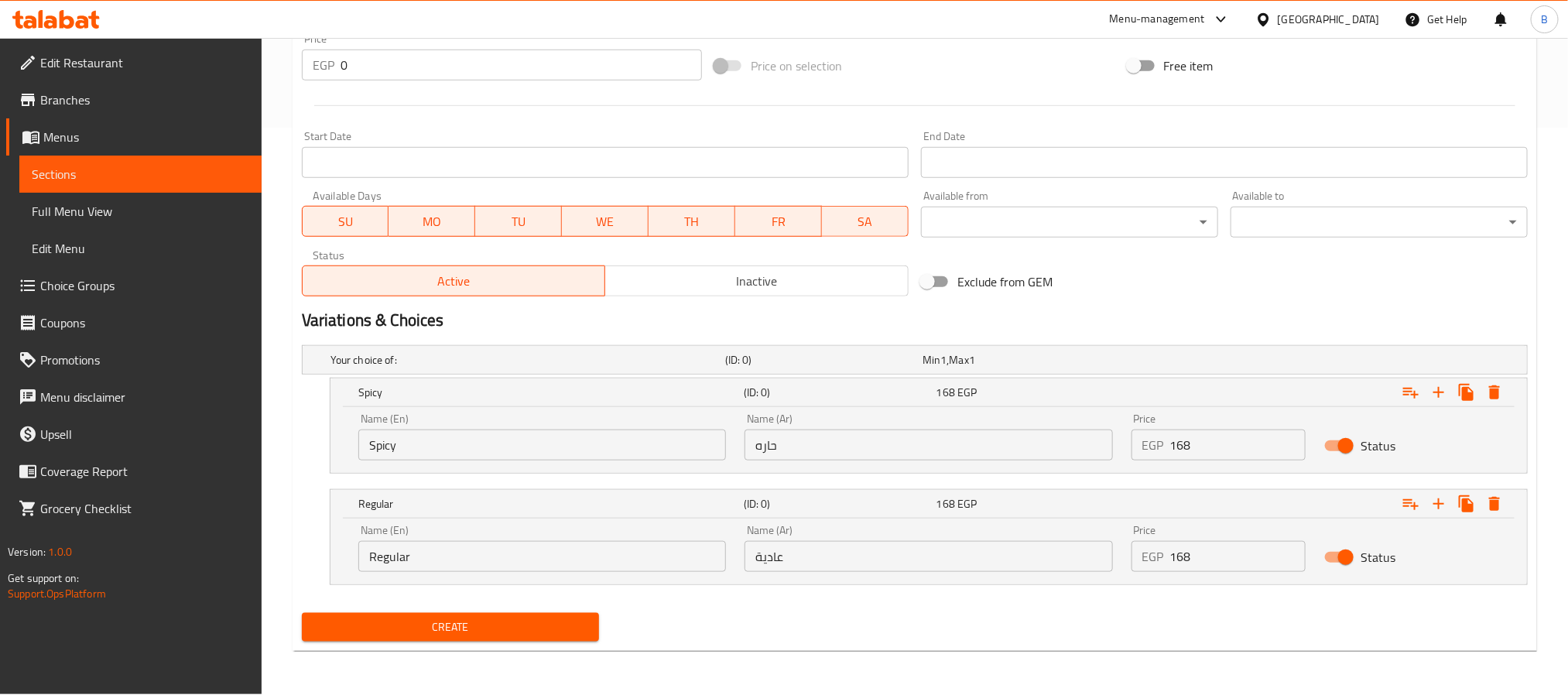
click at [571, 626] on span "Create" at bounding box center [450, 627] width 273 height 19
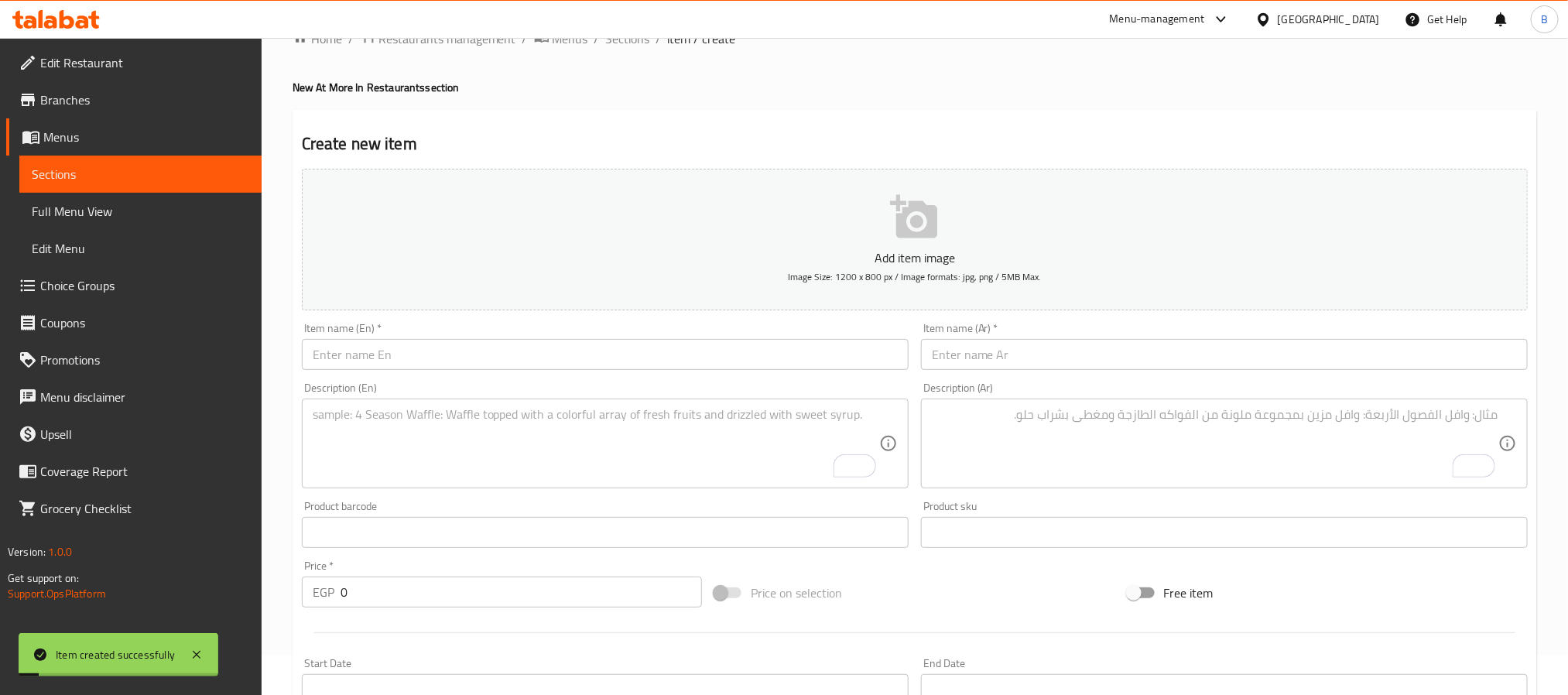
scroll to position [0, 0]
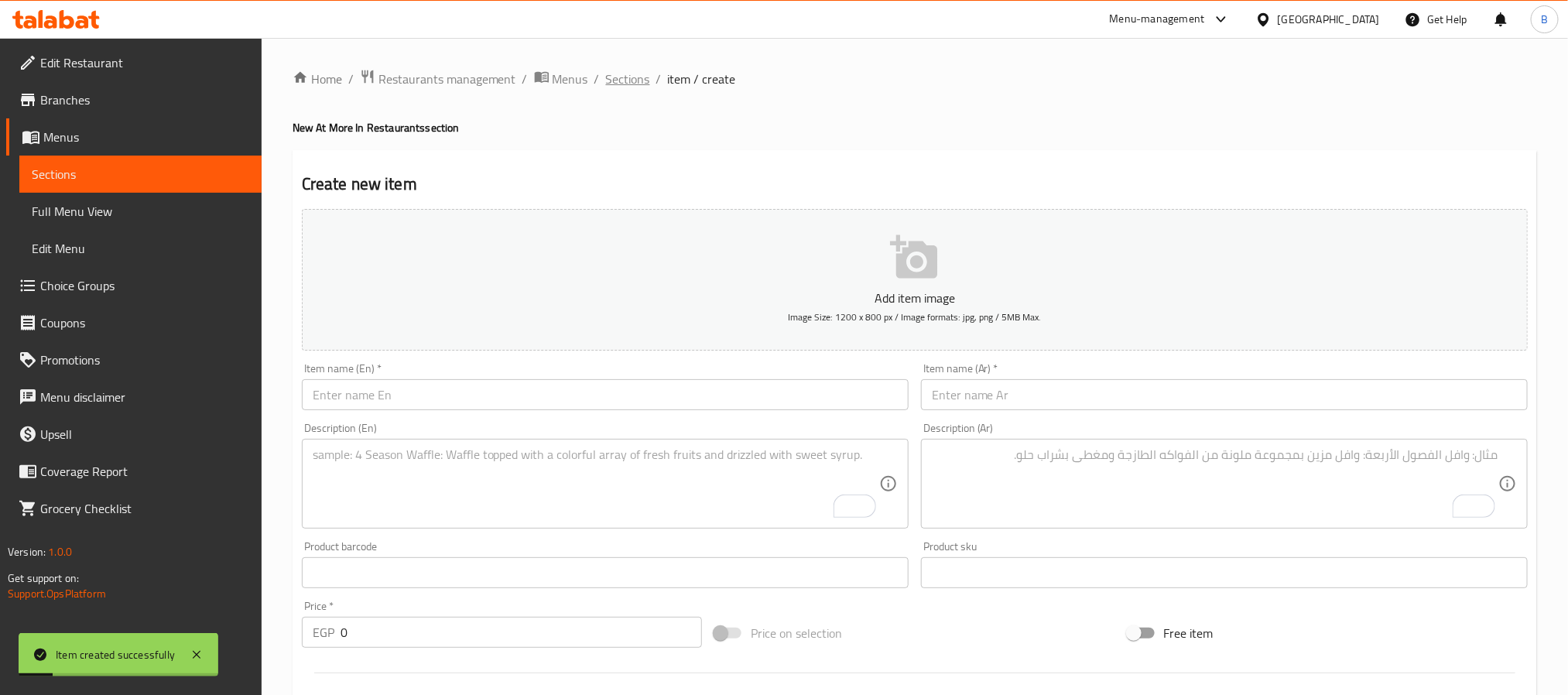
click at [626, 85] on span "Sections" at bounding box center [628, 79] width 44 height 19
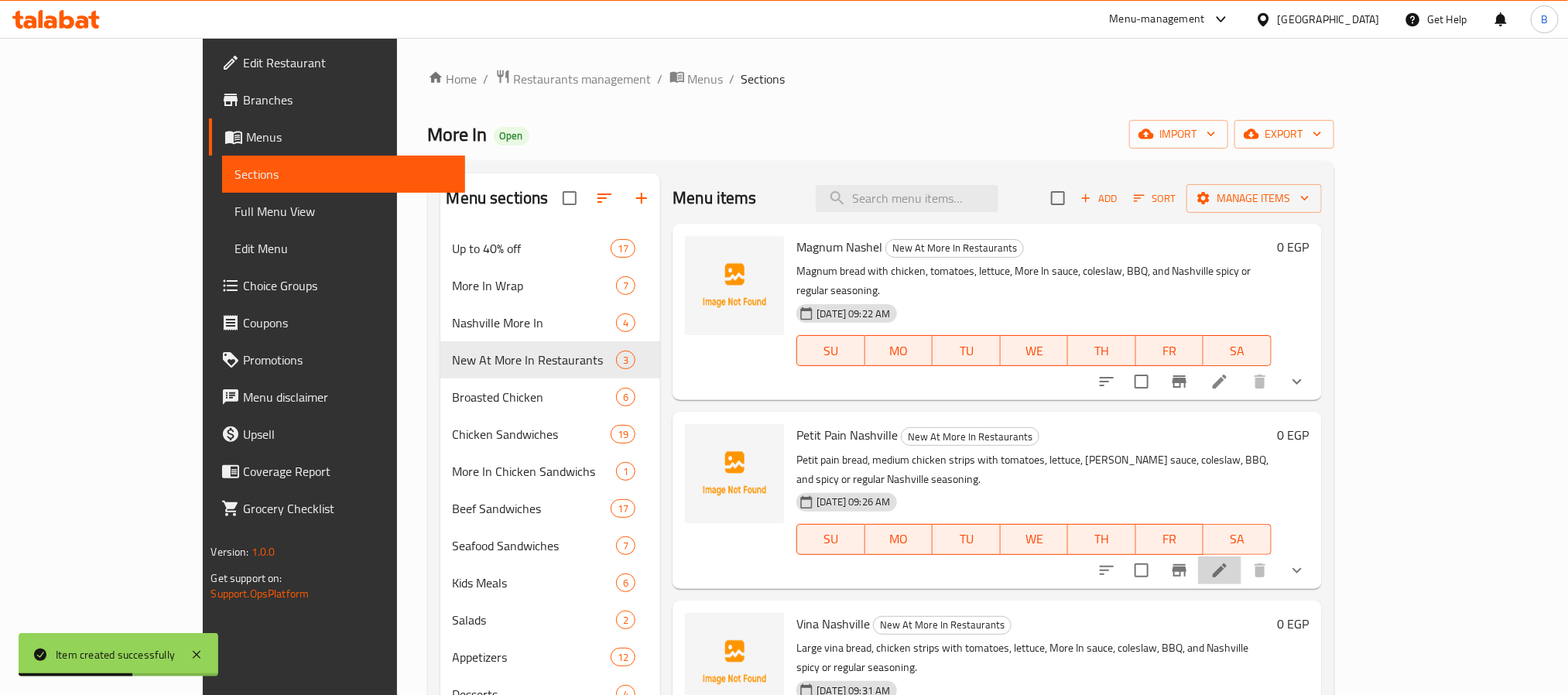
click at [1241, 556] on li at bounding box center [1219, 569] width 43 height 28
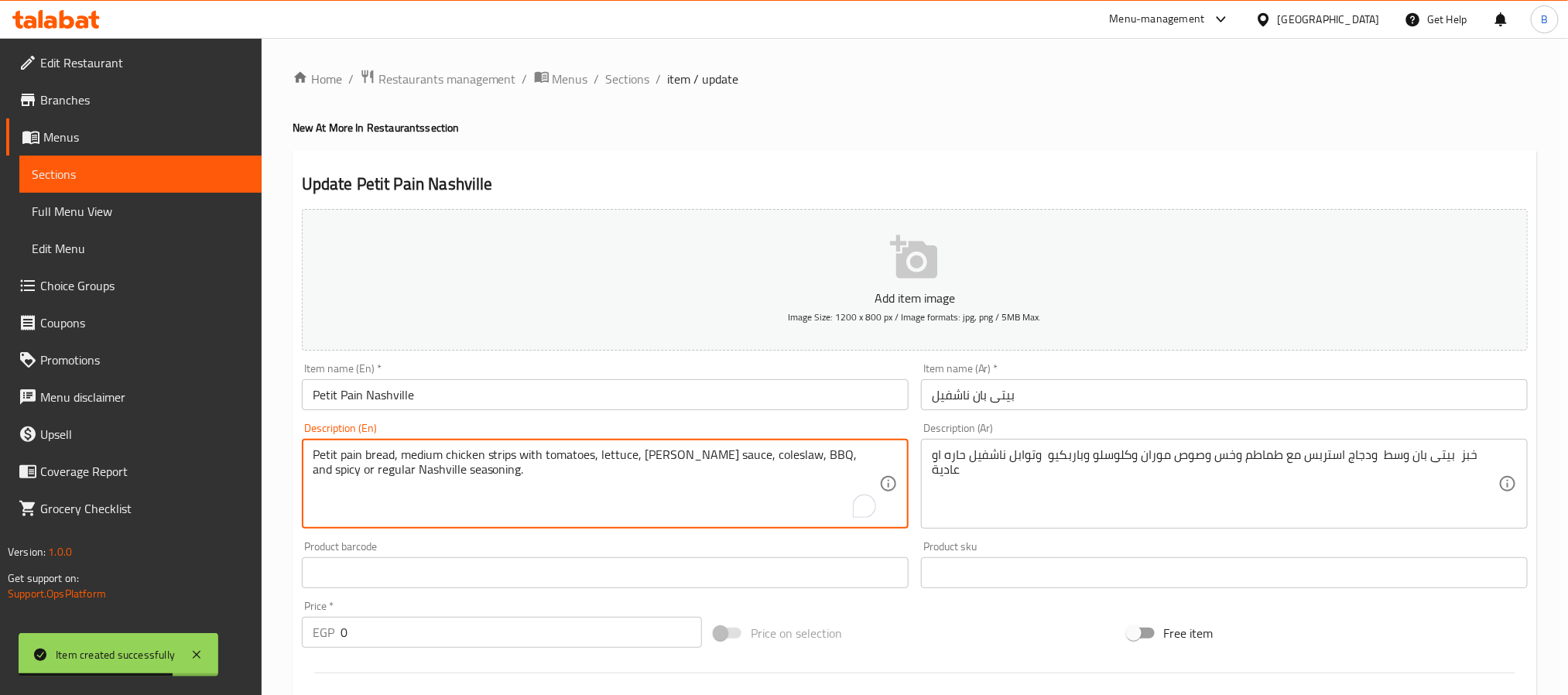
click at [664, 457] on textarea "Petit pain bread, medium chicken strips with tomatoes, lettuce, moran sauce, co…" at bounding box center [596, 483] width 566 height 73
paste textarea "More In"
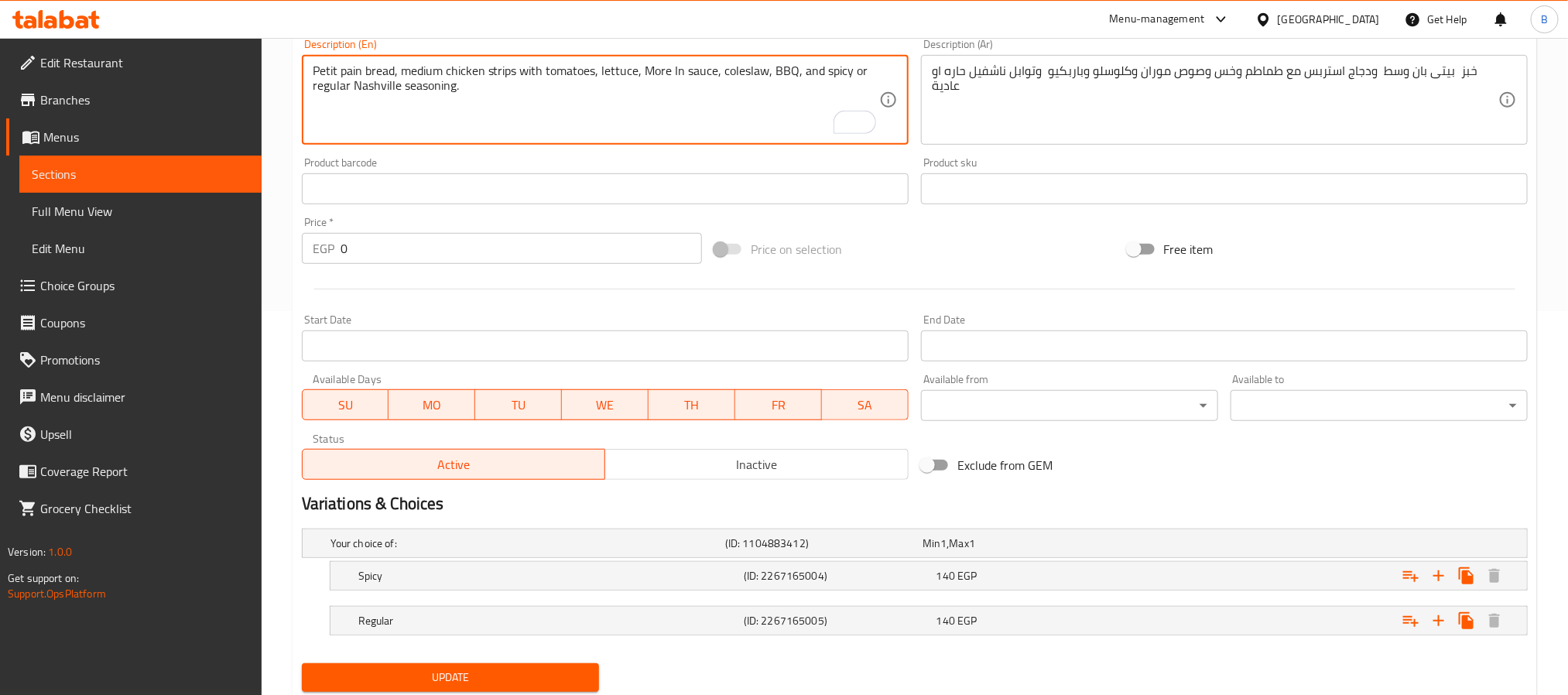
scroll to position [435, 0]
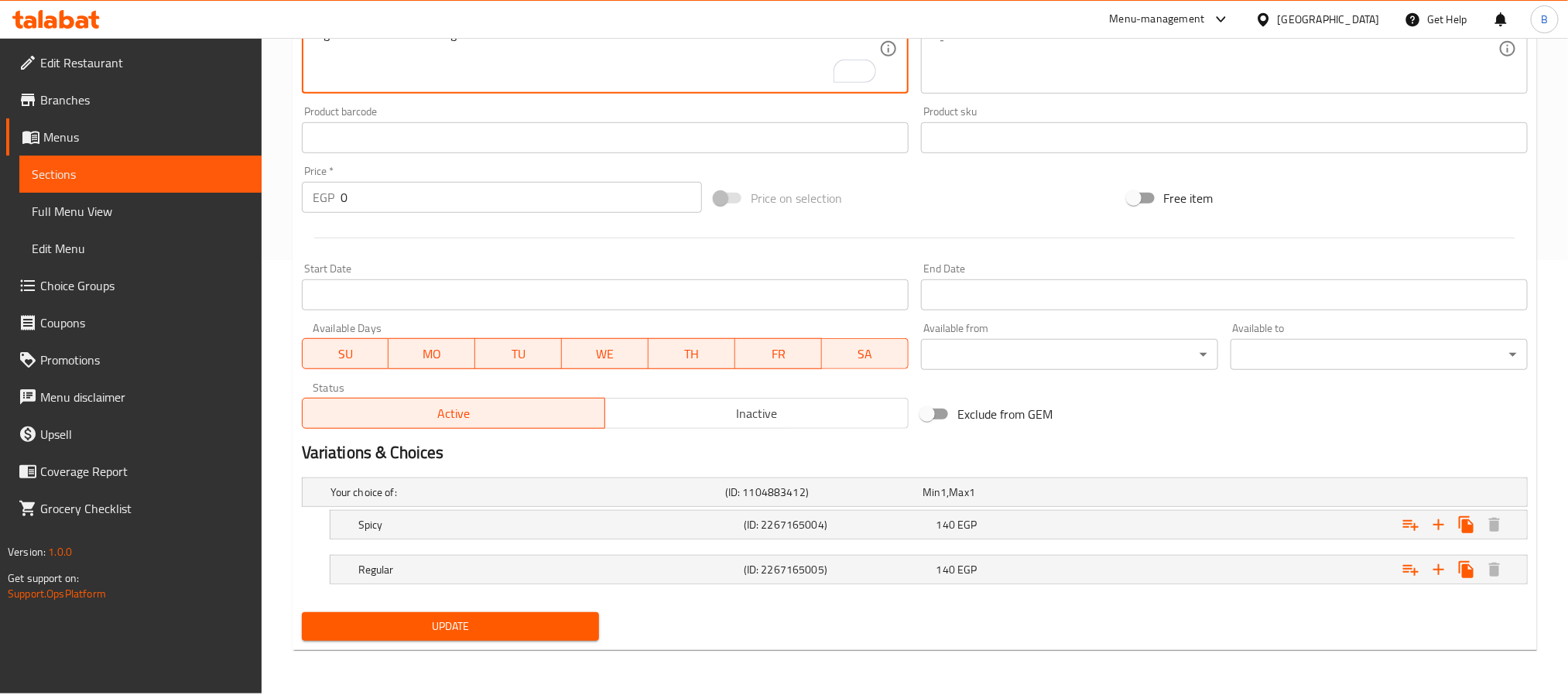
type textarea "Petit pain bread, medium chicken strips with tomatoes, lettuce, More In sauce, …"
click at [574, 621] on span "Update" at bounding box center [450, 626] width 273 height 19
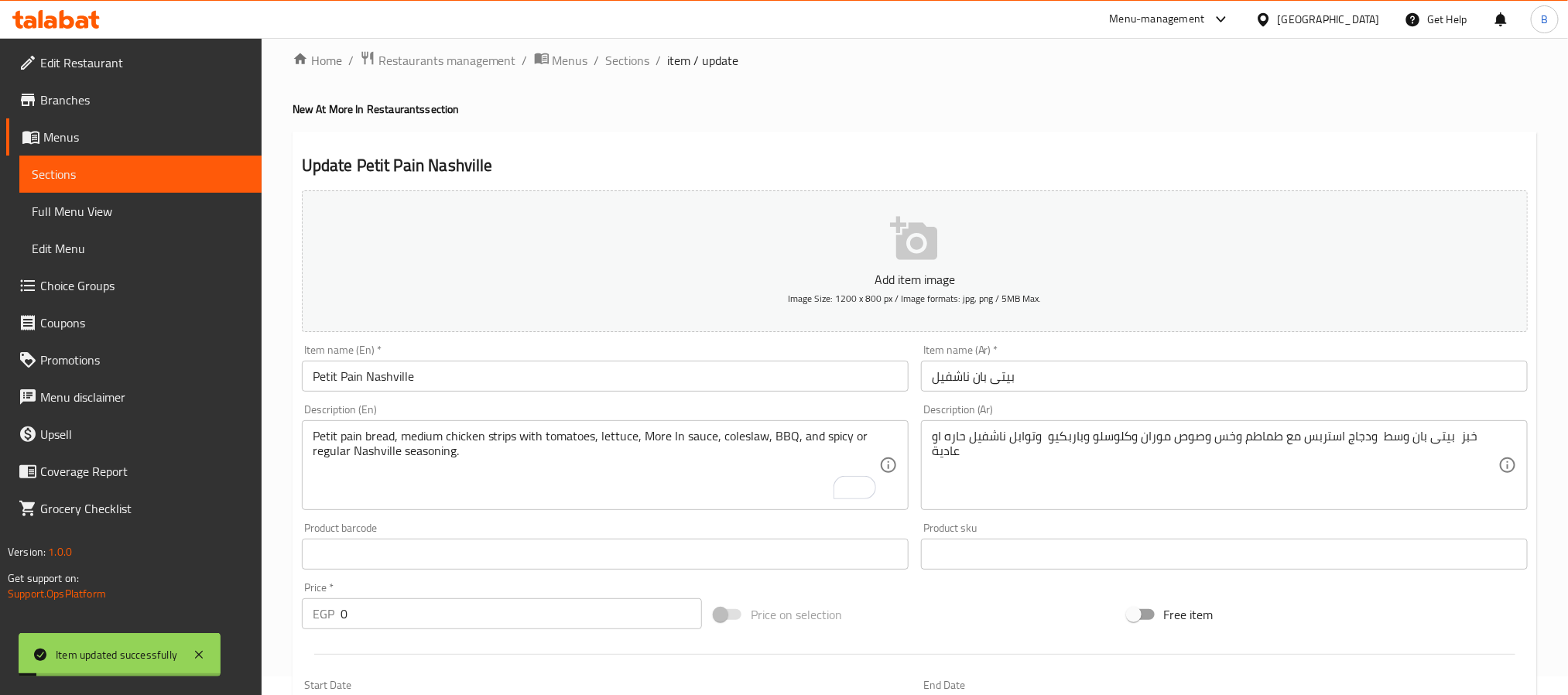
scroll to position [0, 0]
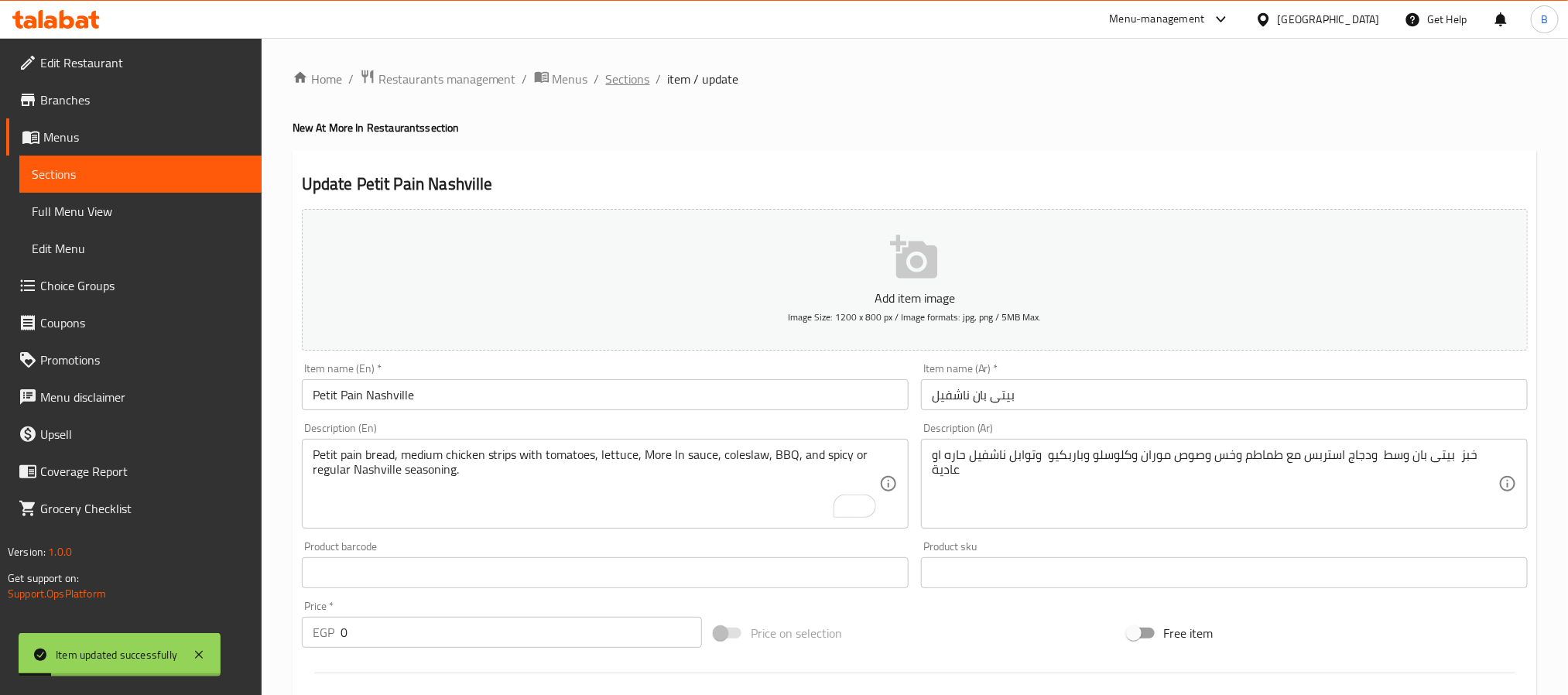
click at [626, 80] on span "Sections" at bounding box center [628, 79] width 44 height 19
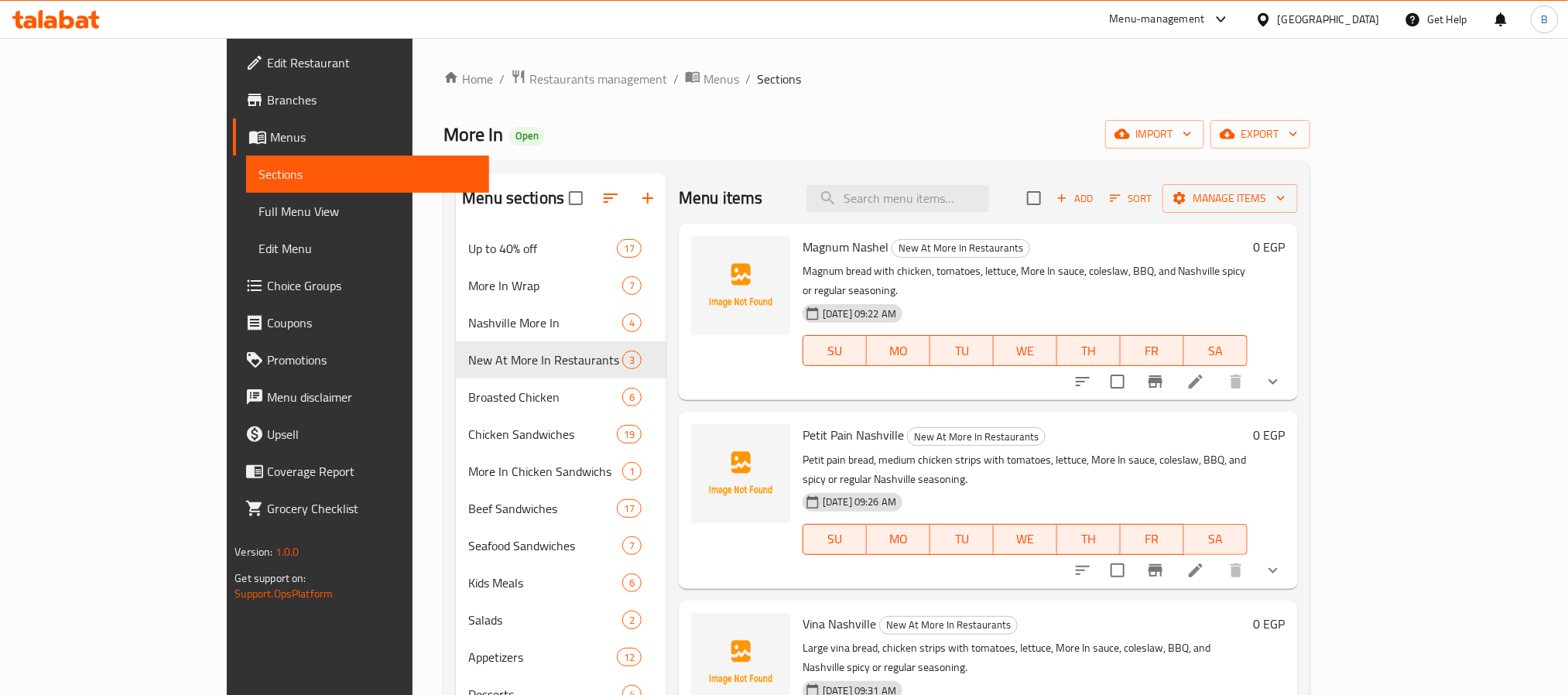
click at [1096, 193] on span "Add" at bounding box center [1074, 198] width 42 height 18
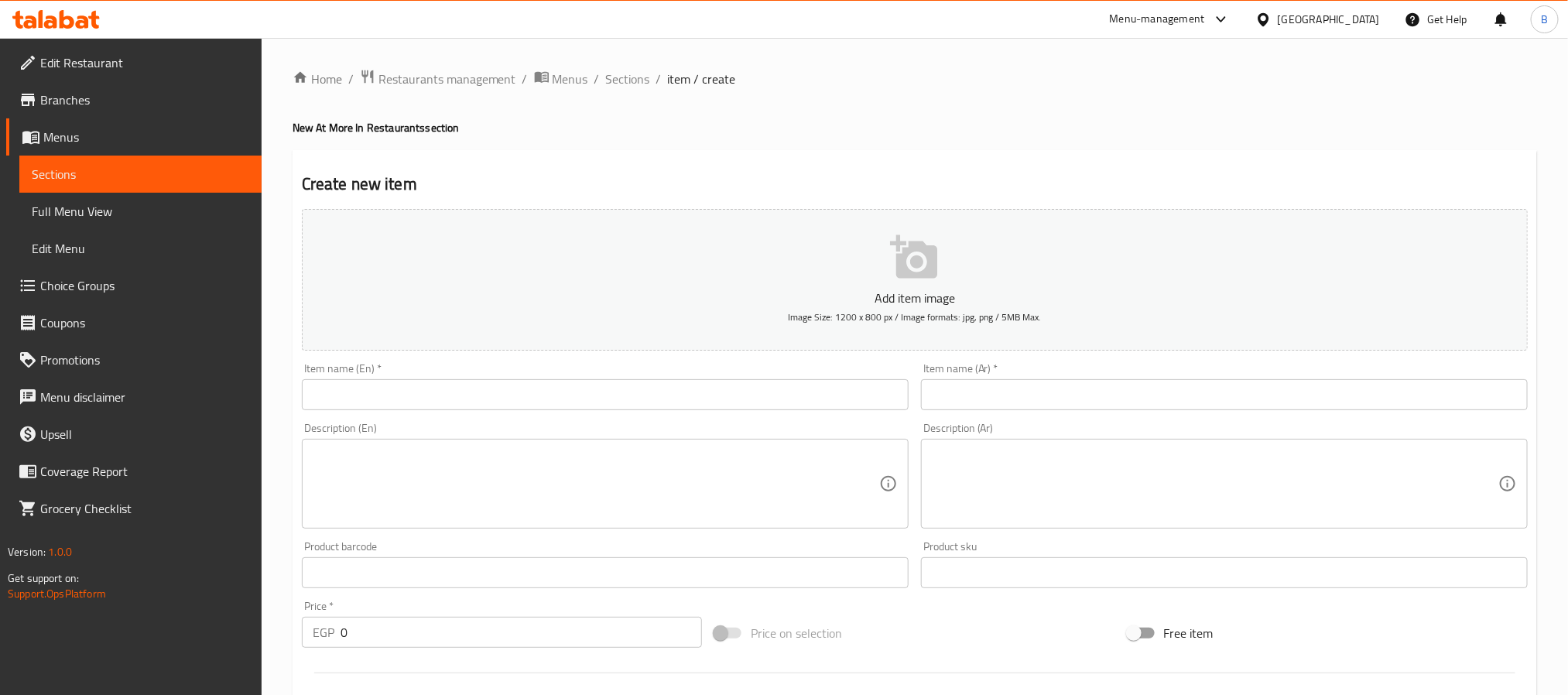
drag, startPoint x: 766, startPoint y: 386, endPoint x: 851, endPoint y: 386, distance: 85.0
click at [766, 386] on input "text" at bounding box center [605, 394] width 607 height 31
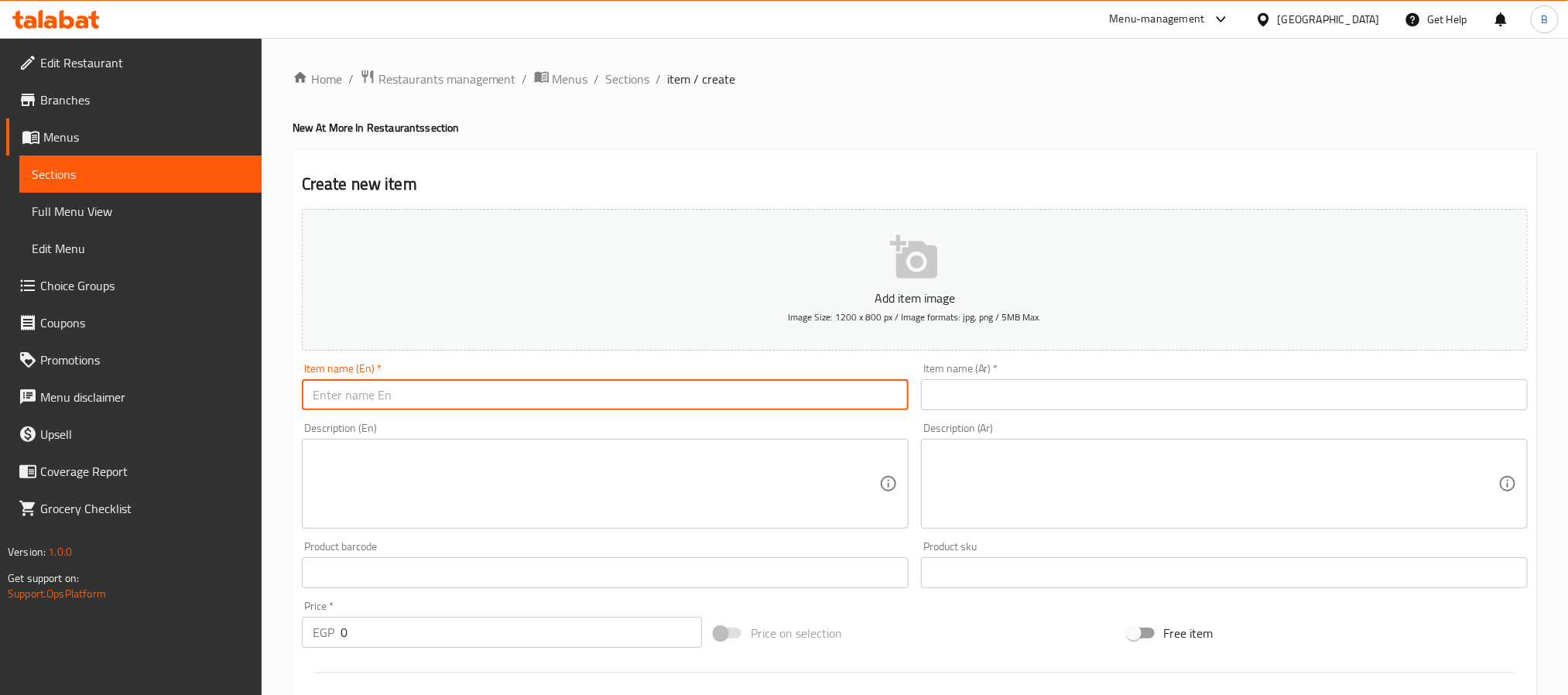
click at [1020, 379] on input "text" at bounding box center [1224, 394] width 607 height 31
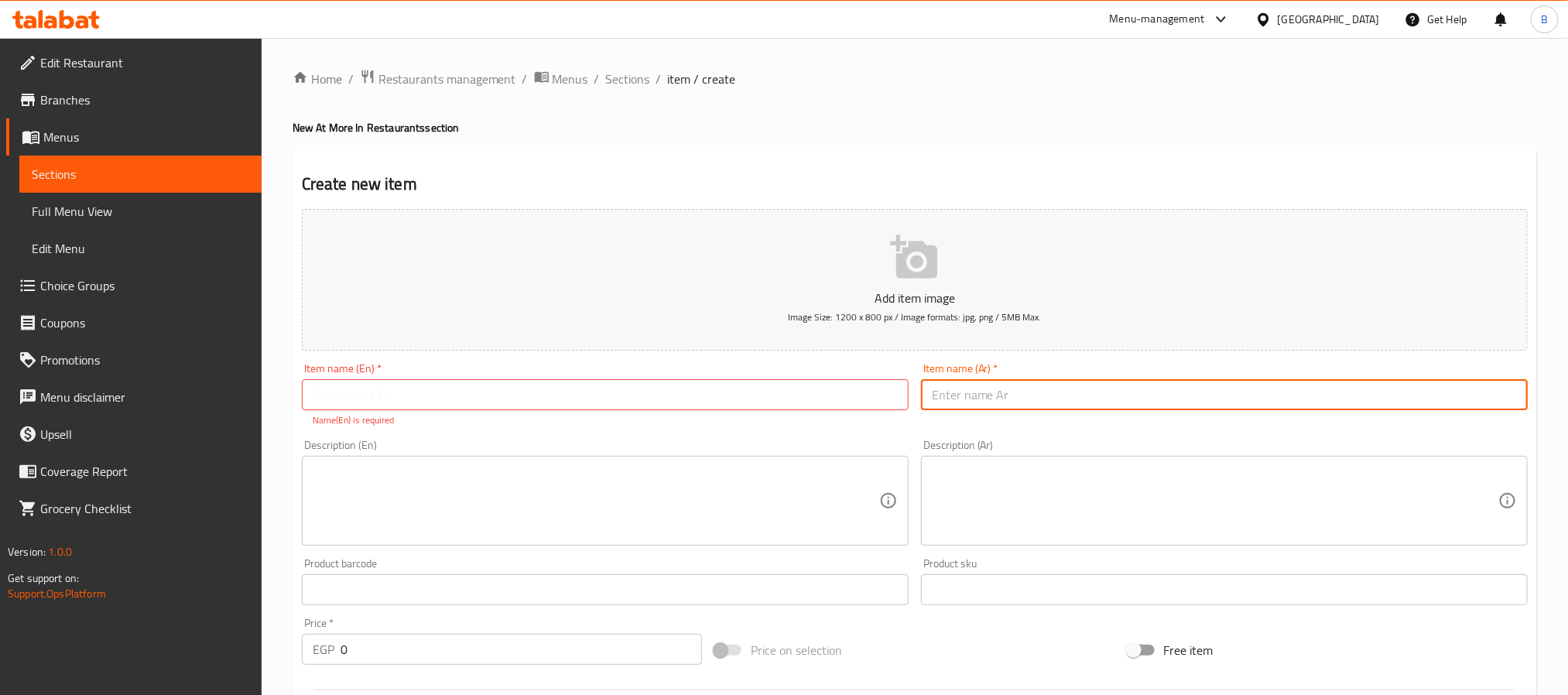
paste input "راب ناشفيل"
type input "راب ناشفيل"
click at [968, 468] on textarea at bounding box center [1214, 501] width 566 height 73
paste textarea "خبز سورى مع دجاج استربس وخس وصوص موران وكلوسلو وباربكيو وتوابل ناشفيل حاره او ع…"
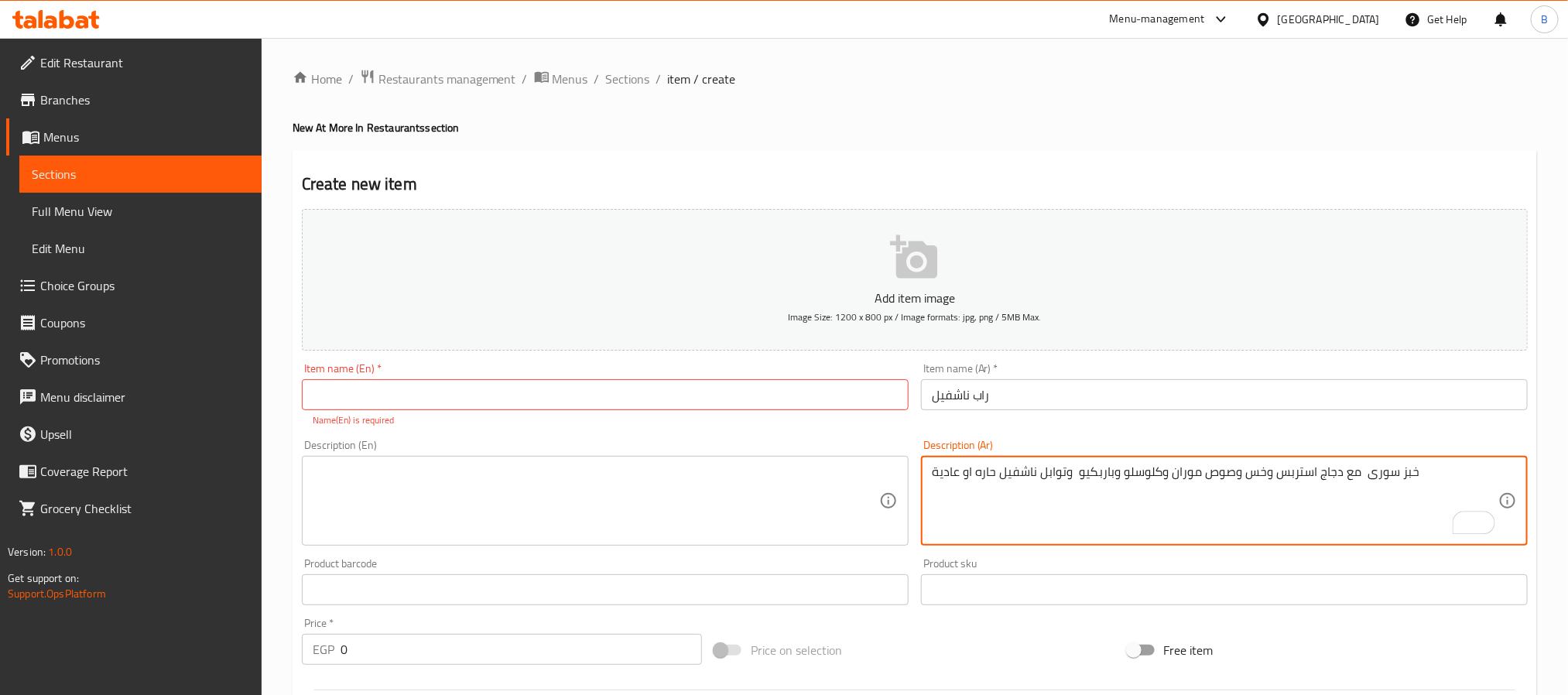
drag, startPoint x: 1029, startPoint y: 377, endPoint x: 1031, endPoint y: 391, distance: 14.1
click at [1029, 381] on div "Item name (Ar)   * راب ناشفيل Item name (Ar) *" at bounding box center [1224, 386] width 607 height 47
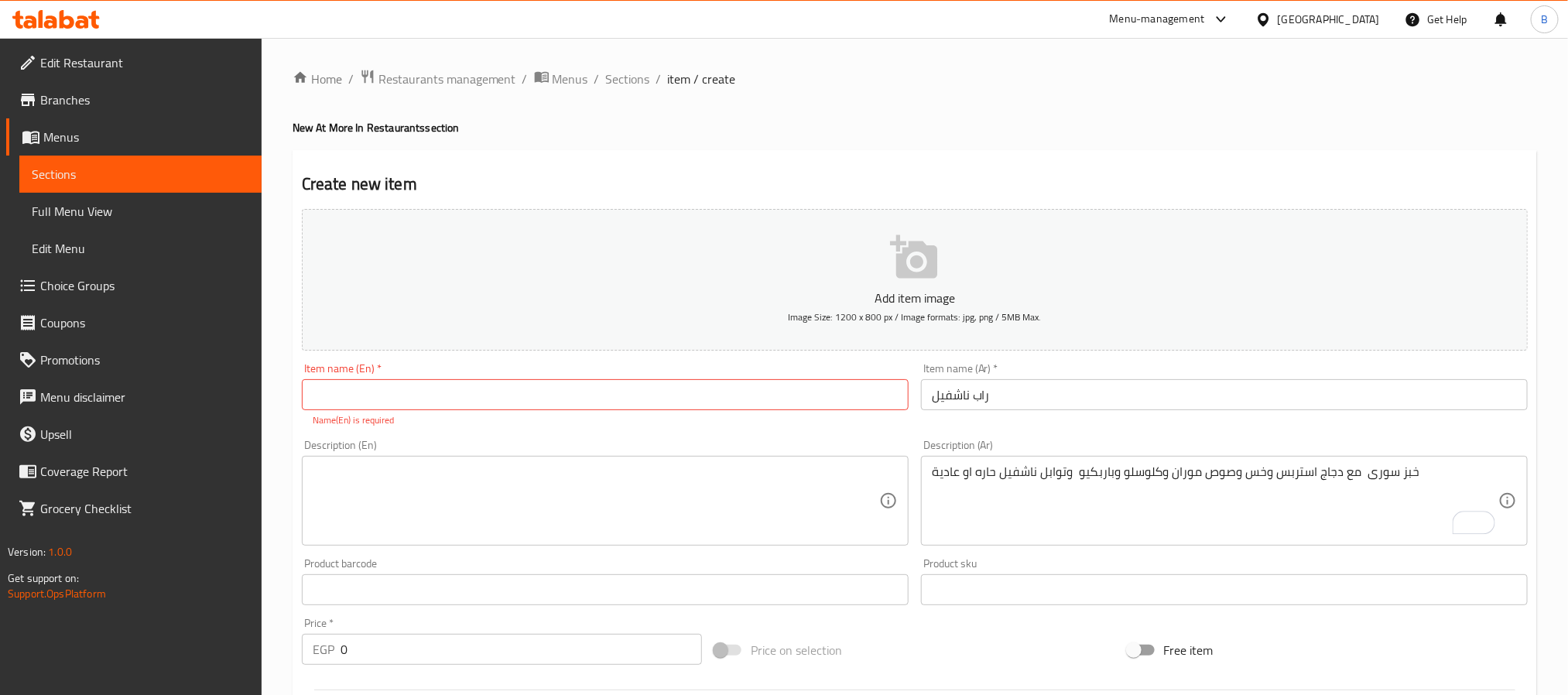
click at [1031, 393] on input "راب ناشفيل" at bounding box center [1224, 394] width 607 height 31
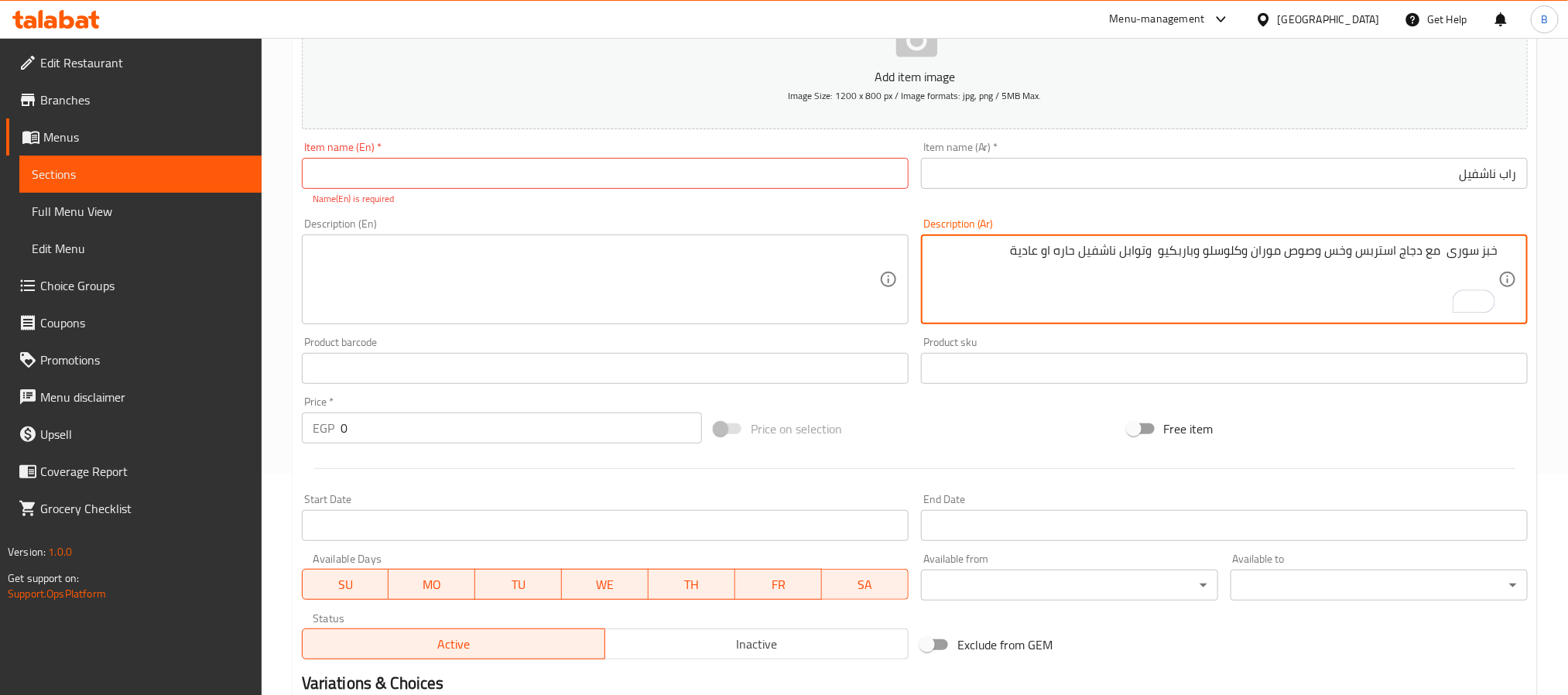
scroll to position [414, 0]
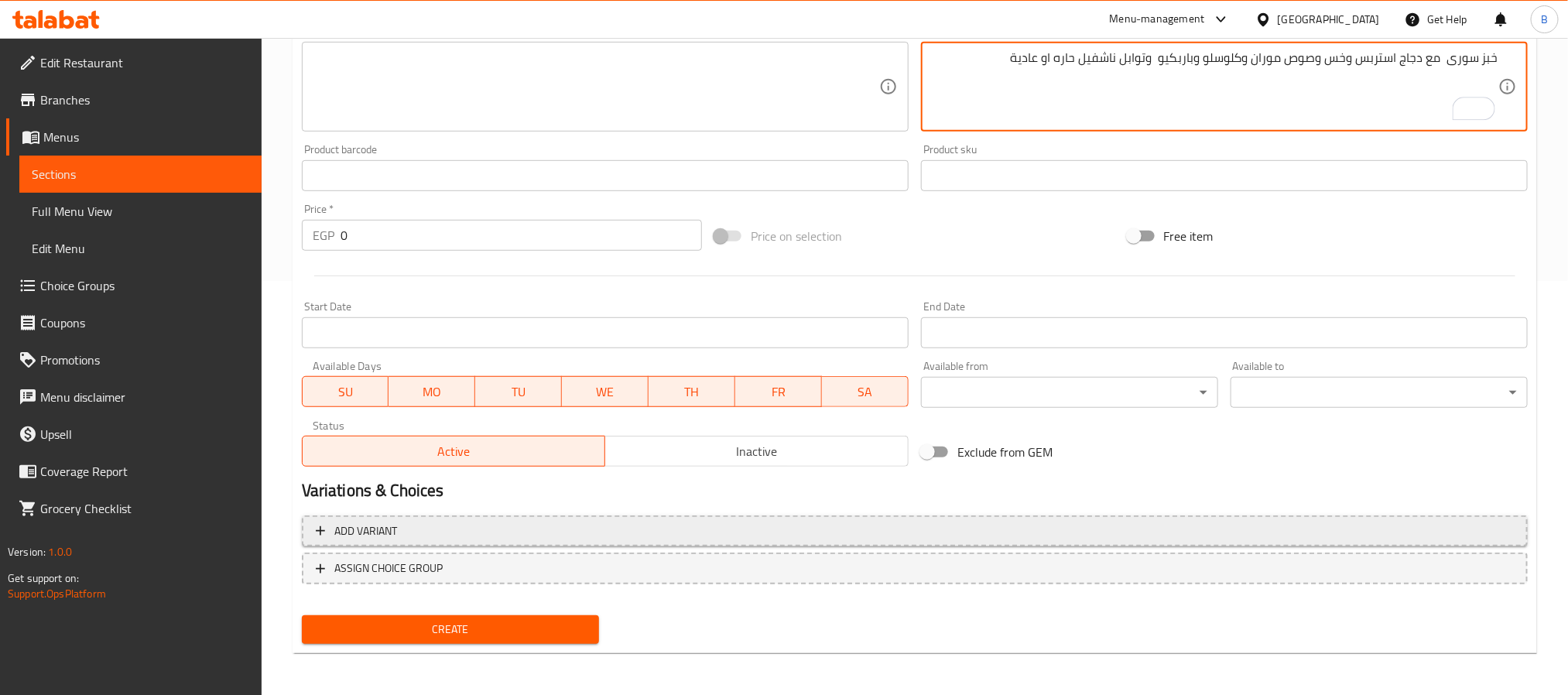
type textarea "خبز سورى مع دجاج استربس وخس وصوص موران وكلوسلو وباربكيو وتوابل ناشفيل حاره او ع…"
click at [945, 530] on span "Add variant" at bounding box center [915, 531] width 1198 height 19
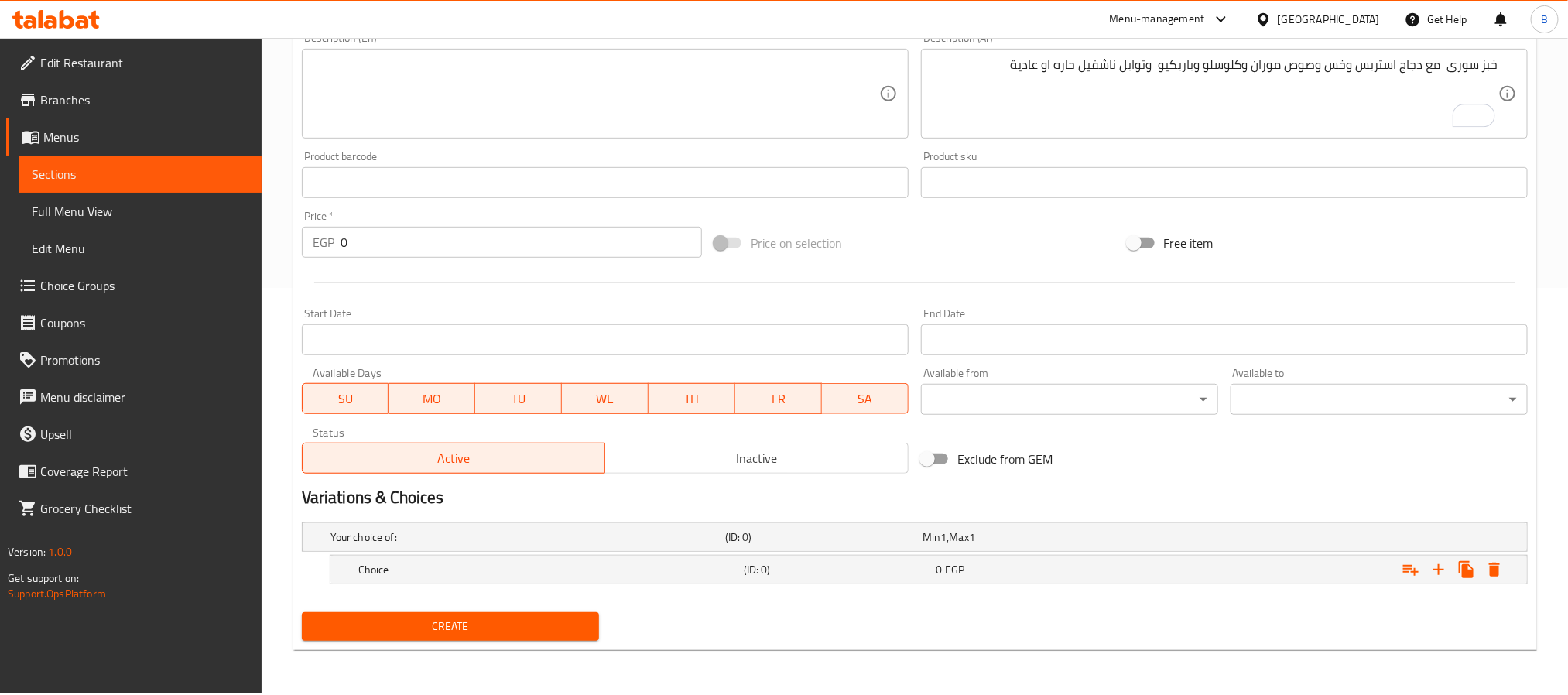
scroll to position [406, 0]
click at [1460, 567] on icon "Expand" at bounding box center [1467, 570] width 19 height 19
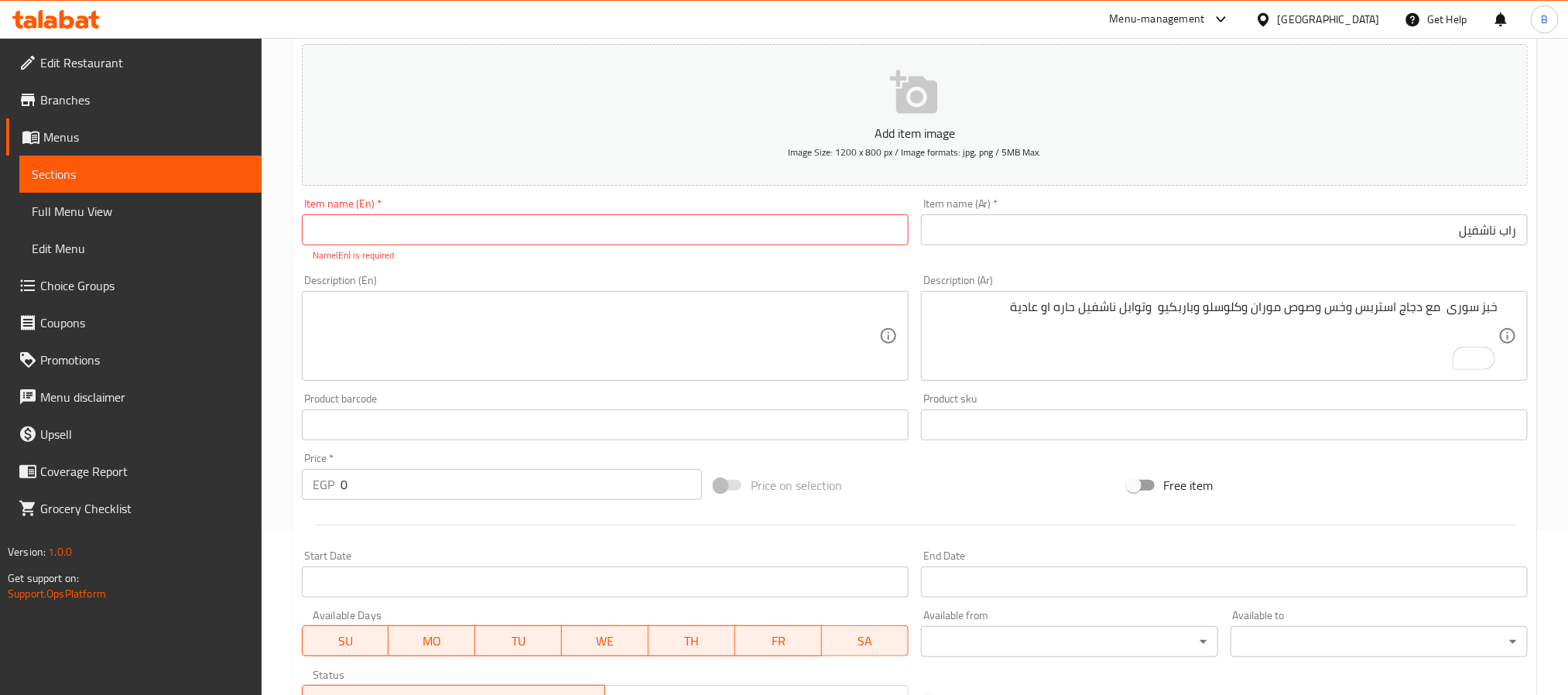
scroll to position [451, 0]
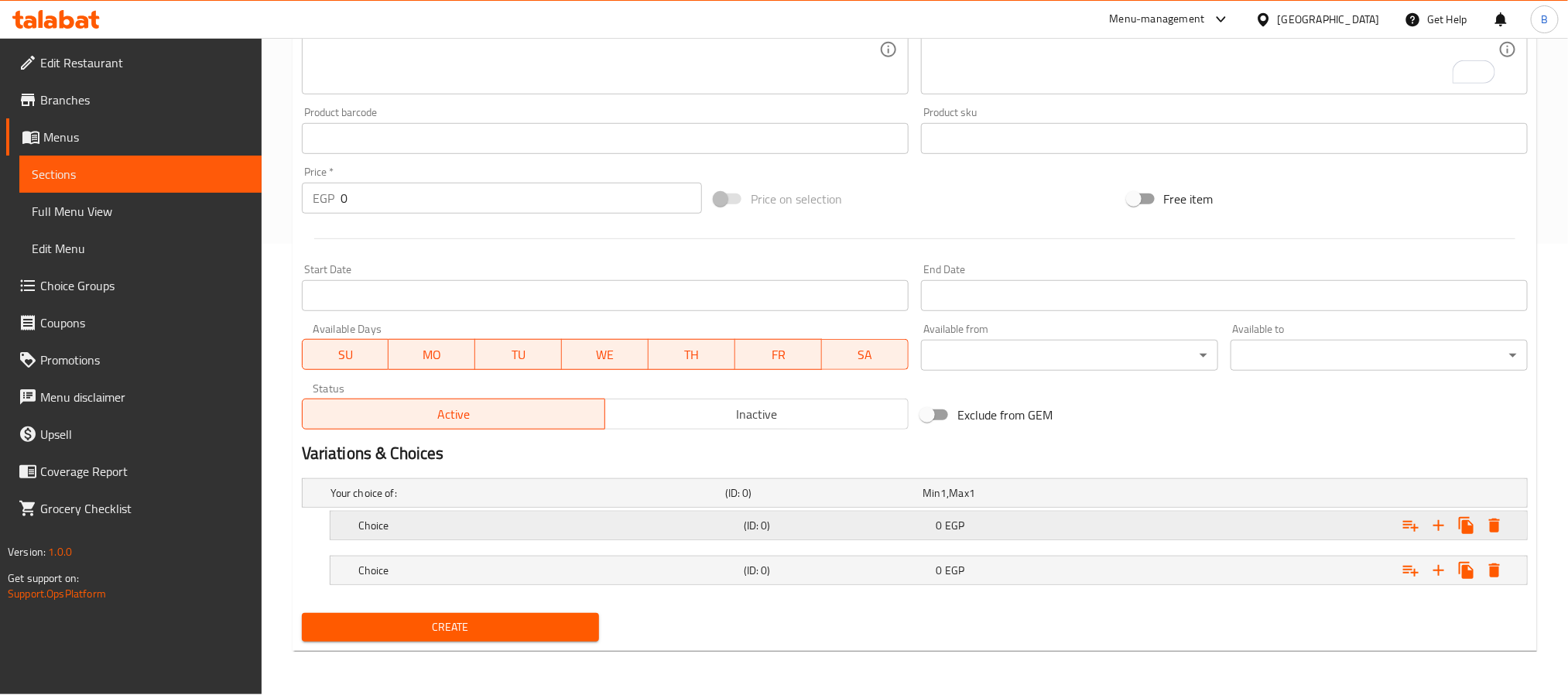
click at [1160, 537] on div "Expand" at bounding box center [1318, 525] width 385 height 34
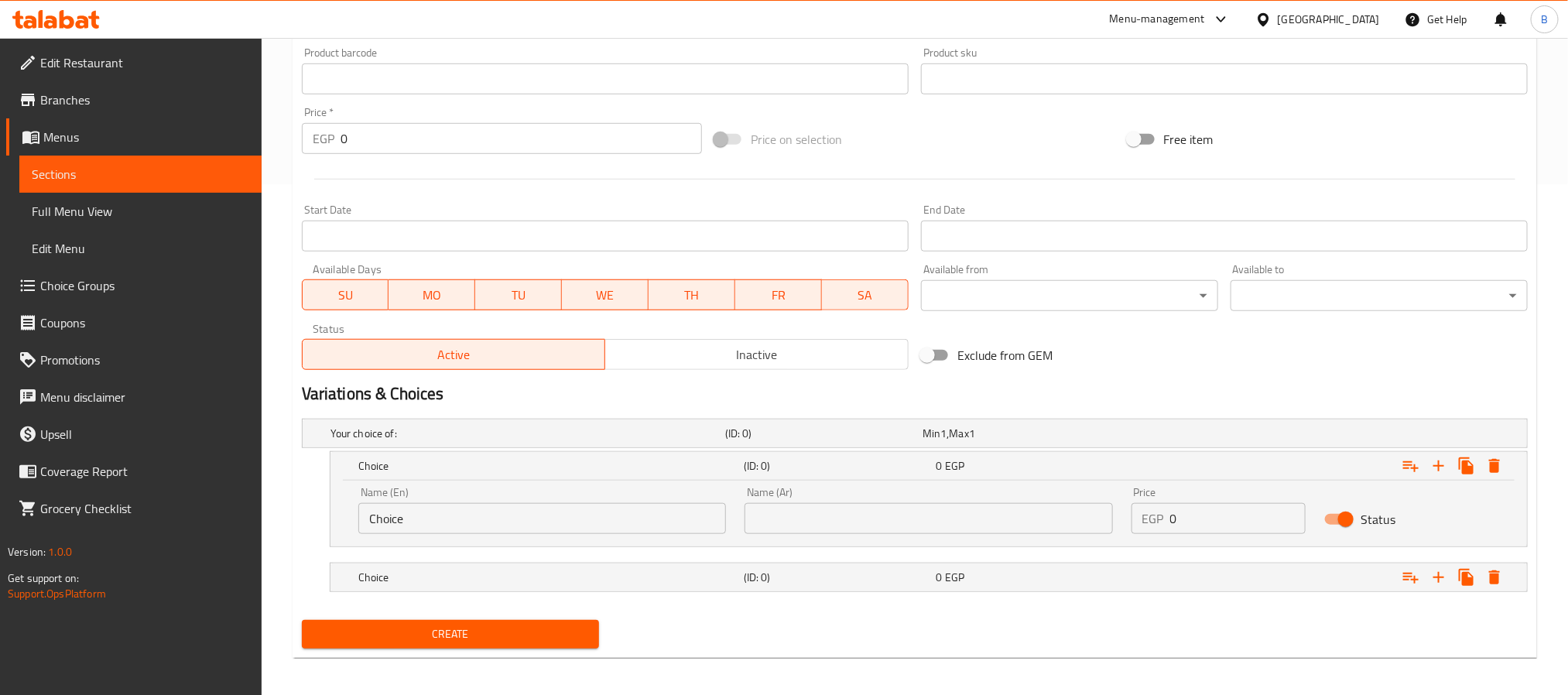
scroll to position [517, 0]
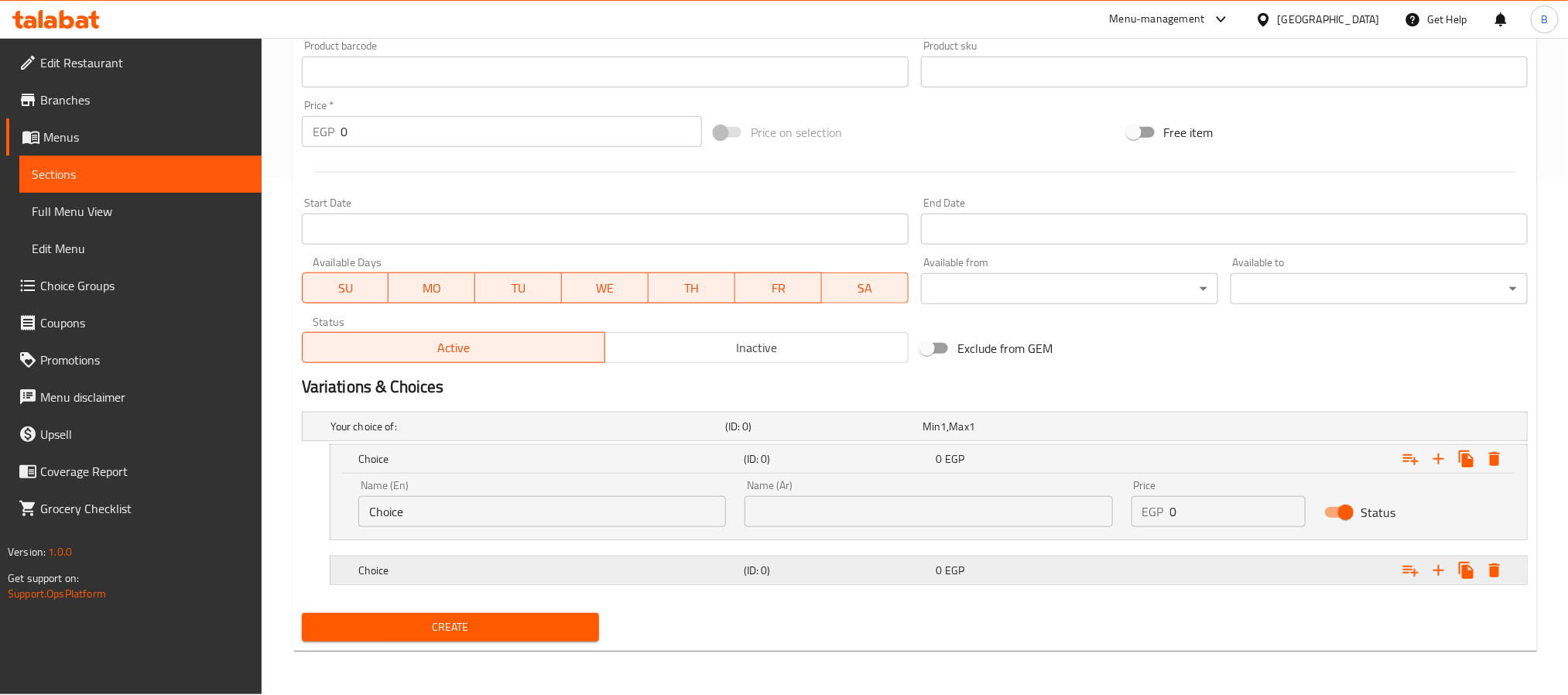
click at [1096, 576] on div "0 EGP" at bounding box center [1029, 570] width 186 height 16
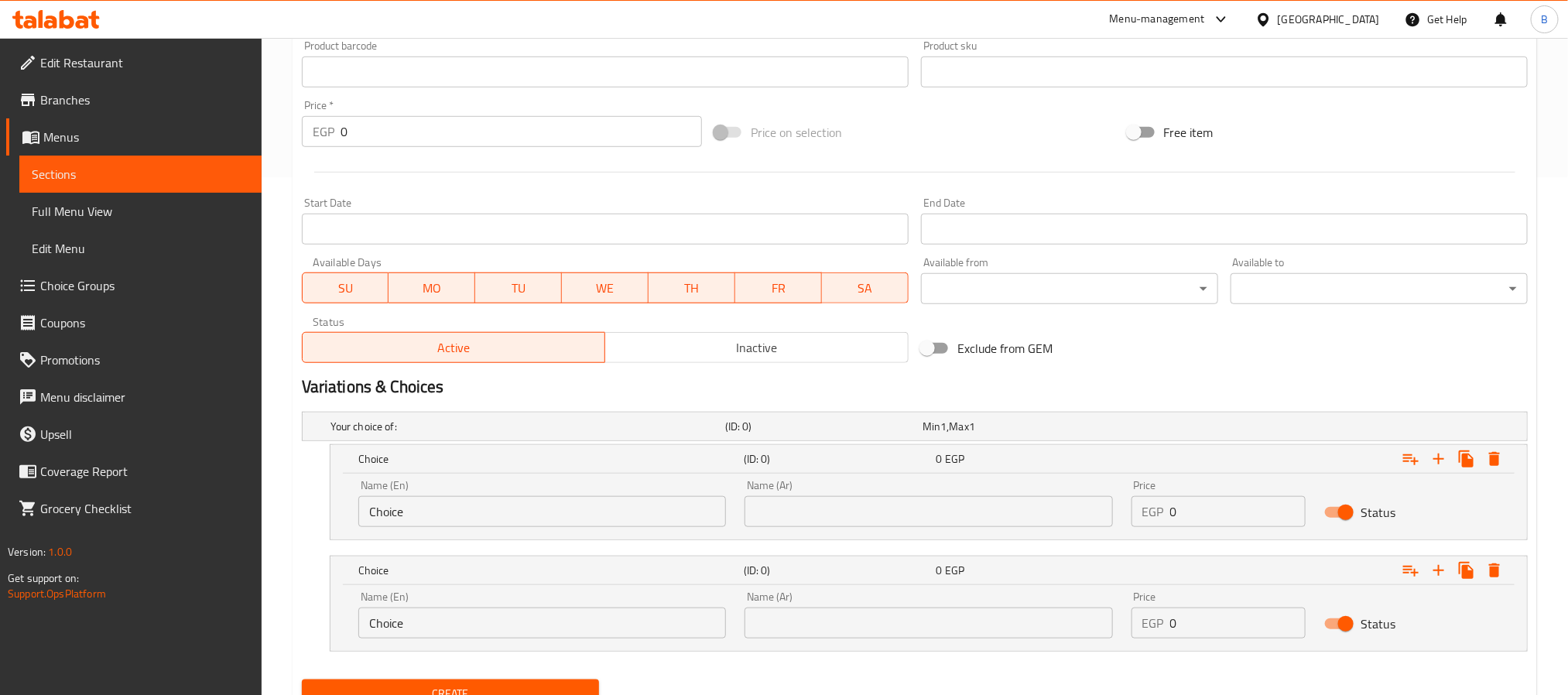
click at [1237, 515] on input "0" at bounding box center [1238, 511] width 136 height 31
type input "140"
click at [1196, 625] on input "0" at bounding box center [1238, 622] width 136 height 31
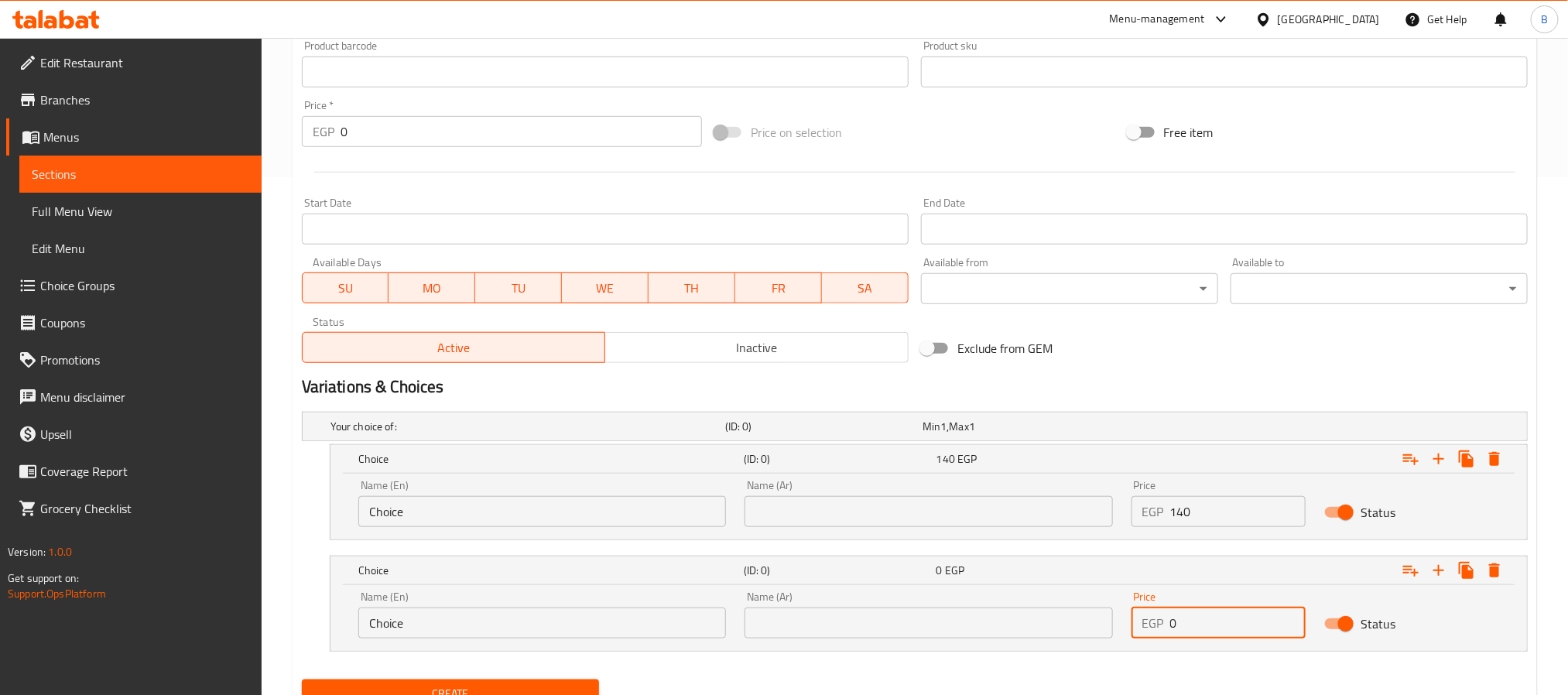
click at [1196, 625] on input "0" at bounding box center [1238, 622] width 136 height 31
type input "140"
click at [666, 399] on div "Variations & Choices" at bounding box center [914, 386] width 1238 height 36
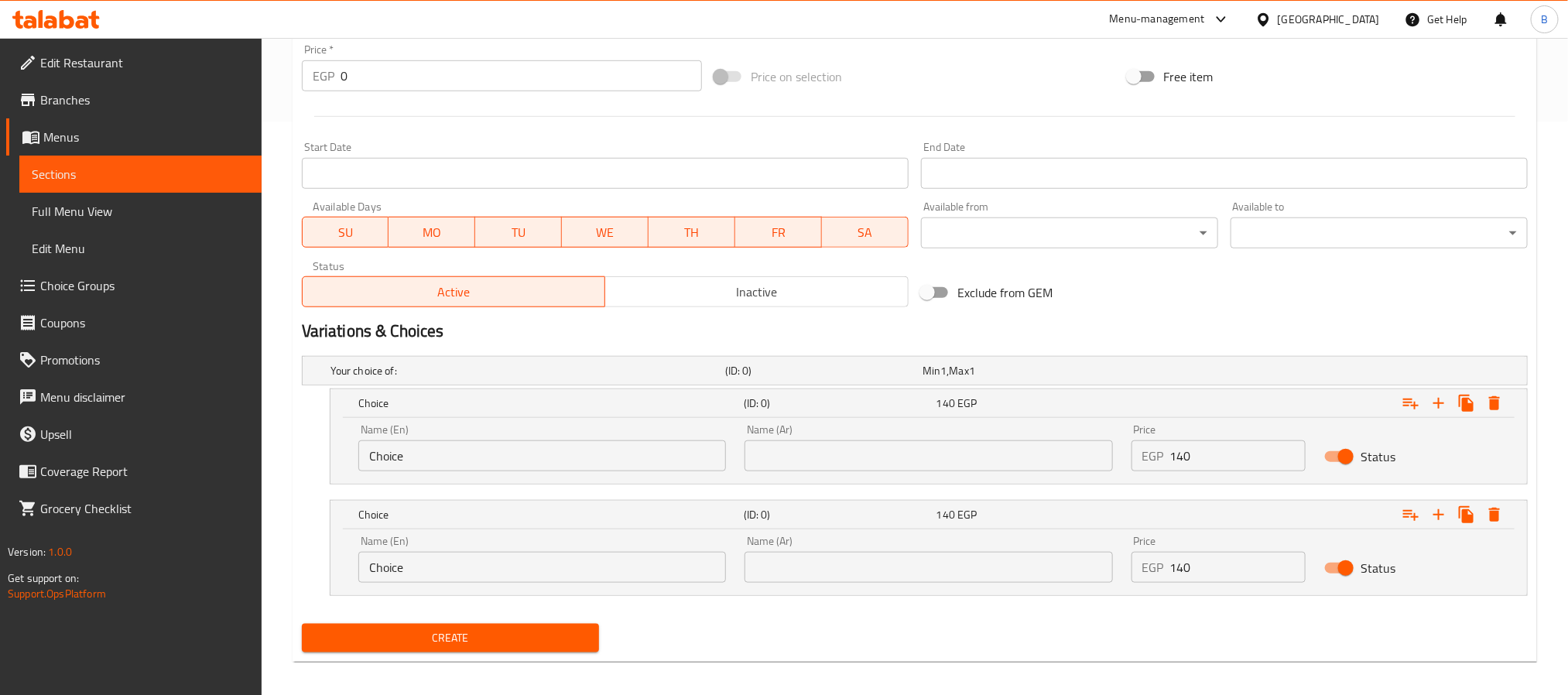
scroll to position [580, 0]
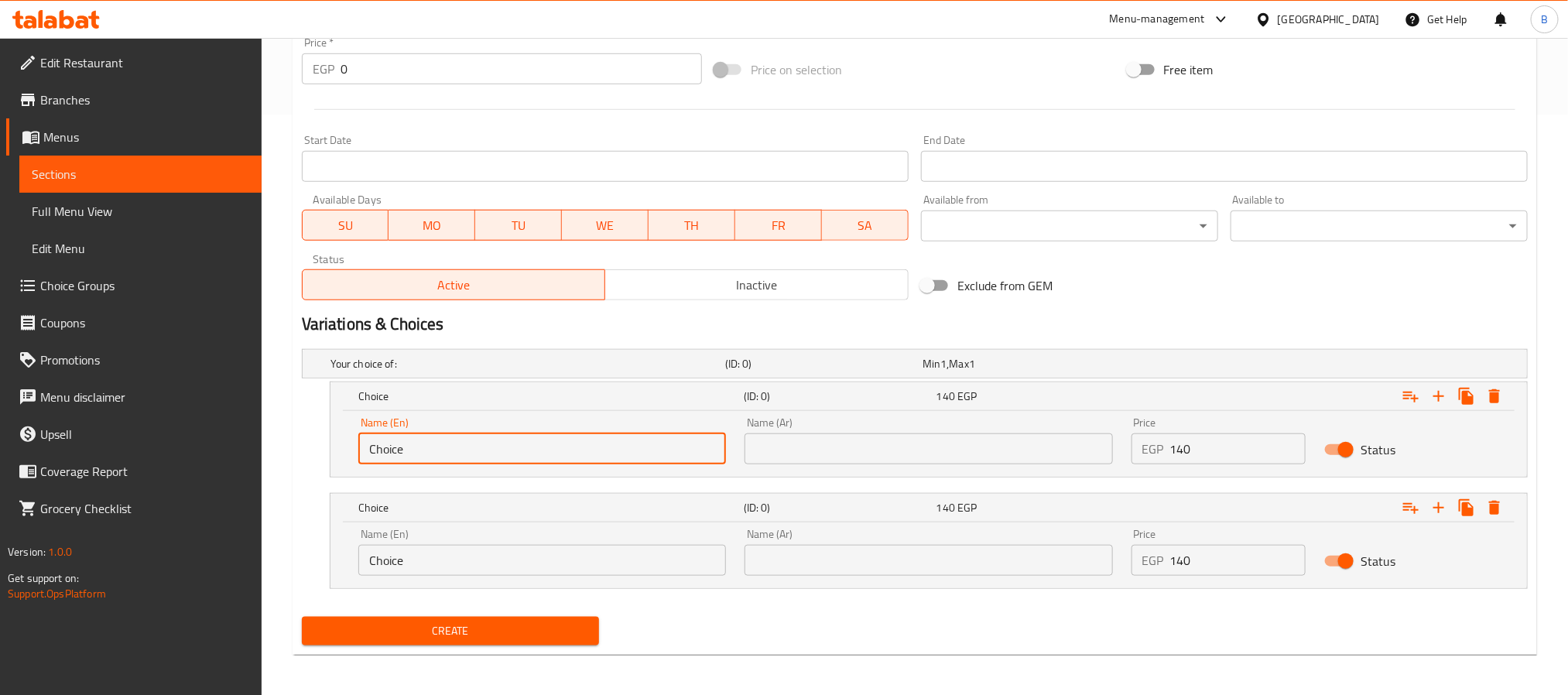
click at [573, 451] on input "Choice" at bounding box center [542, 449] width 367 height 31
paste input "Spicy"
type input "Spicy"
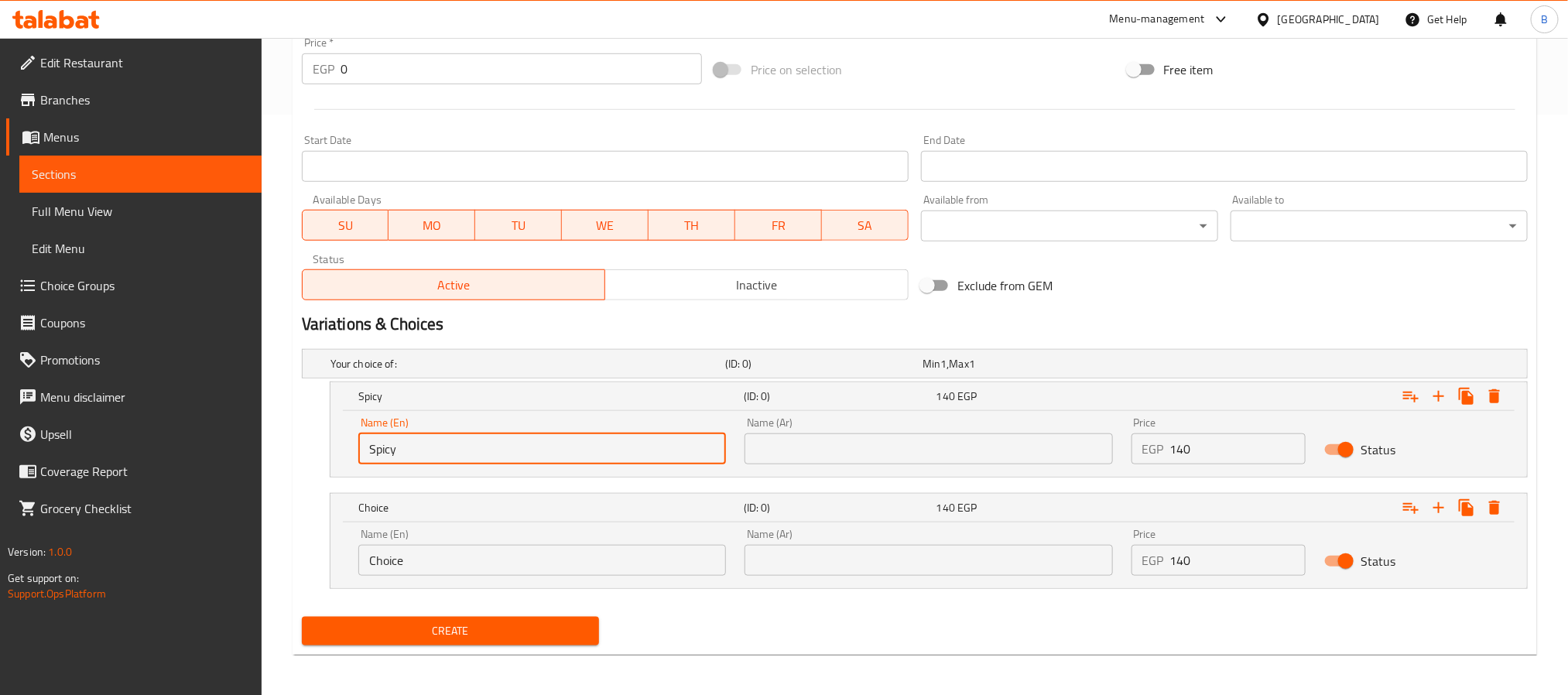
click at [451, 555] on input "Choice" at bounding box center [542, 560] width 367 height 31
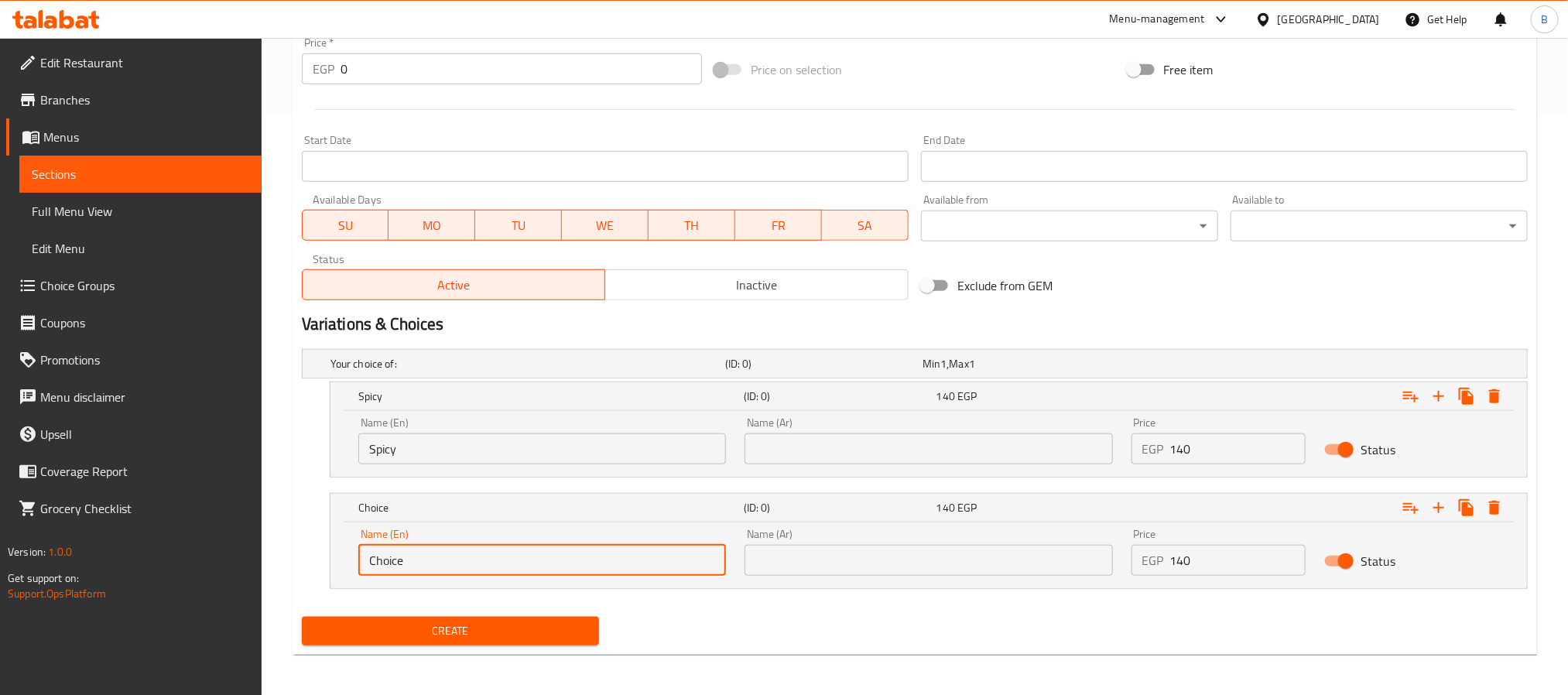
click at [451, 555] on input "Choice" at bounding box center [542, 560] width 367 height 31
paste input "regular"
type input "Regular"
click at [862, 566] on input "text" at bounding box center [927, 560] width 367 height 31
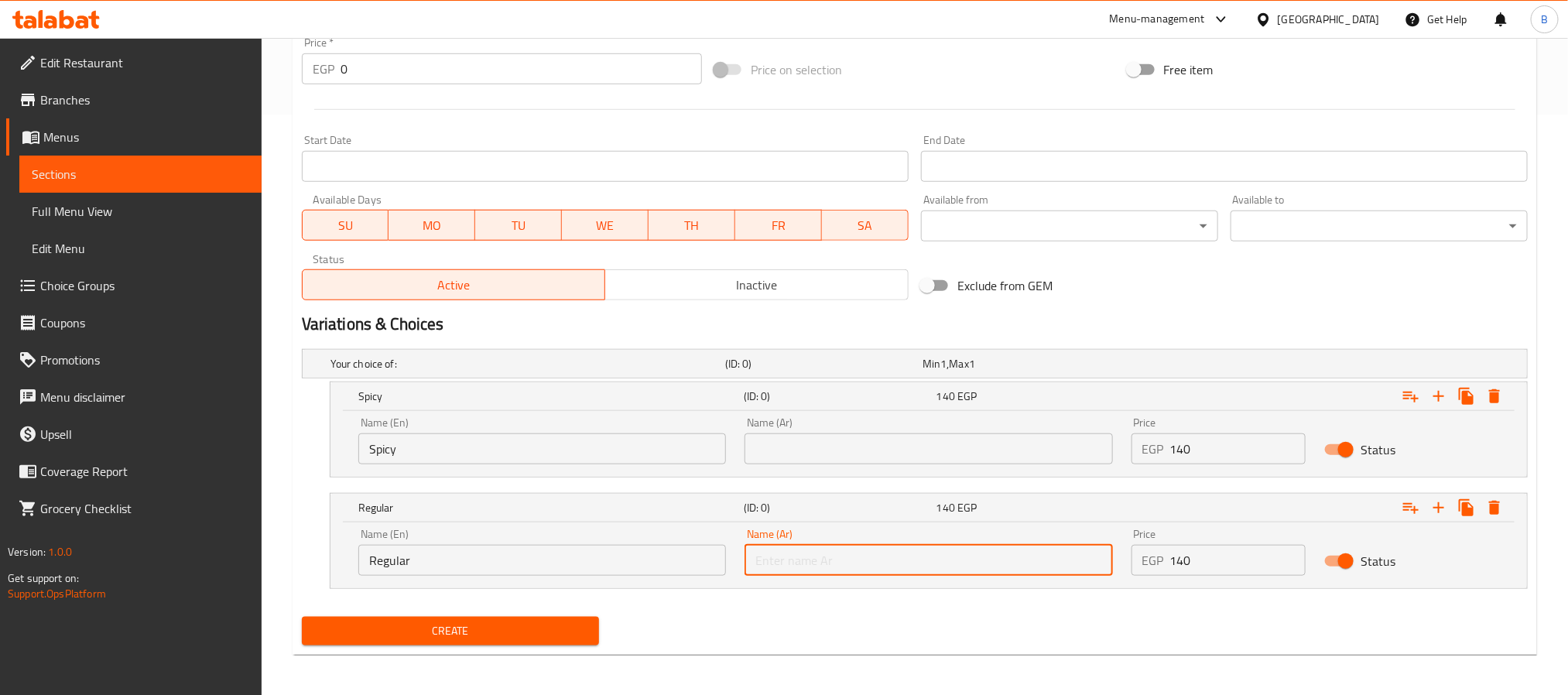
paste input "عادية"
type input "عادية"
click at [820, 450] on input "text" at bounding box center [927, 449] width 367 height 31
click at [814, 448] on input "text" at bounding box center [927, 449] width 367 height 31
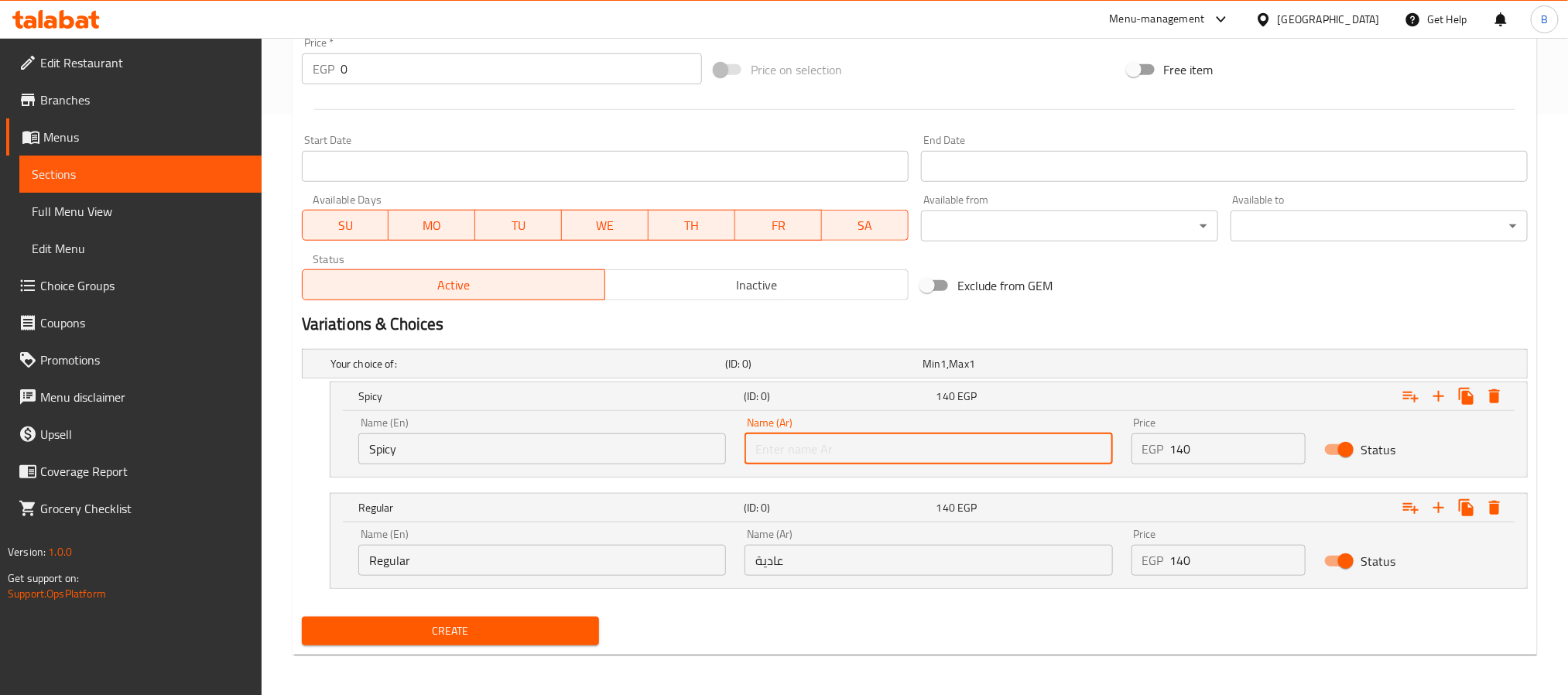
paste input "حاره"
click at [801, 445] on input "حاره" at bounding box center [927, 449] width 367 height 31
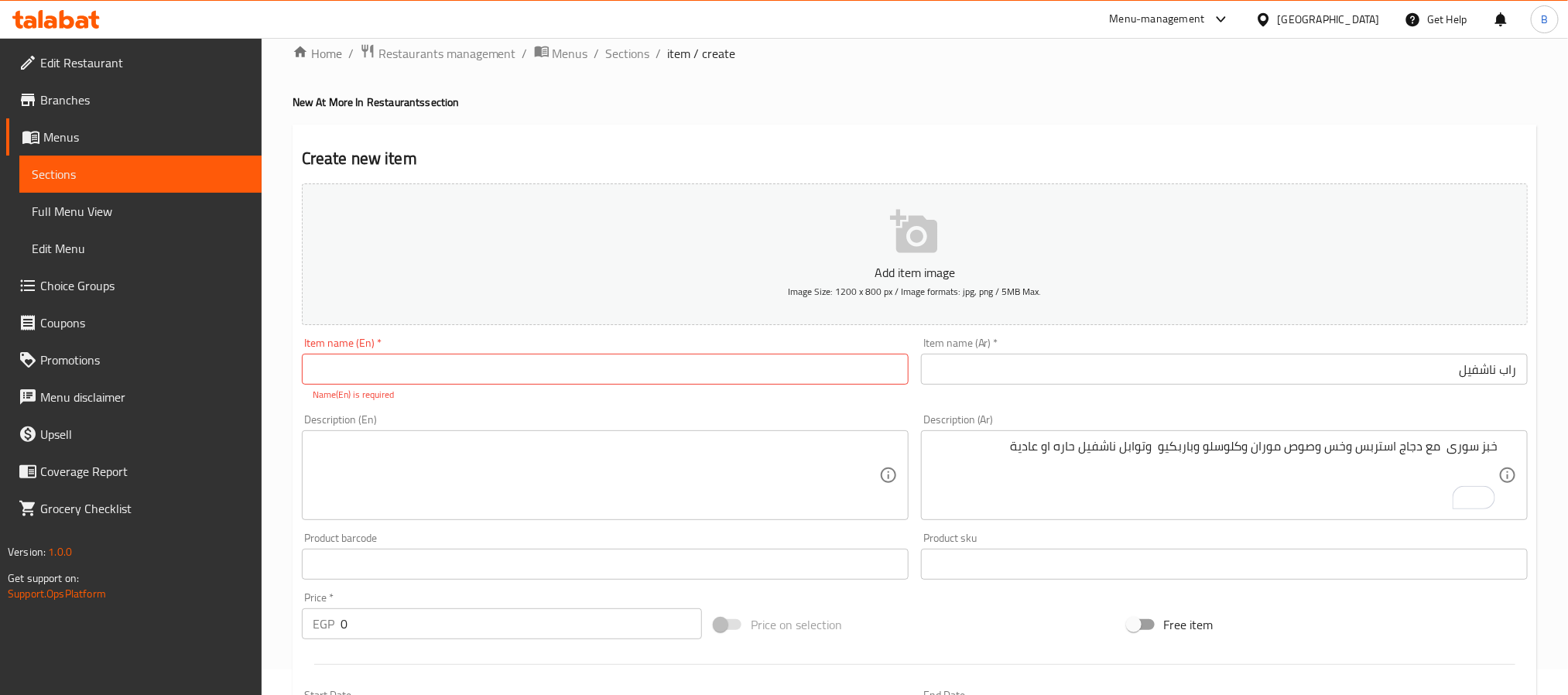
scroll to position [0, 0]
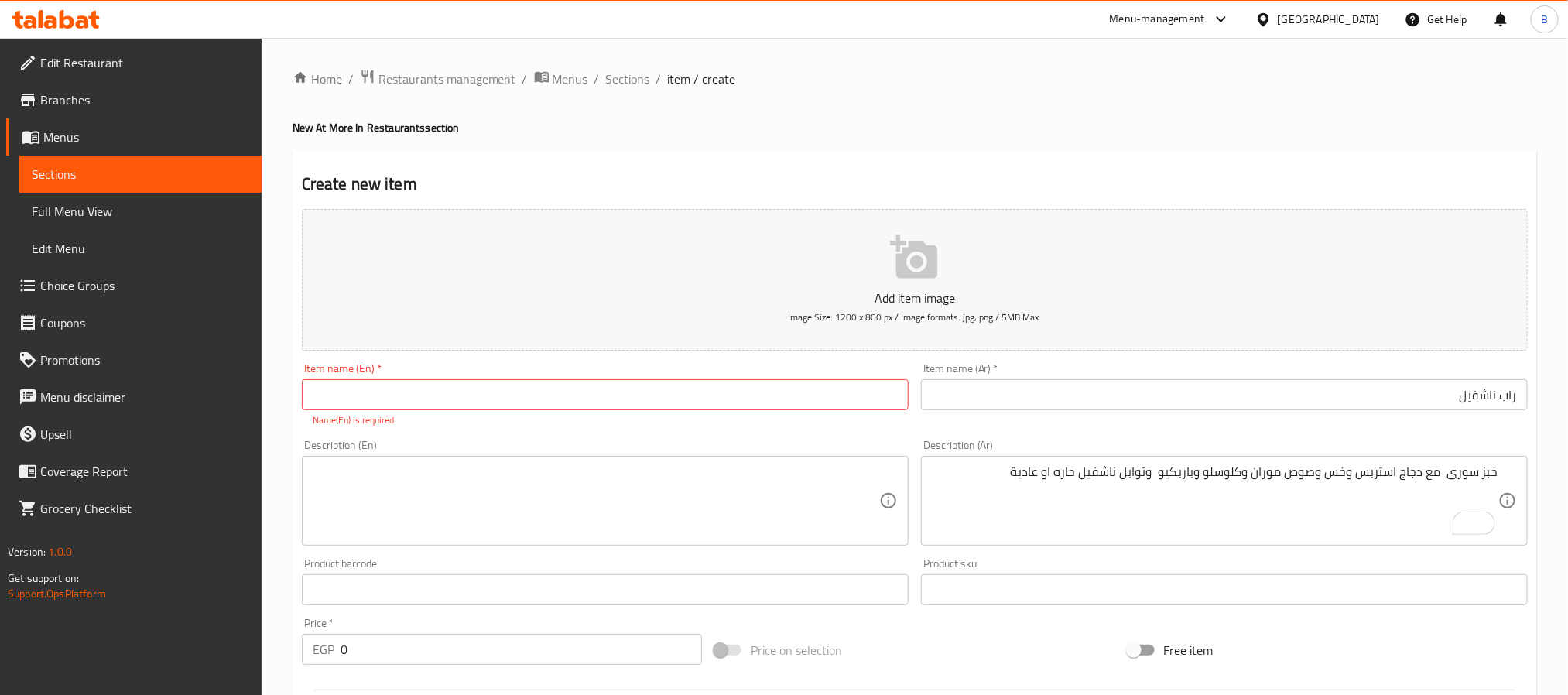
type input "حاره"
click at [589, 399] on input "text" at bounding box center [605, 394] width 607 height 31
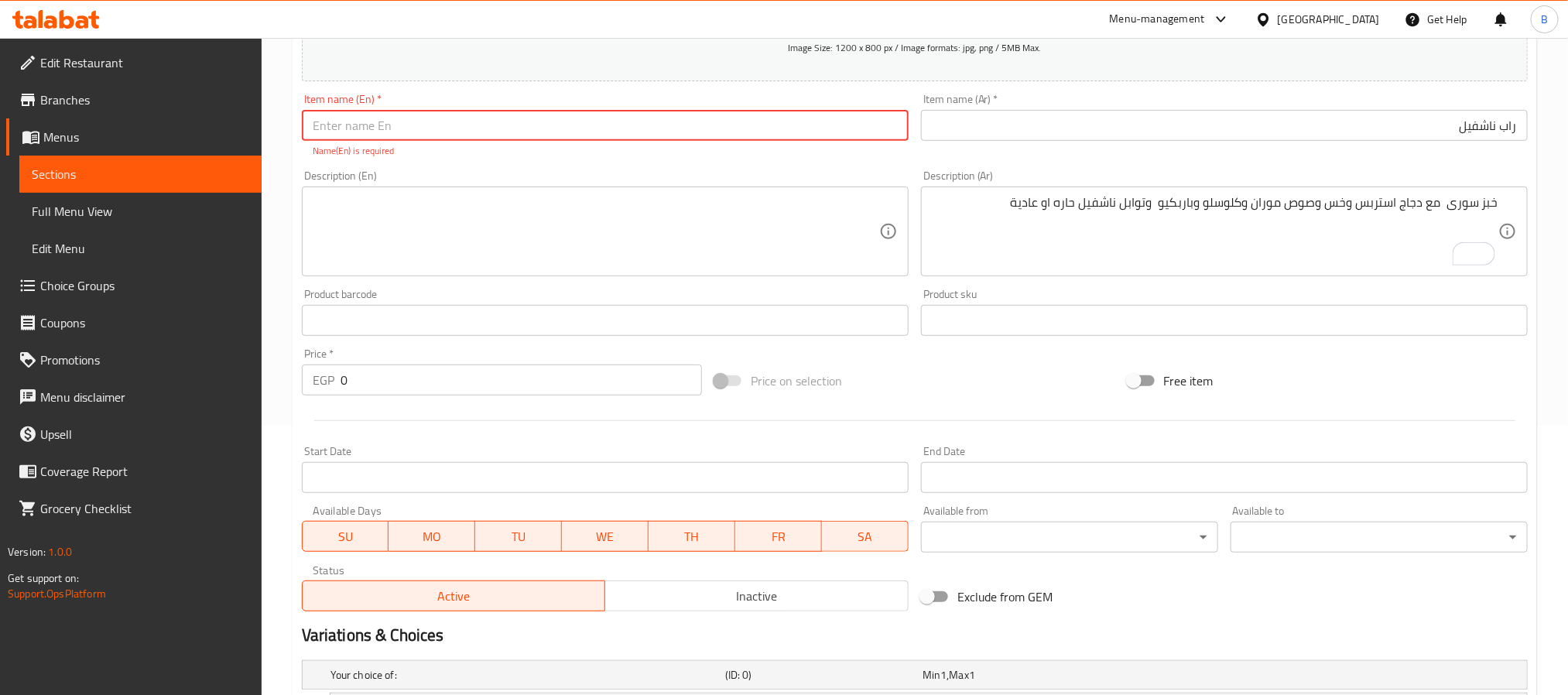
scroll to position [232, 0]
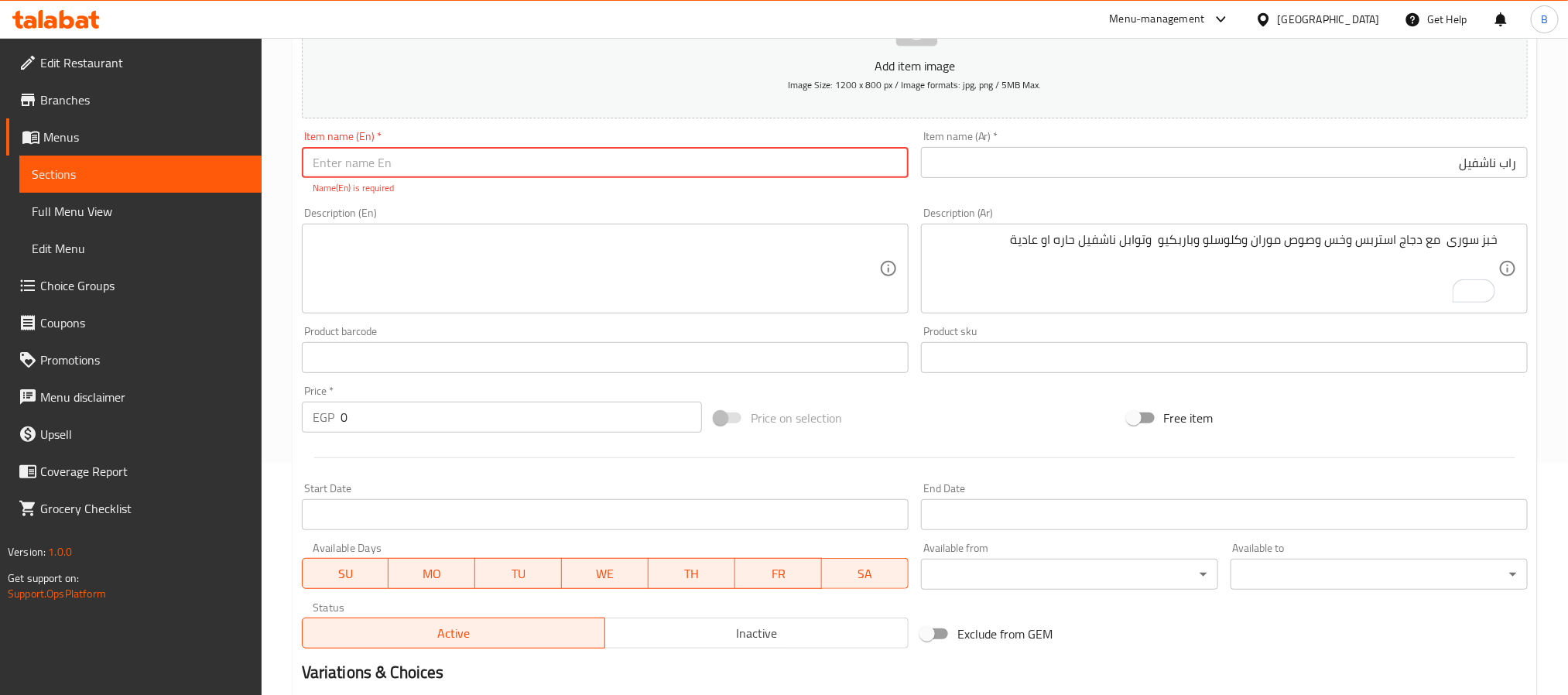
click at [1367, 177] on input "راب ناشفيل" at bounding box center [1224, 162] width 607 height 31
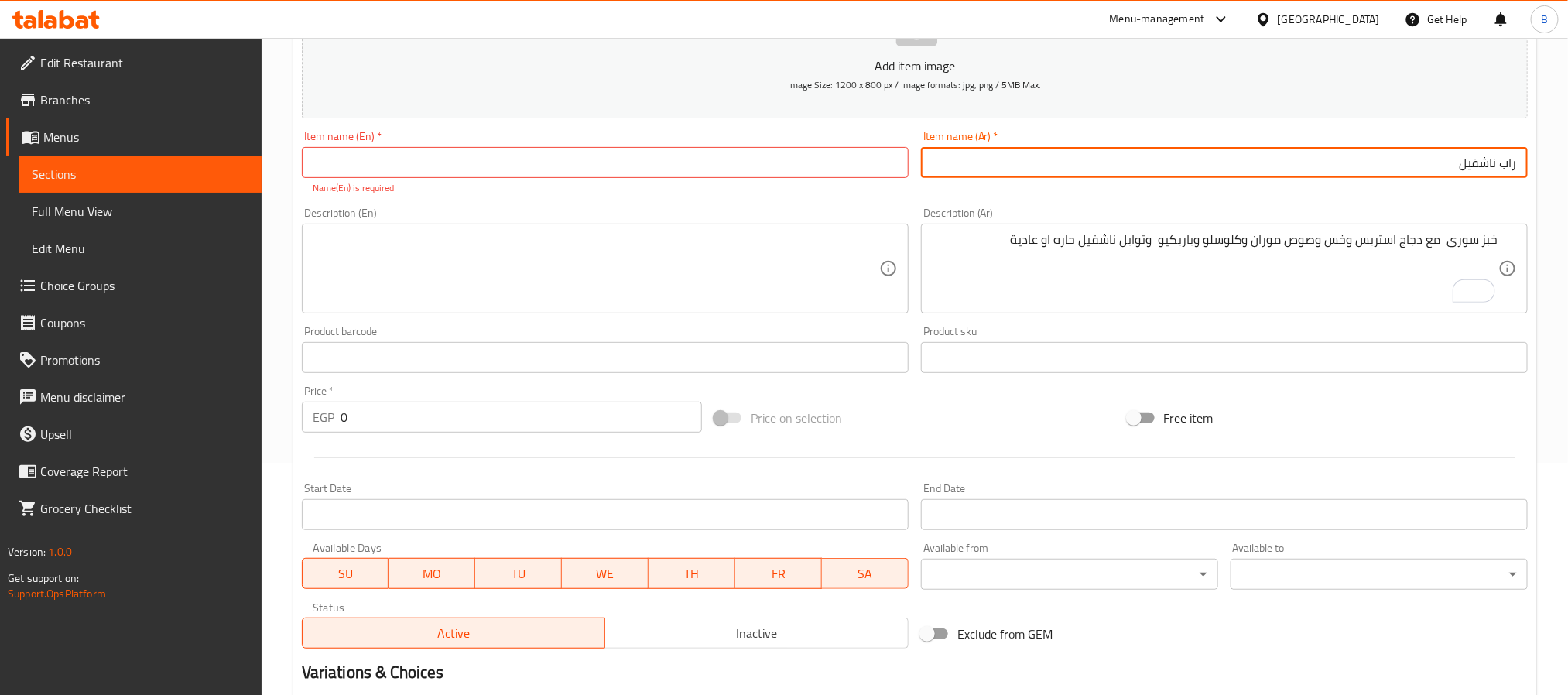
click at [1367, 177] on input "راب ناشفيل" at bounding box center [1224, 162] width 607 height 31
click at [494, 175] on input "text" at bounding box center [605, 162] width 607 height 31
paste input "Nashville rap"
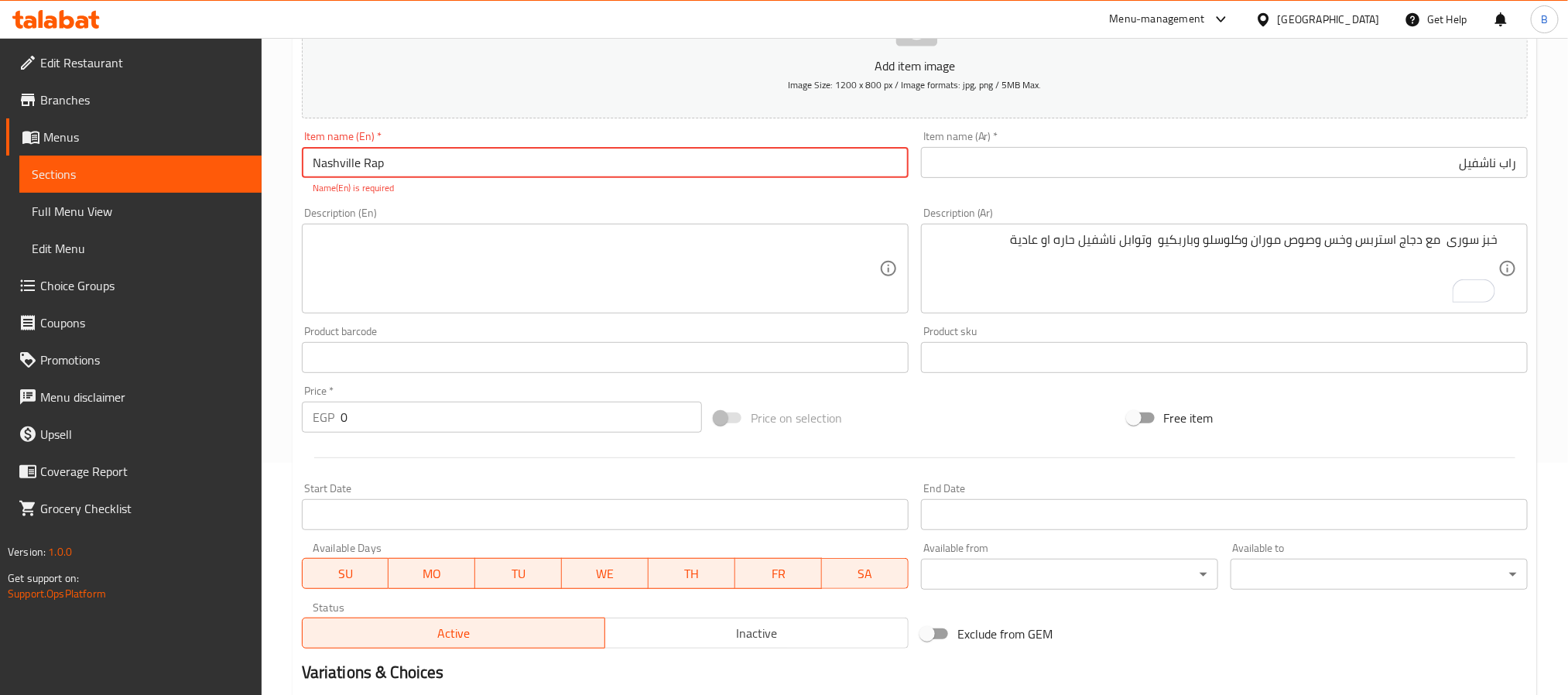
click at [363, 171] on input "Nashville Rap" at bounding box center [605, 162] width 607 height 31
click at [386, 159] on input "Nashville wRap" at bounding box center [605, 162] width 607 height 31
type input "Nashville Wrap"
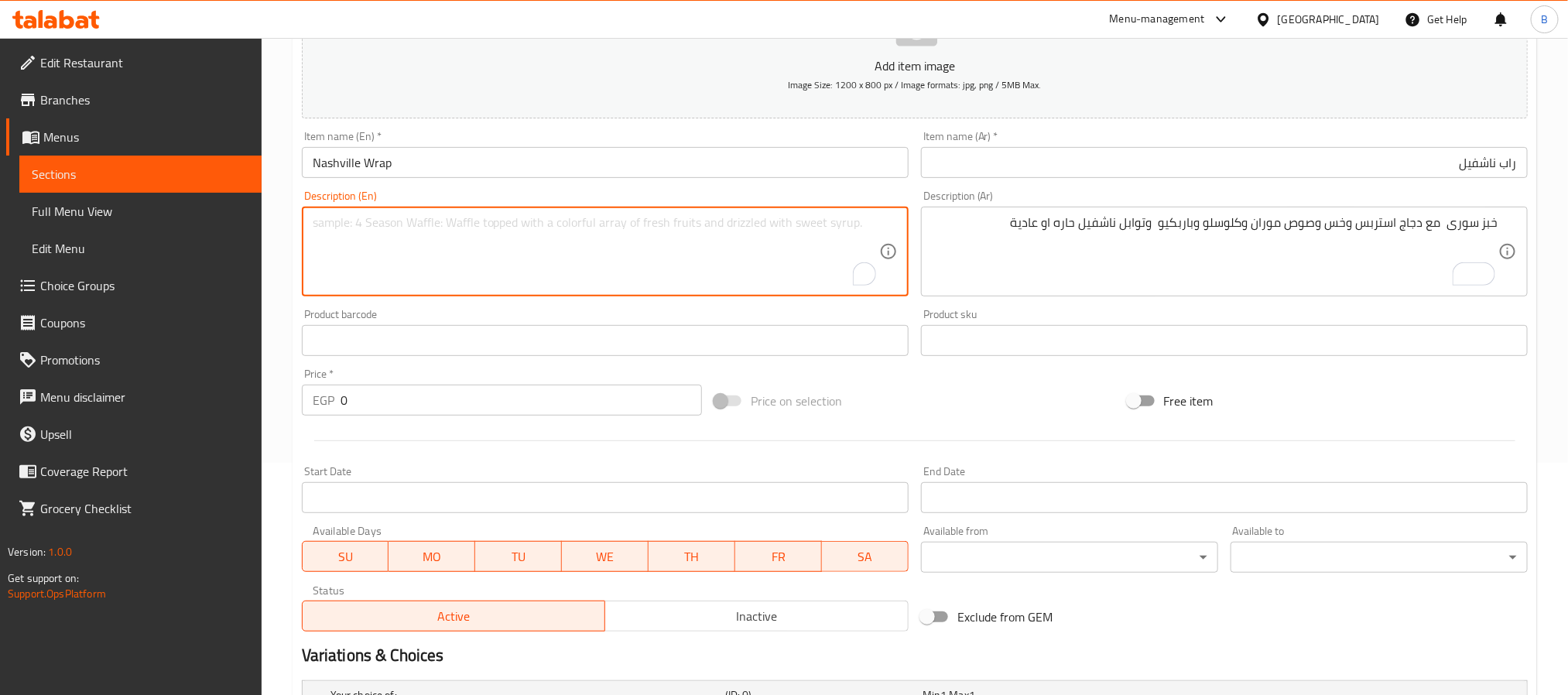
click at [480, 257] on textarea "To enrich screen reader interactions, please activate Accessibility in Grammarl…" at bounding box center [596, 251] width 566 height 73
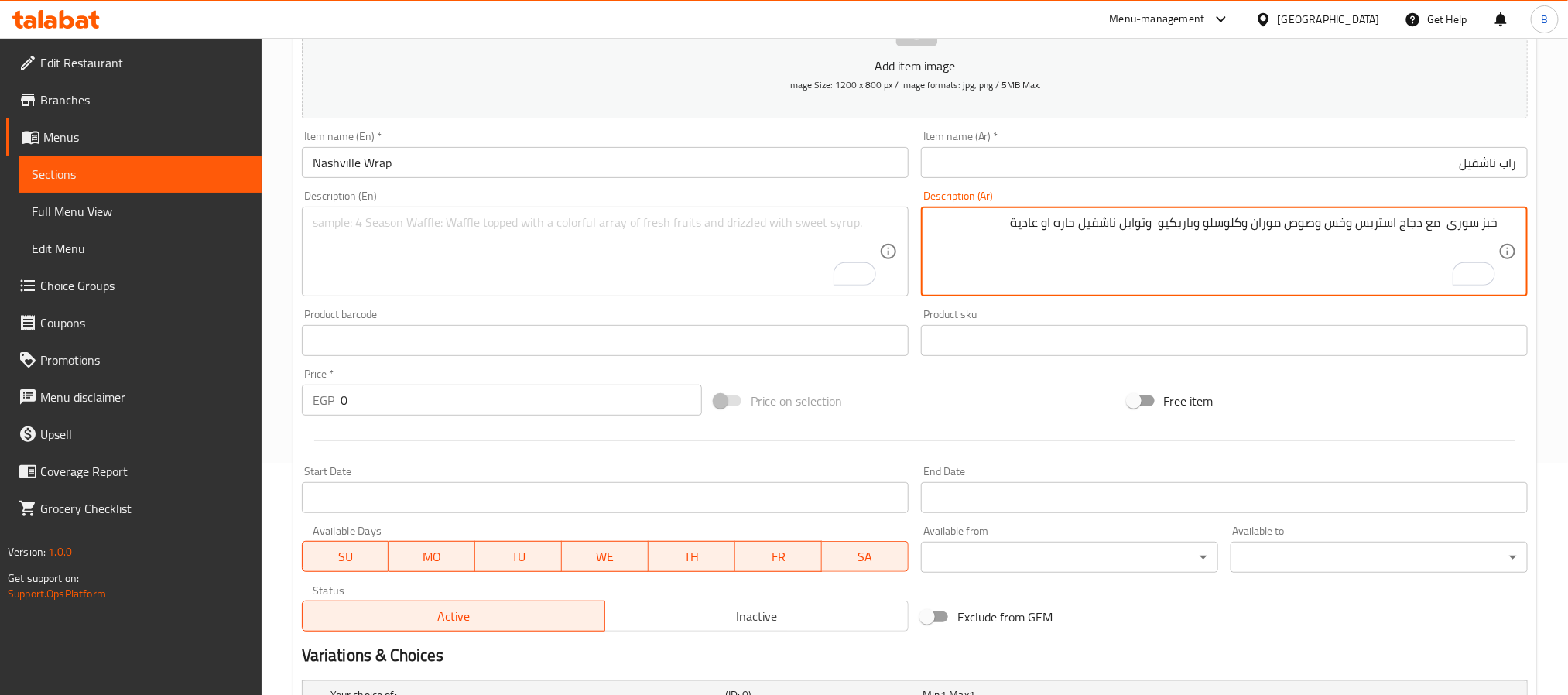
click at [1299, 224] on textarea "خبز سورى مع دجاج استربس وخس وصوص موران وكلوسلو وباربكيو وتوابل ناشفيل حاره او ع…" at bounding box center [1214, 251] width 566 height 73
click at [465, 254] on textarea "To enrich screen reader interactions, please activate Accessibility in Grammarl…" at bounding box center [596, 251] width 566 height 73
paste textarea "Syrian bread with chicken strips, lettuce, Moran sauce, coleslaw, BBQ, and hot …"
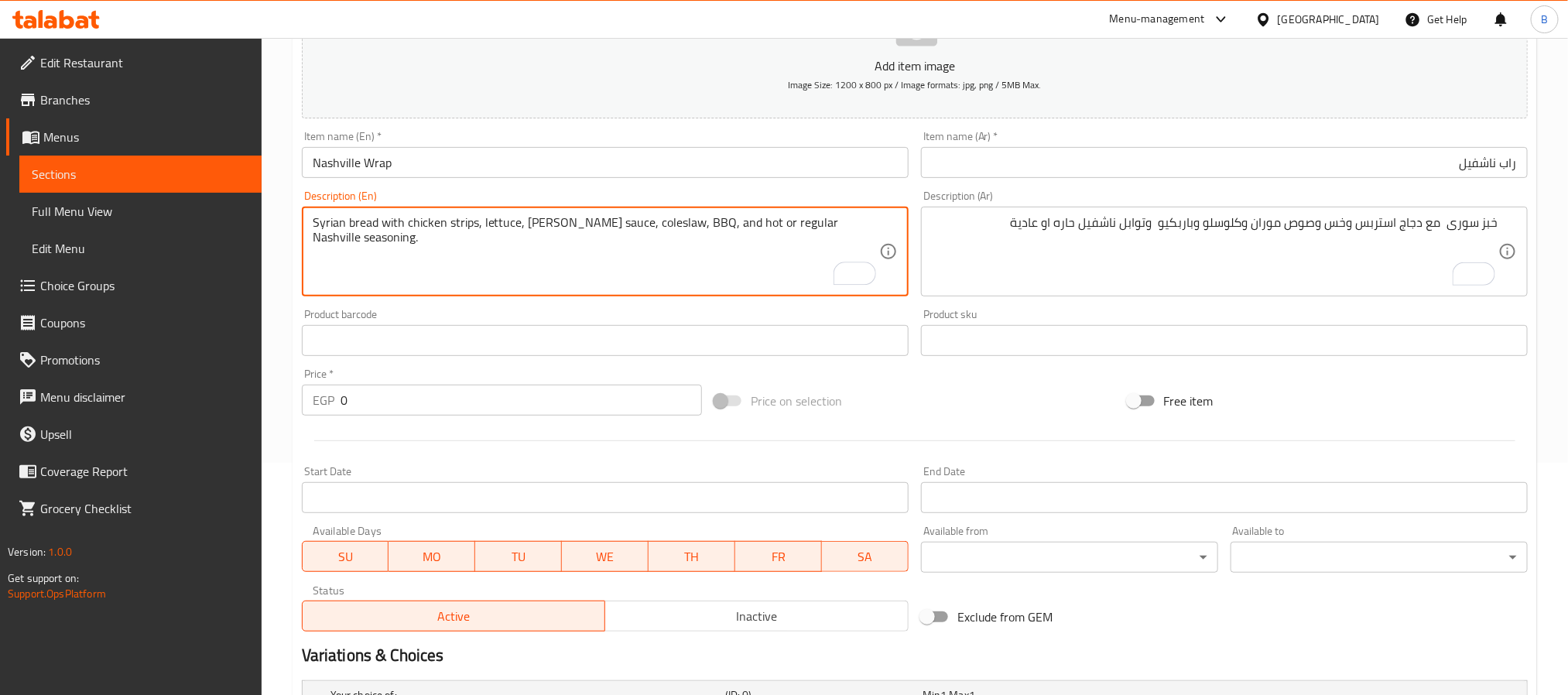
click at [547, 220] on textarea "Syrian bread with chicken strips, lettuce, Moran sauce, coleslaw, BBQ, and hot …" at bounding box center [596, 251] width 566 height 73
paste textarea "e In"
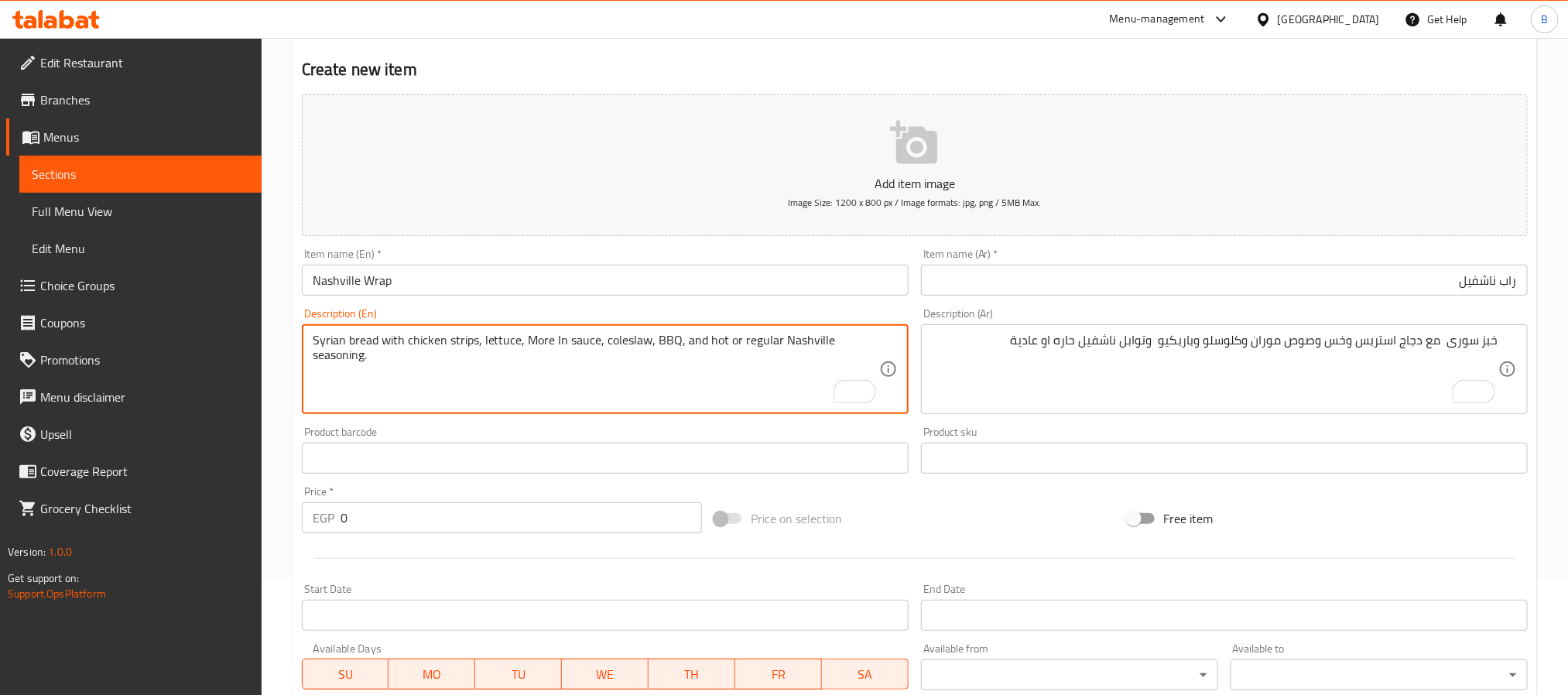
scroll to position [0, 0]
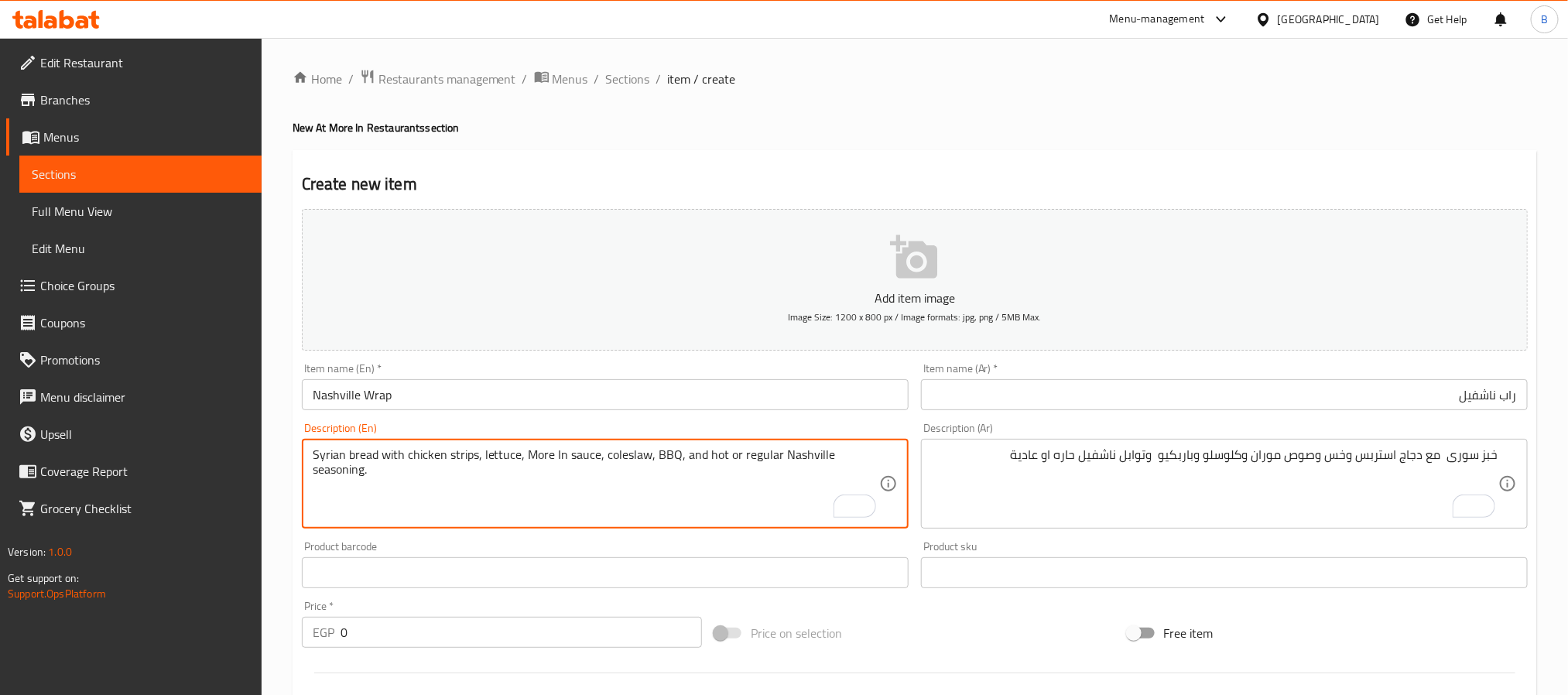
type textarea "Syrian bread with chicken strips, lettuce, More In sauce, coleslaw, BBQ, and ho…"
click at [376, 470] on textarea "Syrian bread with chicken strips, lettuce, More In sauce, coleslaw, BBQ, and ho…" at bounding box center [596, 483] width 566 height 73
click at [493, 423] on div "Description (En) Syrian bread with chicken strips, lettuce, More In sauce, cole…" at bounding box center [605, 475] width 607 height 106
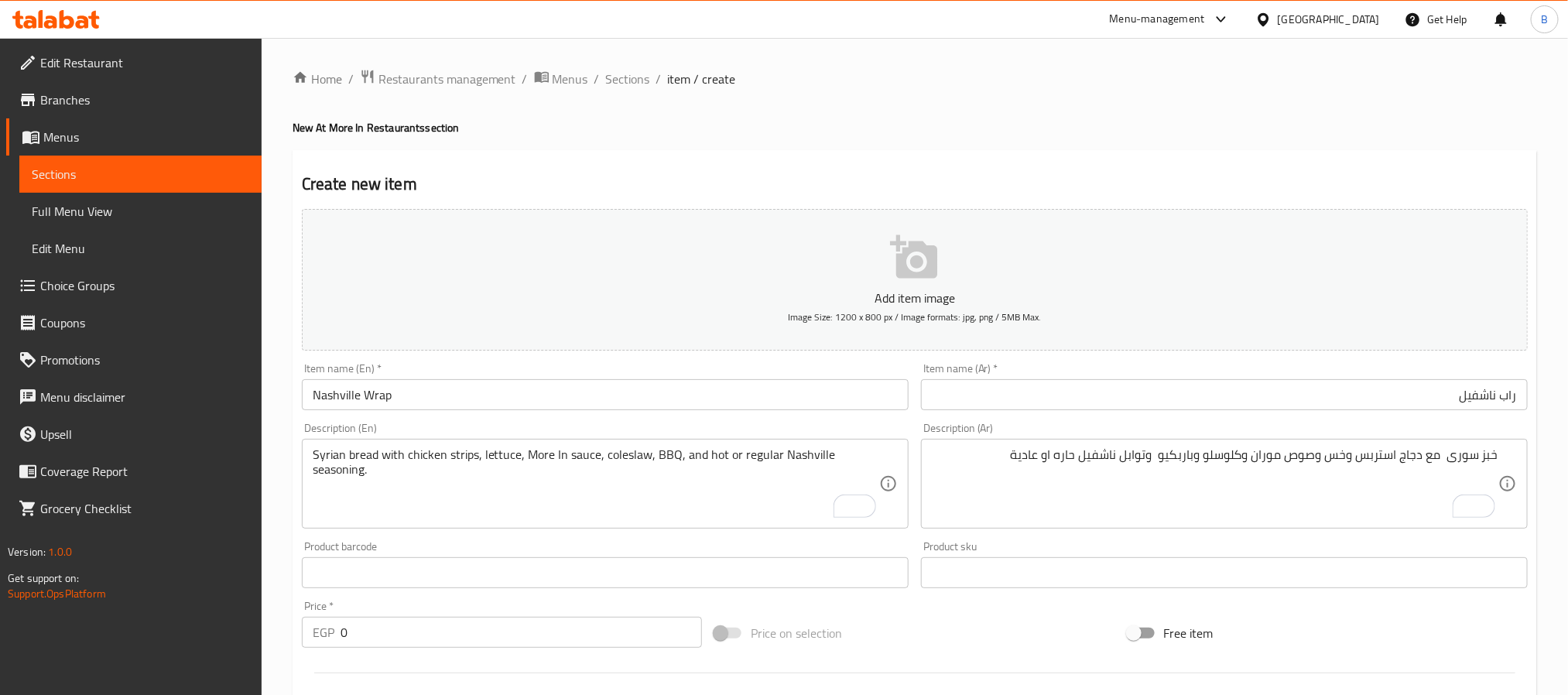
click at [493, 404] on input "Nashville Wrap" at bounding box center [605, 394] width 607 height 31
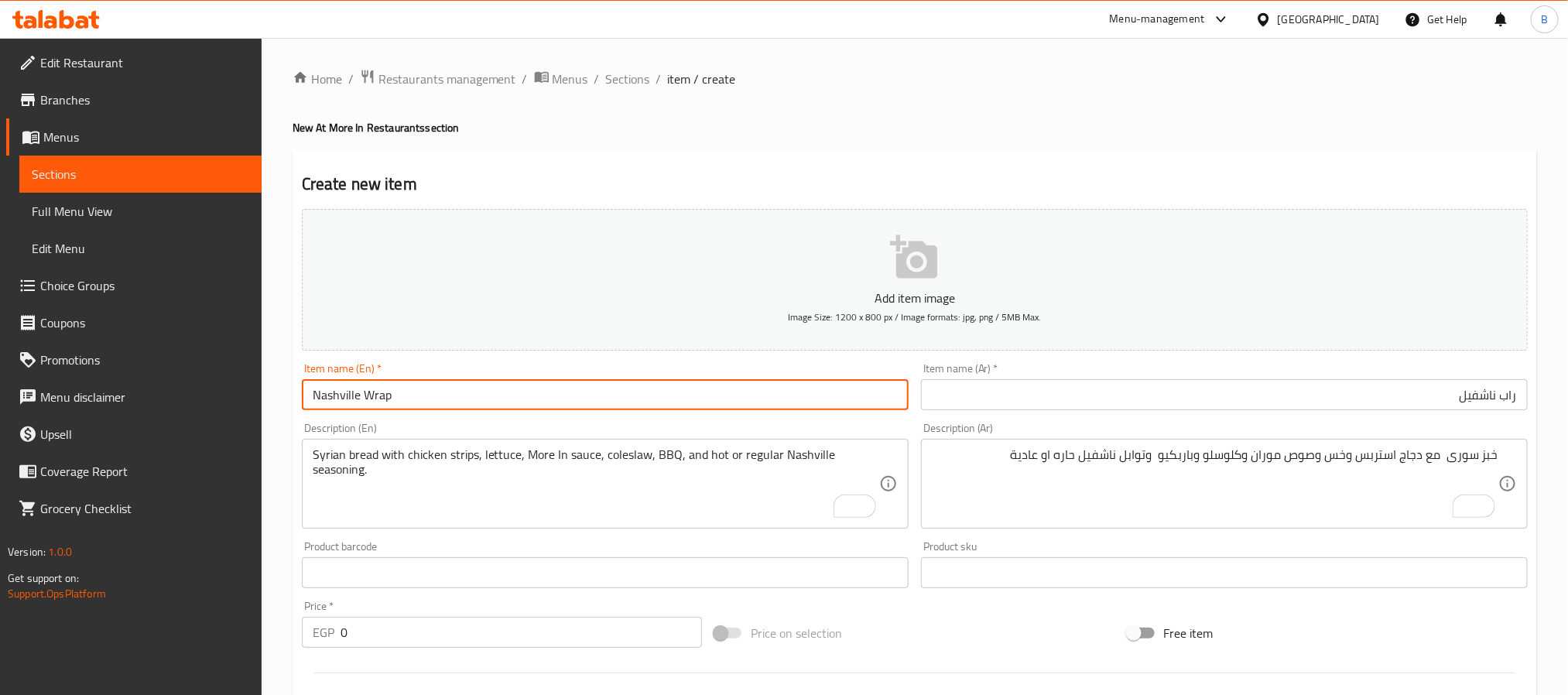
click at [493, 404] on input "Nashville Wrap" at bounding box center [605, 394] width 607 height 31
click at [565, 401] on input "Nashville Wrap" at bounding box center [605, 394] width 607 height 31
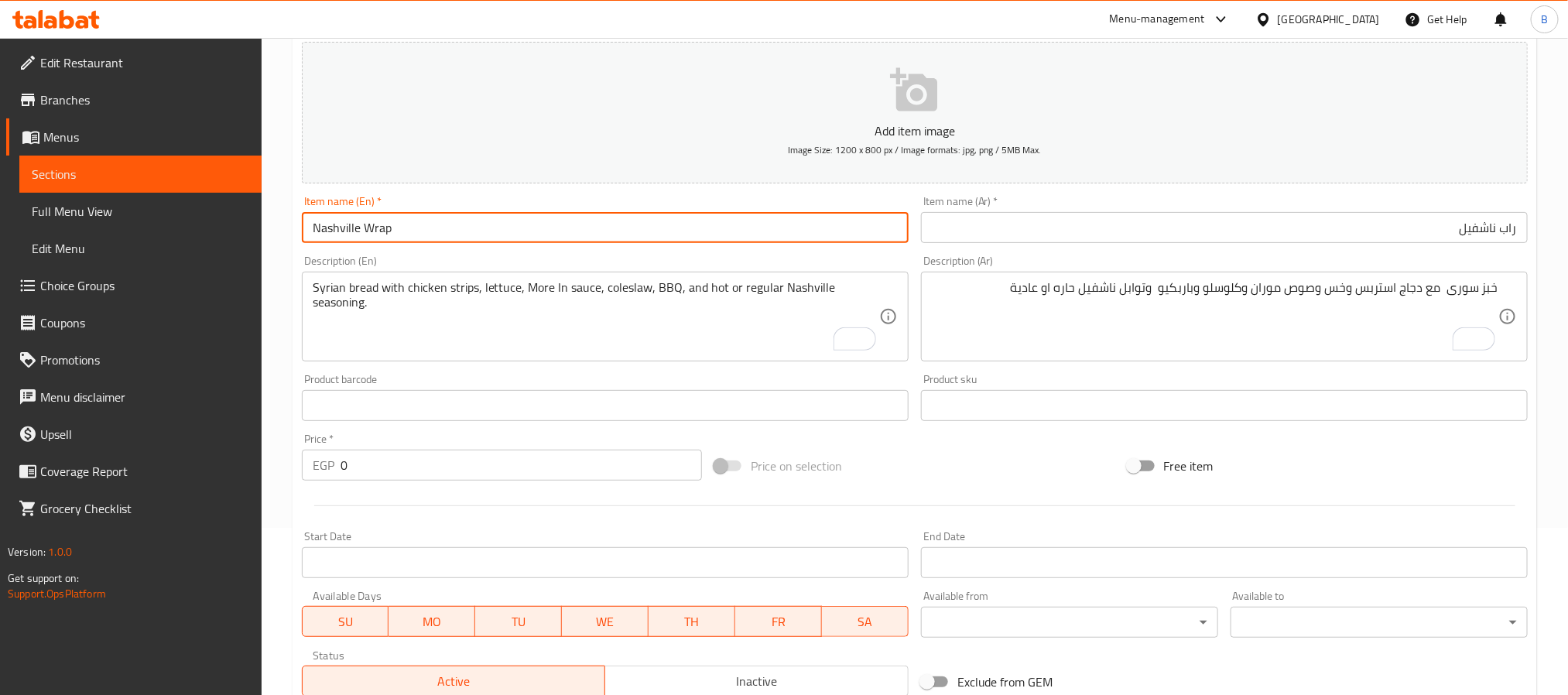
scroll to position [232, 0]
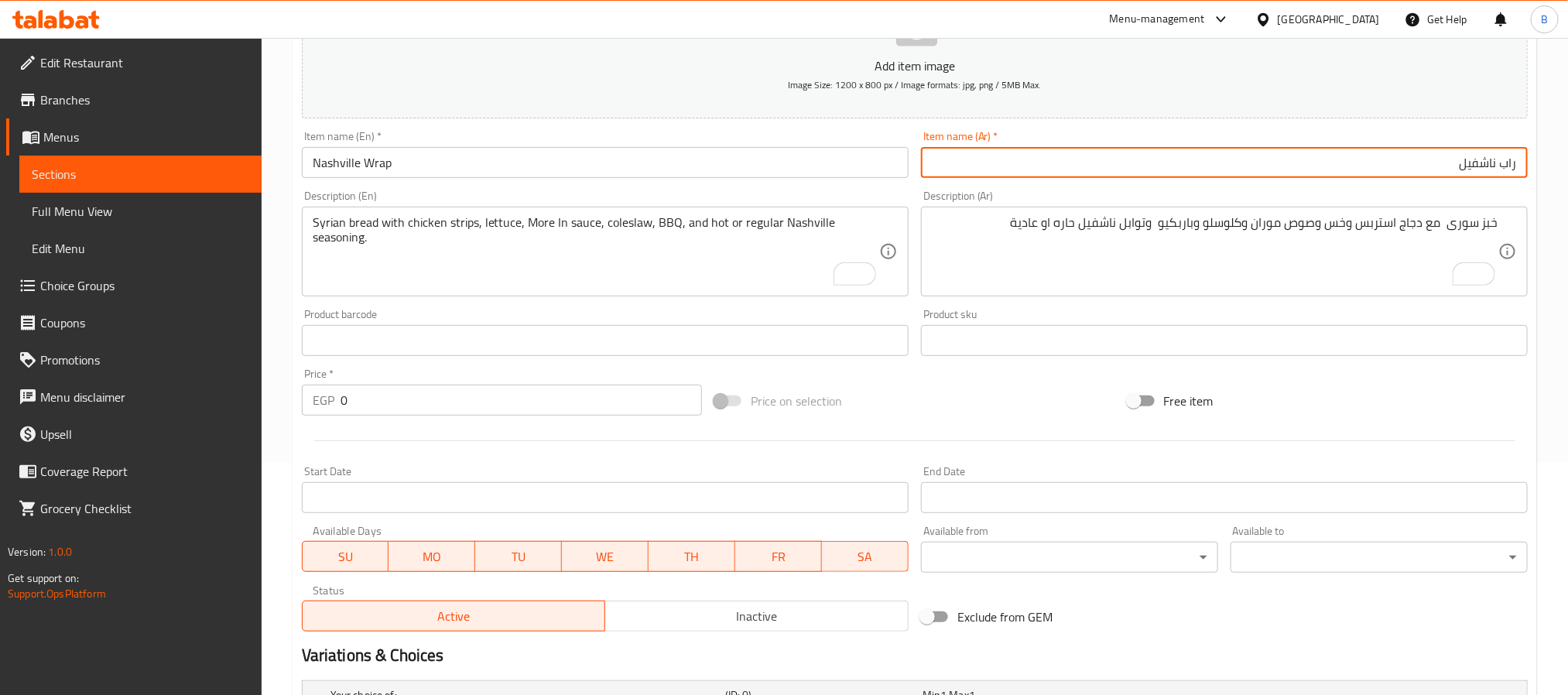
click at [1025, 158] on input "راب ناشفيل" at bounding box center [1224, 162] width 607 height 31
click at [811, 181] on div "Item name (En)   * Nashville Wrap Item name (En) *" at bounding box center [605, 154] width 619 height 59
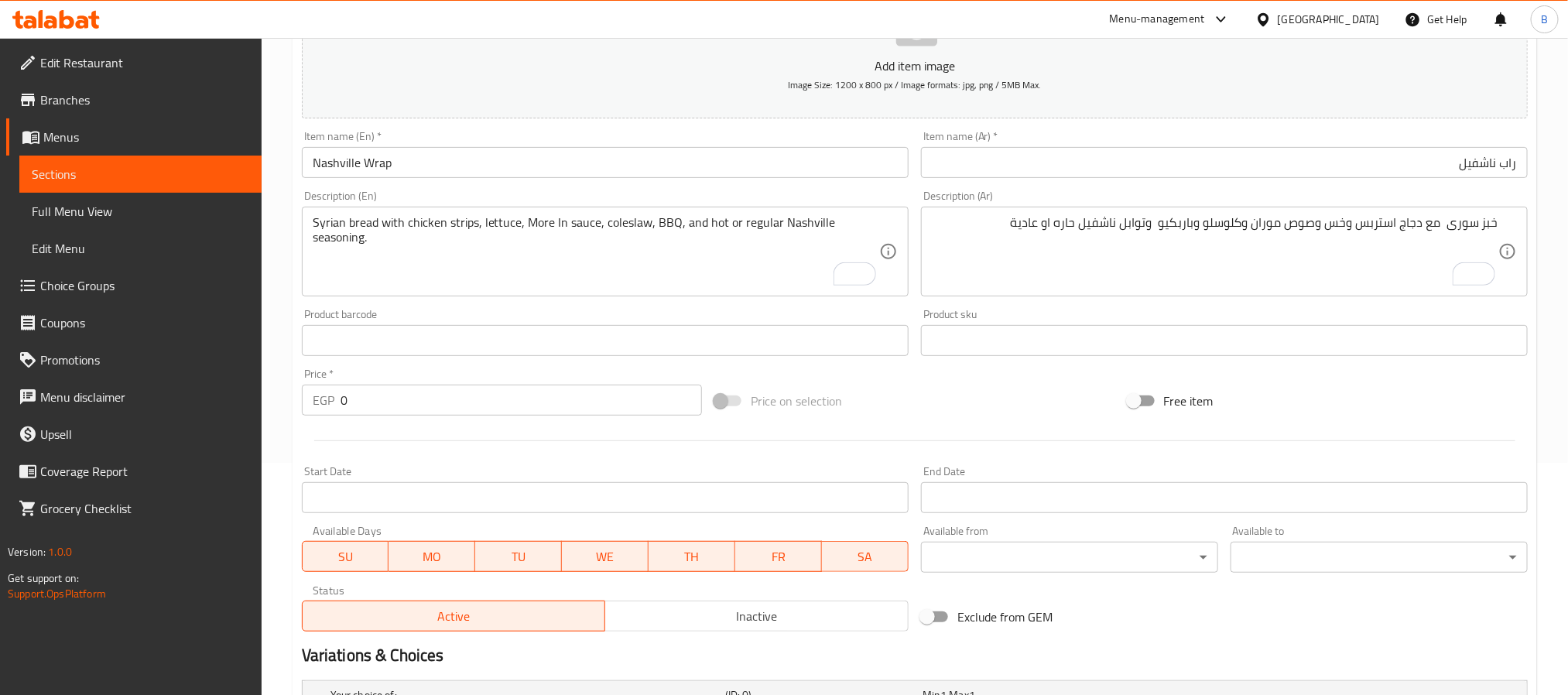
click at [810, 168] on input "Nashville Wrap" at bounding box center [605, 162] width 607 height 31
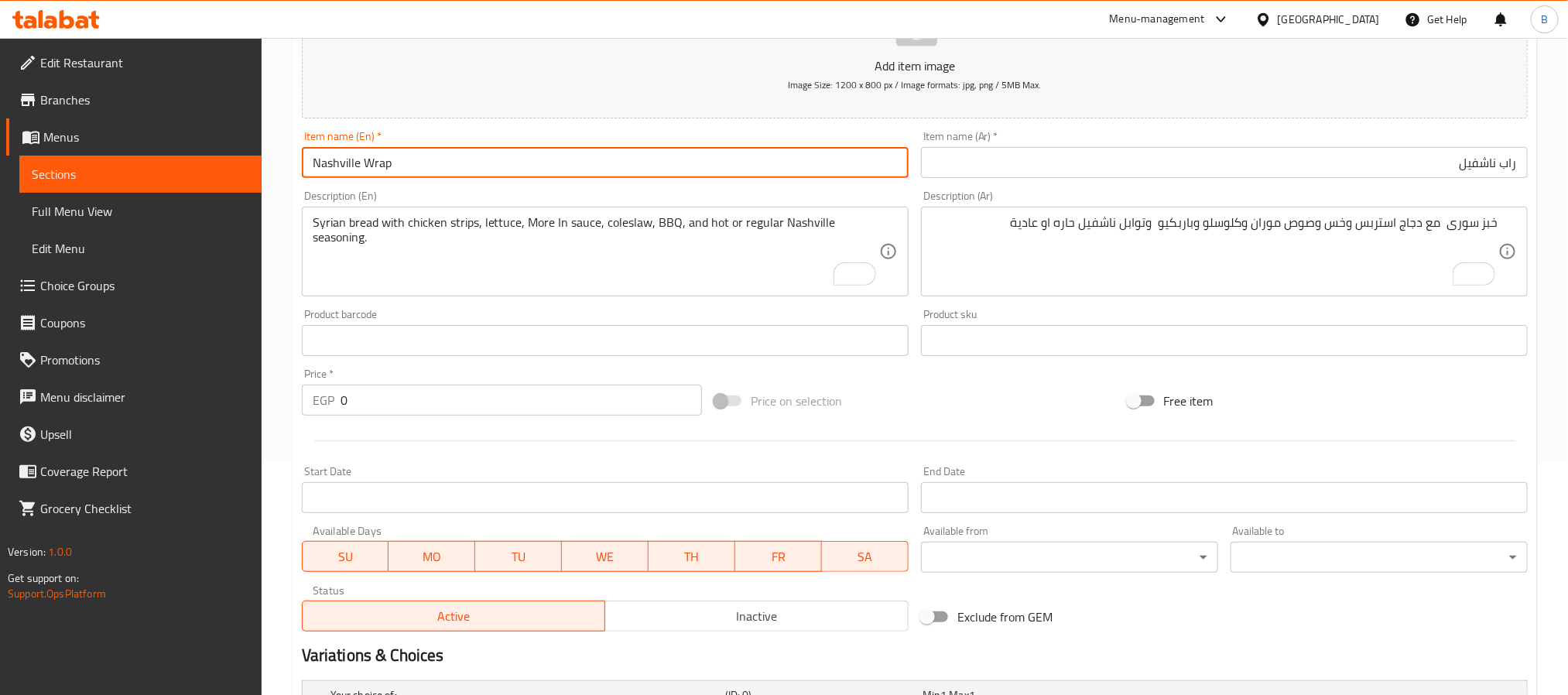
click at [810, 168] on input "Nashville Wrap" at bounding box center [605, 162] width 607 height 31
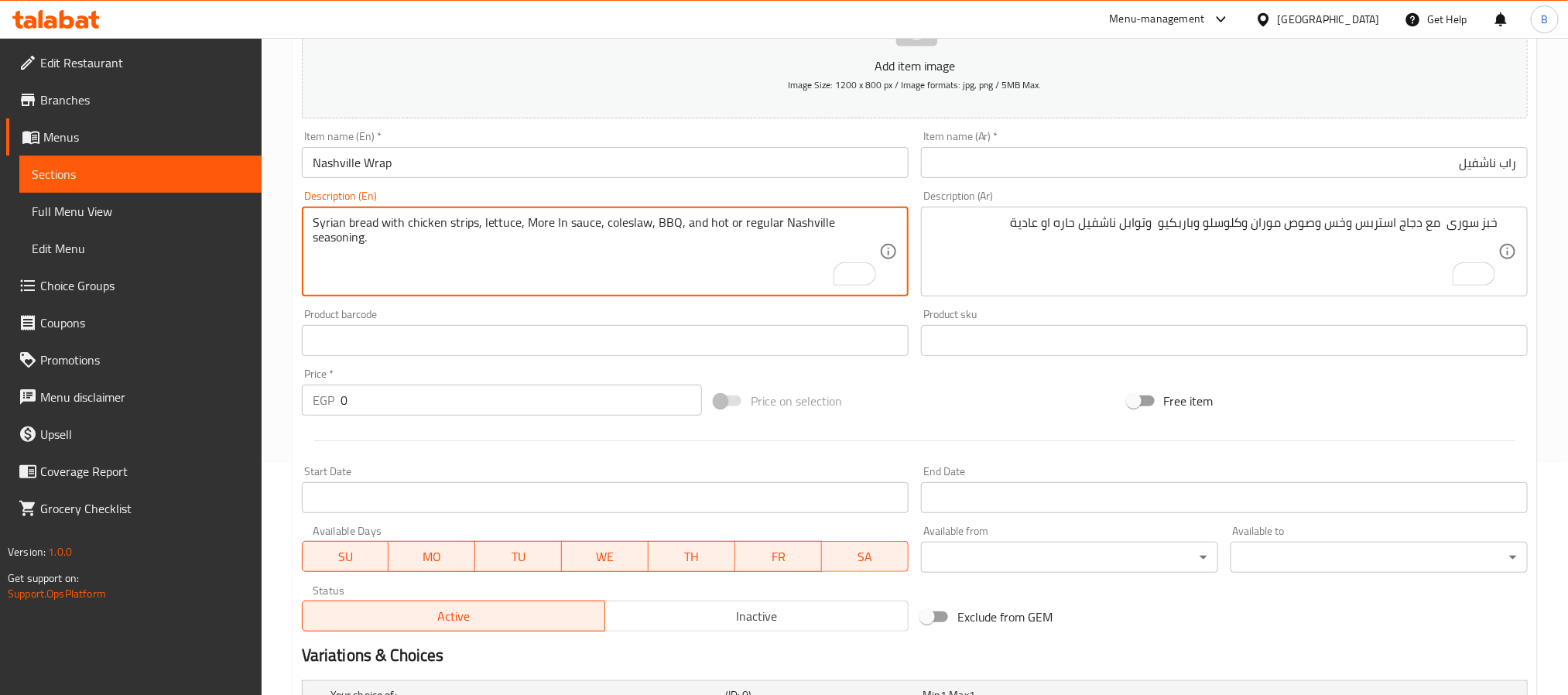
click at [682, 235] on textarea "Syrian bread with chicken strips, lettuce, More In sauce, coleslaw, BBQ, and ho…" at bounding box center [596, 251] width 566 height 73
click at [682, 263] on textarea "Syrian bread with chicken strips, lettuce, More In sauce, coleslaw, BBQ, and ho…" at bounding box center [596, 251] width 566 height 73
click at [435, 237] on textarea "Syrian bread with chicken strips, lettuce, More In sauce, coleslaw, BBQ, and ho…" at bounding box center [596, 251] width 566 height 73
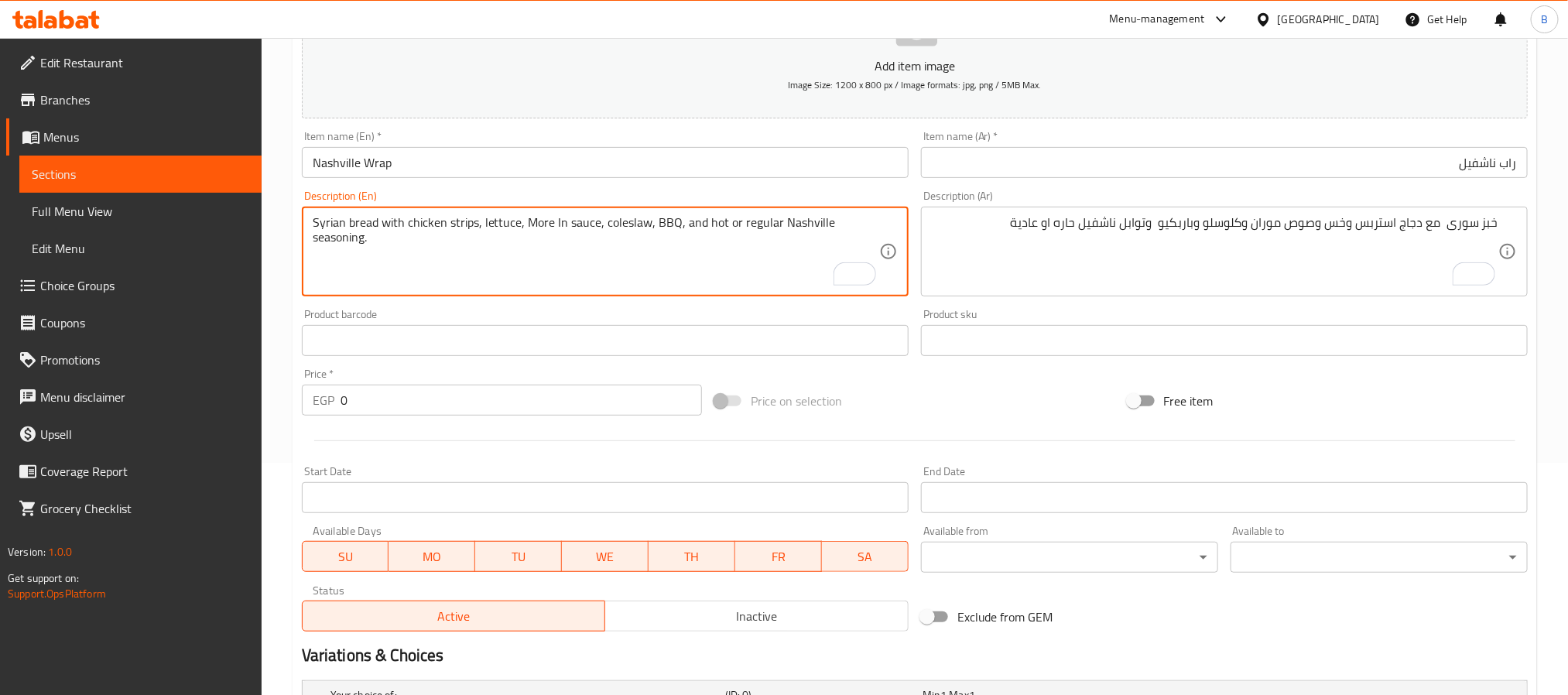
click at [435, 237] on textarea "Syrian bread with chicken strips, lettuce, More In sauce, coleslaw, BBQ, and ho…" at bounding box center [596, 251] width 566 height 73
click at [457, 224] on textarea "Syrian bread with chicken strips, lettuce, More In sauce, coleslaw, BBQ, and ho…" at bounding box center [596, 251] width 566 height 73
click at [464, 268] on textarea "Syrian bread with chicken strips, lettuce, More In sauce, coleslaw, BBQ, and ho…" at bounding box center [596, 251] width 566 height 73
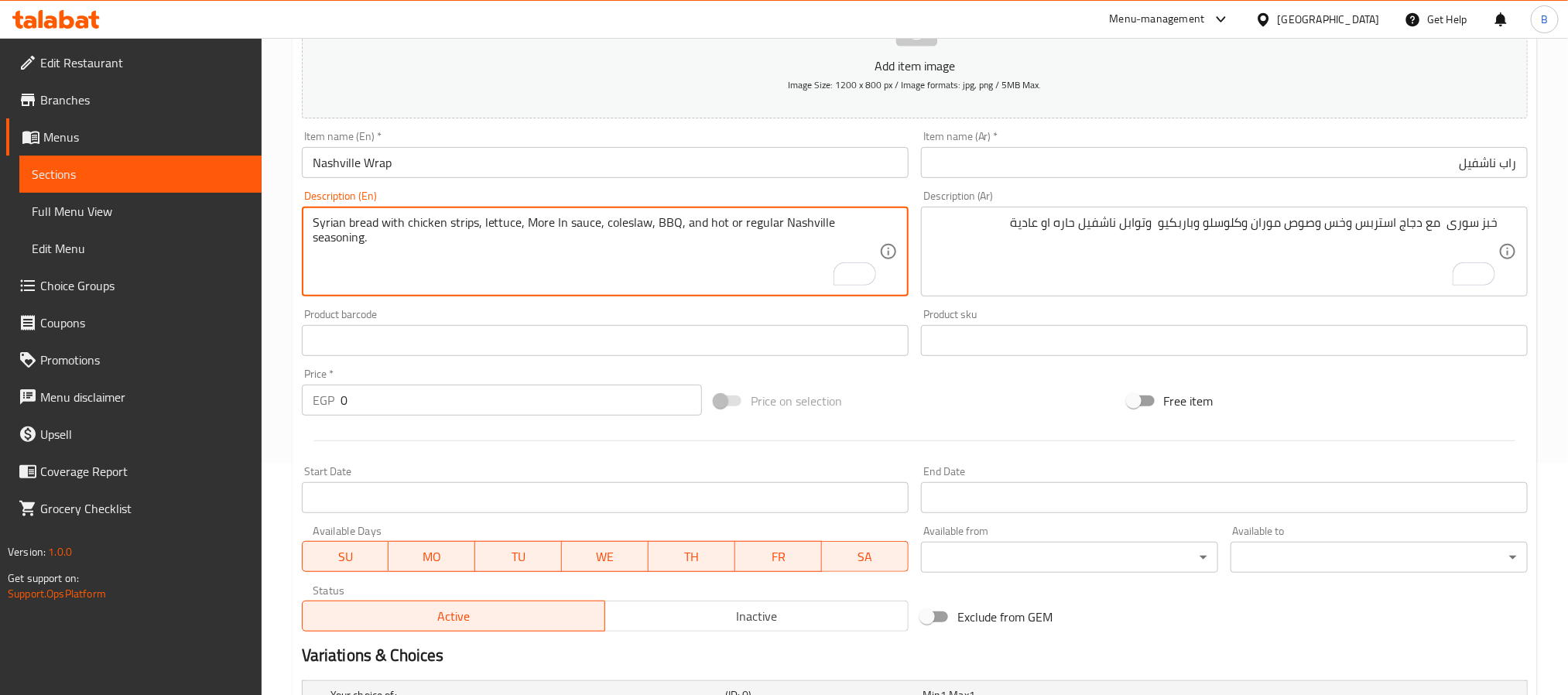
click at [840, 182] on div "Item name (En)   * Nashville Wrap Item name (En) *" at bounding box center [605, 154] width 619 height 59
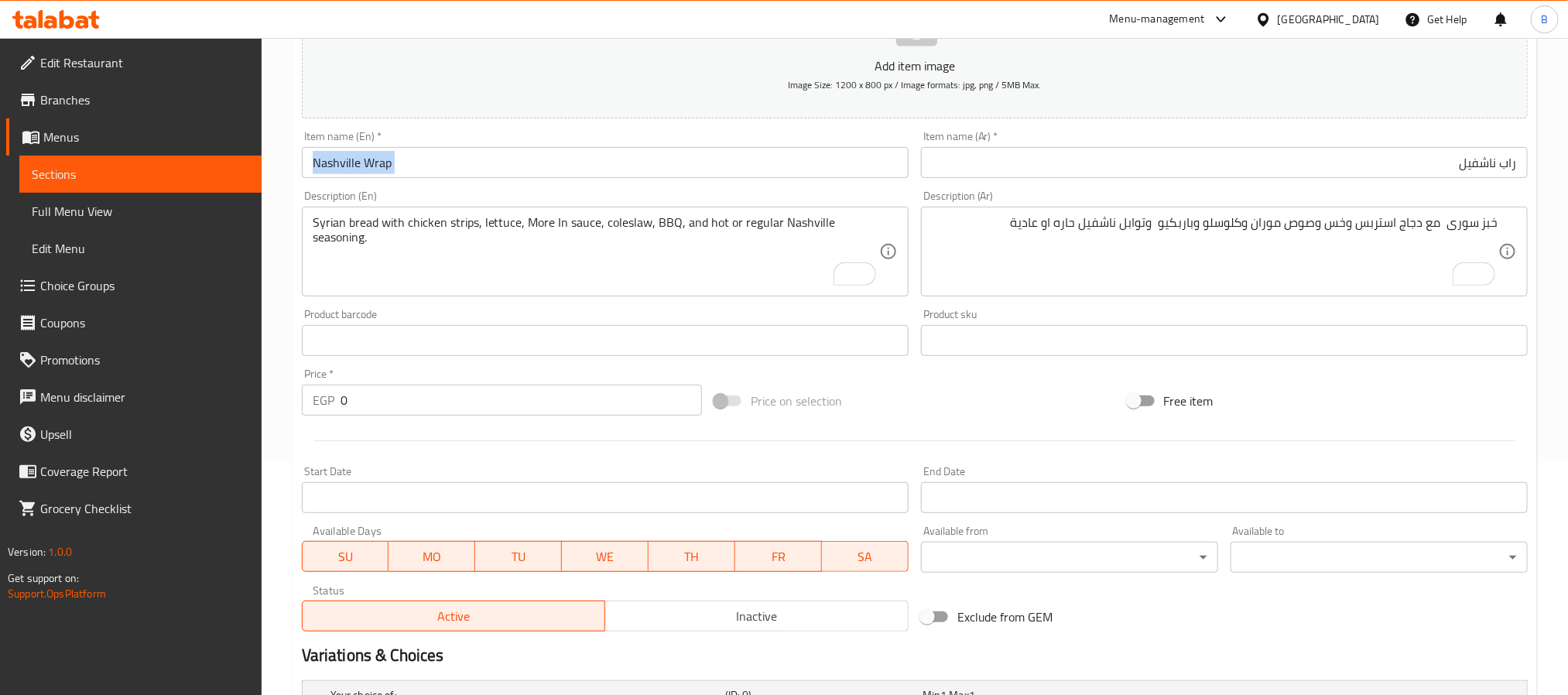
click at [840, 182] on div "Item name (En)   * Nashville Wrap Item name (En) *" at bounding box center [605, 154] width 619 height 59
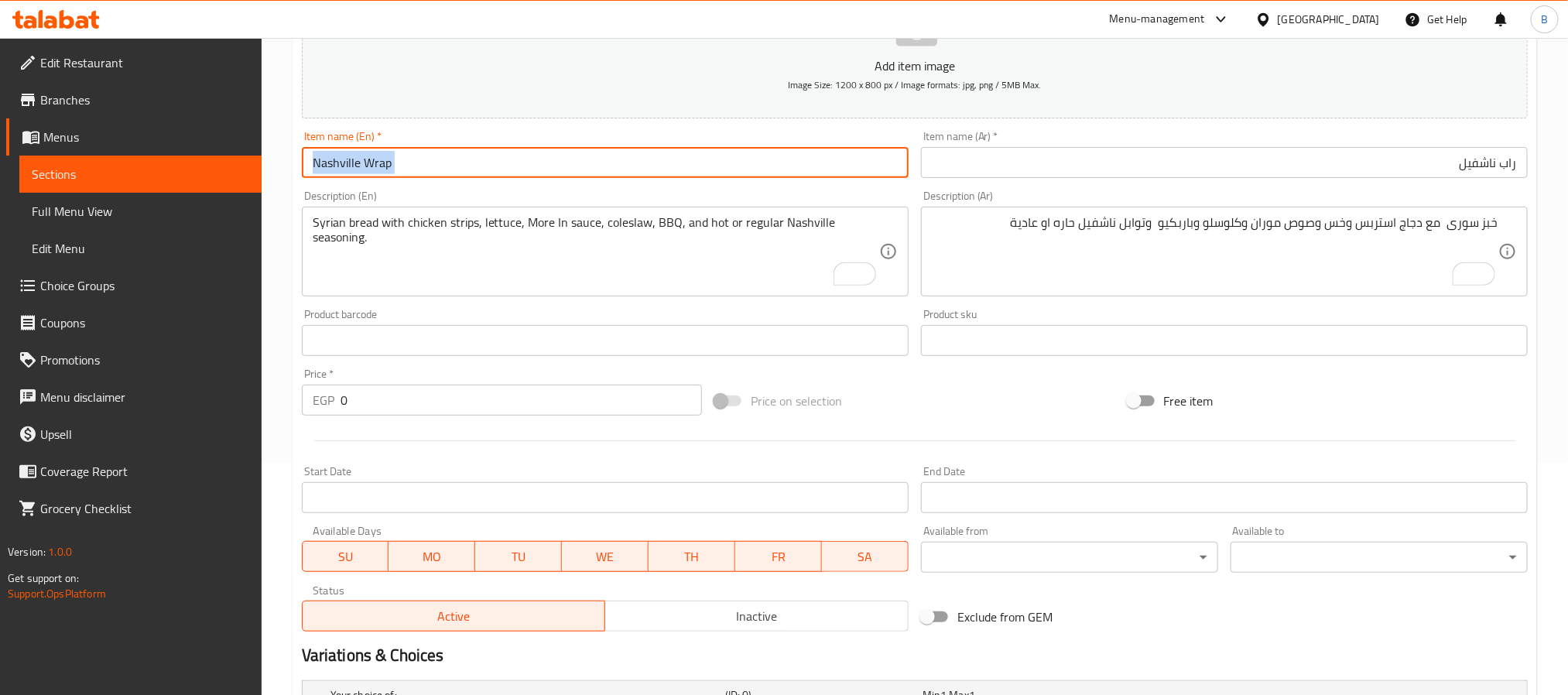
click at [839, 167] on input "Nashville Wrap" at bounding box center [605, 162] width 607 height 31
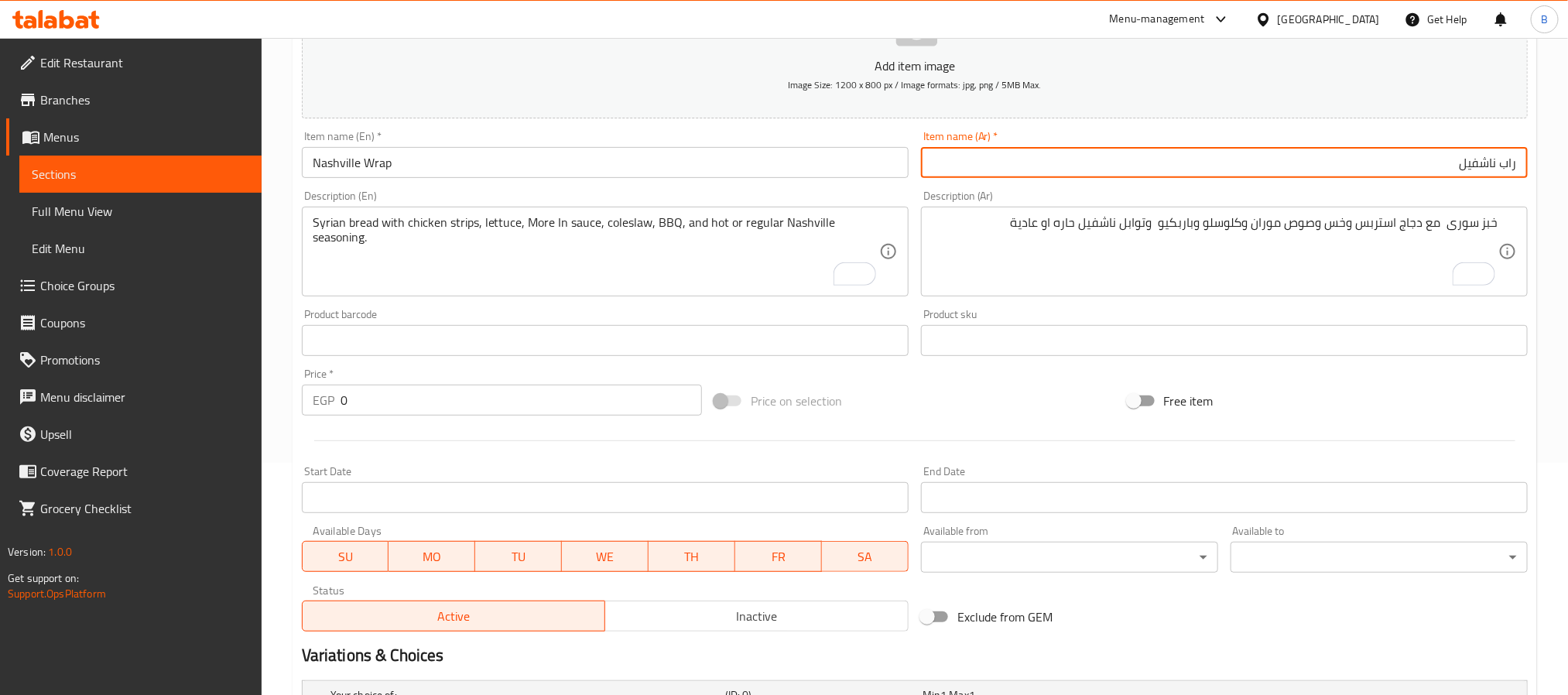
click at [1312, 165] on input "راب ناشفيل" at bounding box center [1224, 162] width 607 height 31
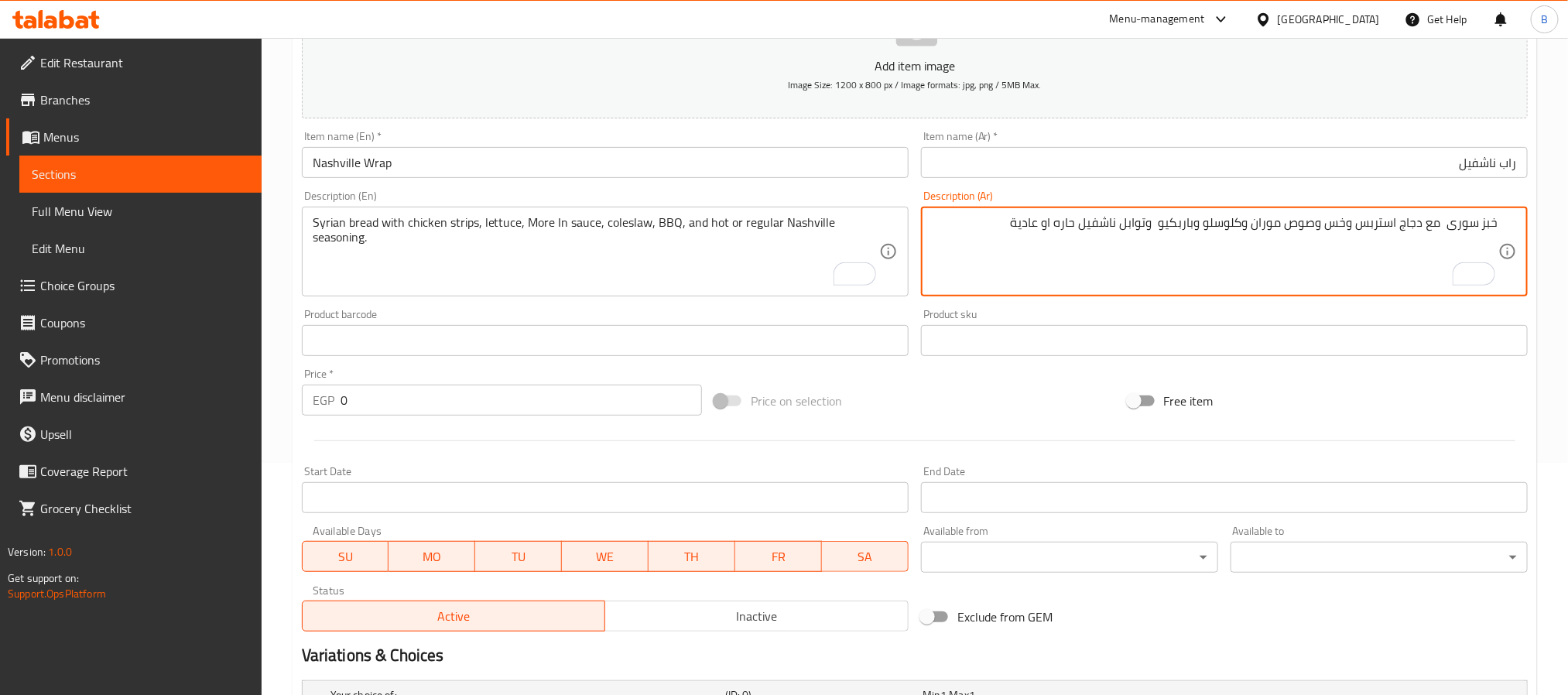
drag, startPoint x: 1444, startPoint y: 216, endPoint x: 1445, endPoint y: 228, distance: 12.0
click at [1445, 228] on textarea "خبز سورى مع دجاج استربس وخس وصوص موران وكلوسلو وباربكيو وتوابل ناشفيل حاره او ع…" at bounding box center [1214, 251] width 566 height 73
click at [1449, 228] on textarea "خبز سورى مع دجاج استربس وخس وصوص موران وكلوسلو وباربكيو وتوابل ناشفيل حاره او ع…" at bounding box center [1214, 251] width 566 height 73
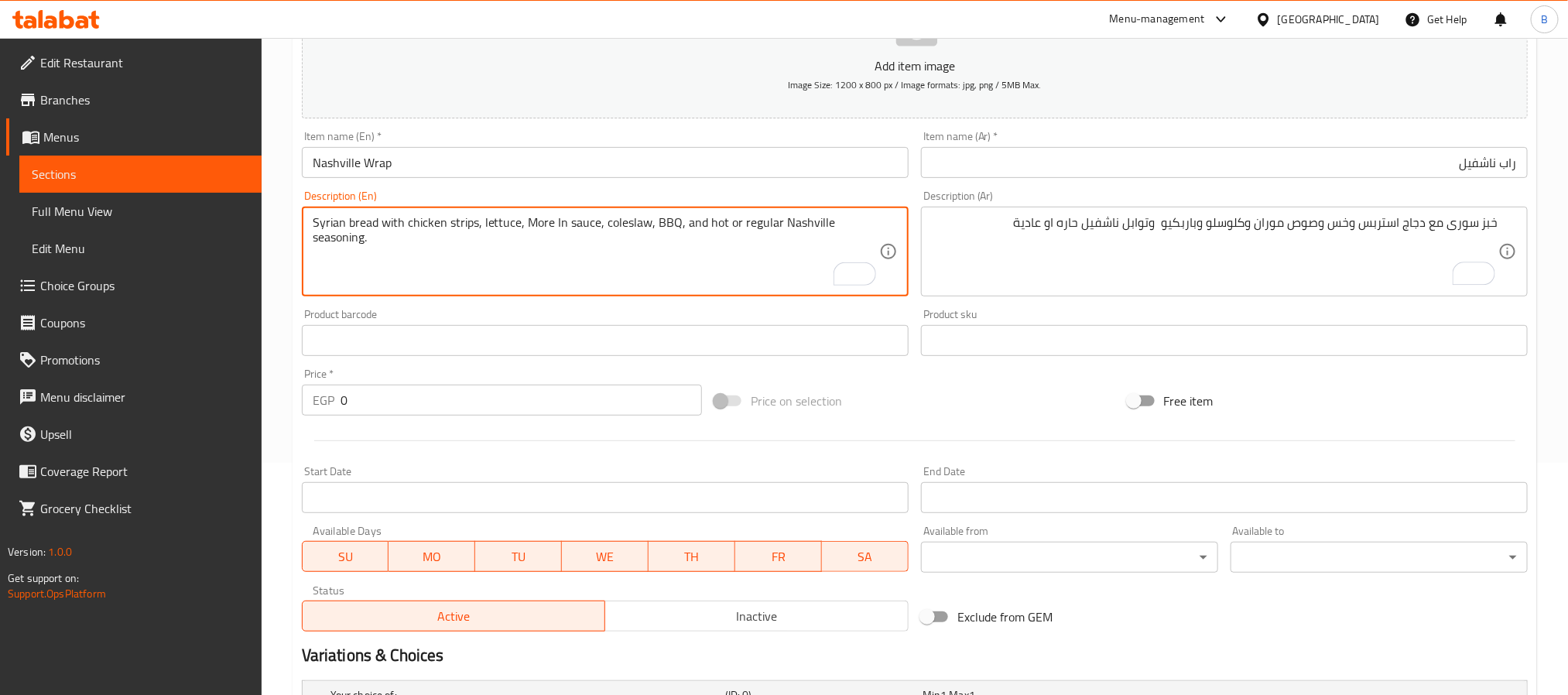
click at [437, 216] on textarea "Syrian bread with chicken strips, lettuce, More In sauce, coleslaw, BBQ, and ho…" at bounding box center [596, 251] width 566 height 73
click at [511, 233] on textarea "Syrian bread with chicken strips, lettuce, More In sauce, coleslaw, BBQ, and ho…" at bounding box center [596, 251] width 566 height 73
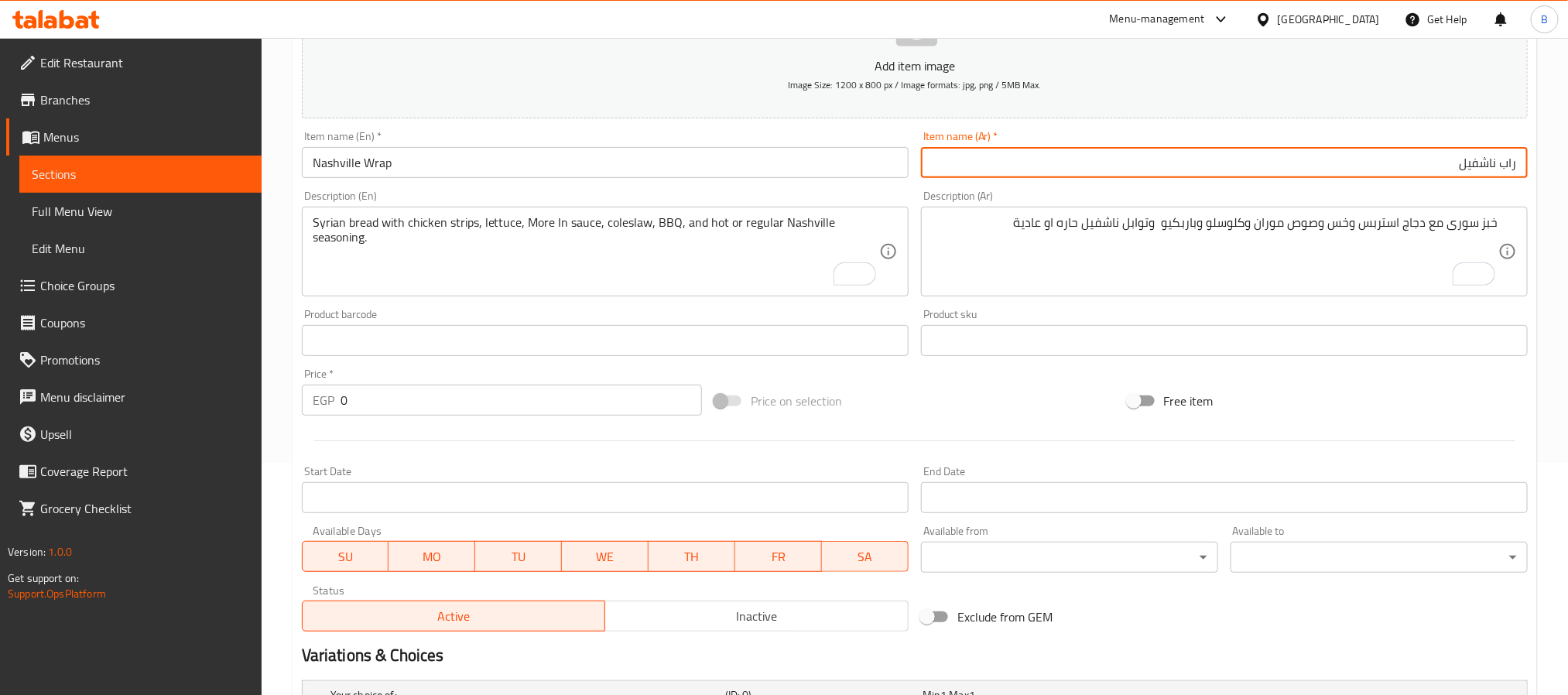
click at [999, 163] on input "راب ناشفيل" at bounding box center [1224, 162] width 607 height 31
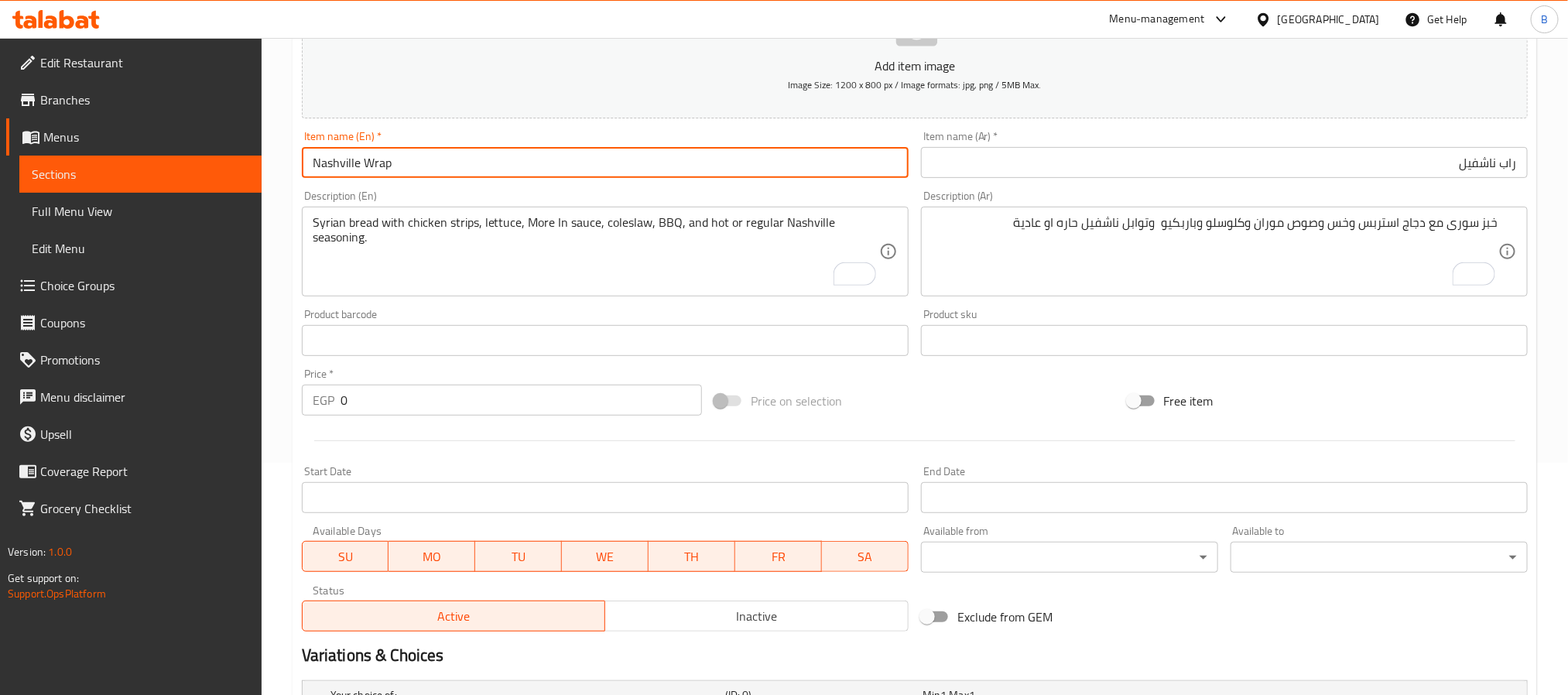
click at [846, 159] on input "Nashville Wrap" at bounding box center [605, 162] width 607 height 31
click at [792, 171] on input "Nashville Wrap" at bounding box center [605, 162] width 607 height 31
click at [1142, 174] on input "راب ناشفيل" at bounding box center [1224, 162] width 607 height 31
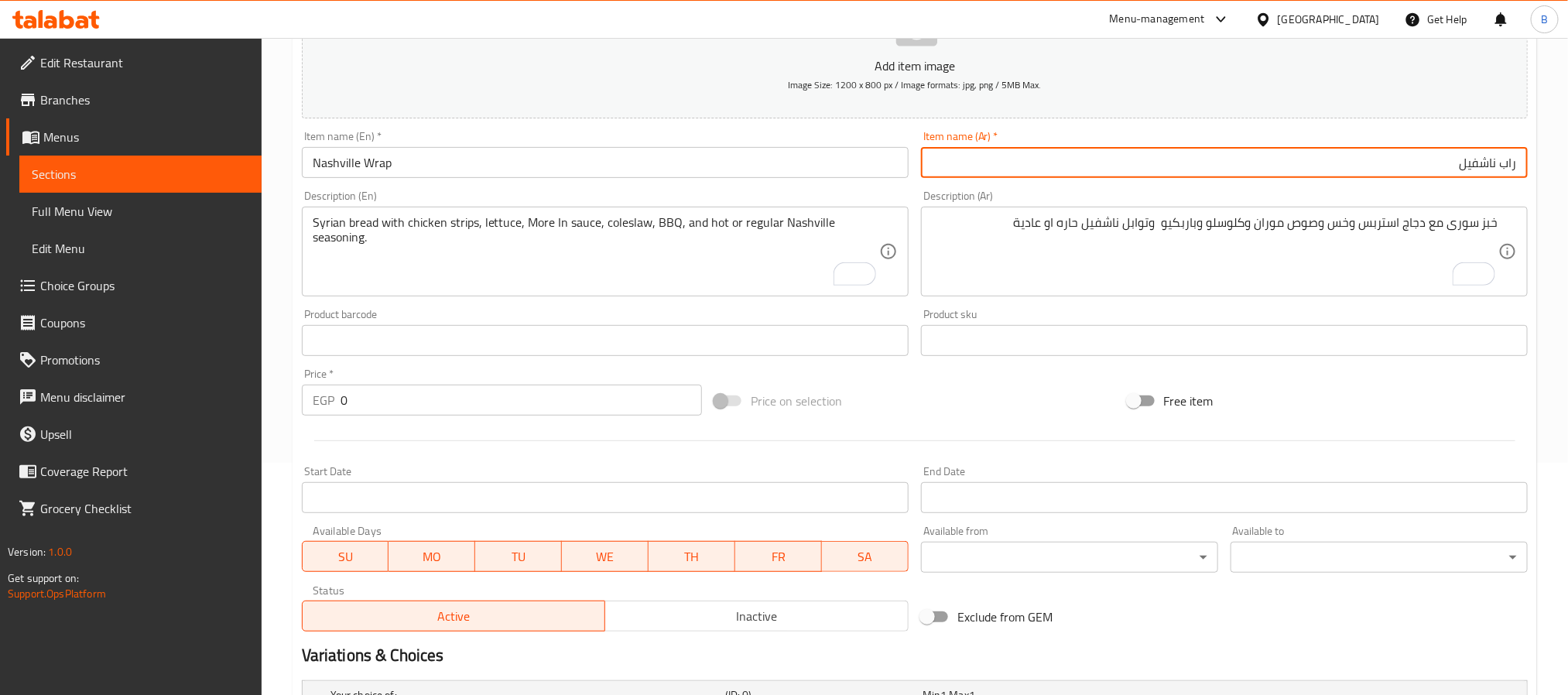
click at [1142, 174] on input "راب ناشفيل" at bounding box center [1224, 162] width 607 height 31
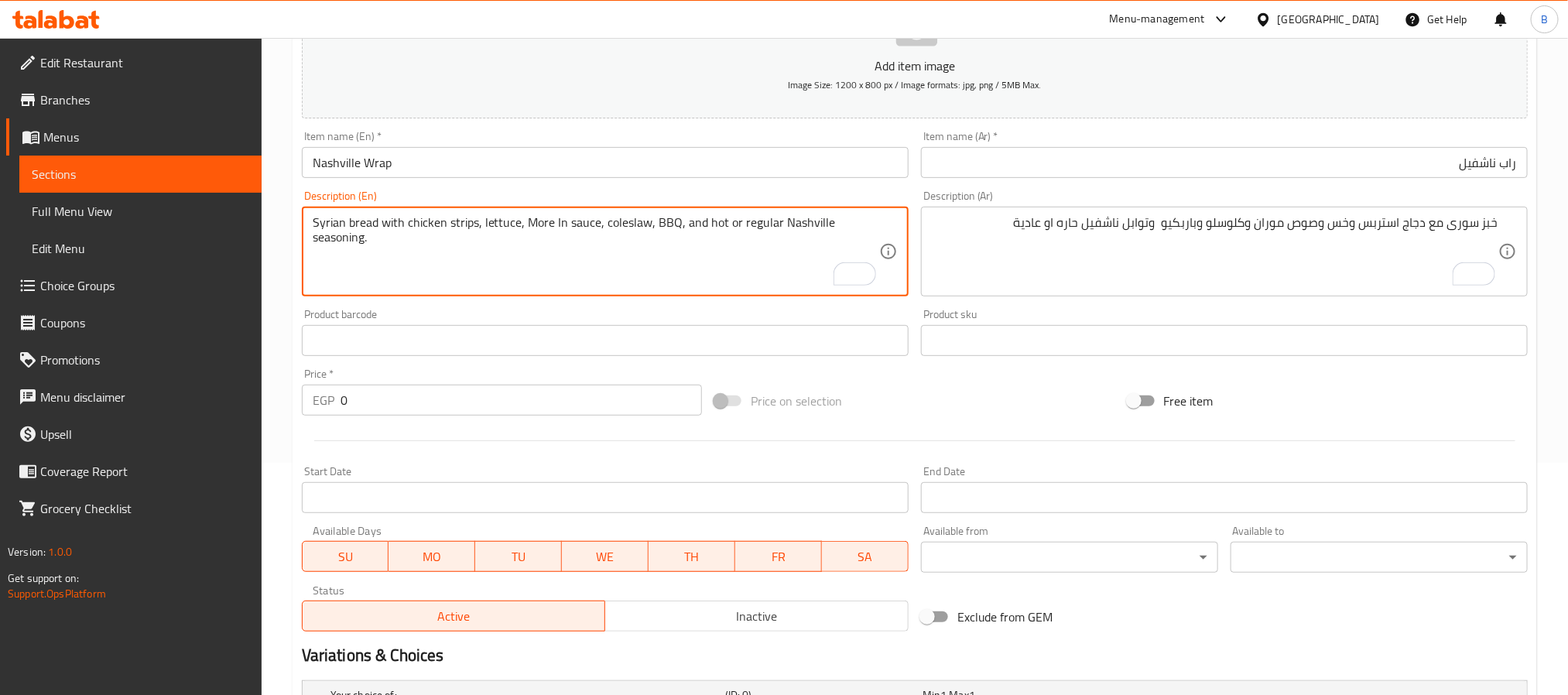
click at [664, 246] on textarea "Syrian bread with chicken strips, lettuce, More In sauce, coleslaw, BBQ, and ho…" at bounding box center [596, 251] width 566 height 73
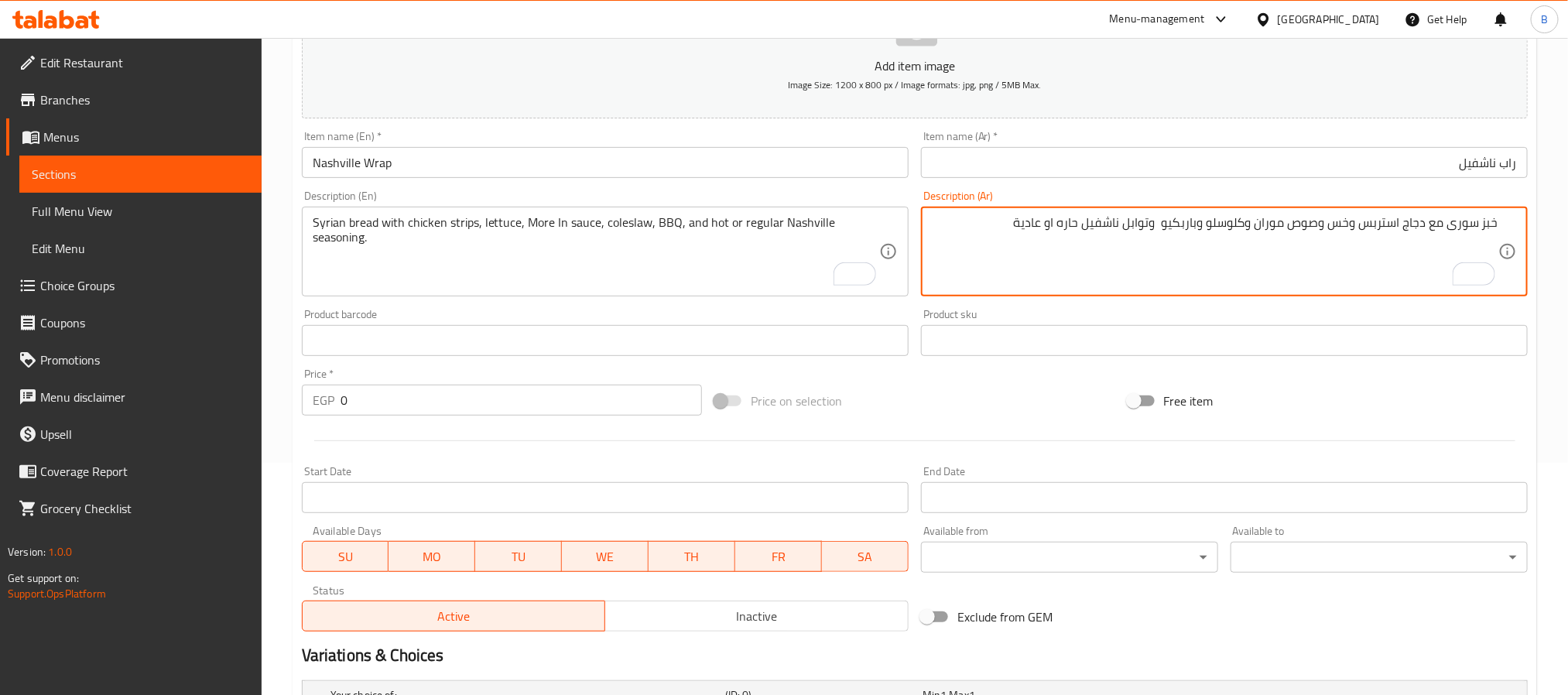
click at [1205, 260] on textarea "خبز سورى مع دجاج استربس وخس وصوص موران وكلوسلو وباربكيو وتوابل ناشفيل حاره او ع…" at bounding box center [1214, 251] width 566 height 73
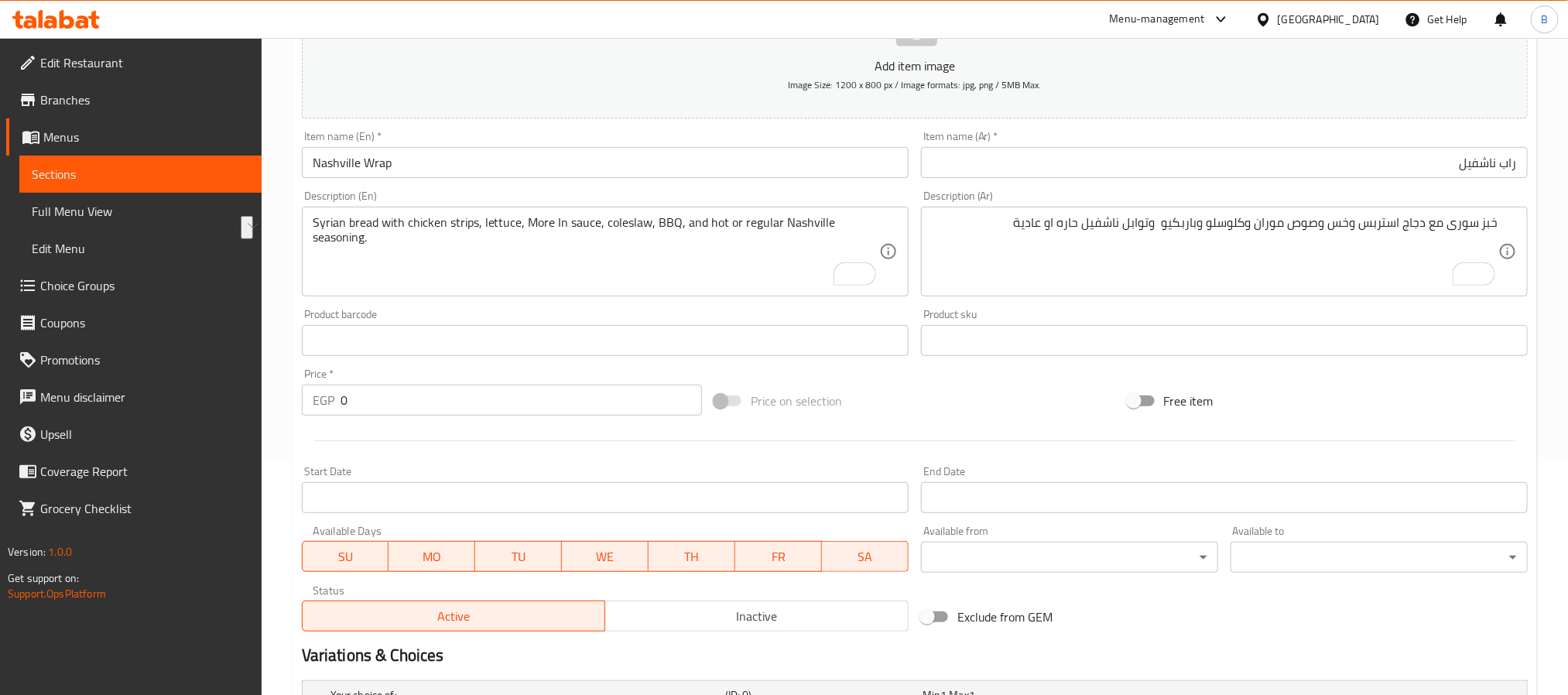
click at [970, 202] on div "Description (Ar) خبز سورى مع دجاج استربس وخس وصوص موران وكلوسلو وباربكيو وتوابل…" at bounding box center [1224, 243] width 607 height 106
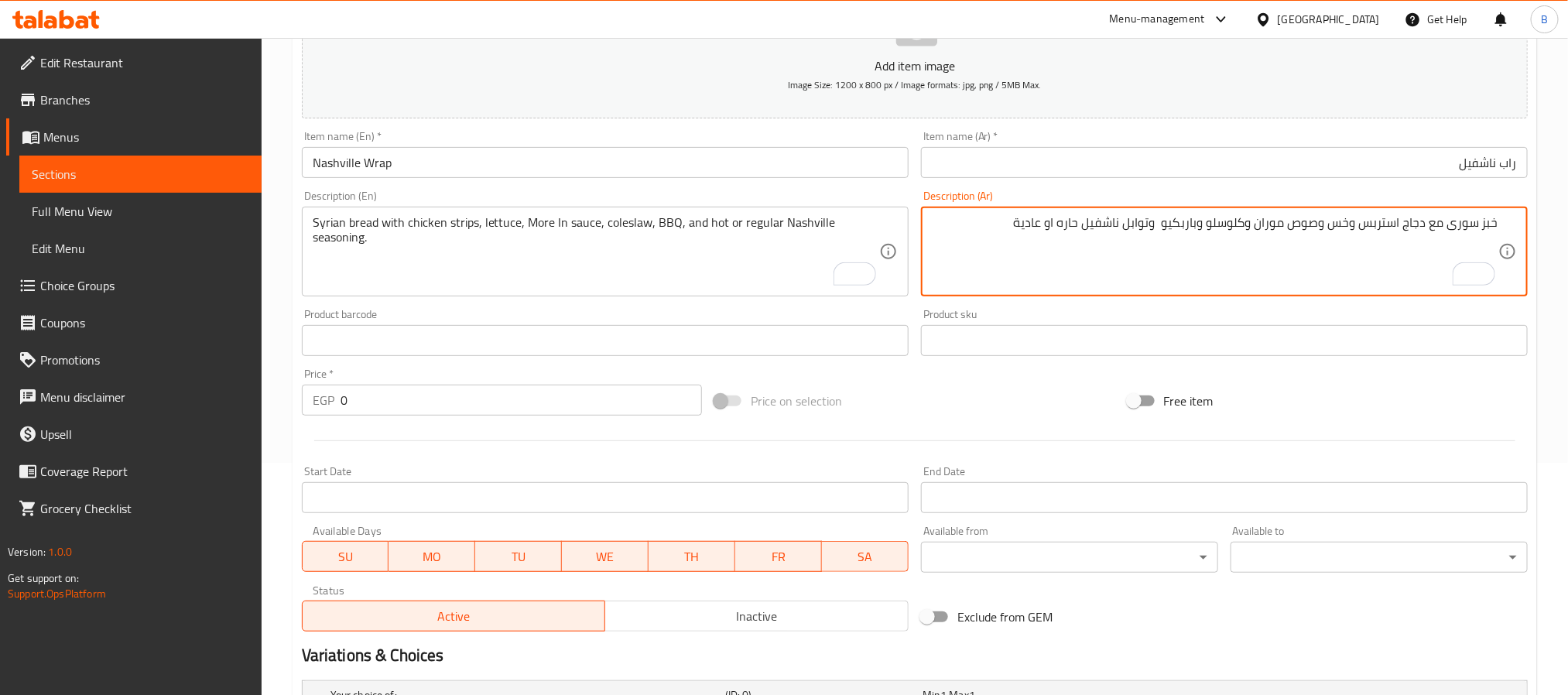
click at [1142, 233] on textarea "خبز سورى مع دجاج استربس وخس وصوص موران وكلوسلو وباربكيو وتوابل ناشفيل حاره او ع…" at bounding box center [1214, 251] width 566 height 73
click at [1209, 224] on textarea "خبز سورى مع دجاج استربس وخس وصوص موران وكلوسلو وباربكيو وتوابل ناشفيل حاره او ع…" at bounding box center [1214, 251] width 566 height 73
click at [1330, 231] on textarea "خبز سورى مع دجاج استربس وخس وصوص موران وكلوسلو وباربكيو وتوابل ناشفيل حاره او ع…" at bounding box center [1214, 251] width 566 height 73
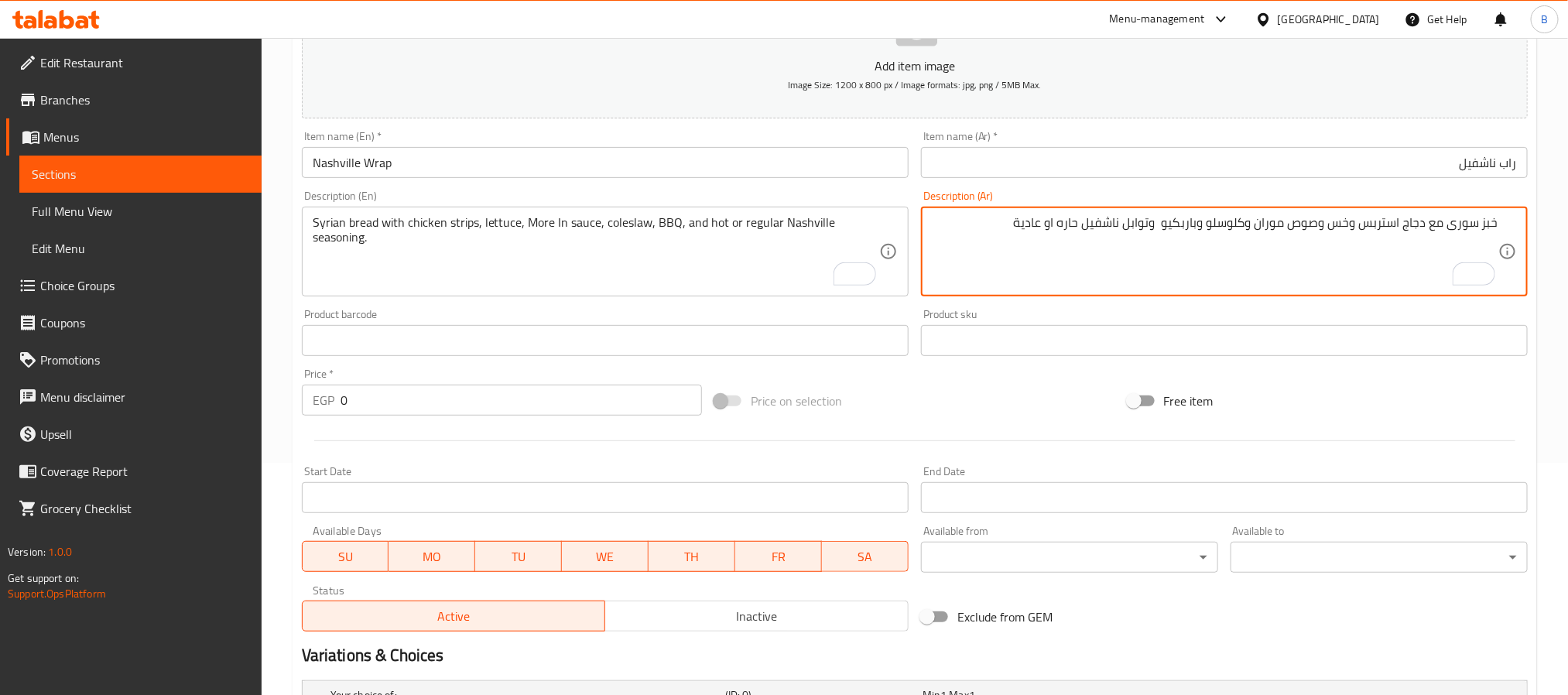
drag, startPoint x: 1330, startPoint y: 231, endPoint x: 1284, endPoint y: 230, distance: 46.0
click at [1326, 233] on textarea "خبز سورى مع دجاج استربس وخس وصوص موران وكلوسلو وباربكيو وتوابل ناشفيل حاره او ع…" at bounding box center [1214, 251] width 566 height 73
click at [1269, 225] on textarea "خبز سورى مع دجاج استربس وخس وصوص موران وكلوسلو وباربكيو وتوابل ناشفيل حاره او ع…" at bounding box center [1214, 251] width 566 height 73
click at [1270, 223] on textarea "خبز سورى مع دجاج استربس وخس وصوص موران وكلوسلو وباربكيو وتوابل ناشفيل حاره او ع…" at bounding box center [1214, 251] width 566 height 73
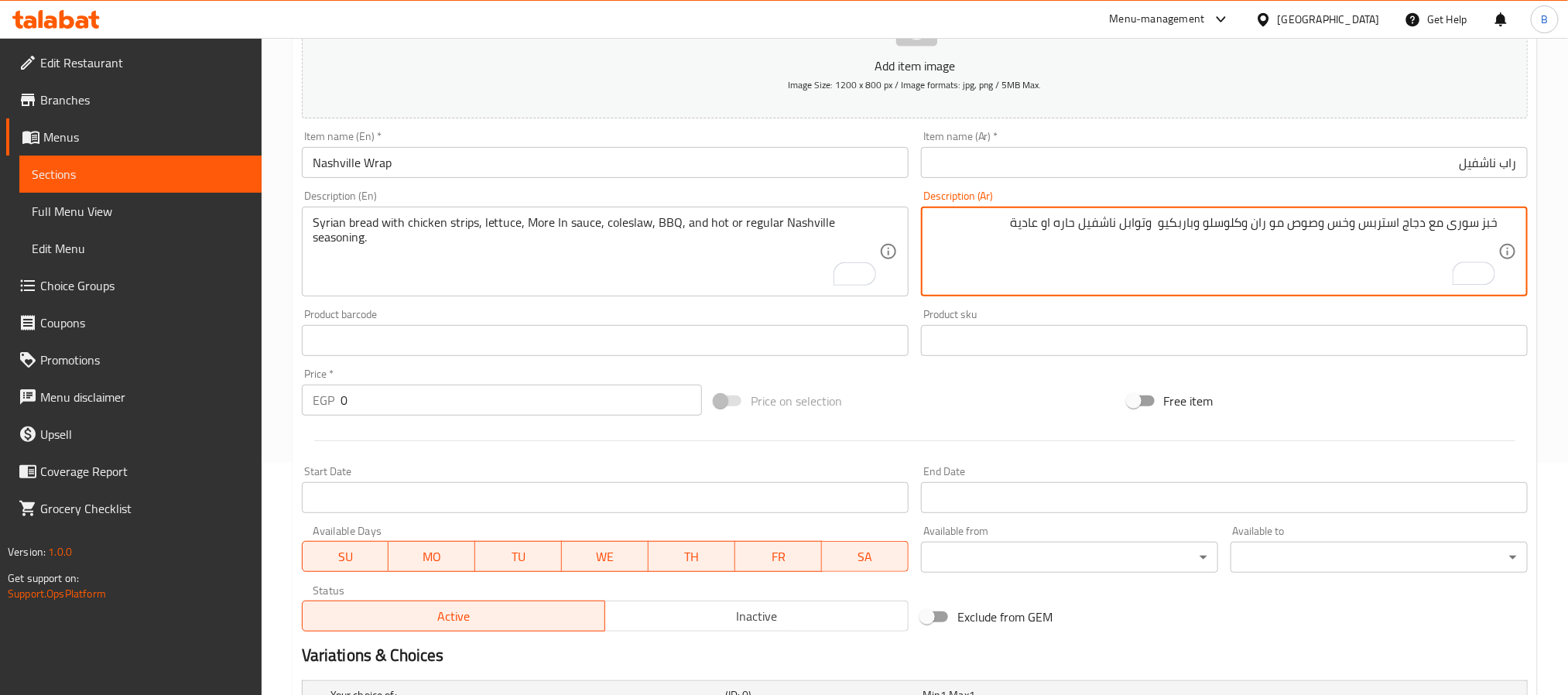
type textarea "خبز سورى مع دجاج استربس وخس وصوص موران وكلوسلو وباربكيو وتوابل ناشفيل حاره او ع…"
click at [1266, 225] on textarea "خبز سورى مع دجاج استربس وخس وصوص موران وكلوسلو وباربكيو وتوابل ناشفيل حاره او ع…" at bounding box center [1214, 251] width 566 height 73
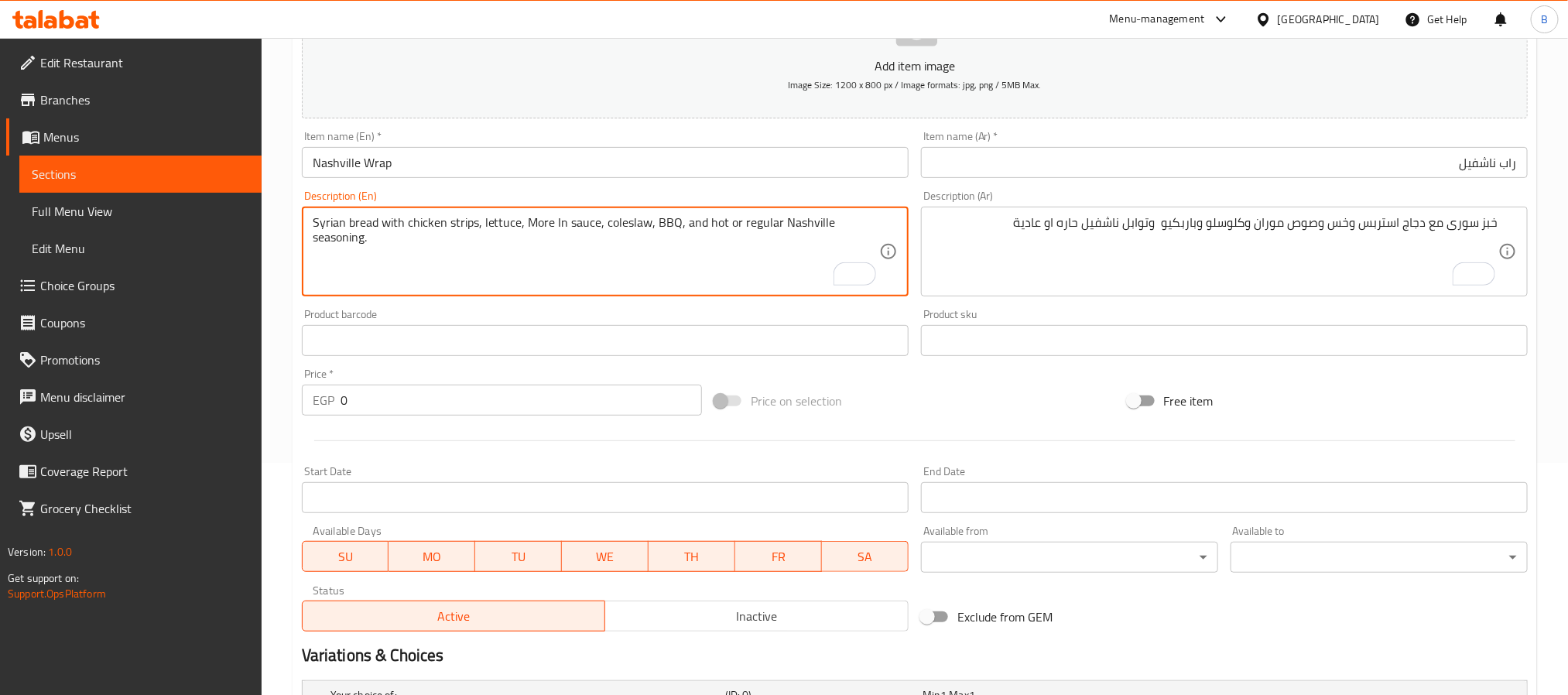
click at [780, 224] on textarea "Syrian bread with chicken strips, lettuce, More In sauce, coleslaw, BBQ, and ho…" at bounding box center [596, 251] width 566 height 73
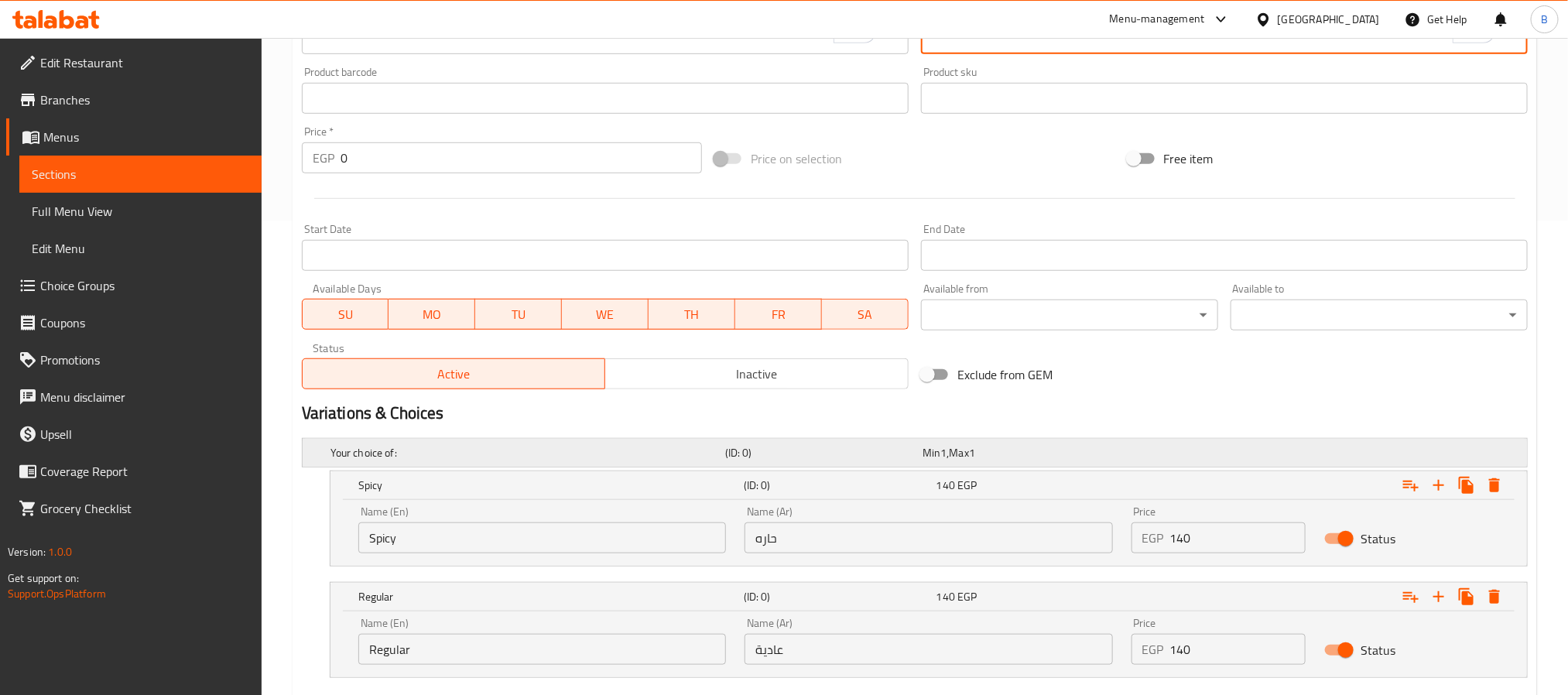
scroll to position [567, 0]
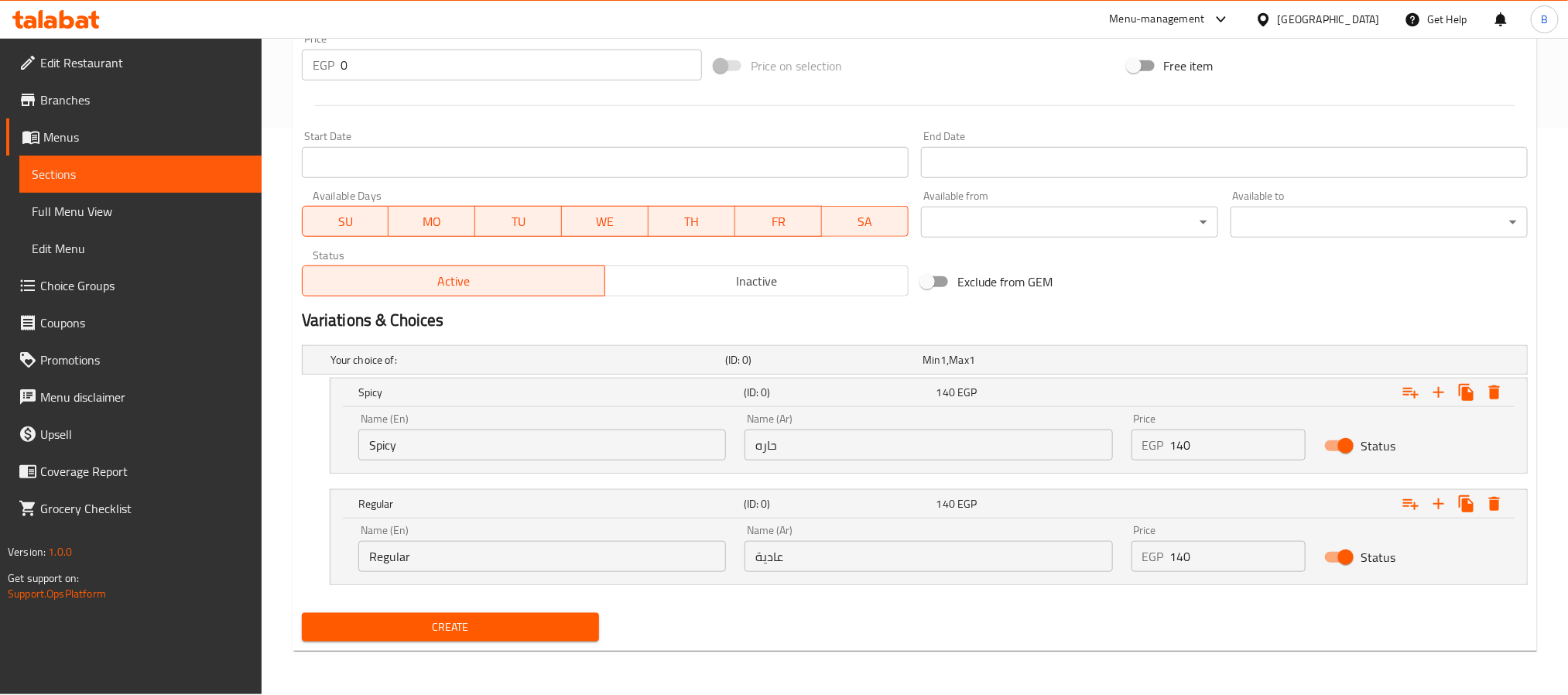
click at [565, 618] on span "Create" at bounding box center [450, 627] width 273 height 19
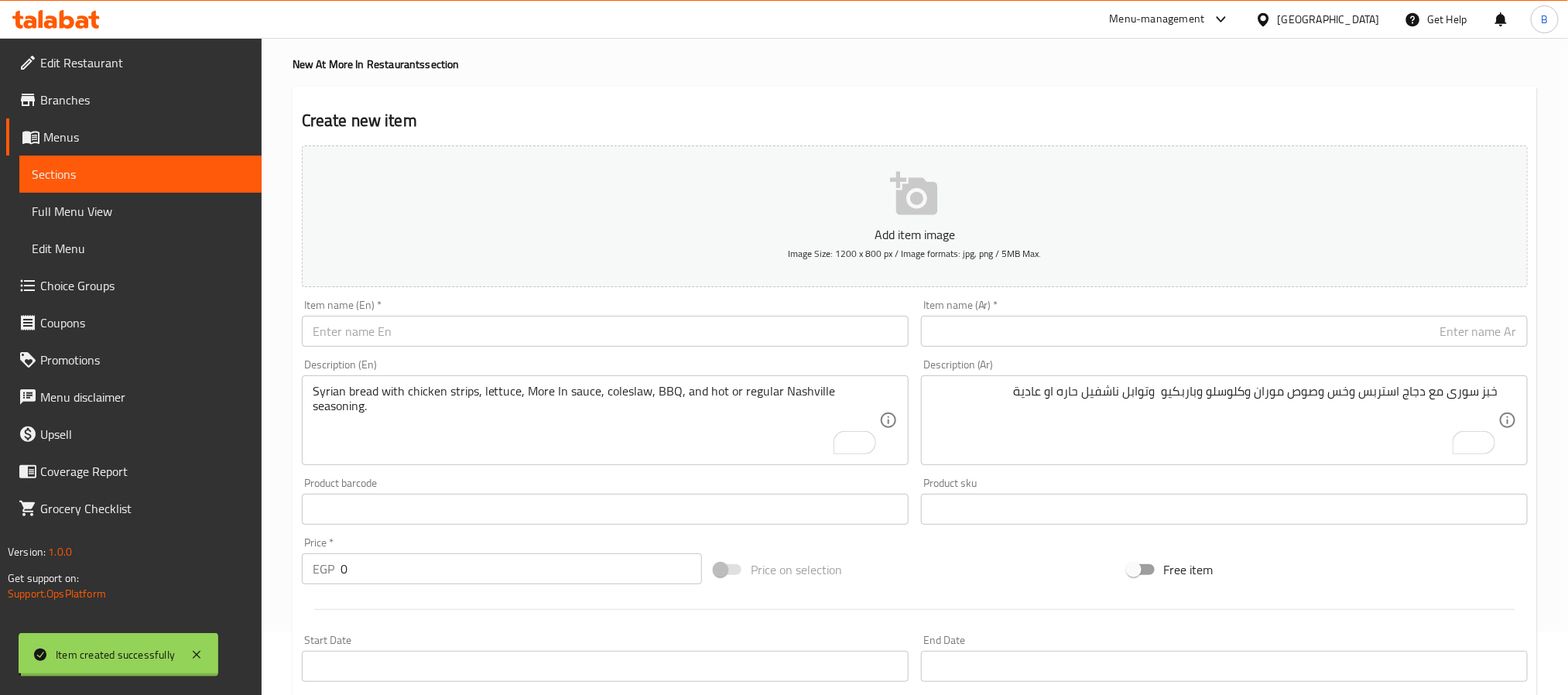
scroll to position [0, 0]
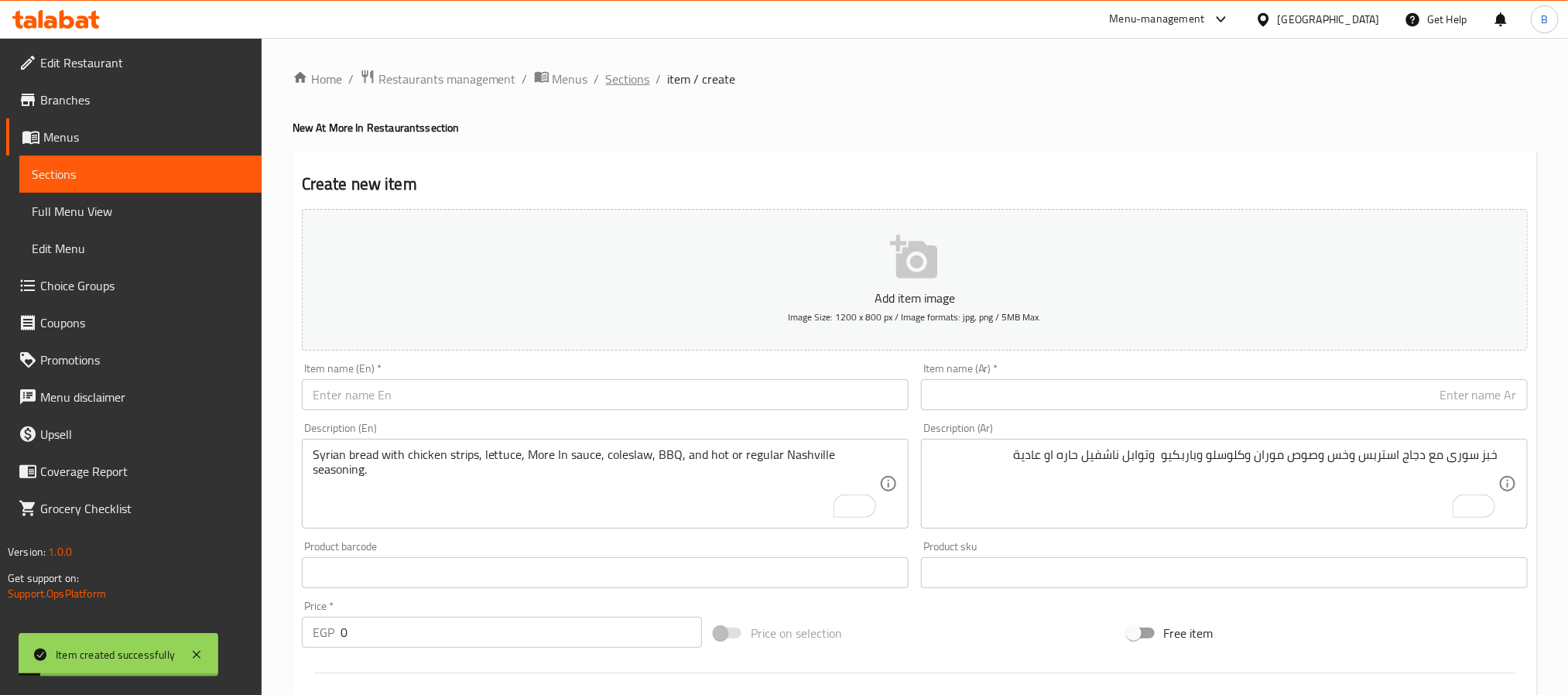
click at [619, 85] on span "Sections" at bounding box center [628, 79] width 44 height 19
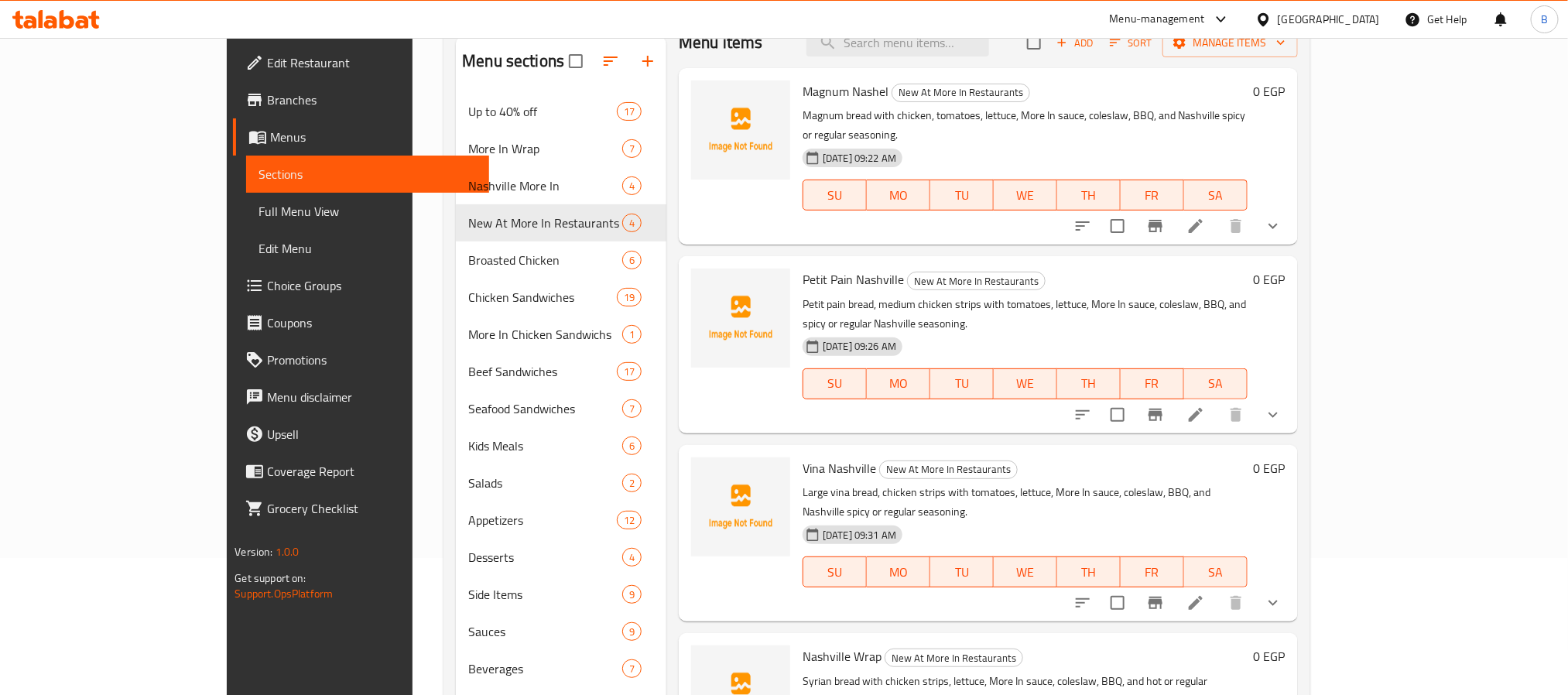
scroll to position [216, 0]
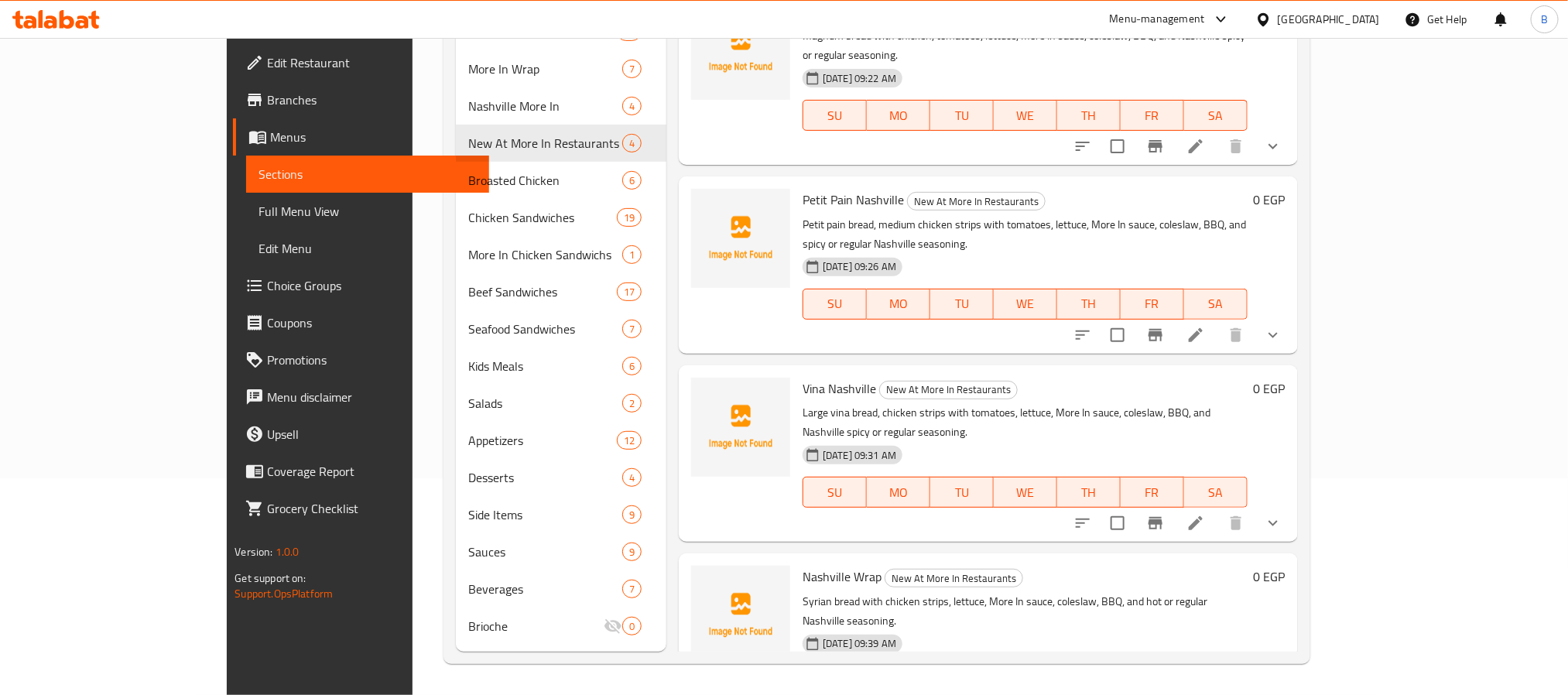
click at [803, 565] on span "Nashville Wrap" at bounding box center [842, 576] width 79 height 23
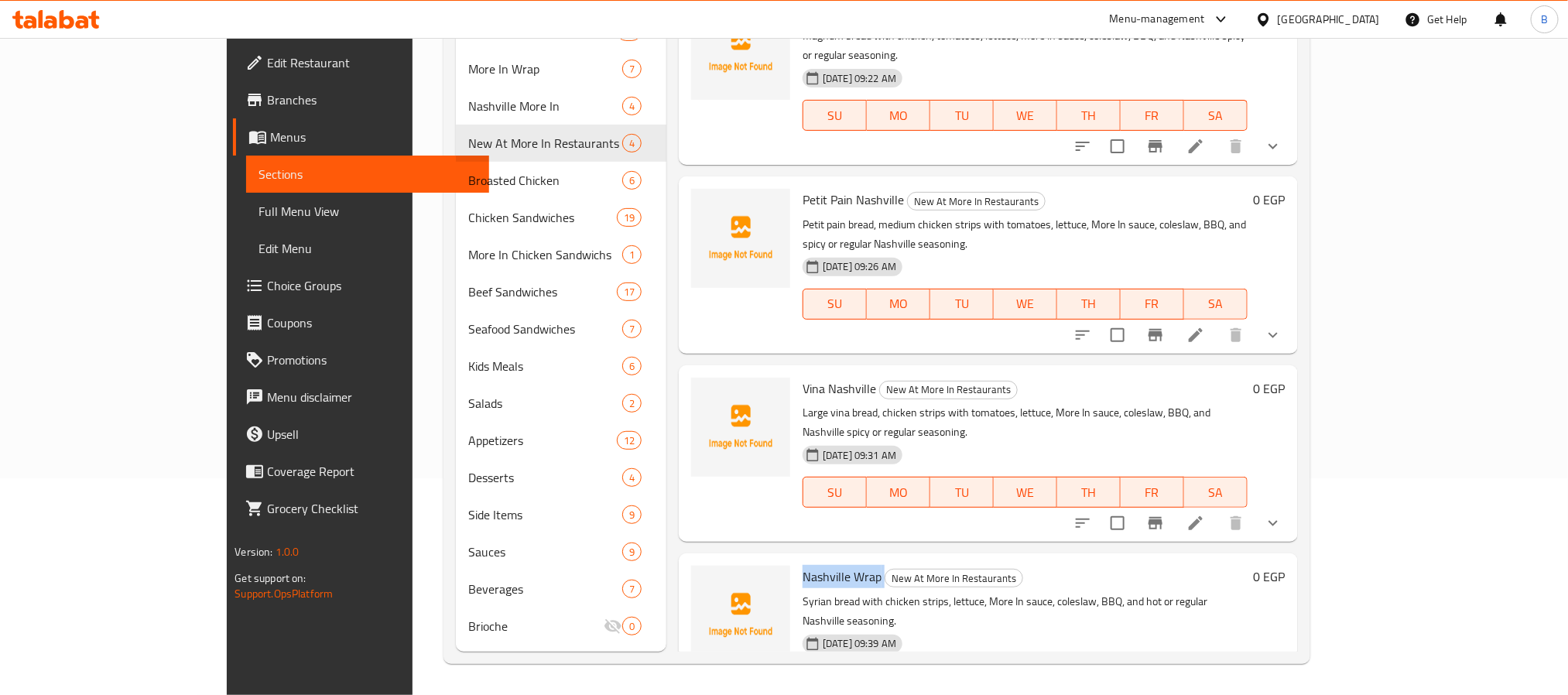
click at [803, 565] on span "Nashville Wrap" at bounding box center [842, 576] width 79 height 23
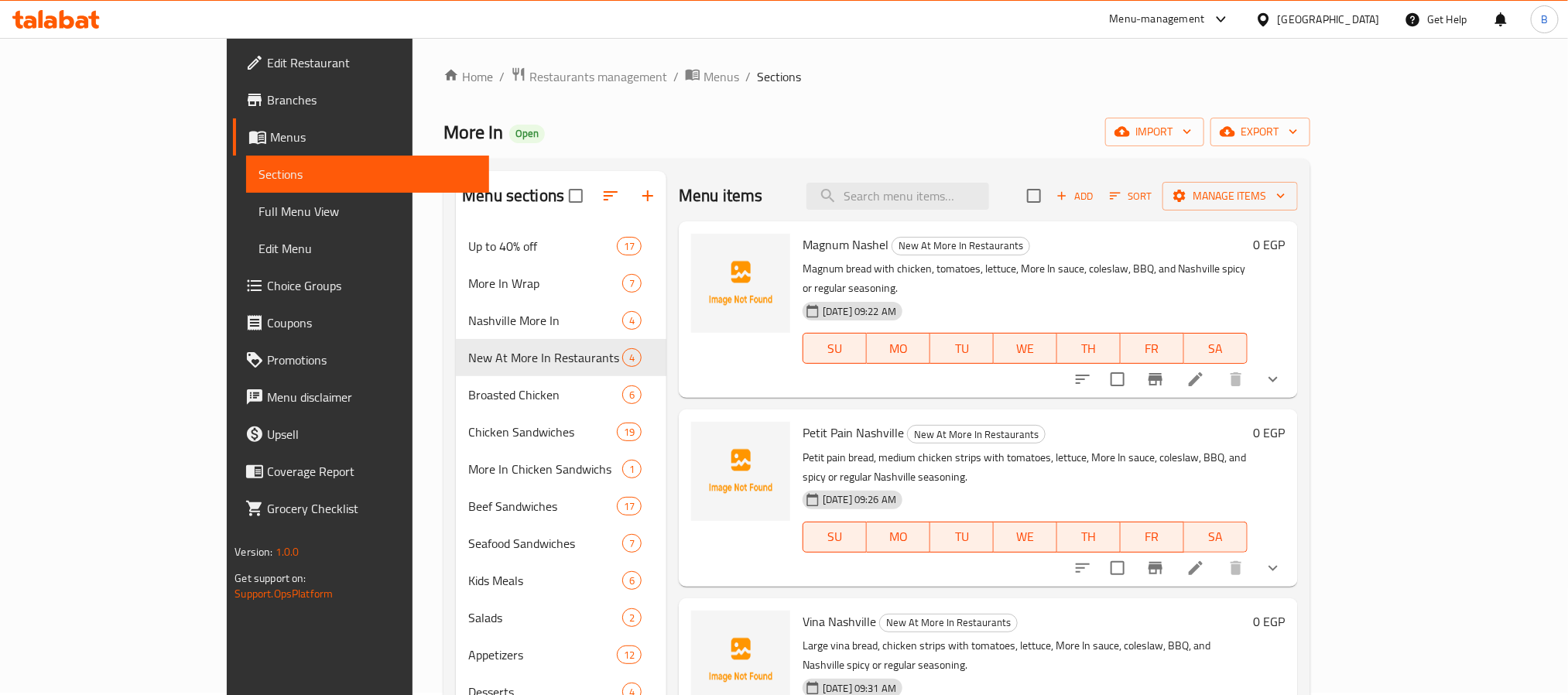
scroll to position [0, 0]
click at [1282, 372] on icon "show more" at bounding box center [1273, 381] width 19 height 19
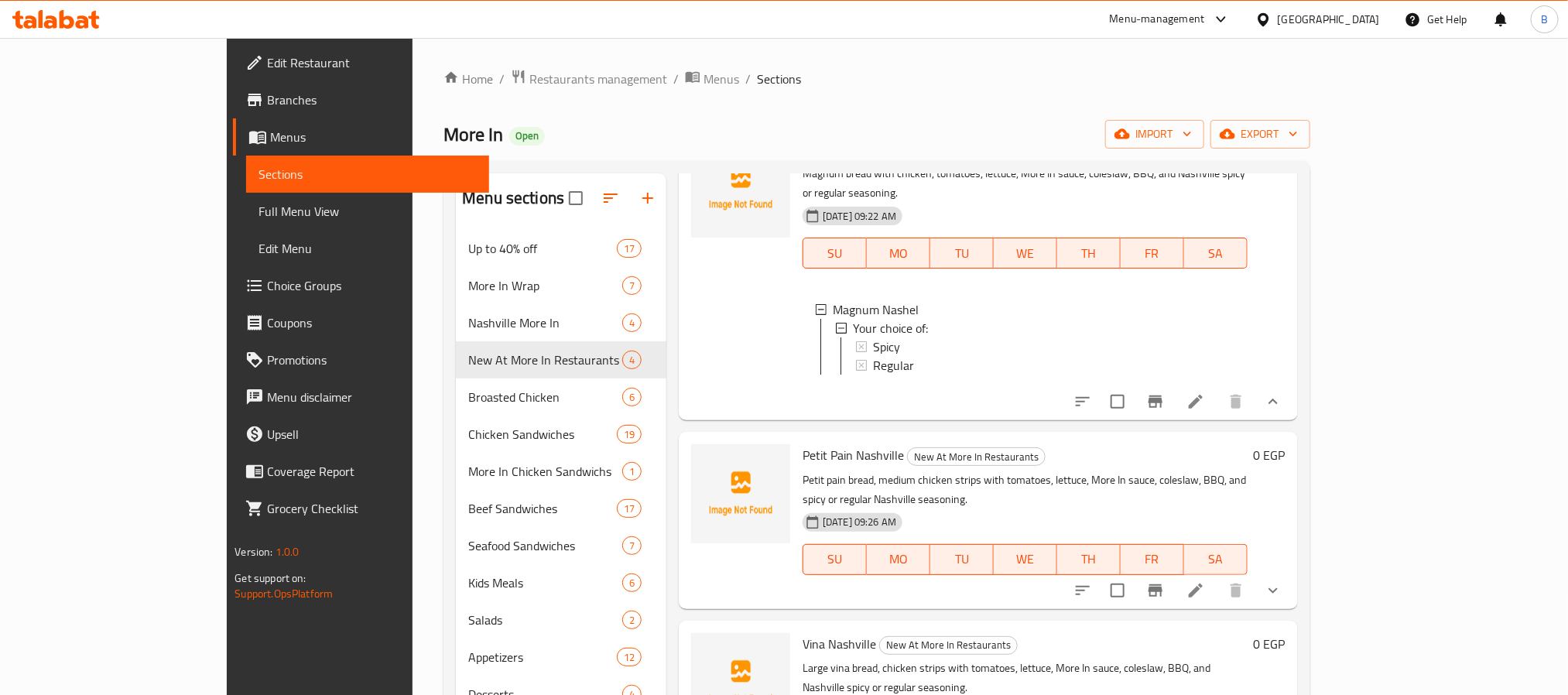
scroll to position [154, 0]
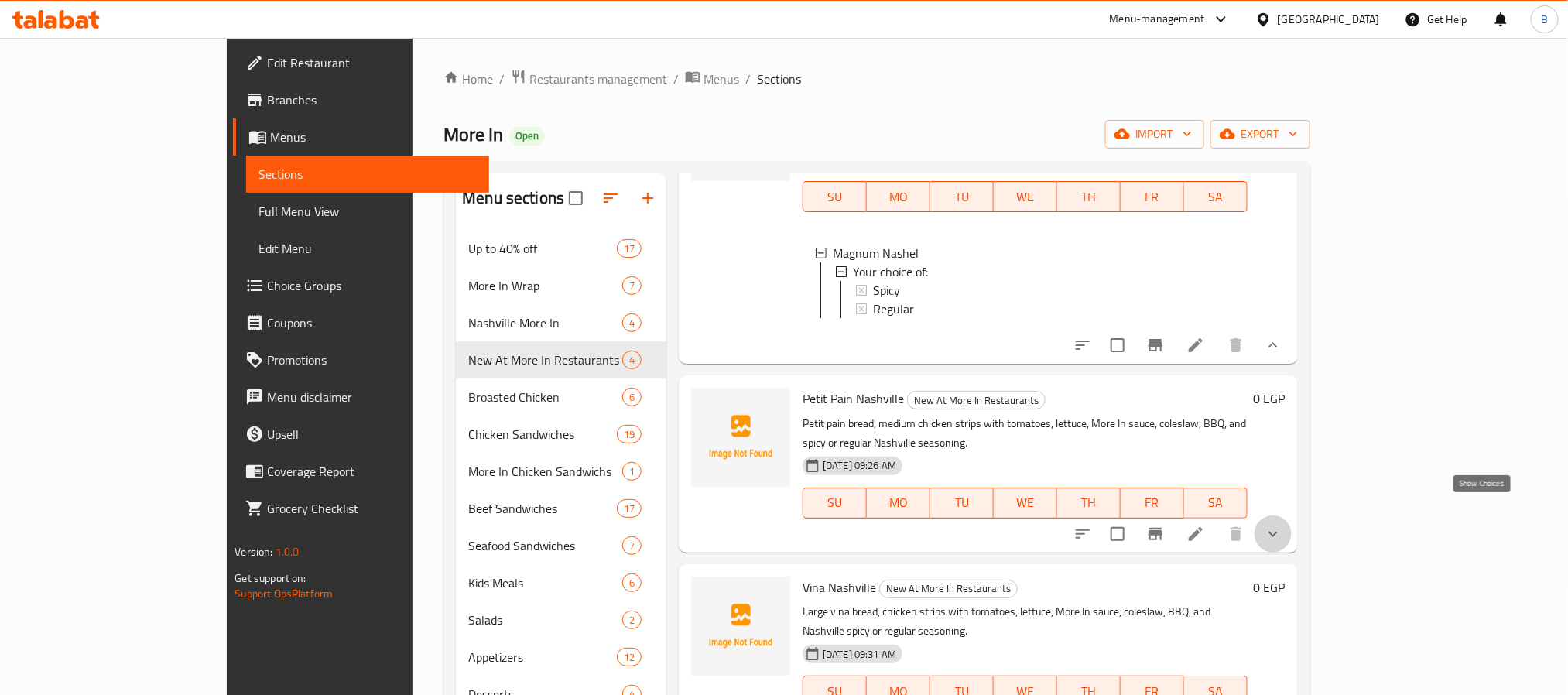
click at [1282, 524] on icon "show more" at bounding box center [1273, 534] width 19 height 19
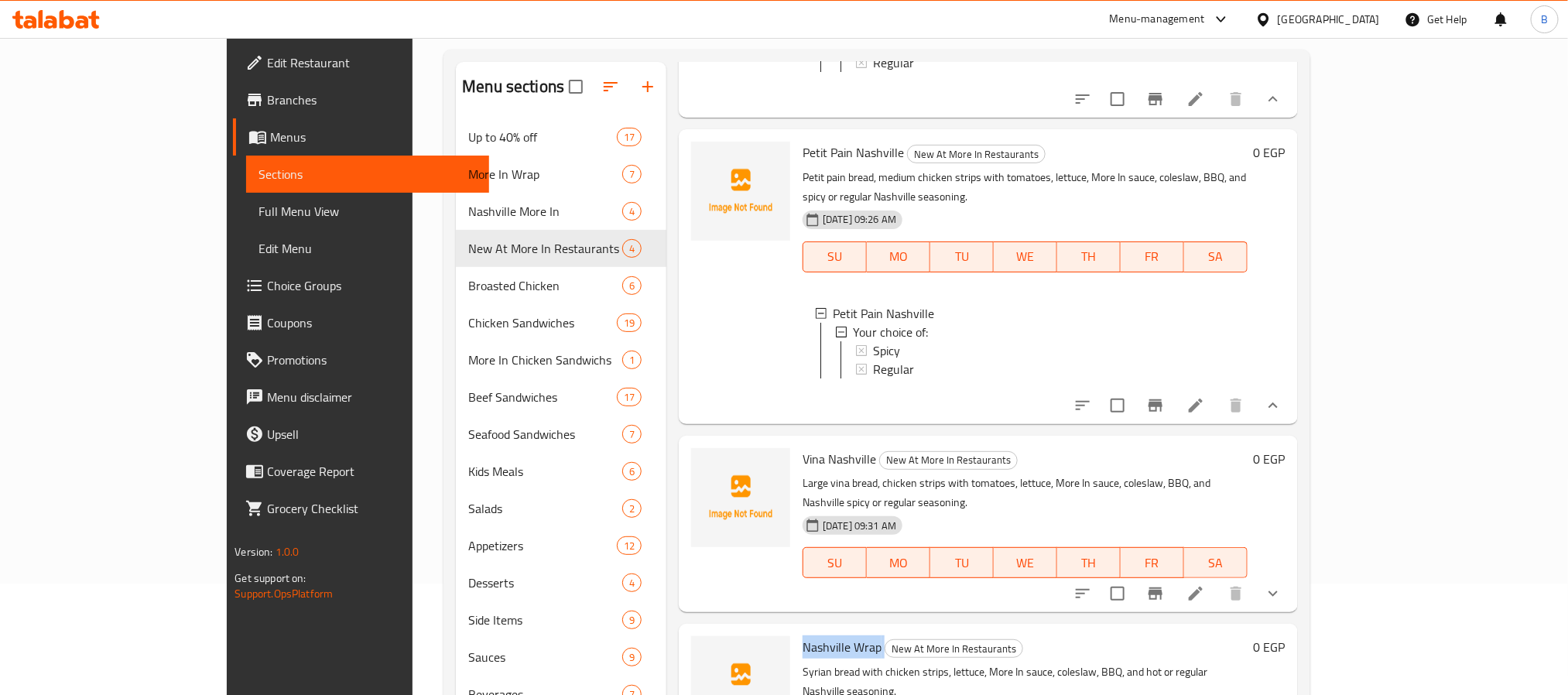
scroll to position [216, 0]
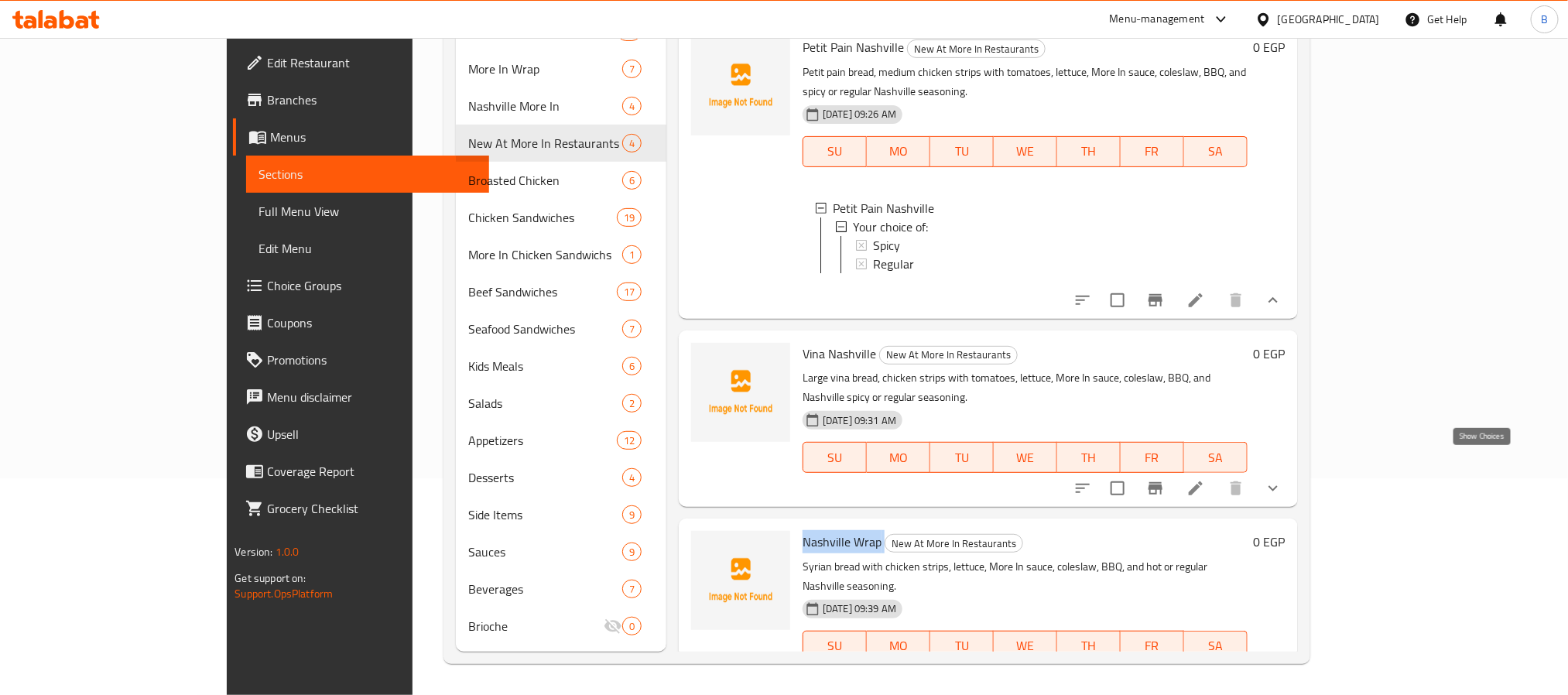
click at [1282, 479] on icon "show more" at bounding box center [1273, 488] width 19 height 19
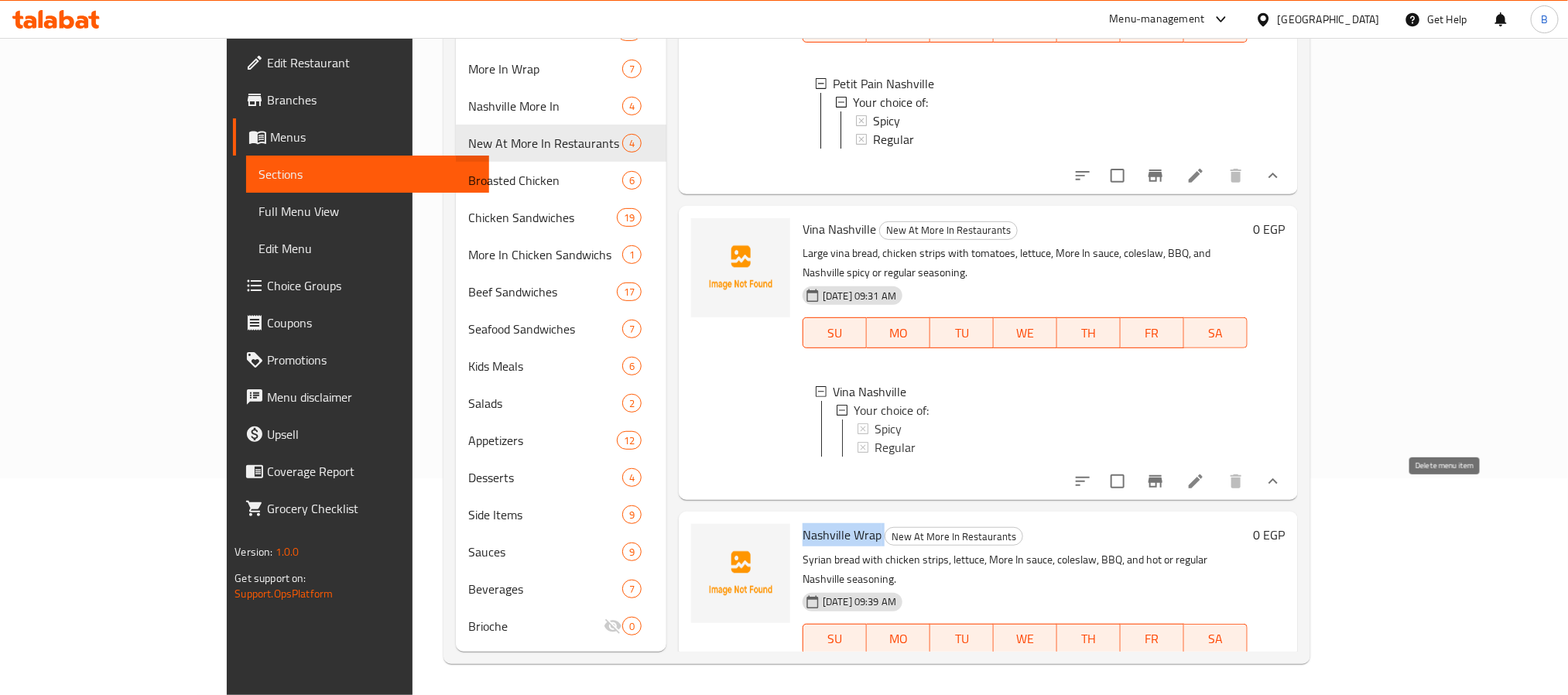
scroll to position [423, 0]
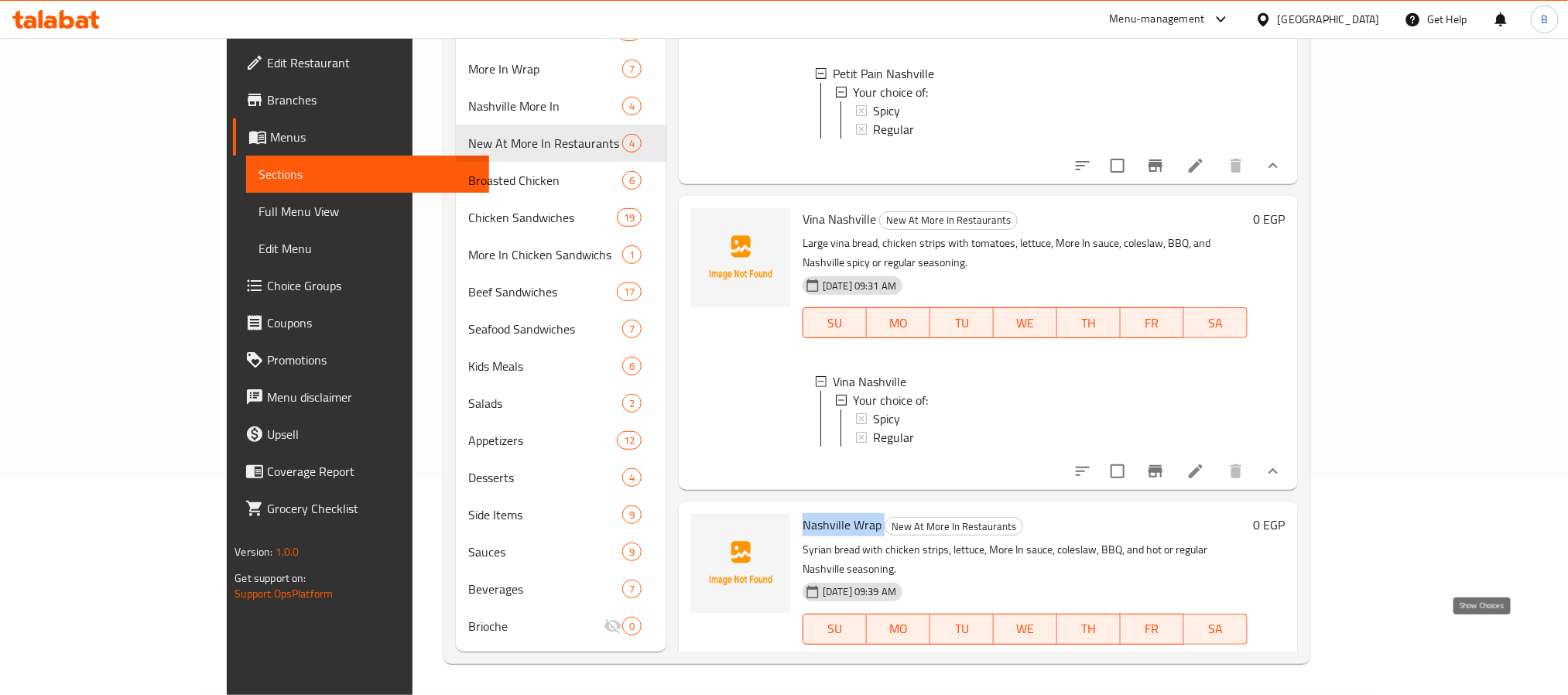
click at [1282, 651] on icon "show more" at bounding box center [1273, 660] width 19 height 19
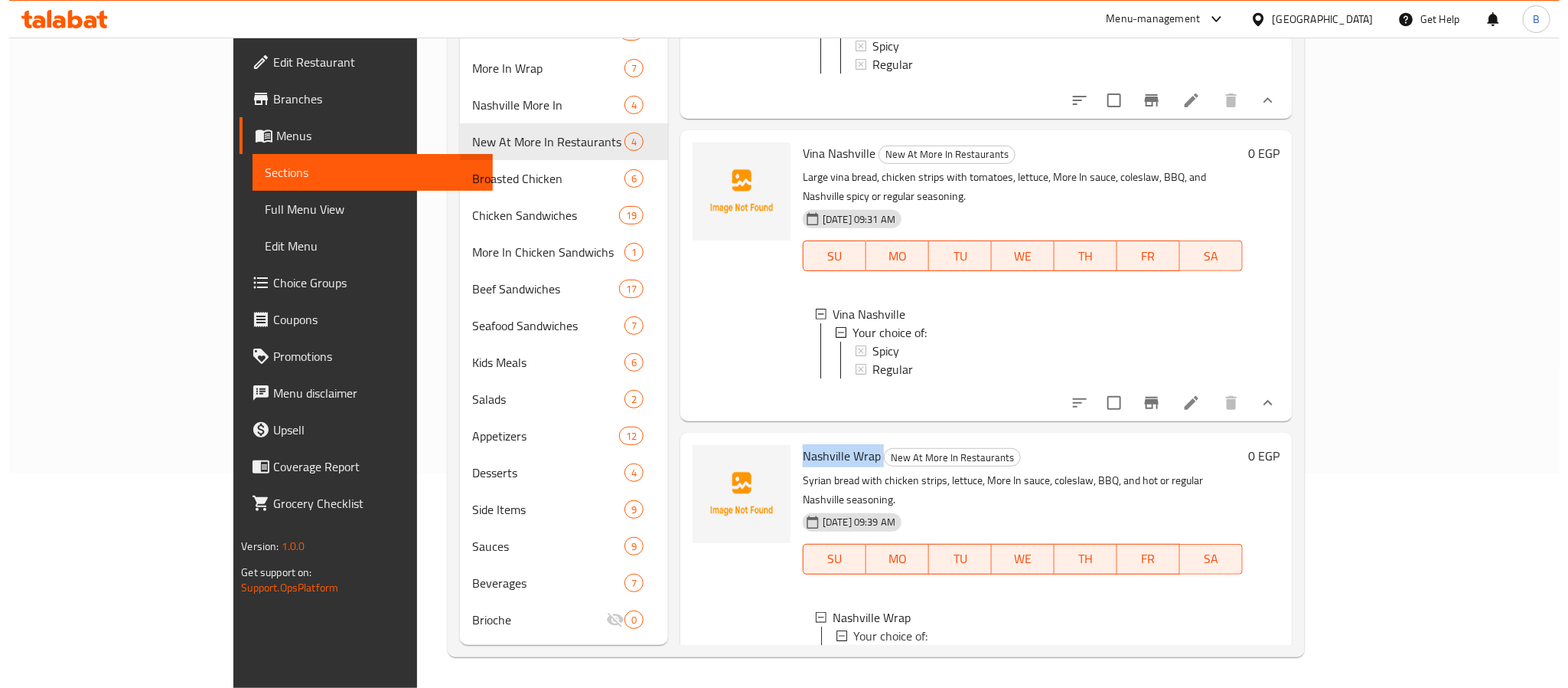
scroll to position [554, 0]
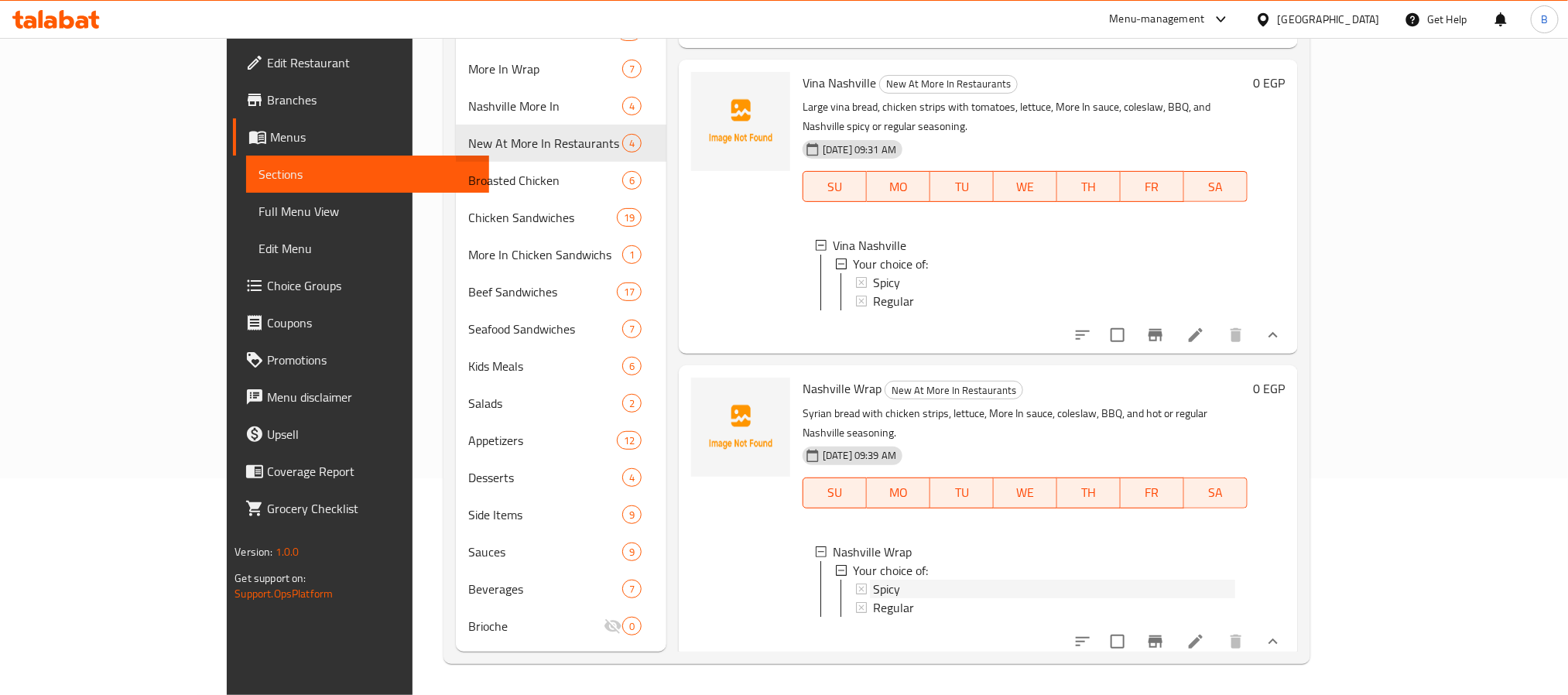
click at [980, 580] on div "Spicy" at bounding box center [1053, 589] width 361 height 19
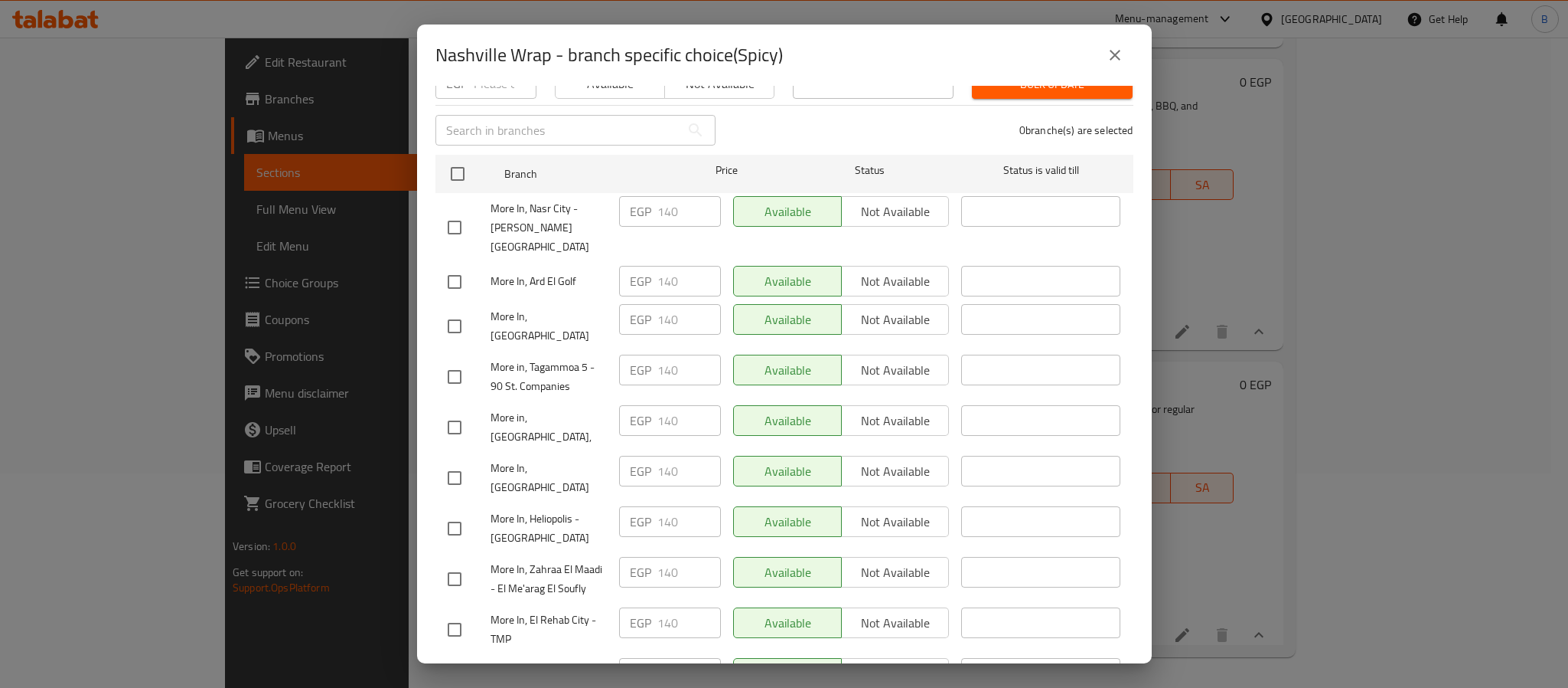
scroll to position [919, 0]
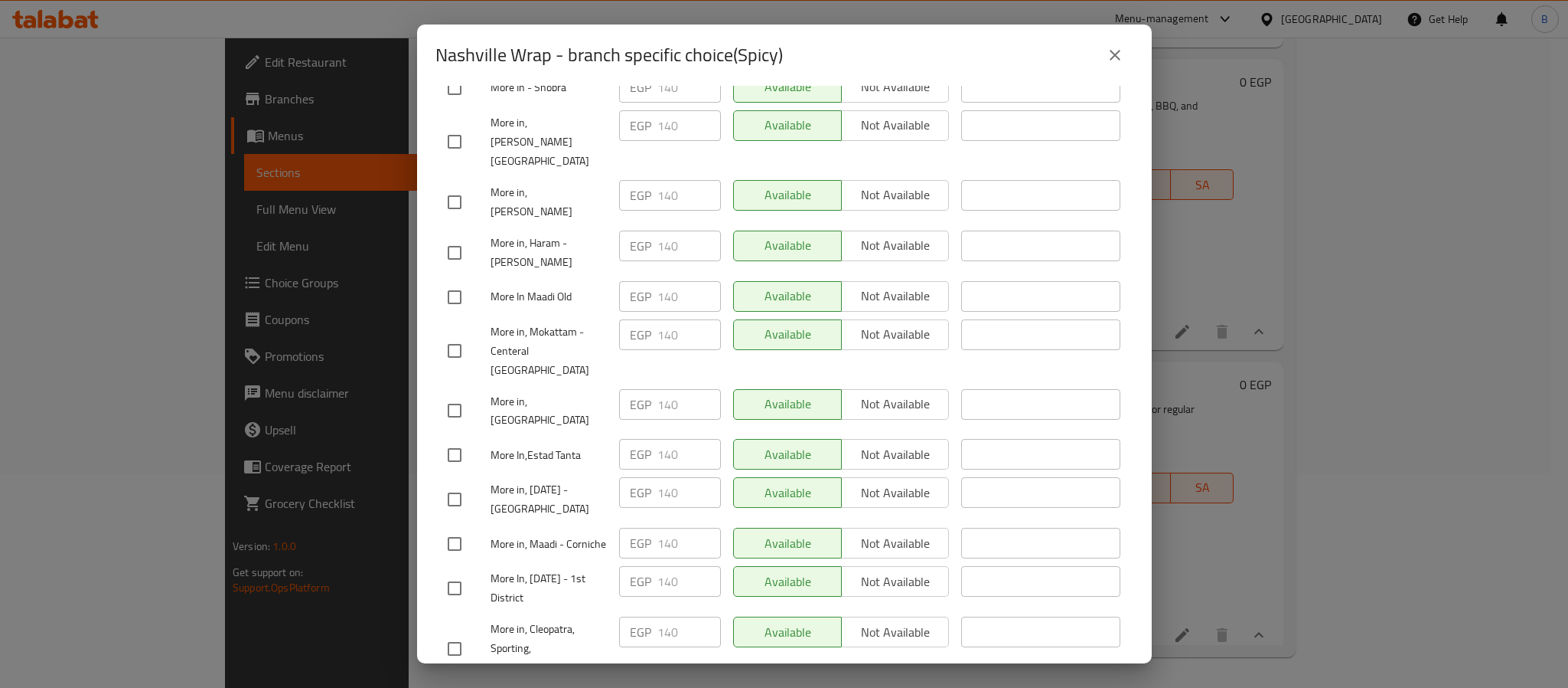
click at [1121, 57] on icon "close" at bounding box center [1115, 56] width 19 height 19
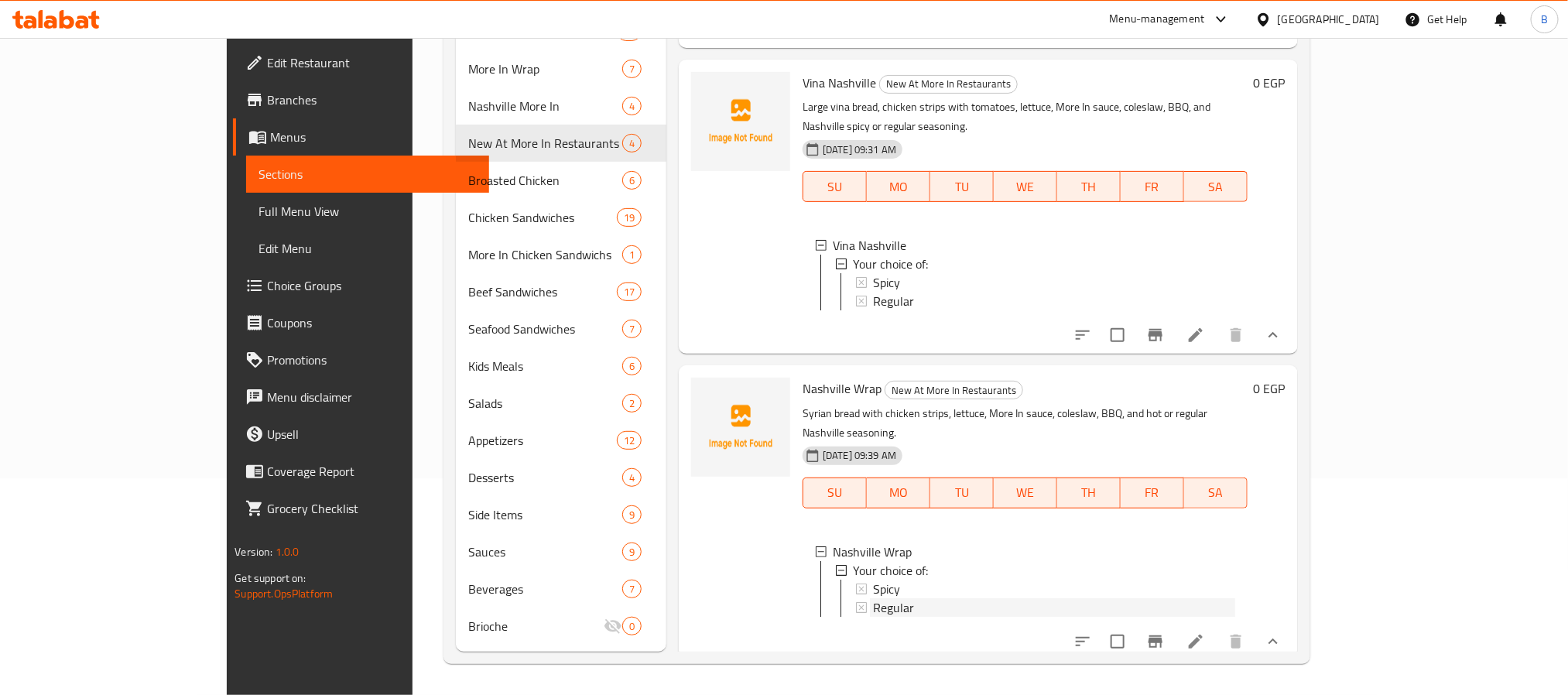
click at [971, 598] on div "Regular" at bounding box center [1053, 607] width 361 height 19
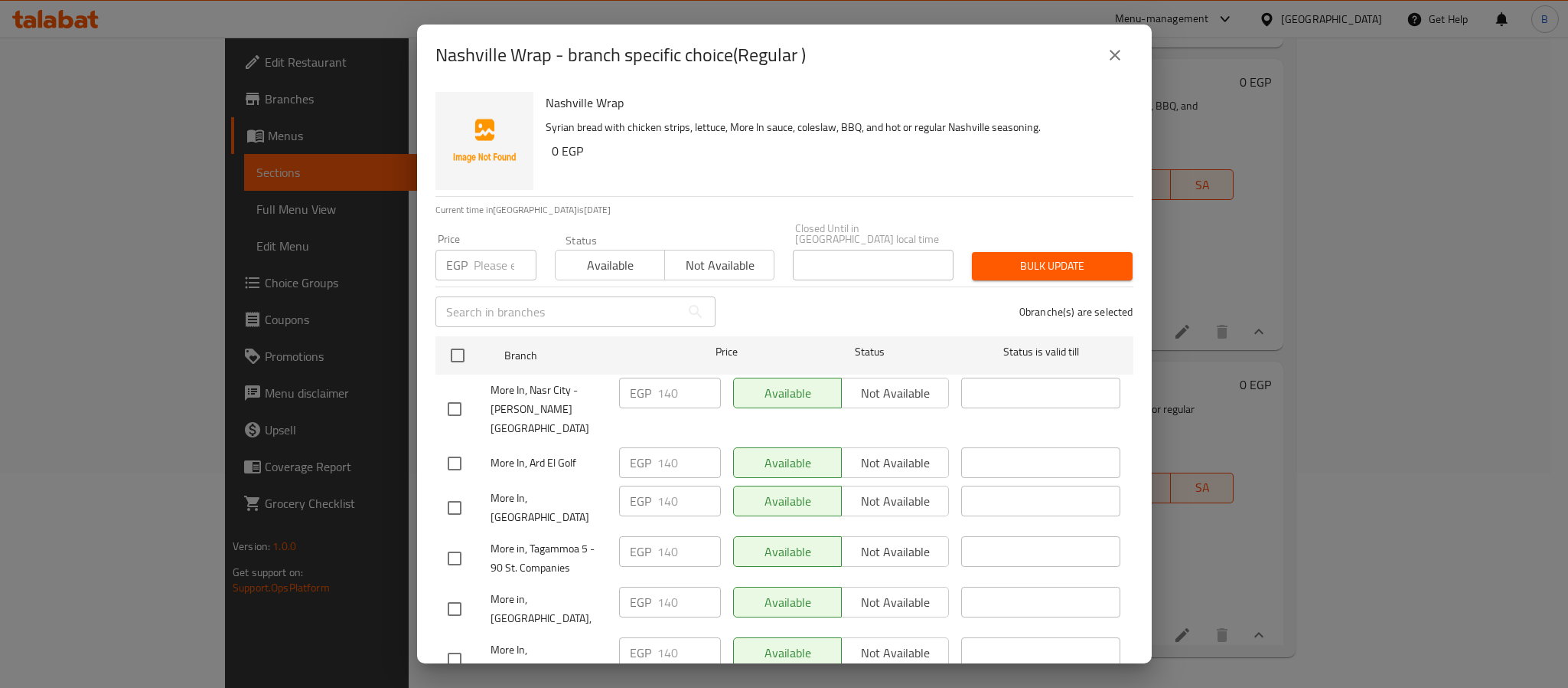
scroll to position [804, 0]
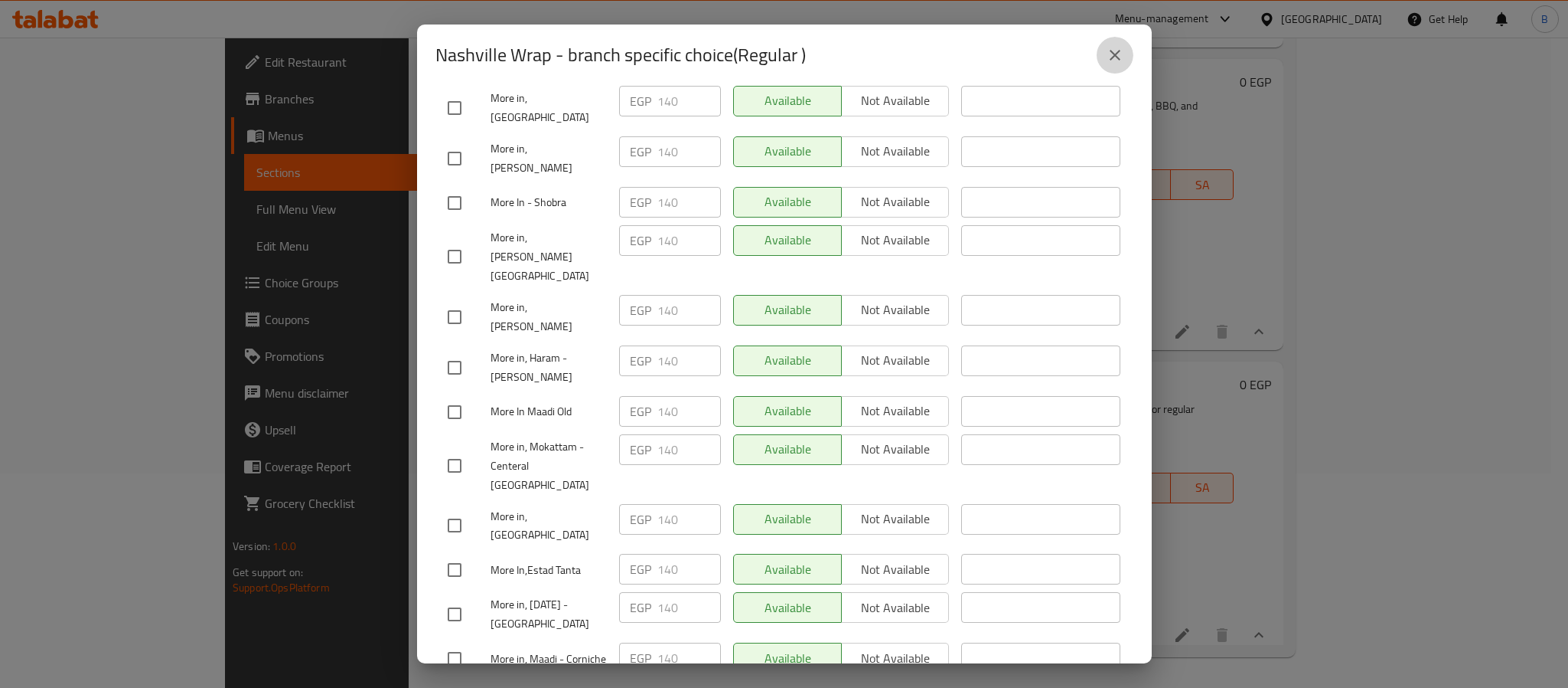
click at [1132, 49] on button "close" at bounding box center [1115, 55] width 37 height 37
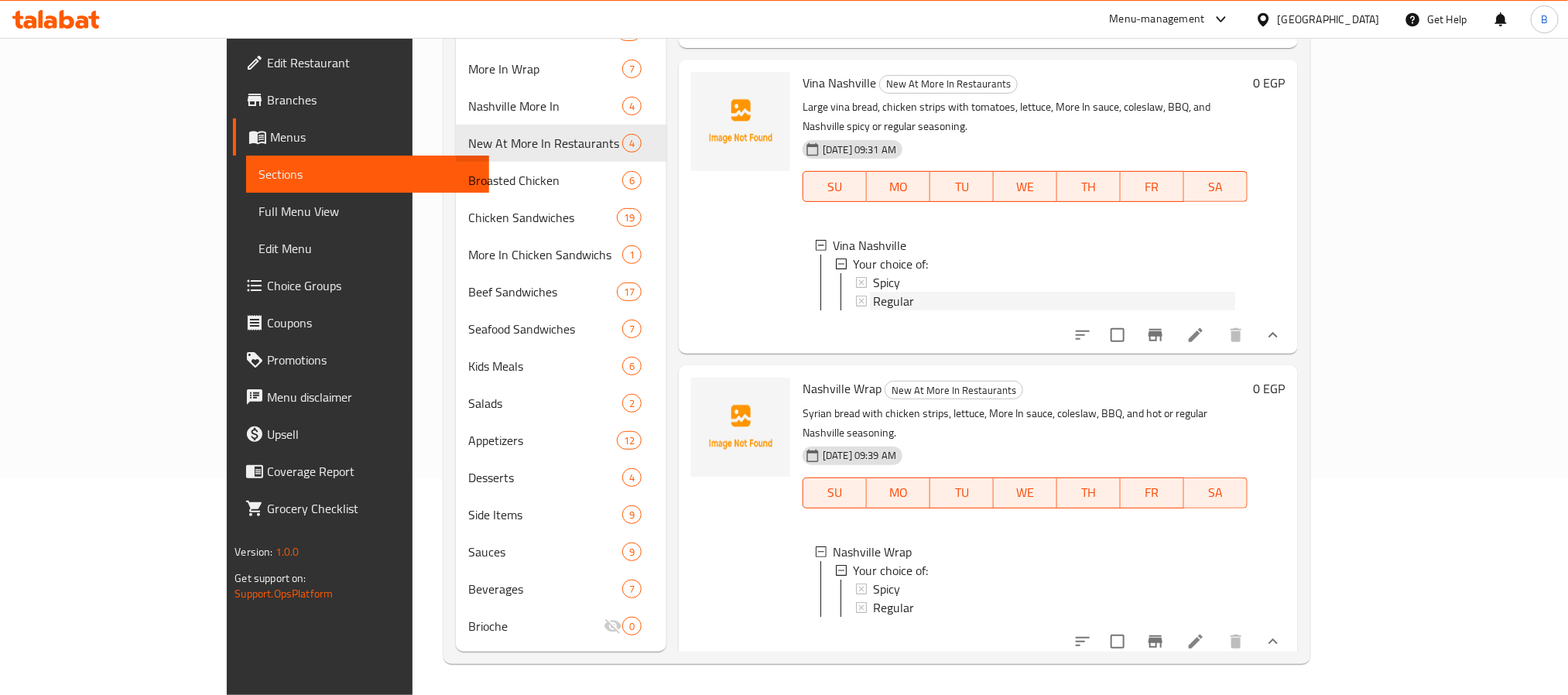
click at [995, 291] on div "Regular" at bounding box center [1053, 301] width 361 height 19
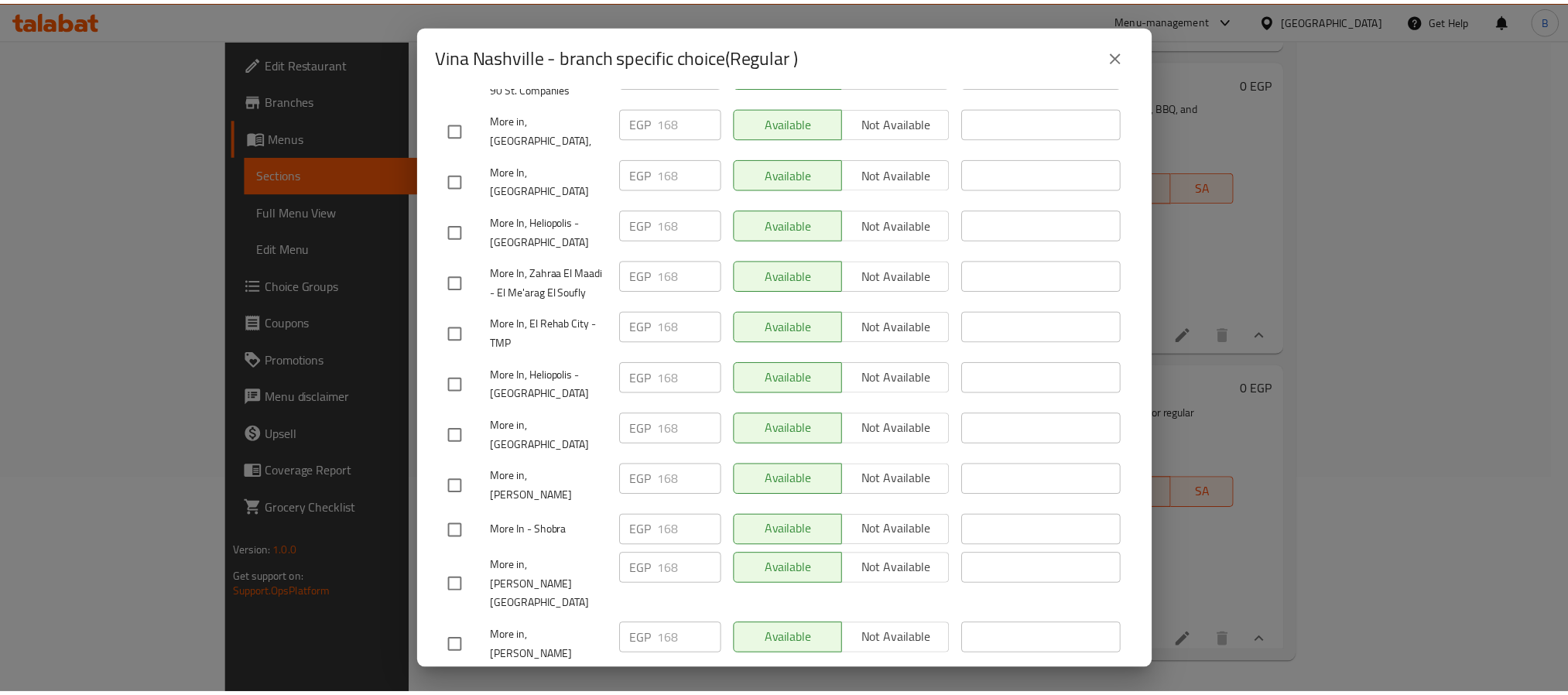
scroll to position [1156, 0]
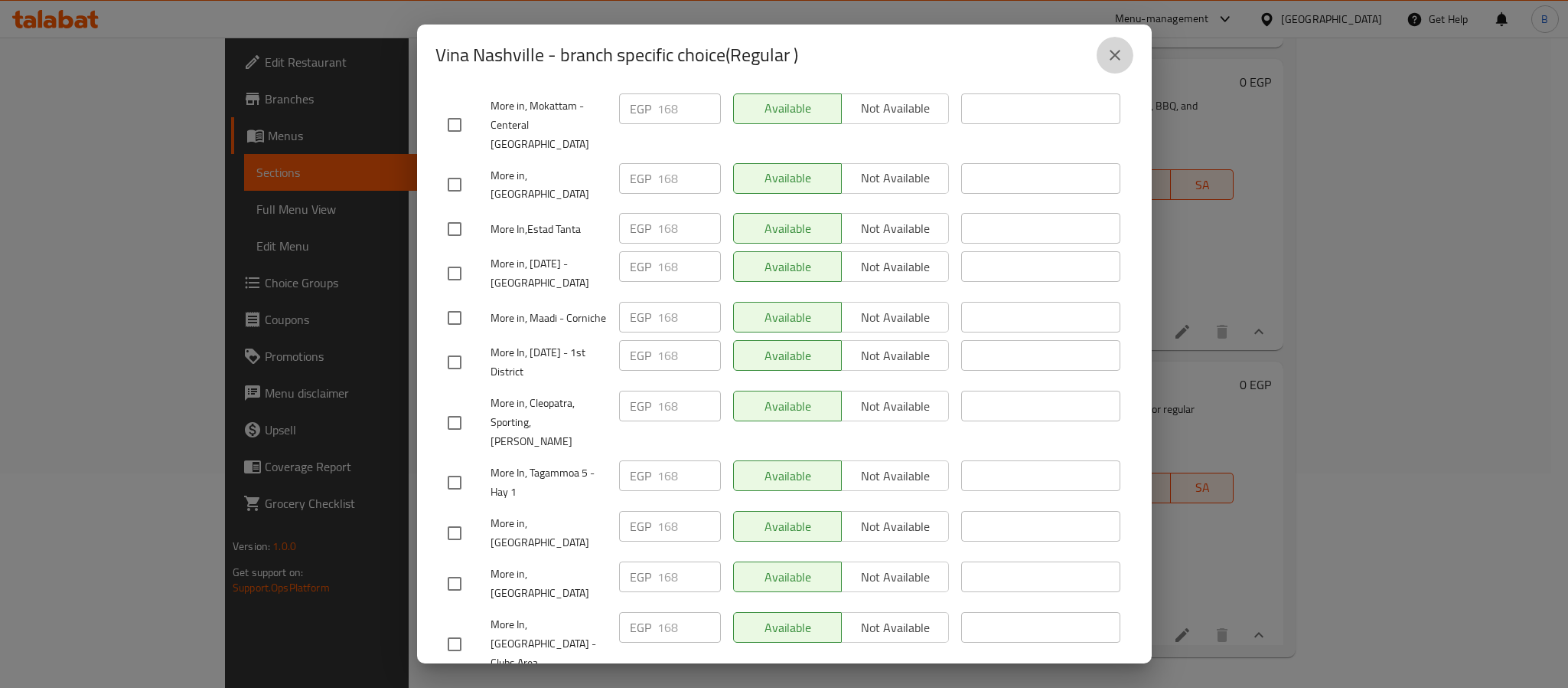
click at [1107, 49] on icon "close" at bounding box center [1115, 56] width 19 height 19
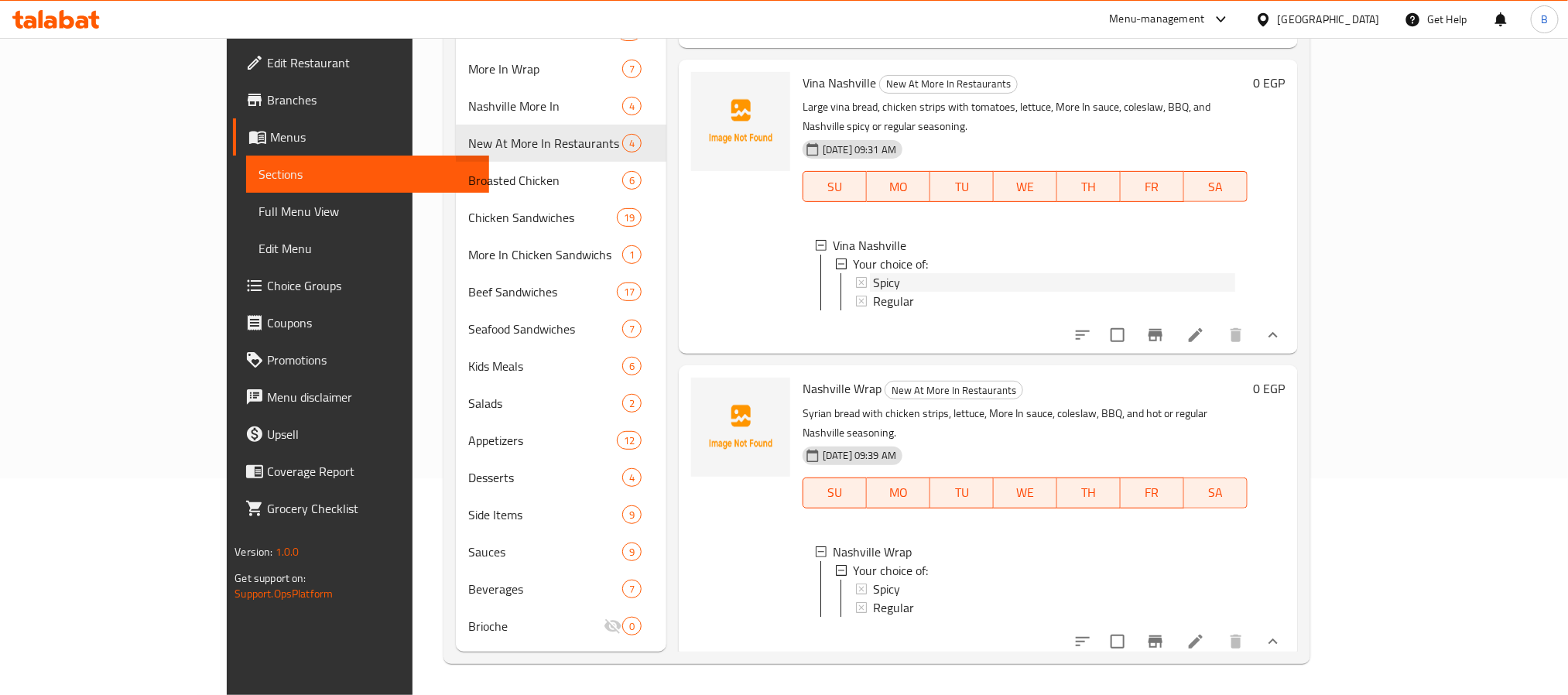
click at [873, 273] on span "Spicy" at bounding box center [886, 283] width 27 height 19
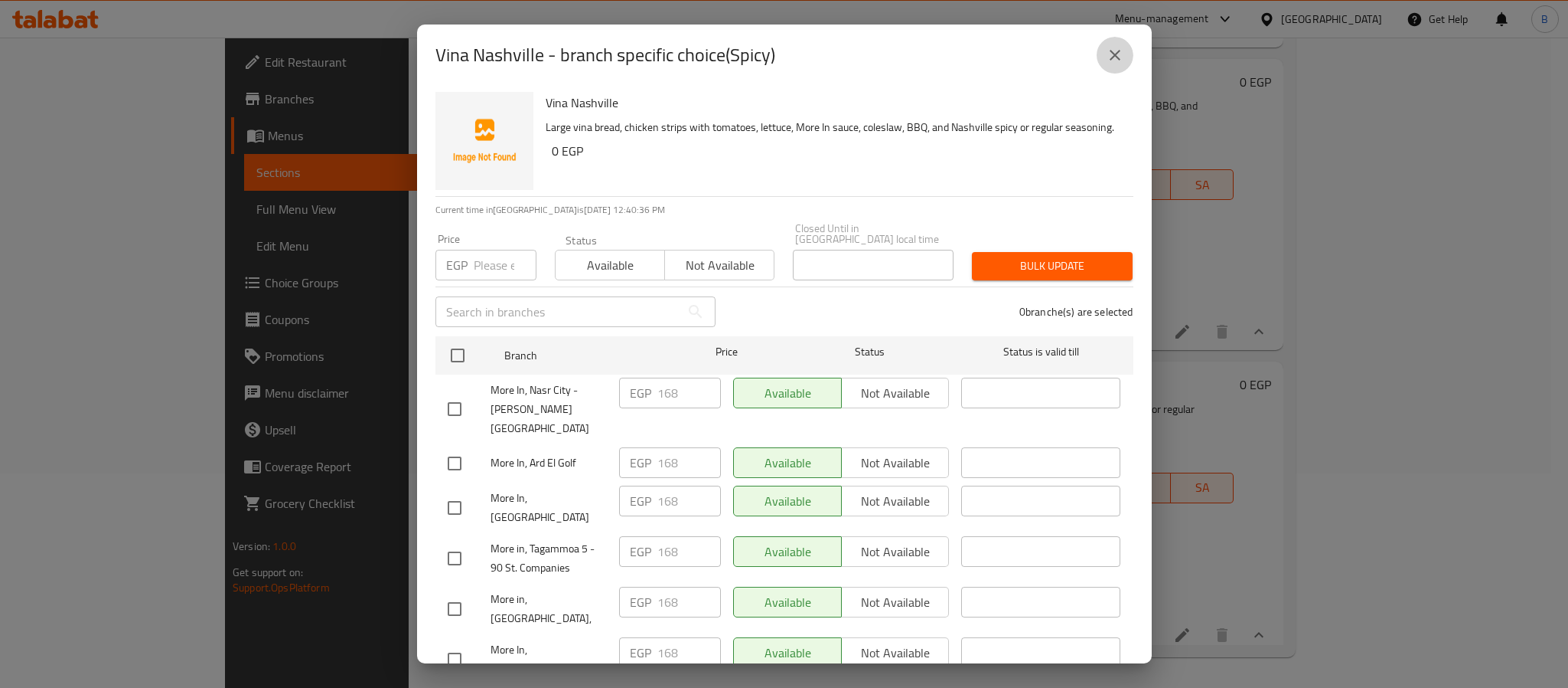
click at [1125, 44] on button "close" at bounding box center [1115, 55] width 37 height 37
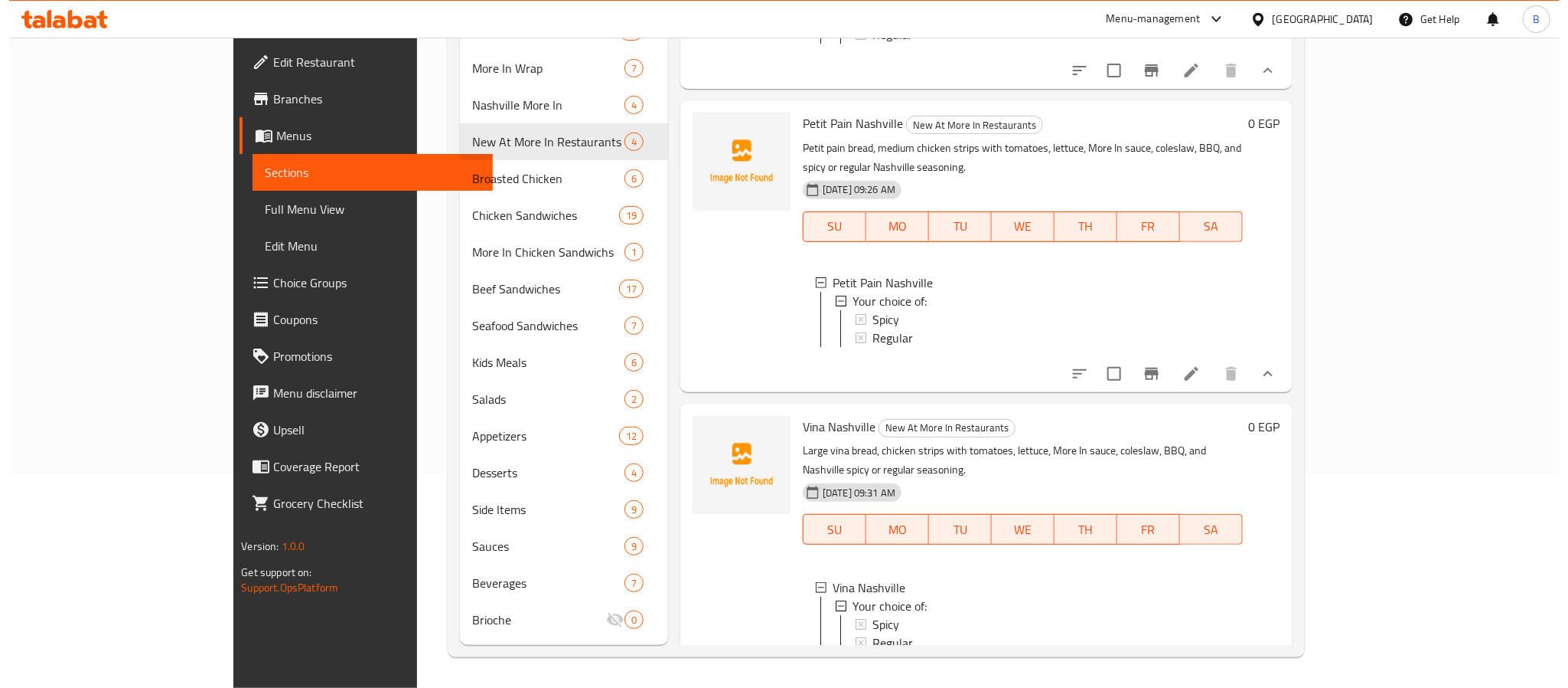
scroll to position [94, 0]
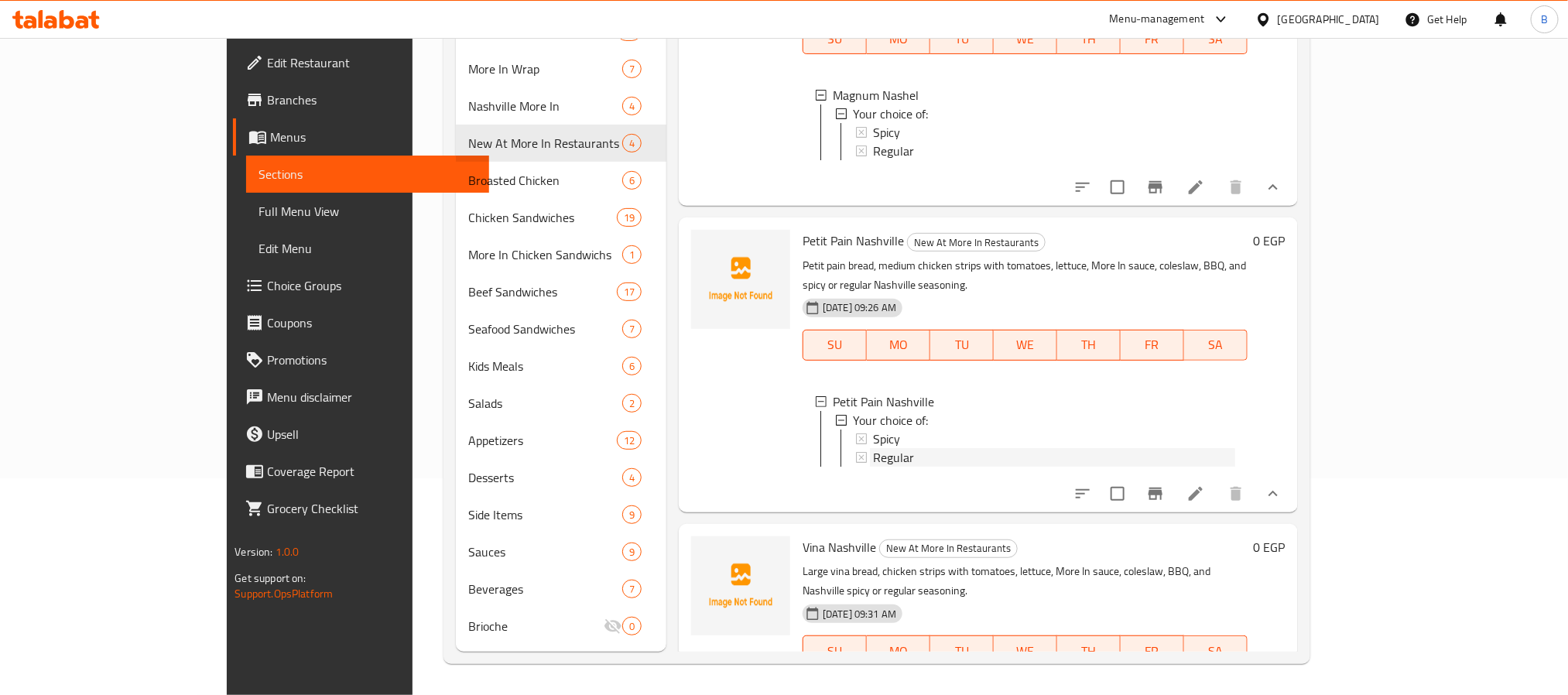
click at [873, 448] on span "Regular" at bounding box center [893, 457] width 41 height 19
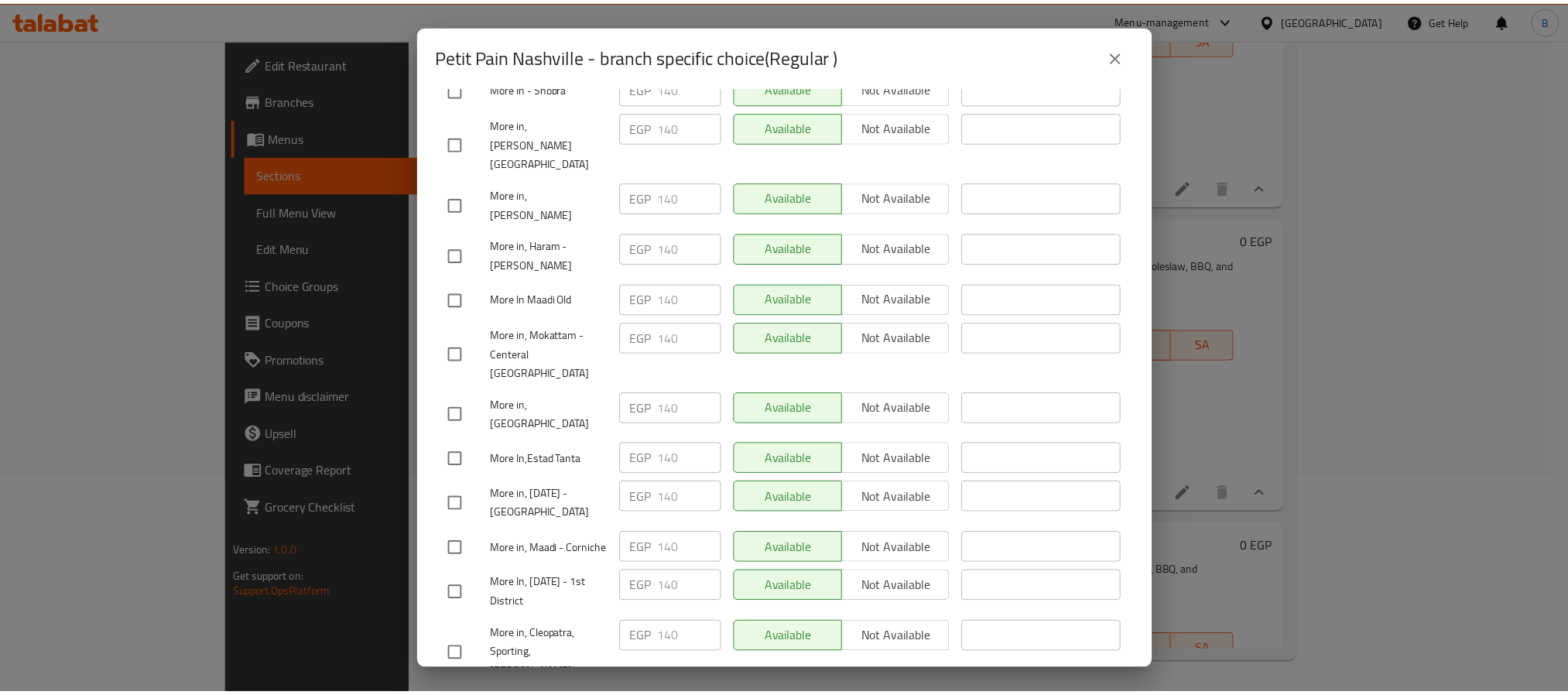
scroll to position [1156, 0]
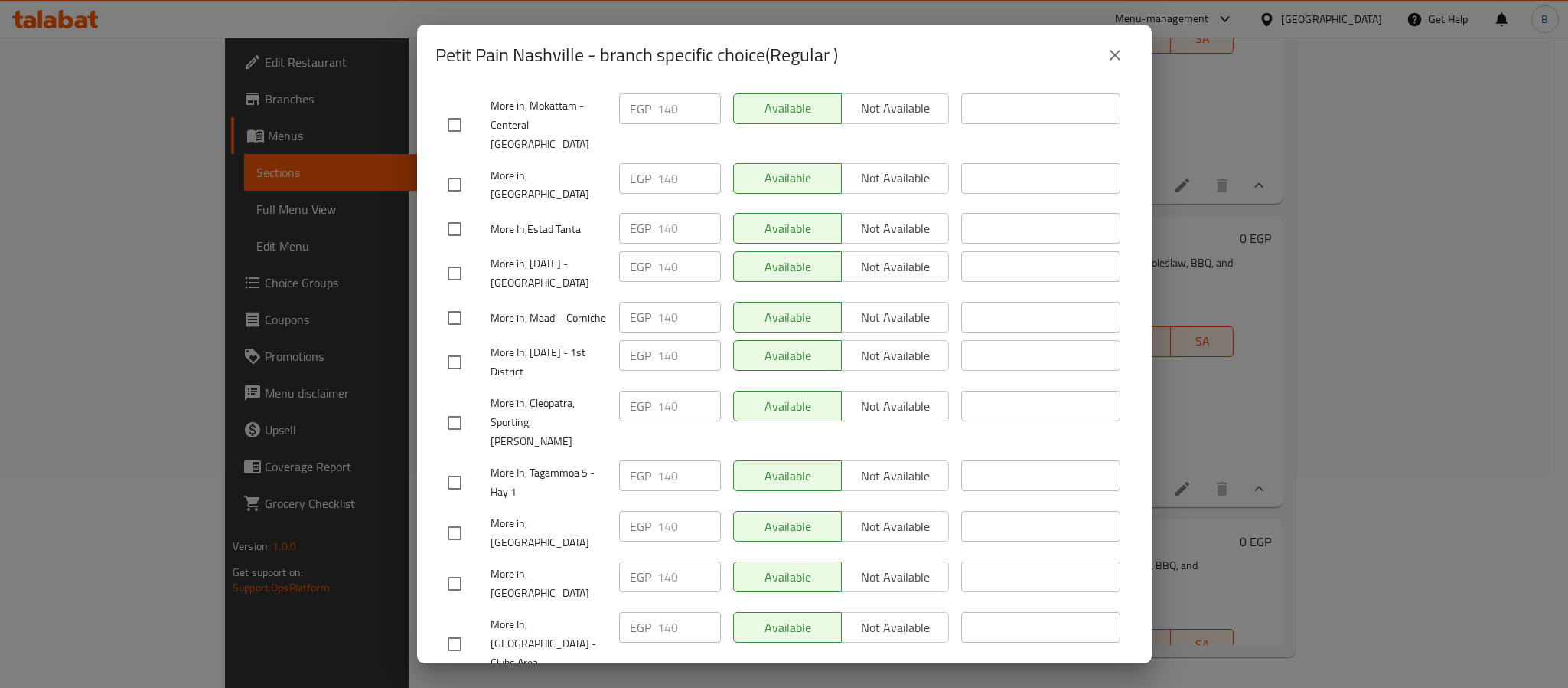
click at [1128, 44] on button "close" at bounding box center [1115, 55] width 37 height 37
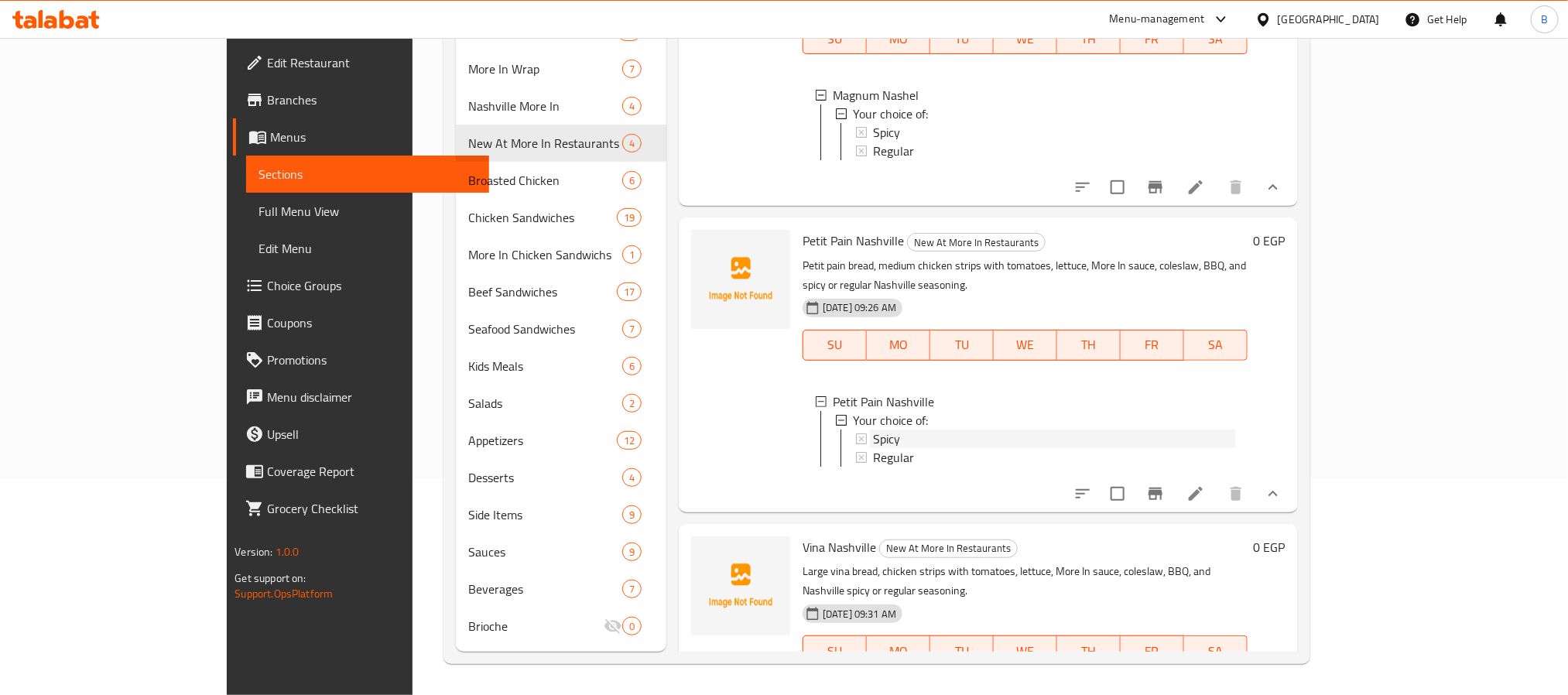
click at [903, 430] on div "Spicy" at bounding box center [1053, 439] width 361 height 19
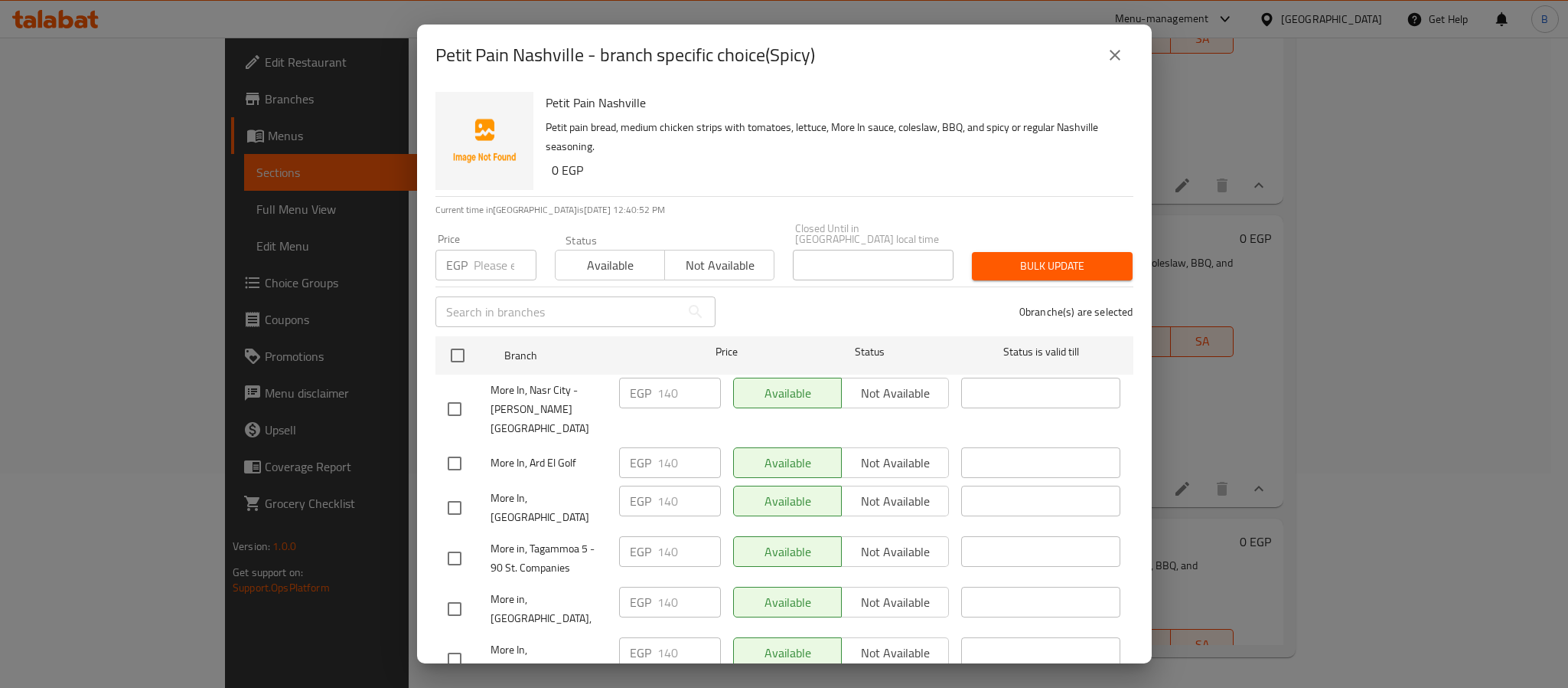
click at [1105, 60] on button "close" at bounding box center [1115, 55] width 37 height 37
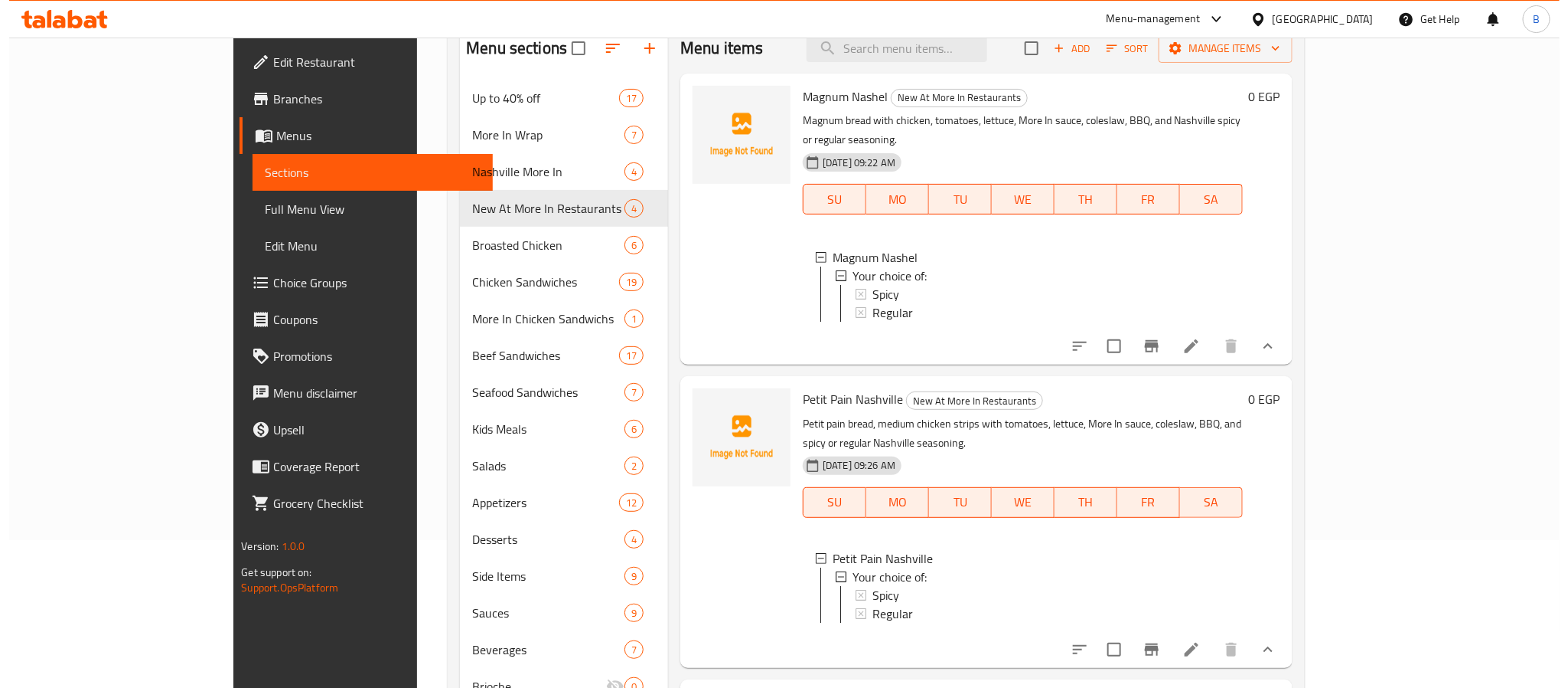
scroll to position [99, 0]
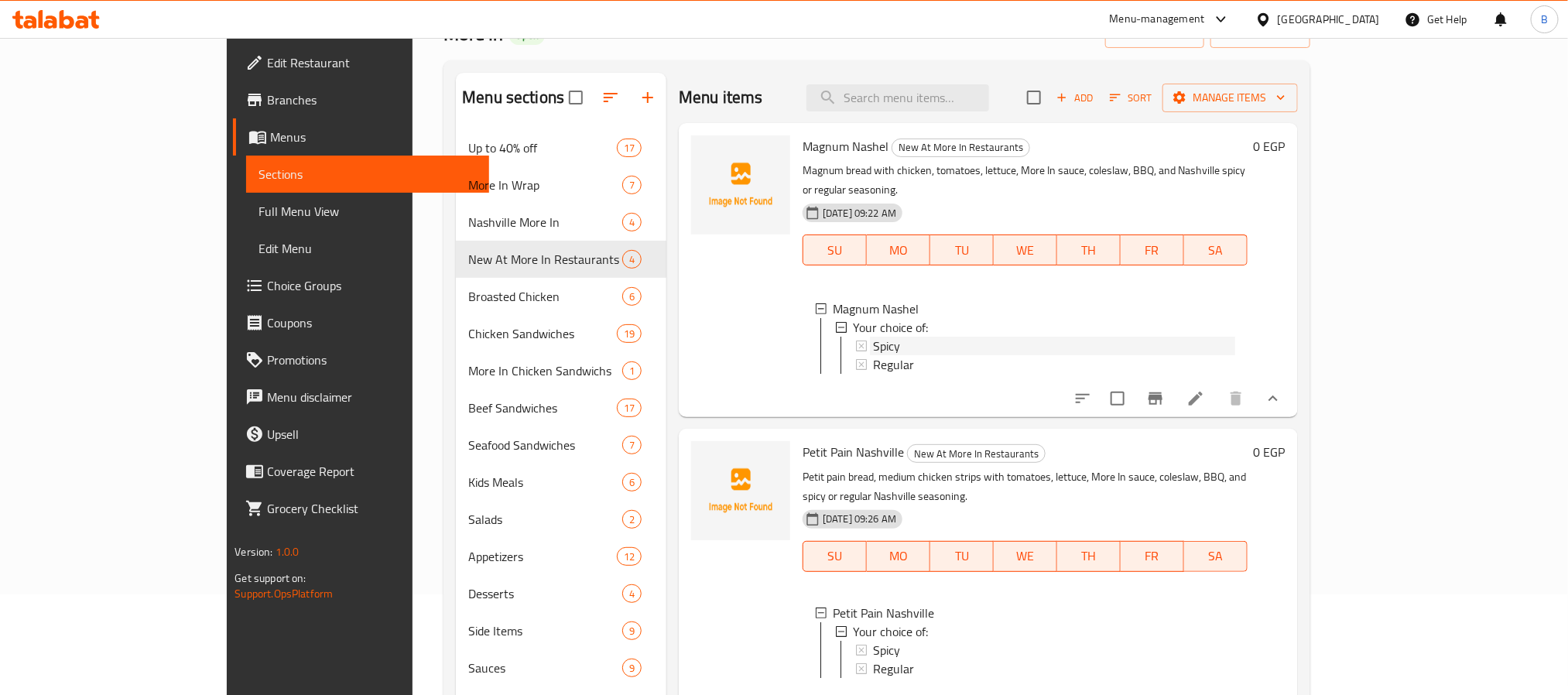
click at [873, 336] on span "Spicy" at bounding box center [886, 346] width 27 height 19
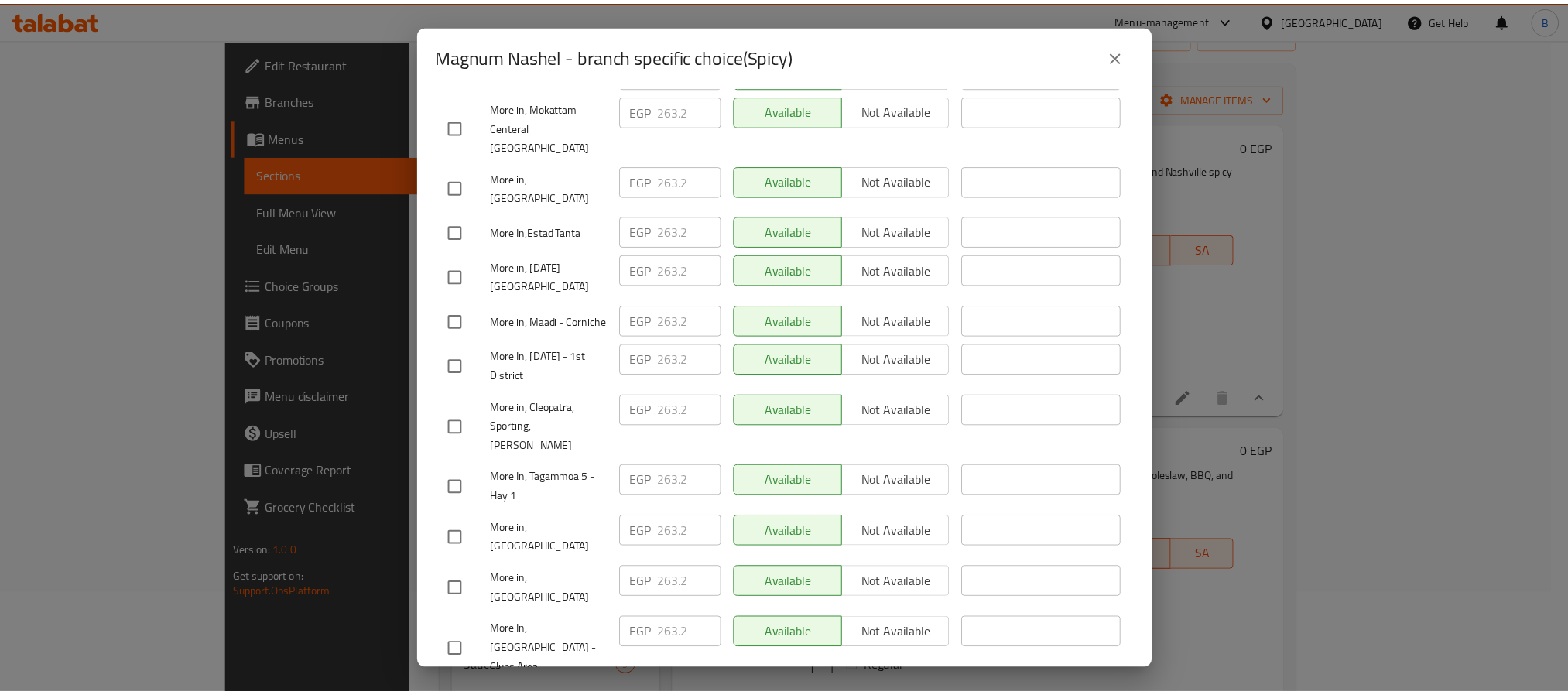
scroll to position [809, 0]
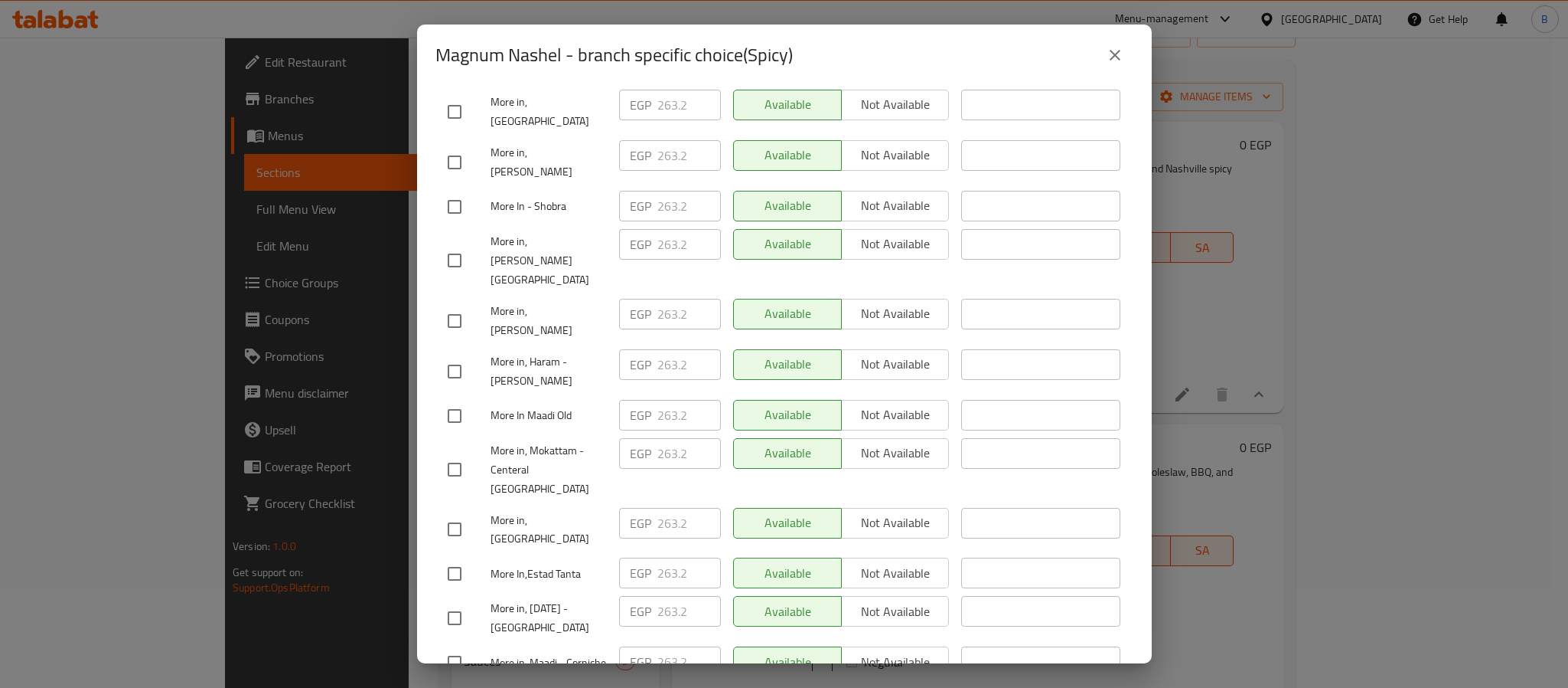
click at [1106, 56] on icon "close" at bounding box center [1115, 56] width 19 height 19
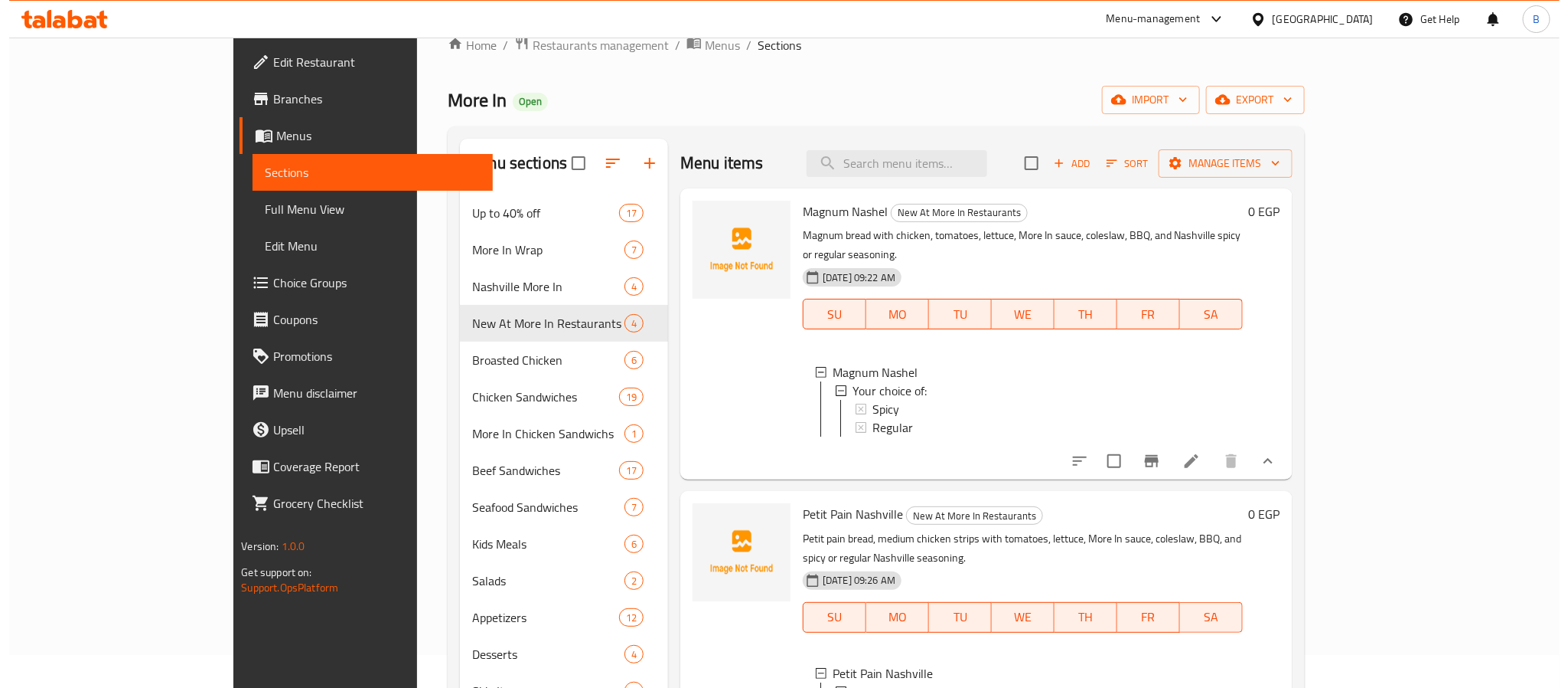
scroll to position [0, 0]
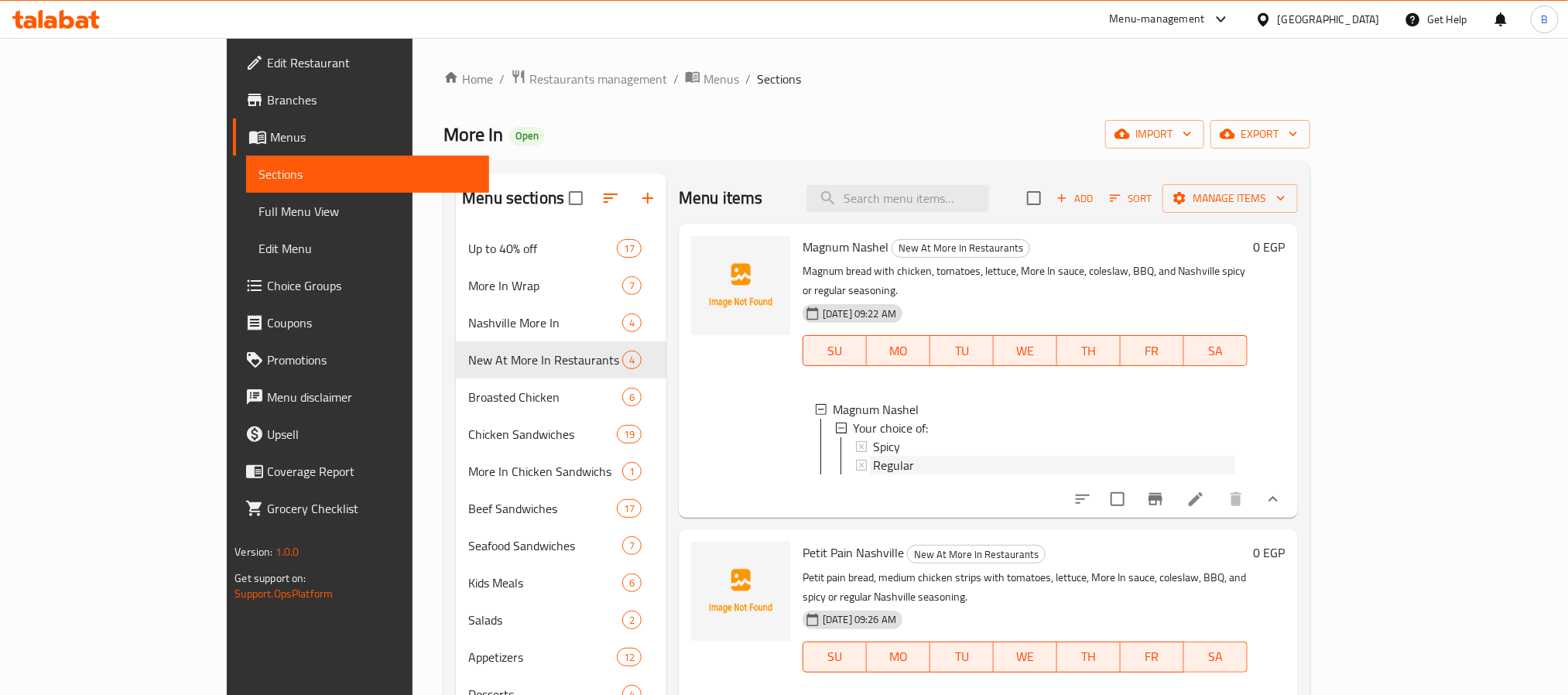
click at [880, 456] on div "Regular" at bounding box center [1053, 465] width 361 height 19
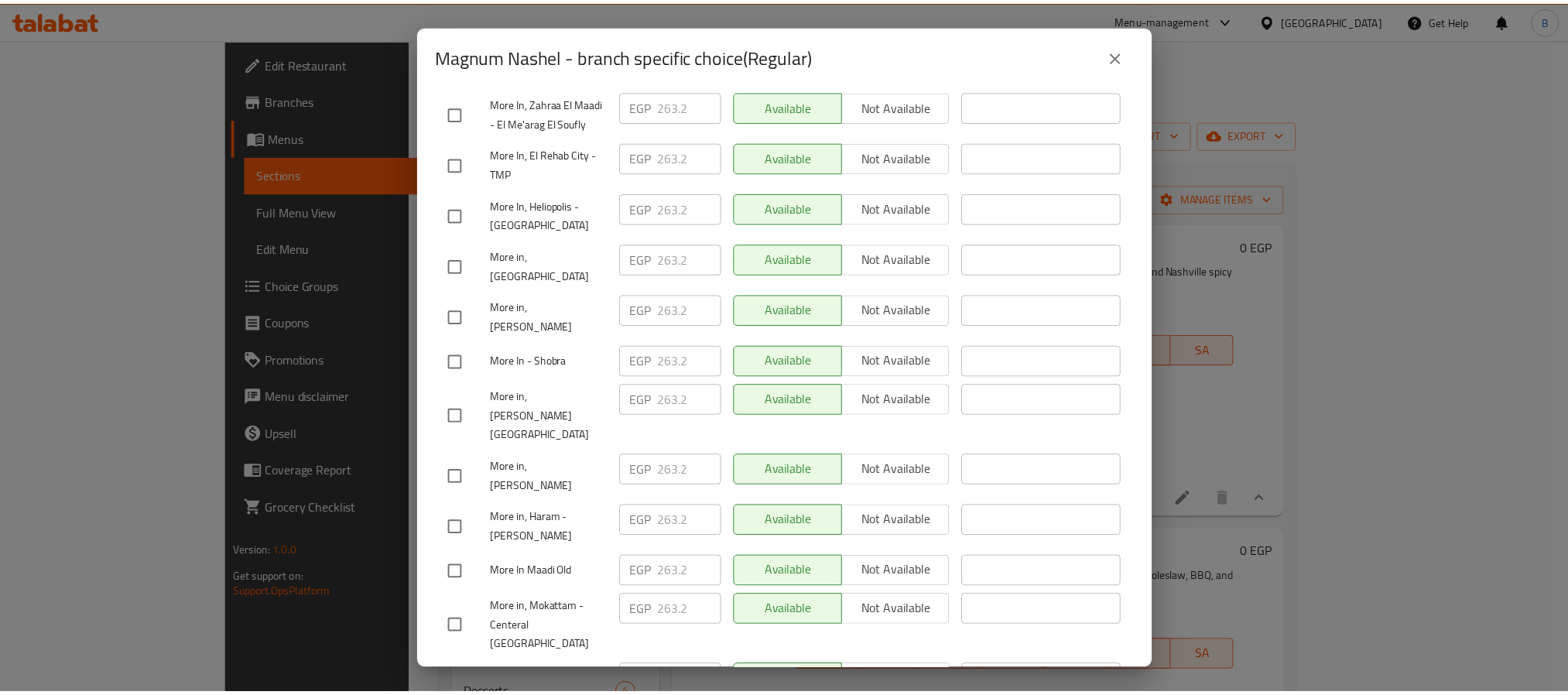
scroll to position [1156, 0]
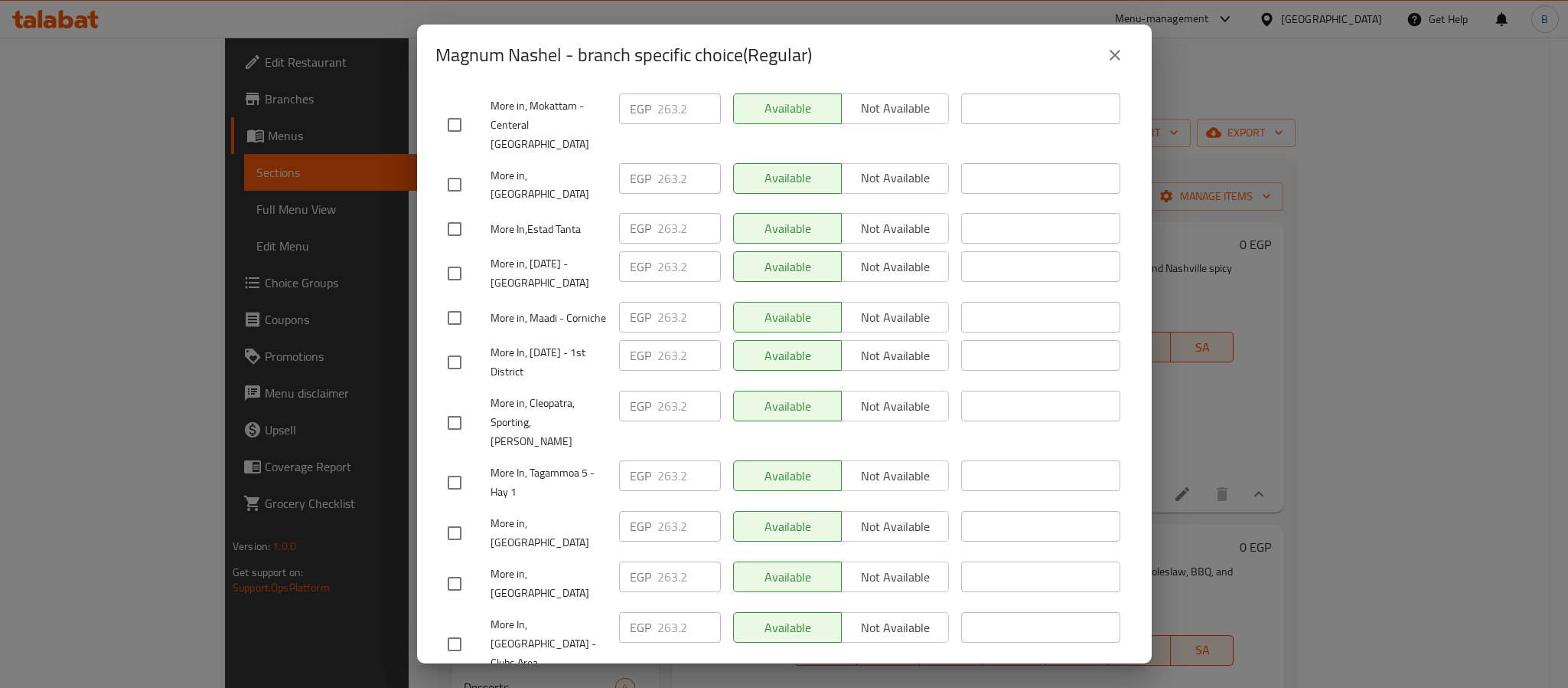
click at [1100, 45] on button "close" at bounding box center [1115, 55] width 37 height 37
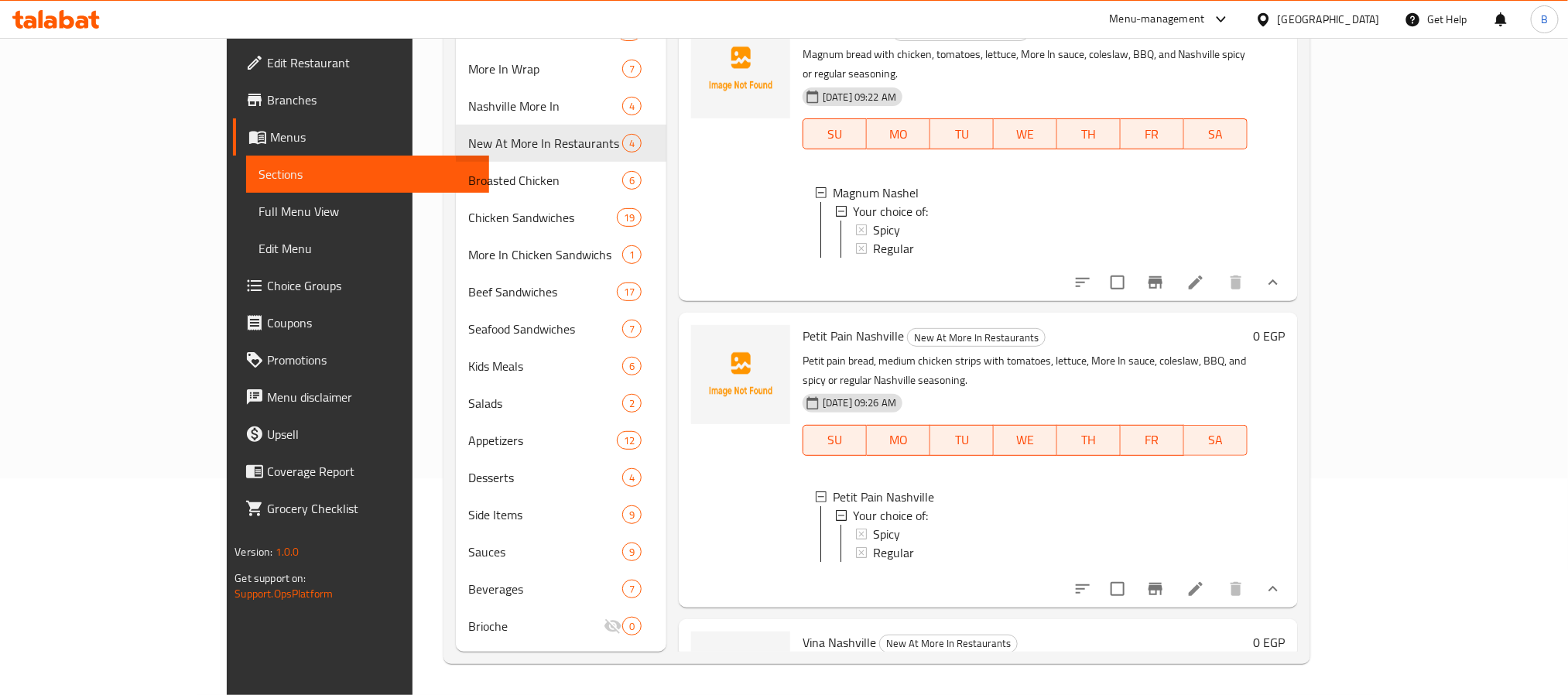
scroll to position [0, 0]
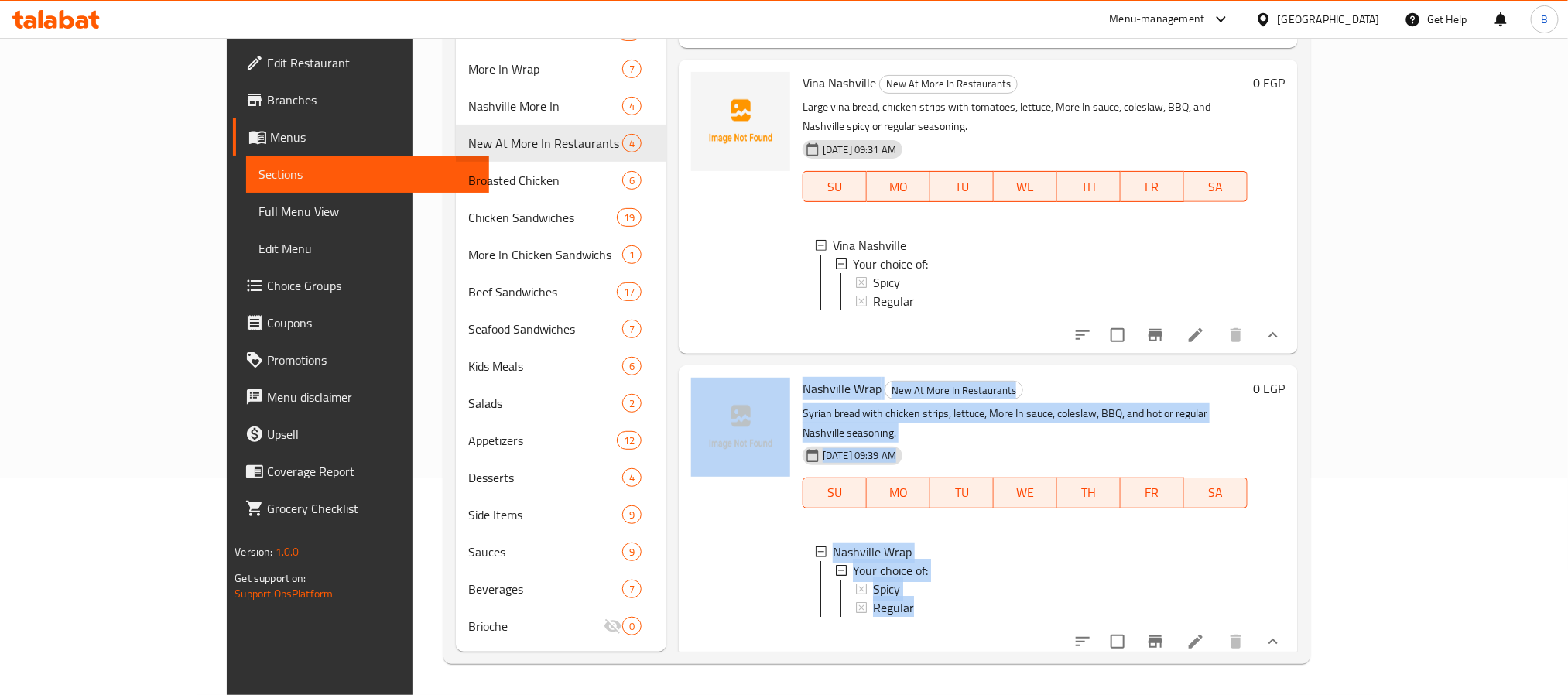
drag, startPoint x: 716, startPoint y: 557, endPoint x: 1027, endPoint y: 625, distance: 318.3
click at [1027, 625] on div "Nashville Wrap New At More In Restaurants Syrian bread with chicken strips, let…" at bounding box center [987, 512] width 606 height 282
click at [941, 625] on div "Nashville Wrap Your choice of: Spicy Regular" at bounding box center [1025, 582] width 444 height 105
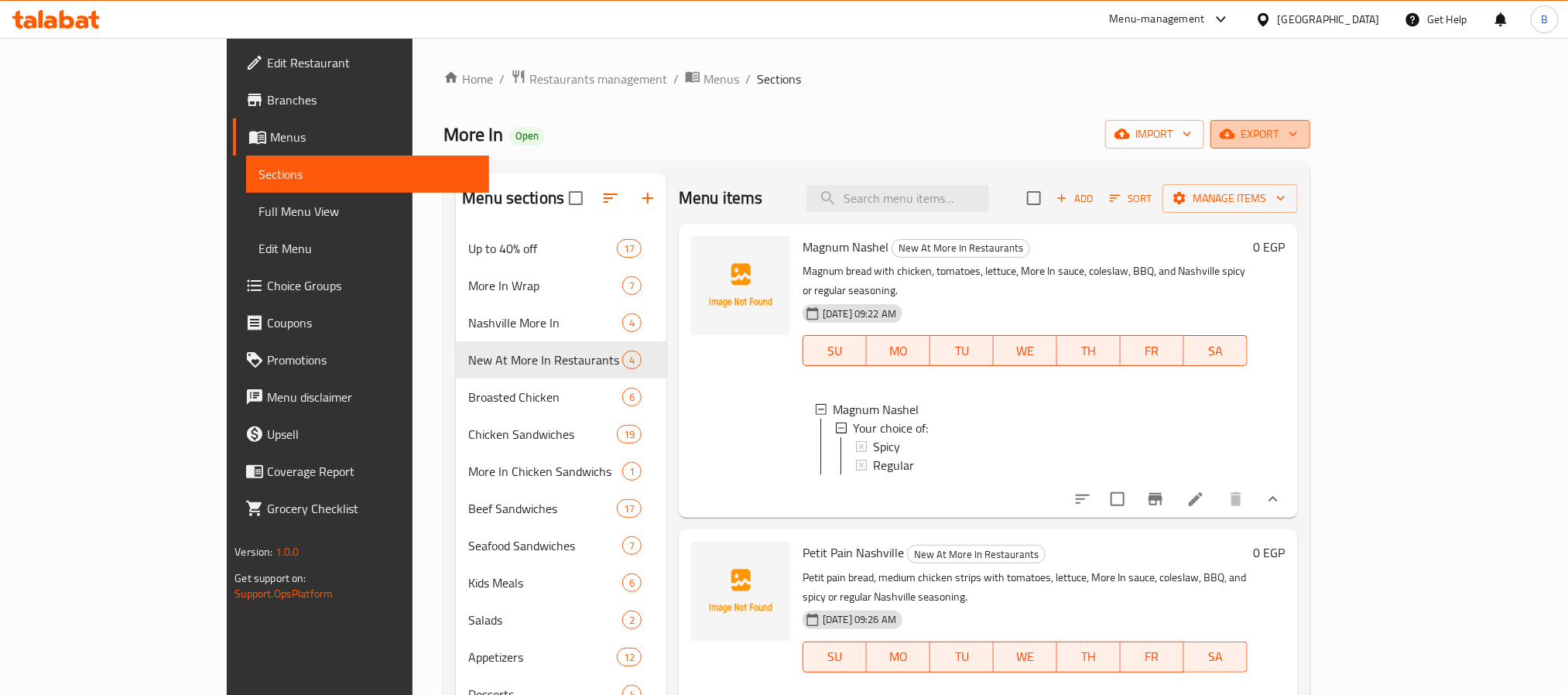
click at [1298, 139] on span "export" at bounding box center [1260, 134] width 75 height 19
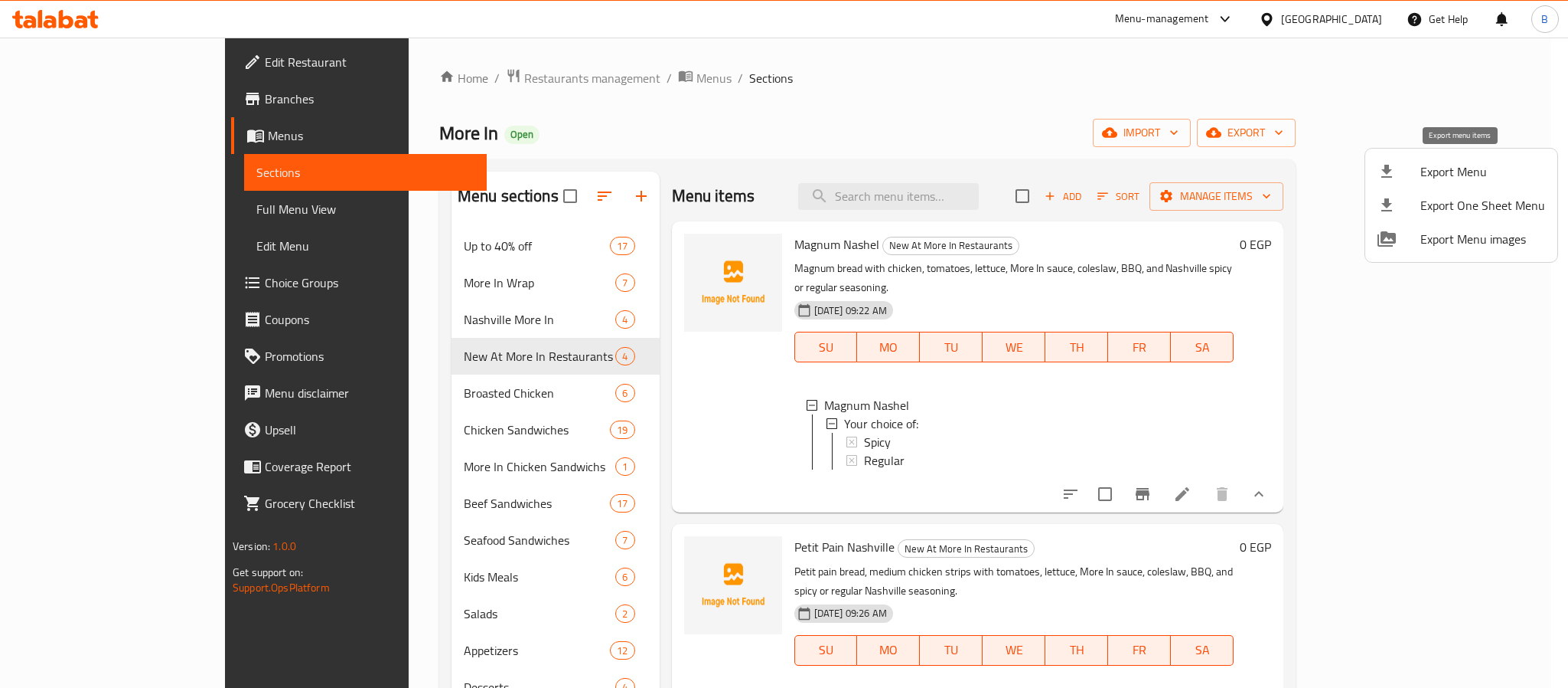
click at [1435, 180] on span "Export Menu" at bounding box center [1483, 172] width 125 height 19
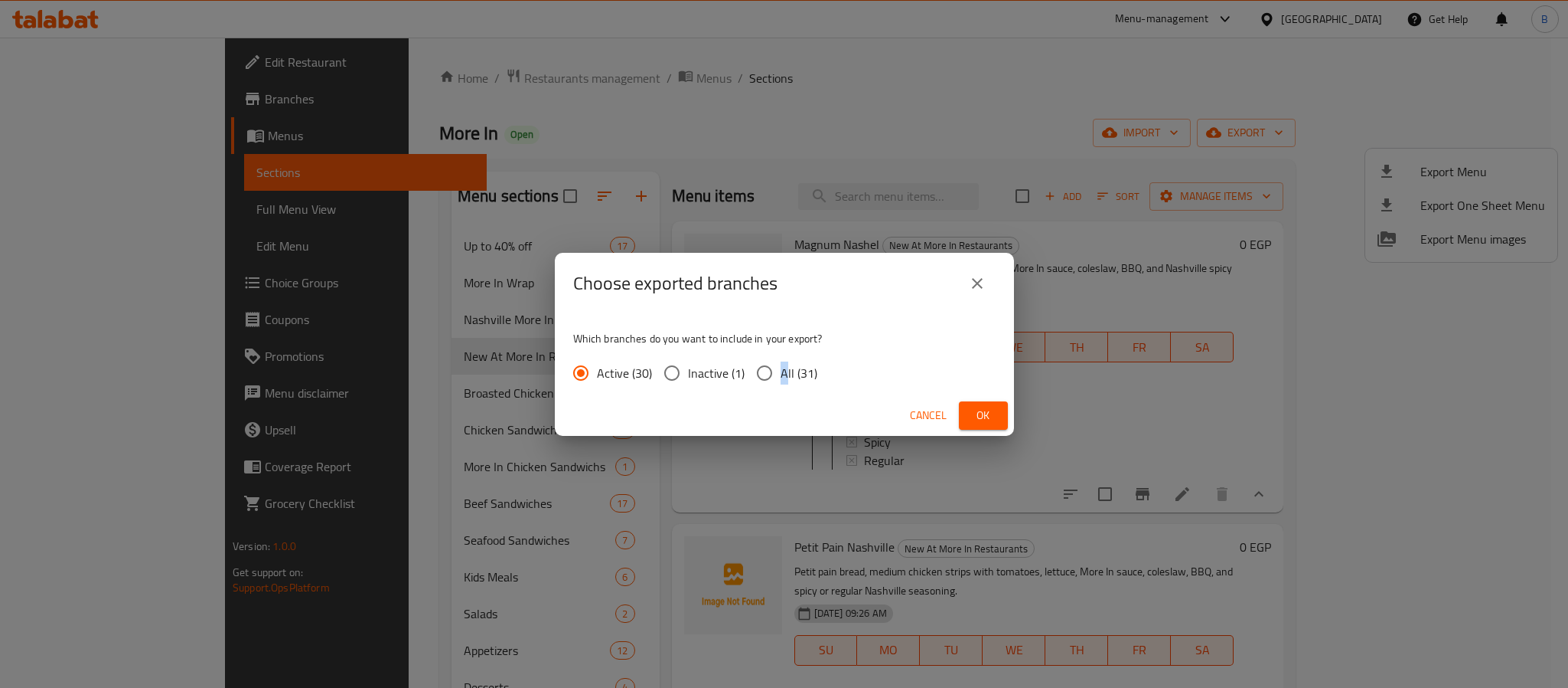
click at [781, 378] on span "All (31)" at bounding box center [798, 373] width 37 height 19
click at [763, 360] on input "All (31)" at bounding box center [764, 372] width 32 height 32
radio input "true"
click at [976, 411] on span "Ok" at bounding box center [983, 415] width 24 height 19
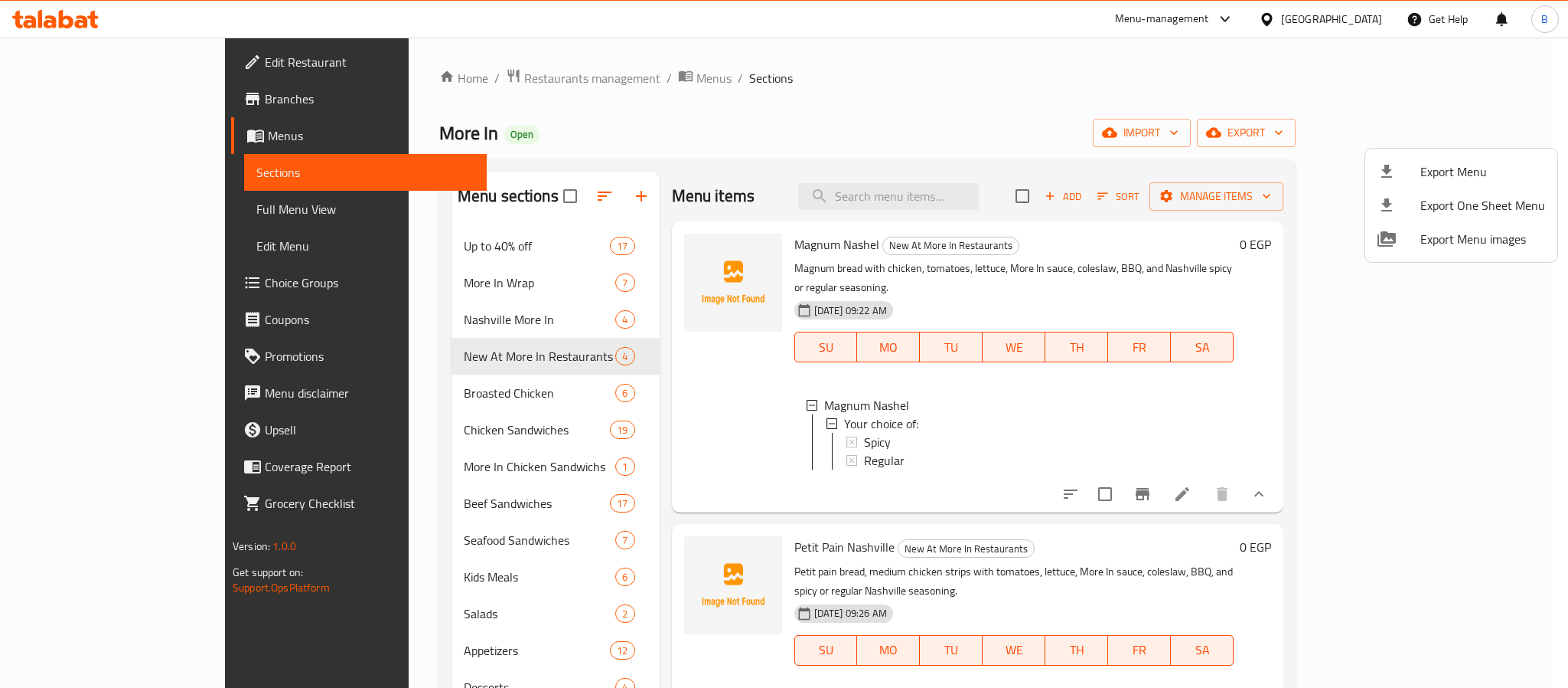
drag, startPoint x: 941, startPoint y: 262, endPoint x: 1031, endPoint y: 265, distance: 90.0
click at [1031, 265] on div at bounding box center [784, 344] width 1568 height 688
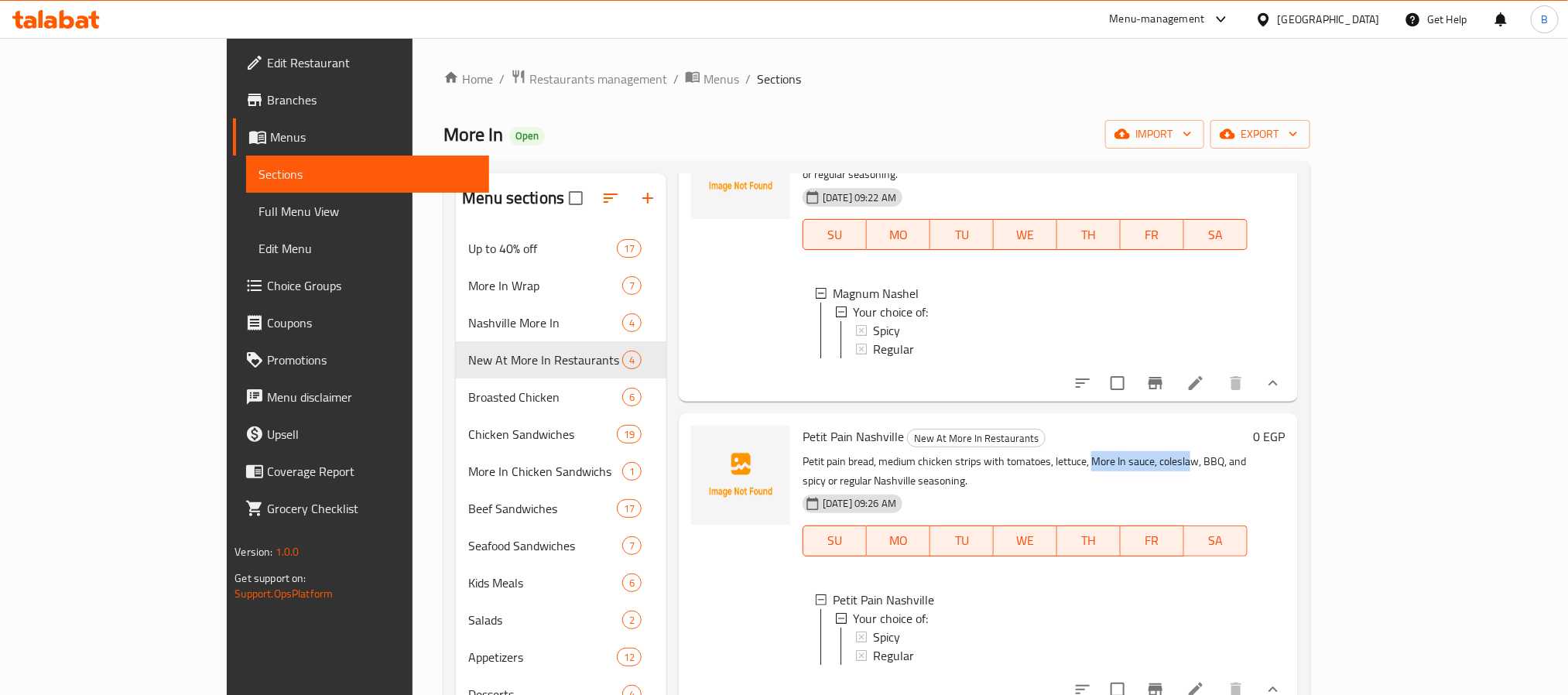
drag, startPoint x: 1034, startPoint y: 449, endPoint x: 1131, endPoint y: 456, distance: 97.3
click at [1131, 456] on p "Petit pain bread, medium chicken strips with tomatoes, lettuce, More In sauce, …" at bounding box center [1025, 471] width 444 height 39
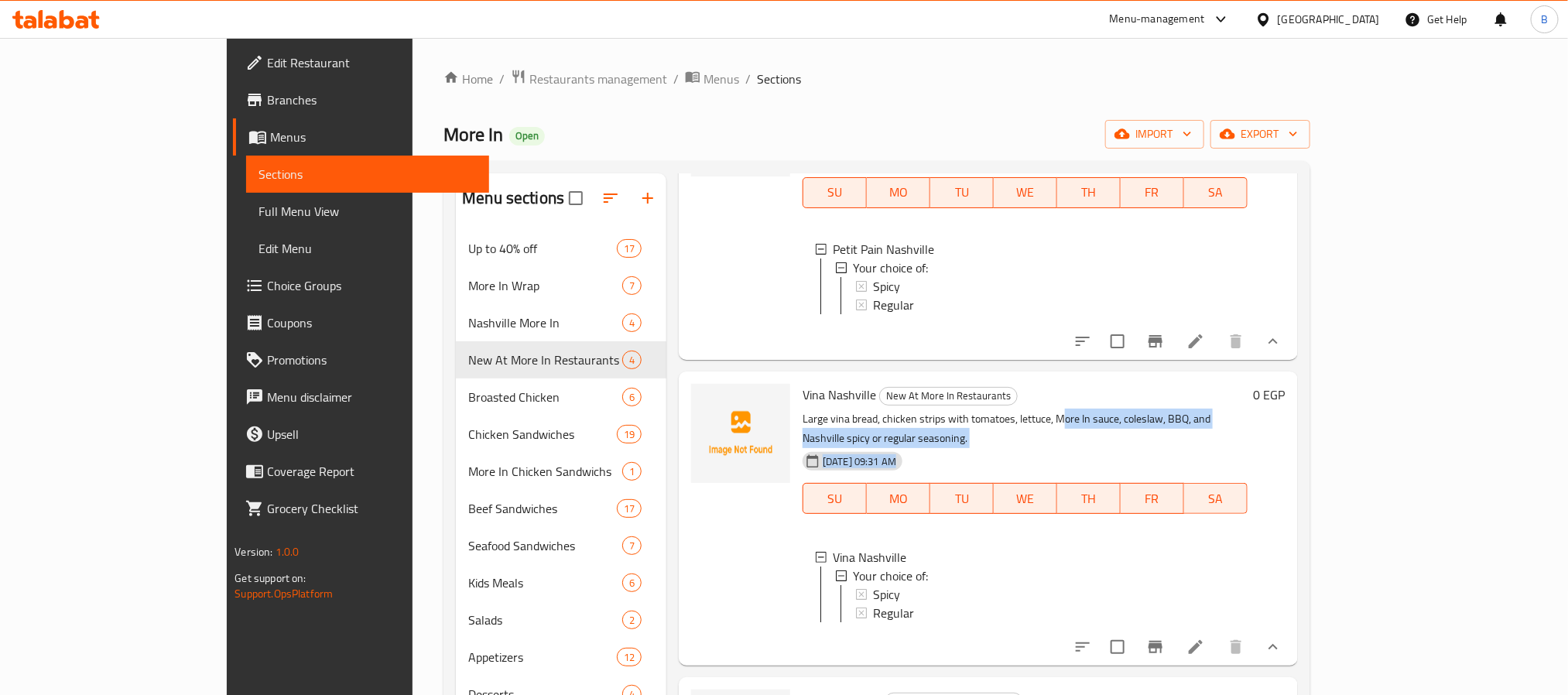
drag, startPoint x: 1007, startPoint y: 404, endPoint x: 1129, endPoint y: 428, distance: 124.3
click at [1129, 428] on div "Vina Nashville New At More In Restaurants Large vina bread, chicken strips with…" at bounding box center [1025, 518] width 457 height 282
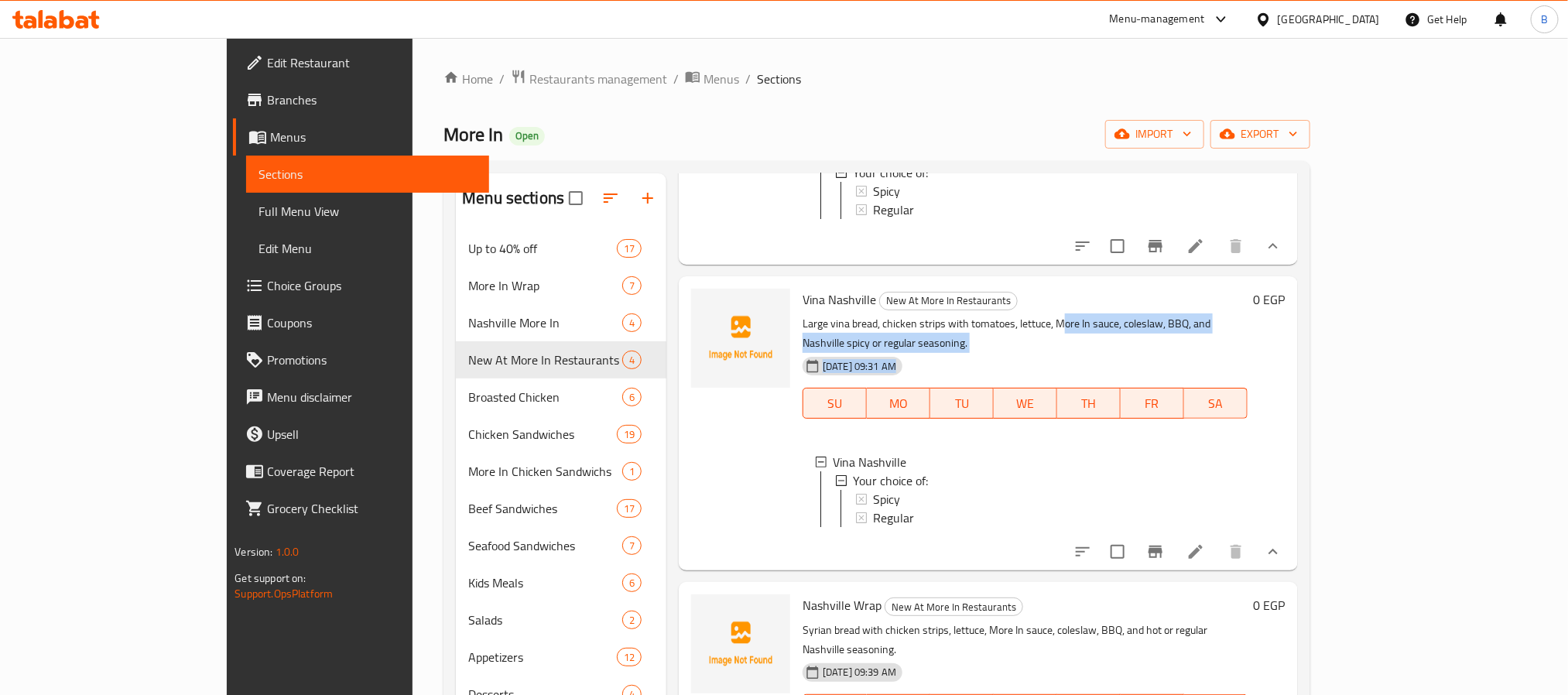
click at [1058, 317] on p "Large vina bread, chicken strips with tomatoes, lettuce, More In sauce, colesla…" at bounding box center [1025, 333] width 444 height 39
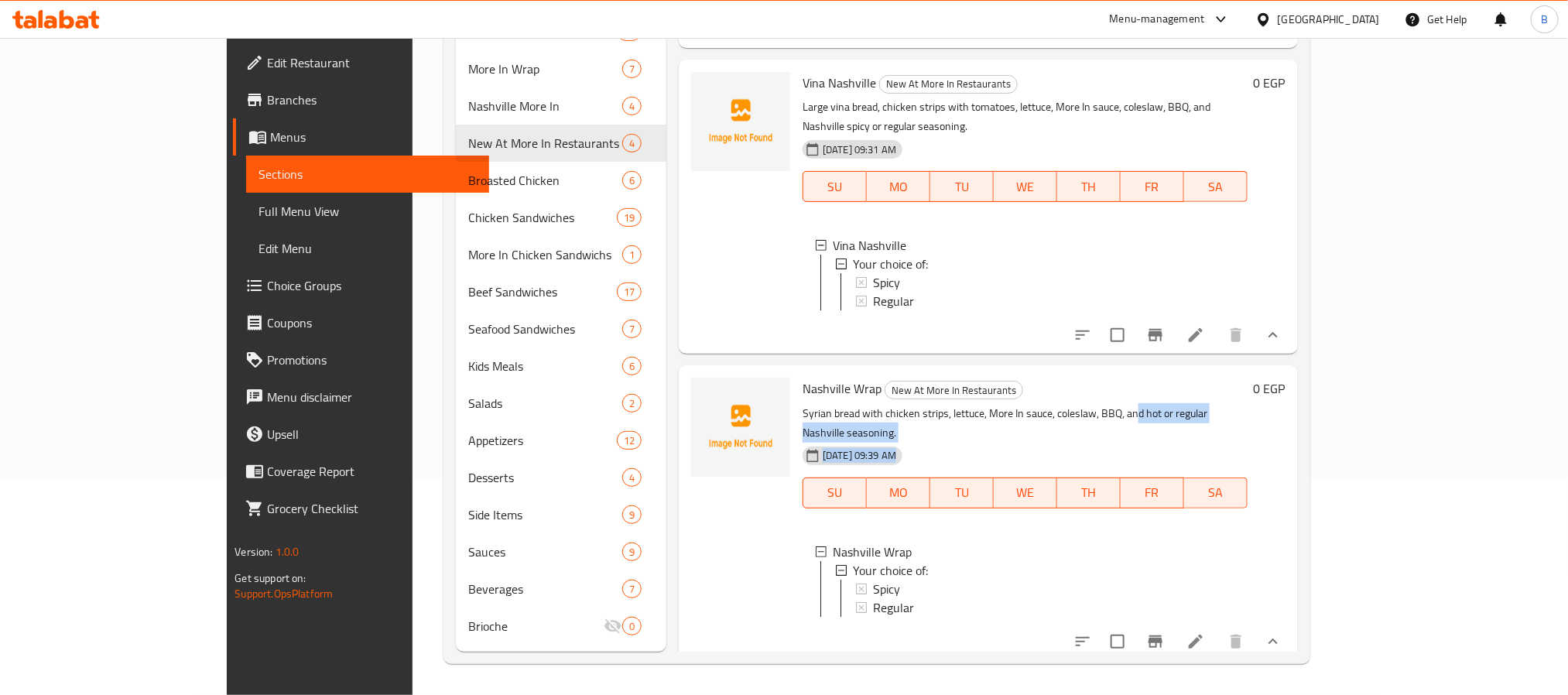
drag, startPoint x: 959, startPoint y: 418, endPoint x: 1078, endPoint y: 408, distance: 119.4
click at [1078, 408] on div "Nashville Wrap New At More In Restaurants Syrian bread with chicken strips, let…" at bounding box center [1025, 512] width 457 height 282
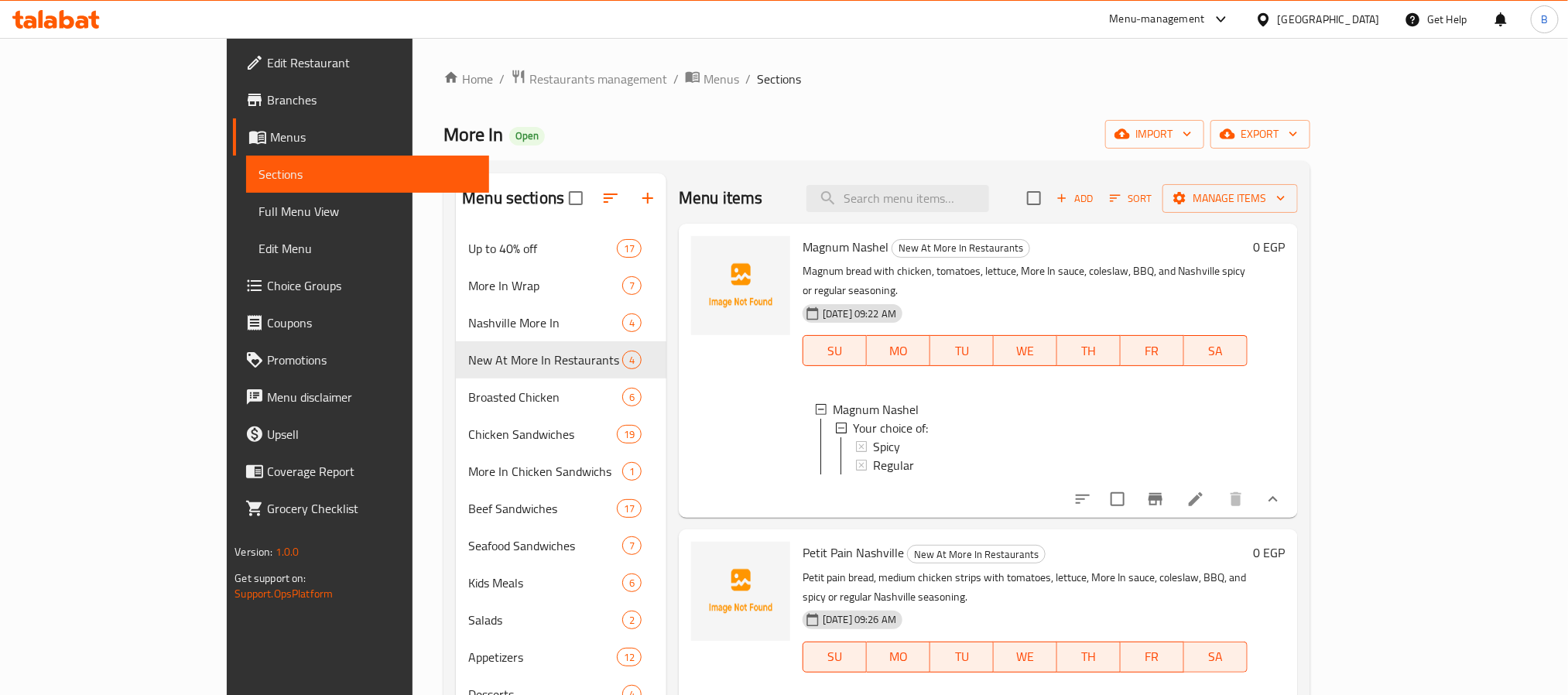
click at [722, 420] on div at bounding box center [740, 370] width 111 height 282
click at [873, 437] on div "Spicy" at bounding box center [1053, 446] width 361 height 19
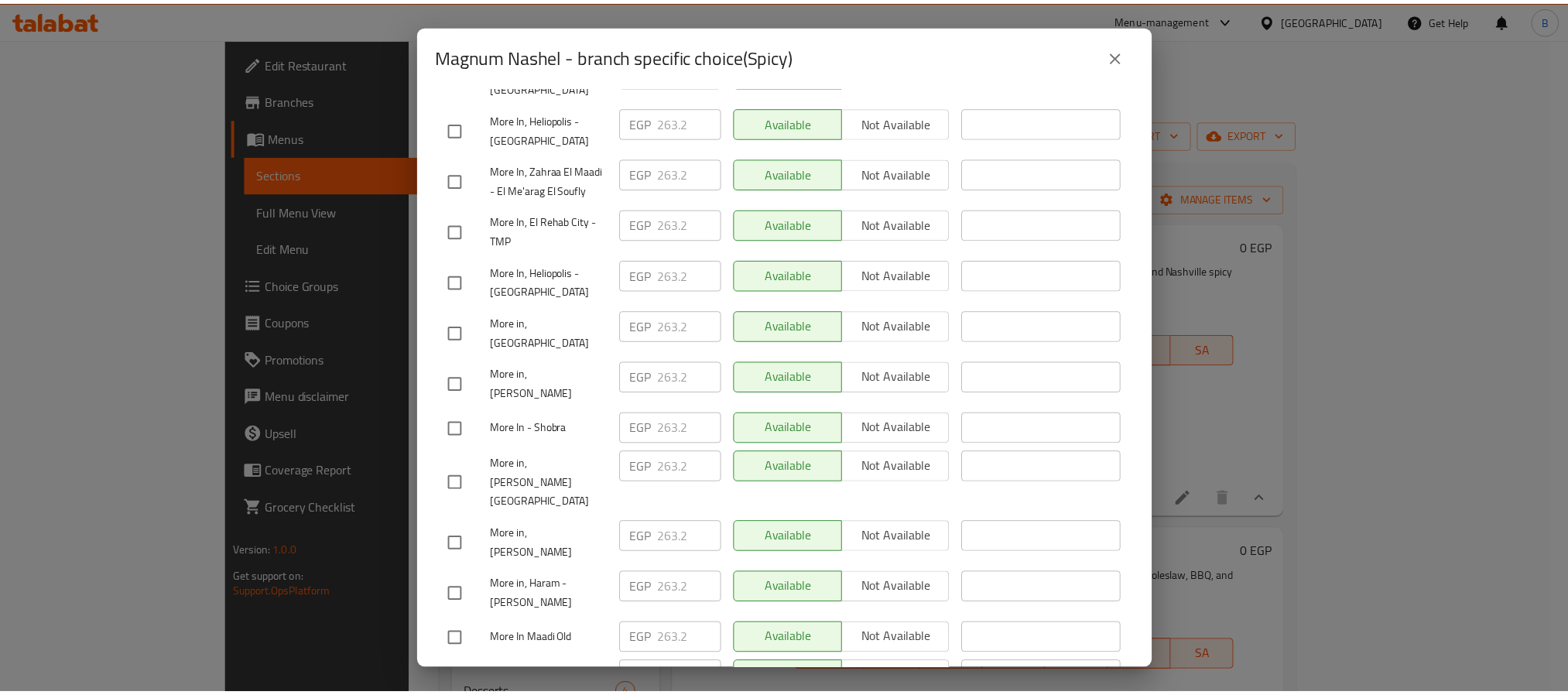
scroll to position [240, 0]
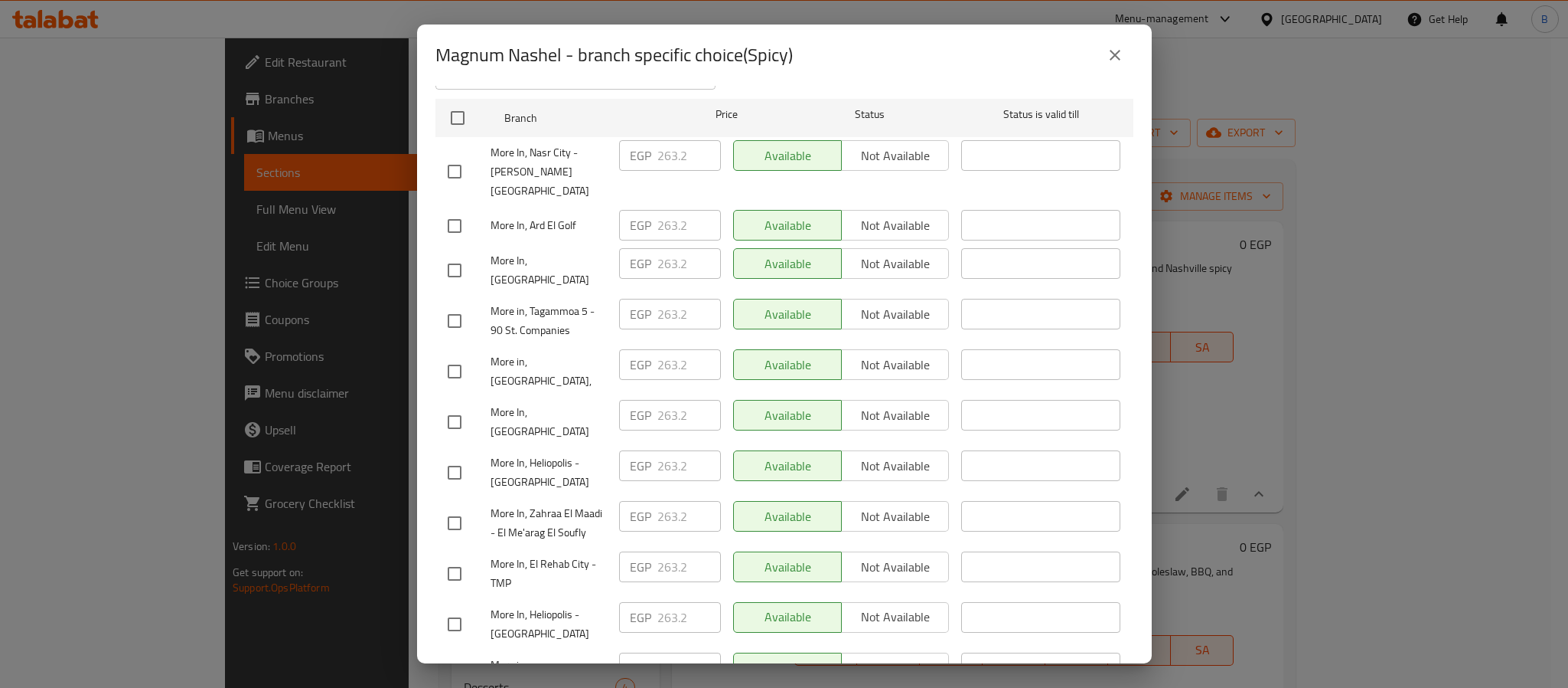
click at [1103, 56] on button "close" at bounding box center [1115, 55] width 37 height 37
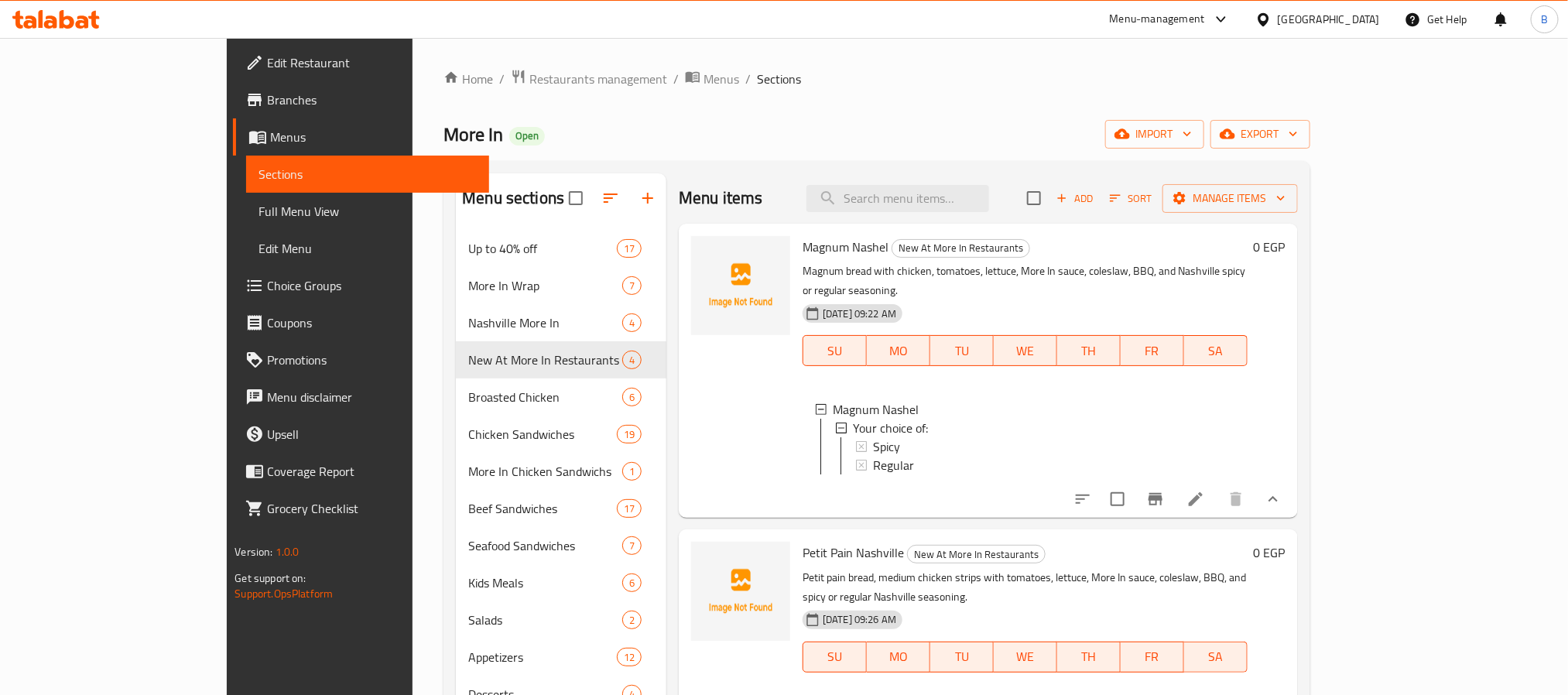
click at [848, 261] on p "Magnum bread with chicken, tomatoes, lettuce, More In sauce, coleslaw, BBQ, and…" at bounding box center [1025, 280] width 444 height 39
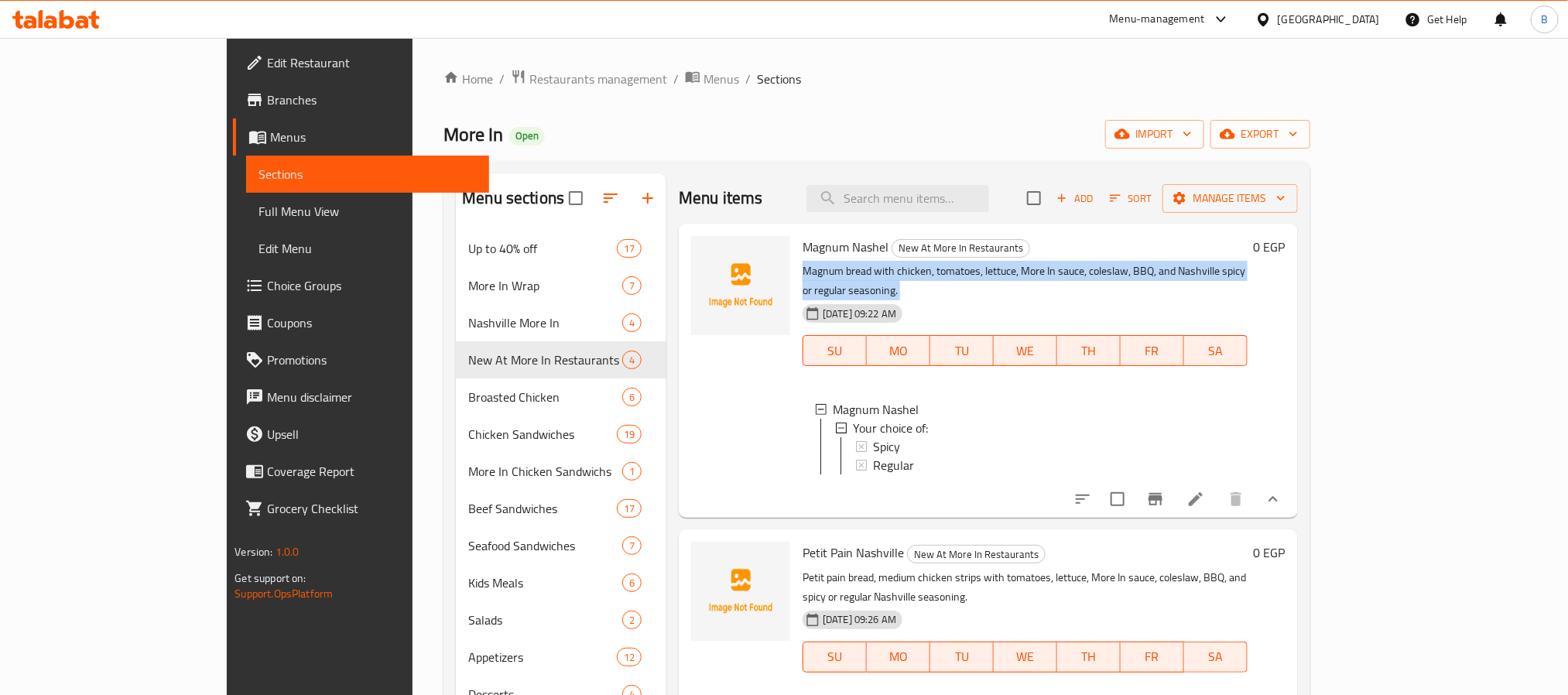
click at [848, 261] on p "Magnum bread with chicken, tomatoes, lettuce, More In sauce, coleslaw, BBQ, and…" at bounding box center [1025, 280] width 444 height 39
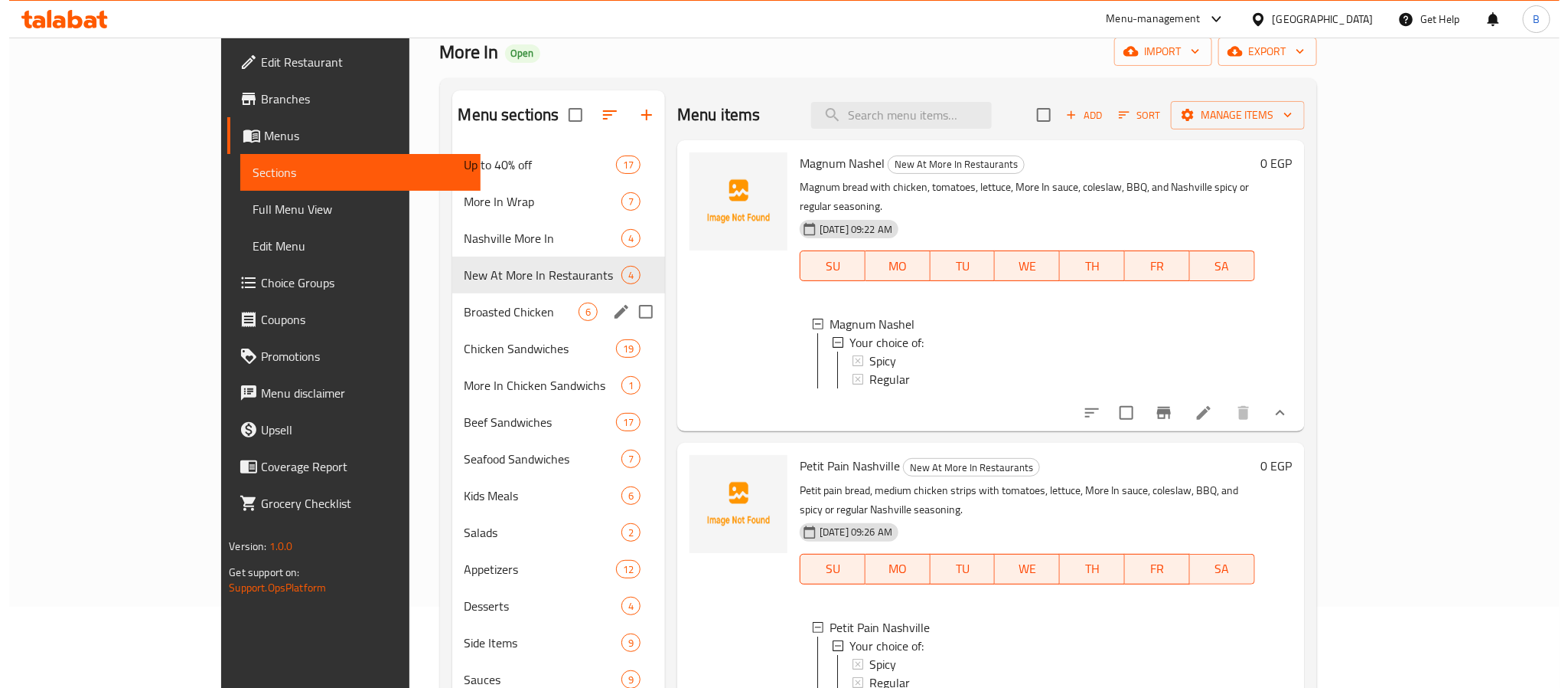
scroll to position [0, 0]
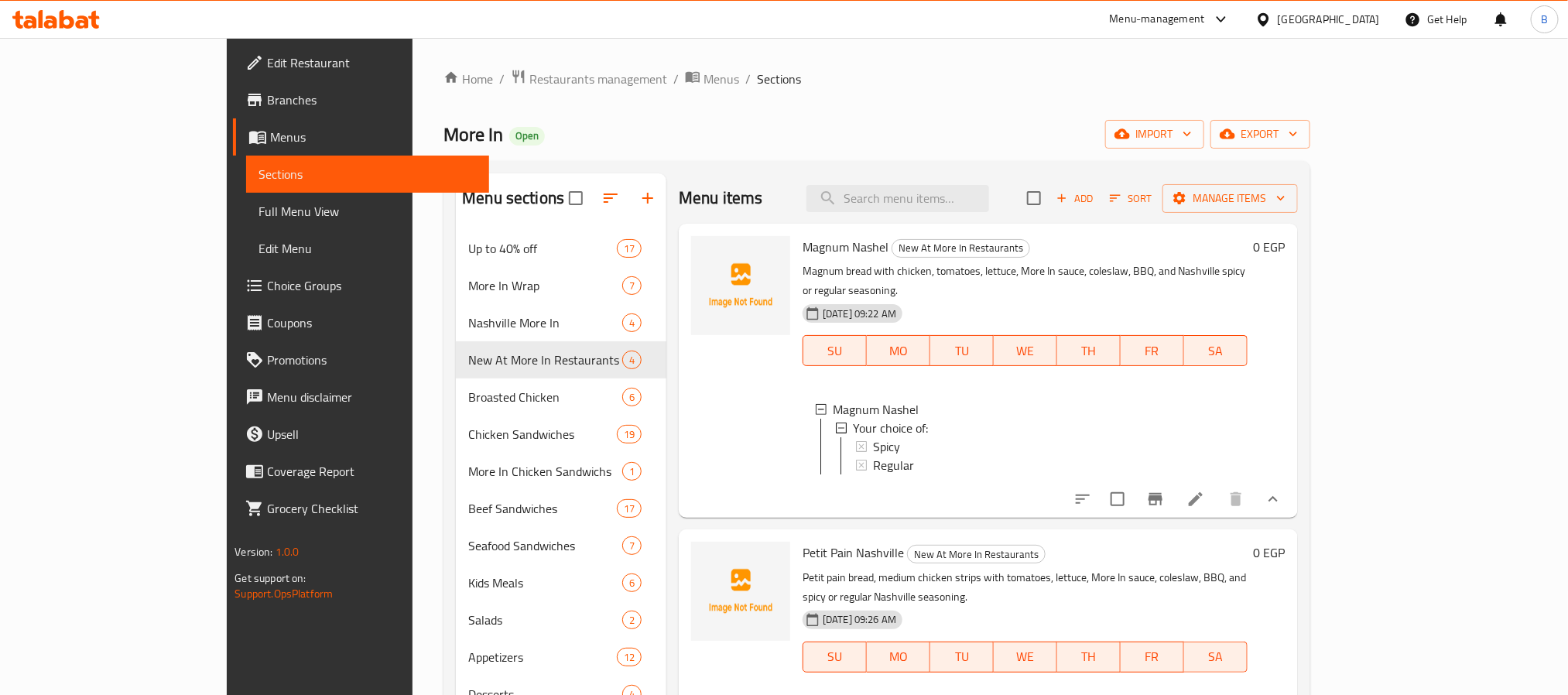
click at [412, 63] on div "Home / Restaurants management / Menus / Sections More In Open import export Men…" at bounding box center [876, 475] width 928 height 873
click at [529, 72] on span "Restaurants management" at bounding box center [598, 79] width 137 height 19
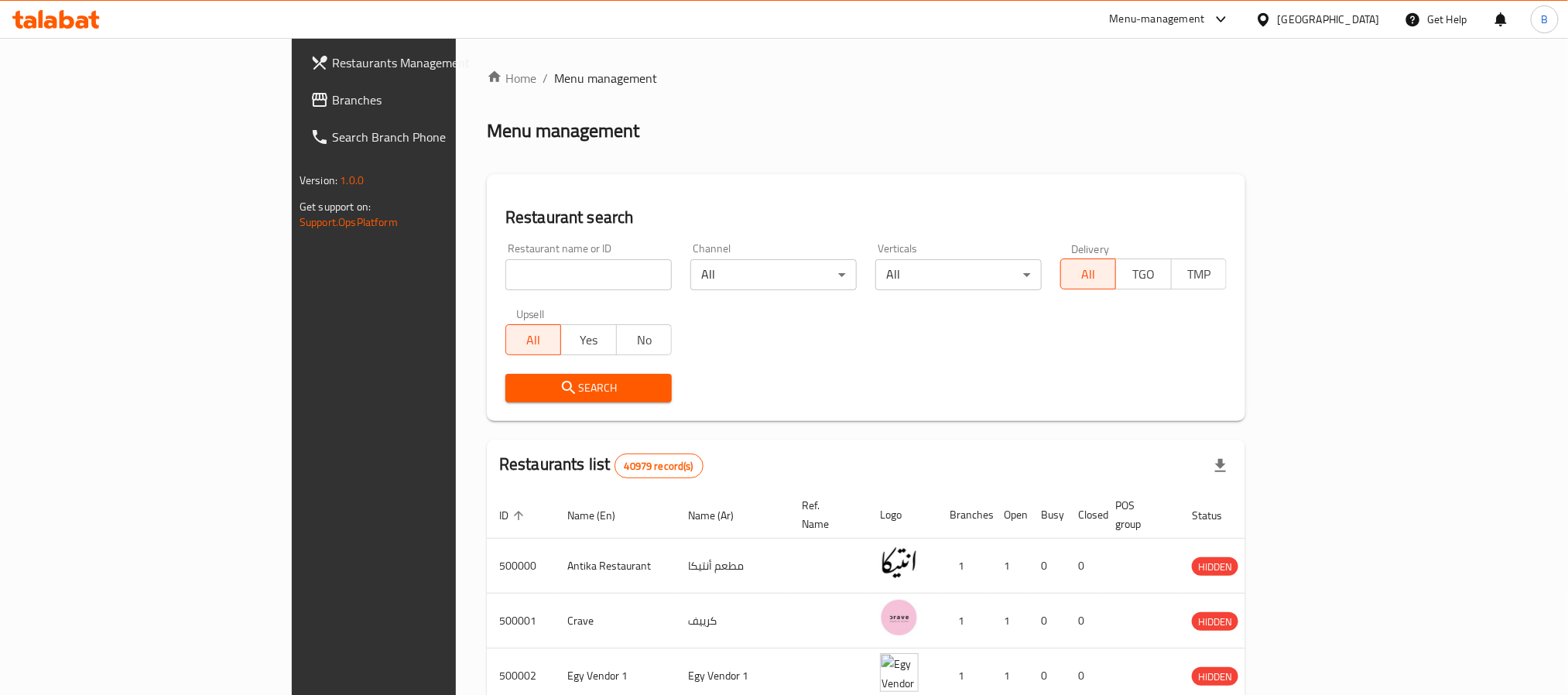
paste input "502367"
click at [506, 284] on input "search" at bounding box center [588, 274] width 167 height 31
type input "502367"
click at [559, 389] on icon "submit" at bounding box center [569, 388] width 19 height 19
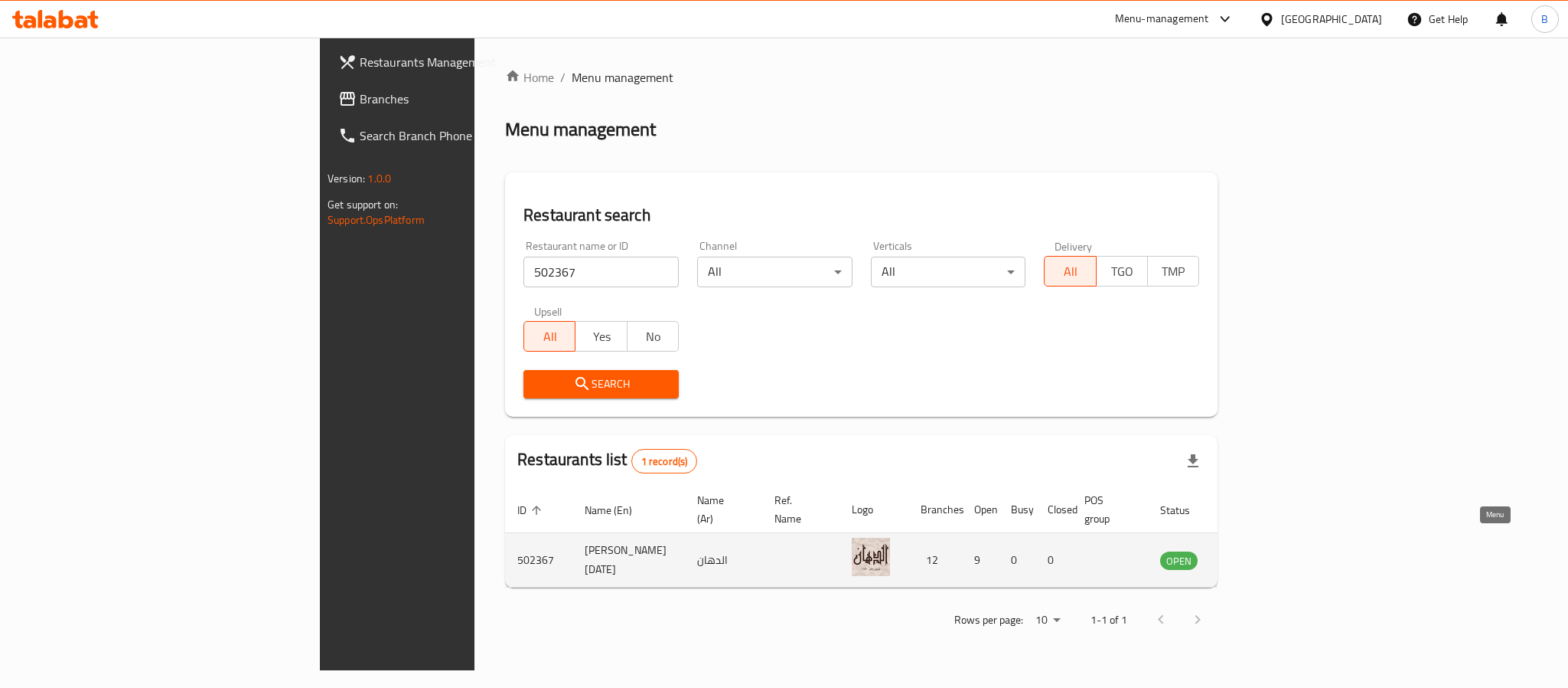
click at [1259, 550] on icon "enhanced table" at bounding box center [1250, 560] width 19 height 19
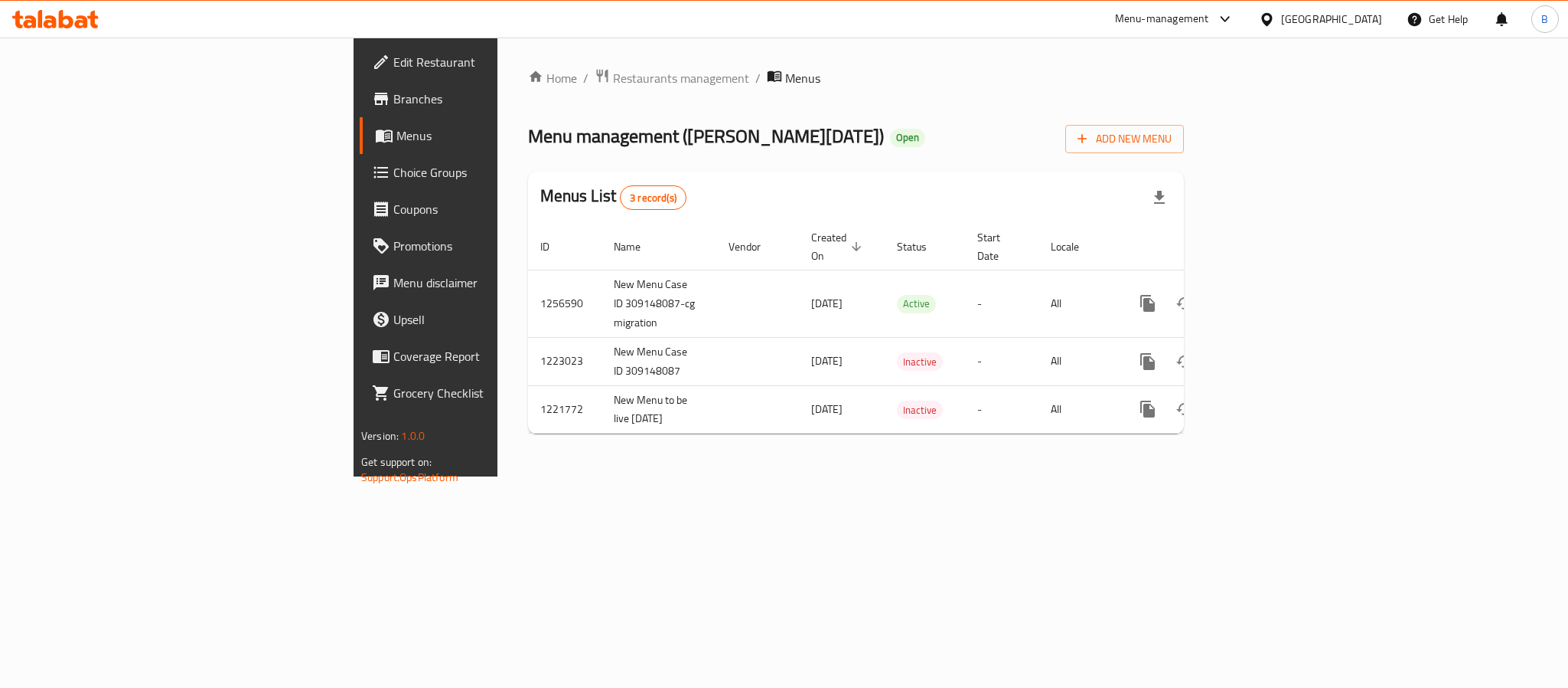
drag, startPoint x: 125, startPoint y: 110, endPoint x: 773, endPoint y: 28, distance: 653.2
click at [359, 110] on link "Branches" at bounding box center [487, 99] width 255 height 37
click at [1234, 23] on icon at bounding box center [1226, 20] width 19 height 19
click at [1234, 20] on icon at bounding box center [1226, 20] width 19 height 19
click at [1367, 14] on div "[GEOGRAPHIC_DATA]" at bounding box center [1331, 20] width 101 height 17
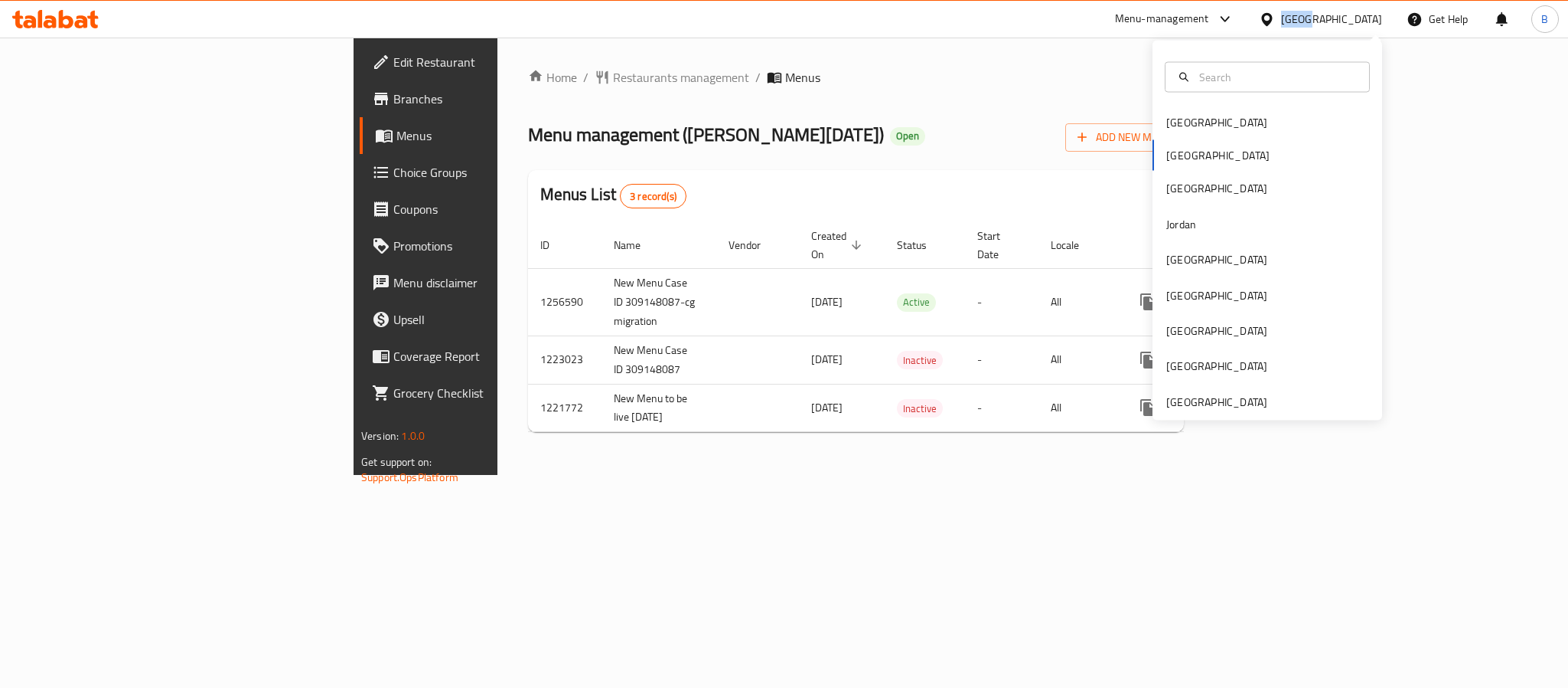
click at [1367, 14] on div "[GEOGRAPHIC_DATA]" at bounding box center [1331, 20] width 101 height 17
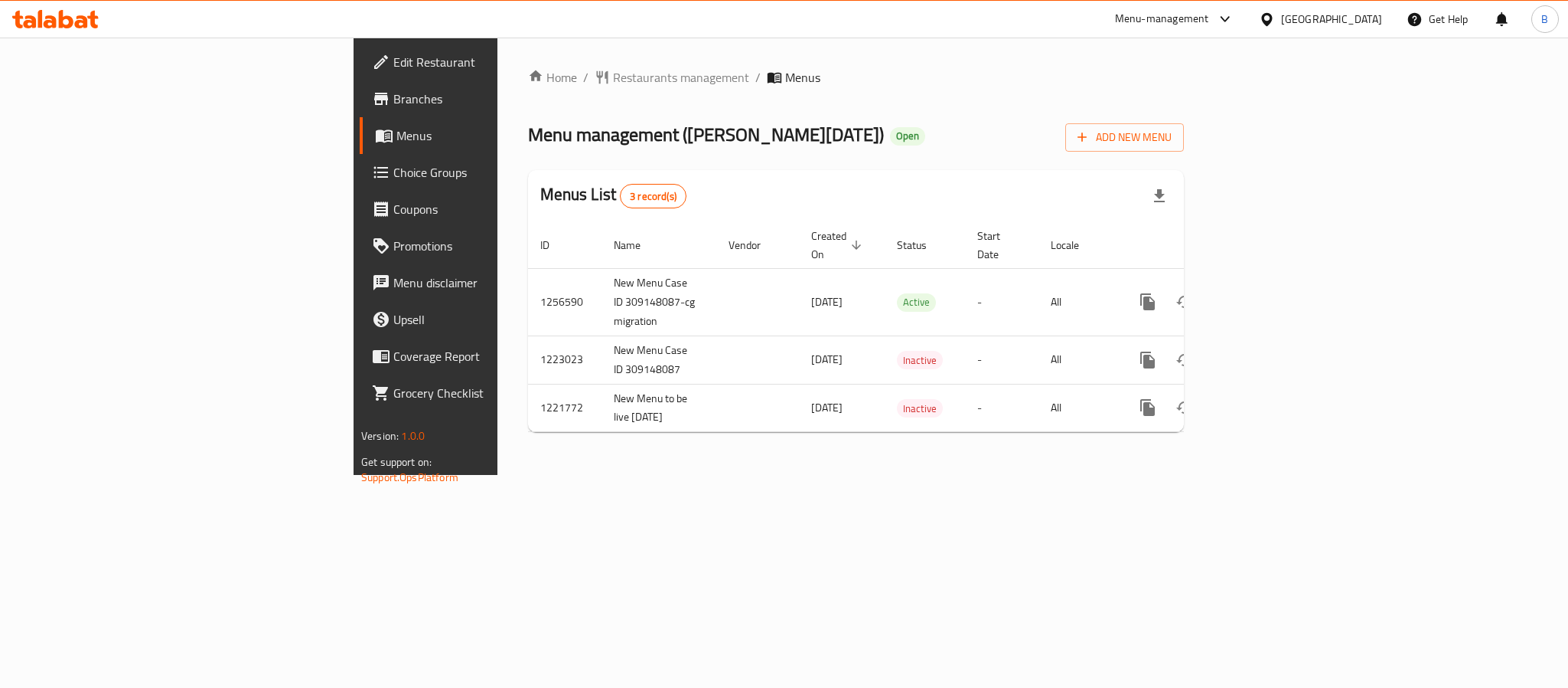
click at [1247, 9] on div "Menu-management" at bounding box center [1175, 19] width 144 height 37
click at [1247, 30] on div "Menu-management" at bounding box center [1175, 19] width 144 height 37
click at [1209, 19] on div "Menu-management" at bounding box center [1162, 20] width 94 height 19
click at [1189, 106] on div "Agent Campaigns Center" at bounding box center [1151, 103] width 116 height 17
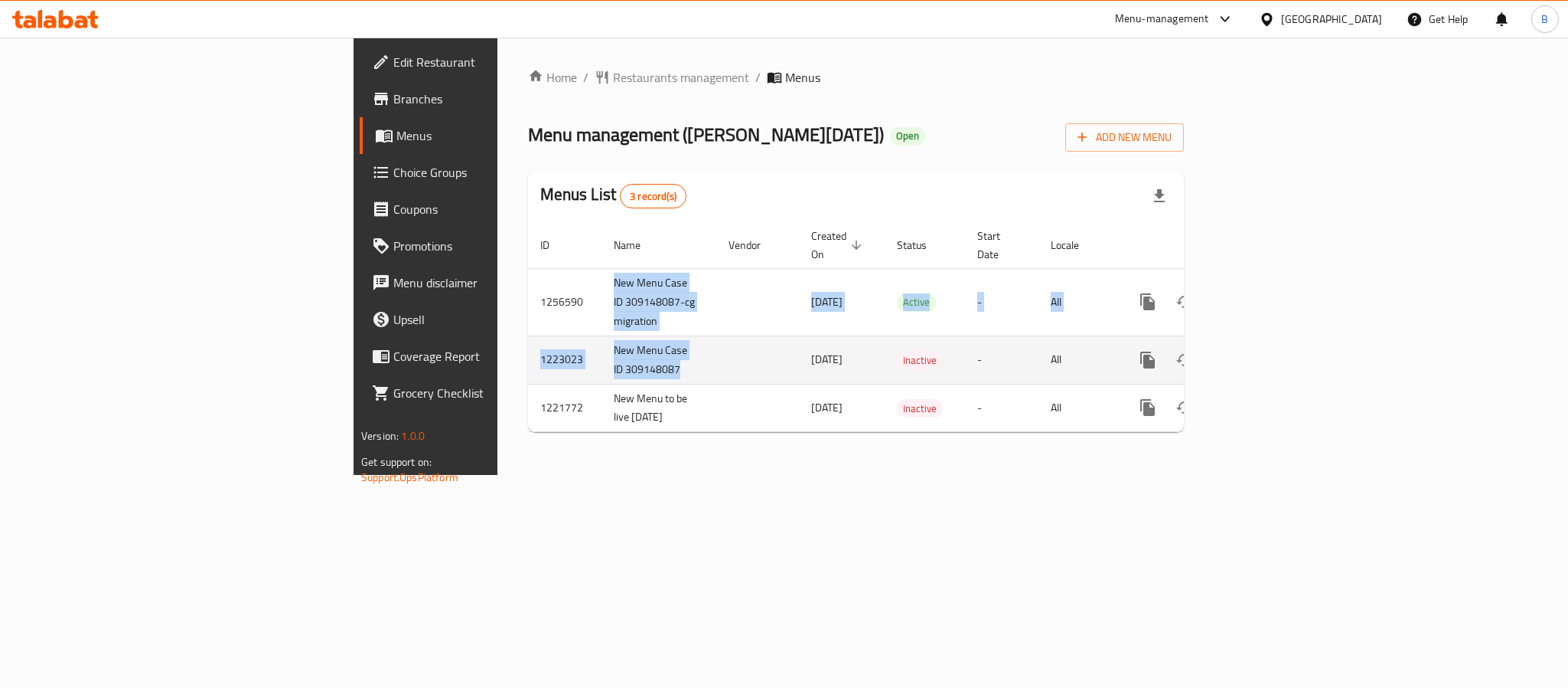
drag, startPoint x: 361, startPoint y: 299, endPoint x: 496, endPoint y: 320, distance: 136.6
click at [528, 320] on tbody "1256590 New Menu Case ID 309148087-cg migration [DATE] Active - All 1223023 New…" at bounding box center [909, 350] width 761 height 164
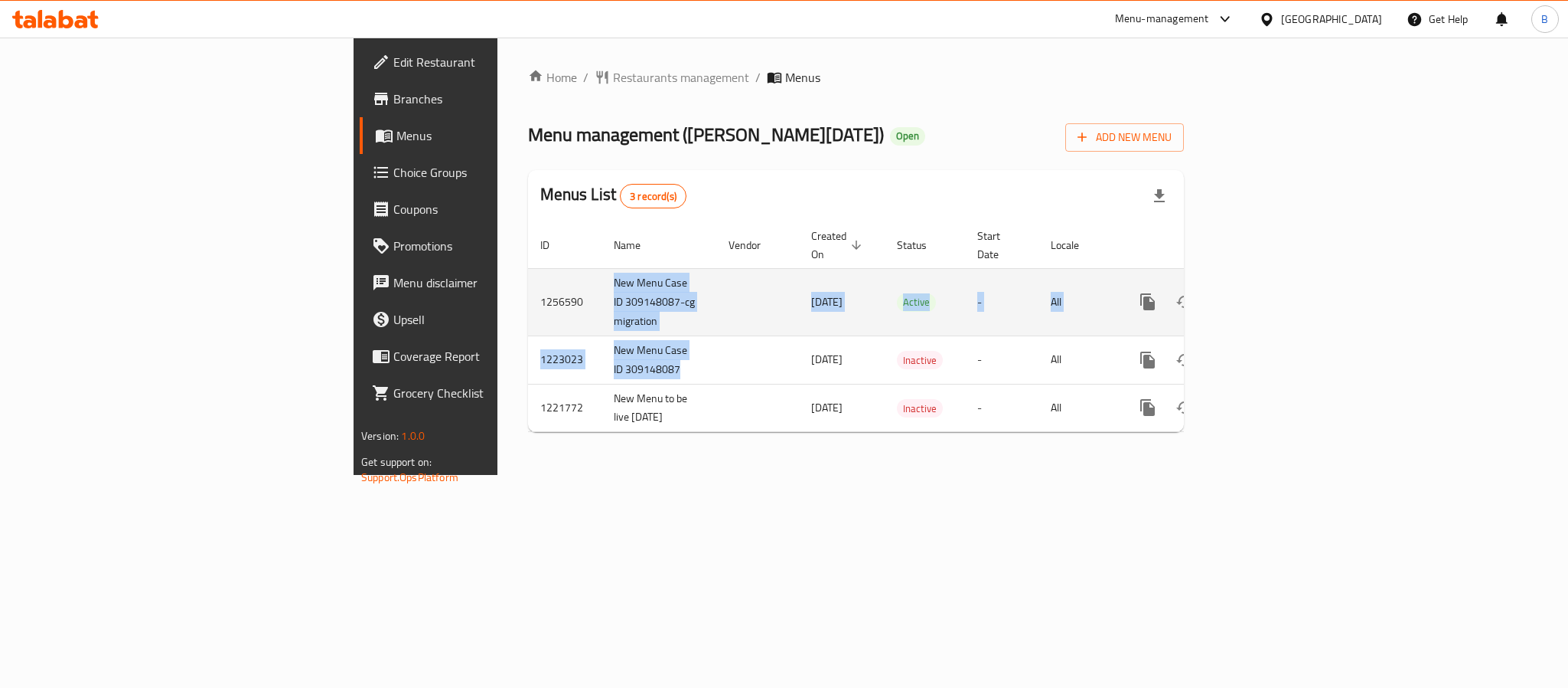
click at [602, 289] on td "New Menu Case ID 309148087-cg migration" at bounding box center [659, 302] width 115 height 67
click at [528, 301] on td "1256590" at bounding box center [565, 302] width 73 height 67
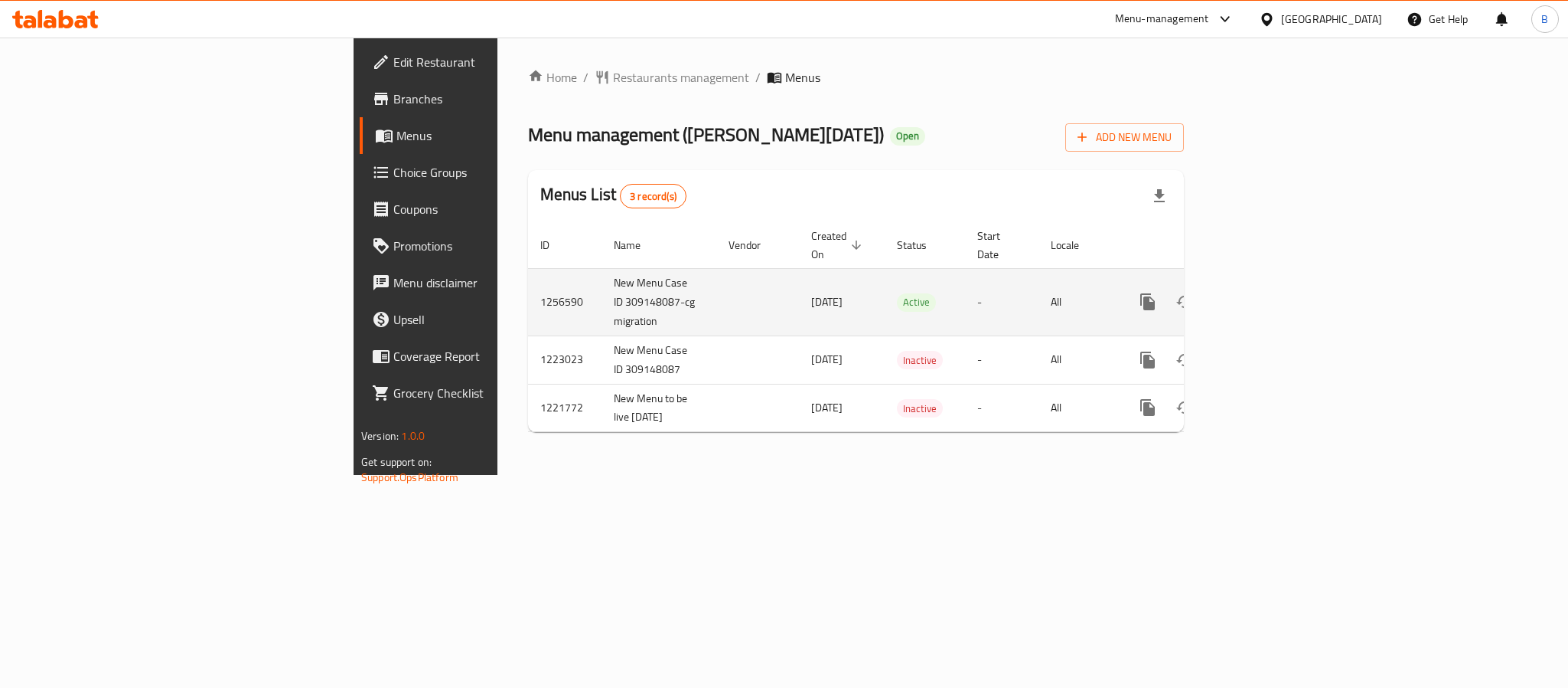
click at [528, 274] on td "1256590" at bounding box center [565, 302] width 73 height 67
copy td "1256590"
click at [528, 289] on td "1256590" at bounding box center [565, 302] width 73 height 67
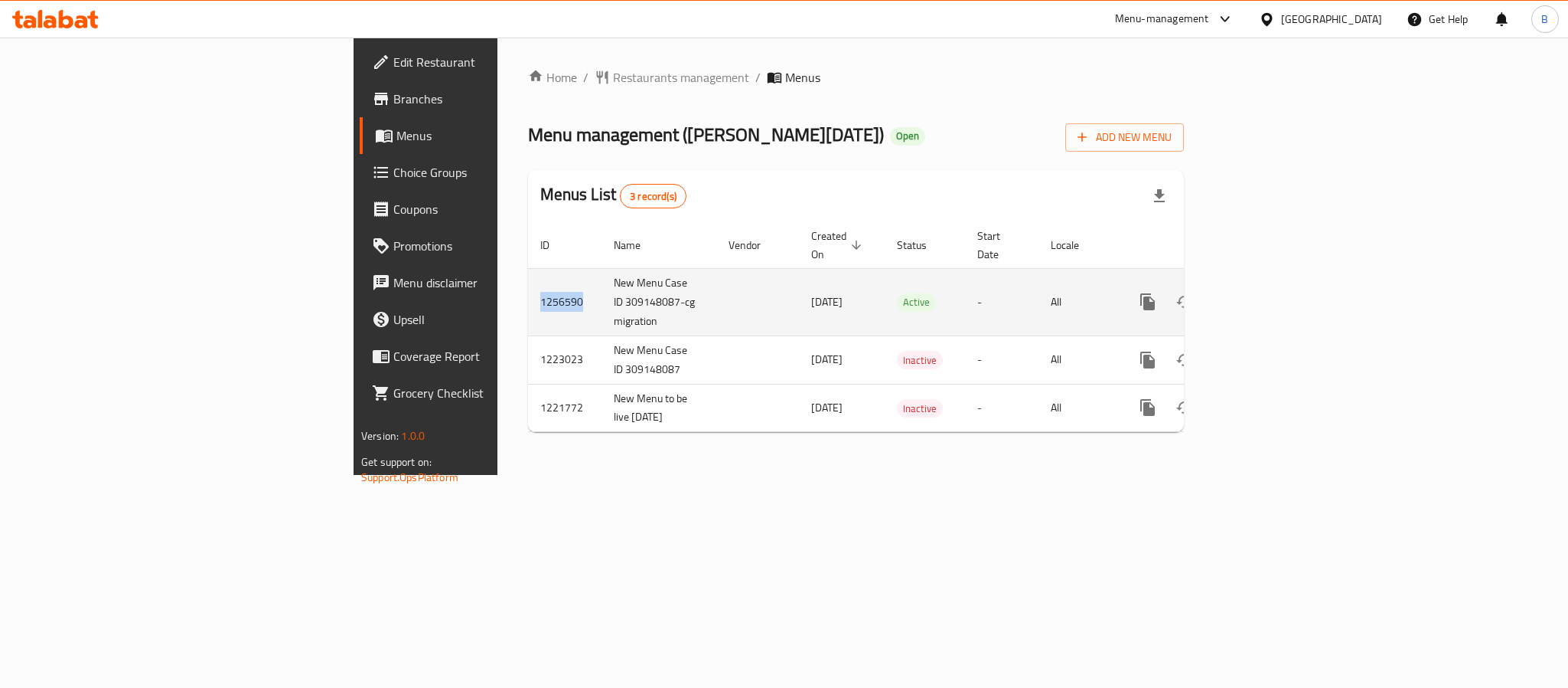
click at [528, 289] on td "1256590" at bounding box center [565, 302] width 73 height 67
click at [528, 288] on td "1256590" at bounding box center [565, 302] width 73 height 67
click at [1277, 296] on link "enhanced table" at bounding box center [1258, 301] width 37 height 37
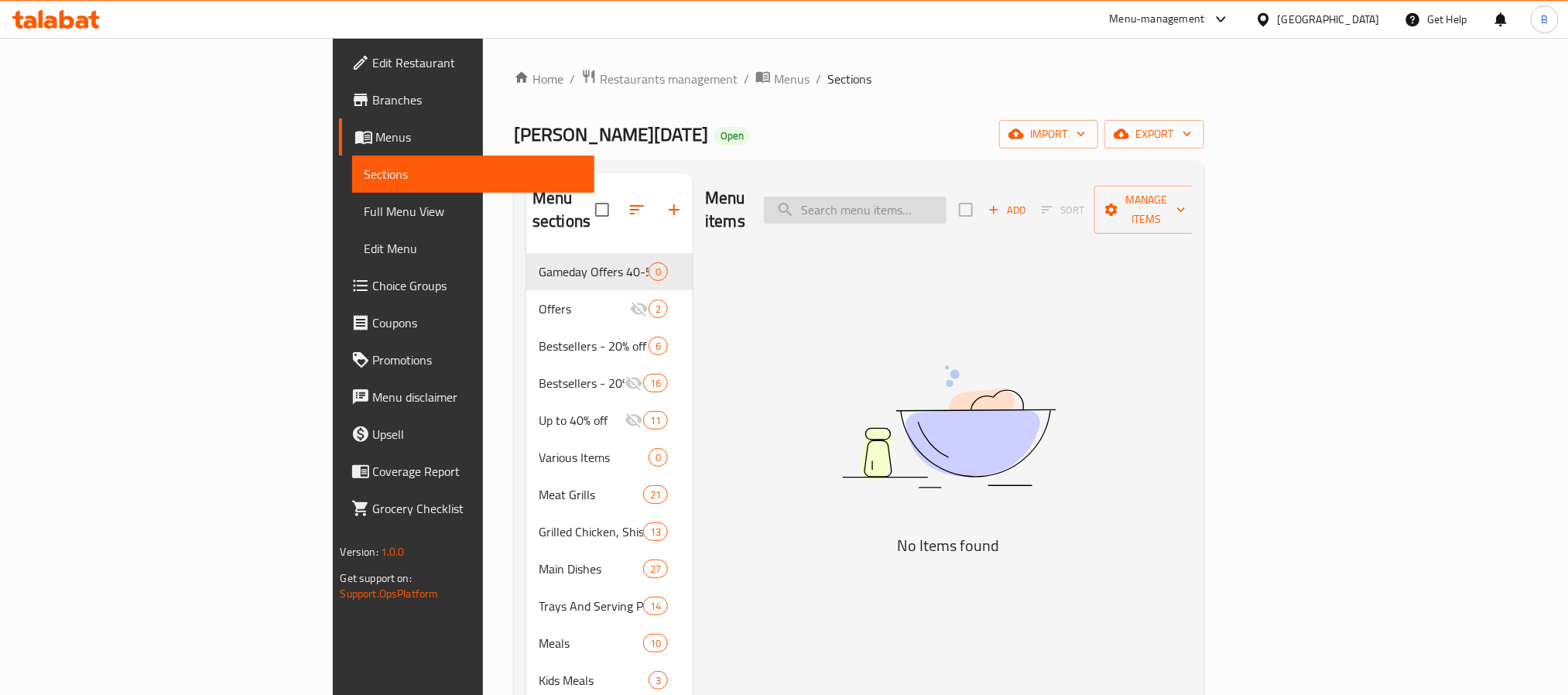
click at [925, 201] on input "search" at bounding box center [855, 210] width 182 height 27
paste input "Kofta"
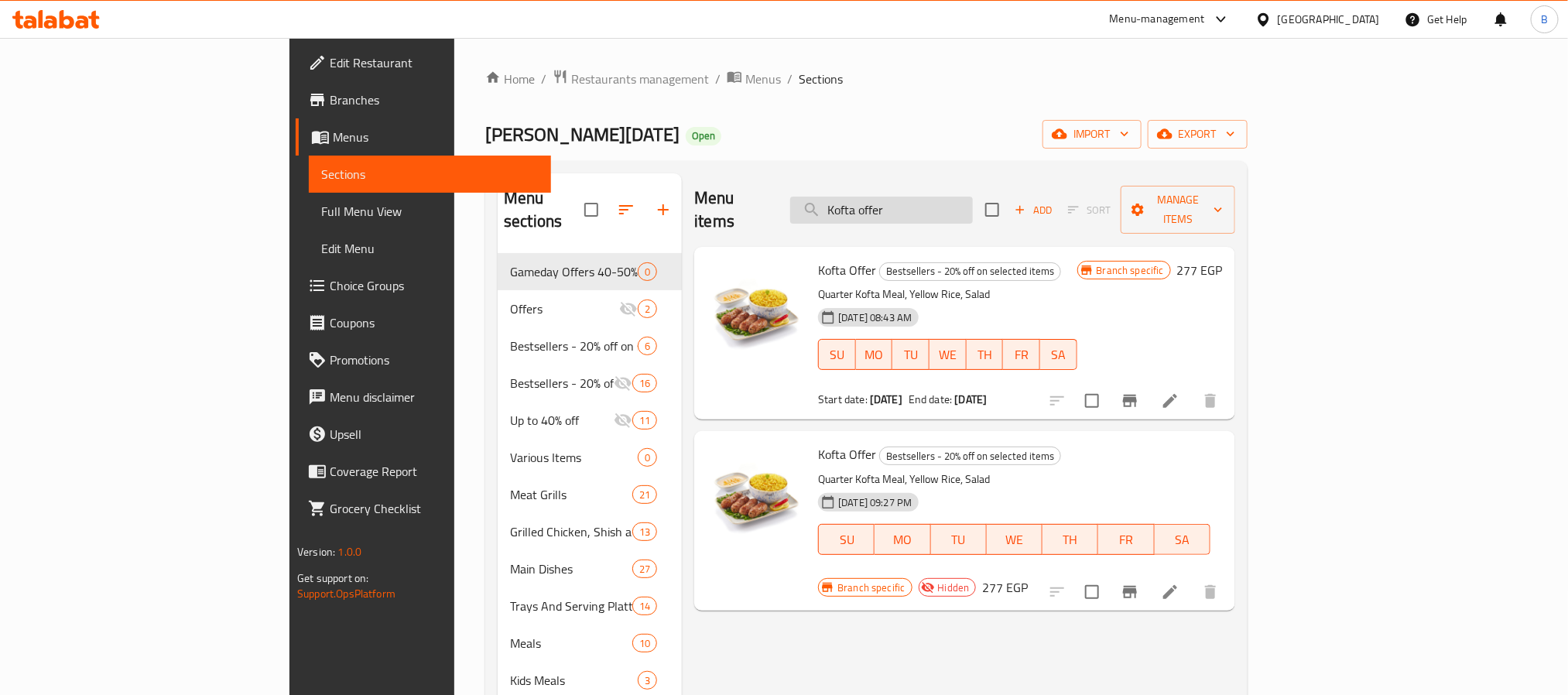
click at [972, 200] on input "Kofta offer" at bounding box center [881, 210] width 182 height 27
paste input "Quarter Kofta Meal O"
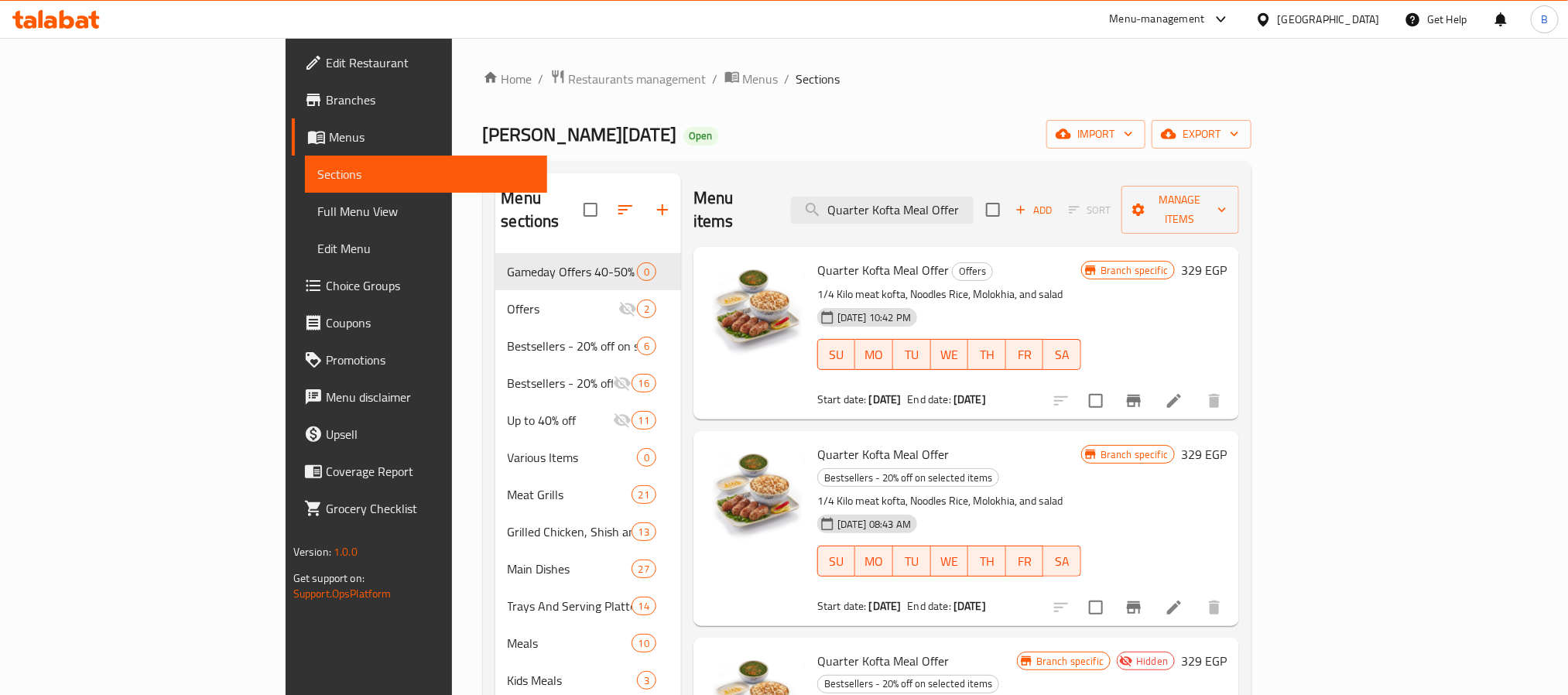
click at [817, 258] on span "Quarter Kofta Meal Offer" at bounding box center [882, 269] width 132 height 23
click at [1043, 100] on div "Home / Restaurants management / Menus / Sections [PERSON_NAME][DATE] Open impor…" at bounding box center [867, 597] width 769 height 1057
drag, startPoint x: 819, startPoint y: 435, endPoint x: 962, endPoint y: 441, distance: 143.1
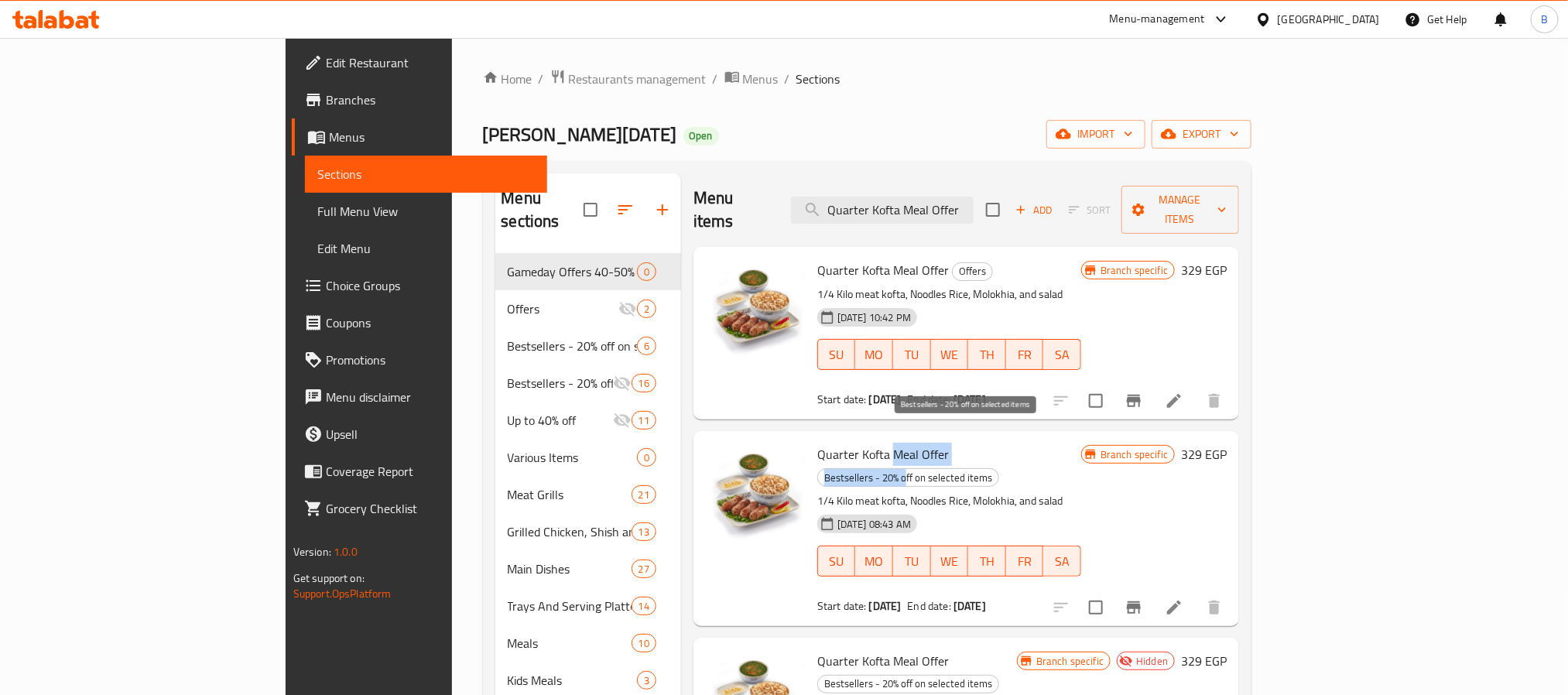
click at [962, 443] on h6 "Quarter Kofta Meal Offer Bestsellers - 20% off on selected items" at bounding box center [949, 464] width 264 height 43
click at [1087, 444] on div "Quarter Kofta Meal Offer Bestsellers - 20% off on selected items 1/4 Kilo meat …" at bounding box center [949, 528] width 276 height 182
click at [973, 197] on input "Quarter Kofta Meal Offer" at bounding box center [882, 210] width 182 height 27
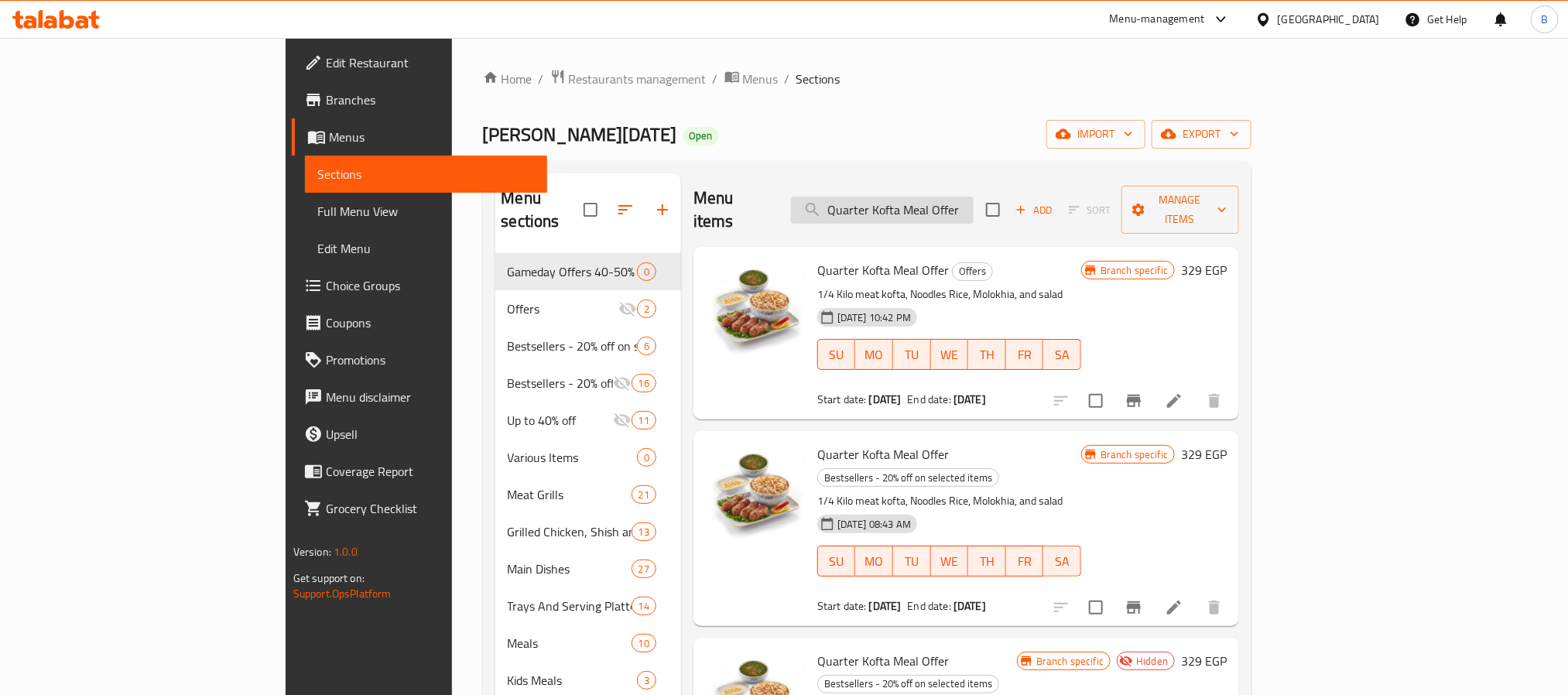
paste input "Kofta"
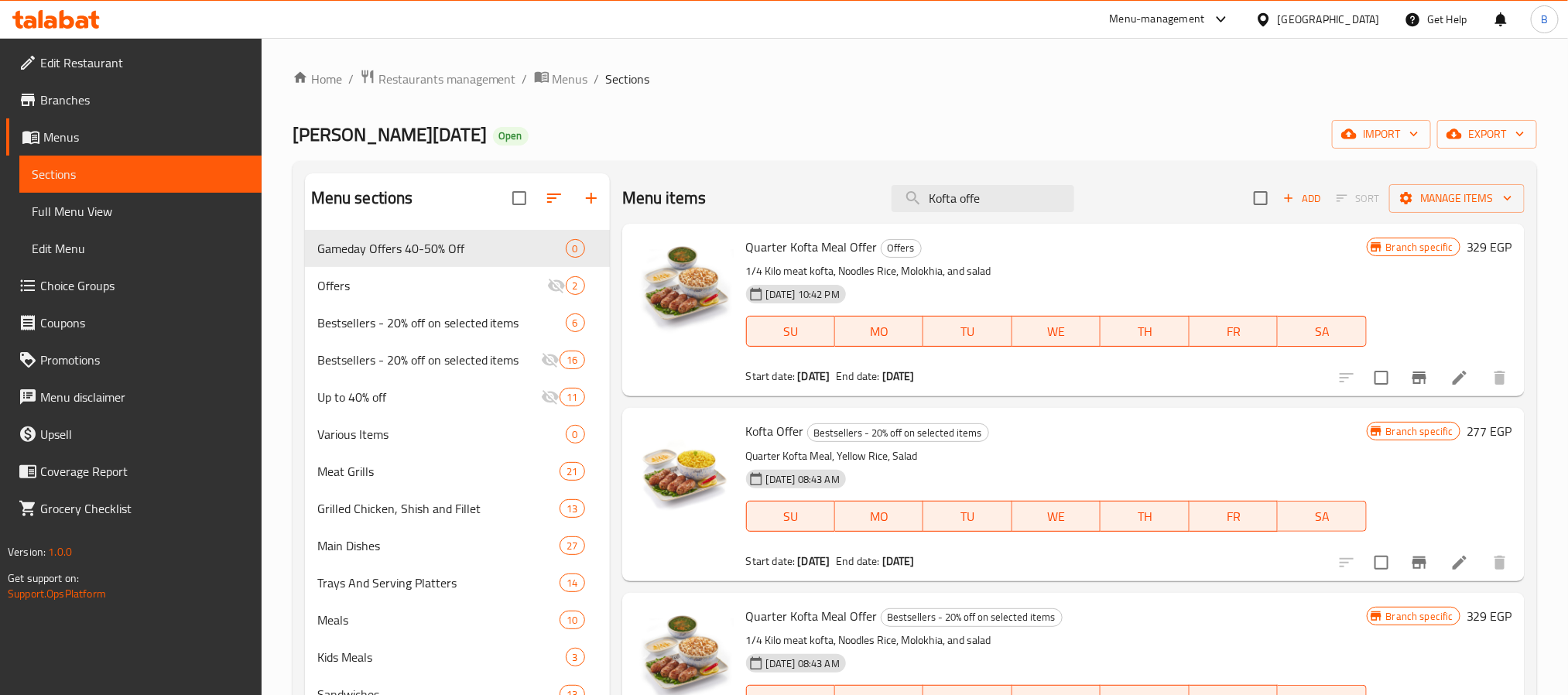
type input "Kofta offer"
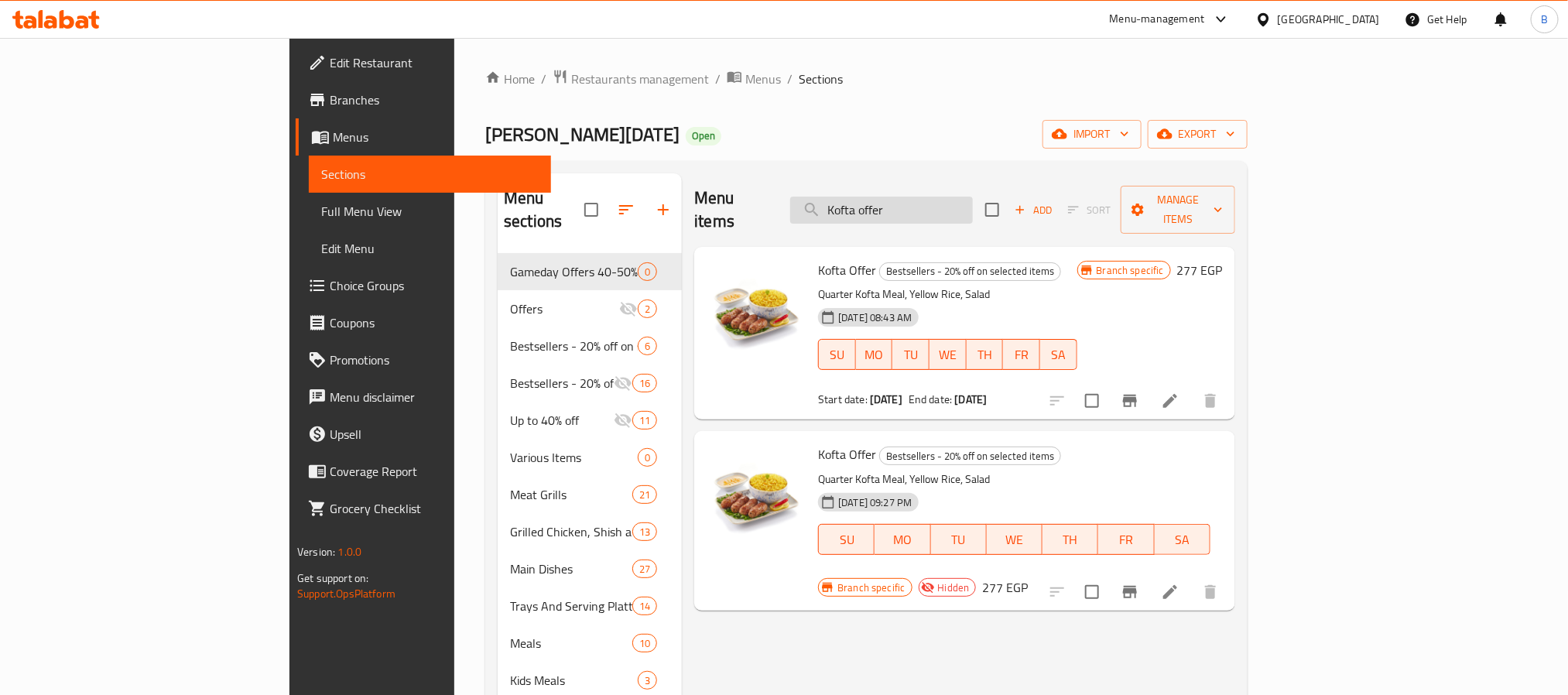
click at [962, 208] on input "Kofta offer" at bounding box center [881, 210] width 182 height 27
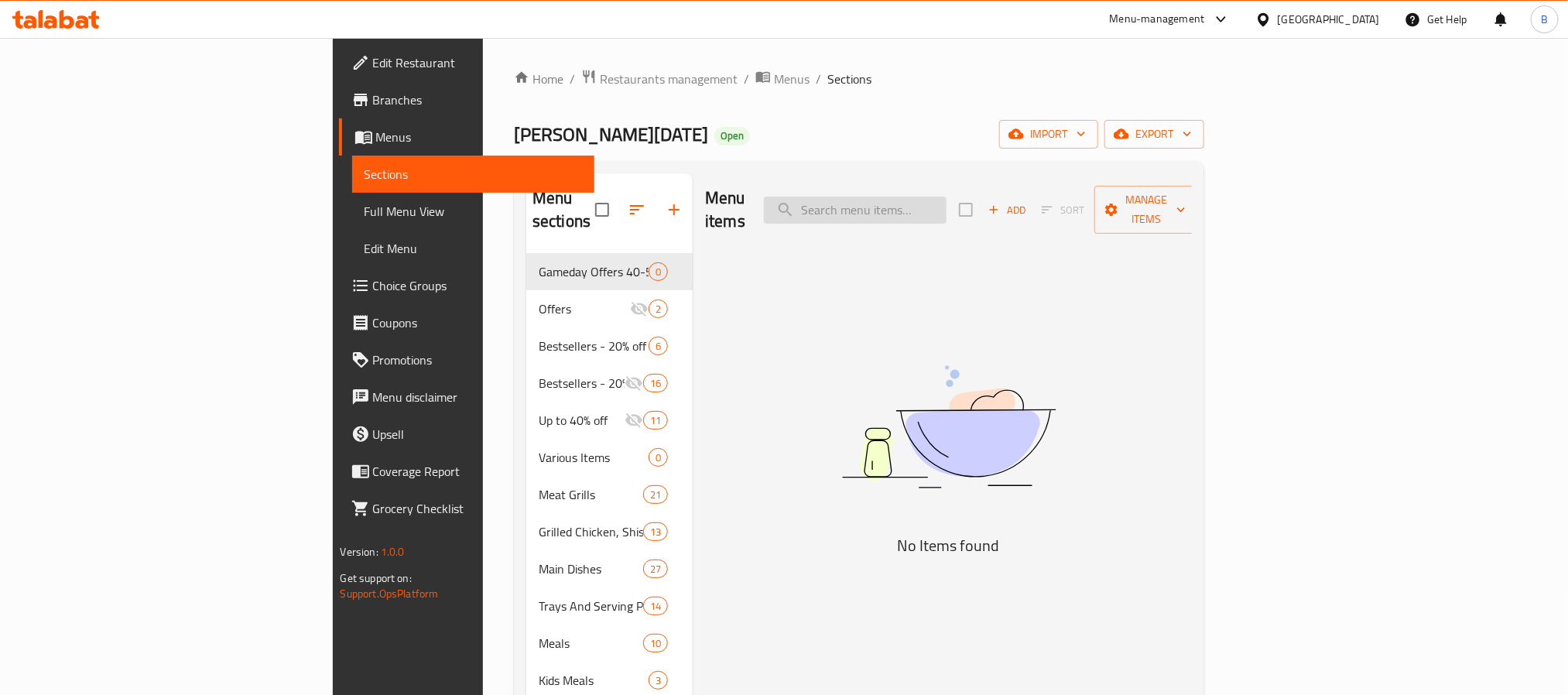
paste input "Hawawshi"
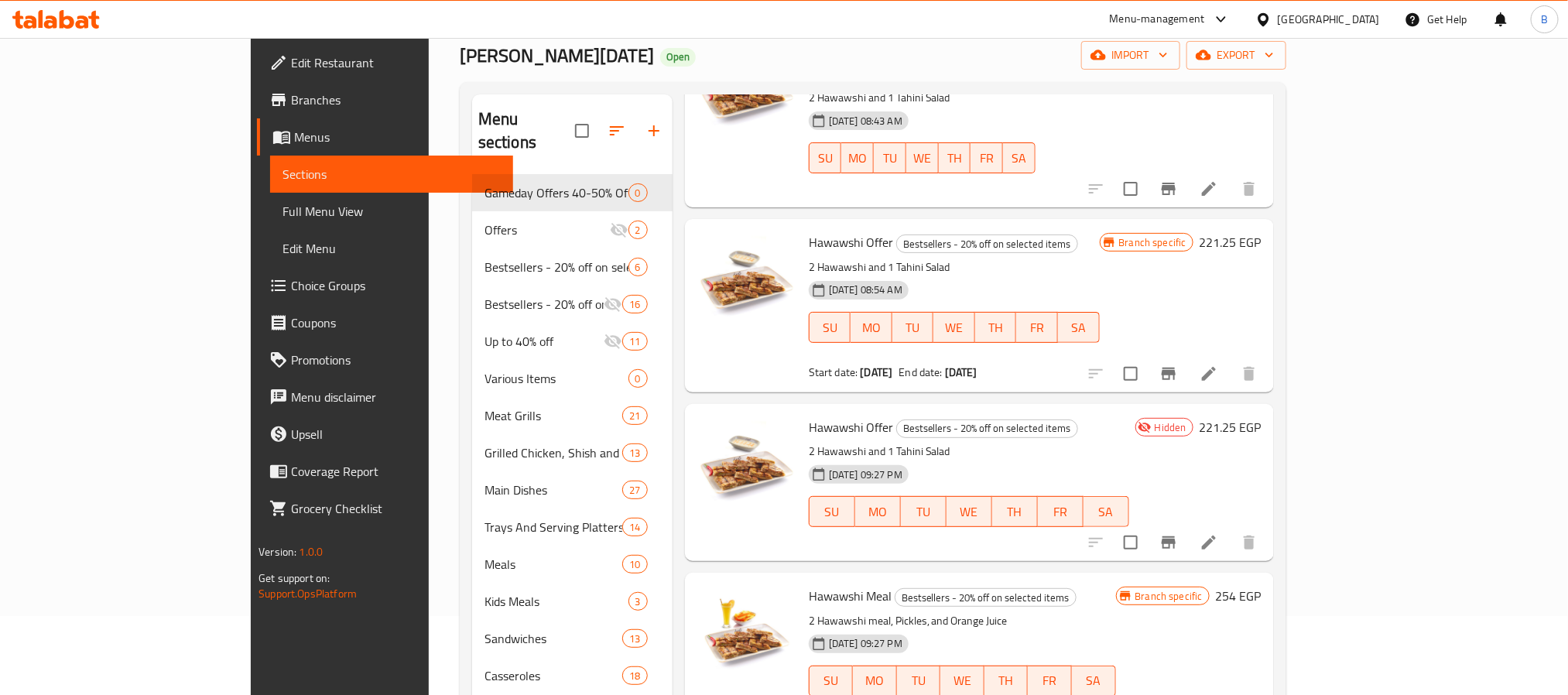
drag, startPoint x: 790, startPoint y: 414, endPoint x: 745, endPoint y: 411, distance: 45.1
click at [803, 411] on div "Hawawshi Offer Bestsellers - 20% off on selected items 2 Hawawshi and 1 Tahini …" at bounding box center [968, 482] width 333 height 145
click at [809, 416] on span "Hawawshi Offer" at bounding box center [851, 426] width 85 height 23
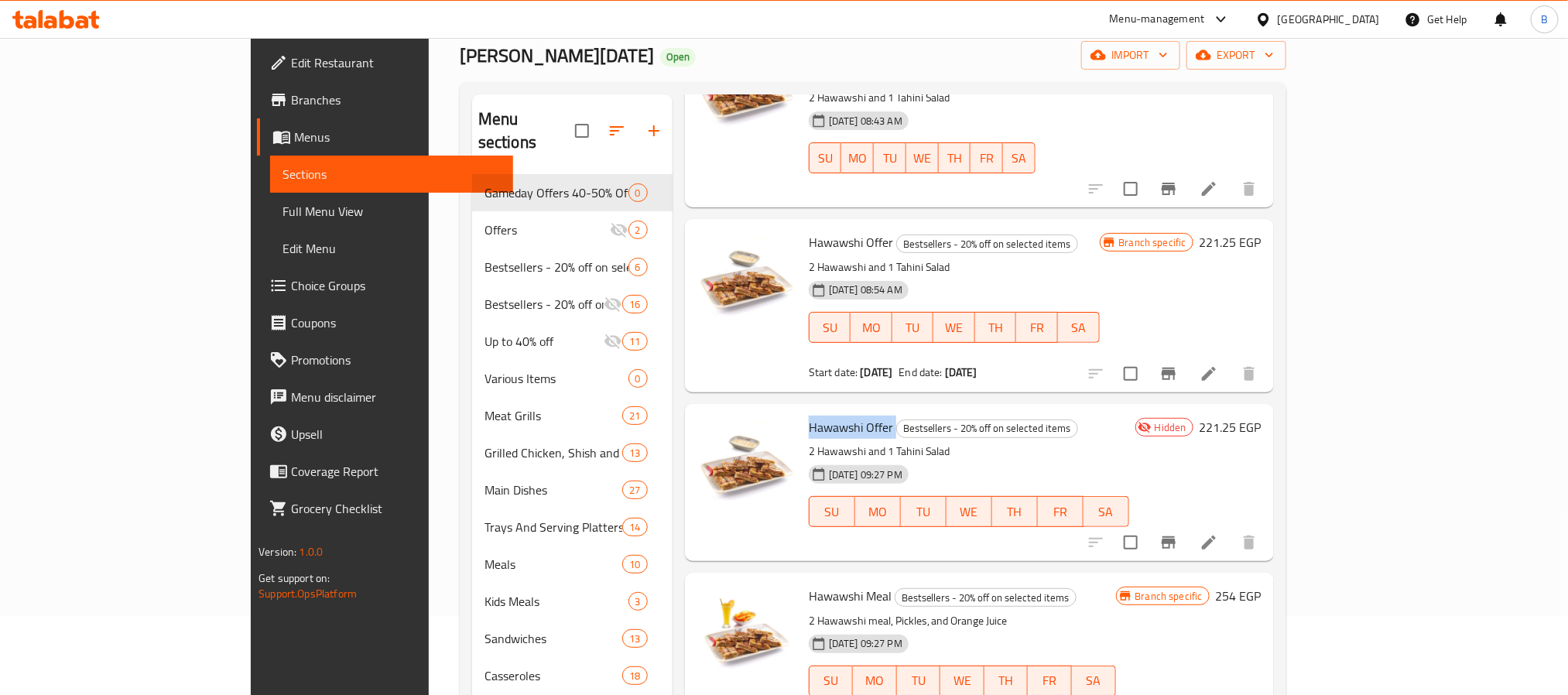
click at [809, 416] on span "Hawawshi Offer" at bounding box center [851, 426] width 85 height 23
click at [819, 415] on span "Hawawshi Offer" at bounding box center [851, 426] width 85 height 23
drag, startPoint x: 807, startPoint y: 435, endPoint x: 741, endPoint y: 402, distance: 73.8
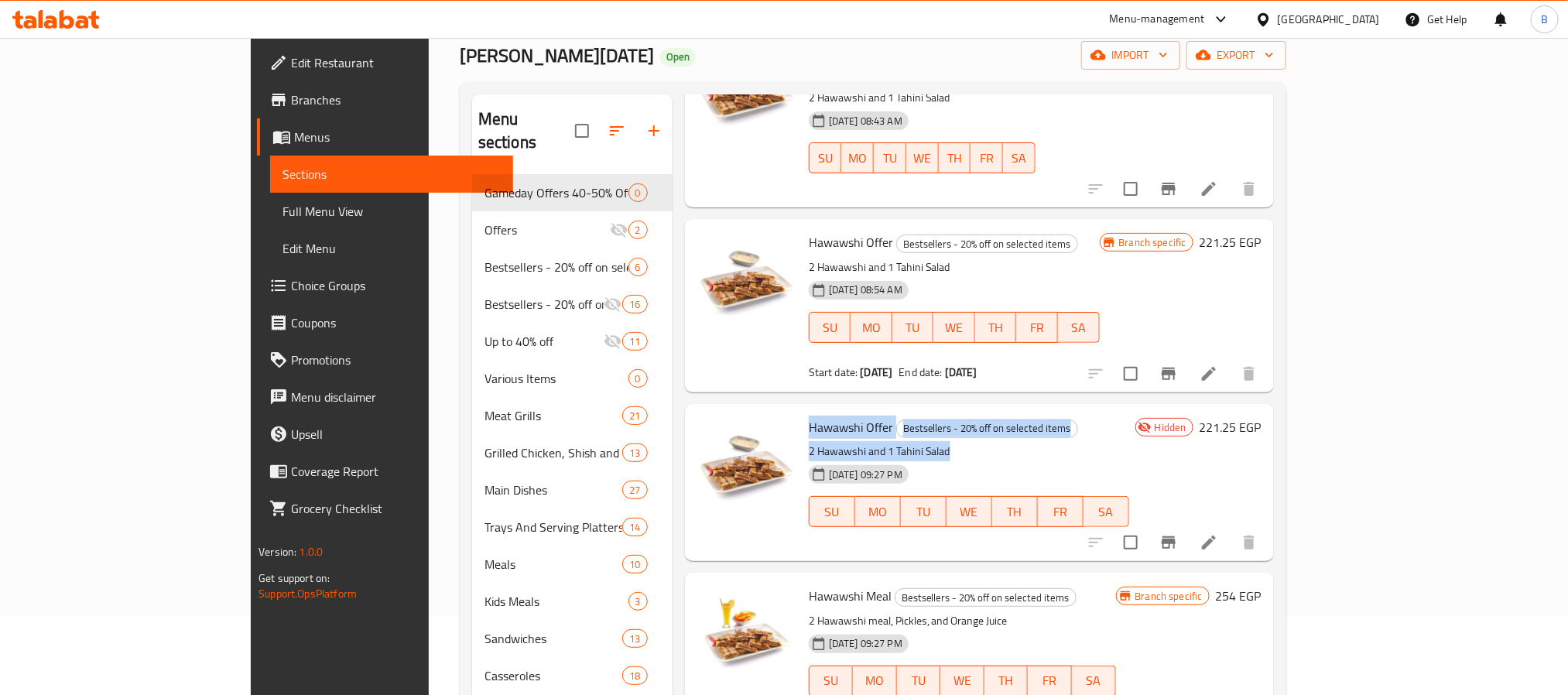
click at [803, 410] on div "Hawawshi Offer Bestsellers - 20% off on selected items 2 Hawawshi and 1 Tahini …" at bounding box center [968, 482] width 333 height 145
click at [922, 459] on div "[DATE] 09:27 PM SU MO TU WE TH FR SA" at bounding box center [968, 501] width 333 height 84
drag, startPoint x: 894, startPoint y: 425, endPoint x: 743, endPoint y: 401, distance: 152.9
click at [803, 410] on div "Hawawshi Offer Bestsellers - 20% off on selected items 2 Hawawshi and 1 Tahini …" at bounding box center [968, 482] width 333 height 145
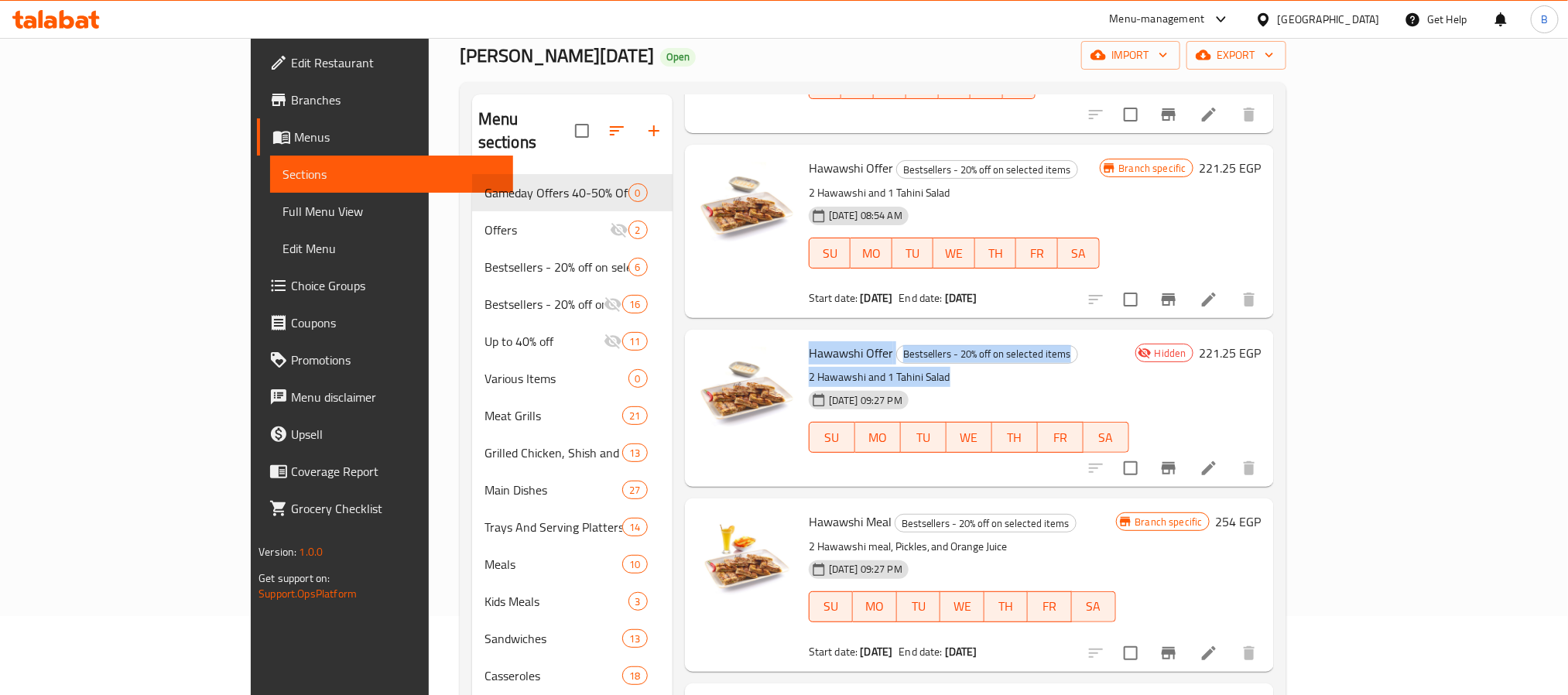
scroll to position [116, 0]
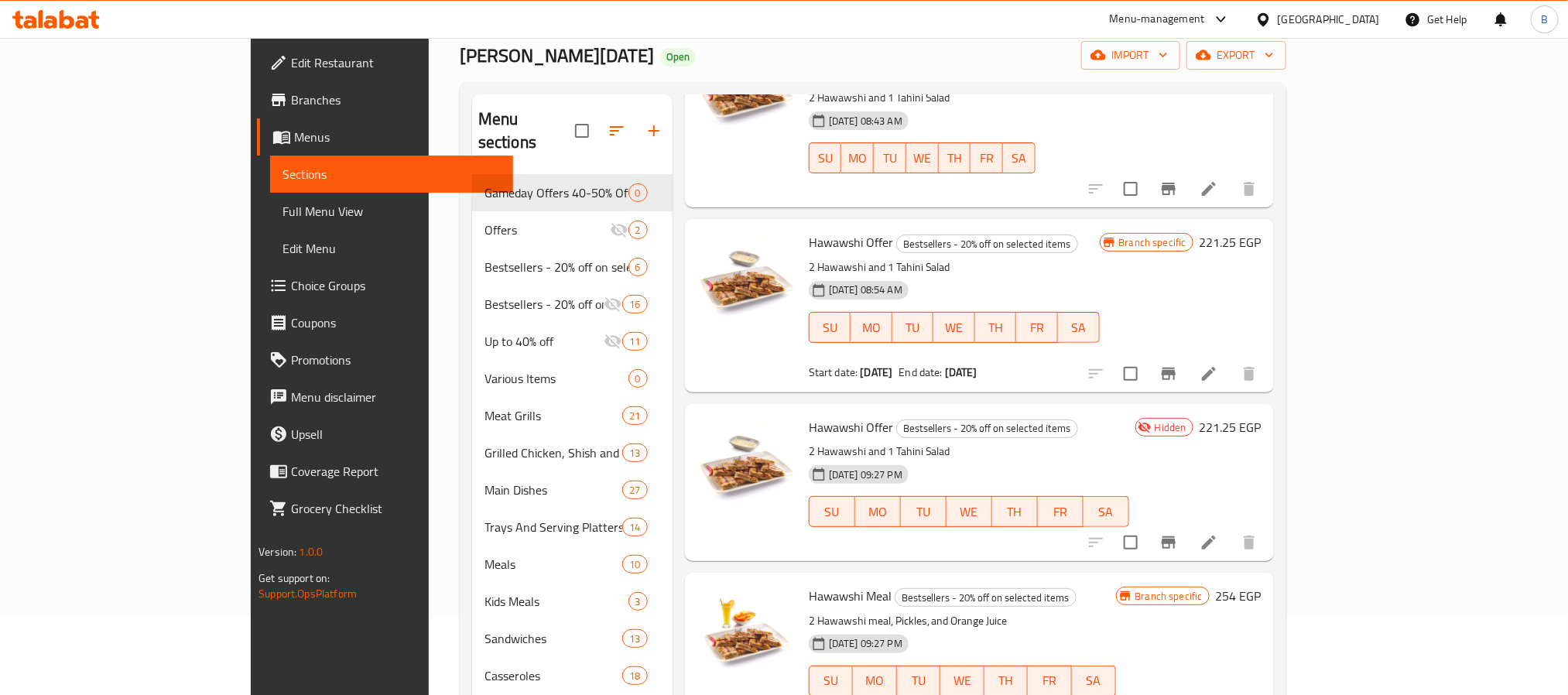
click at [869, 459] on div "[DATE] 09:27 PM" at bounding box center [844, 474] width 84 height 31
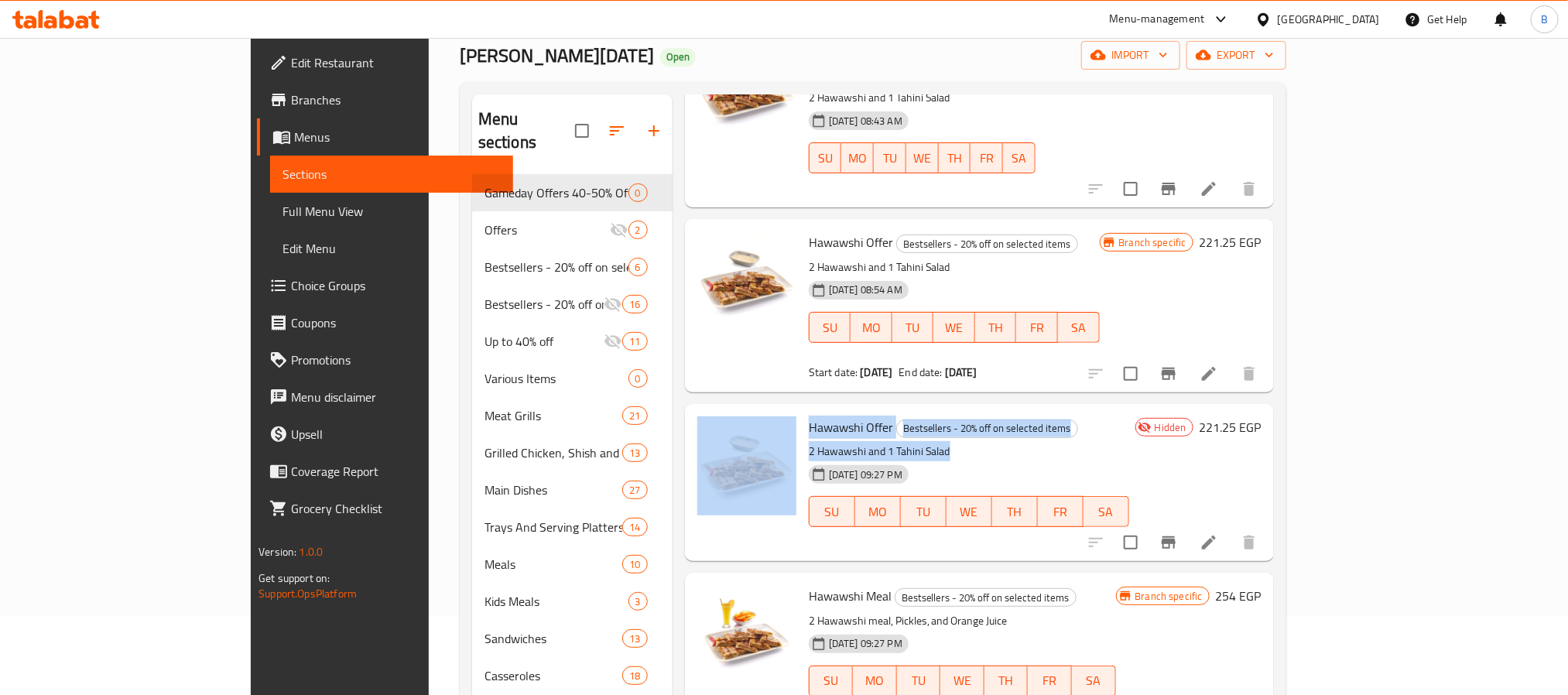
drag, startPoint x: 892, startPoint y: 428, endPoint x: 737, endPoint y: 393, distance: 158.9
click at [737, 410] on div "Hawawshi Offer Bestsellers - 20% off on selected items 2 Hawawshi and 1 Tahini …" at bounding box center [980, 482] width 577 height 145
click at [809, 415] on span "Hawawshi Offer" at bounding box center [851, 426] width 85 height 23
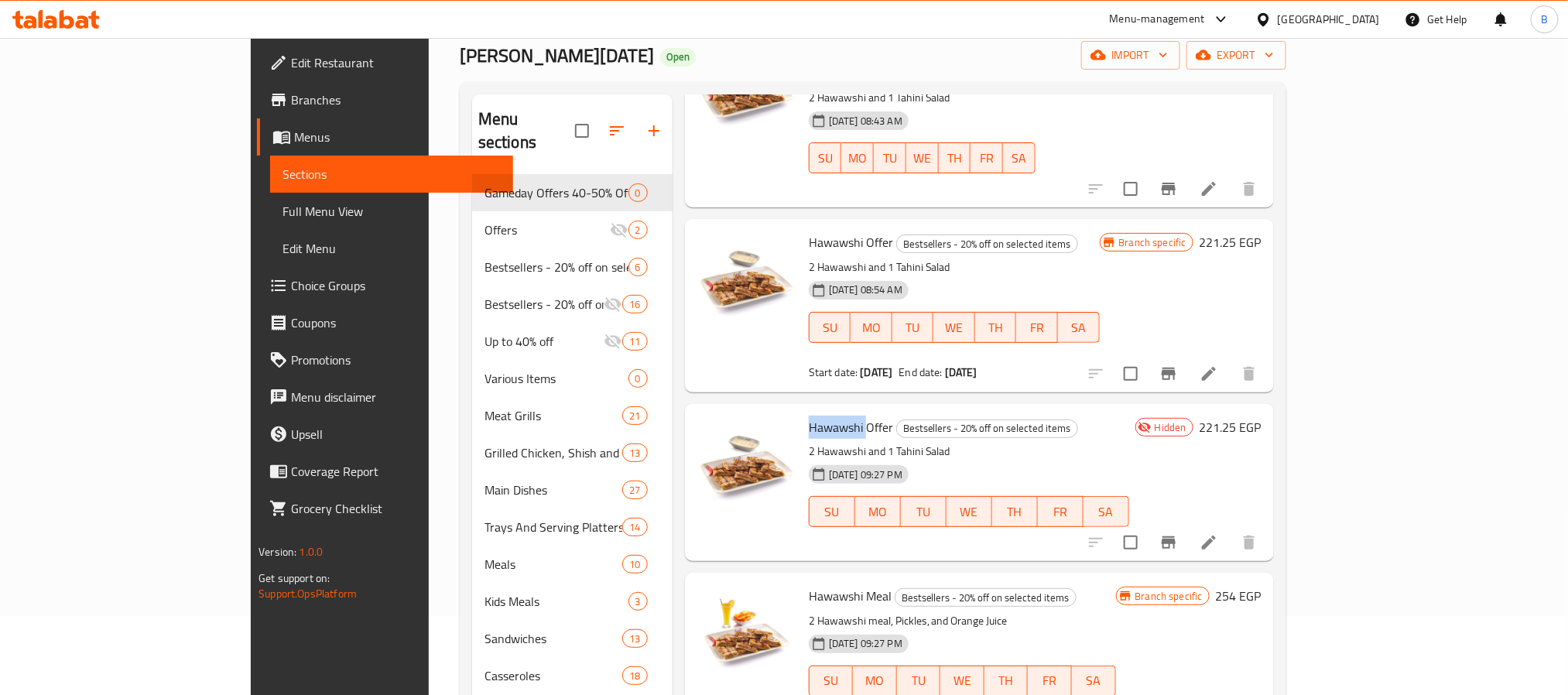
click at [809, 415] on span "Hawawshi Offer" at bounding box center [851, 426] width 85 height 23
click at [852, 441] on p "2 Hawawshi and 1 Tahini Salad" at bounding box center [969, 451] width 321 height 19
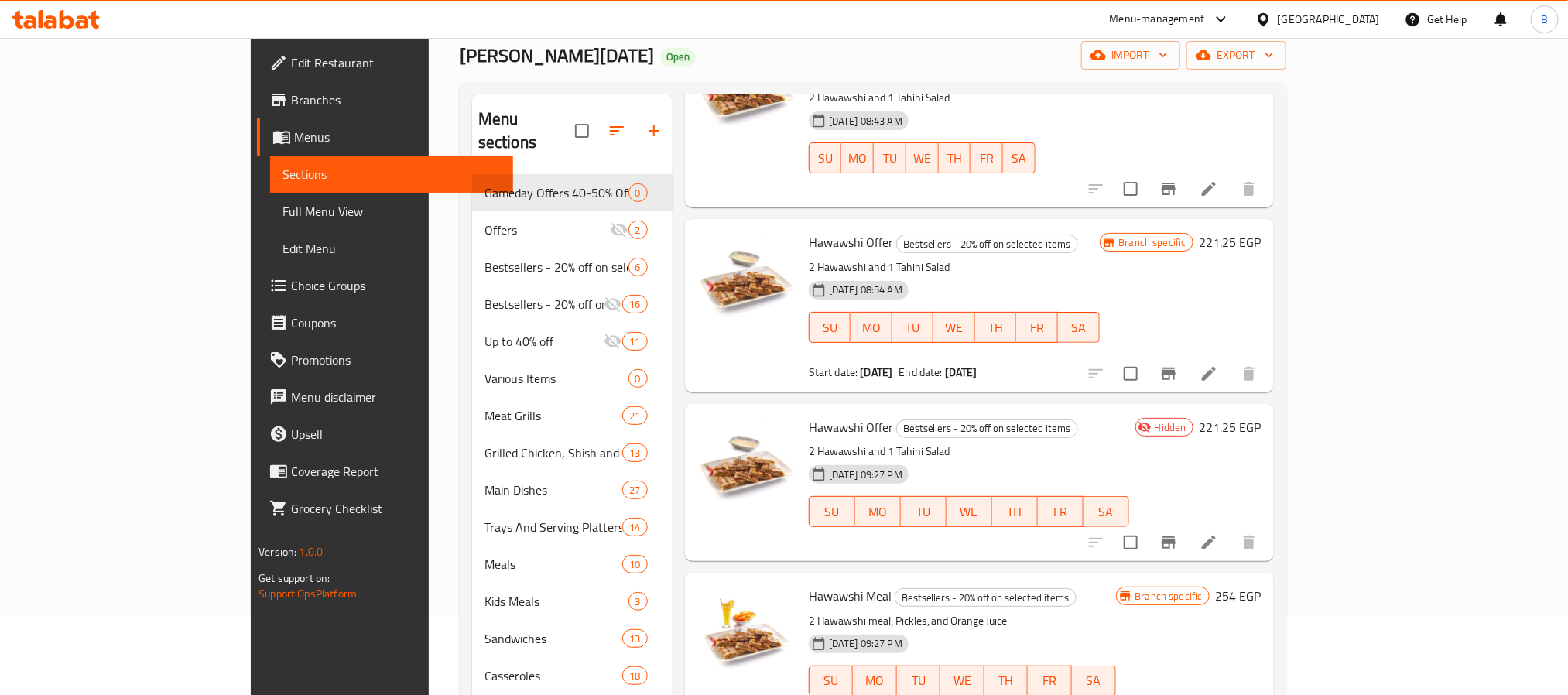
click at [813, 415] on span "Hawawshi Offer" at bounding box center [851, 426] width 85 height 23
click at [833, 441] on p "2 Hawawshi and 1 Tahini Salad" at bounding box center [969, 451] width 321 height 19
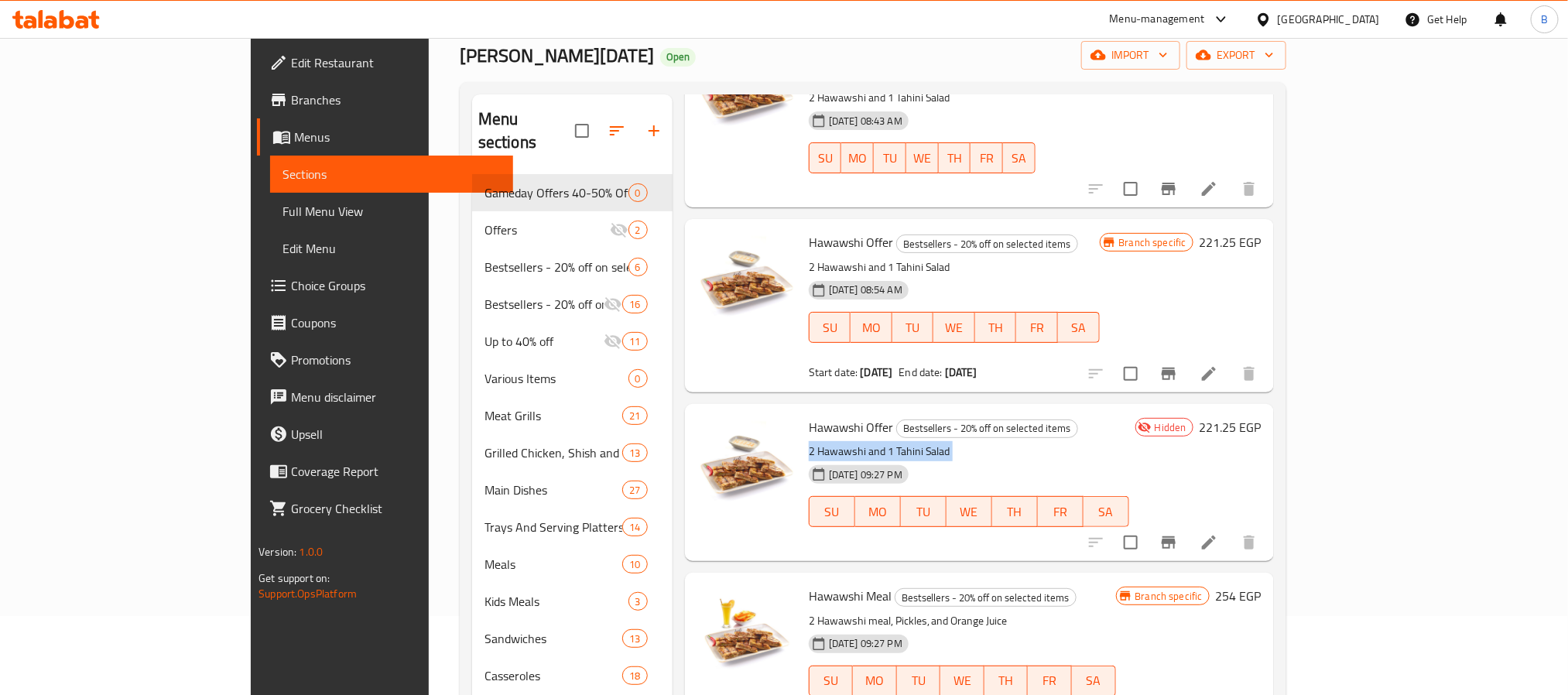
click at [833, 441] on p "2 Hawawshi and 1 Tahini Salad" at bounding box center [969, 451] width 321 height 19
click at [809, 416] on span "Hawawshi Offer" at bounding box center [851, 426] width 85 height 23
click at [809, 441] on p "2 Hawawshi and 1 Tahini Salad" at bounding box center [969, 451] width 321 height 19
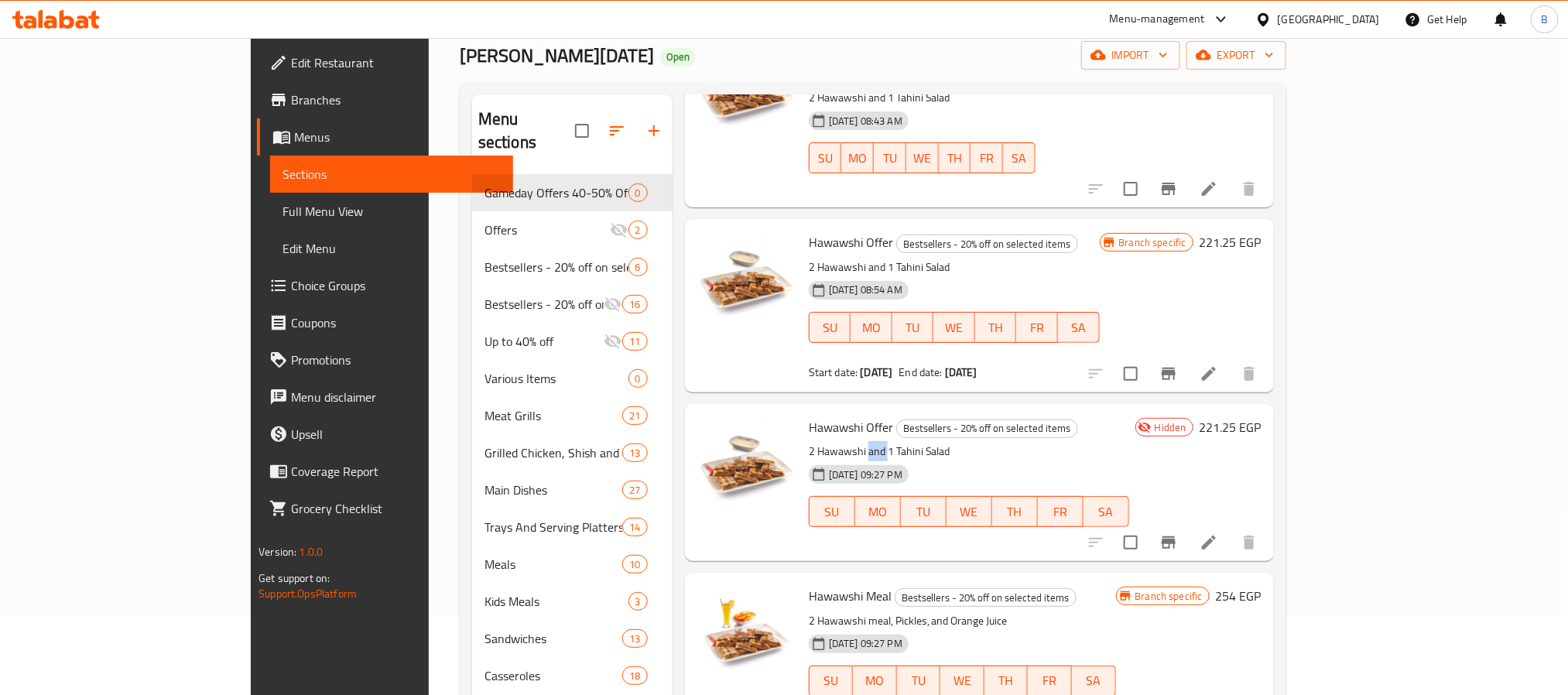
click at [809, 441] on p "2 Hawawshi and 1 Tahini Salad" at bounding box center [969, 451] width 321 height 19
click at [809, 415] on span "Hawawshi Offer" at bounding box center [851, 426] width 85 height 23
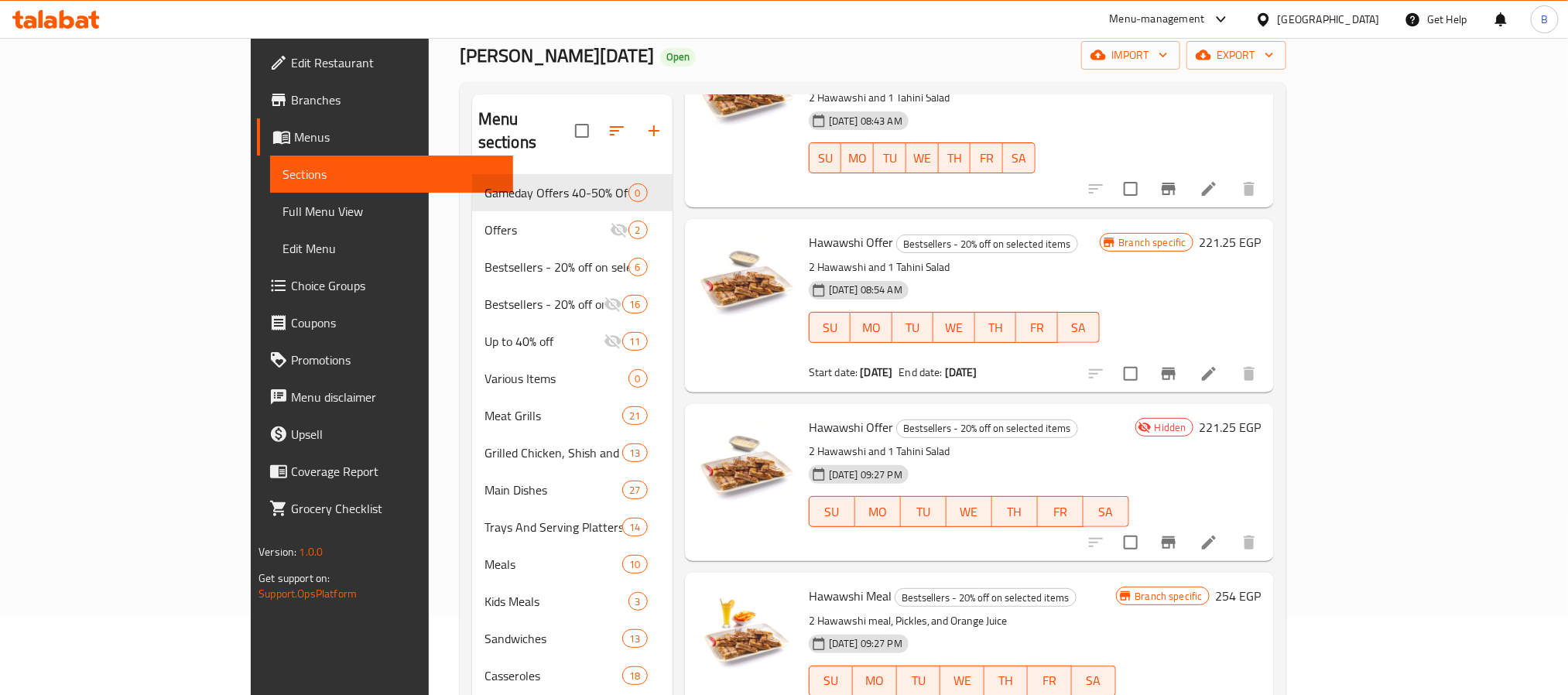
click at [827, 419] on div "Hawawshi Offer Bestsellers - 20% off on selected items 2 Hawawshi and 1 Tahini …" at bounding box center [968, 482] width 333 height 145
click at [809, 415] on span "Hawawshi Offer" at bounding box center [851, 426] width 85 height 23
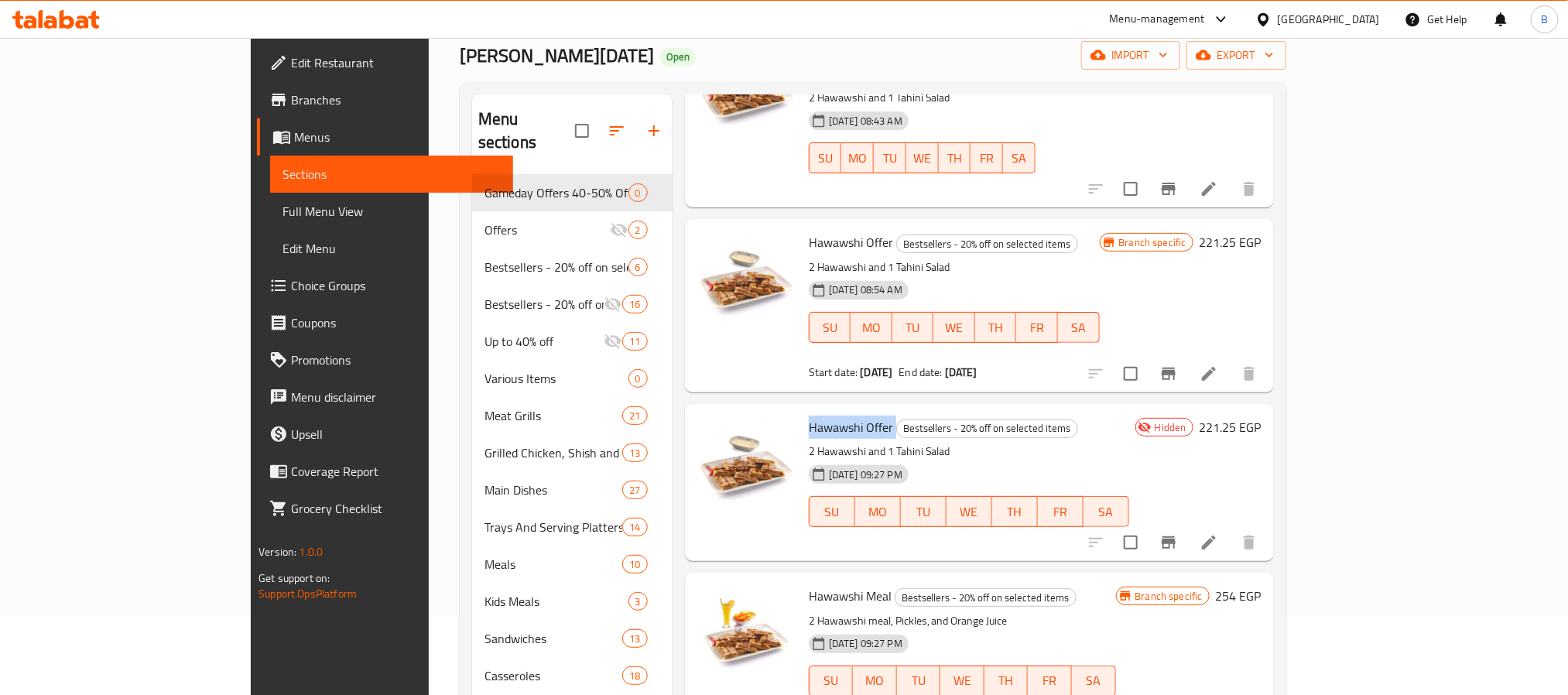
click at [809, 415] on span "Hawawshi Offer" at bounding box center [851, 426] width 85 height 23
click at [854, 441] on p "2 Hawawshi and 1 Tahini Salad" at bounding box center [969, 451] width 321 height 19
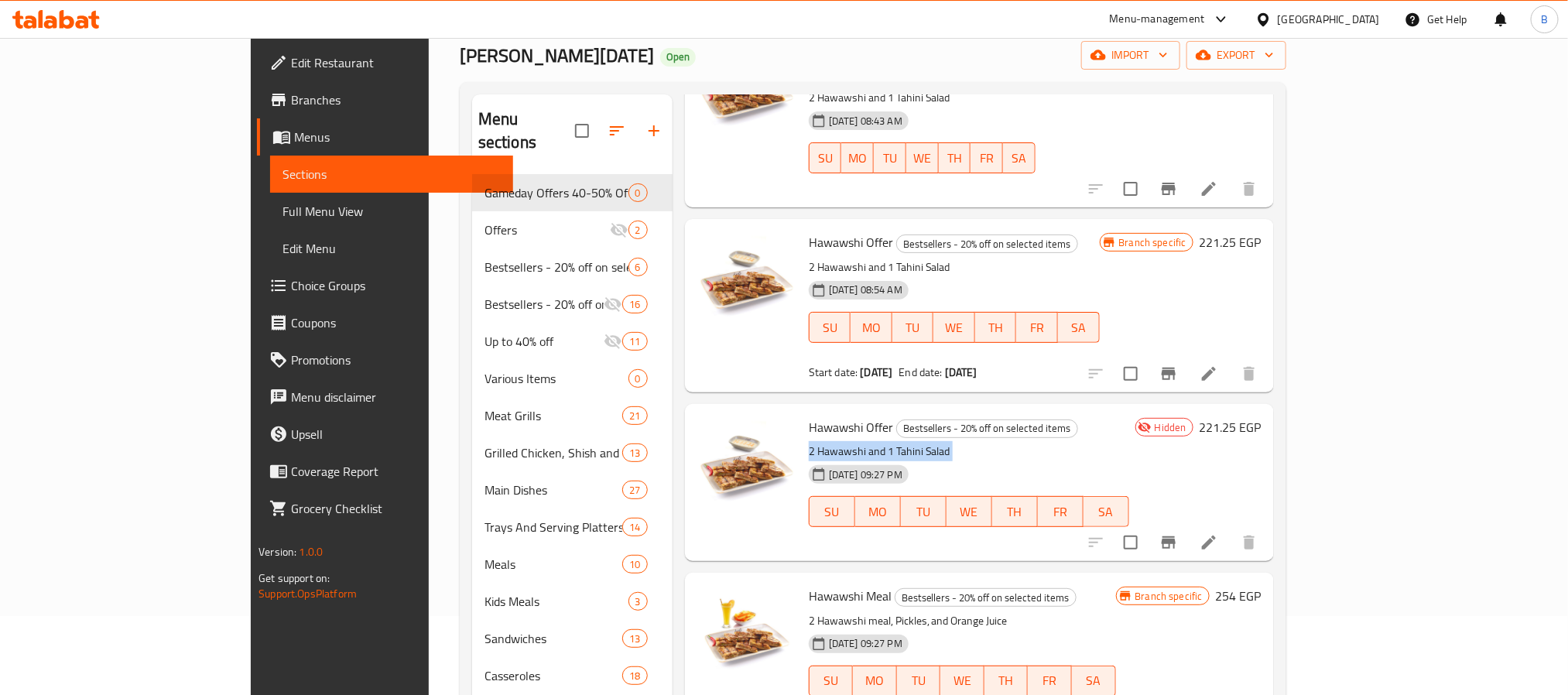
click at [854, 441] on p "2 Hawawshi and 1 Tahini Salad" at bounding box center [969, 451] width 321 height 19
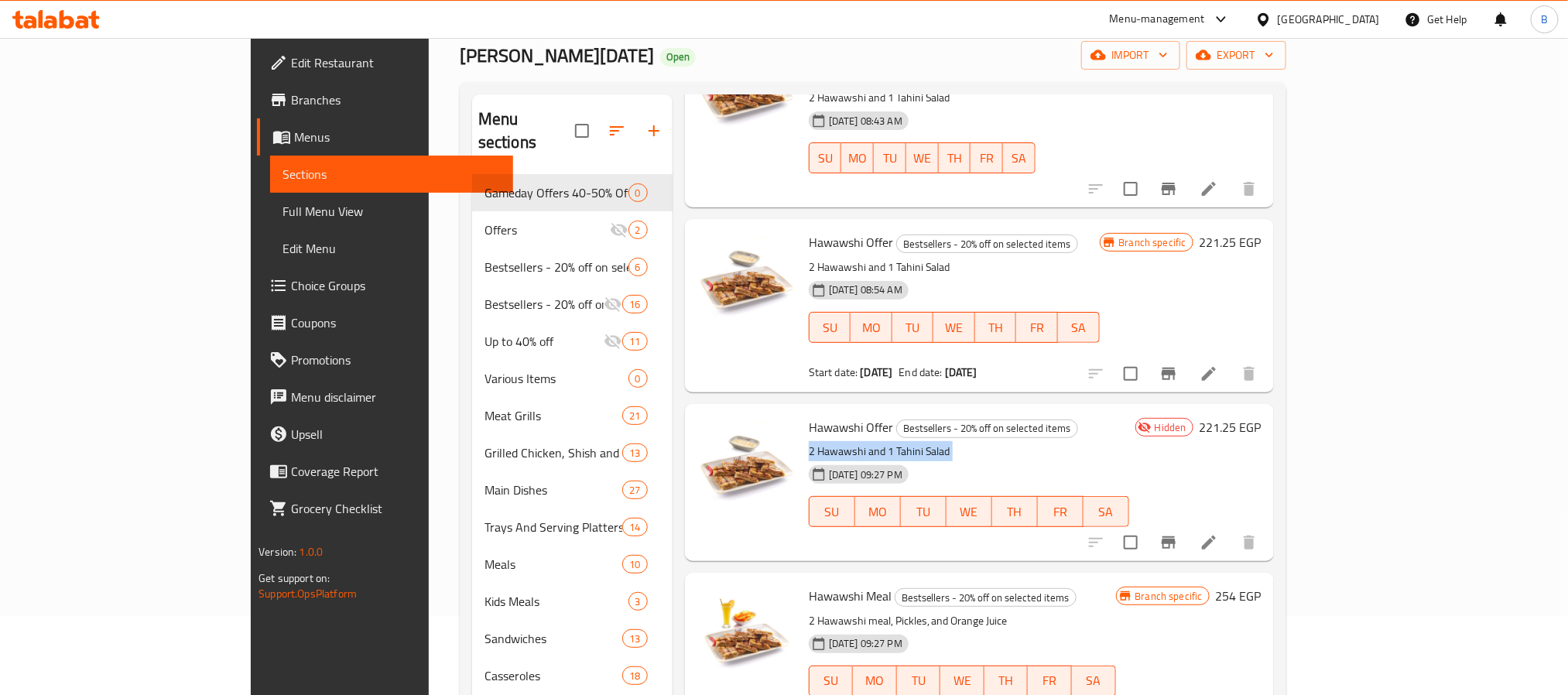
click at [844, 441] on p "2 Hawawshi and 1 Tahini Salad" at bounding box center [969, 451] width 321 height 19
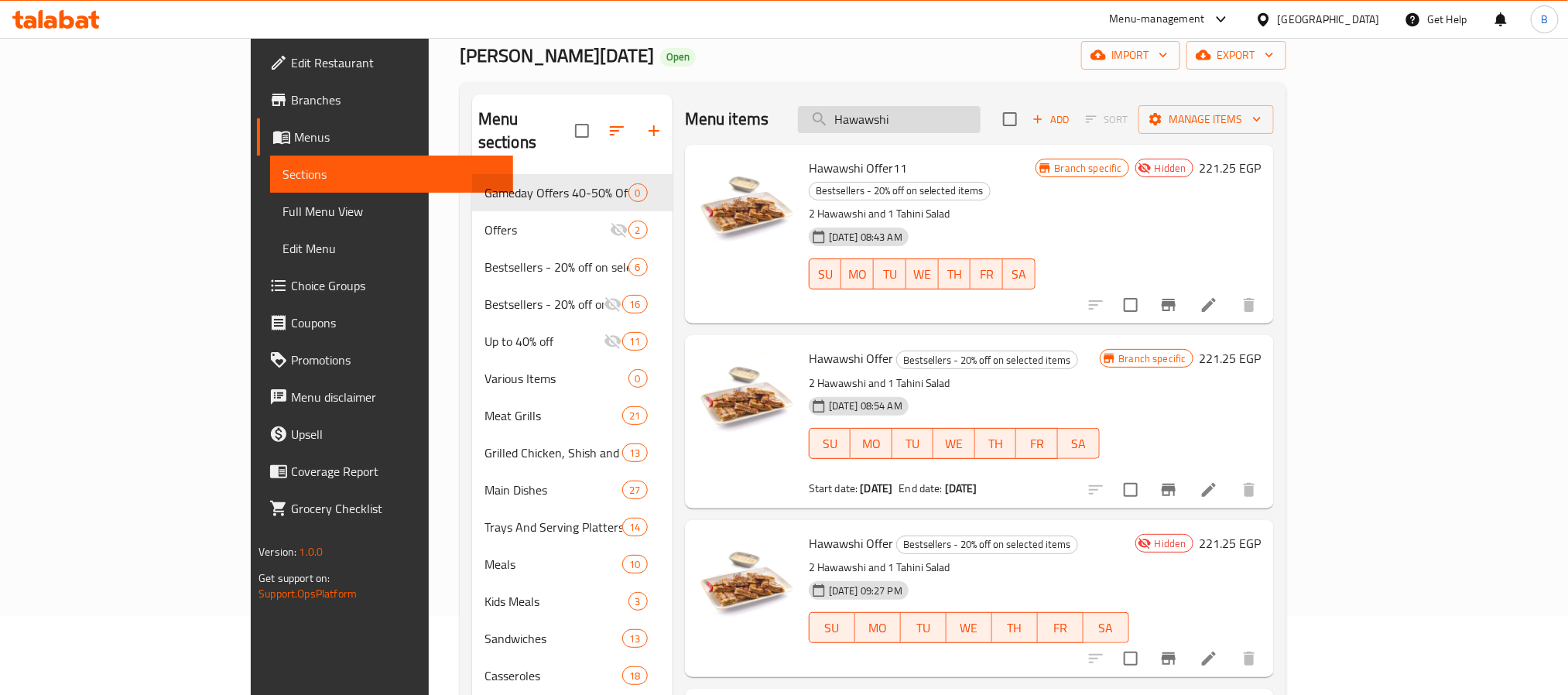
click at [978, 115] on input "Hawawshi" at bounding box center [889, 119] width 182 height 27
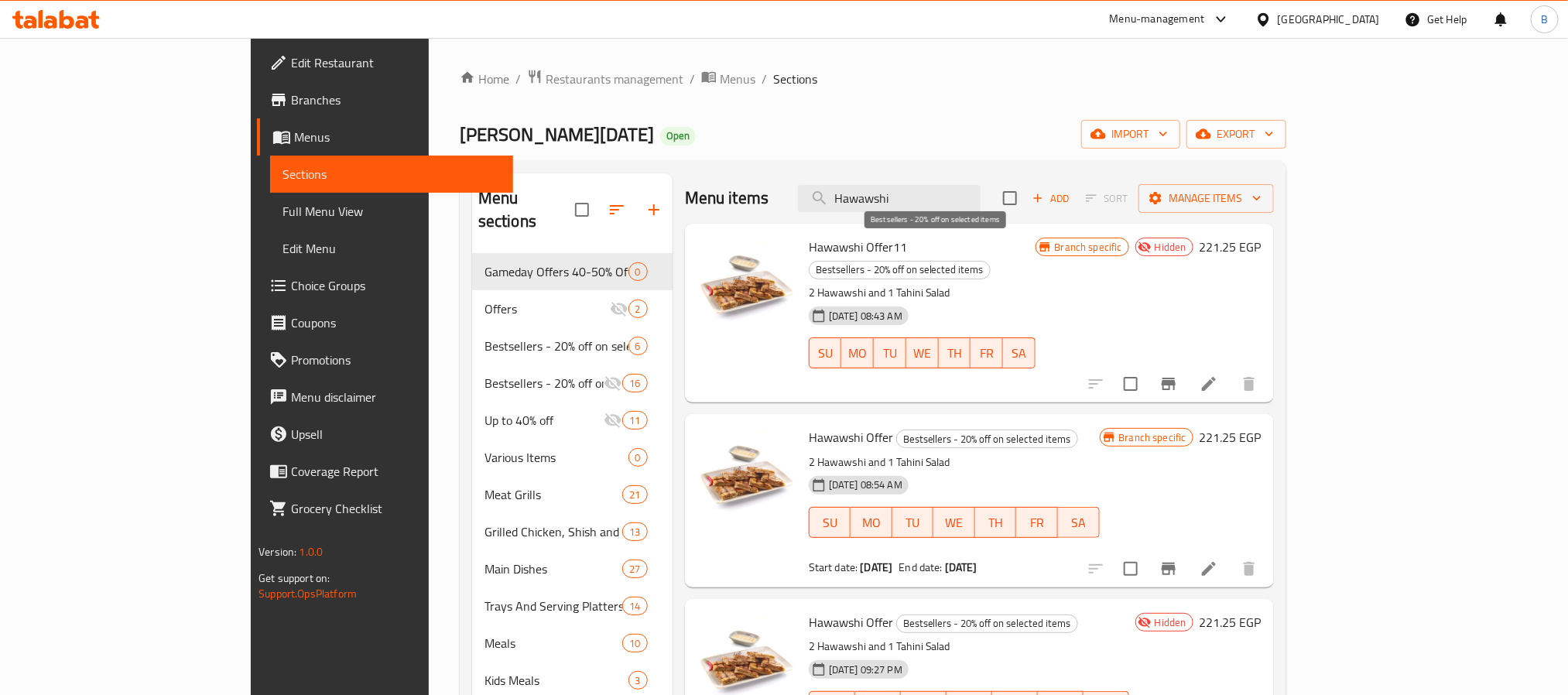
type input "v"
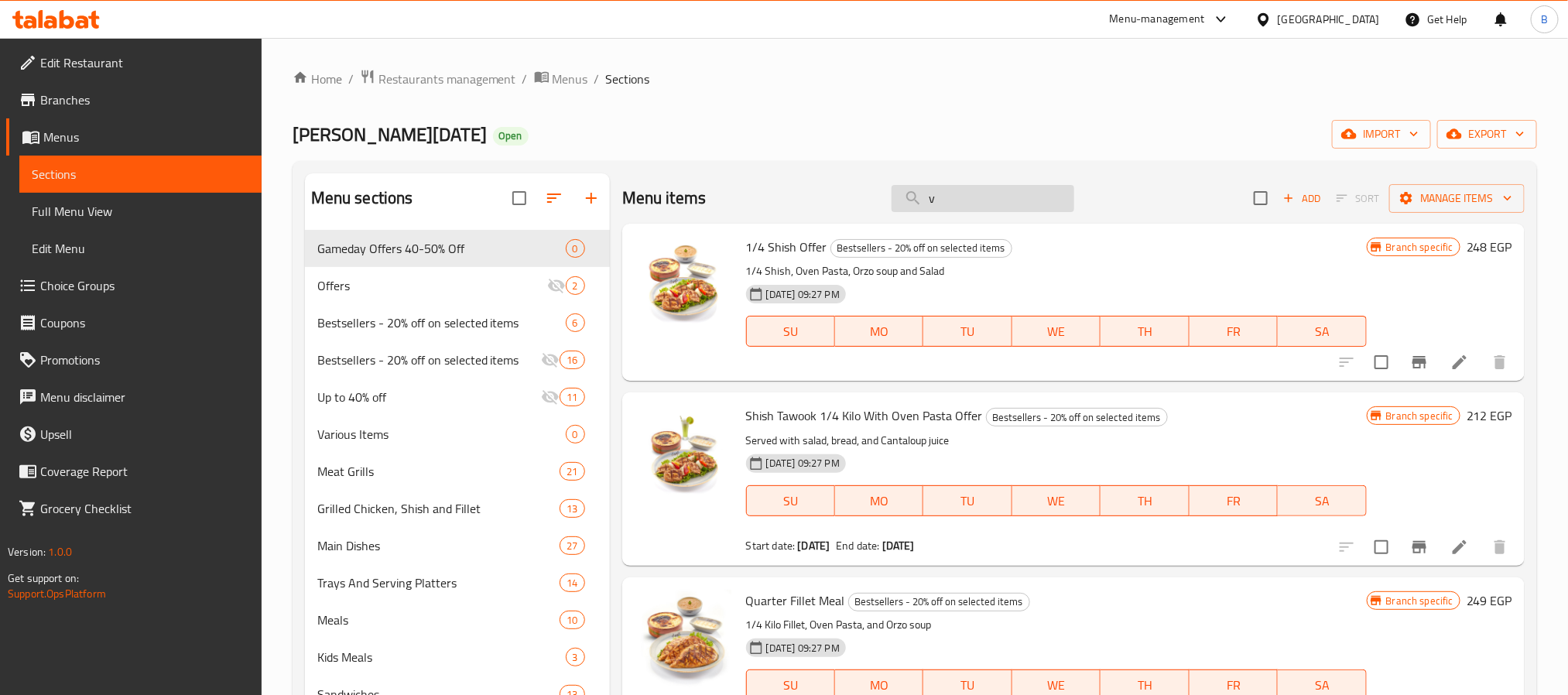
click at [964, 201] on input "v" at bounding box center [982, 198] width 182 height 27
click at [934, 208] on input "v" at bounding box center [982, 198] width 182 height 27
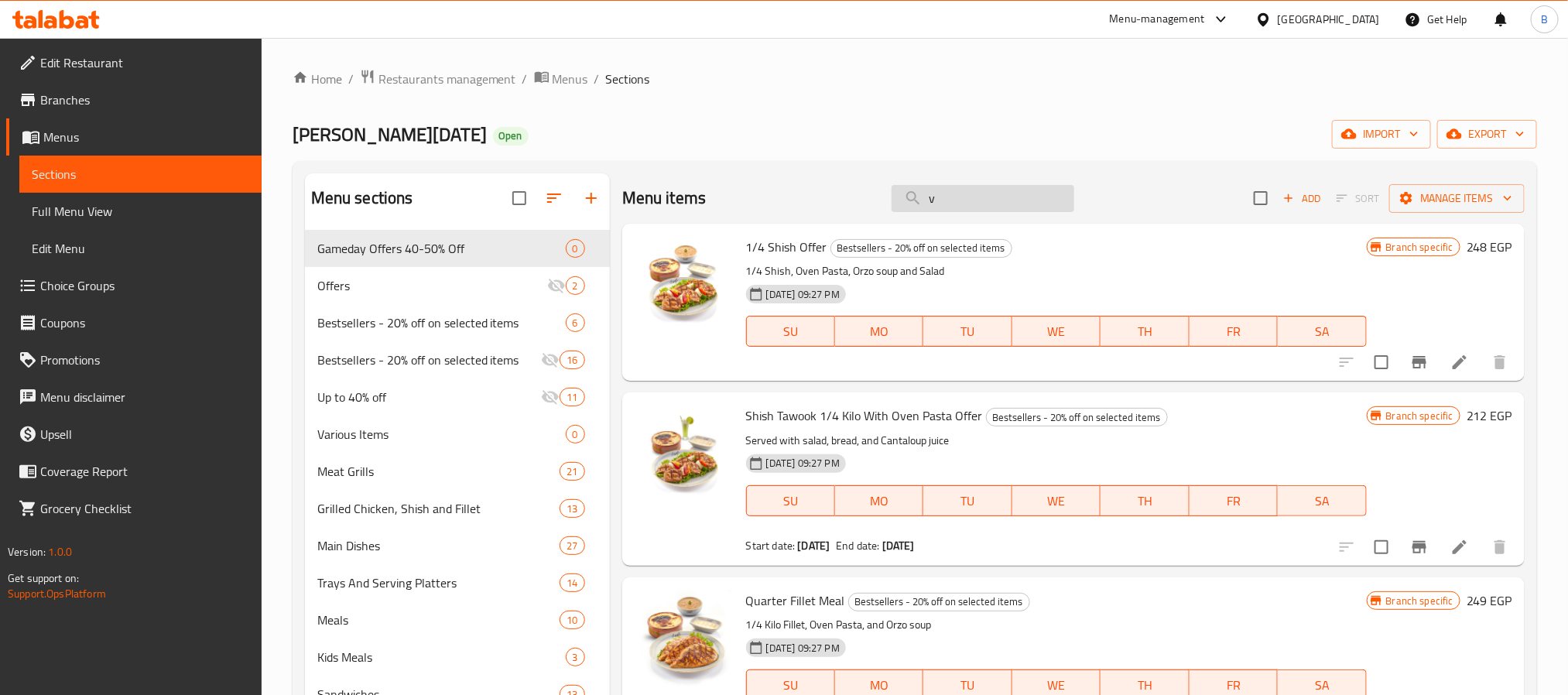
click at [934, 208] on input "v" at bounding box center [982, 198] width 182 height 27
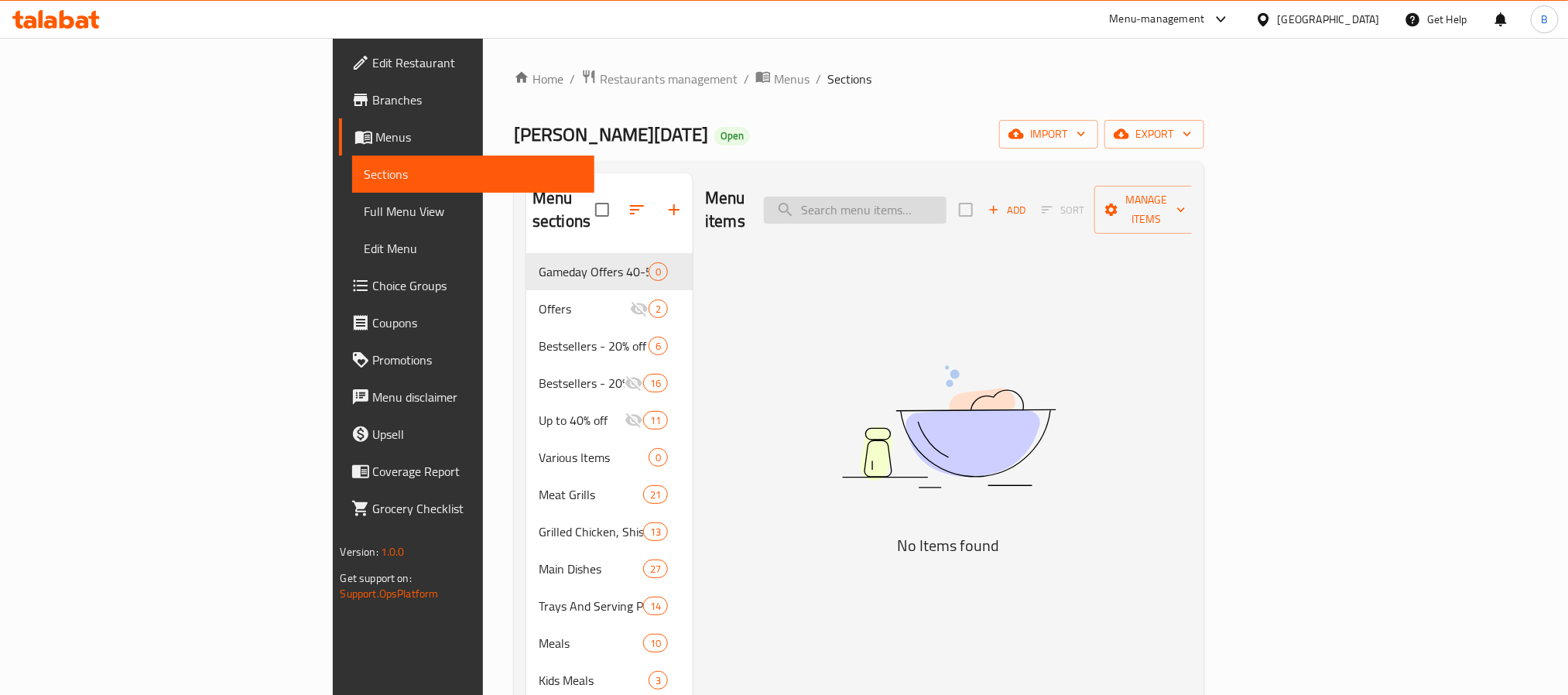
paste input "Kofta"
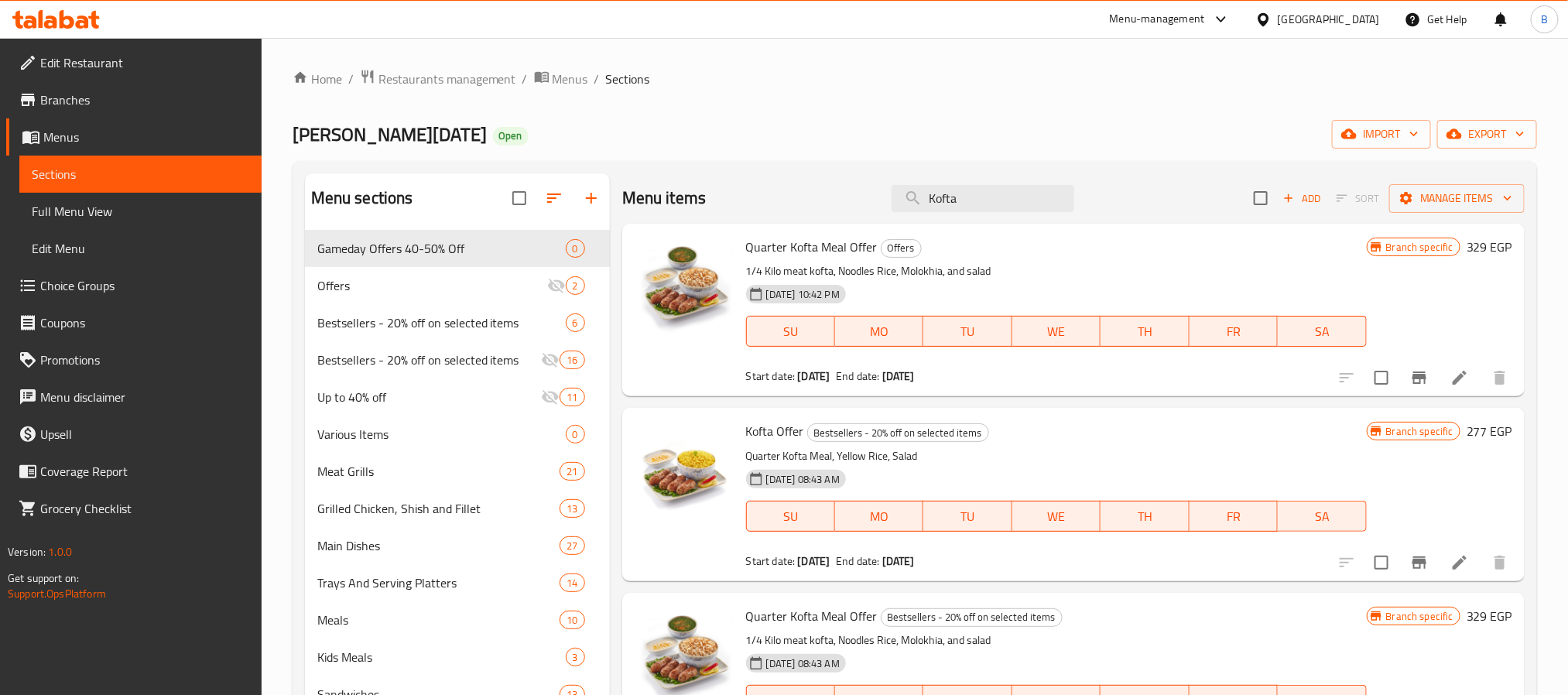
type input "Kofta"
